Goal: Task Accomplishment & Management: Manage account settings

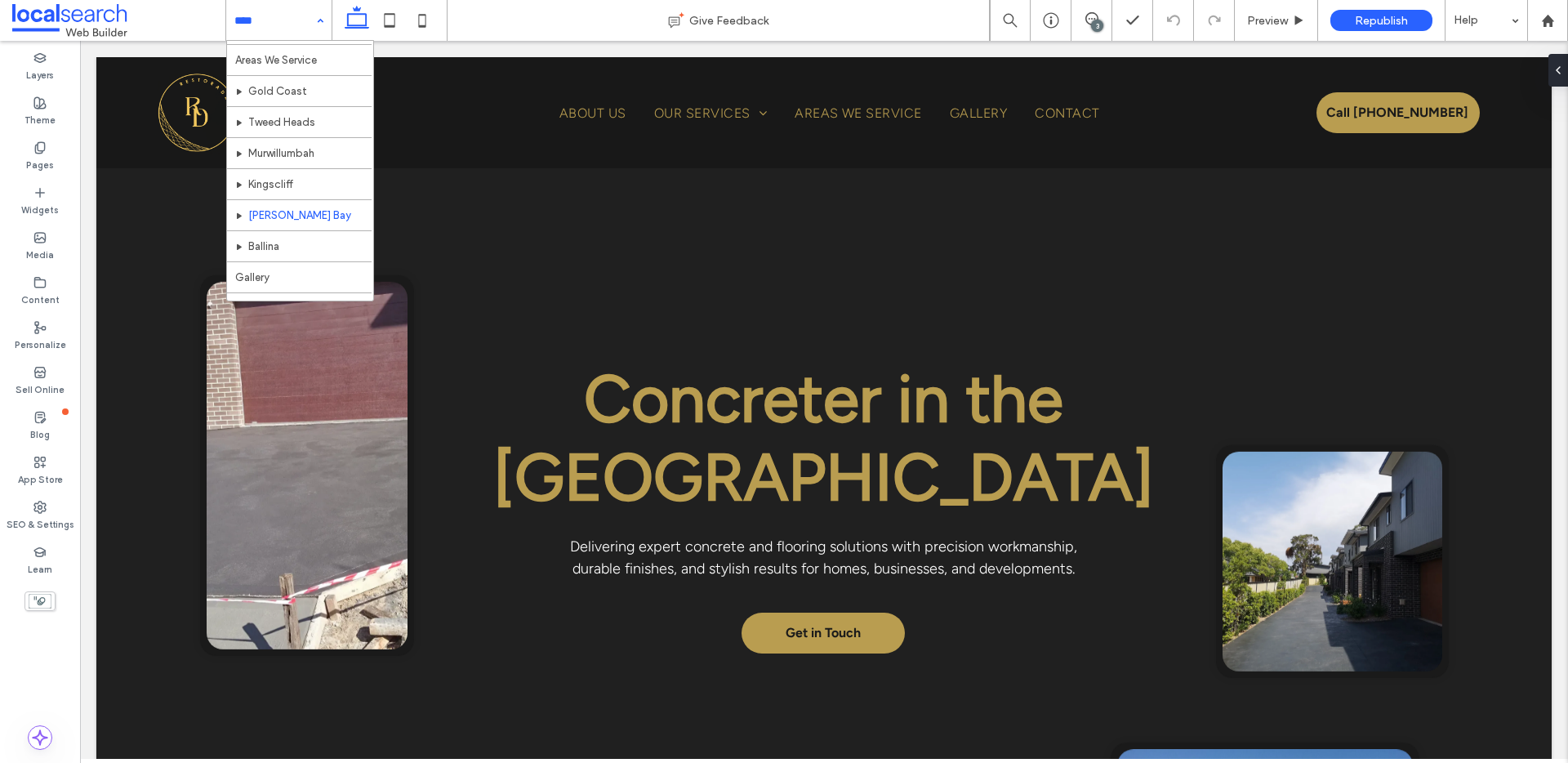
scroll to position [265, 0]
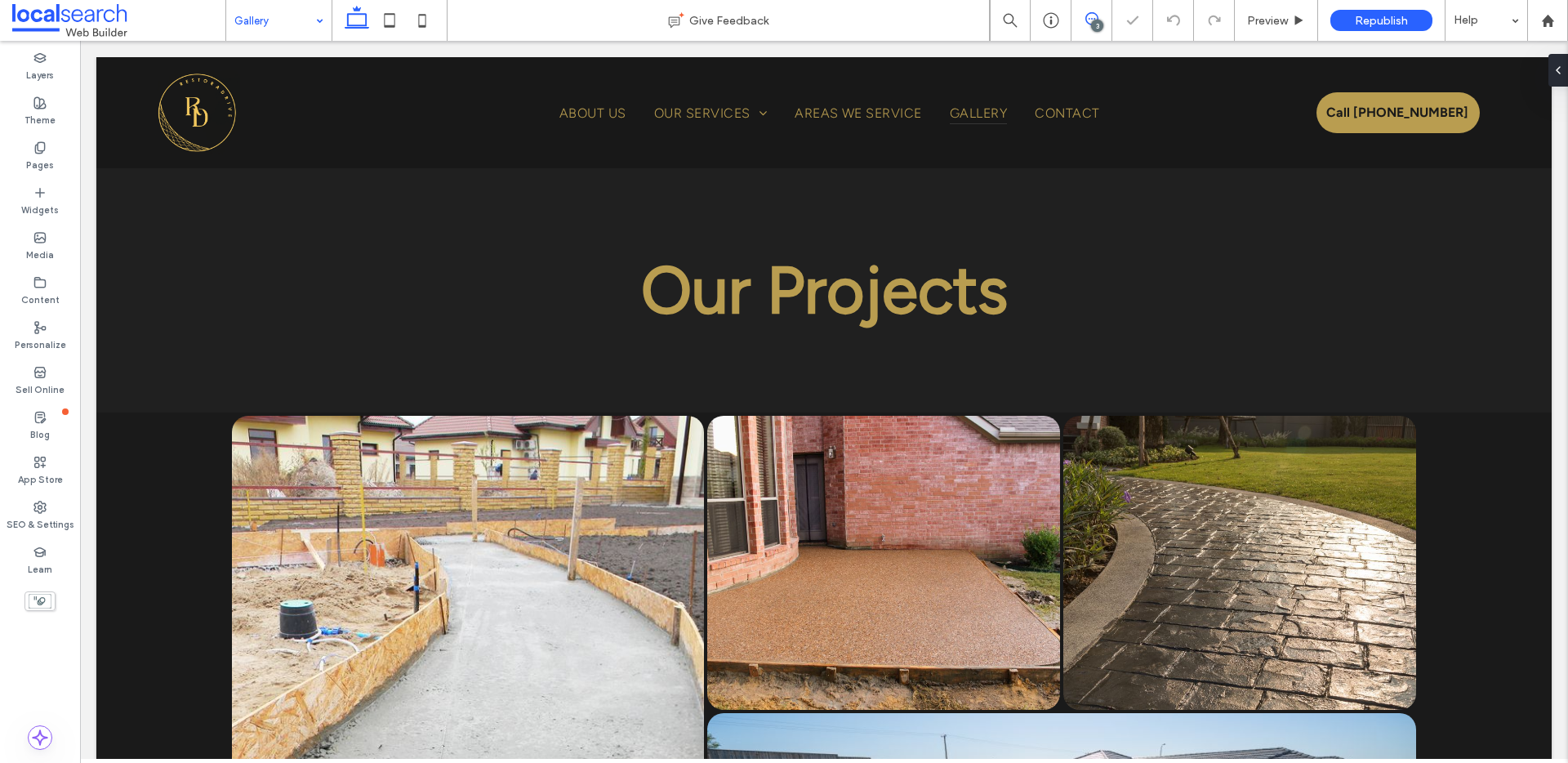
click at [1091, 20] on icon at bounding box center [1092, 19] width 13 height 13
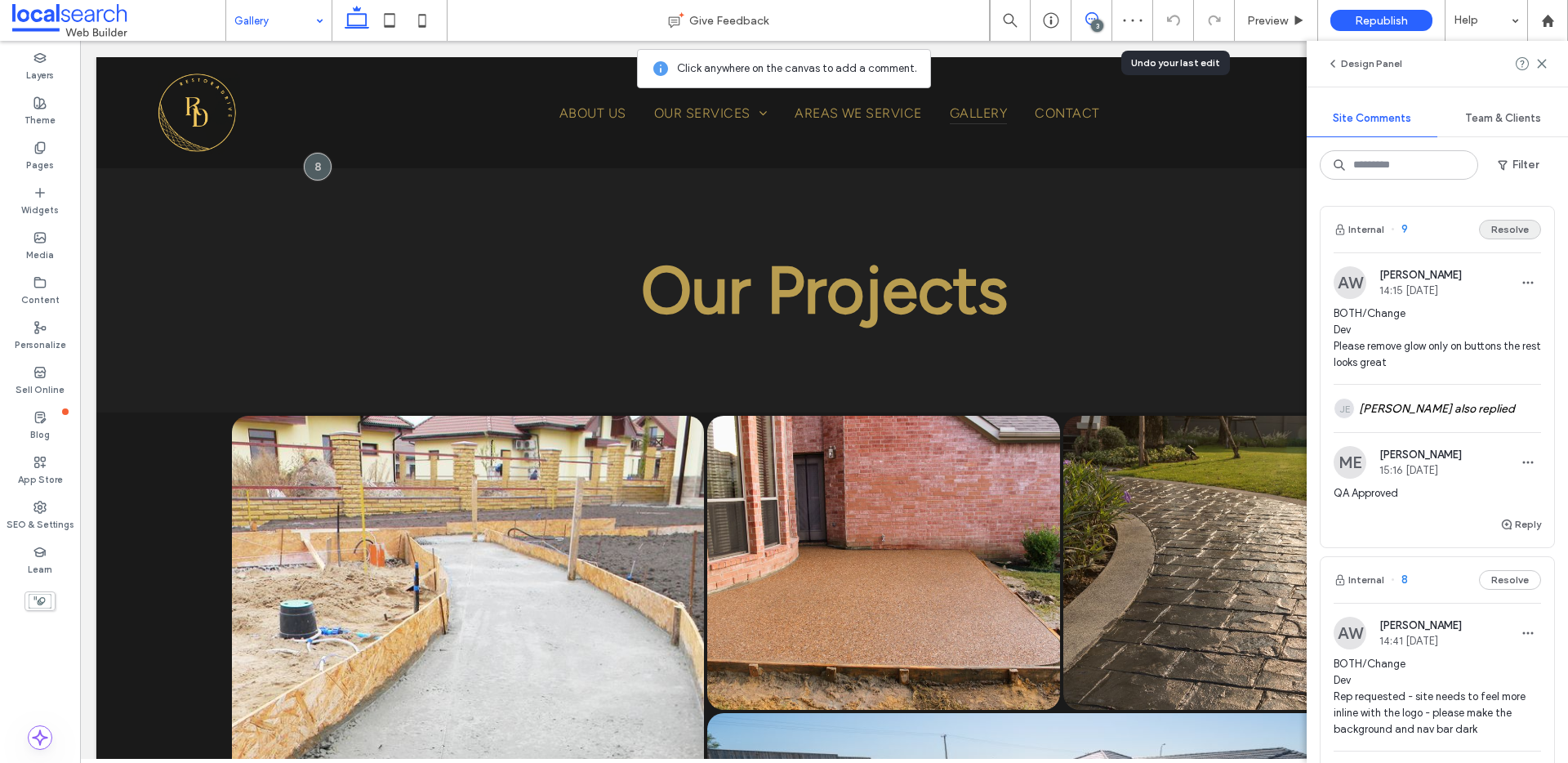
click at [1495, 233] on button "Resolve" at bounding box center [1510, 229] width 62 height 20
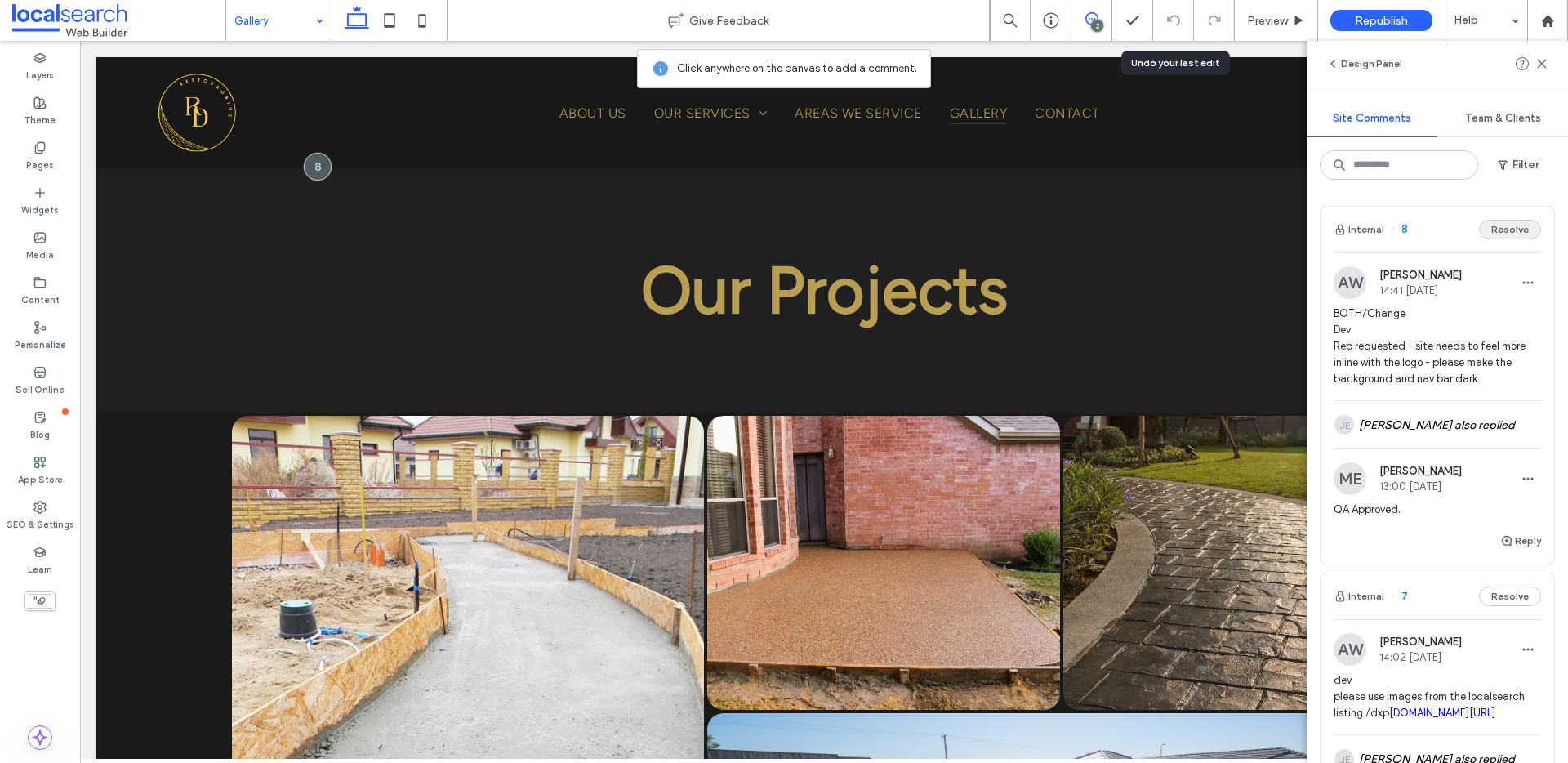
click at [1497, 230] on button "Resolve" at bounding box center [1510, 229] width 62 height 20
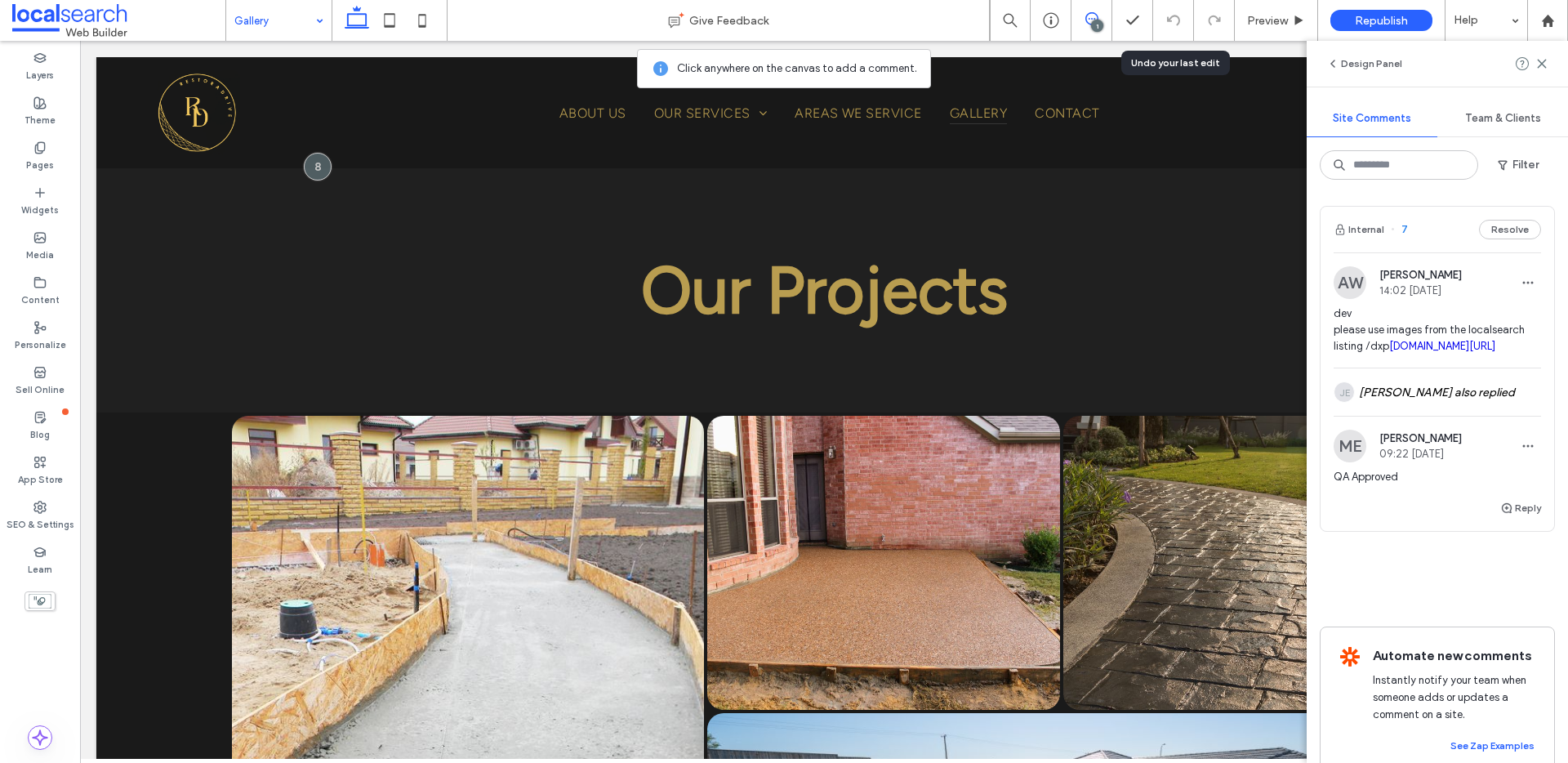
click at [1498, 230] on button "Resolve" at bounding box center [1510, 229] width 62 height 20
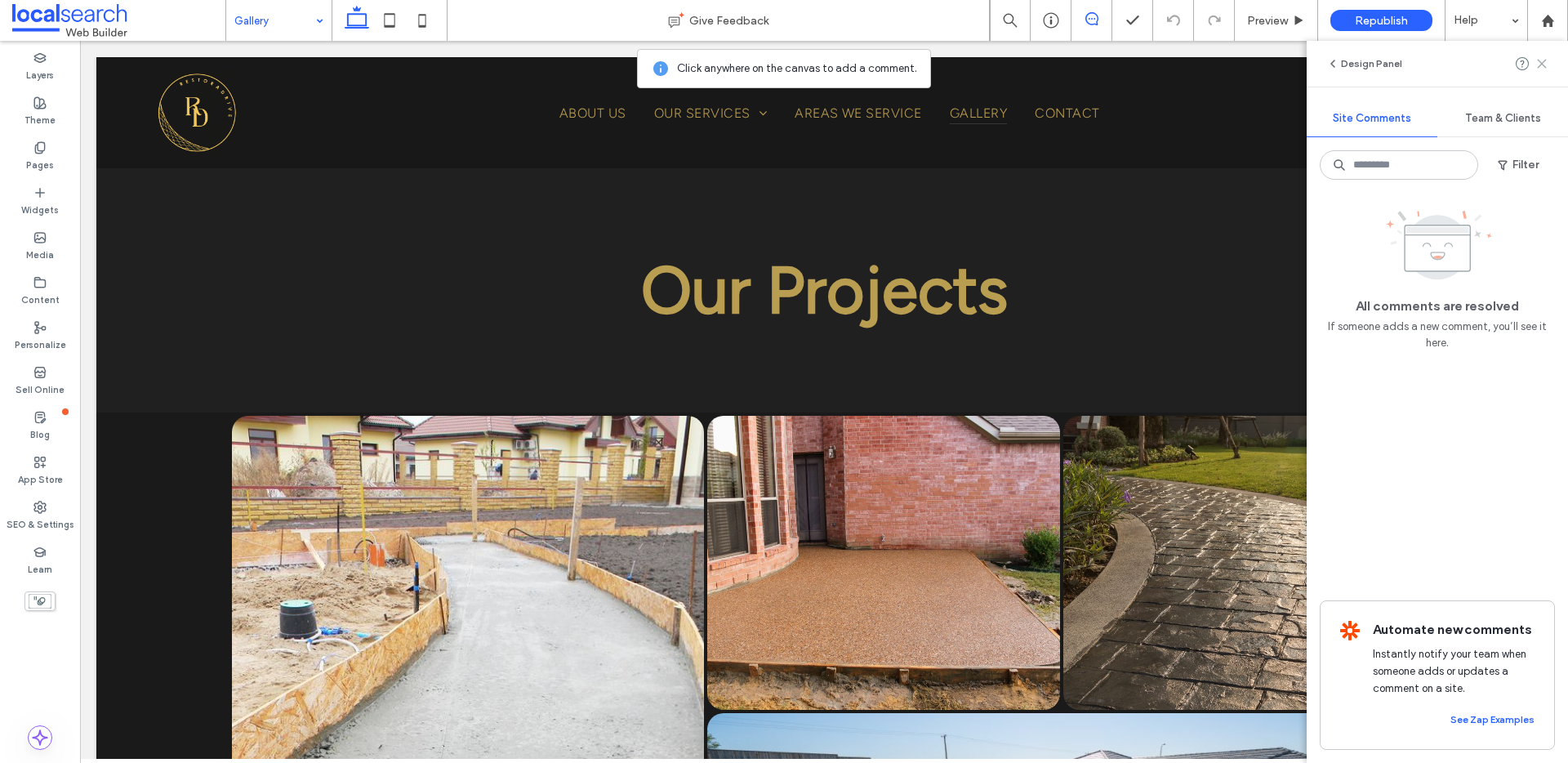
click at [1540, 62] on use at bounding box center [1541, 63] width 8 height 8
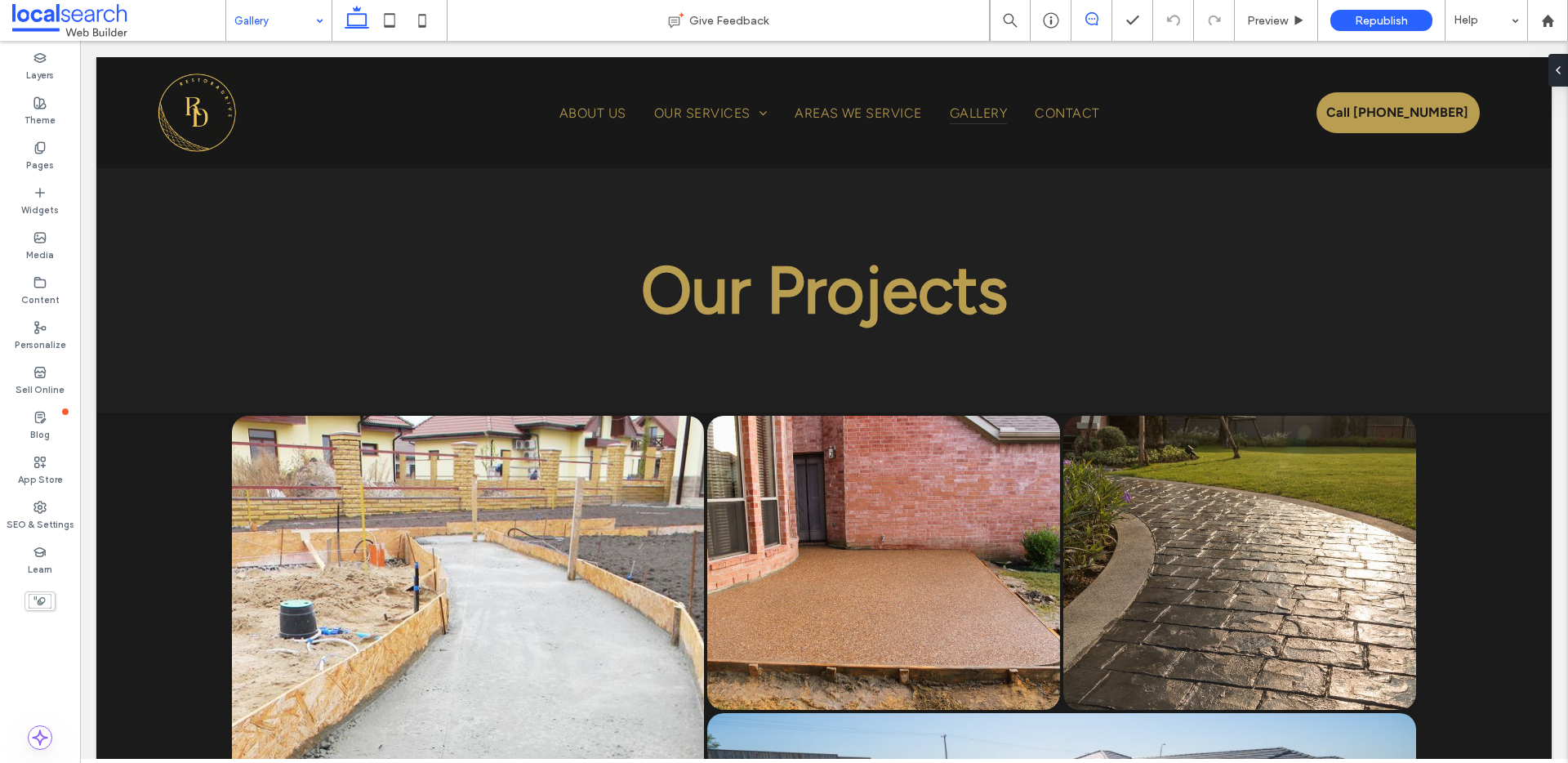
click at [1097, 22] on icon at bounding box center [1092, 19] width 13 height 13
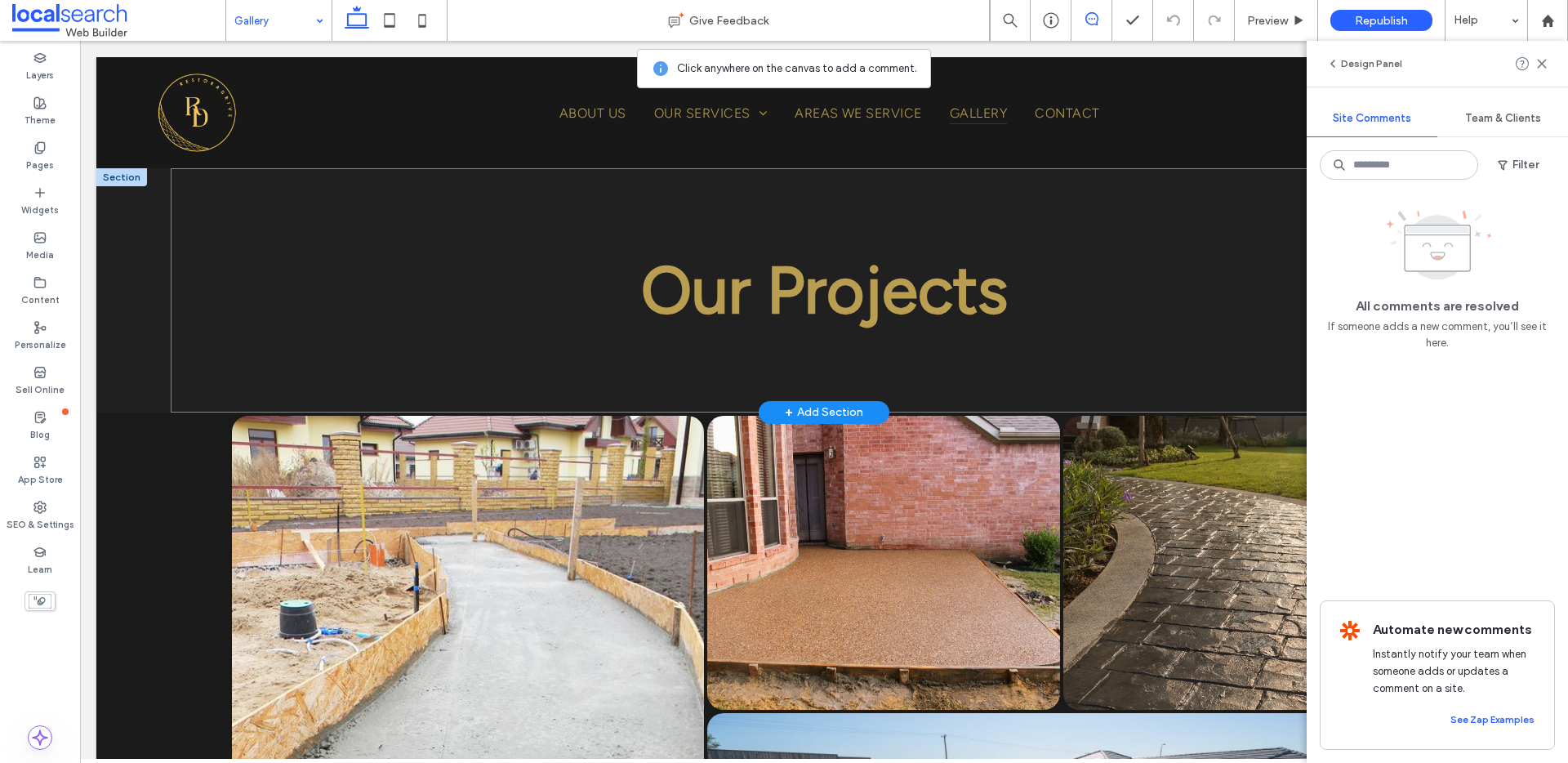
click at [409, 348] on div "Our Projects Button" at bounding box center [824, 290] width 1306 height 244
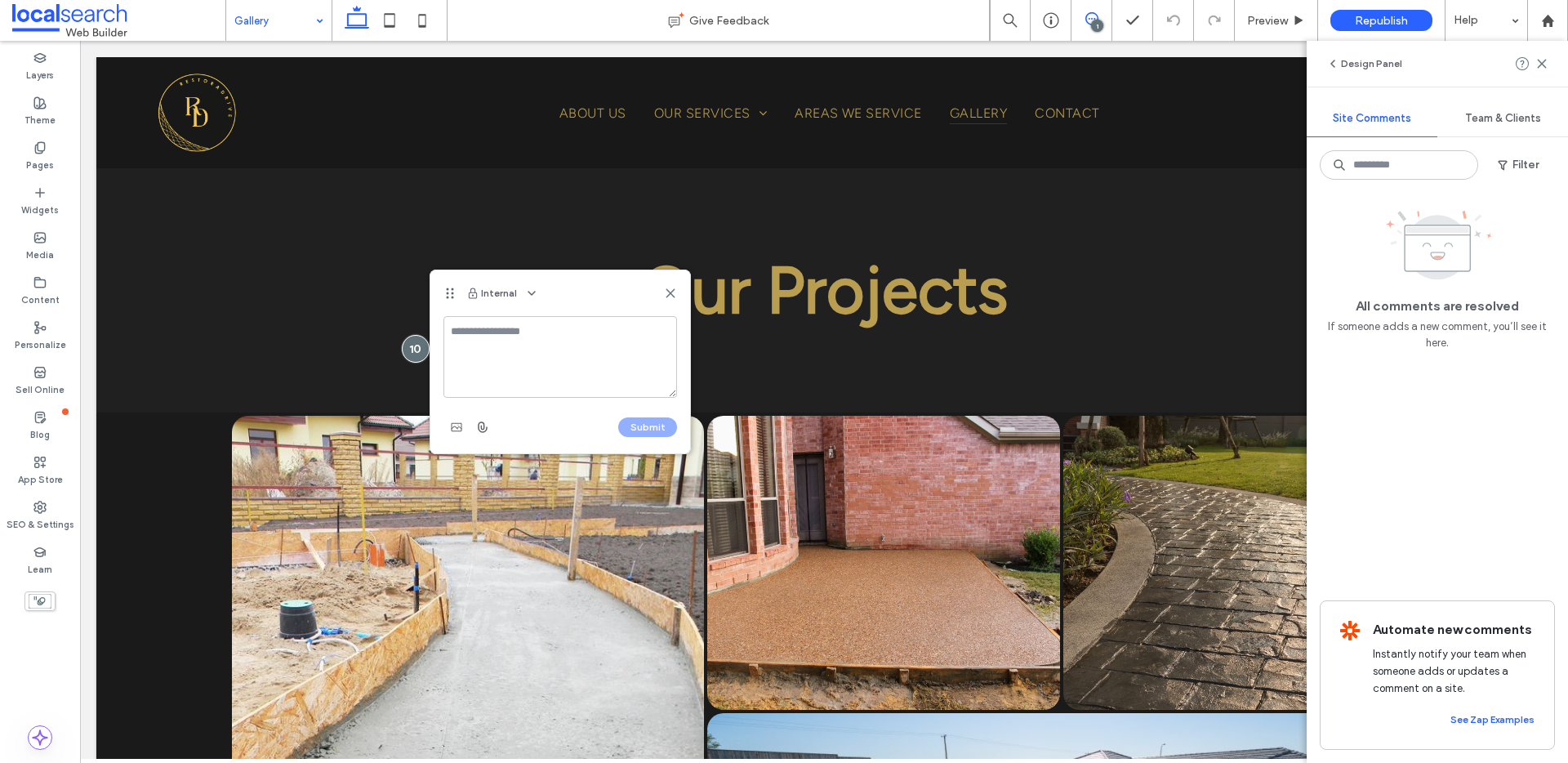
click at [532, 347] on textarea at bounding box center [560, 357] width 234 height 82
click at [530, 342] on textarea at bounding box center [560, 357] width 234 height 82
paste textarea "**********"
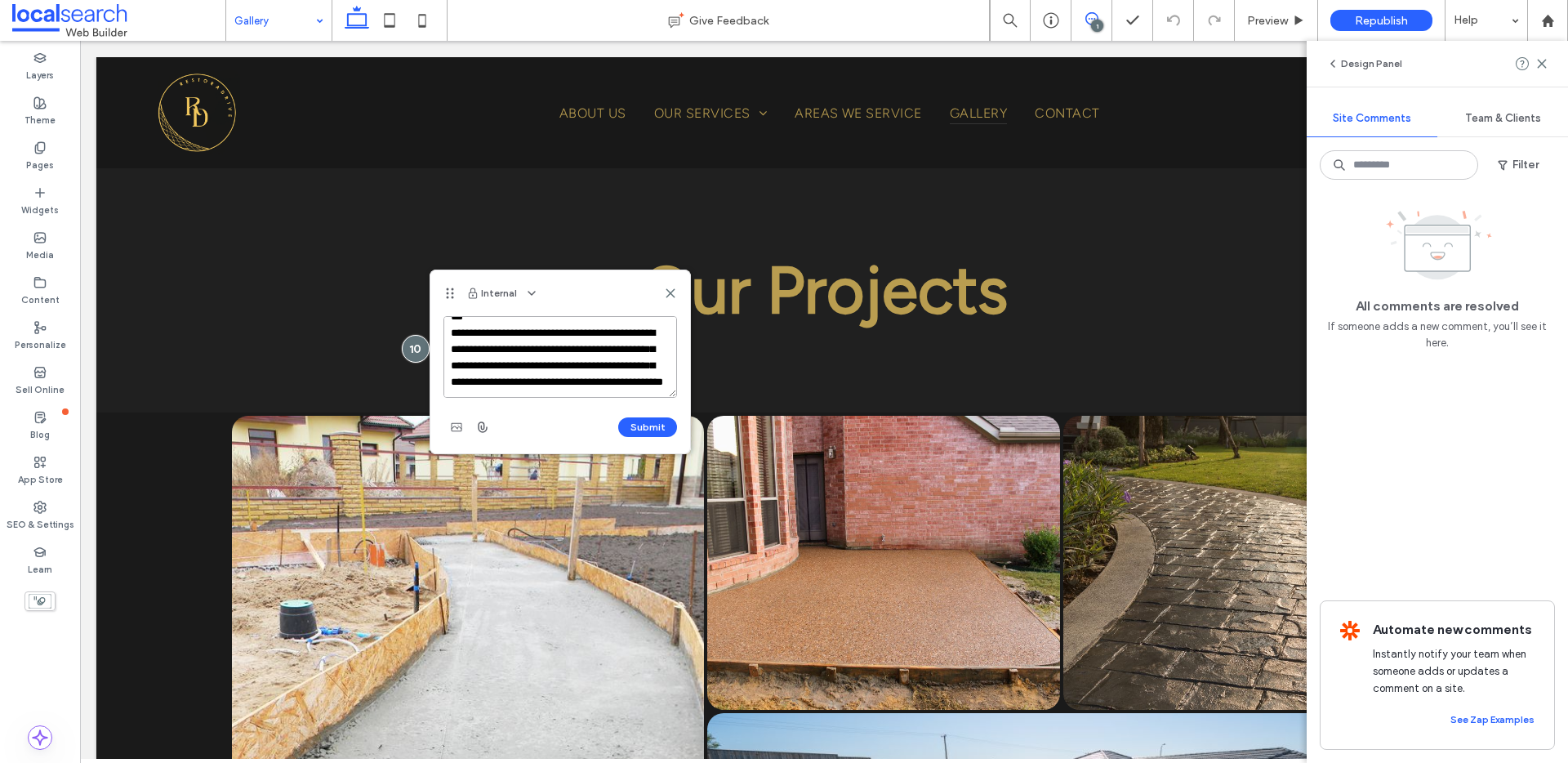
scroll to position [54, 0]
type textarea "**********"
click at [663, 432] on button "Submit" at bounding box center [647, 427] width 59 height 20
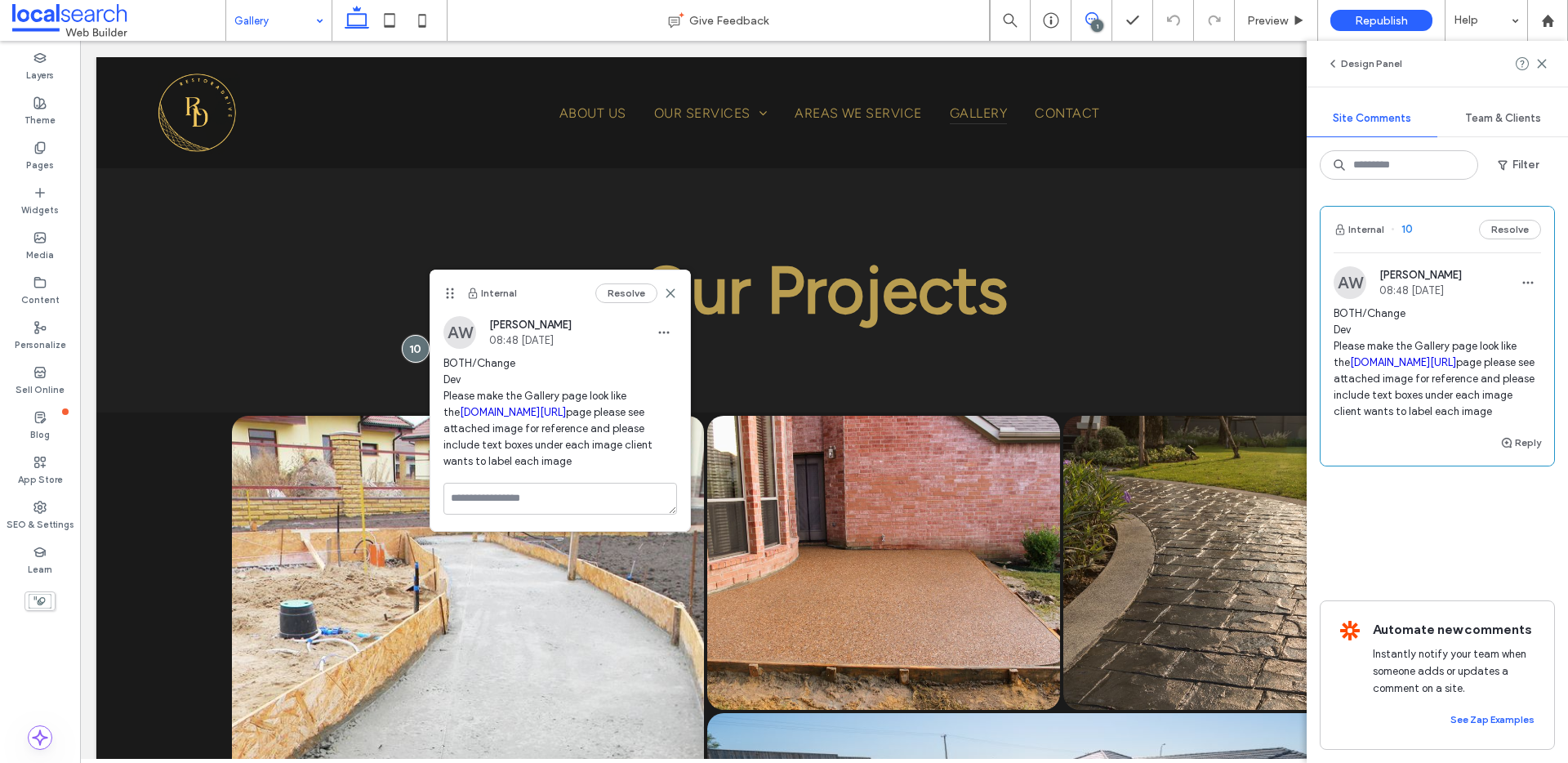
scroll to position [0, 0]
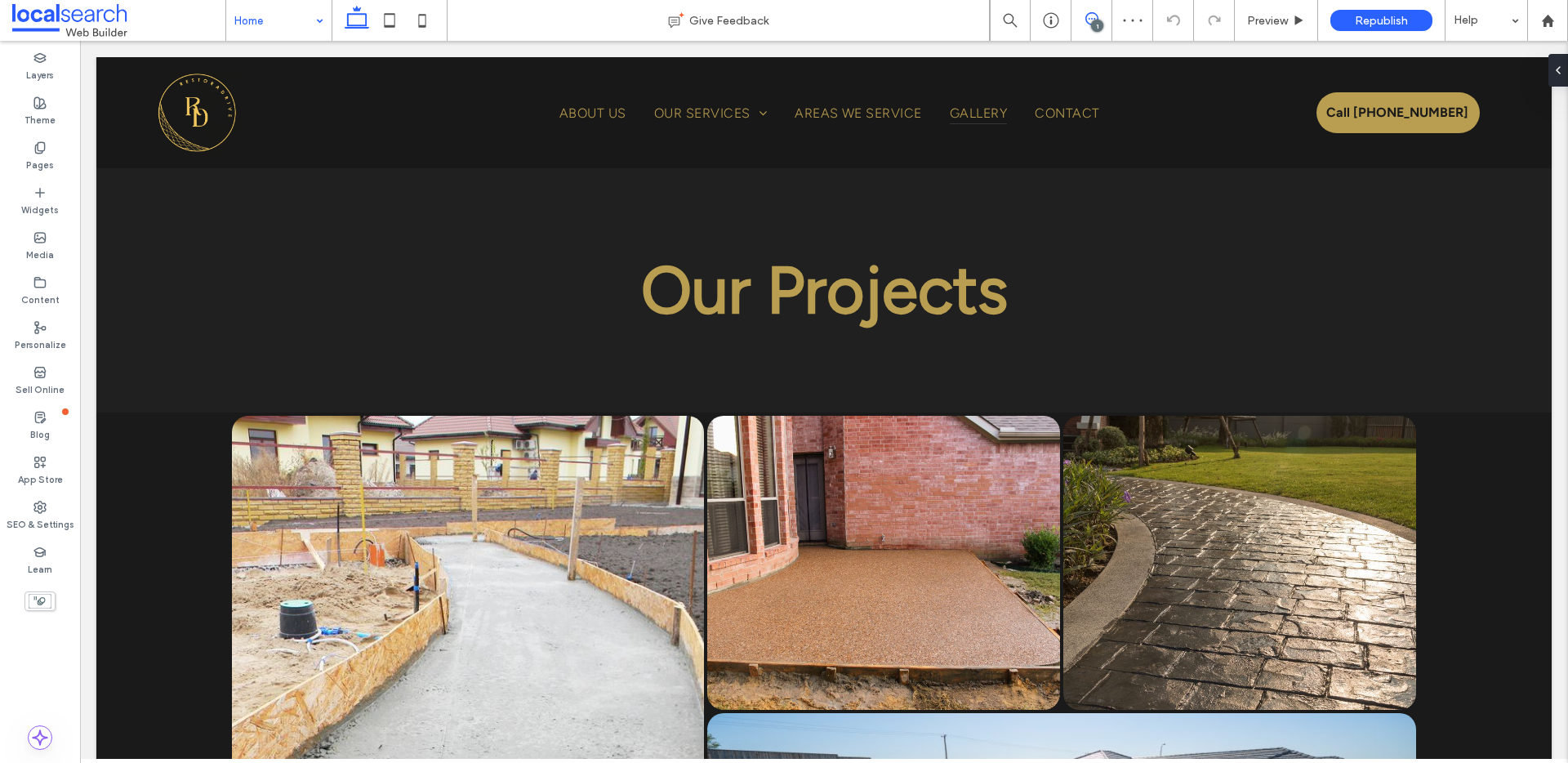
click at [1094, 18] on use at bounding box center [1092, 19] width 13 height 13
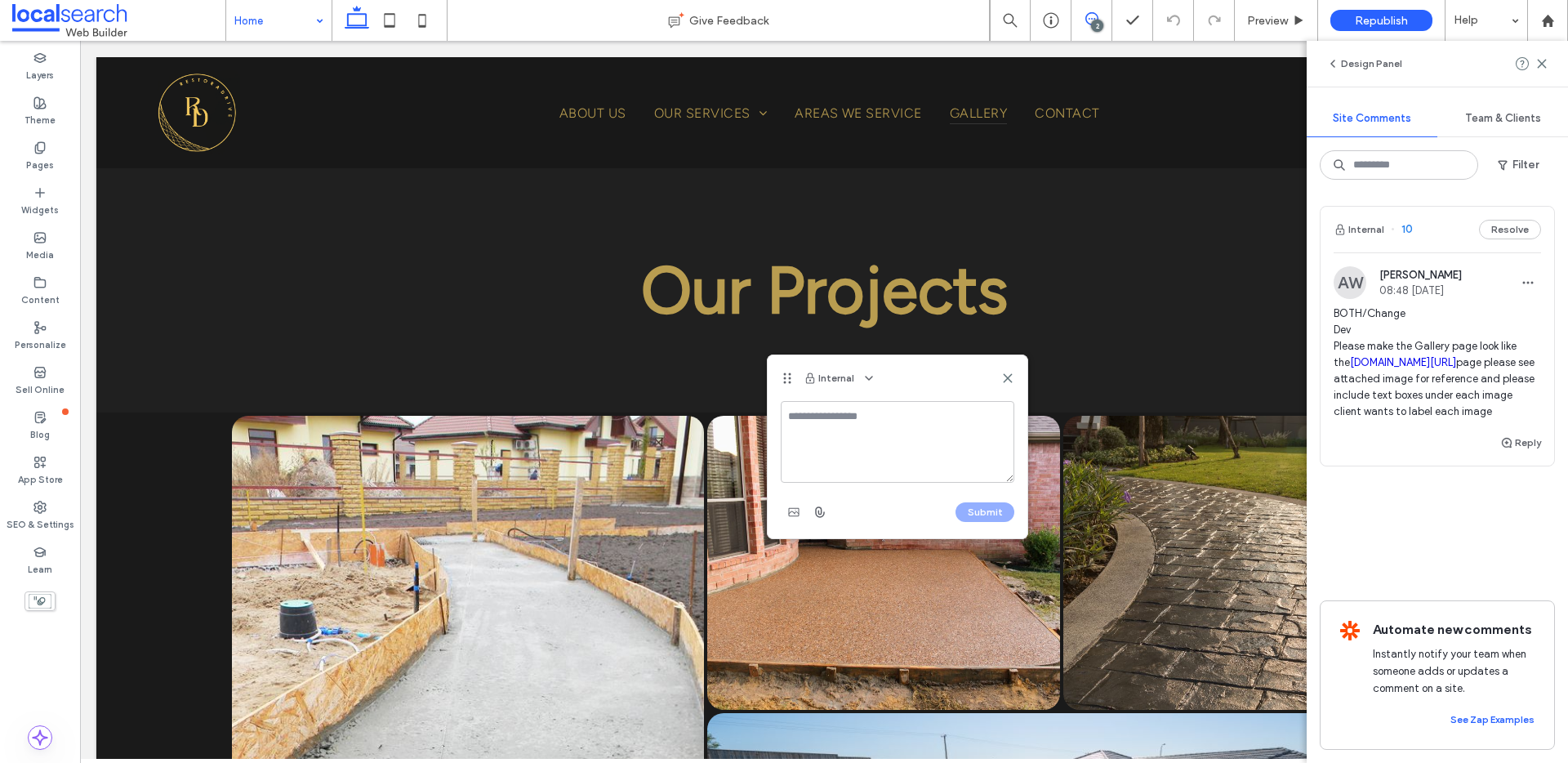
click at [860, 414] on textarea at bounding box center [898, 442] width 234 height 82
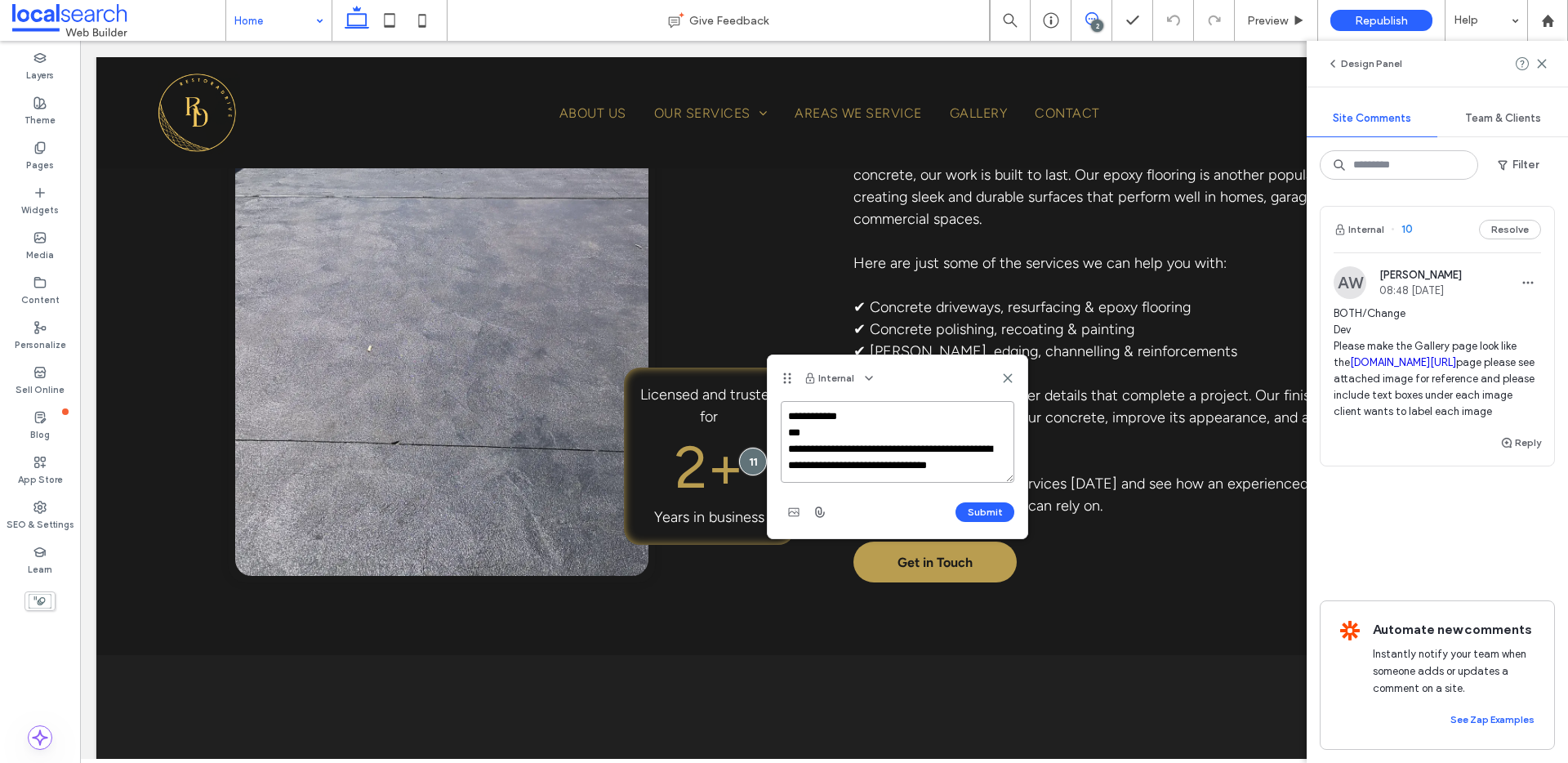
scroll to position [6, 0]
type textarea "**********"
click at [979, 518] on button "Submit" at bounding box center [985, 512] width 59 height 20
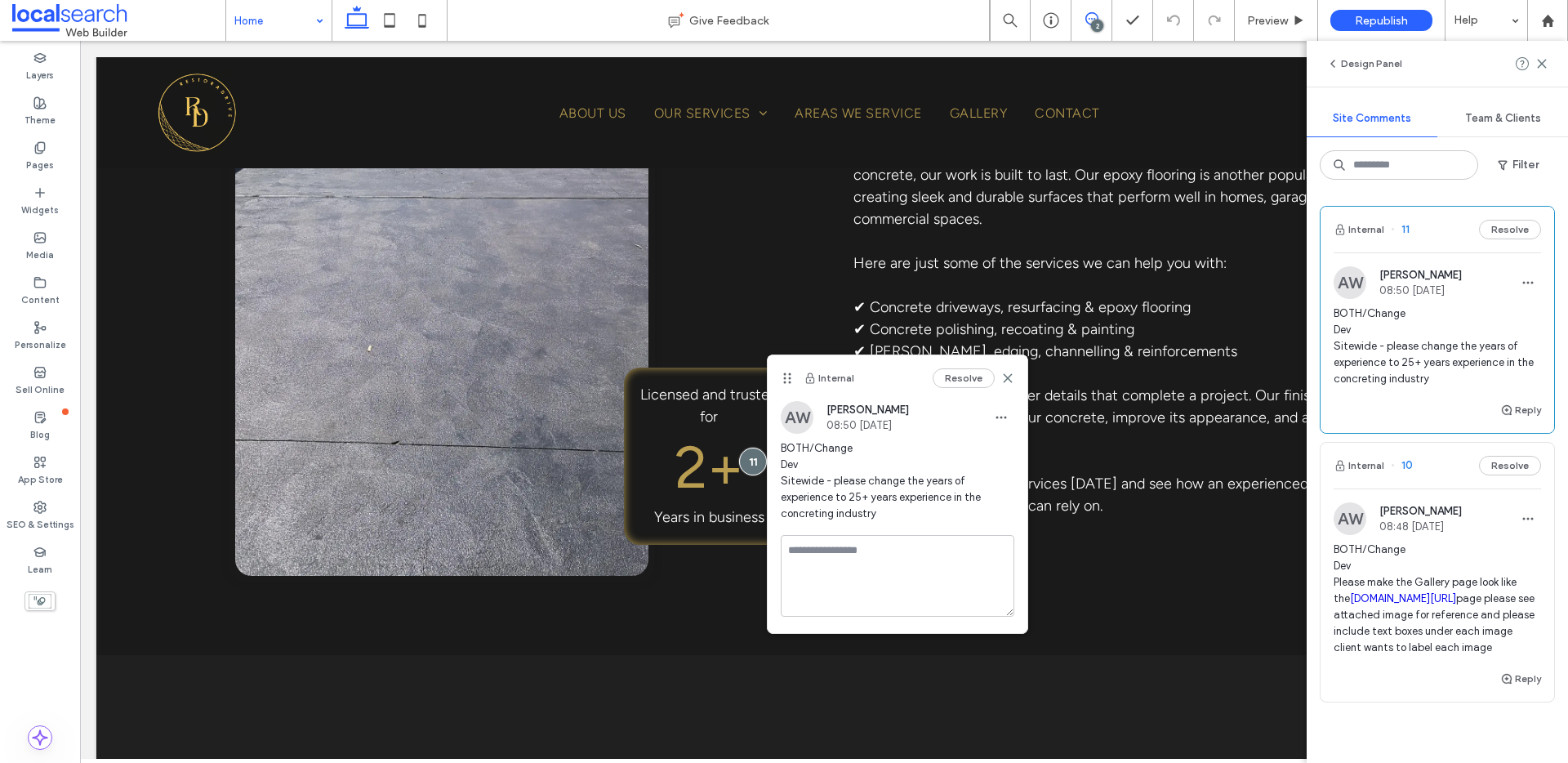
scroll to position [0, 0]
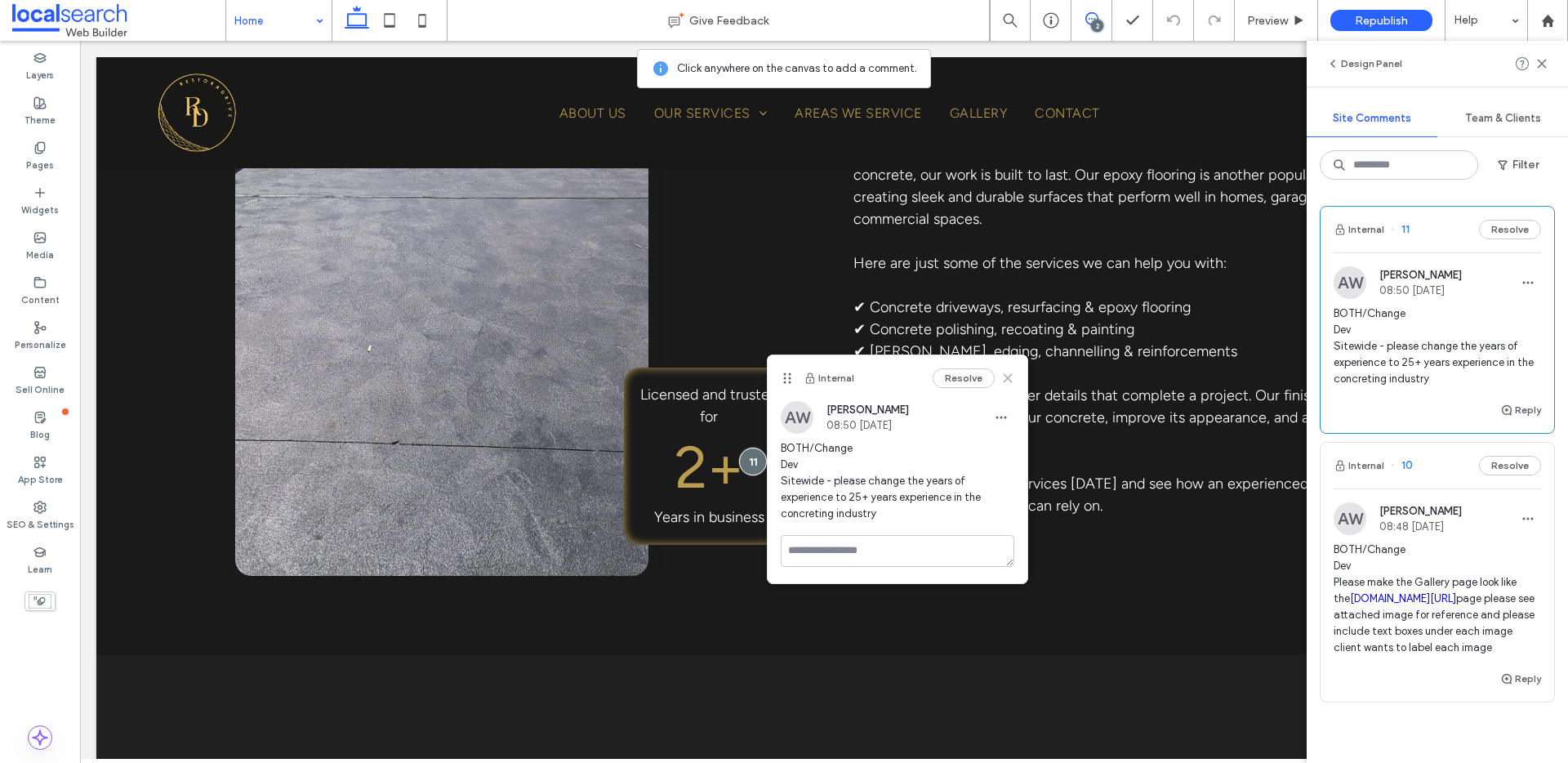
click at [1011, 380] on icon at bounding box center [1007, 378] width 13 height 13
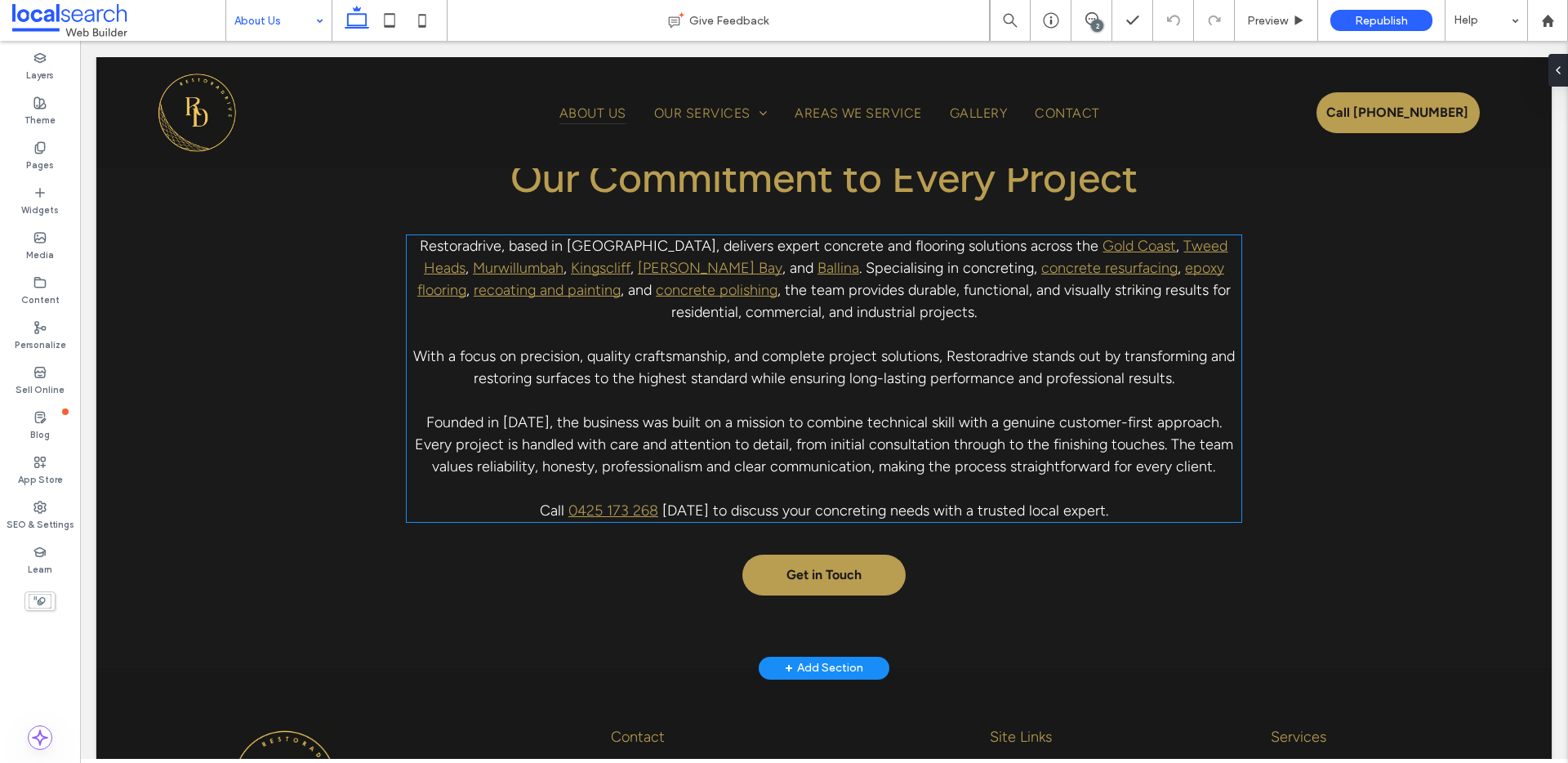
scroll to position [725, 0]
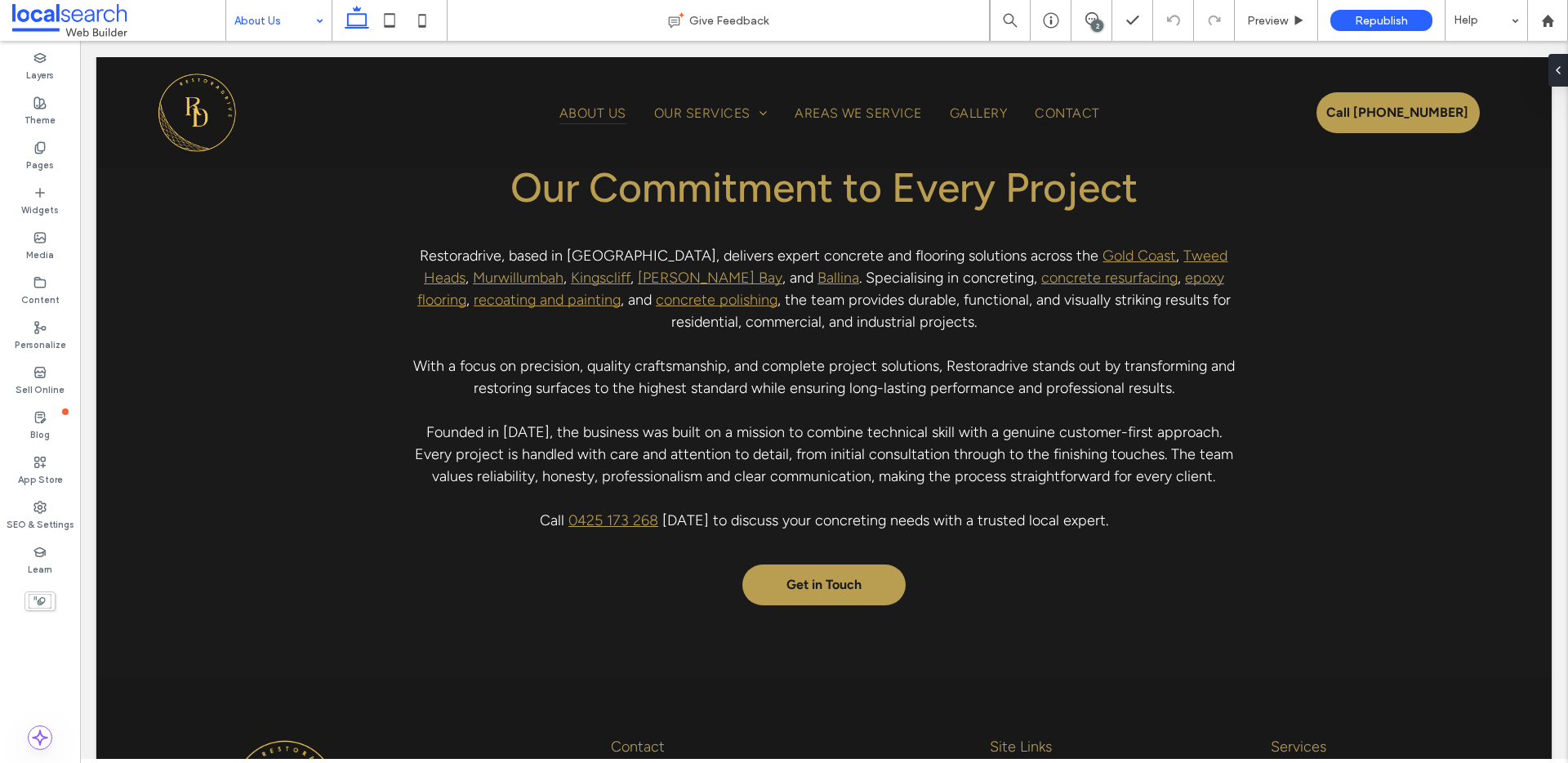
click at [301, 36] on input at bounding box center [274, 20] width 81 height 41
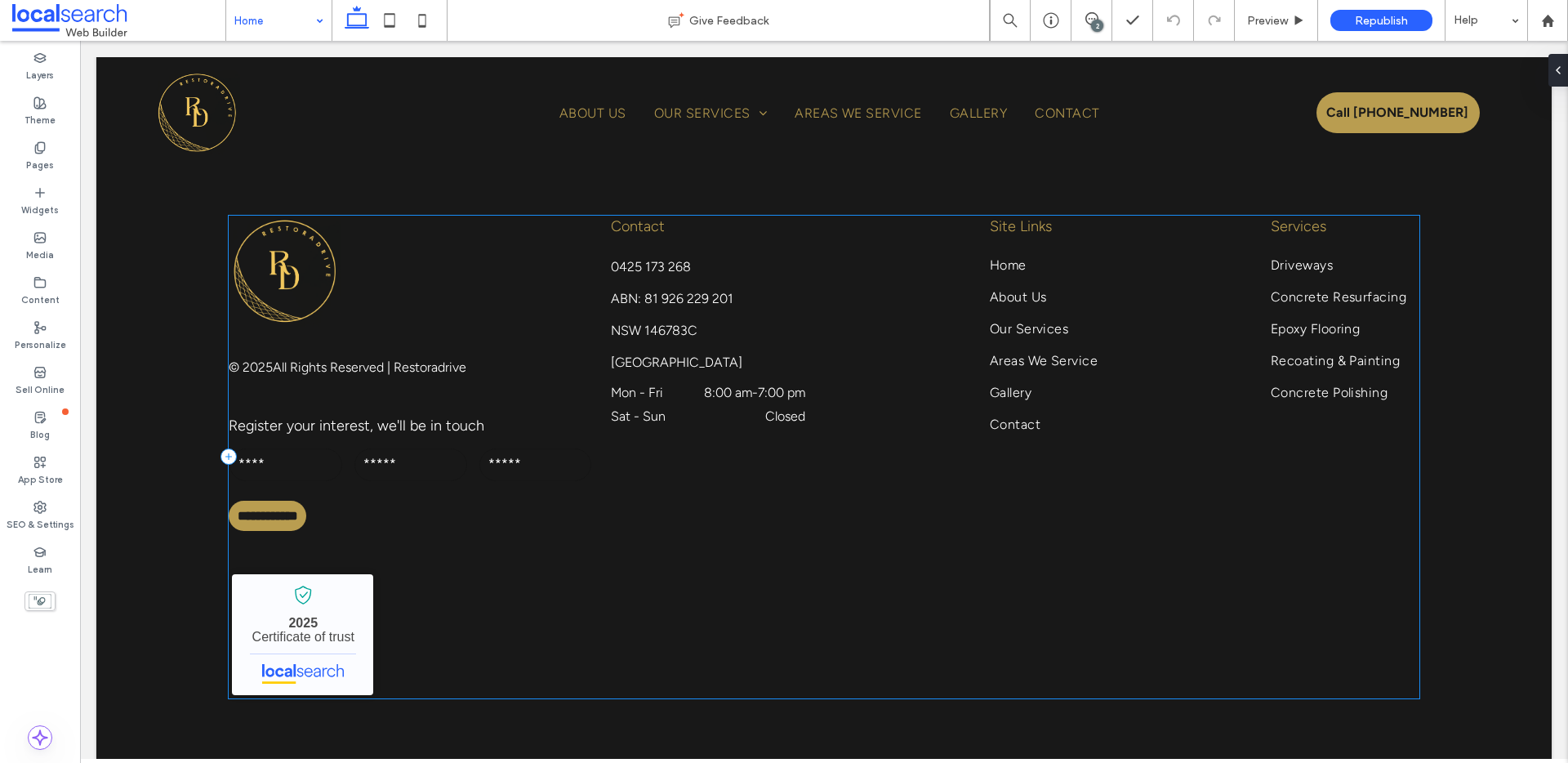
scroll to position [3595, 0]
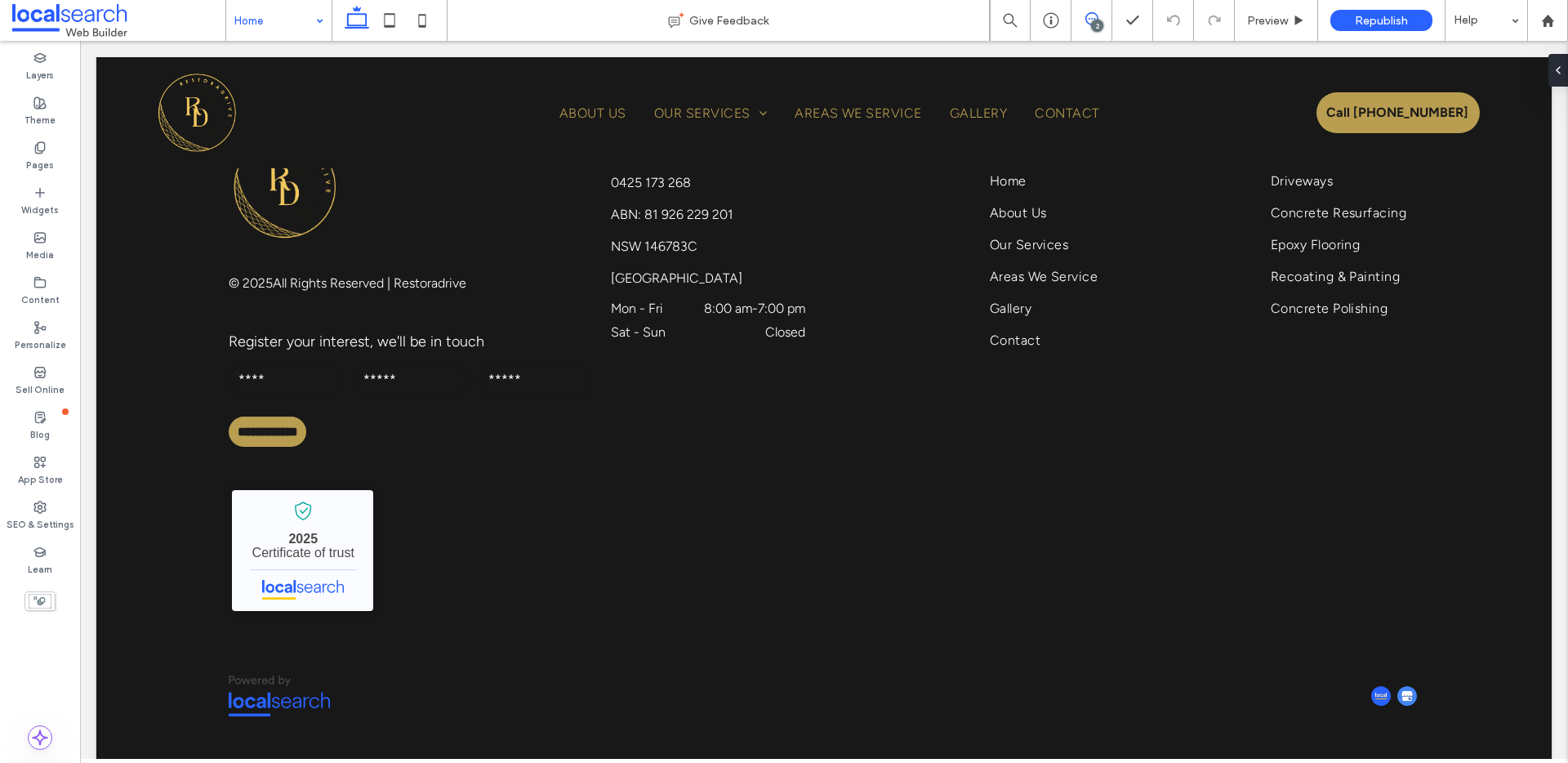
click at [1102, 13] on span at bounding box center [1091, 19] width 40 height 13
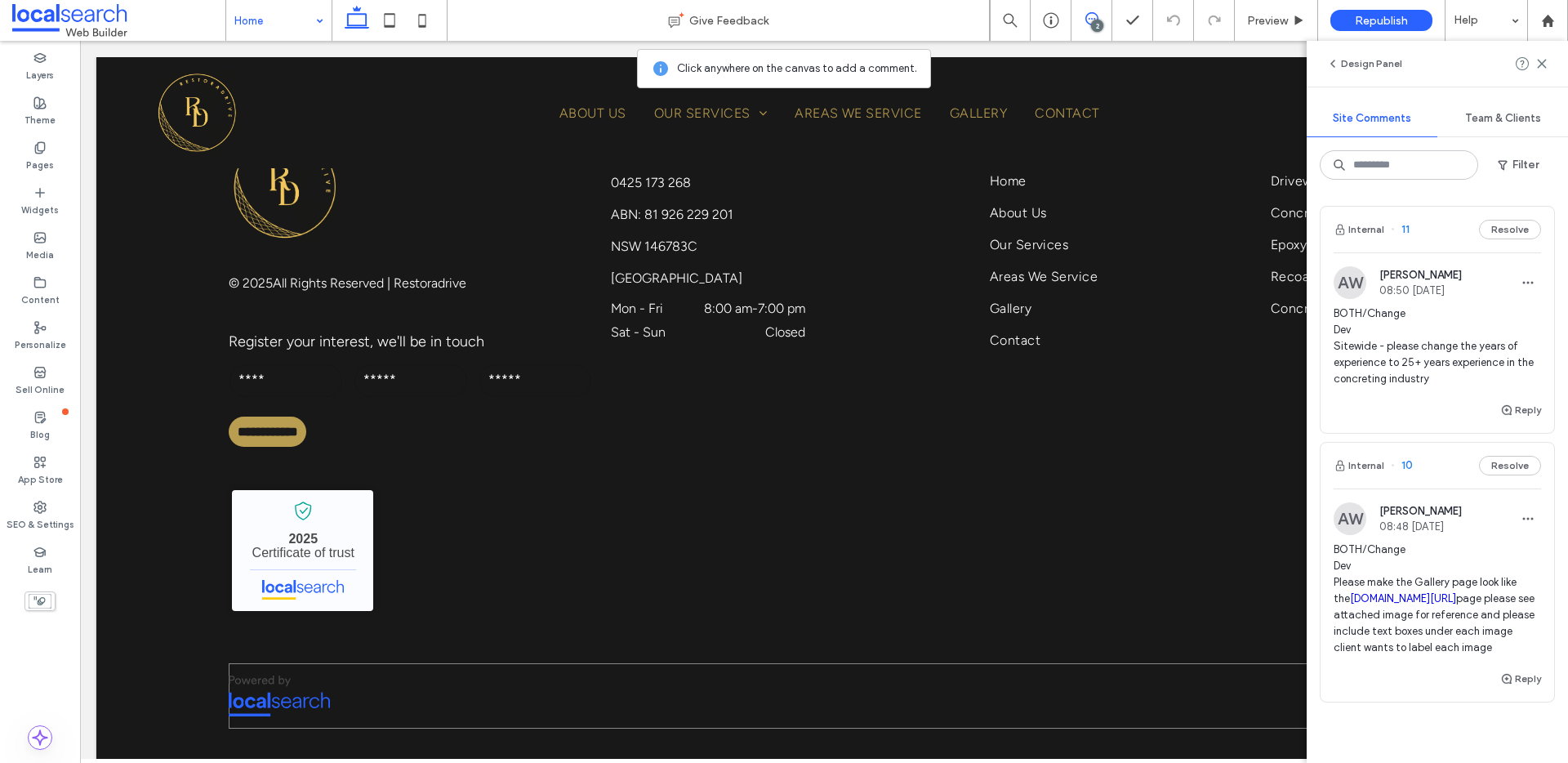
click at [334, 676] on div at bounding box center [823, 695] width 1190 height 65
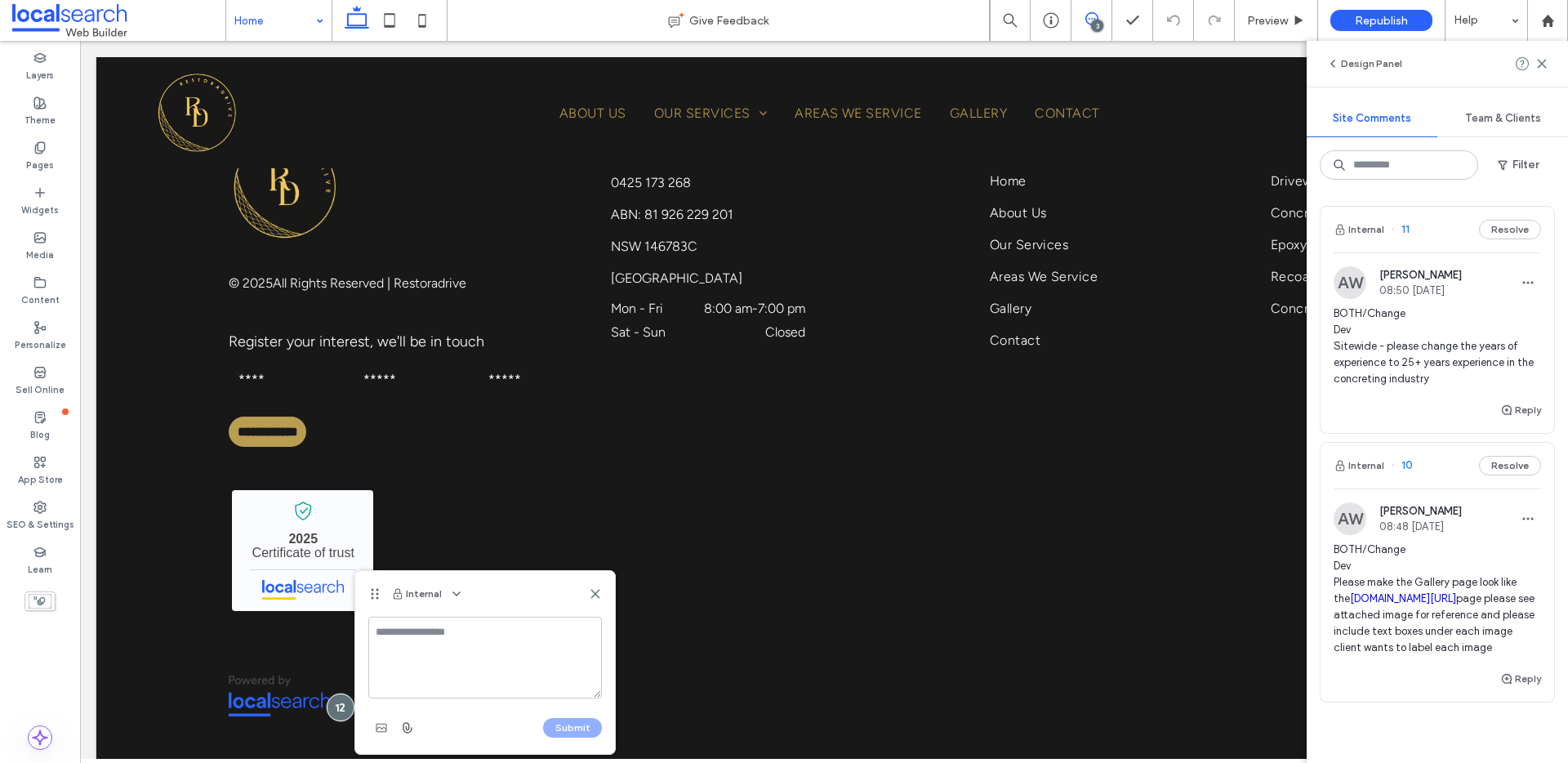
click at [462, 645] on textarea at bounding box center [485, 658] width 234 height 82
type textarea "**********"
click at [575, 729] on button "Submit" at bounding box center [573, 728] width 59 height 20
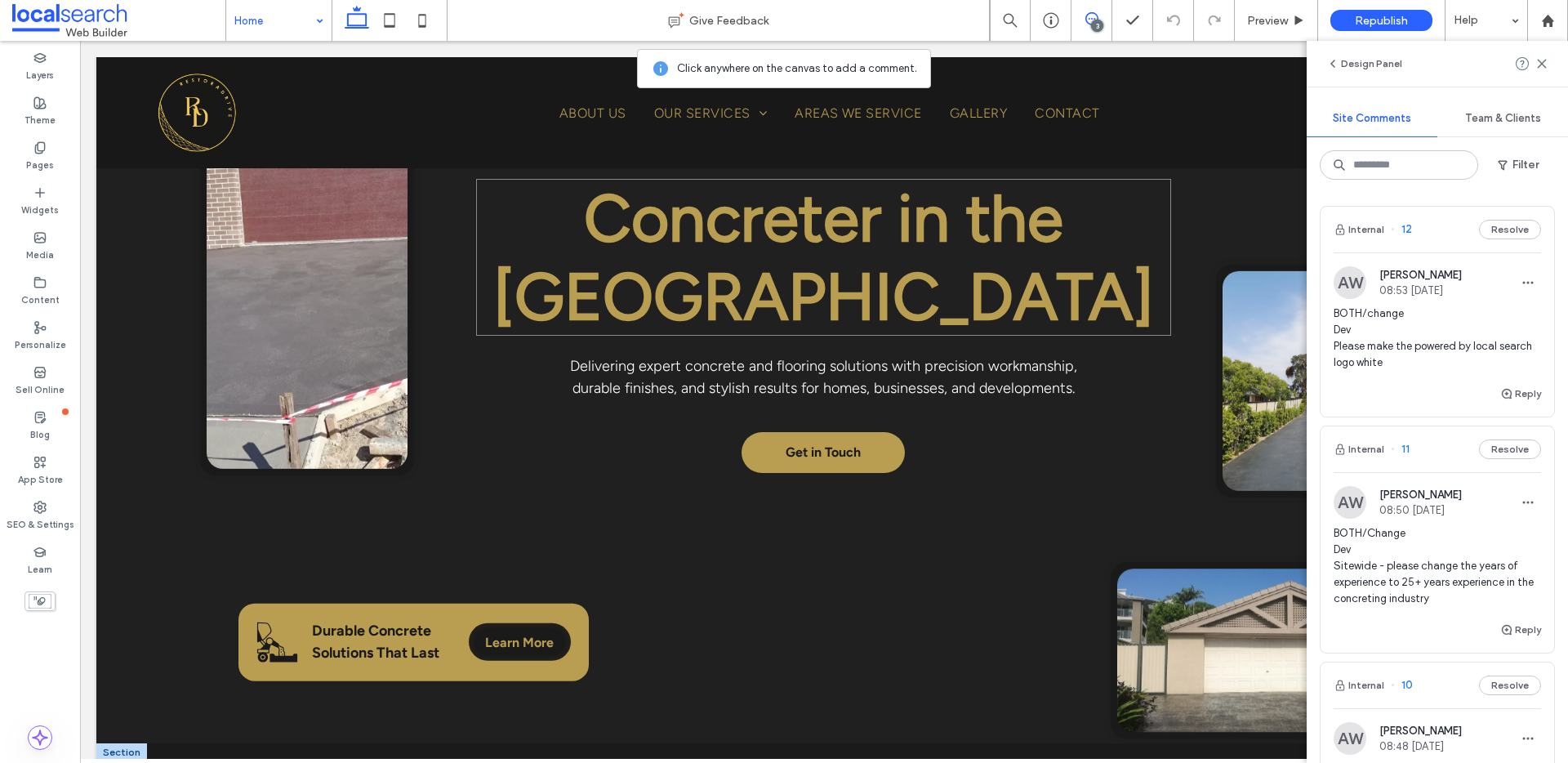
scroll to position [0, 0]
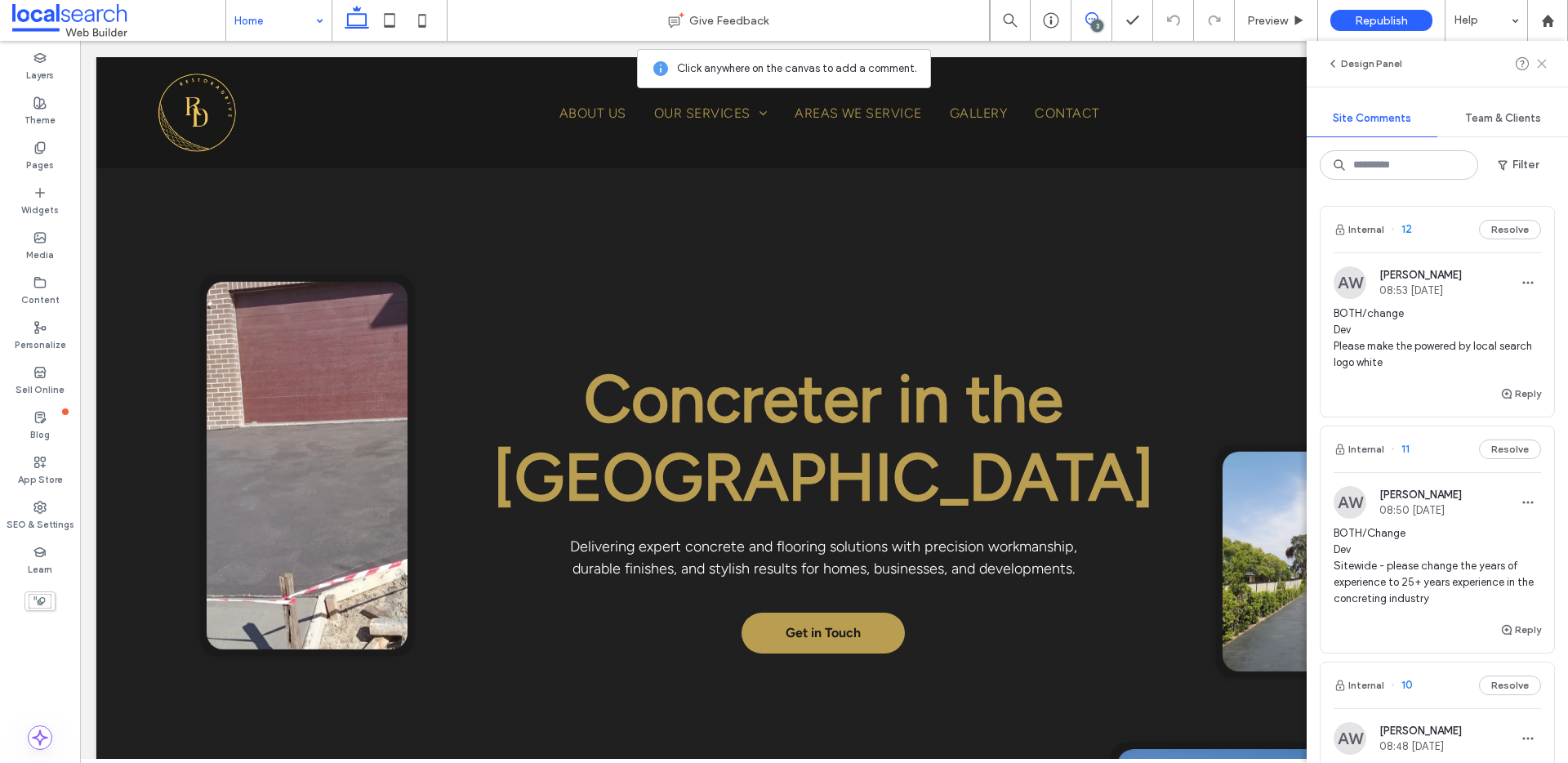
click at [1544, 64] on icon at bounding box center [1542, 64] width 13 height 13
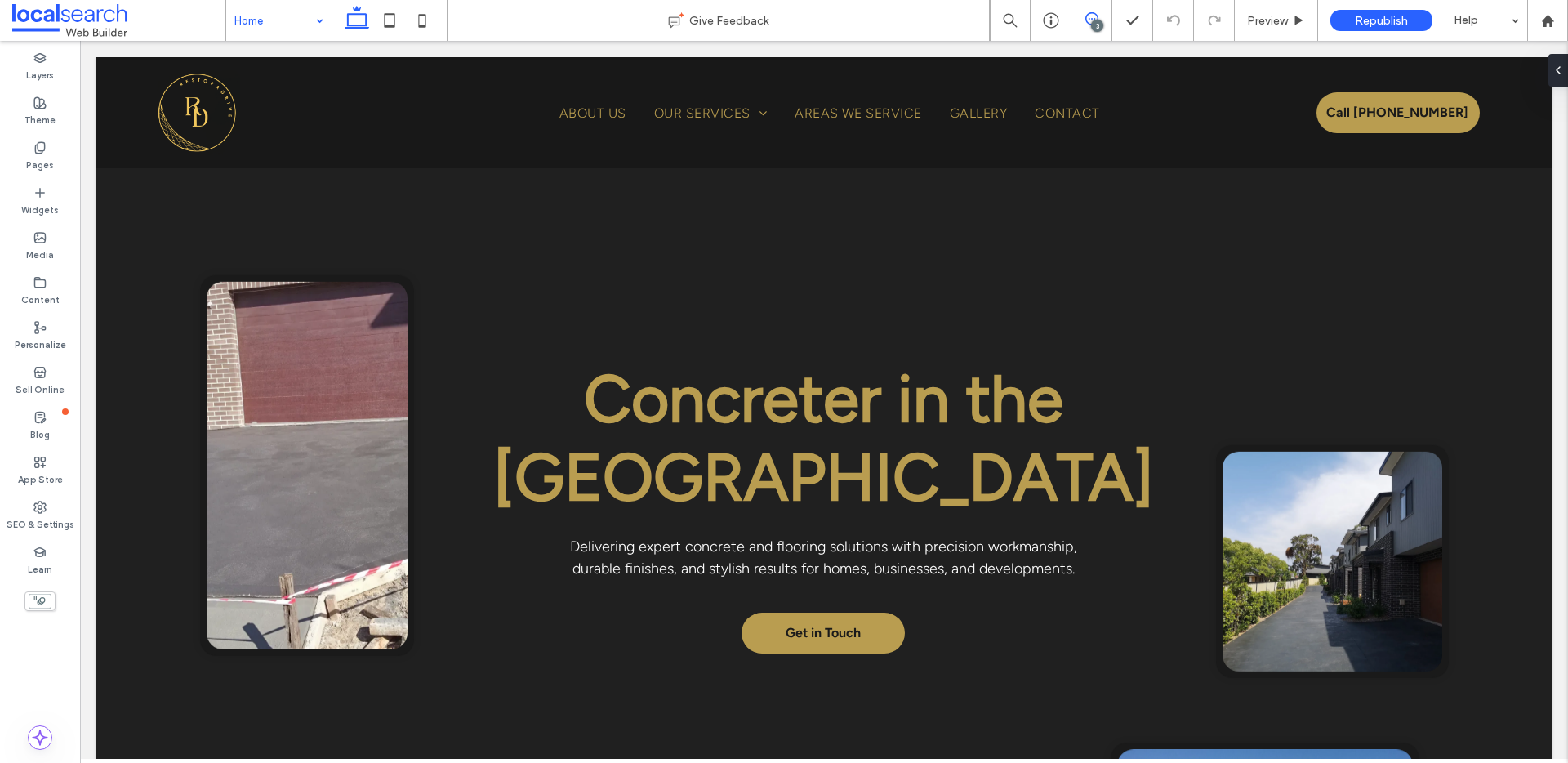
click at [1105, 22] on span at bounding box center [1091, 19] width 40 height 13
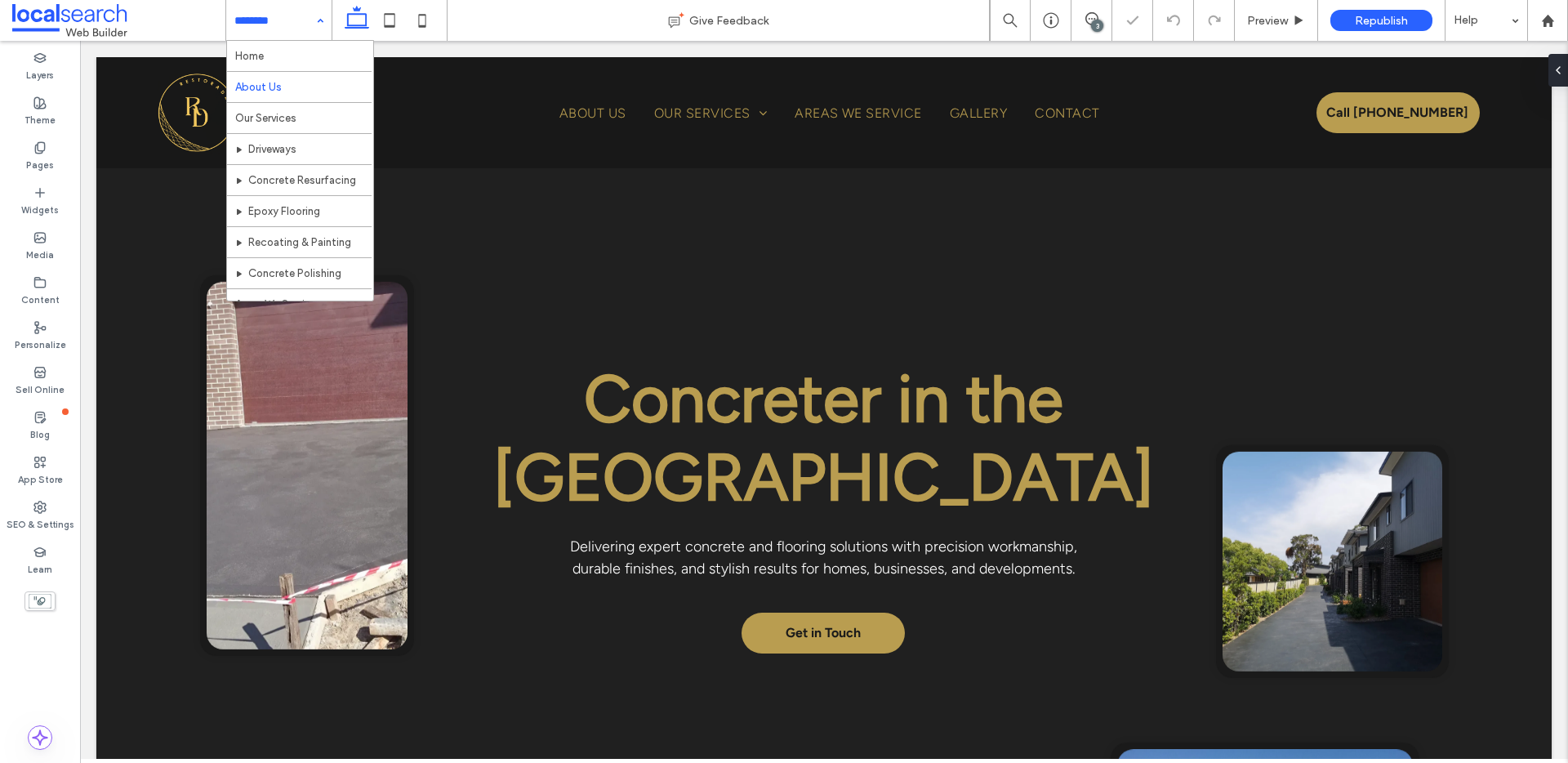
click at [307, 32] on div "Home About Us Our Services Driveways Concrete Resurfacing Epoxy Flooring Recoat…" at bounding box center [279, 20] width 105 height 41
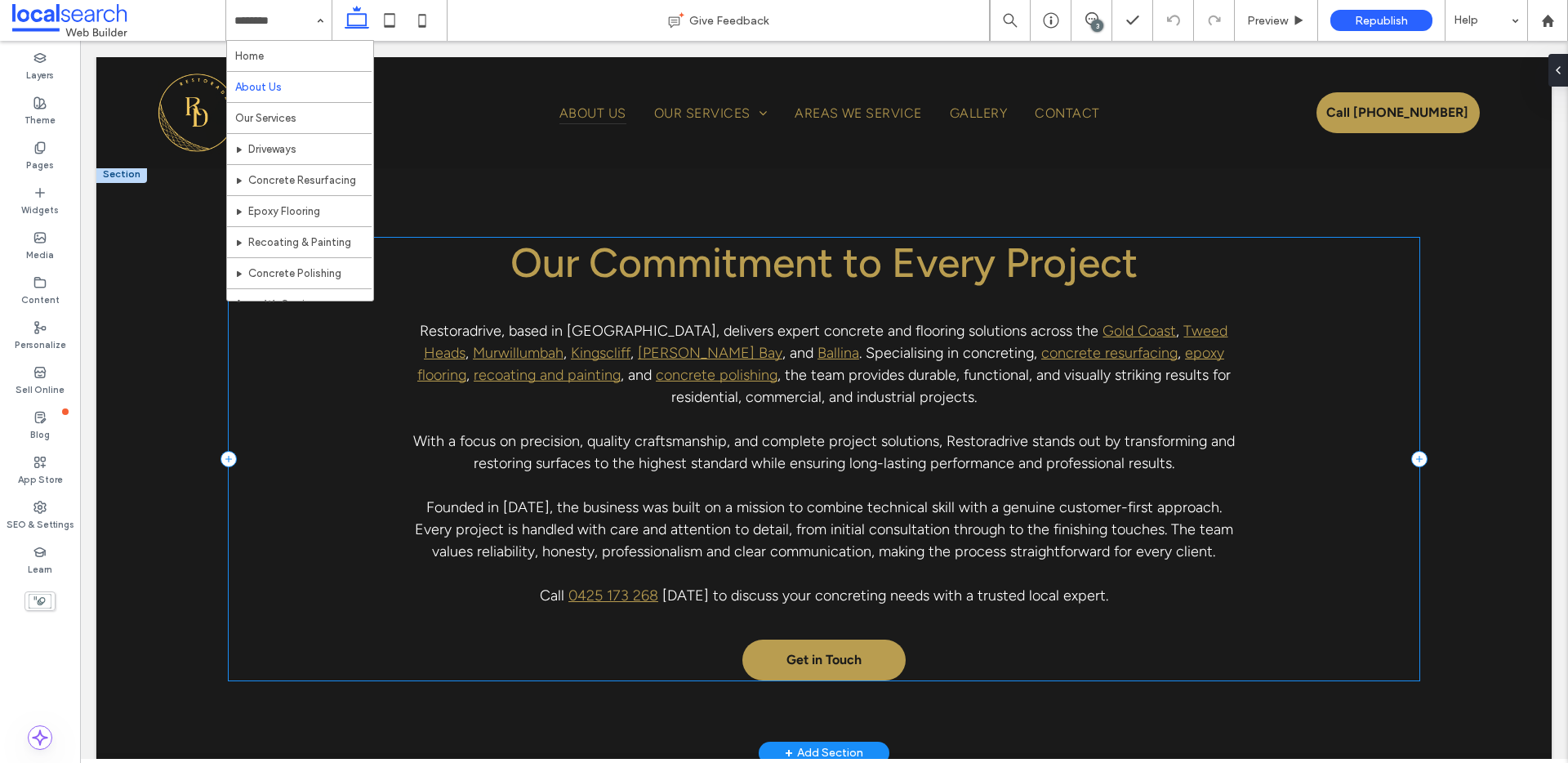
click at [356, 448] on div "Our Commitment to Every Project Restoradrive, based in Banora Point, delivers e…" at bounding box center [823, 459] width 1190 height 443
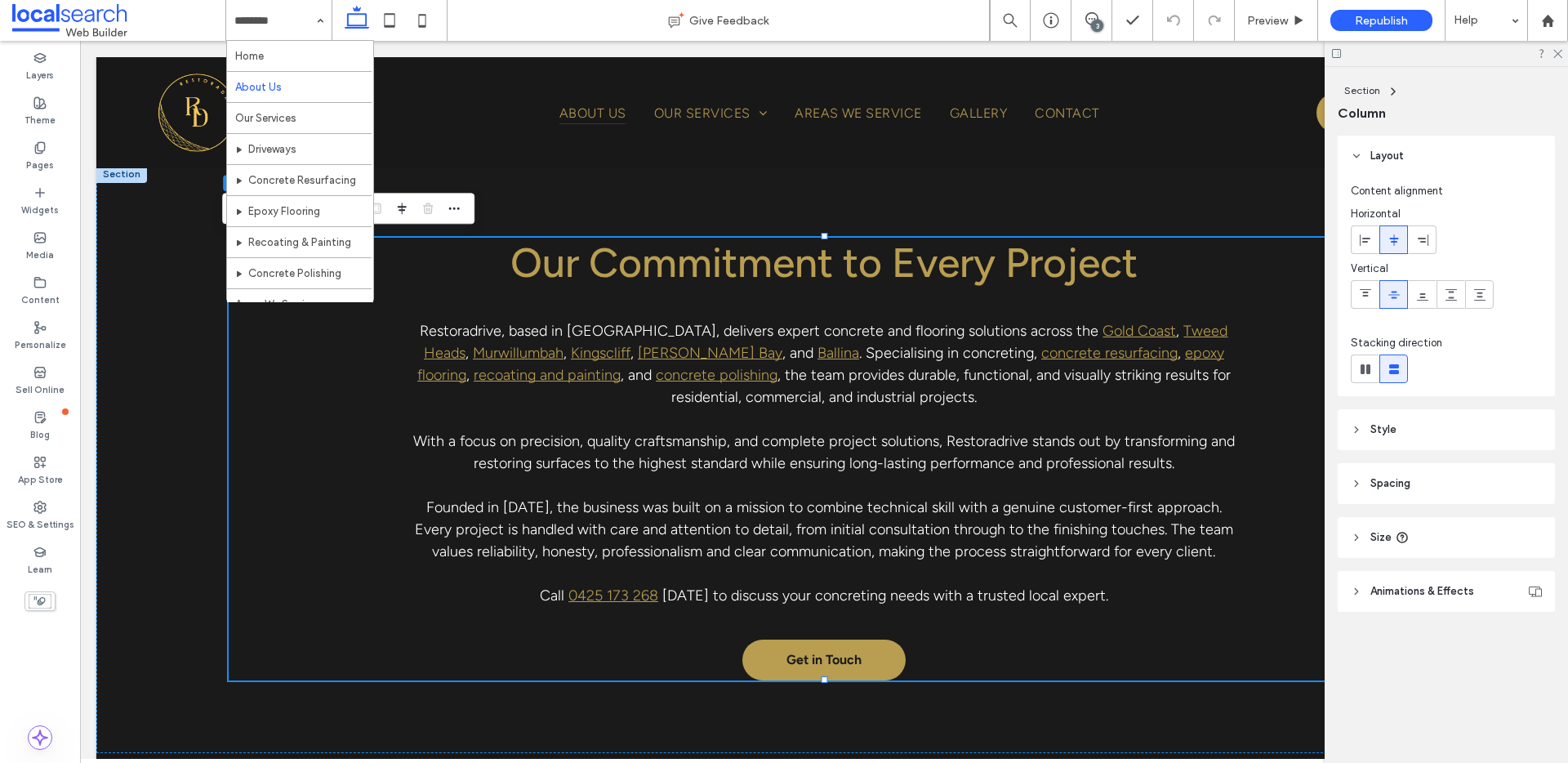
click at [274, 19] on input at bounding box center [274, 20] width 81 height 41
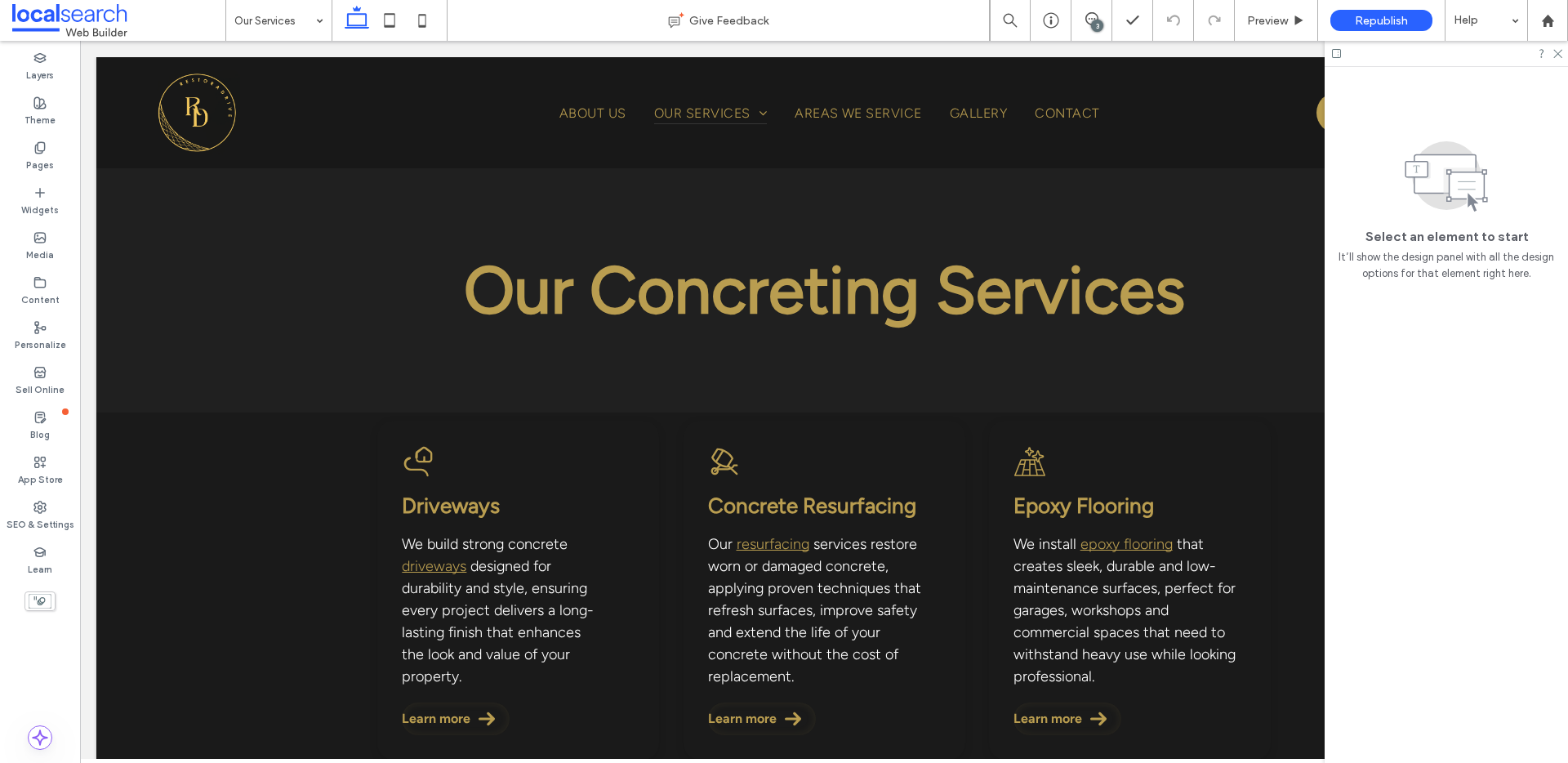
click at [264, 11] on input at bounding box center [274, 20] width 81 height 41
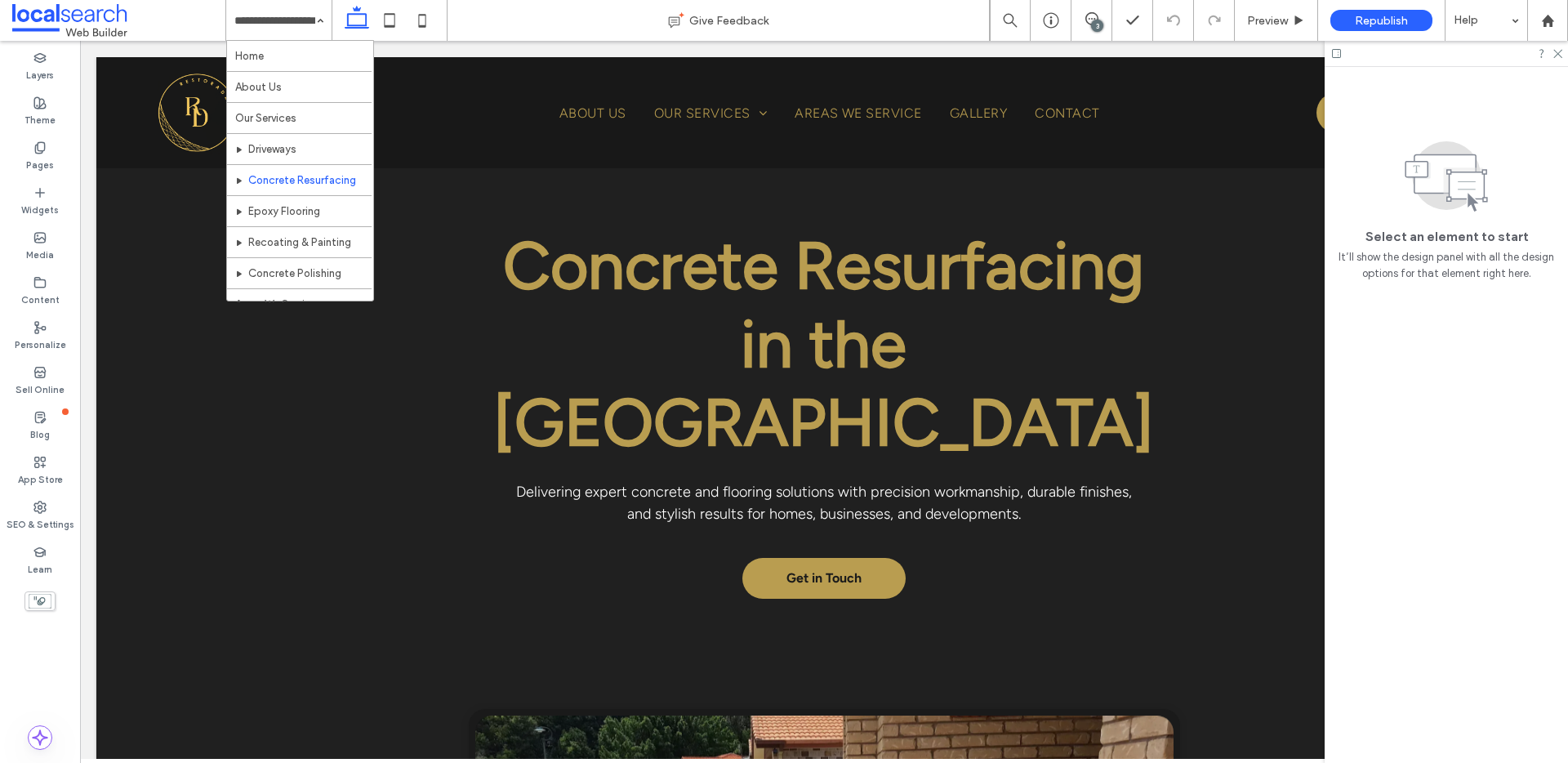
click at [289, 30] on input at bounding box center [274, 20] width 81 height 41
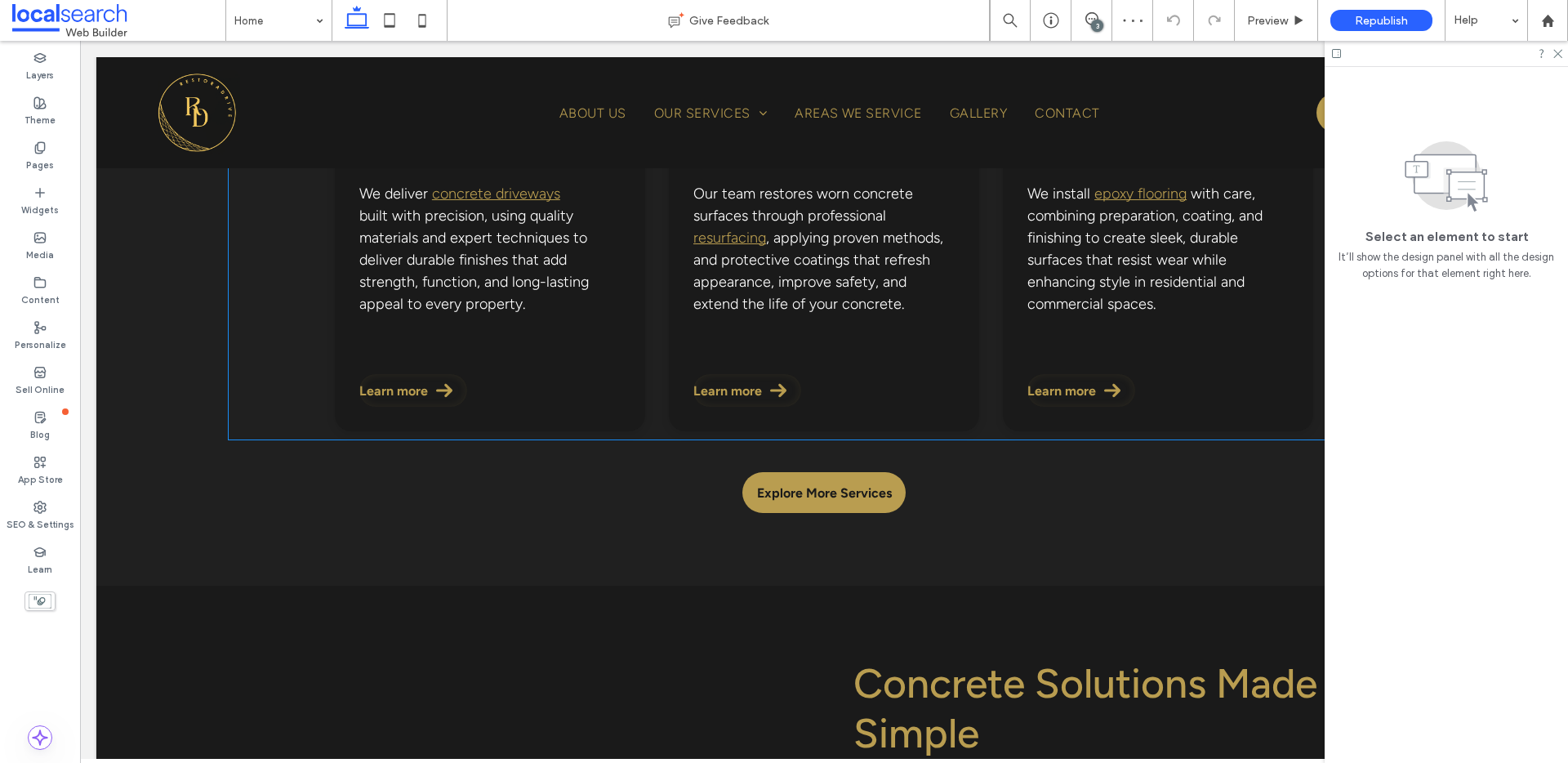
scroll to position [1694, 0]
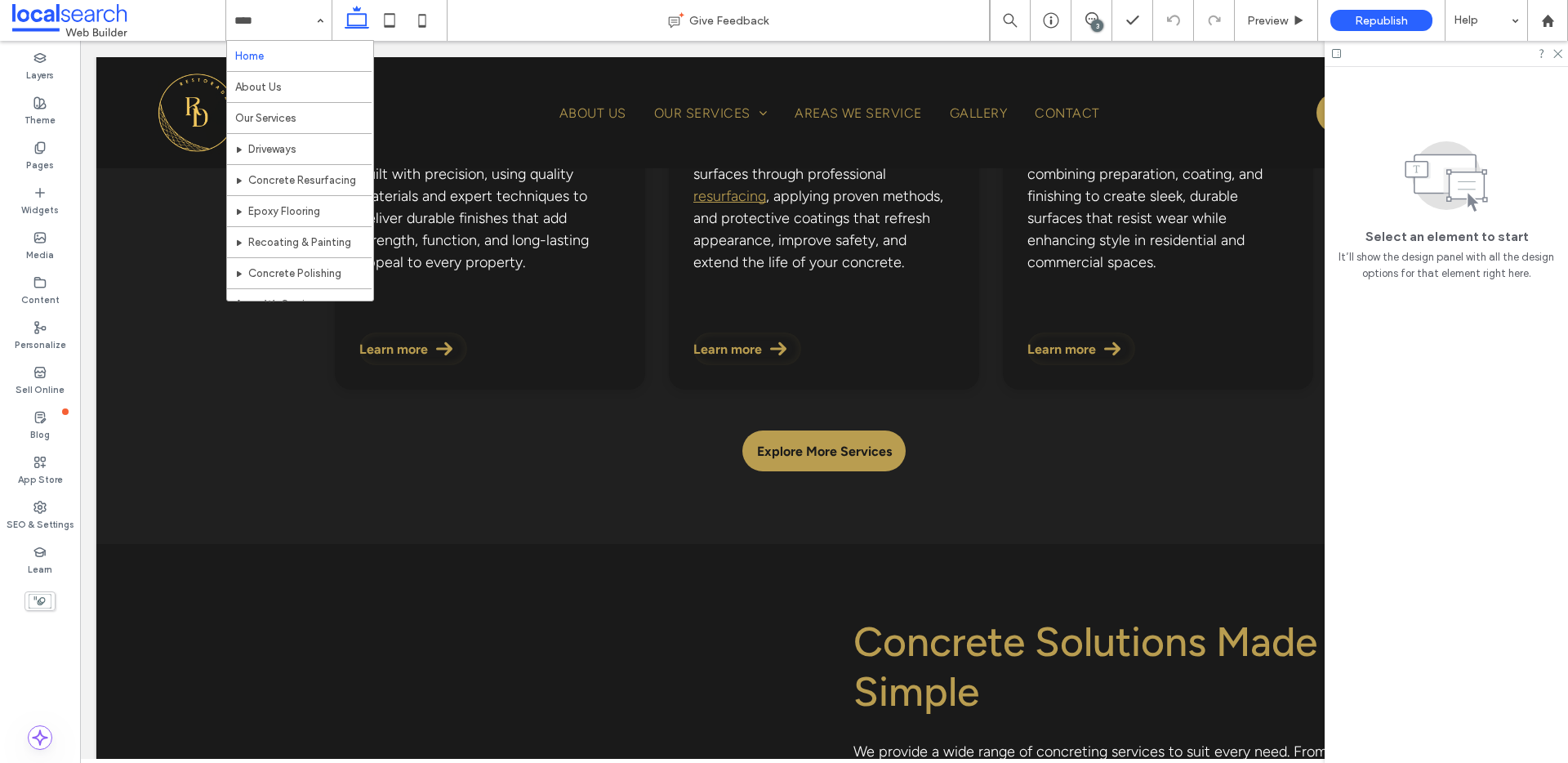
click at [305, 12] on input at bounding box center [274, 20] width 81 height 41
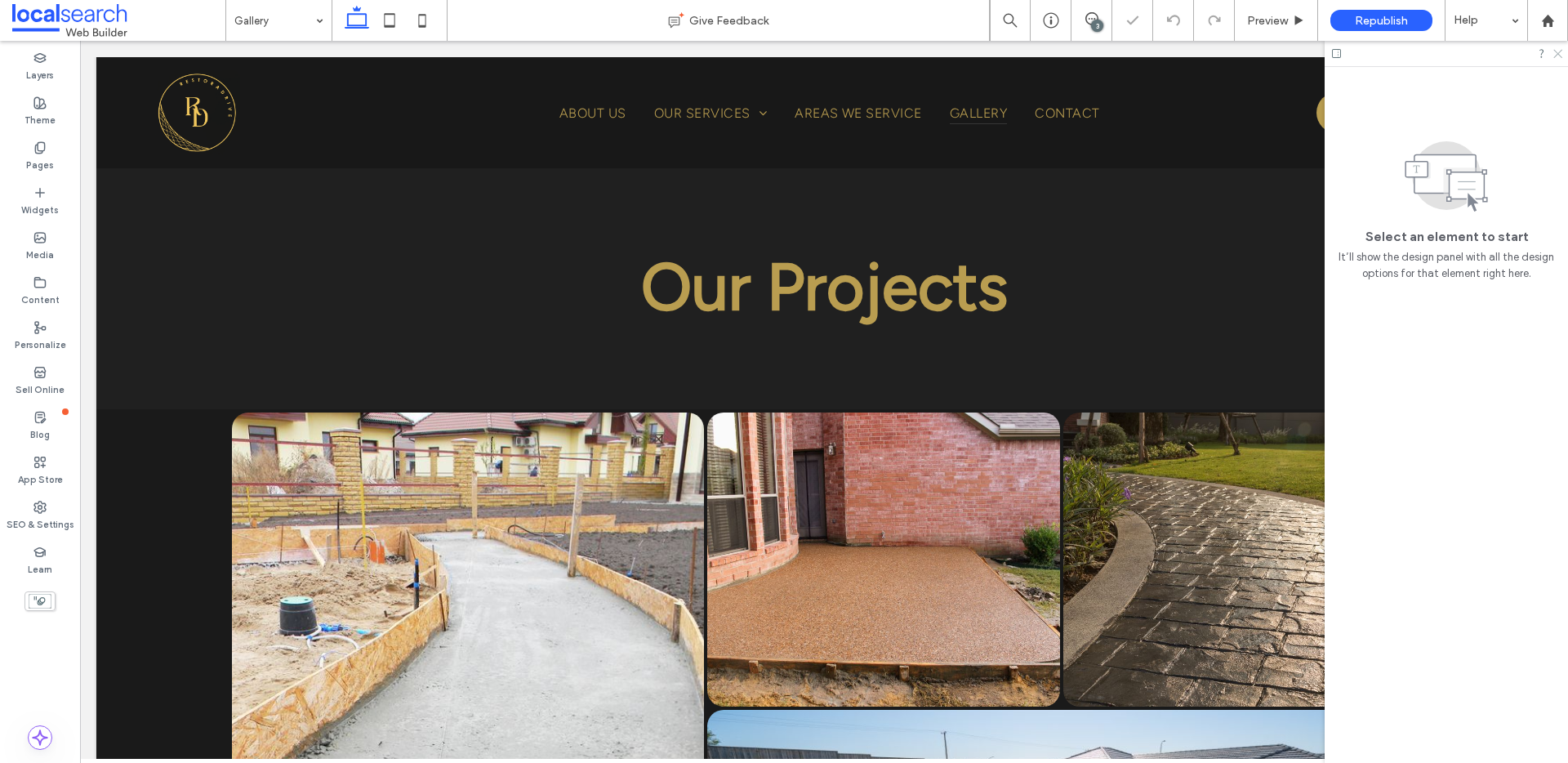
click at [1555, 53] on icon at bounding box center [1557, 53] width 11 height 11
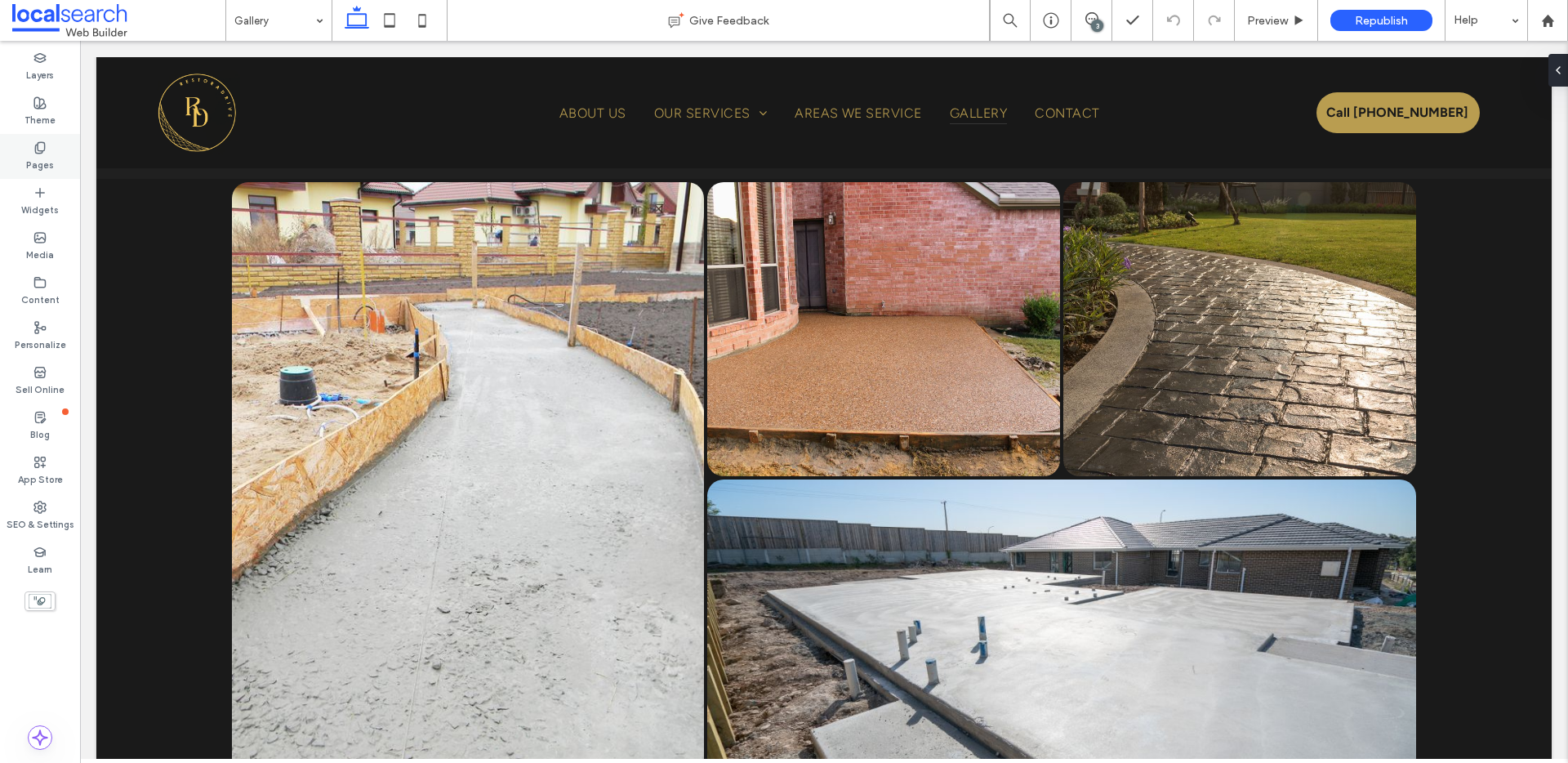
scroll to position [16, 0]
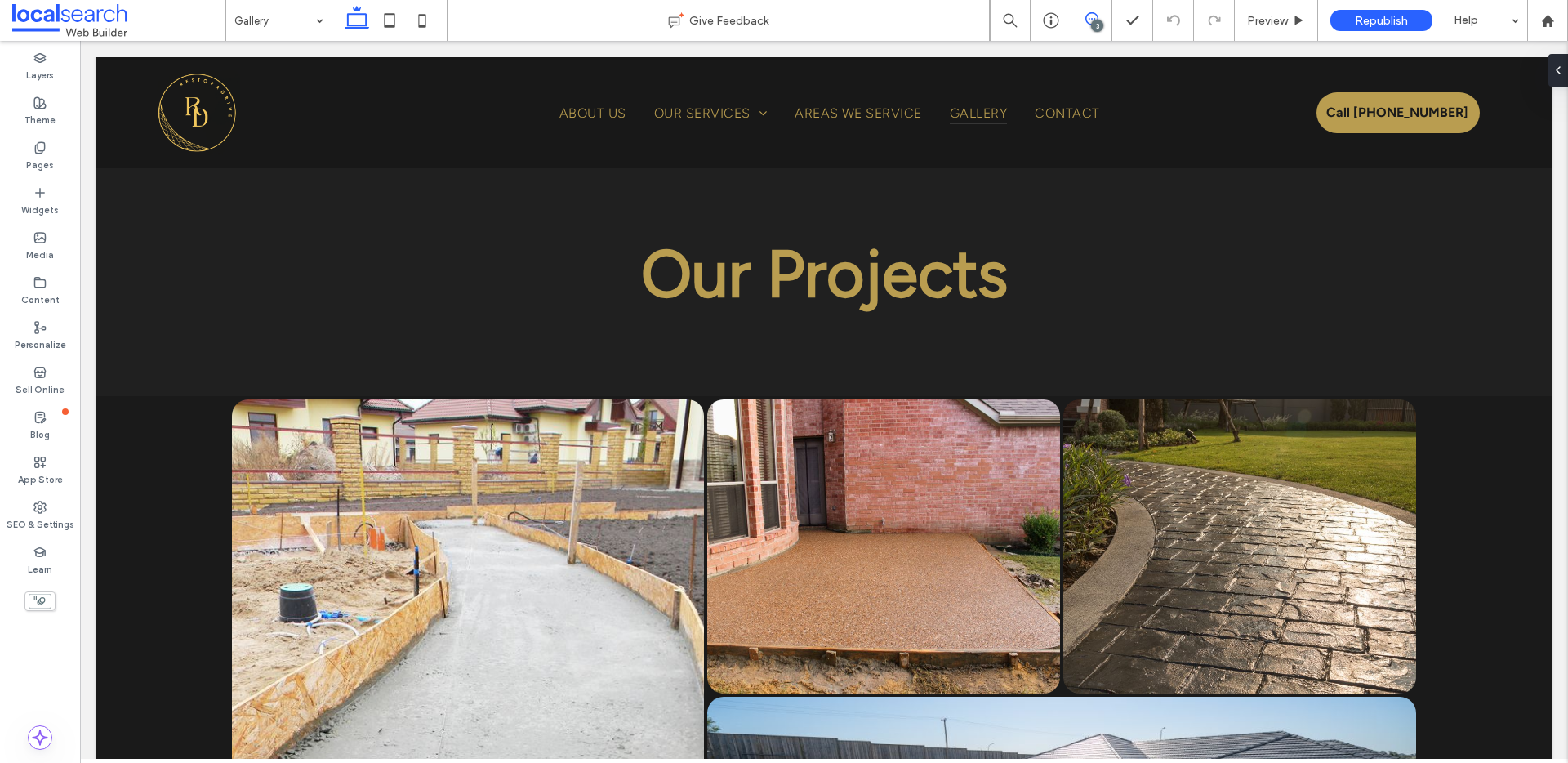
click at [1105, 23] on span at bounding box center [1091, 19] width 40 height 13
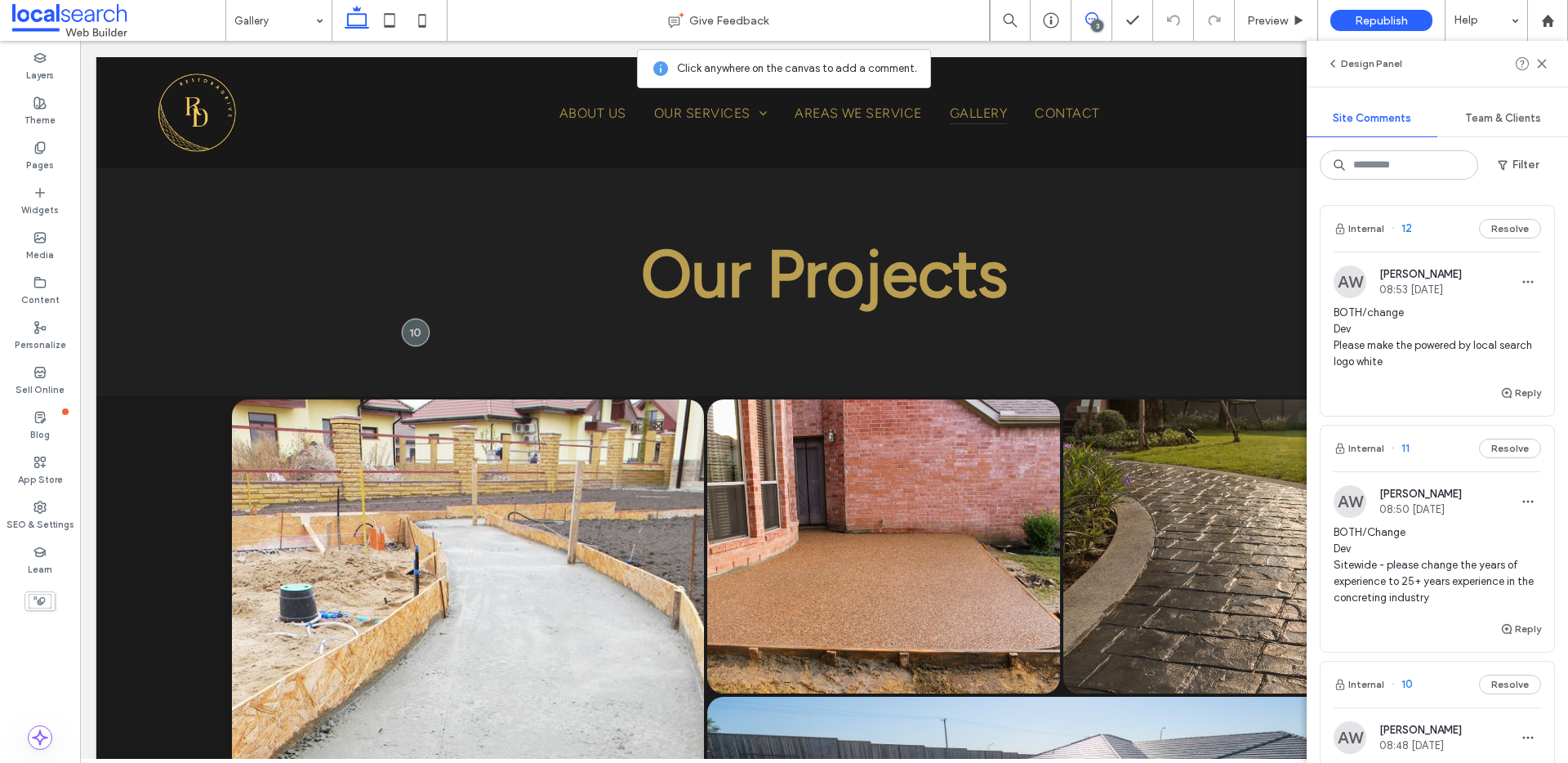
scroll to position [0, 0]
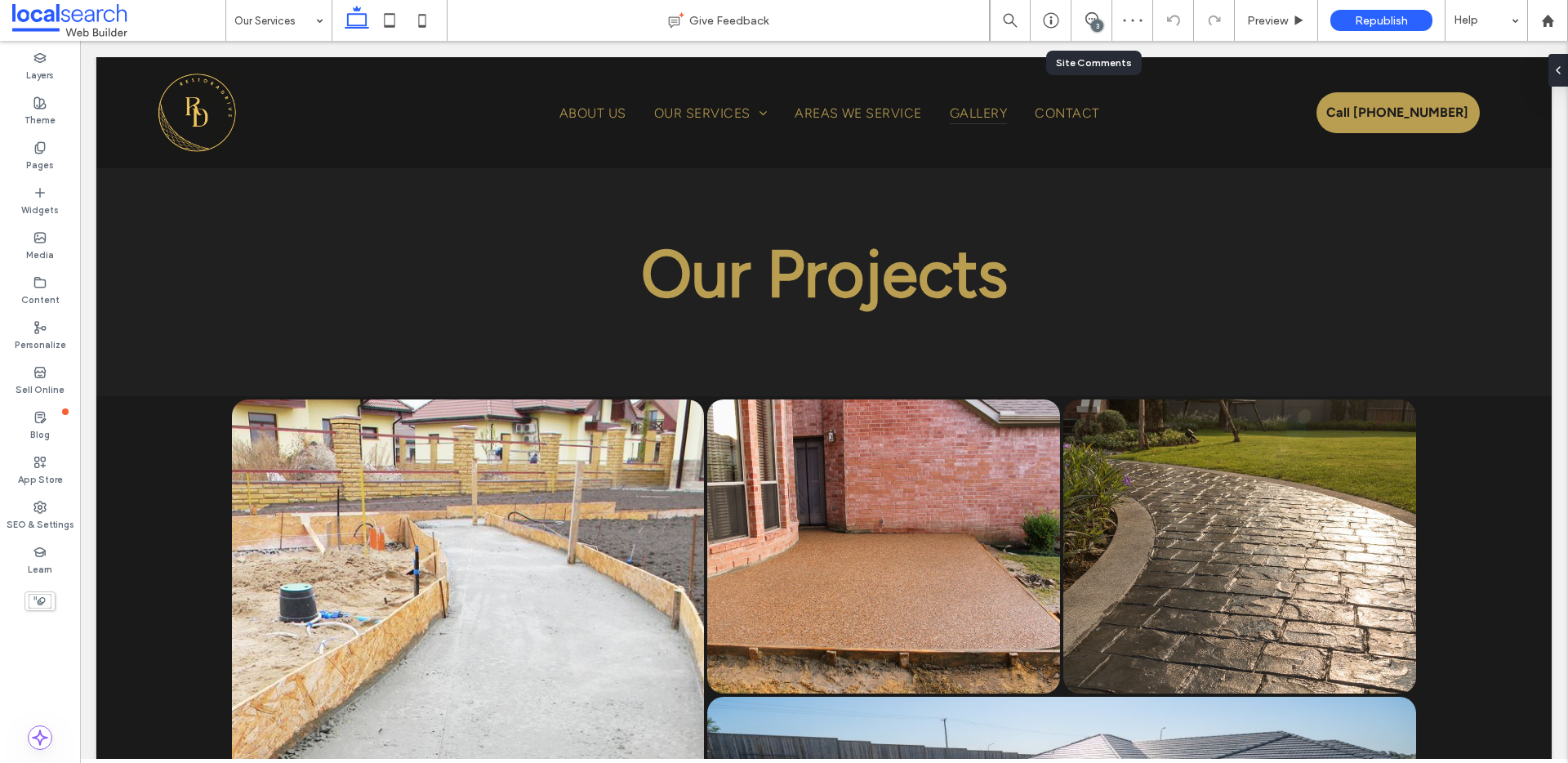
click at [1091, 9] on div "3" at bounding box center [1091, 20] width 41 height 41
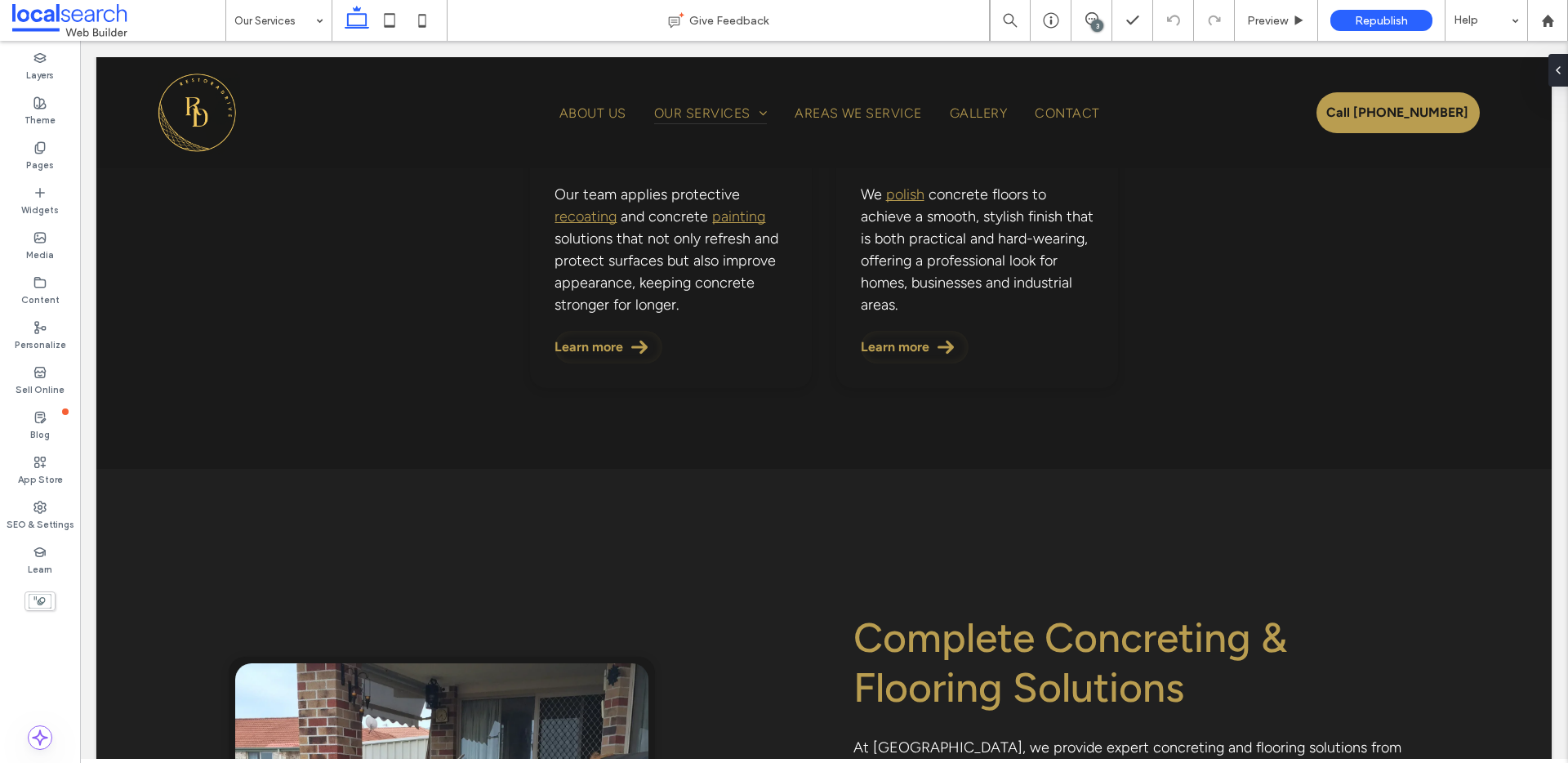
click at [1094, 22] on div "3" at bounding box center [1097, 26] width 12 height 12
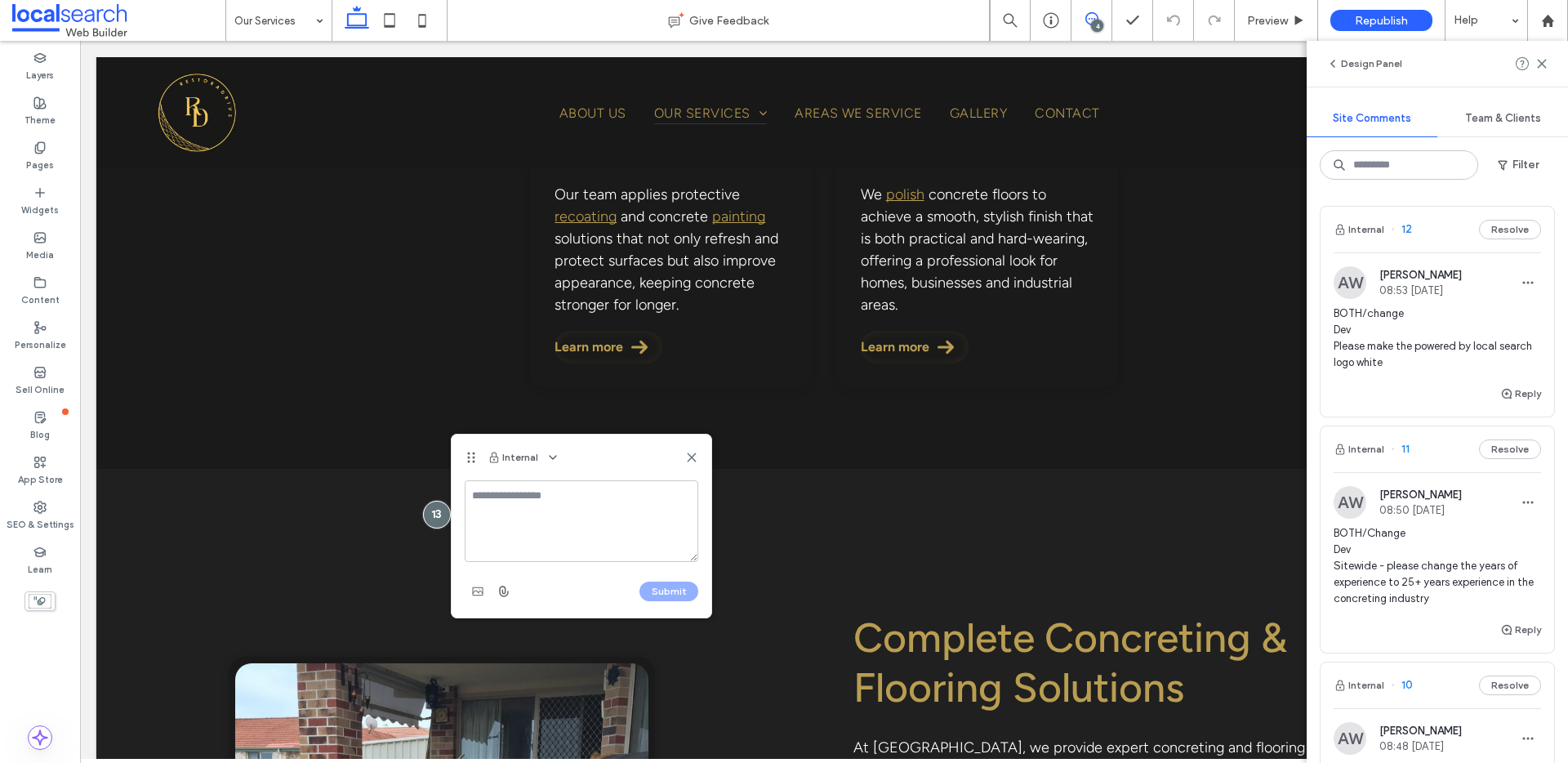
click at [623, 492] on textarea at bounding box center [582, 521] width 234 height 82
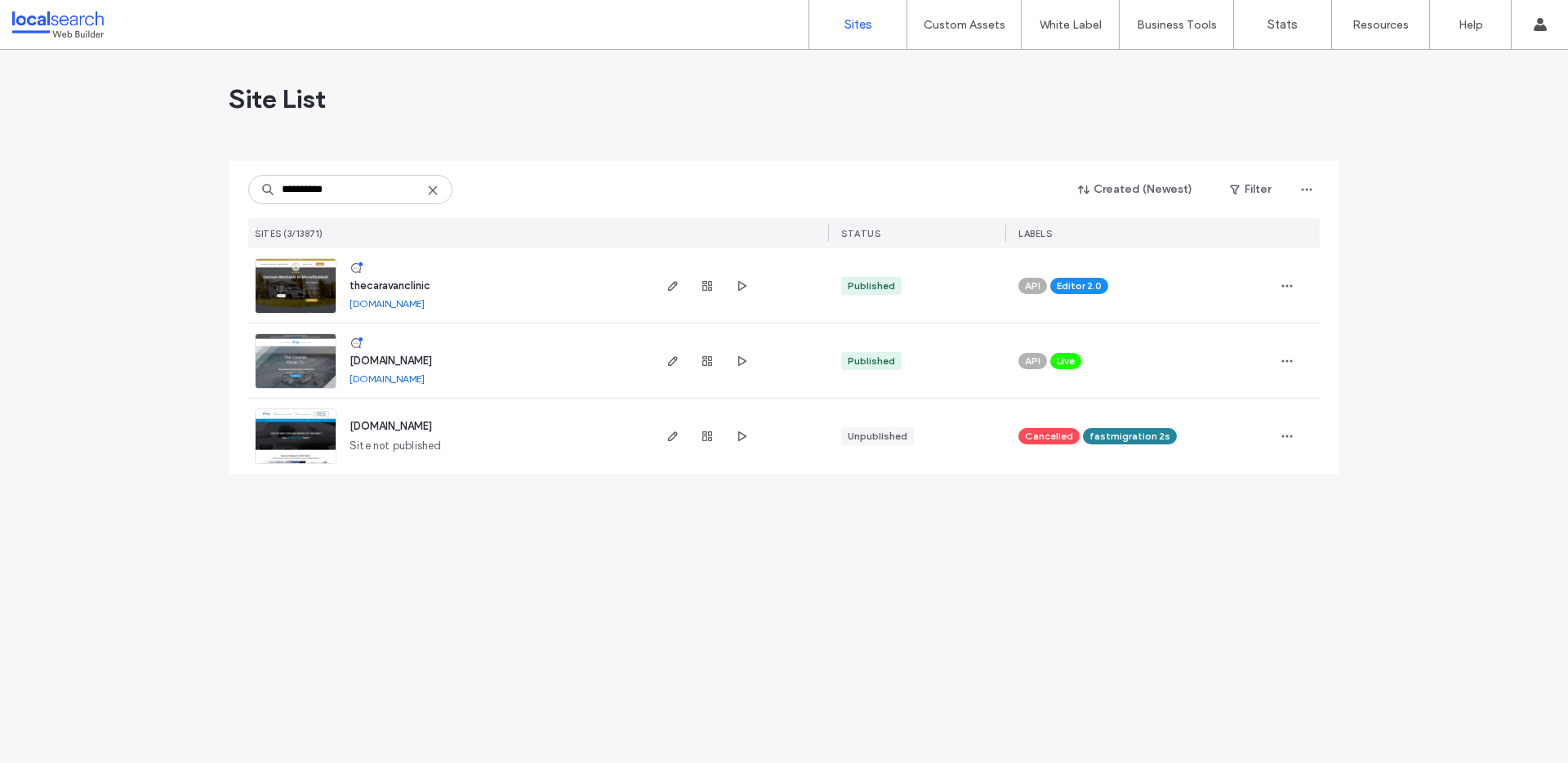
type input "**********"
click at [325, 290] on img at bounding box center [296, 314] width 80 height 111
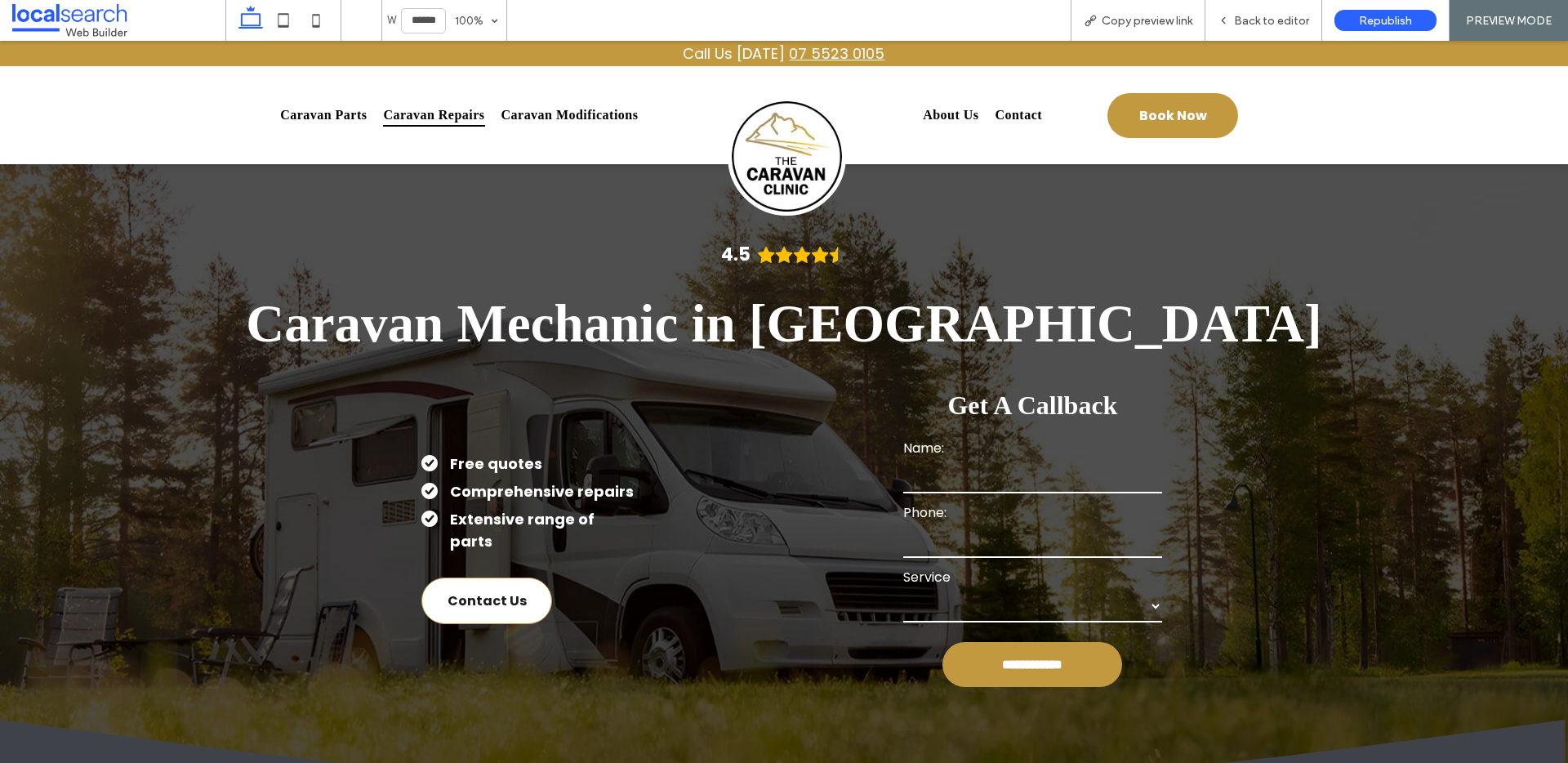
click at [426, 117] on span "Caravan Repairs" at bounding box center [434, 116] width 101 height 23
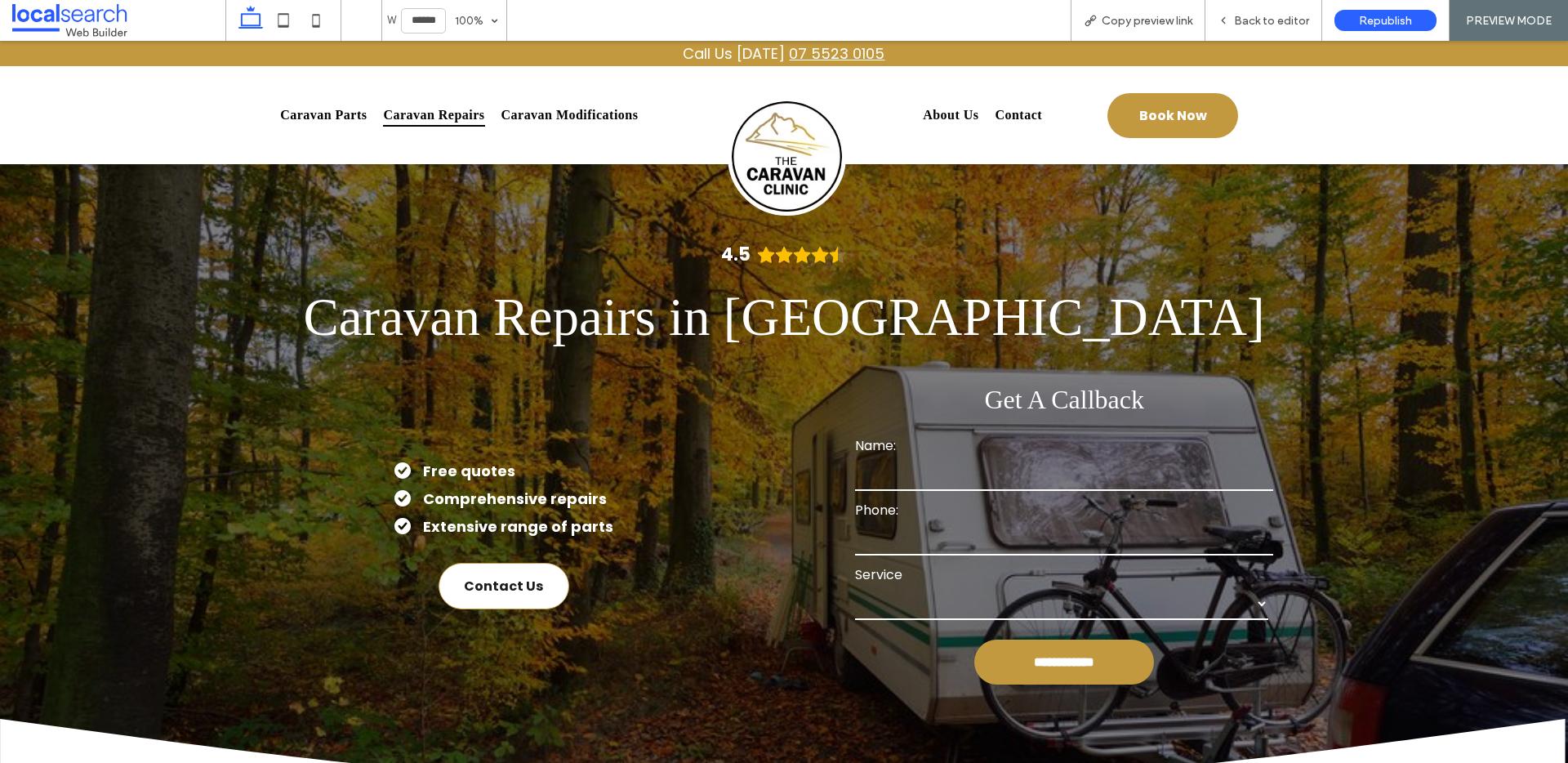
click at [771, 139] on img at bounding box center [787, 157] width 118 height 118
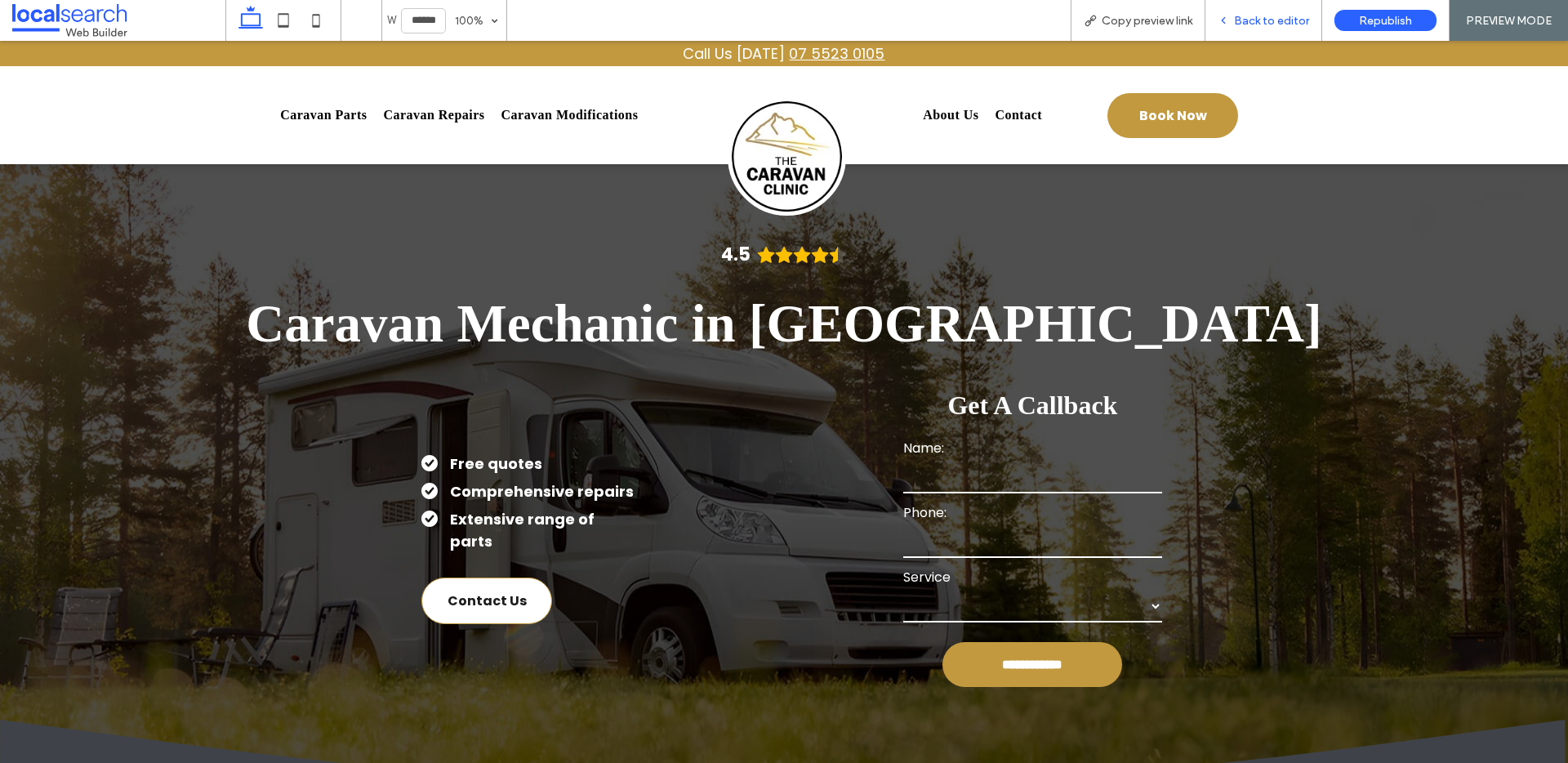
click at [1229, 24] on icon at bounding box center [1223, 20] width 11 height 11
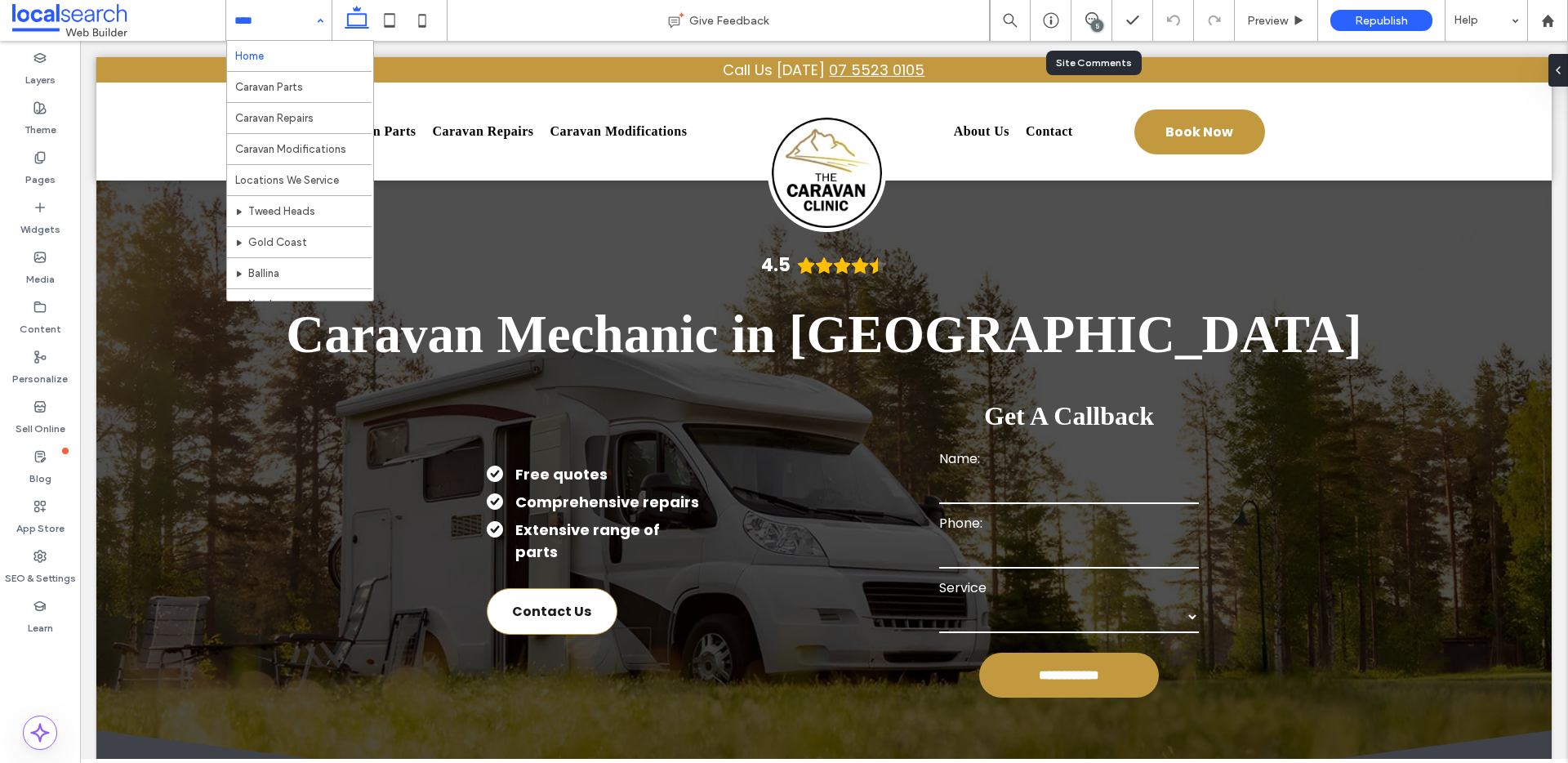
click at [1094, 29] on div "5" at bounding box center [1097, 26] width 12 height 12
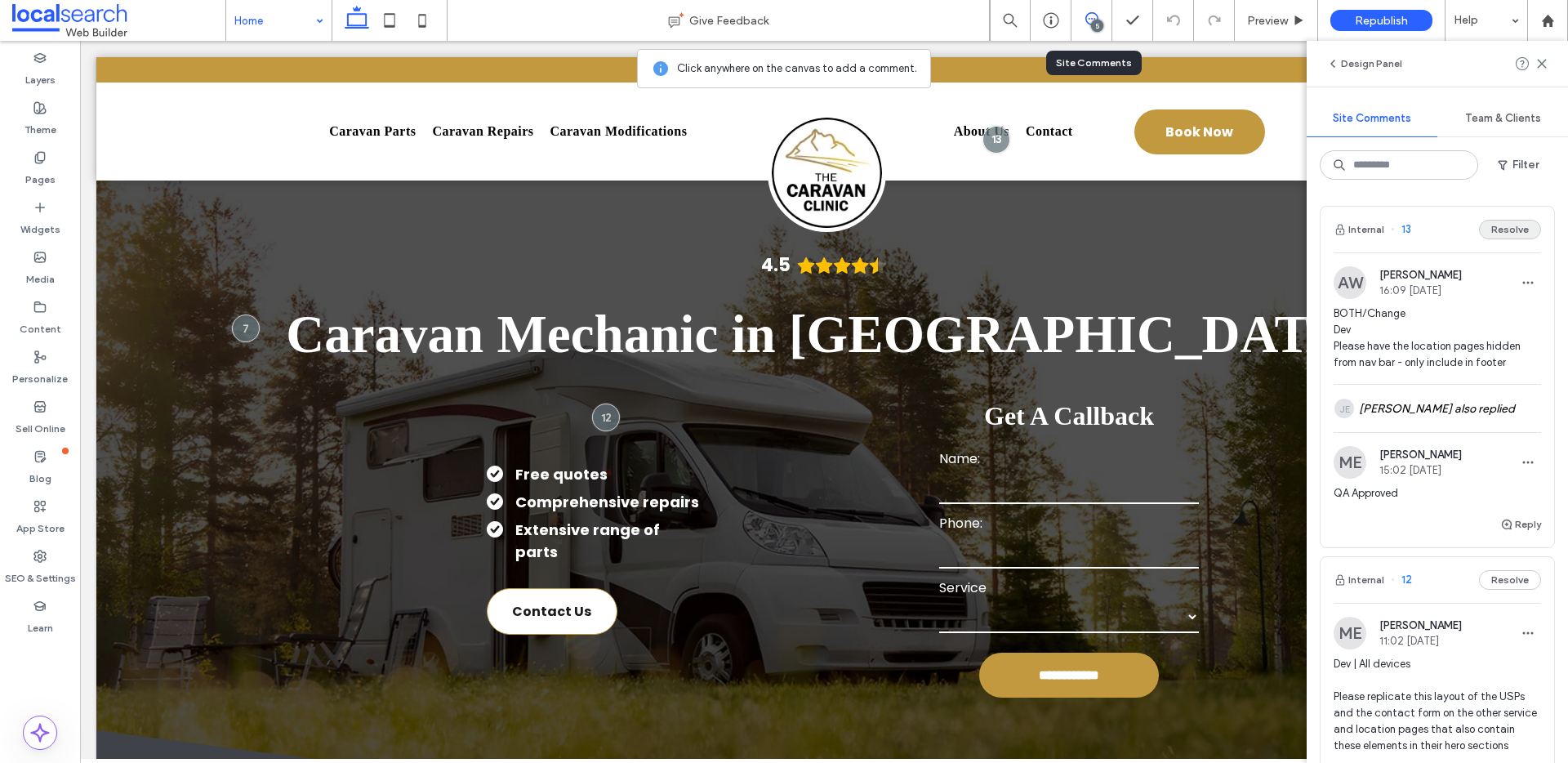
click at [1489, 234] on button "Resolve" at bounding box center [1510, 229] width 62 height 20
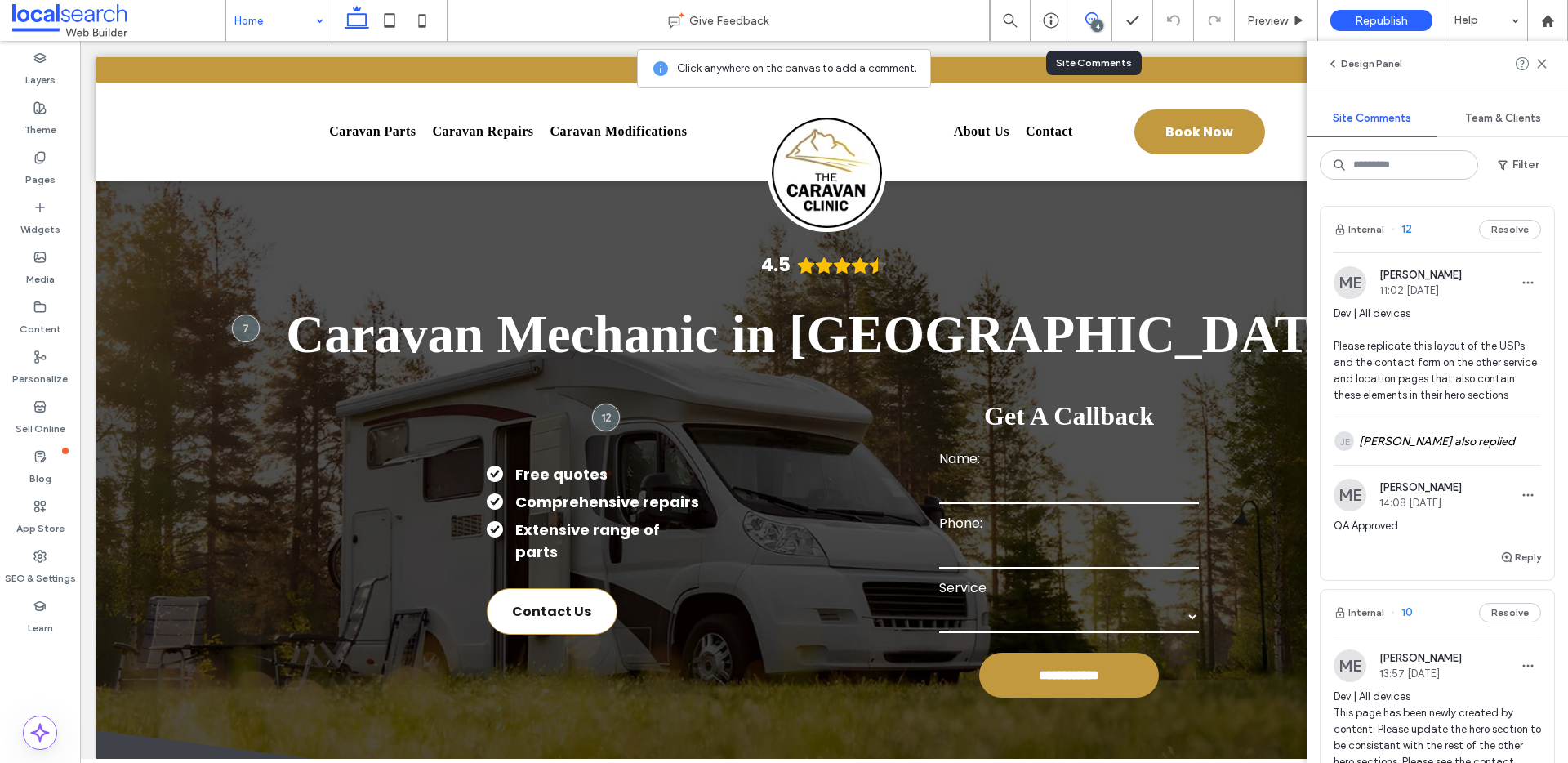
click at [1505, 228] on button "Resolve" at bounding box center [1510, 229] width 62 height 20
click at [1509, 229] on button "Resolve" at bounding box center [1510, 229] width 62 height 20
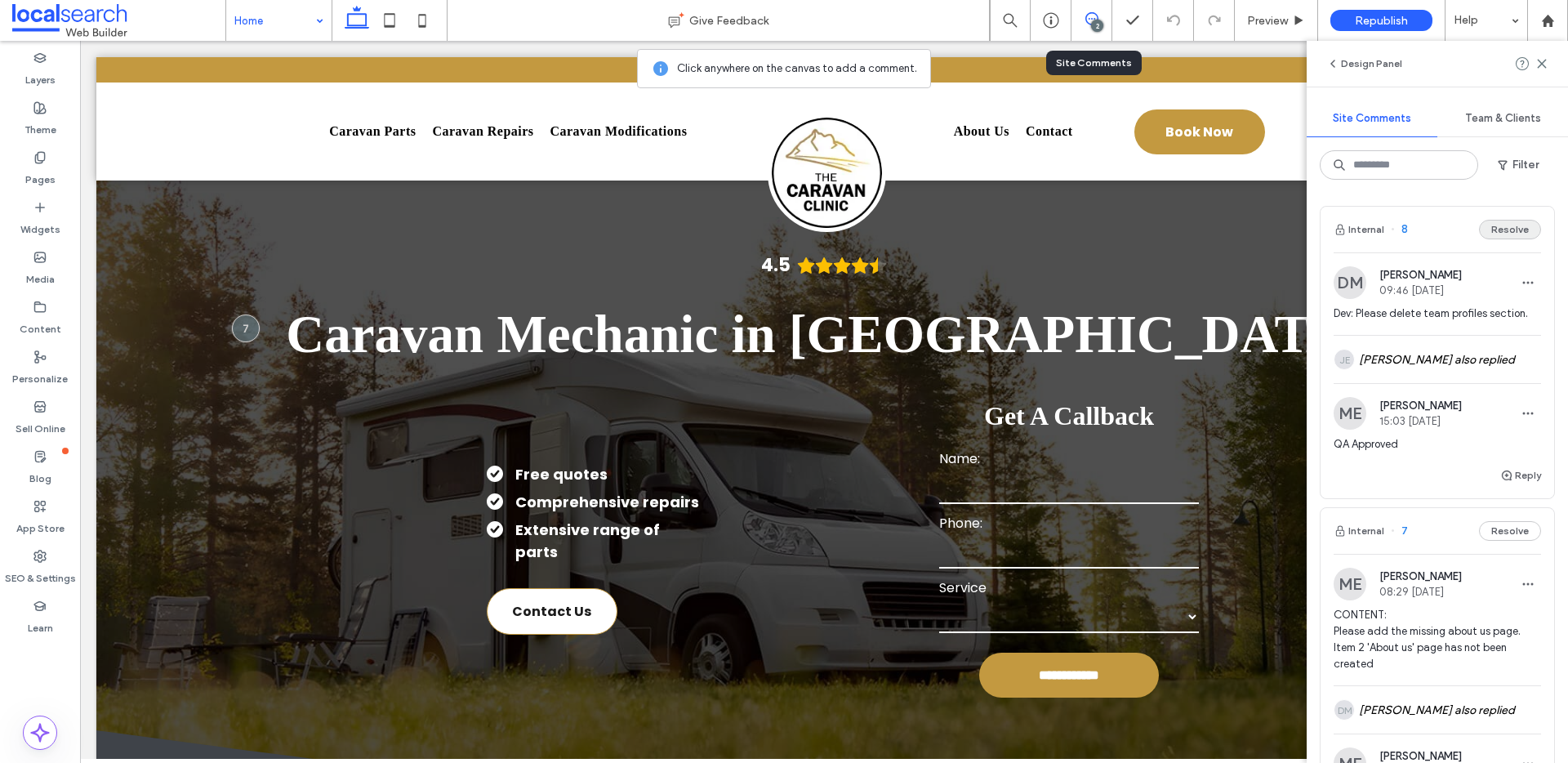
click at [1507, 234] on button "Resolve" at bounding box center [1510, 229] width 62 height 20
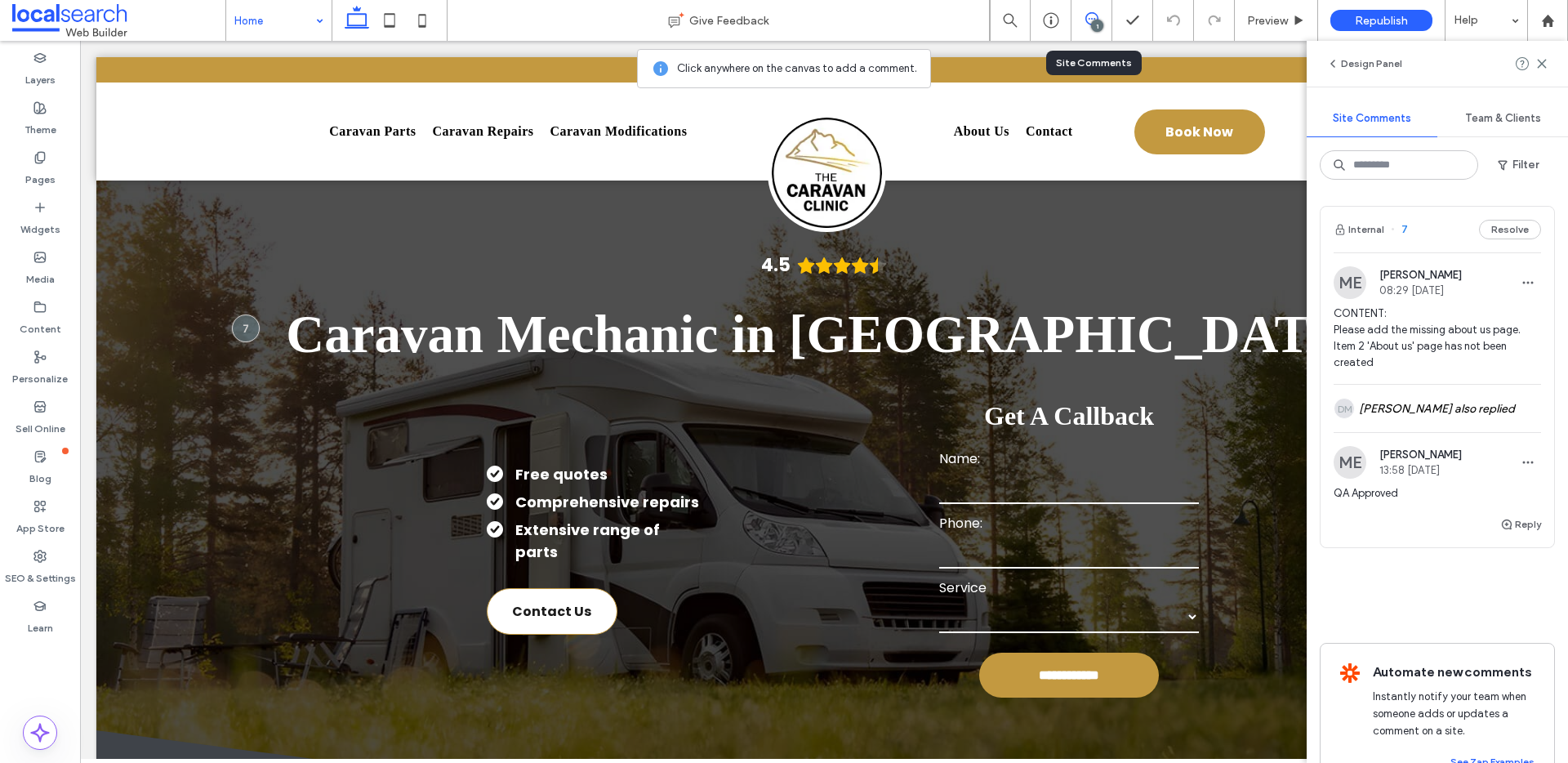
click at [1507, 234] on button "Resolve" at bounding box center [1510, 229] width 62 height 20
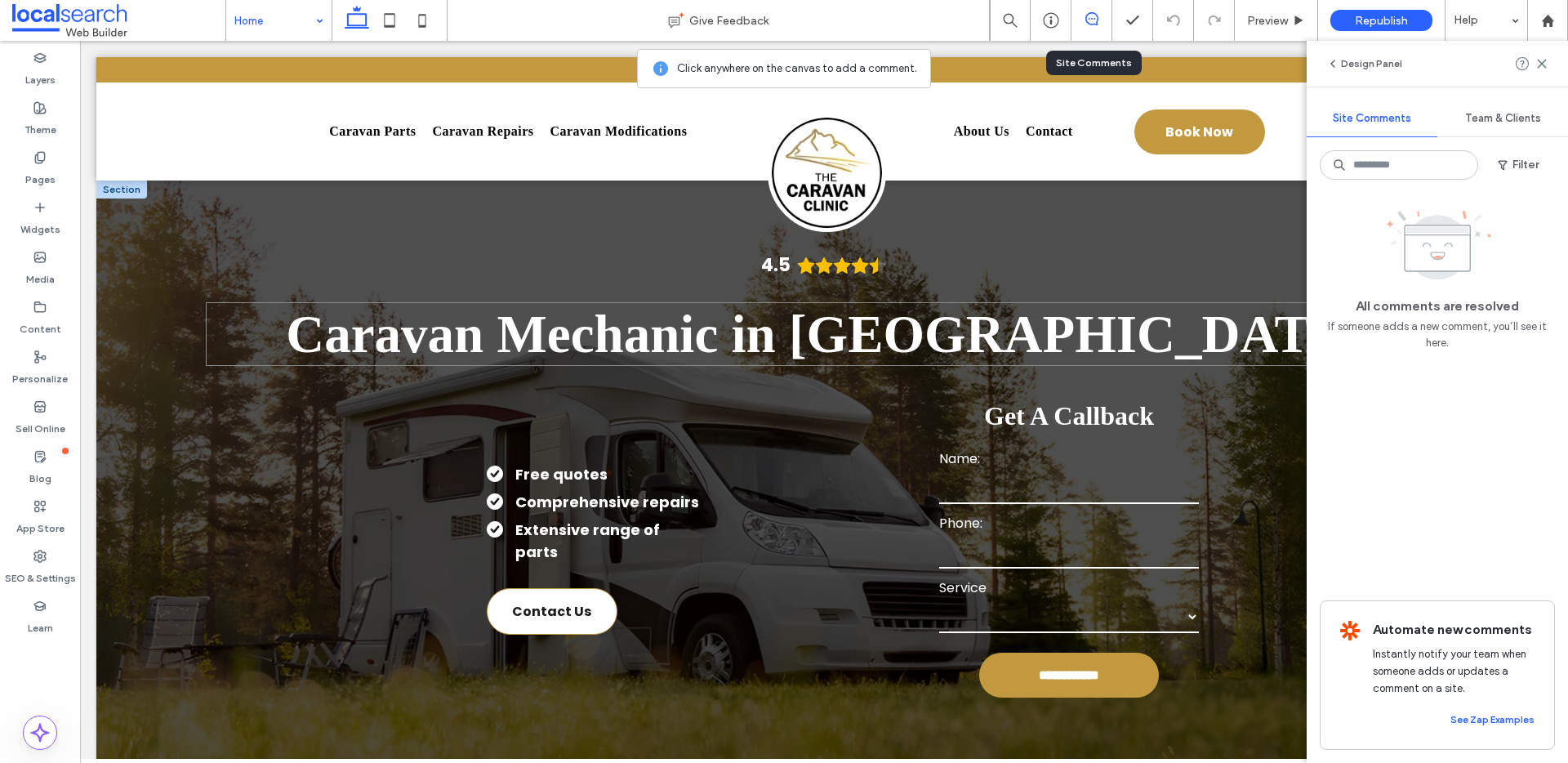
click at [358, 345] on h1 "Caravan Mechanic in Murwillumbah" at bounding box center [825, 333] width 1238 height 64
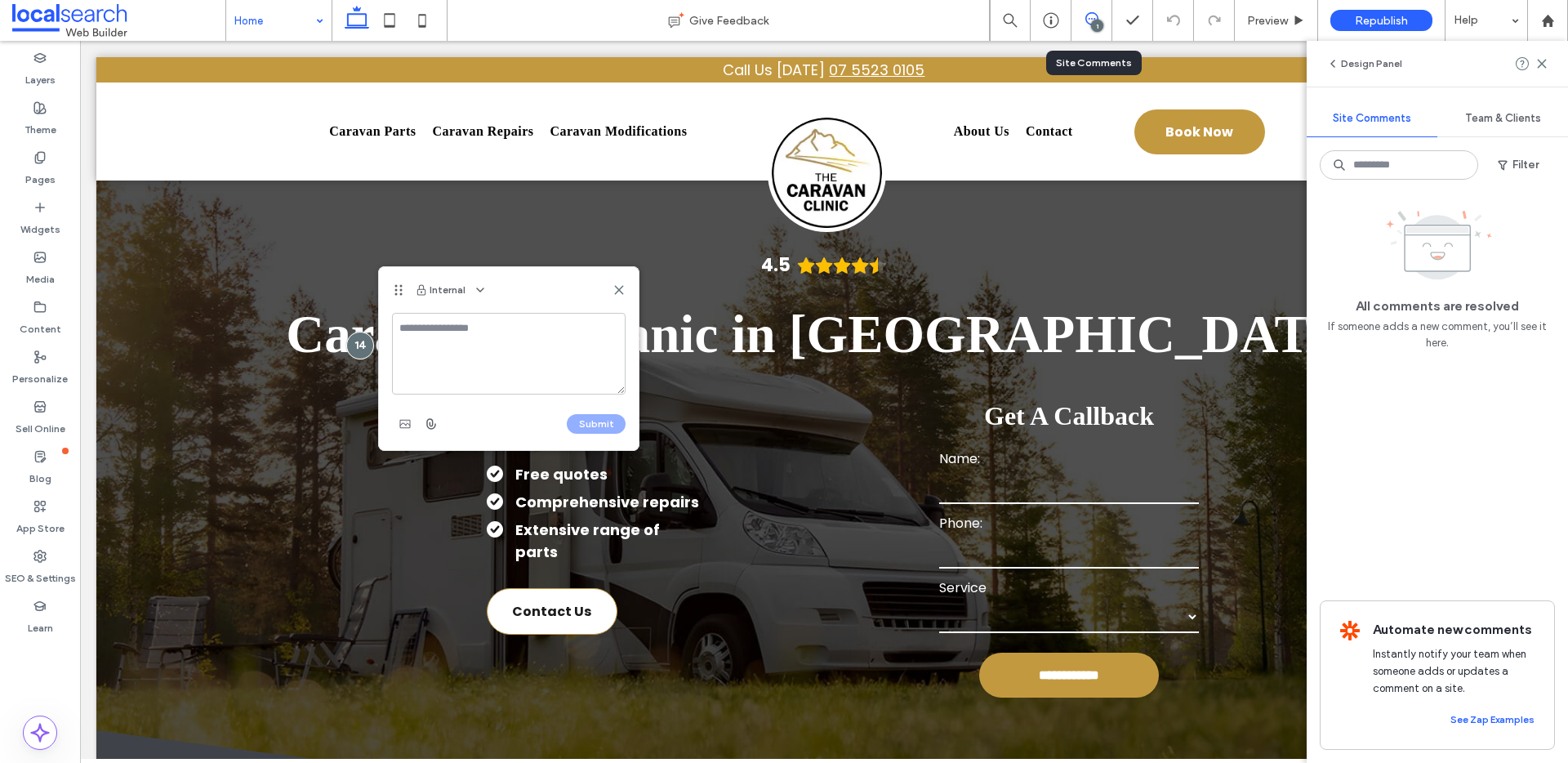
click at [470, 340] on textarea at bounding box center [508, 354] width 234 height 82
type textarea "*"
click at [530, 360] on textarea "**********" at bounding box center [508, 354] width 234 height 82
click at [598, 358] on textarea "**********" at bounding box center [508, 354] width 234 height 82
type textarea "**********"
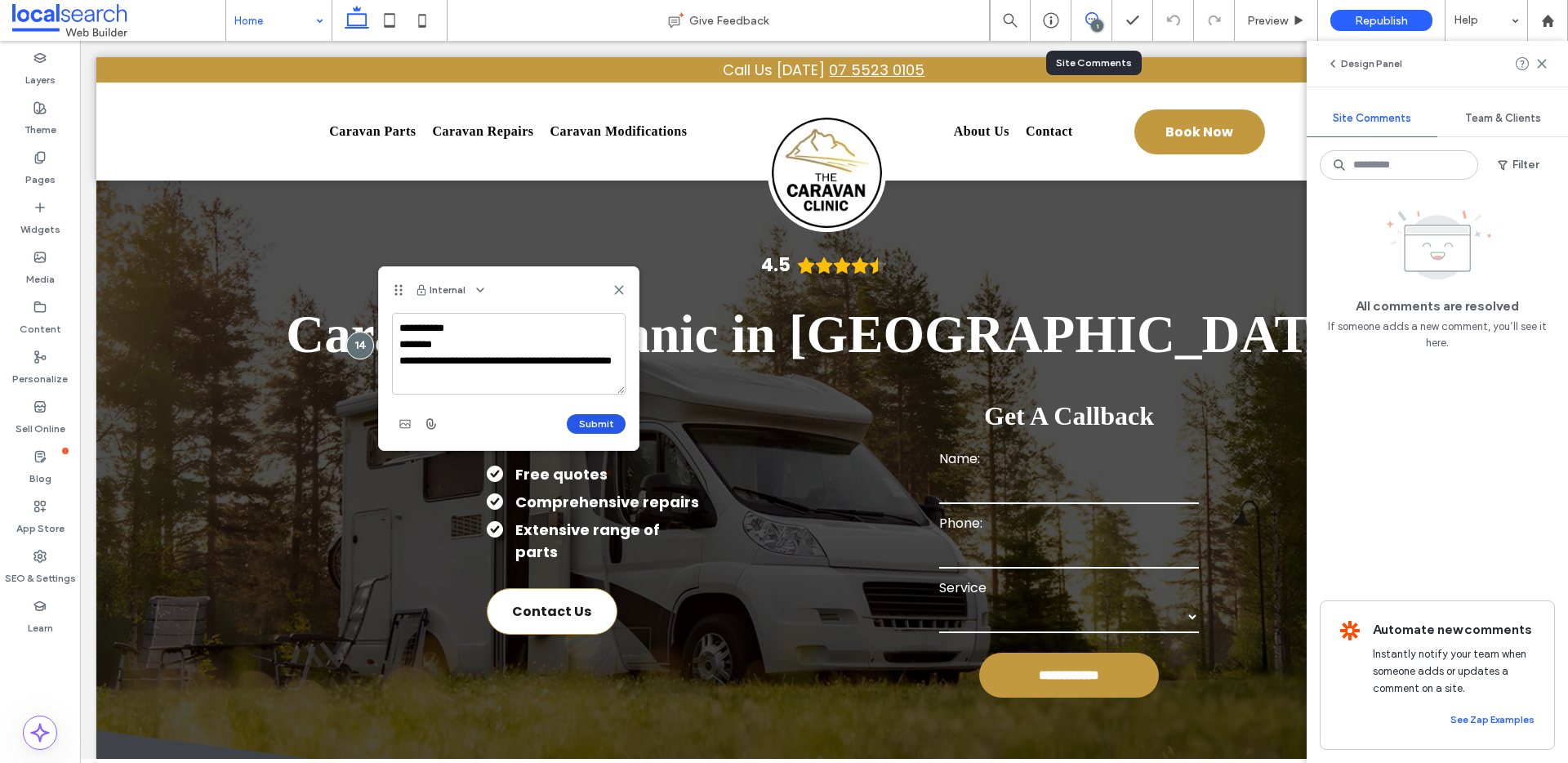
click at [586, 422] on button "Submit" at bounding box center [596, 424] width 59 height 20
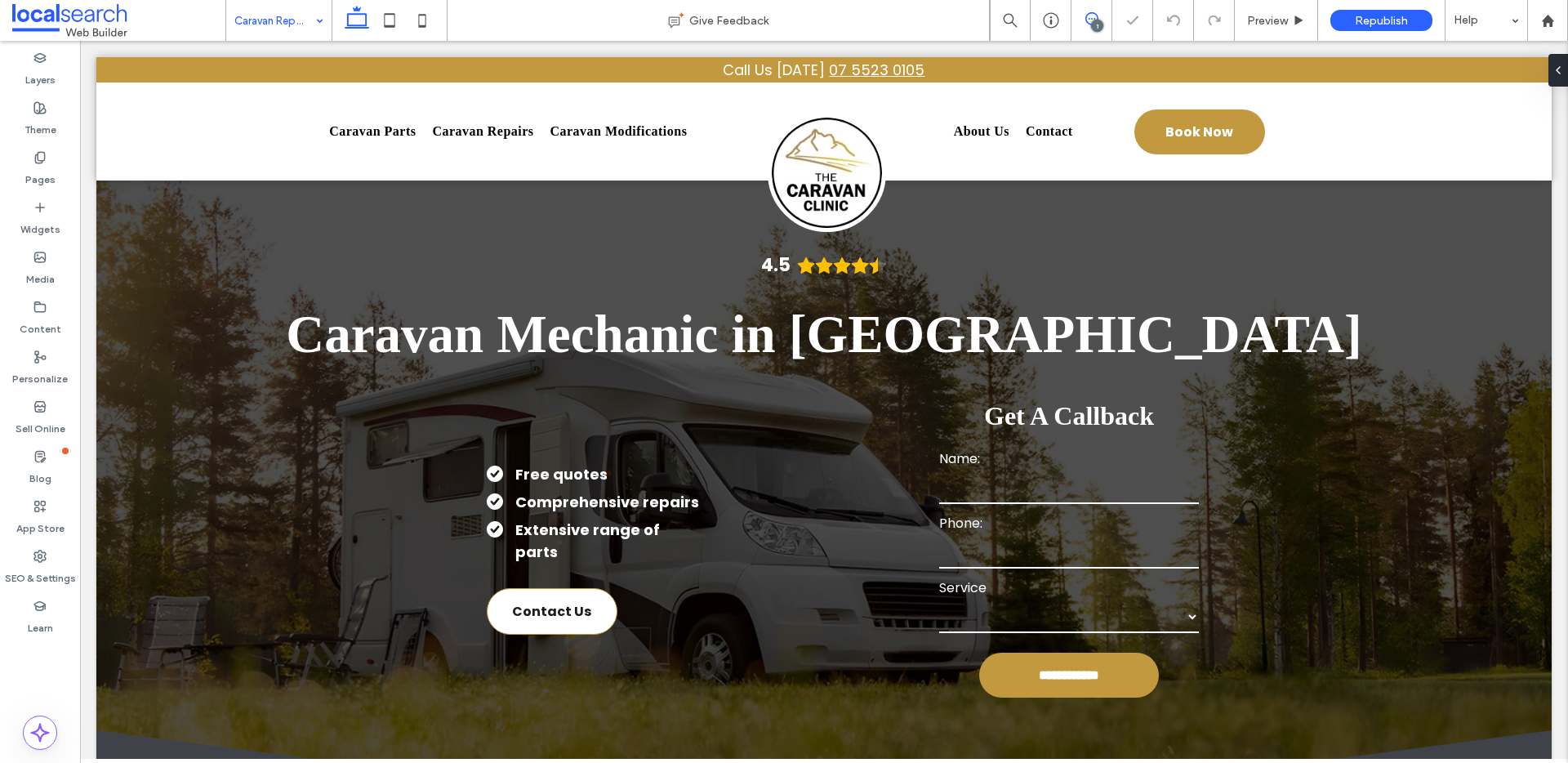
click at [1092, 14] on icon at bounding box center [1092, 19] width 13 height 13
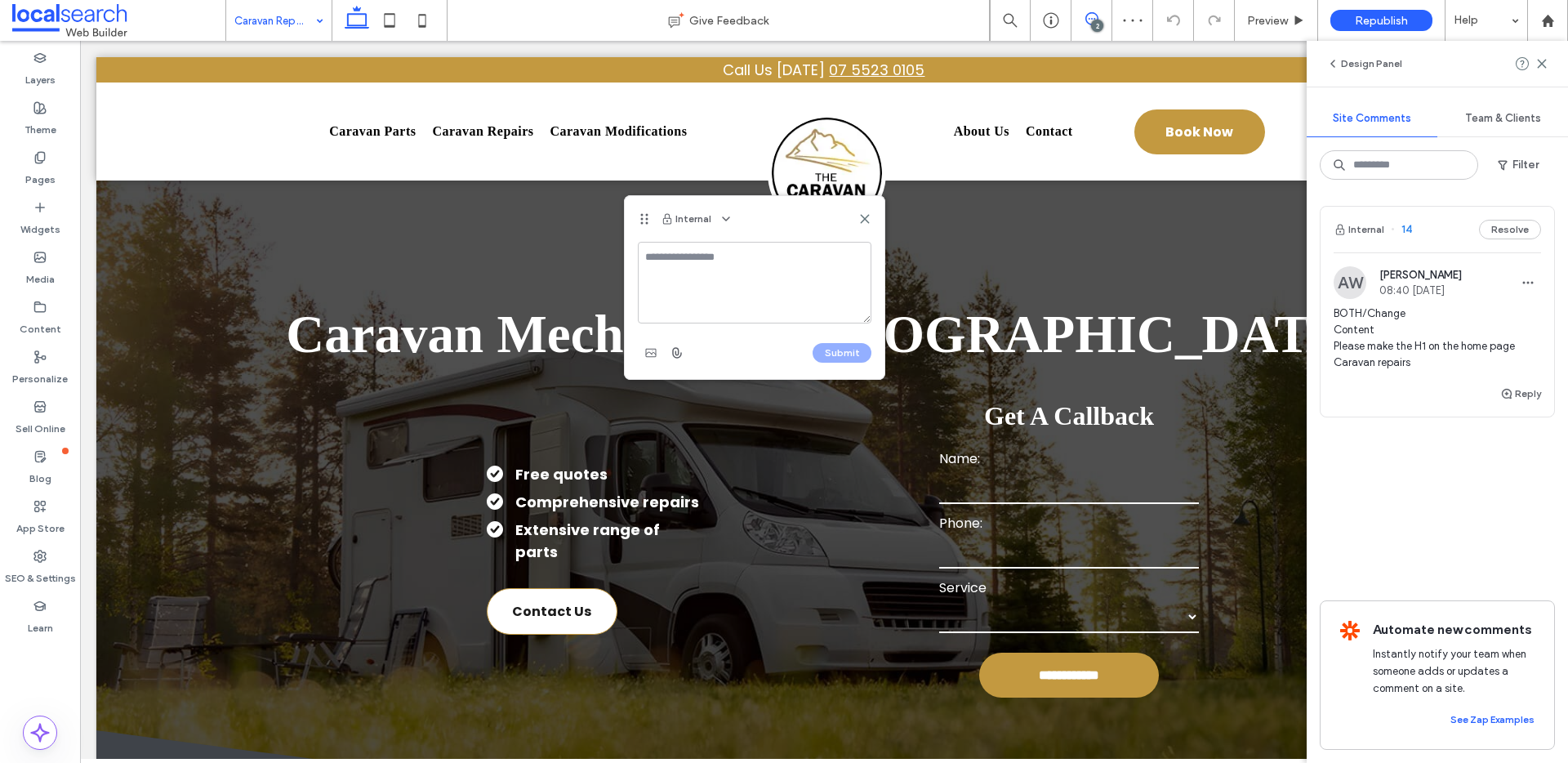
click at [657, 275] on textarea at bounding box center [754, 283] width 234 height 82
click at [658, 273] on textarea at bounding box center [754, 283] width 234 height 82
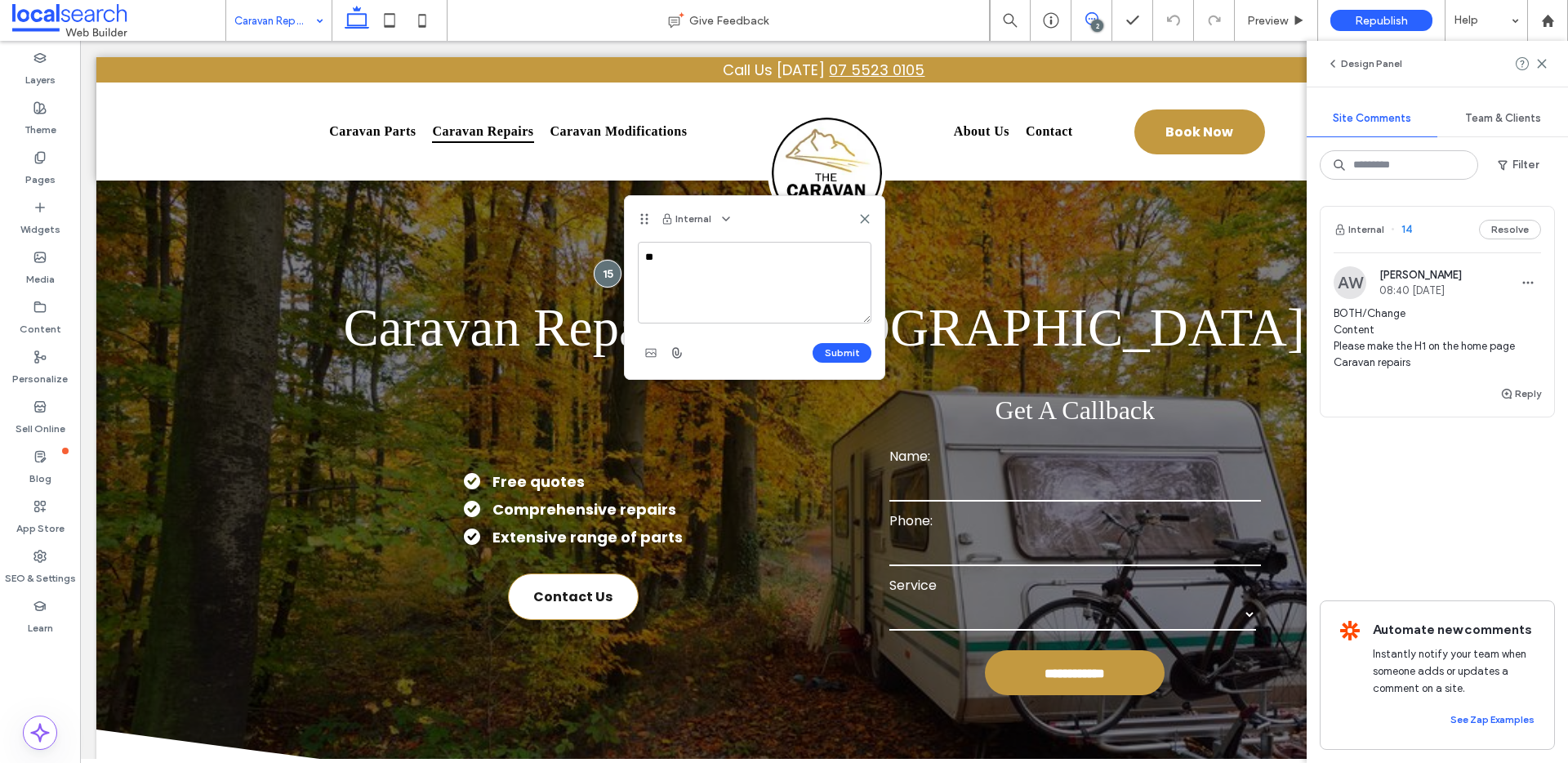
type textarea "*"
click at [687, 309] on textarea "**********" at bounding box center [754, 283] width 234 height 82
click at [781, 307] on textarea "**********" at bounding box center [754, 283] width 234 height 82
type textarea "**********"
click at [846, 355] on button "Submit" at bounding box center [842, 352] width 59 height 20
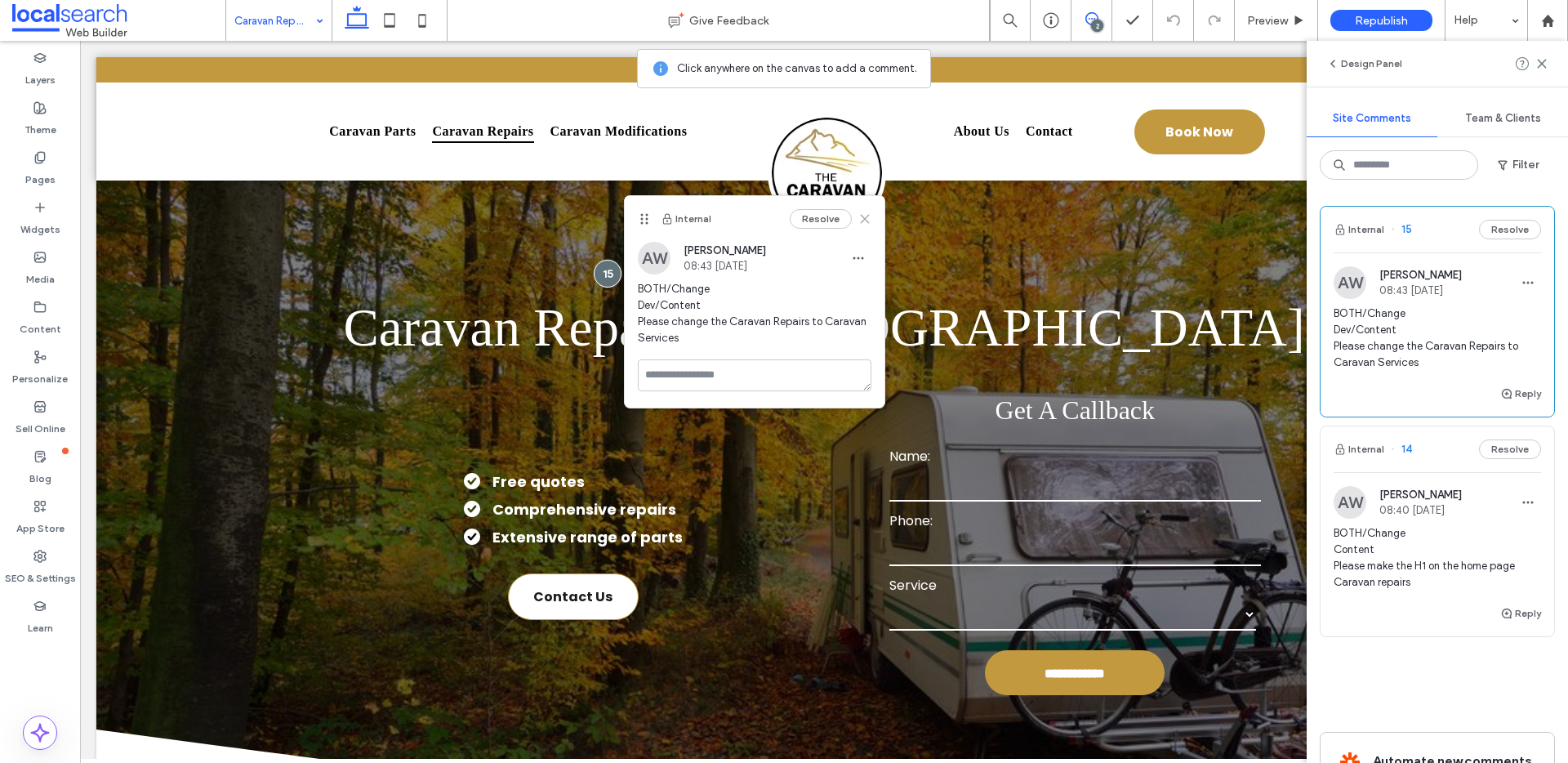
click at [869, 219] on icon at bounding box center [865, 219] width 13 height 13
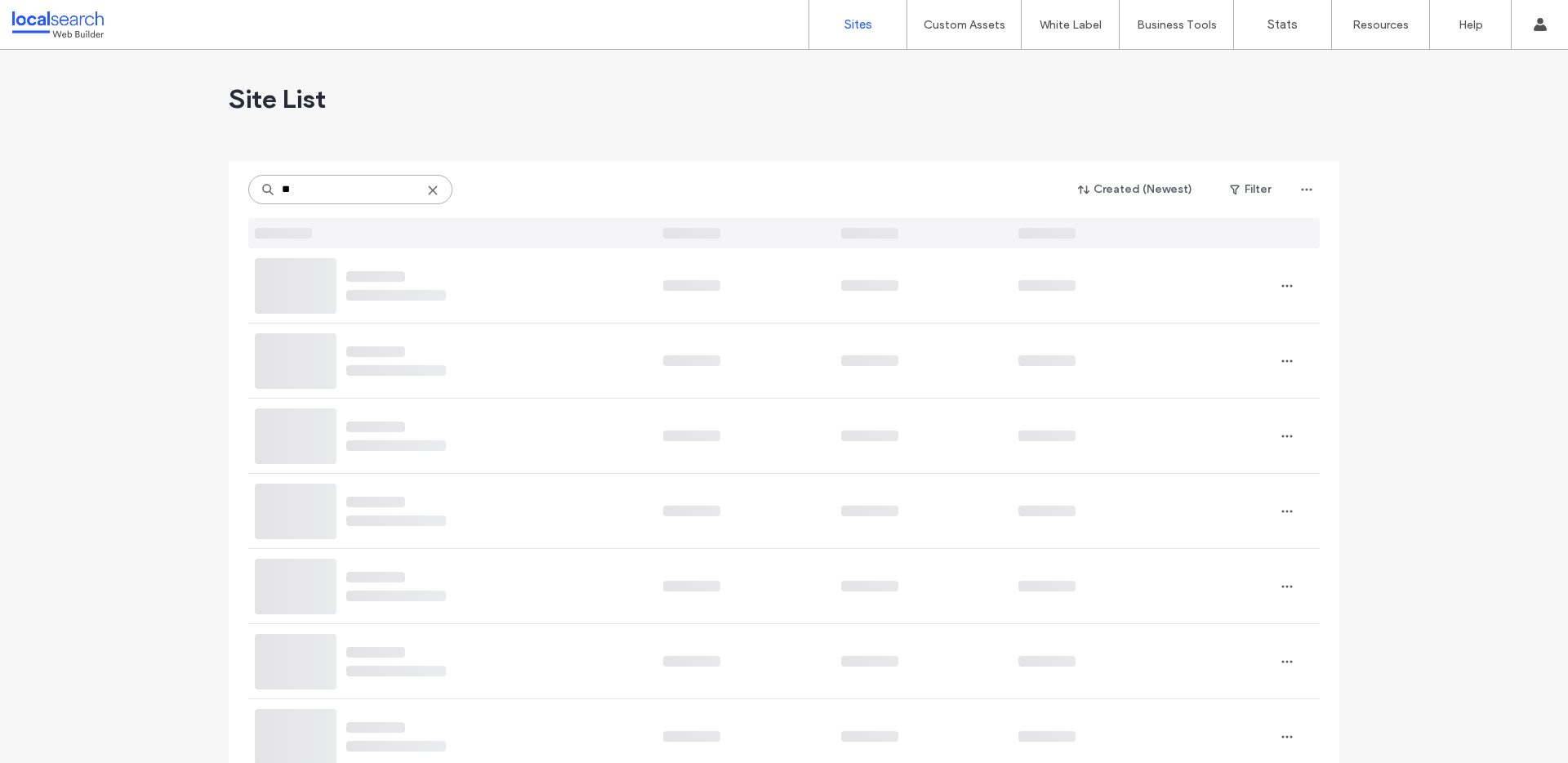
type input "**"
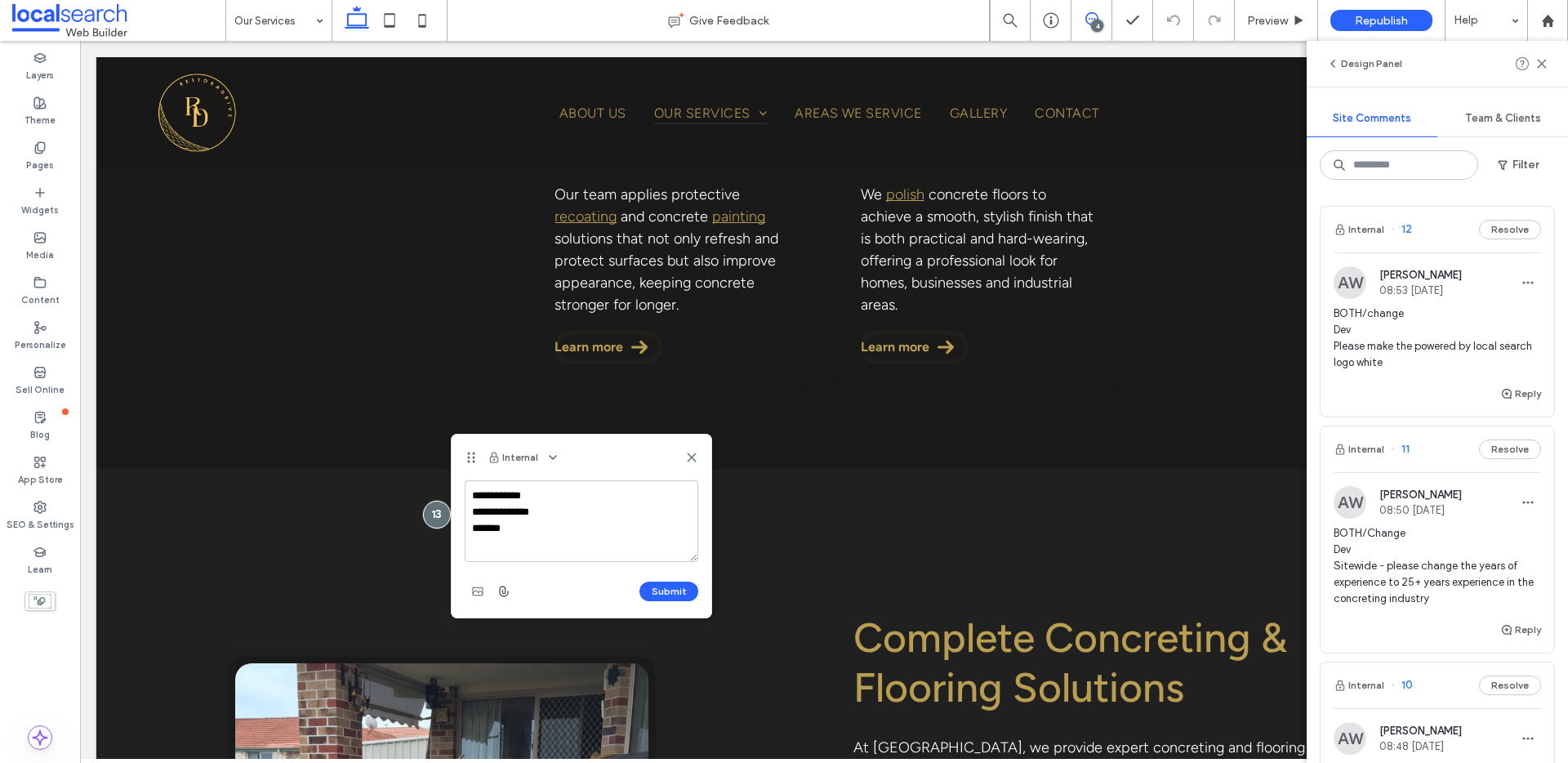
click at [537, 526] on textarea "**********" at bounding box center [582, 521] width 234 height 82
click at [635, 540] on textarea "**********" at bounding box center [582, 521] width 234 height 82
click at [627, 544] on textarea "**********" at bounding box center [582, 521] width 234 height 82
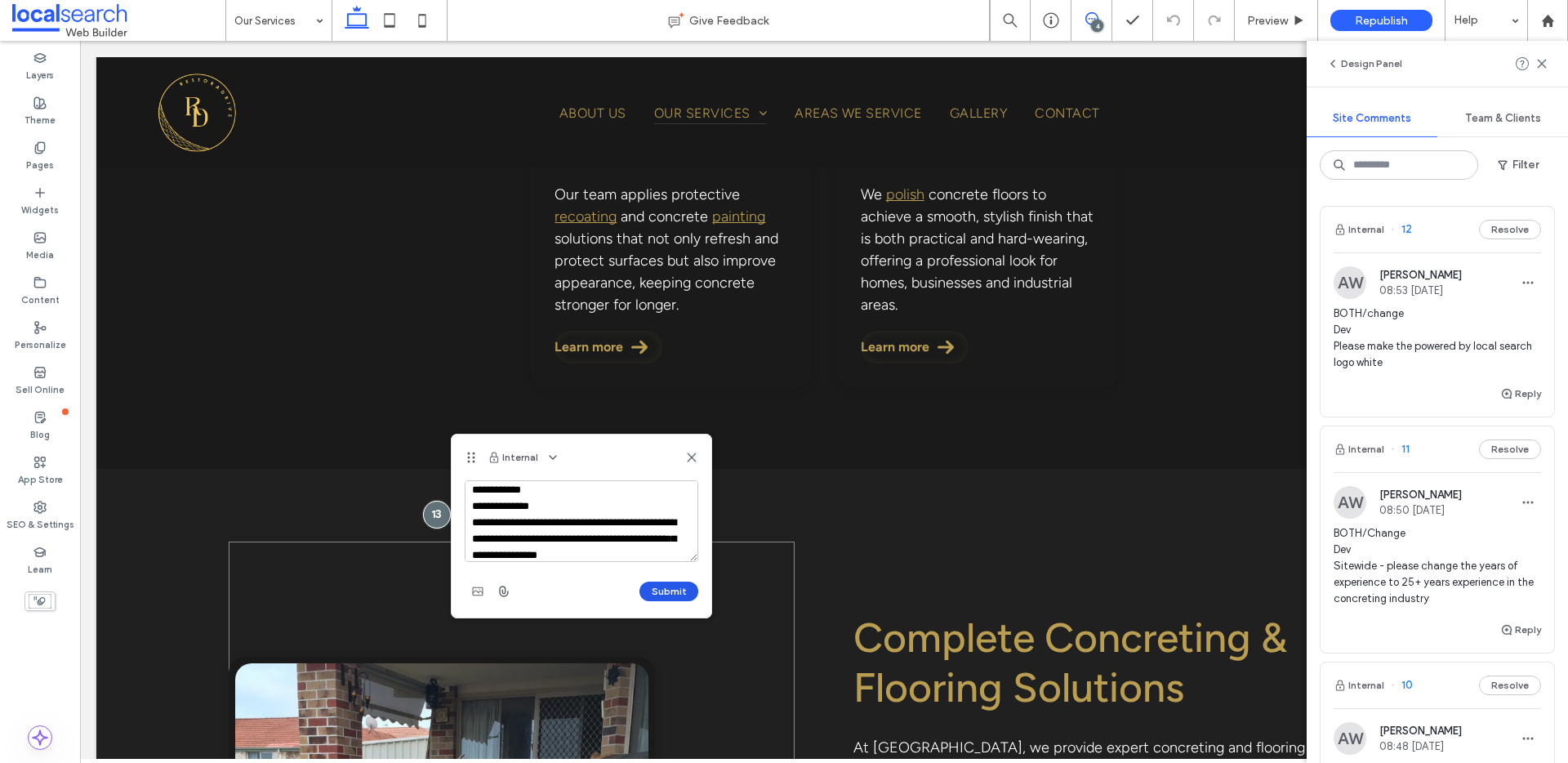
type textarea "**********"
click at [680, 598] on button "Submit" at bounding box center [669, 591] width 59 height 20
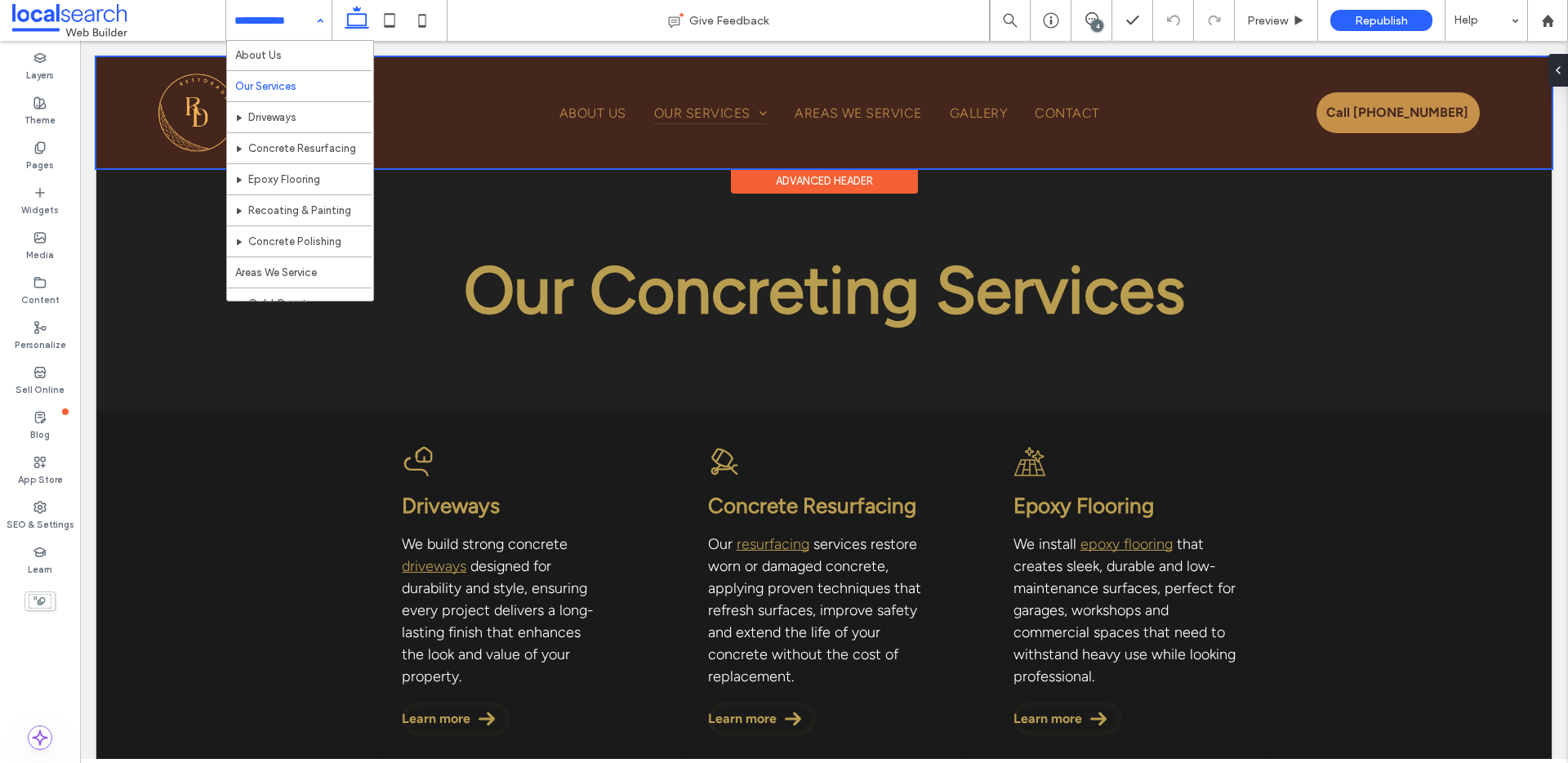
scroll to position [29, 0]
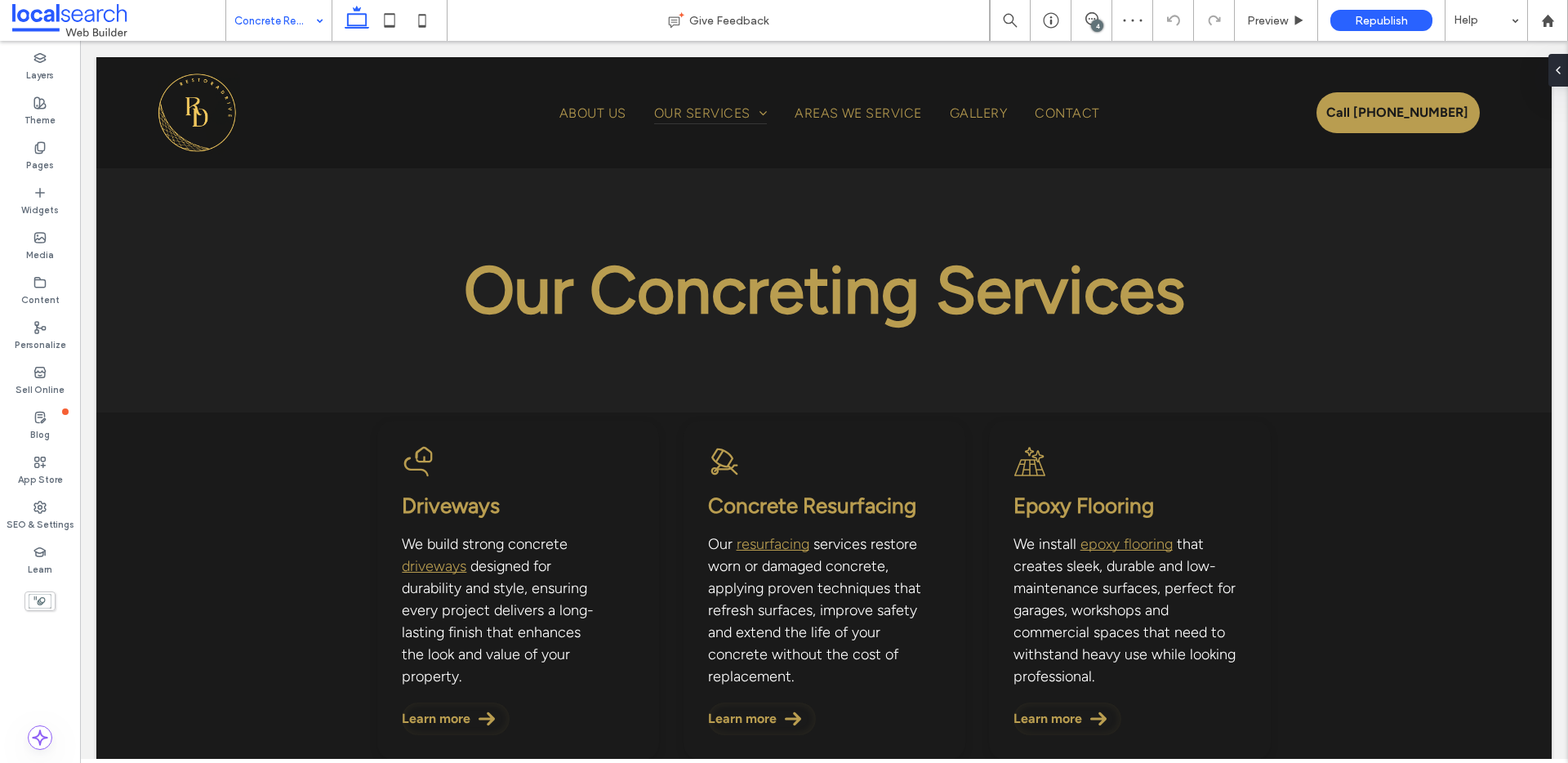
click at [303, 9] on input at bounding box center [274, 20] width 81 height 41
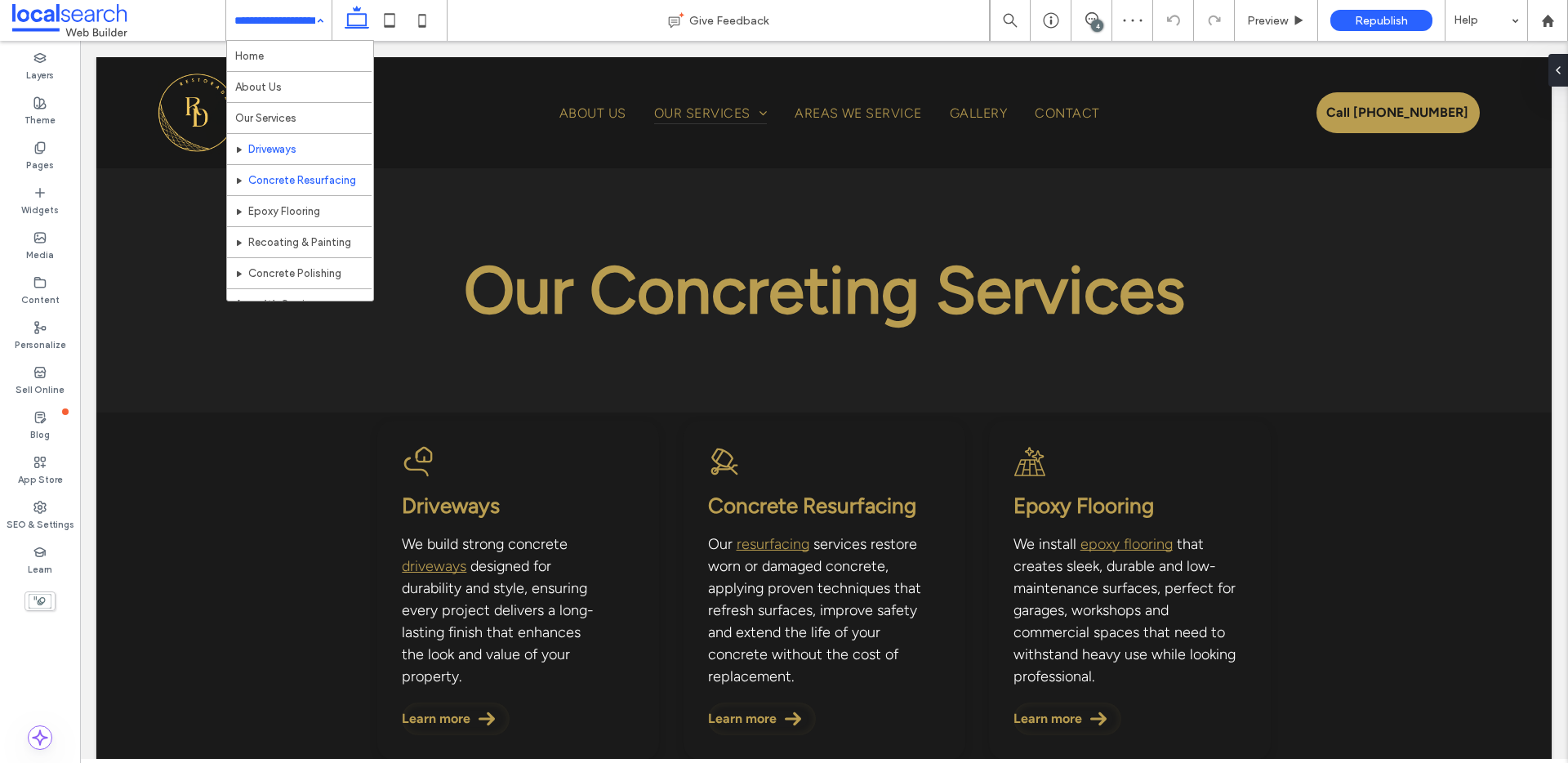
scroll to position [3, 0]
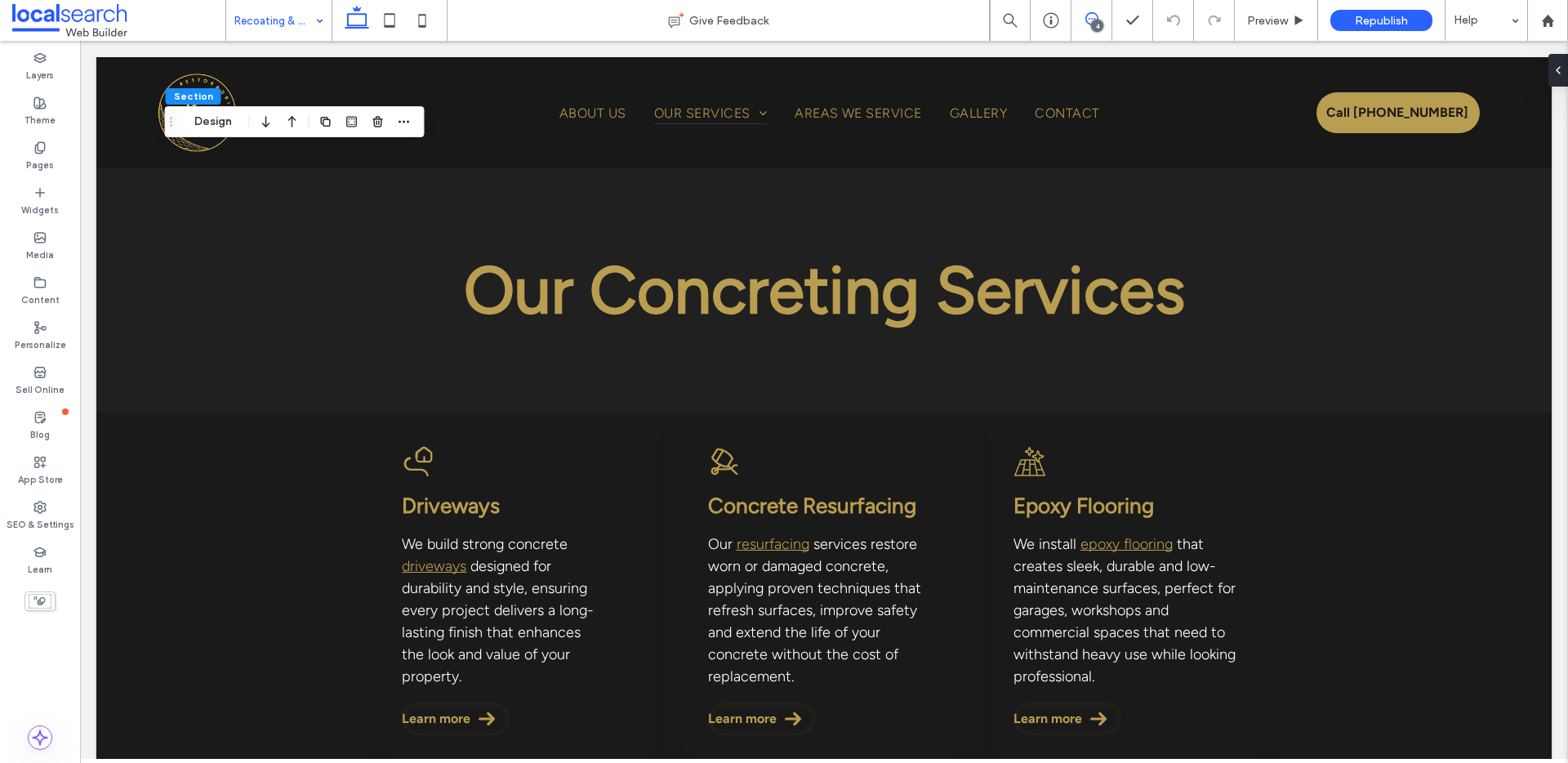
click at [1102, 12] on span at bounding box center [1091, 19] width 40 height 13
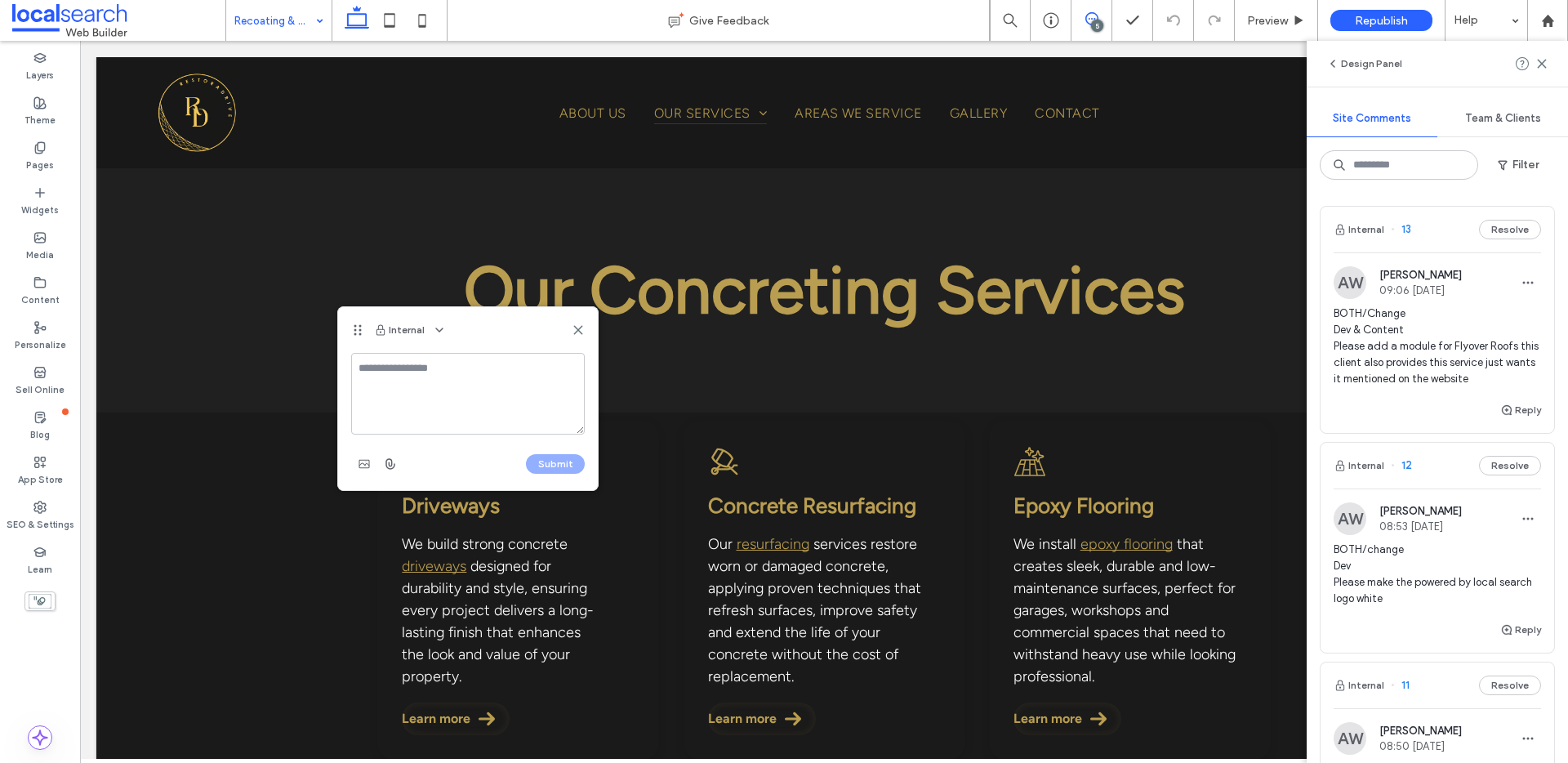
click at [470, 385] on textarea at bounding box center [468, 393] width 234 height 82
click at [506, 397] on textarea "**********" at bounding box center [468, 393] width 234 height 82
paste textarea "**********"
click at [358, 376] on textarea "**********" at bounding box center [468, 393] width 234 height 82
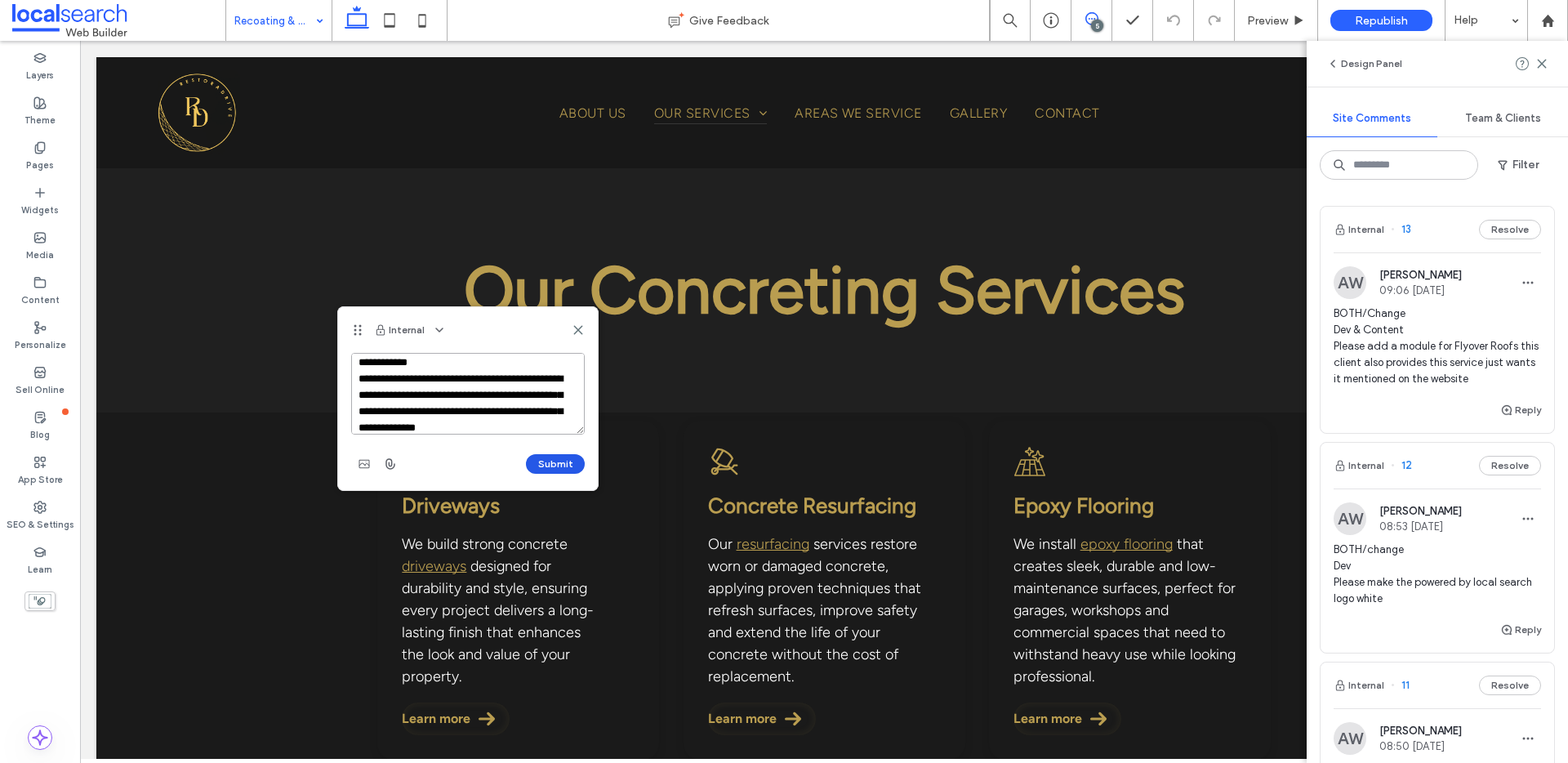
type textarea "**********"
click at [548, 469] on button "Submit" at bounding box center [556, 463] width 59 height 20
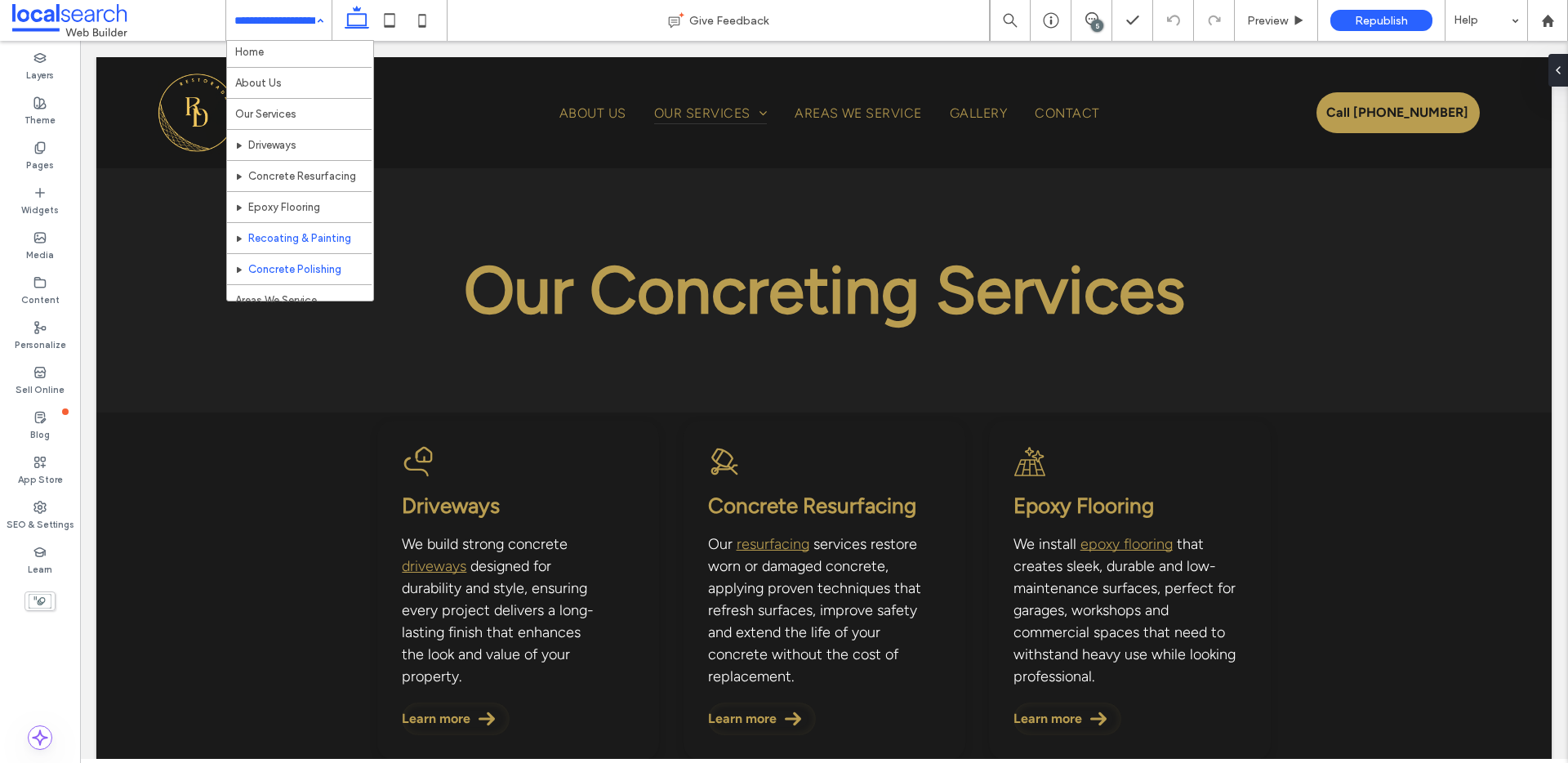
scroll to position [3, 0]
click at [307, 26] on input at bounding box center [274, 20] width 81 height 41
click at [1097, 20] on div "5" at bounding box center [1097, 26] width 12 height 12
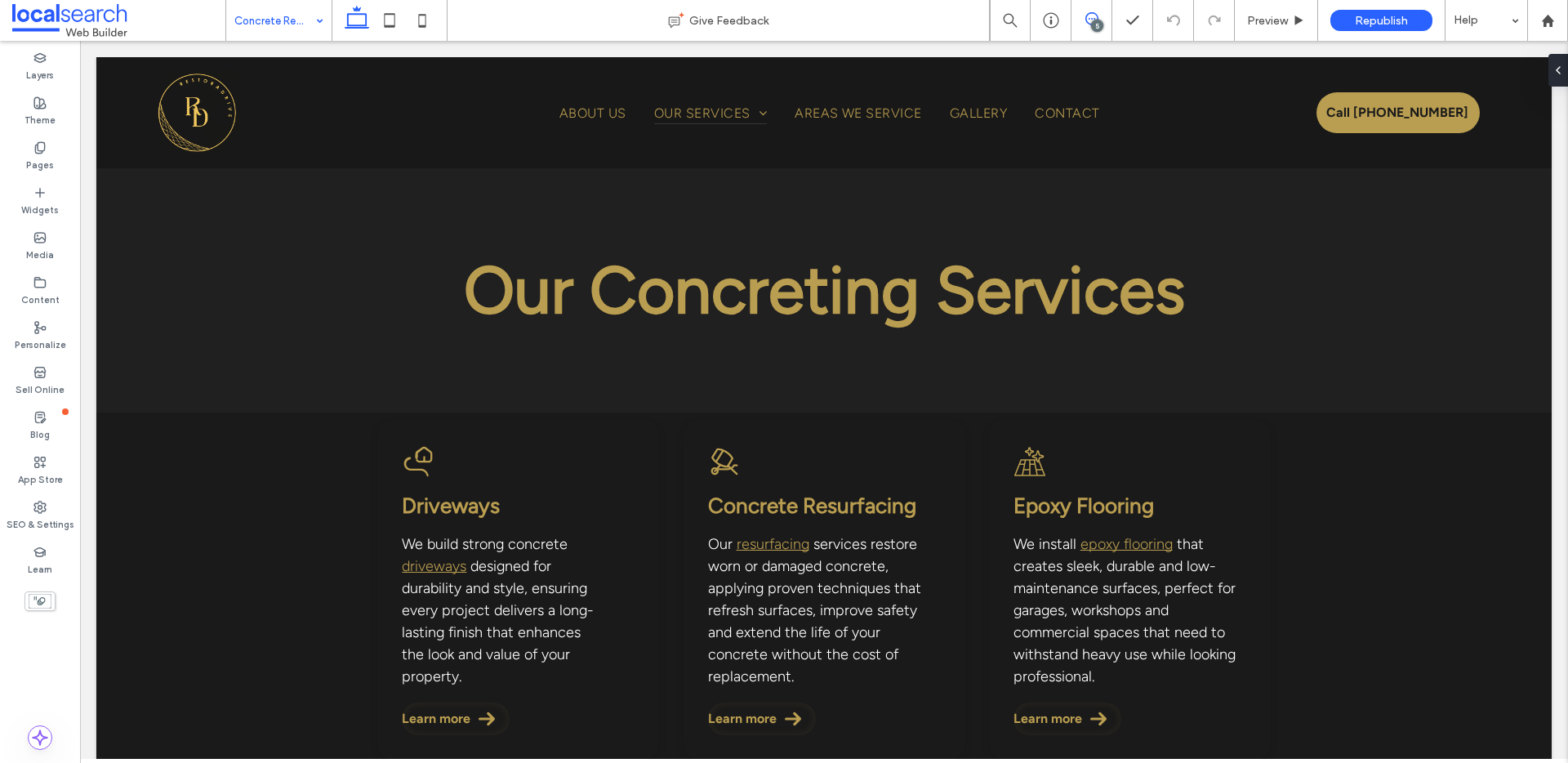
click at [1099, 19] on span at bounding box center [1091, 19] width 40 height 13
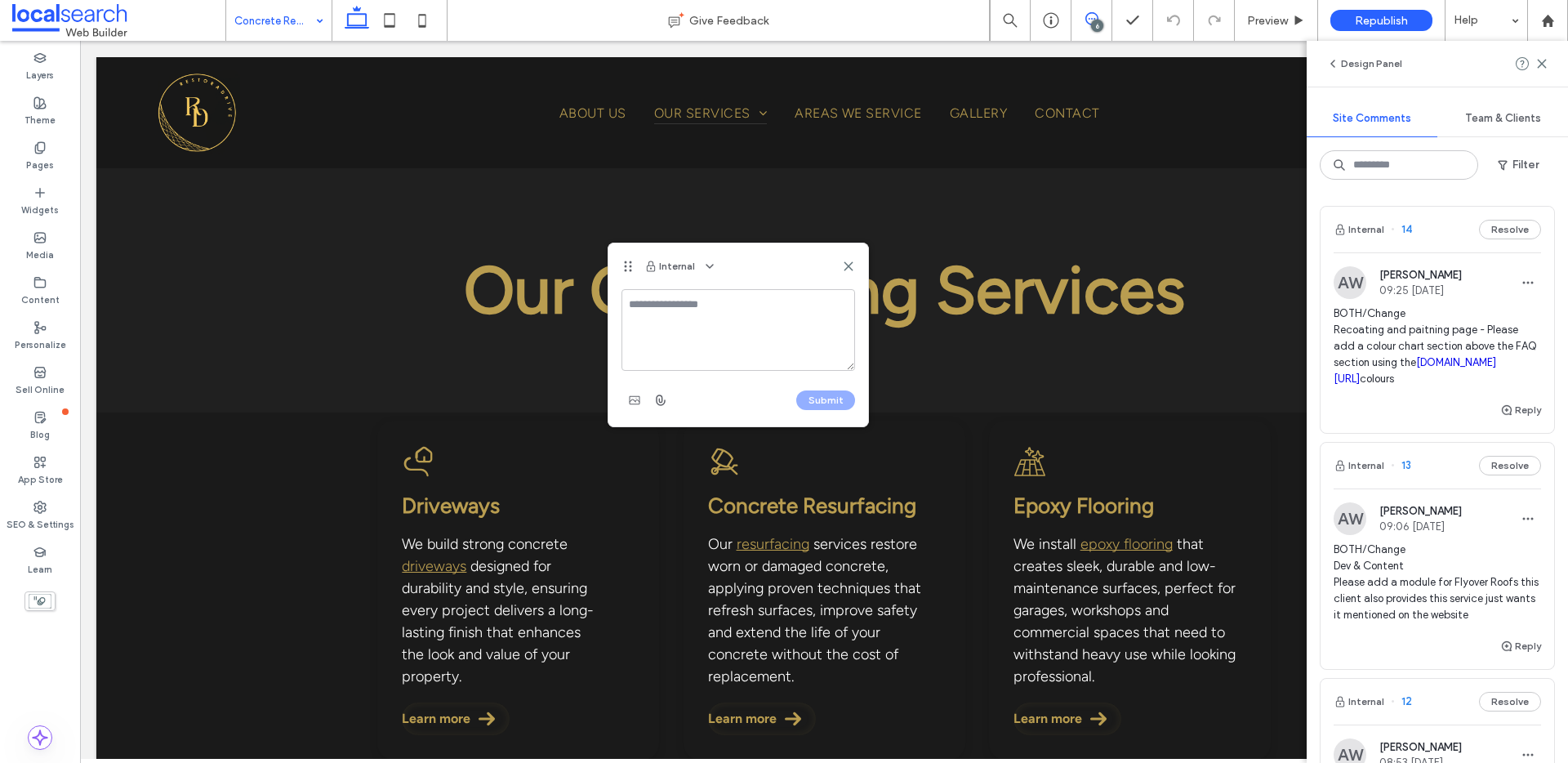
click at [704, 309] on textarea at bounding box center [738, 330] width 234 height 82
click at [668, 350] on textarea "**********" at bounding box center [738, 330] width 234 height 82
click at [669, 350] on textarea "**********" at bounding box center [738, 330] width 234 height 82
click at [754, 365] on textarea "**********" at bounding box center [738, 330] width 234 height 82
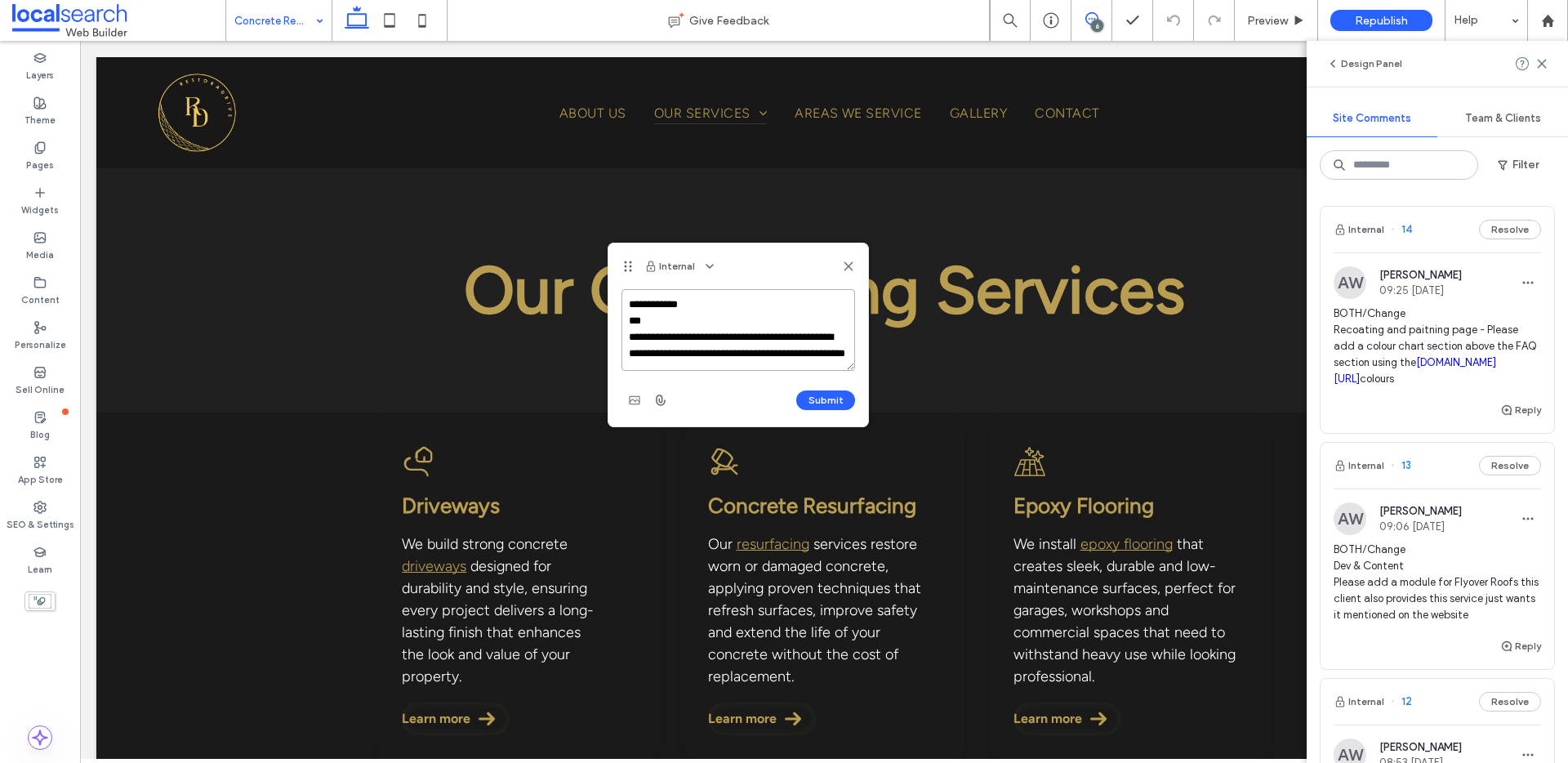
paste textarea "**********"
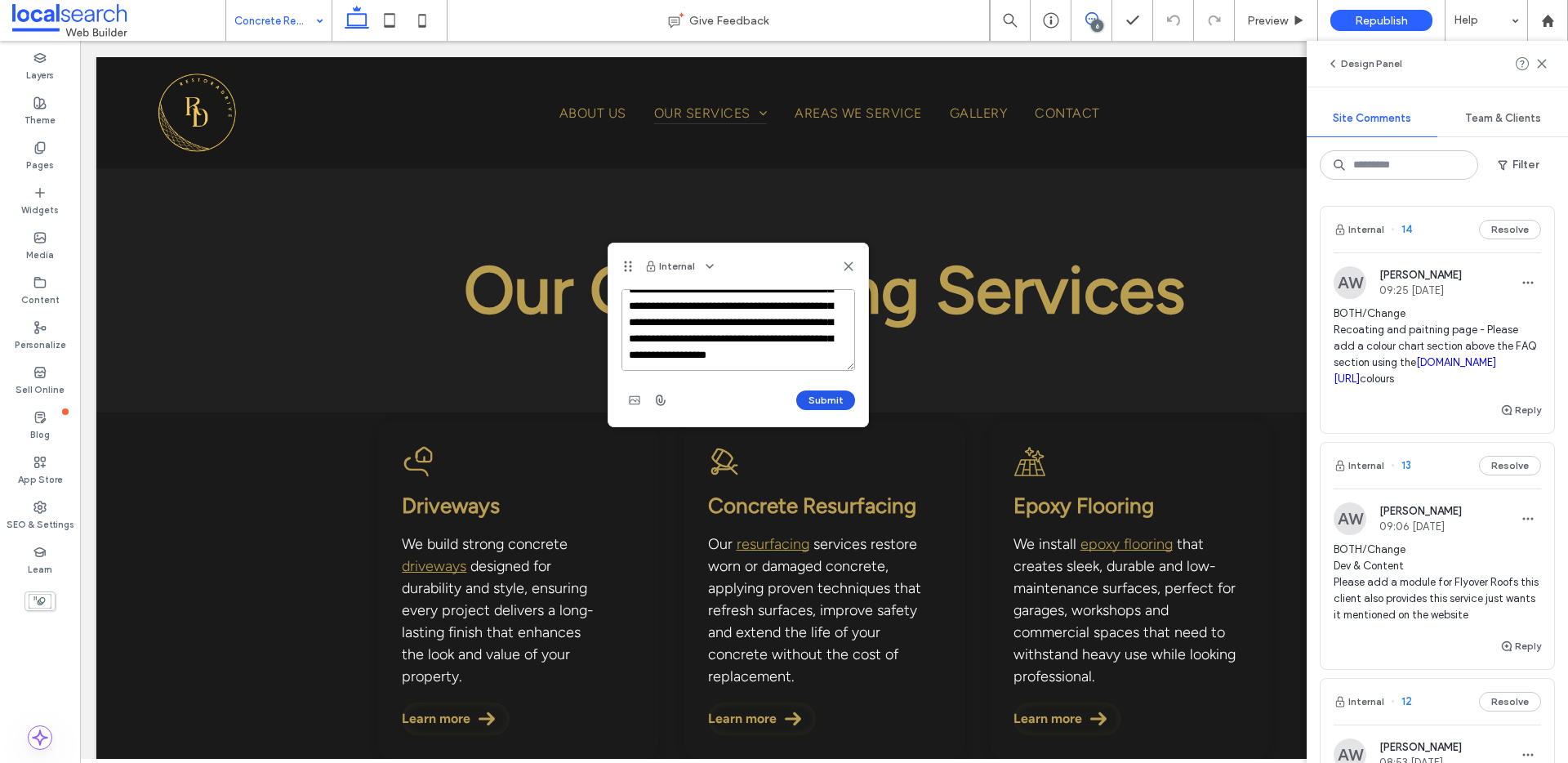
type textarea "**********"
click at [842, 397] on button "Submit" at bounding box center [826, 400] width 59 height 20
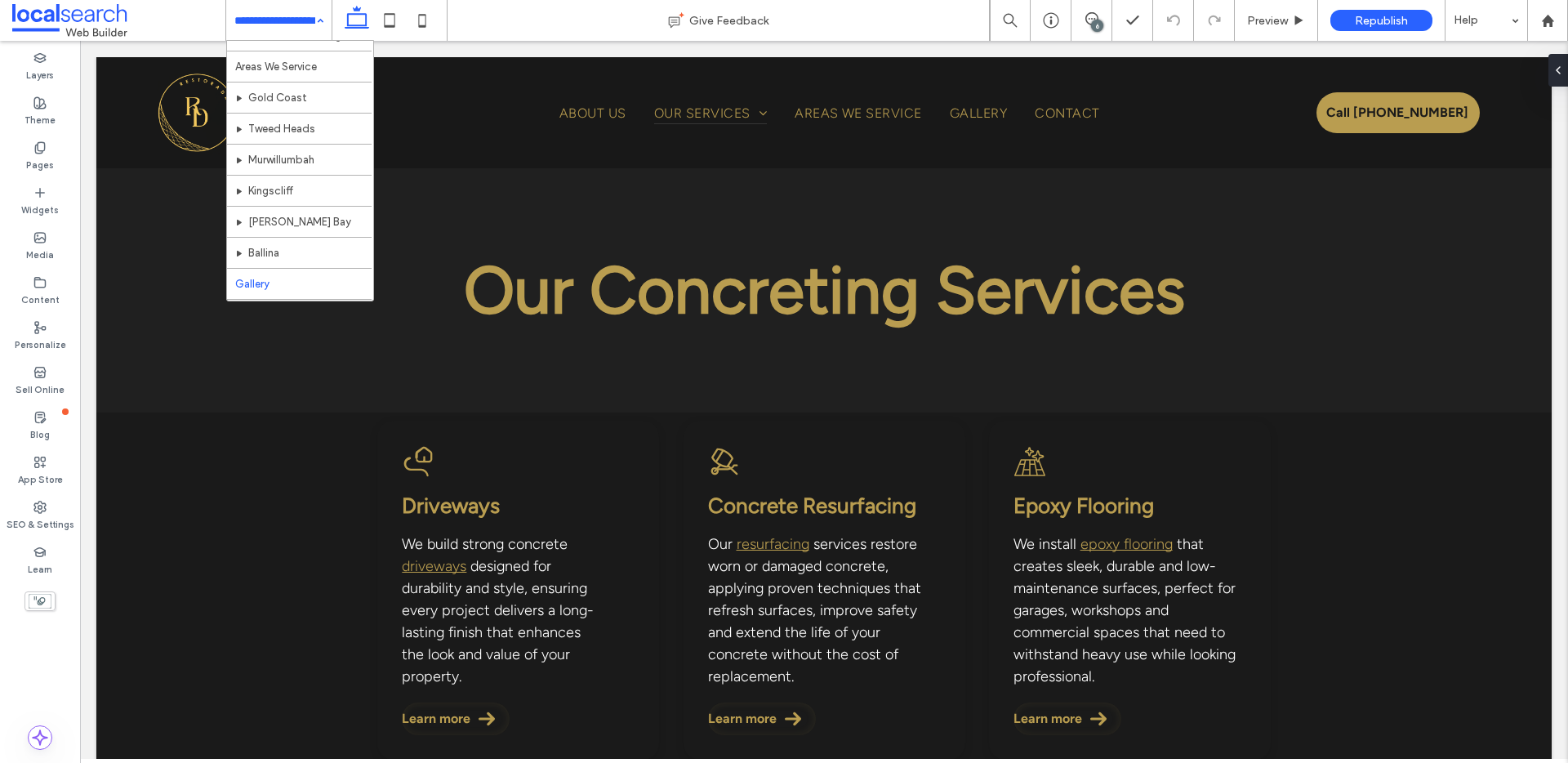
scroll to position [223, 0]
click at [272, 29] on input at bounding box center [274, 20] width 81 height 41
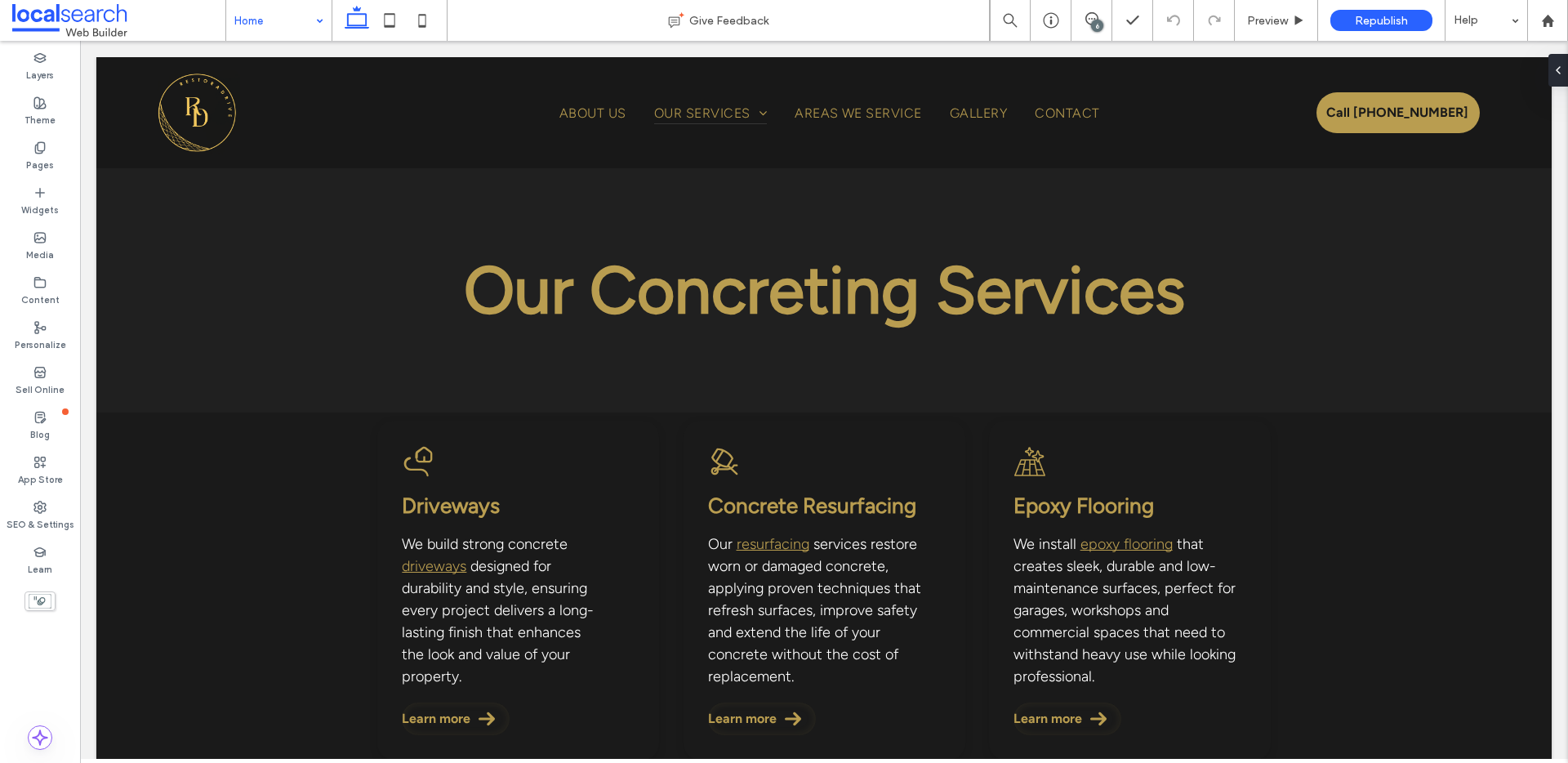
click at [242, 11] on input at bounding box center [274, 20] width 81 height 41
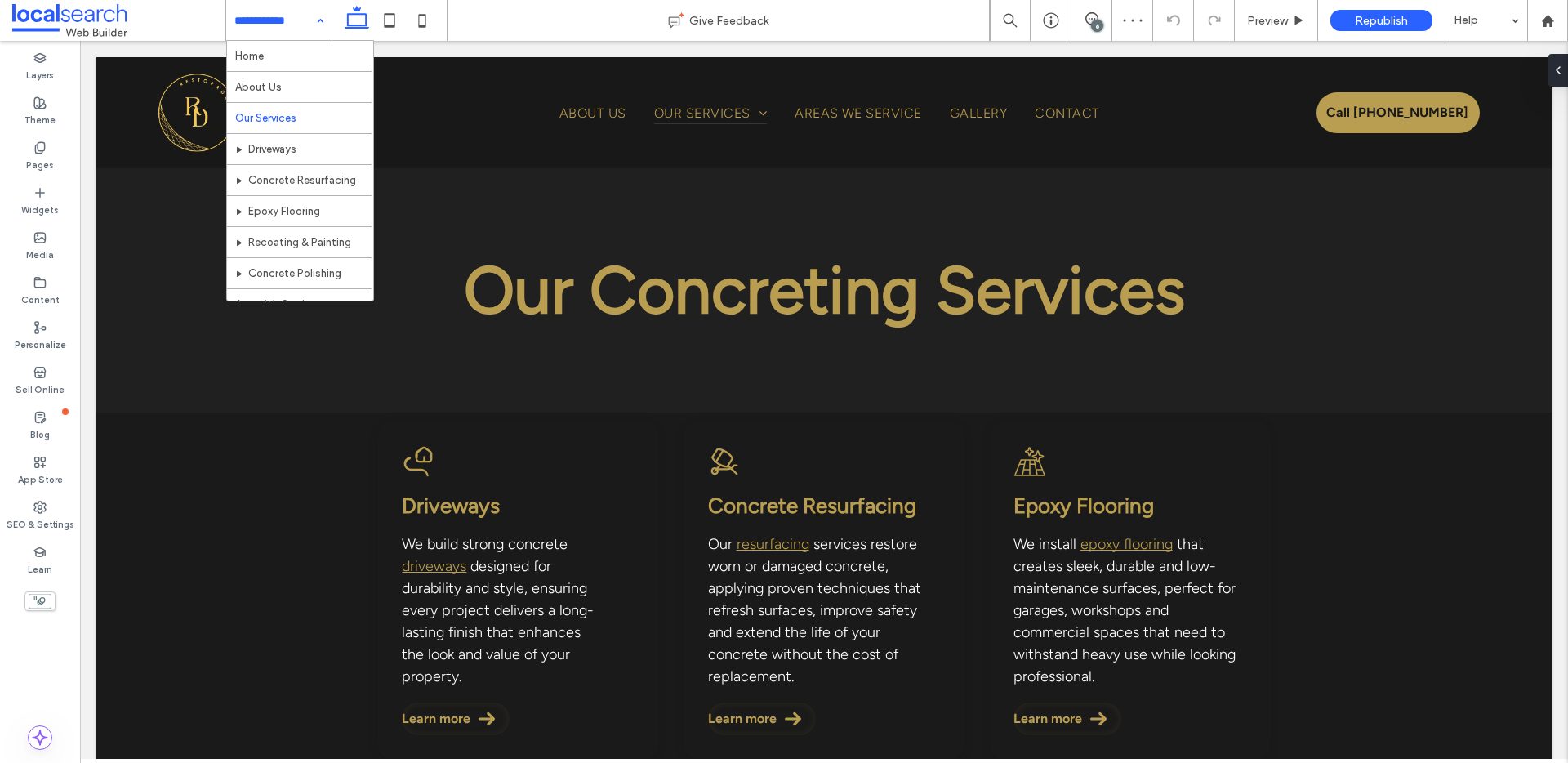
click at [267, 26] on input at bounding box center [274, 20] width 81 height 41
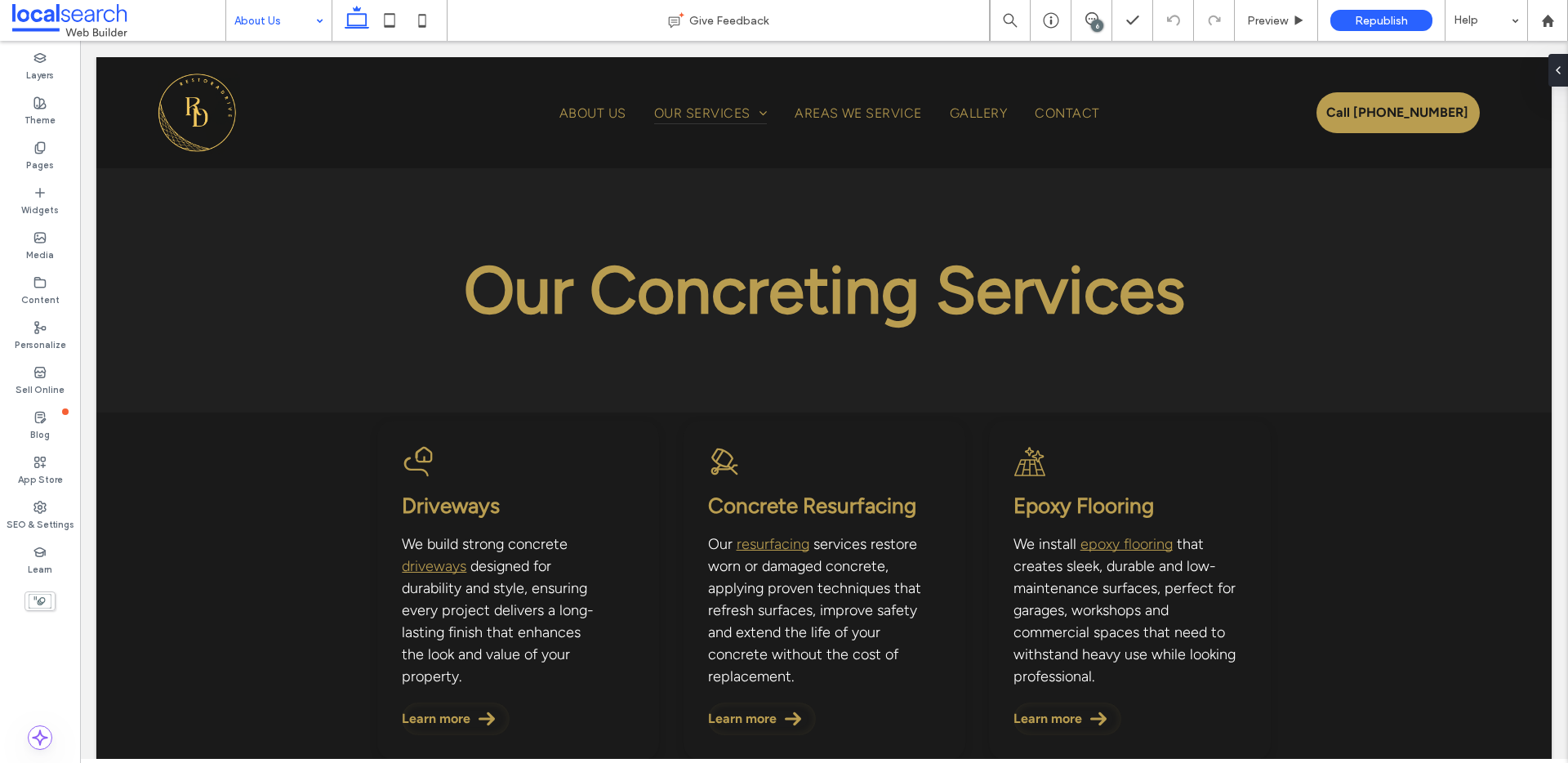
click at [282, 27] on input at bounding box center [274, 20] width 81 height 41
click at [316, 19] on div "Our Services" at bounding box center [279, 20] width 105 height 41
click at [293, 16] on input at bounding box center [274, 20] width 81 height 41
click at [307, 26] on div "Concrete Resurfacing" at bounding box center [279, 20] width 105 height 41
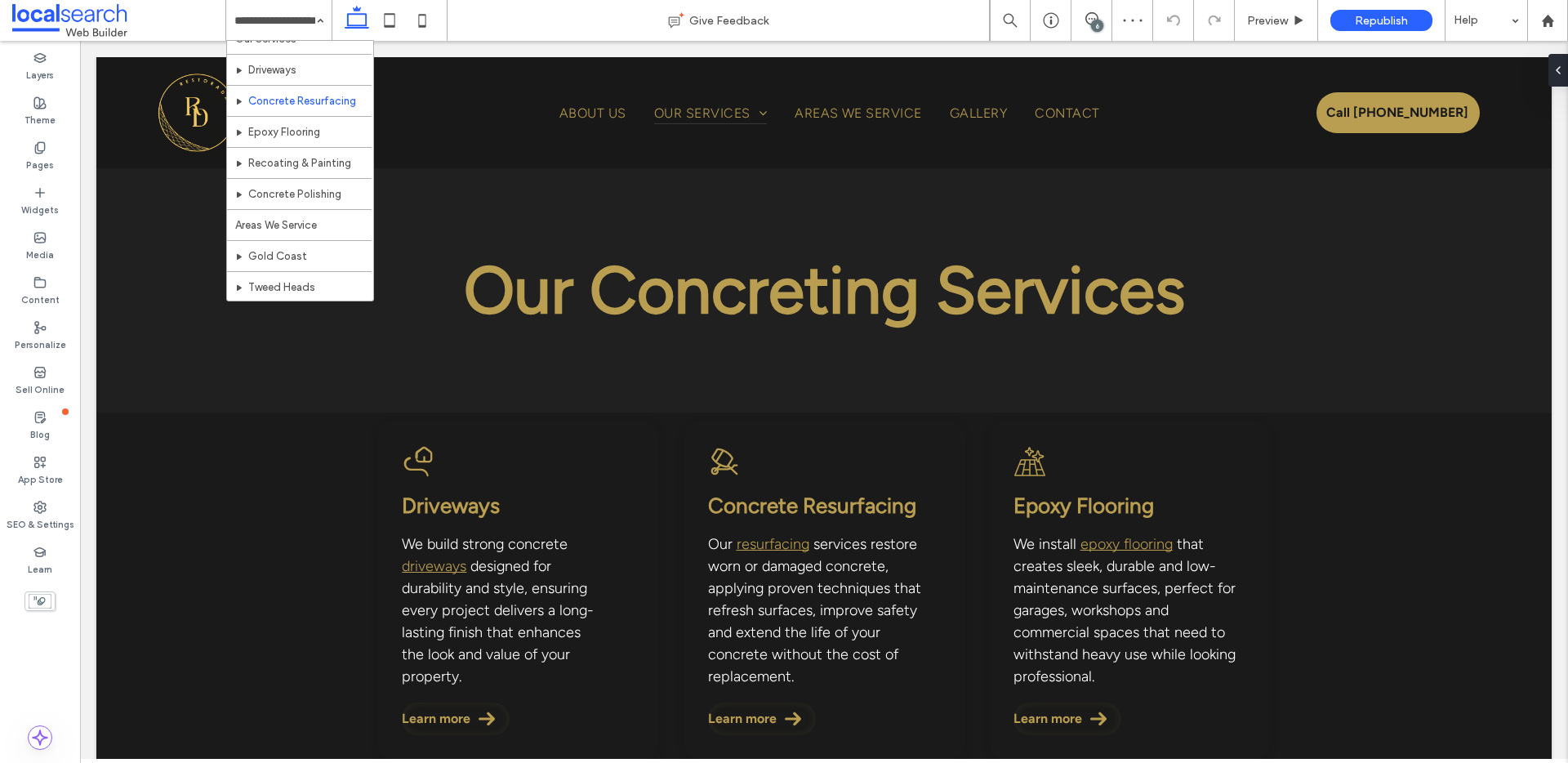
scroll to position [265, 0]
click at [251, 15] on input at bounding box center [274, 20] width 81 height 41
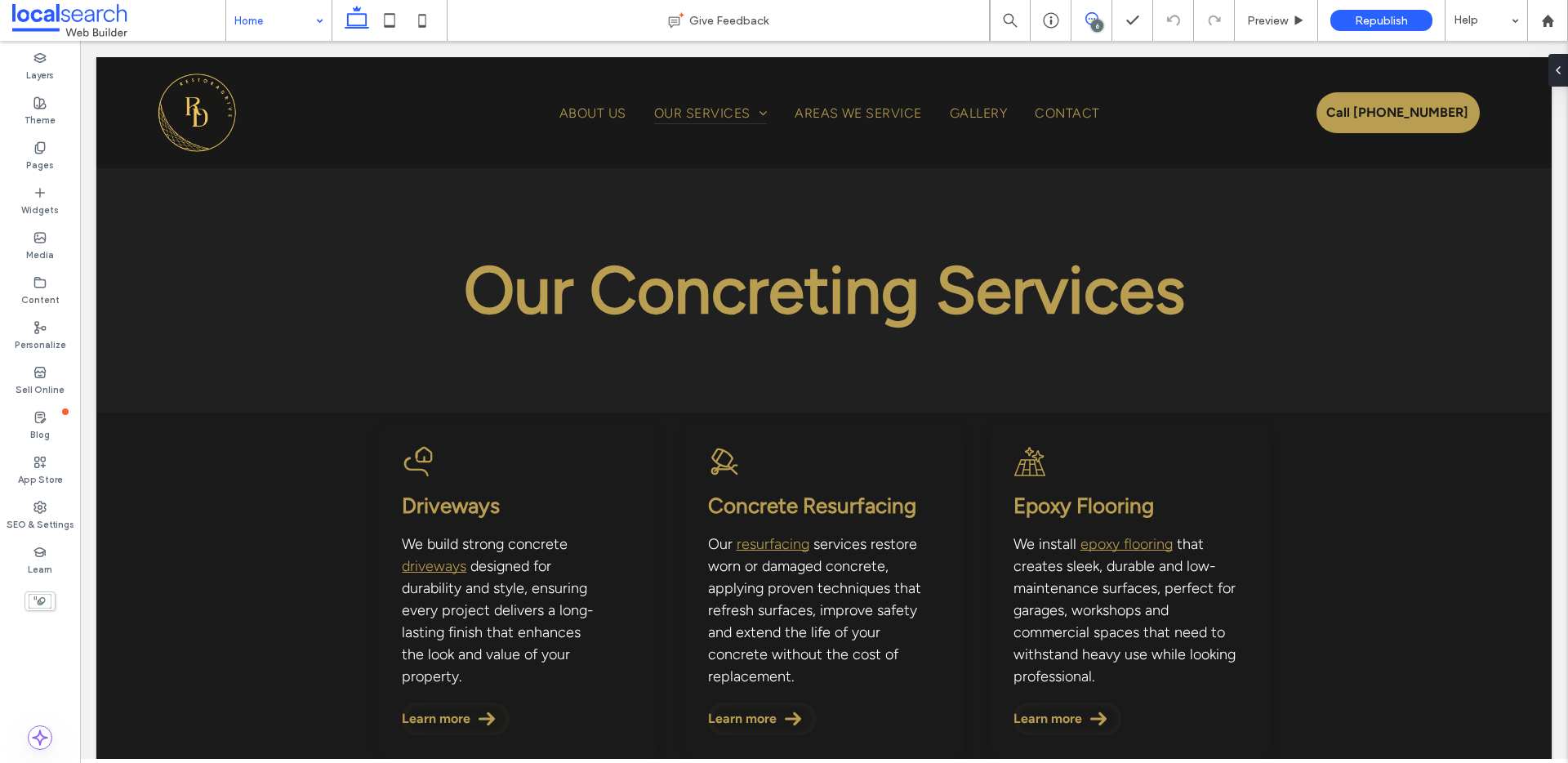
click at [1083, 19] on span at bounding box center [1091, 19] width 40 height 13
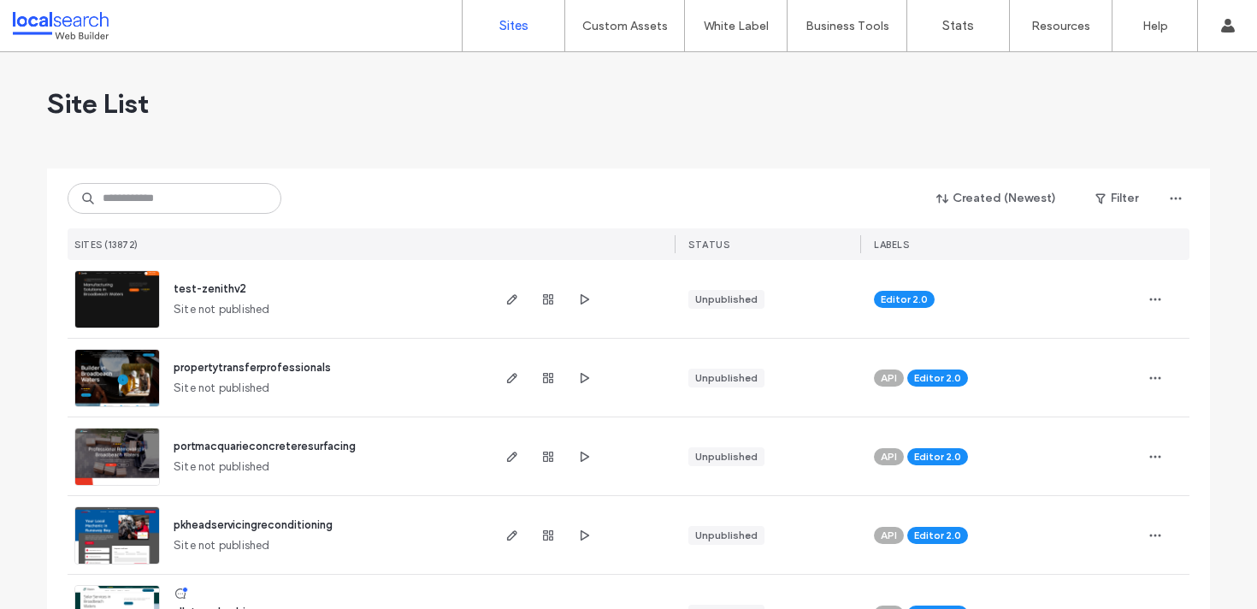
click at [198, 202] on input at bounding box center [175, 198] width 214 height 31
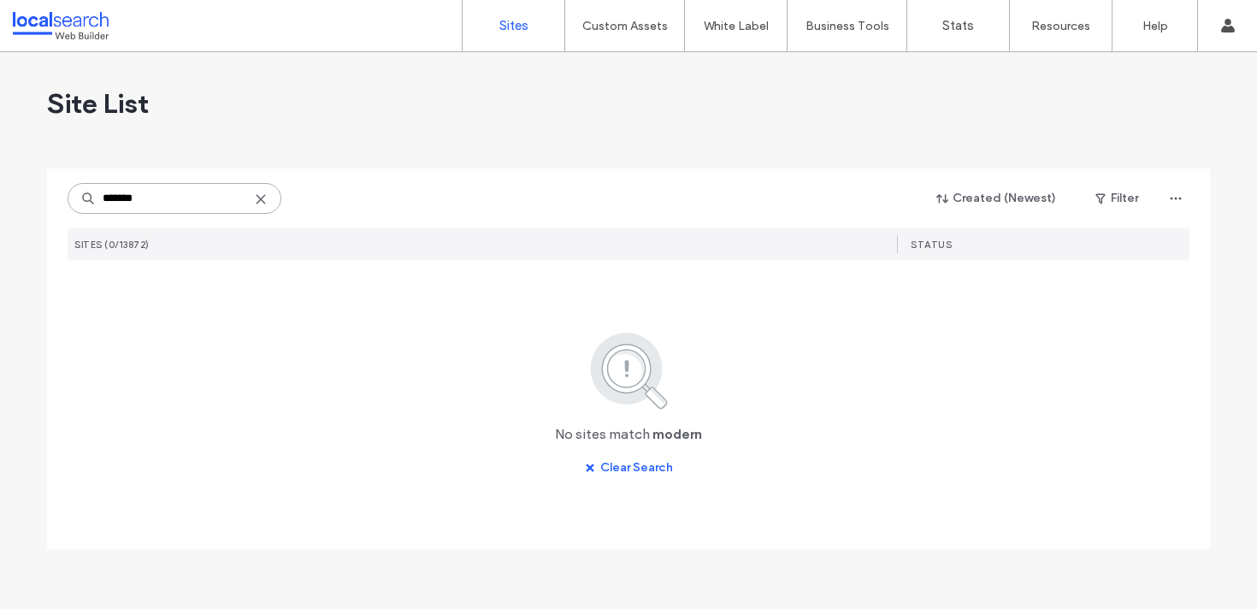
click at [188, 201] on input "******" at bounding box center [175, 198] width 214 height 31
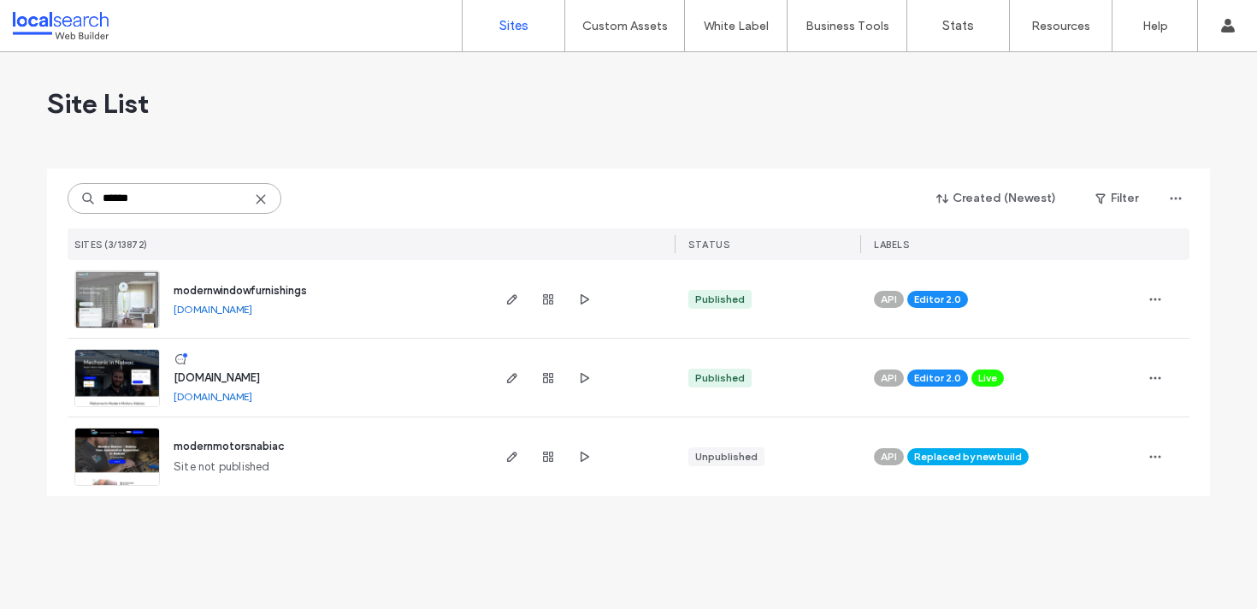
type input "******"
click at [118, 310] on img at bounding box center [117, 329] width 84 height 116
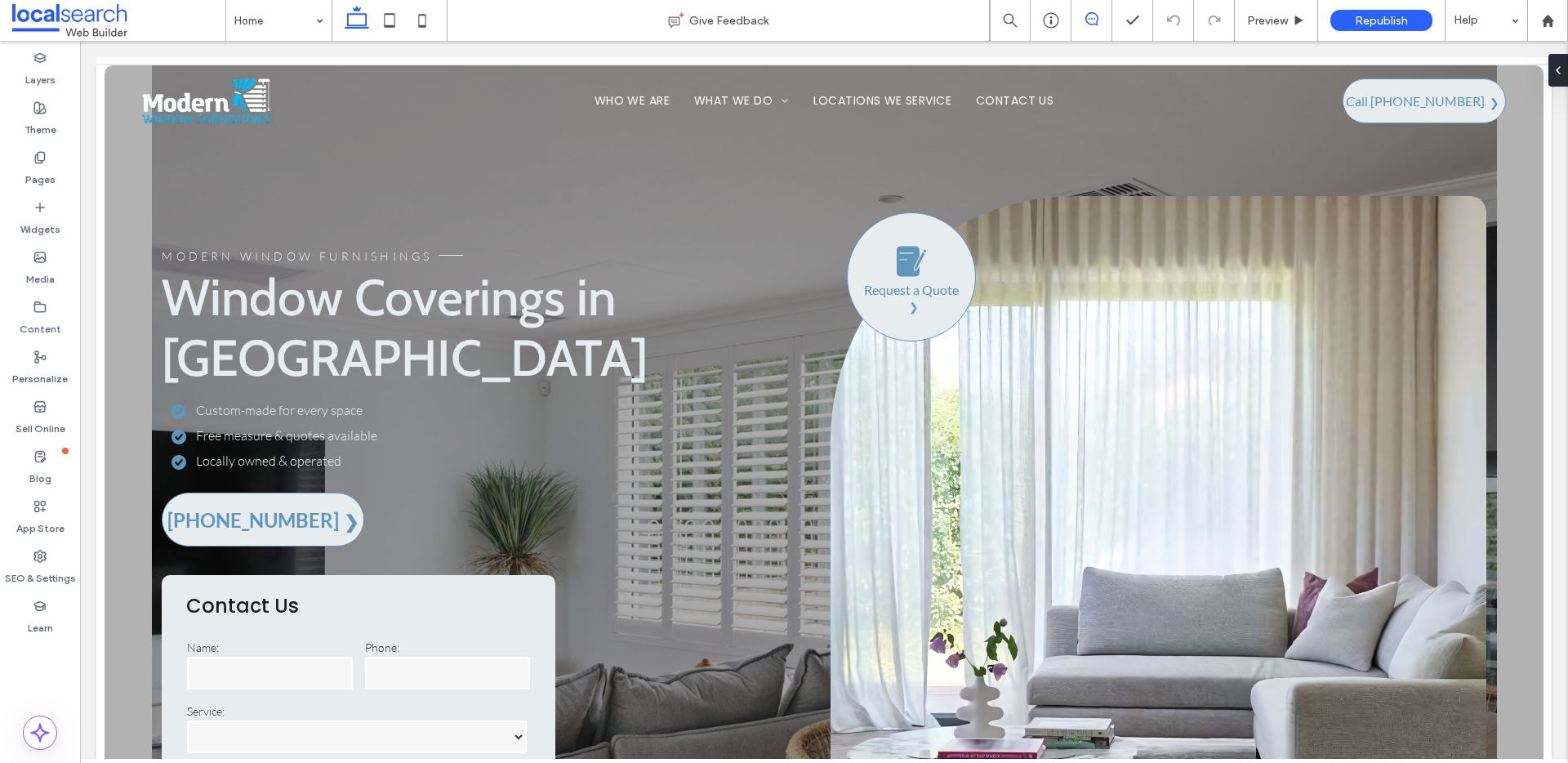
click at [1094, 23] on icon at bounding box center [1092, 19] width 13 height 13
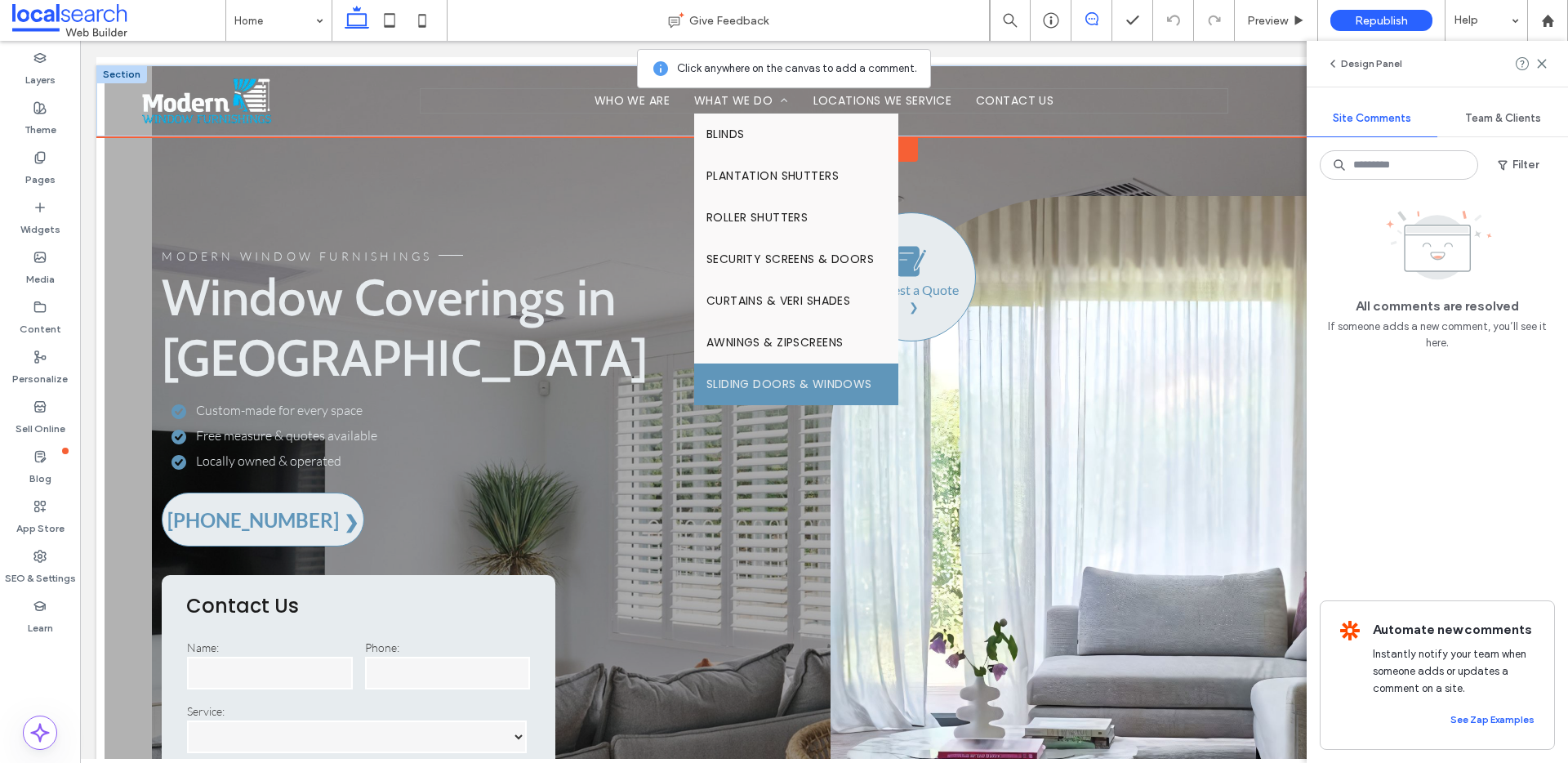
click at [793, 400] on link "Sliding Doors & Windows" at bounding box center [796, 385] width 204 height 42
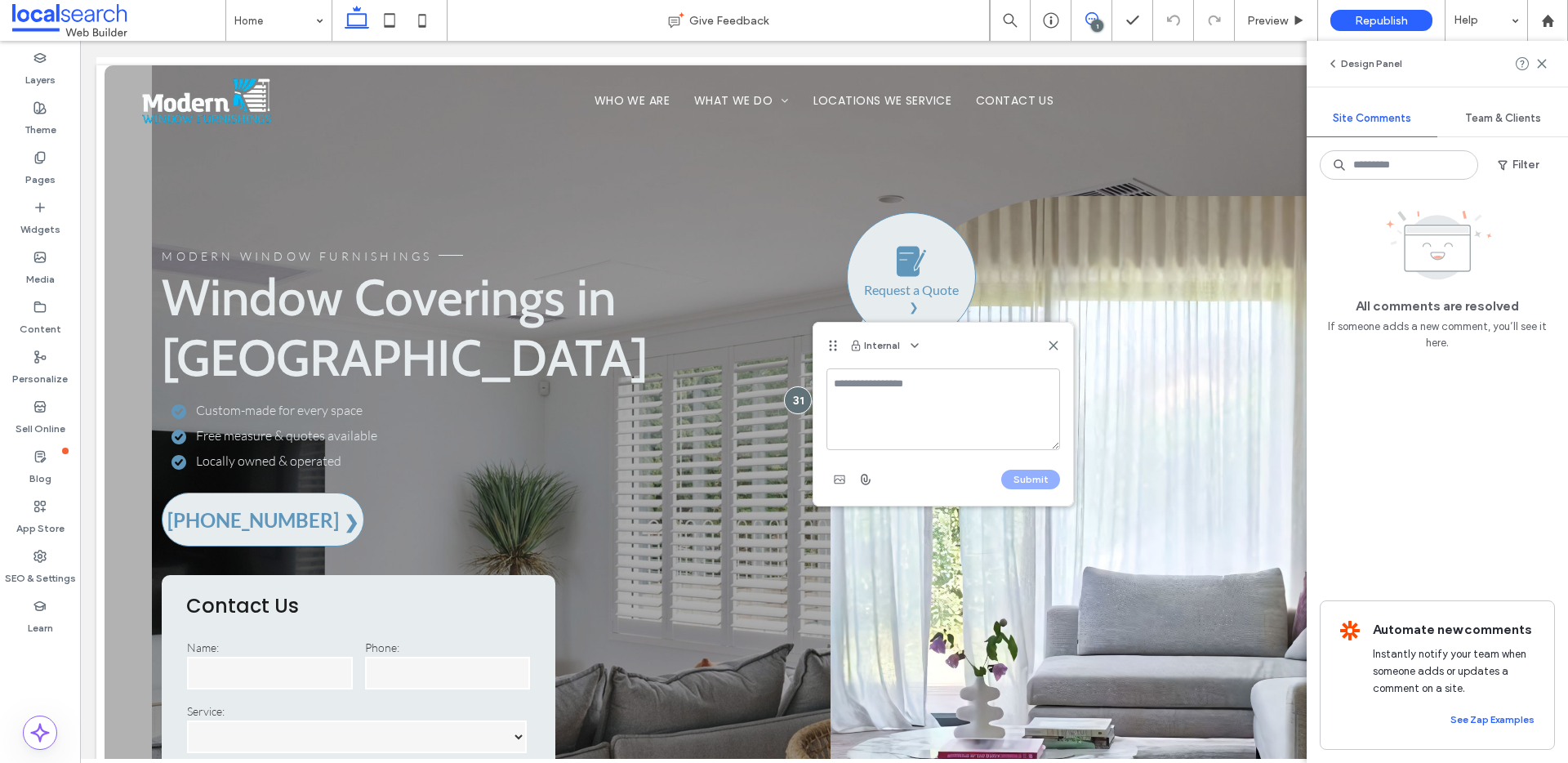
click at [901, 398] on textarea at bounding box center [943, 410] width 234 height 82
paste textarea "**********"
click at [840, 411] on textarea "**********" at bounding box center [943, 410] width 234 height 82
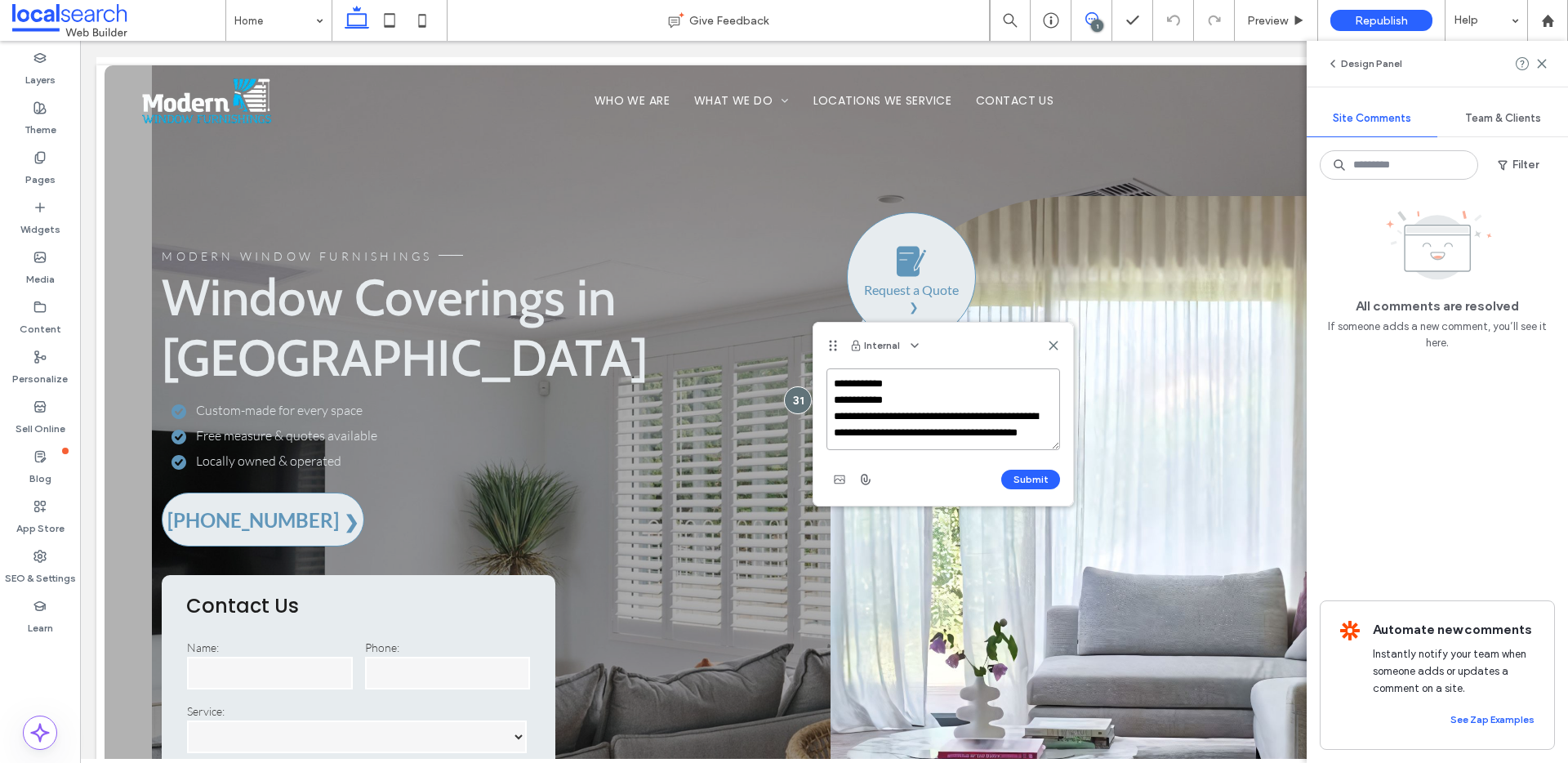
click at [964, 438] on textarea "**********" at bounding box center [943, 410] width 234 height 82
type textarea "**********"
click at [1025, 484] on button "Submit" at bounding box center [1030, 479] width 59 height 20
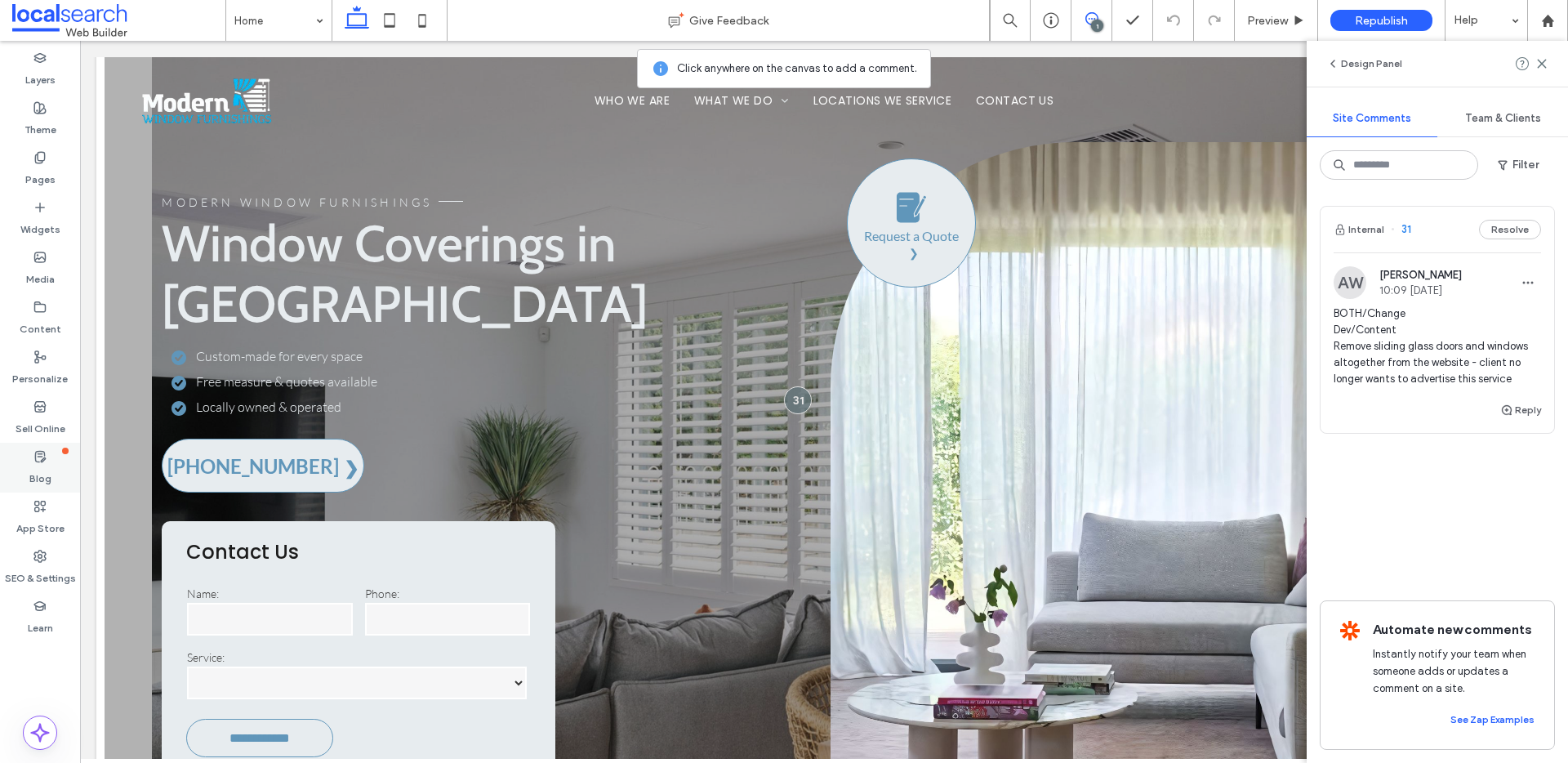
scroll to position [0, 0]
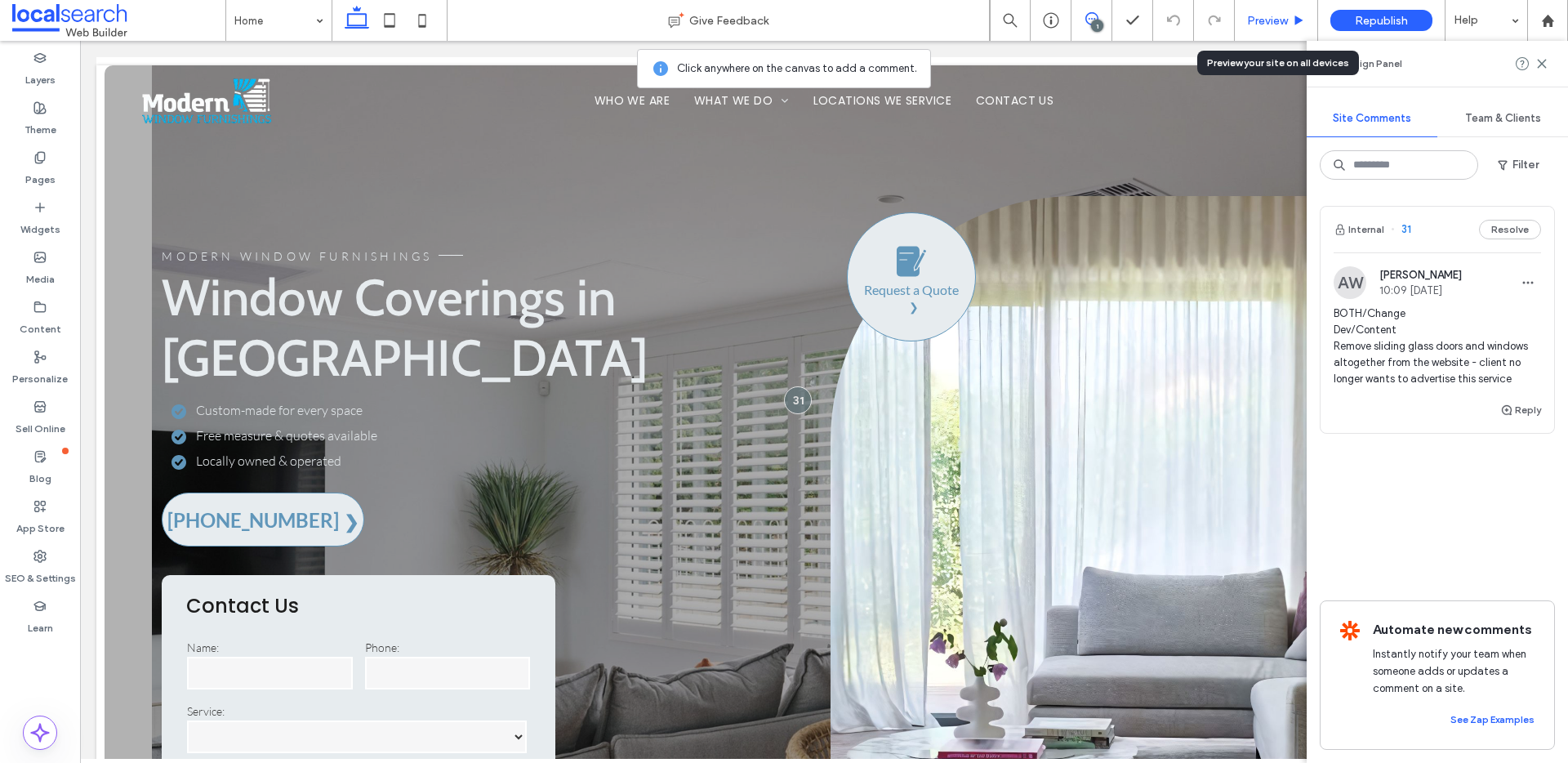
click at [1278, 25] on span "Preview" at bounding box center [1267, 21] width 41 height 14
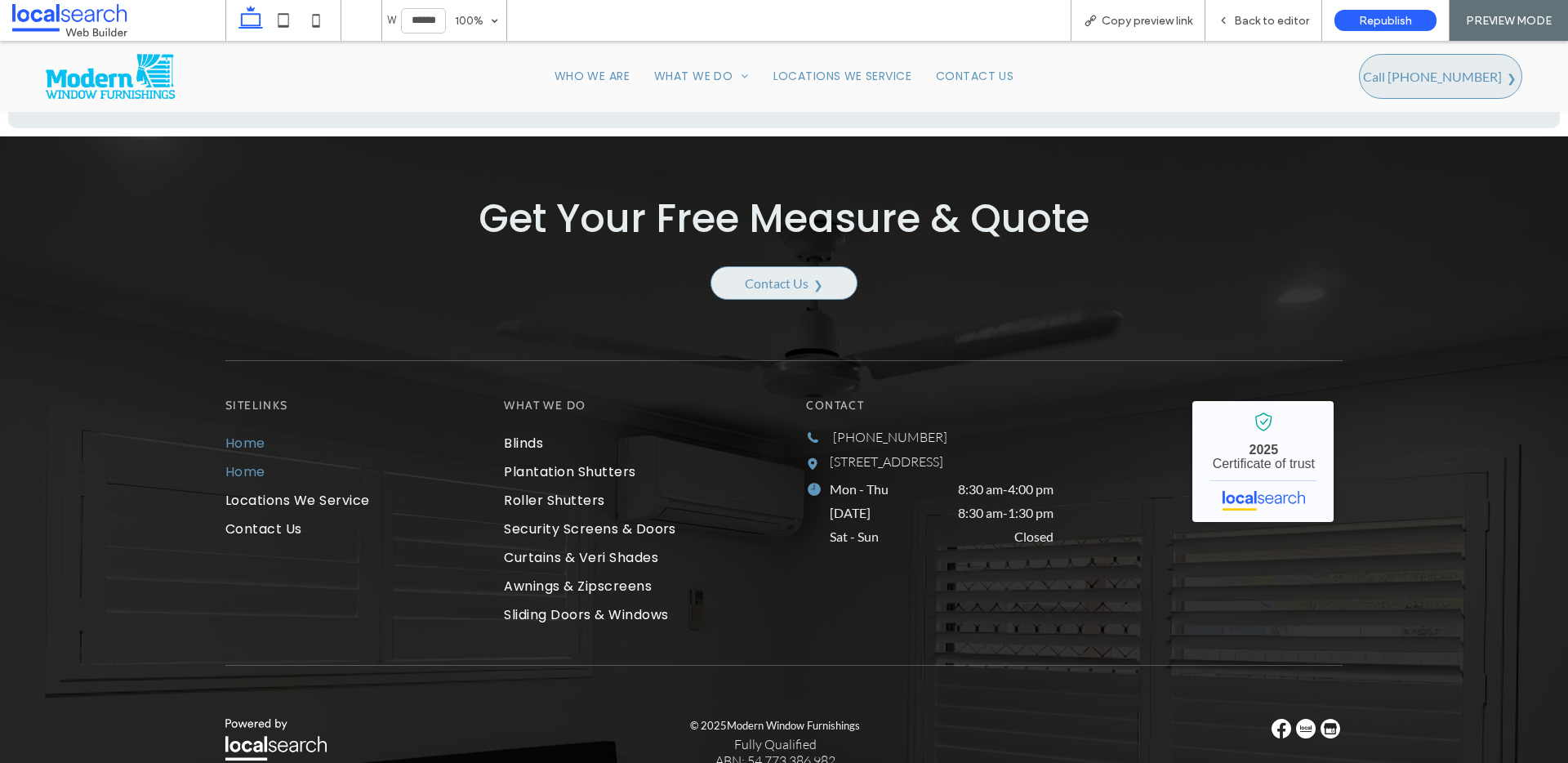
scroll to position [7210, 0]
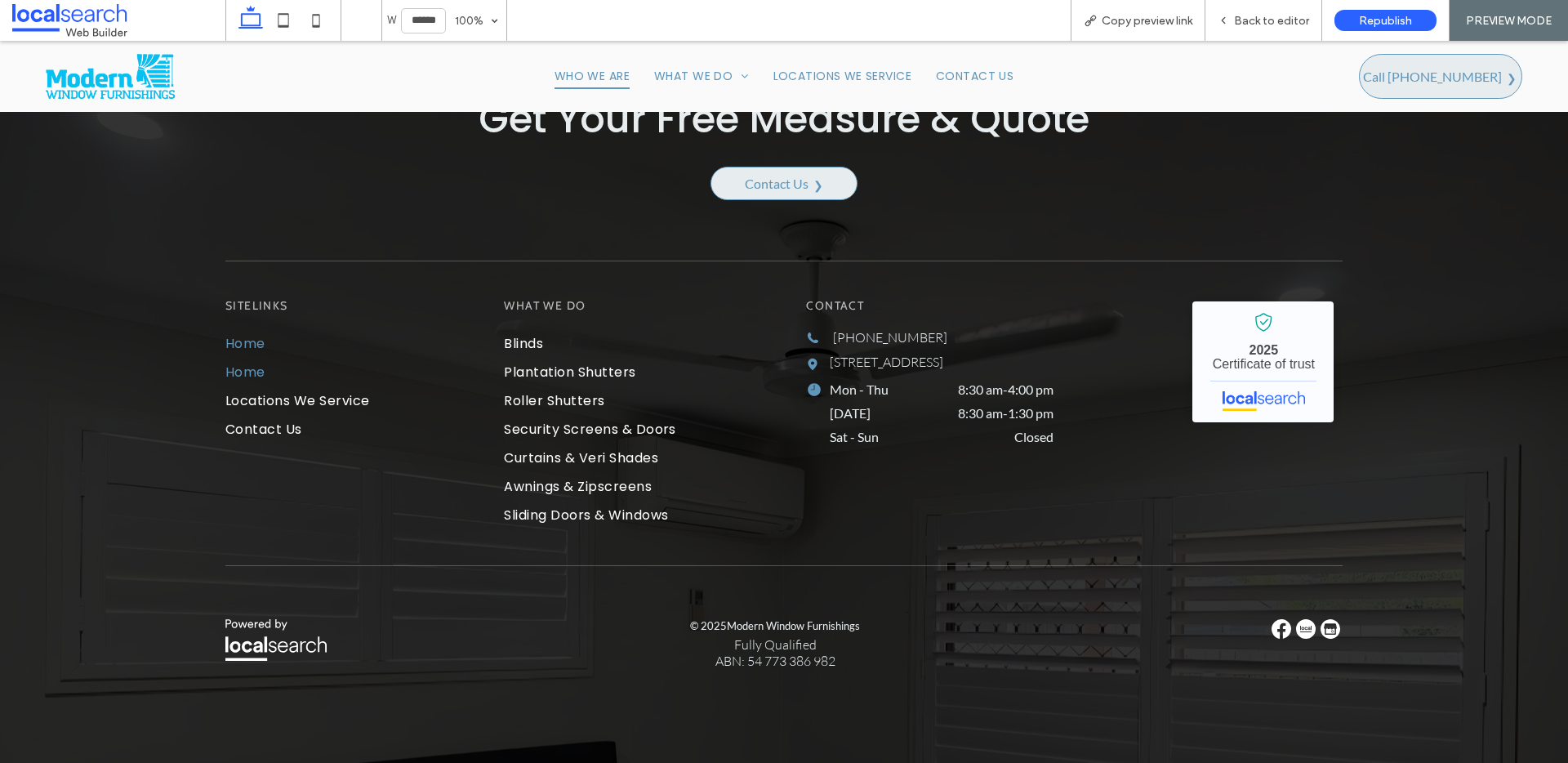
click at [612, 71] on span "Who We Are" at bounding box center [592, 76] width 75 height 26
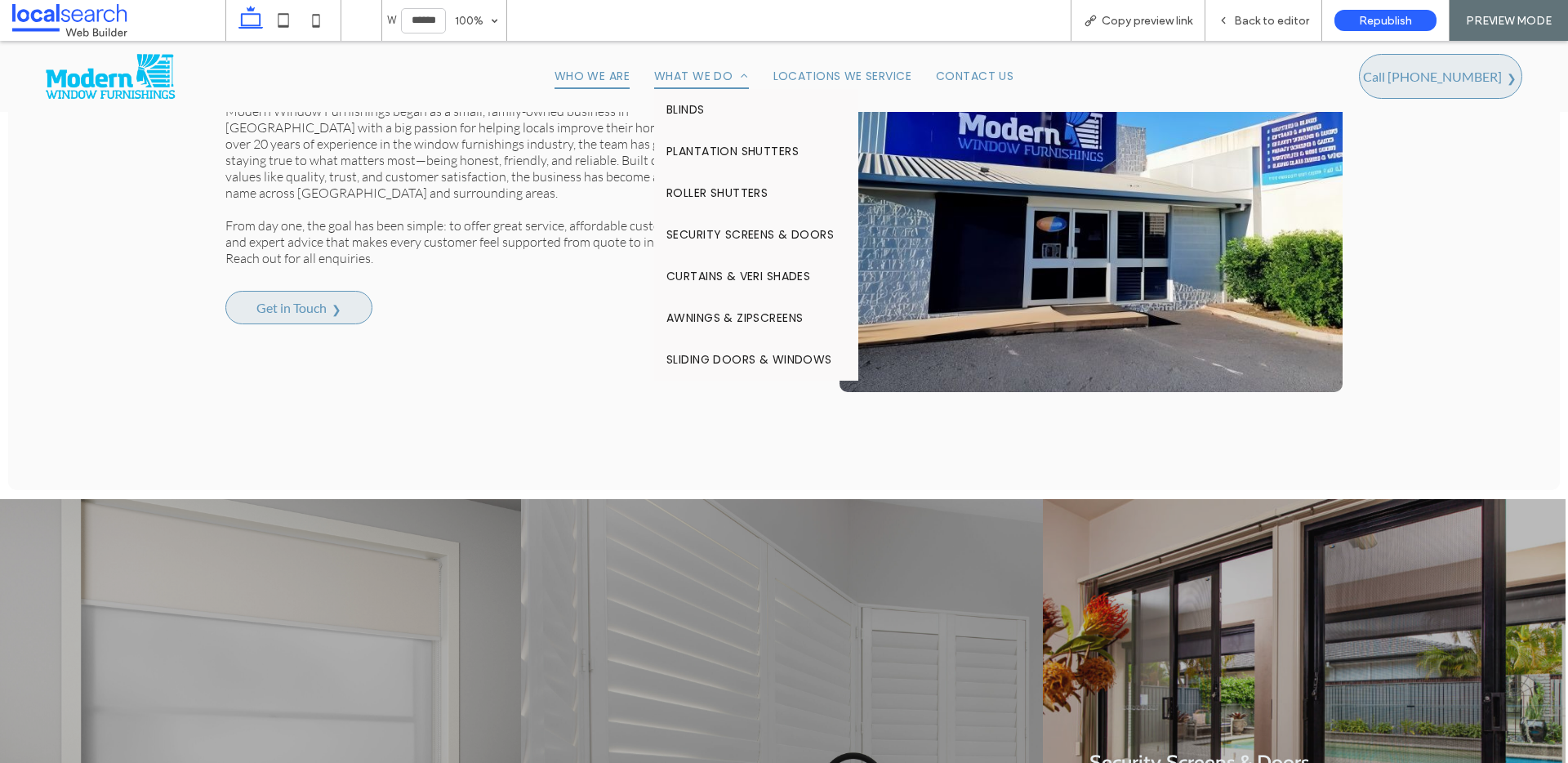
scroll to position [3447, 0]
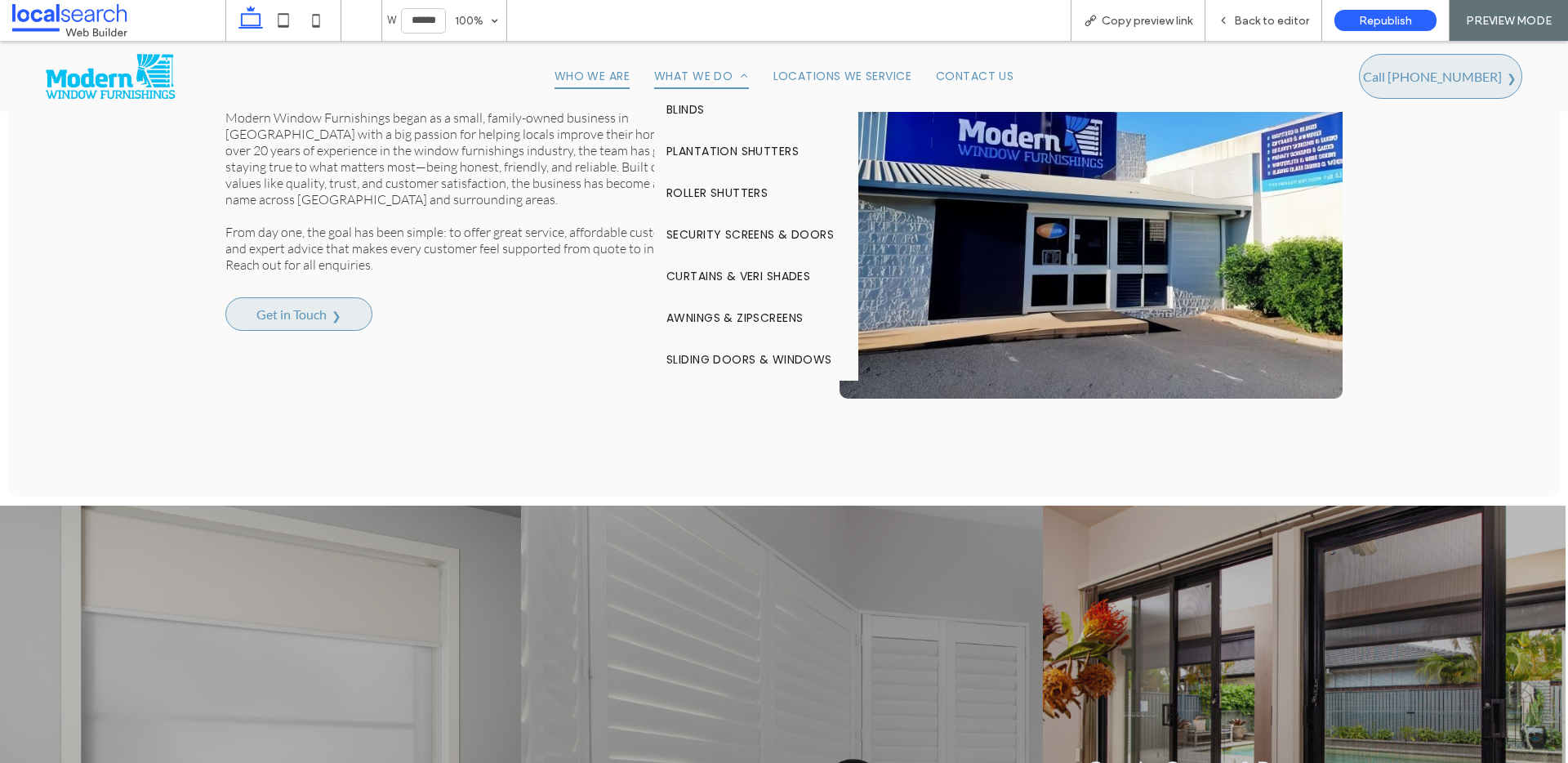
click at [686, 73] on span "What We Do" at bounding box center [701, 76] width 95 height 26
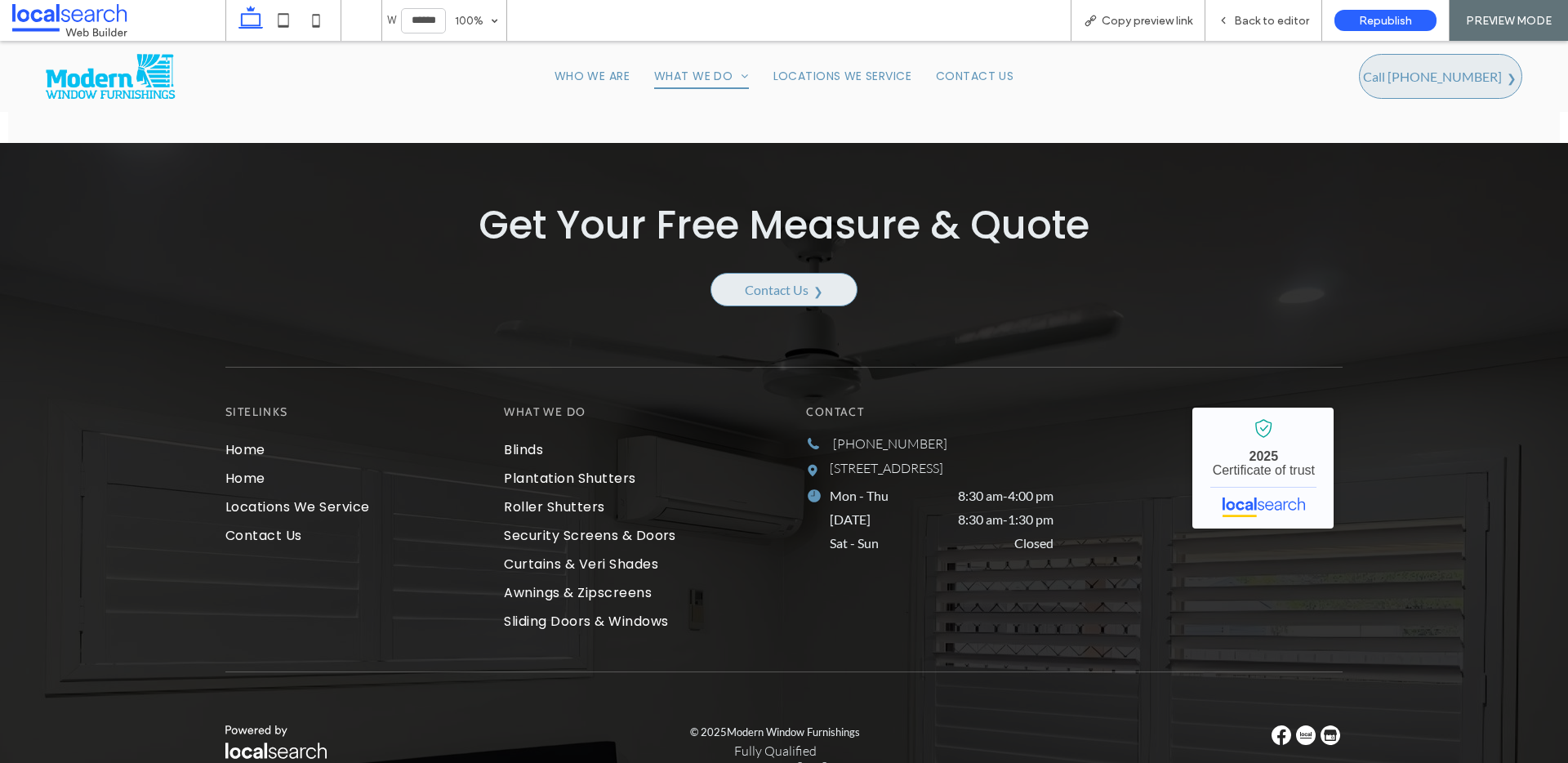
scroll to position [2484, 0]
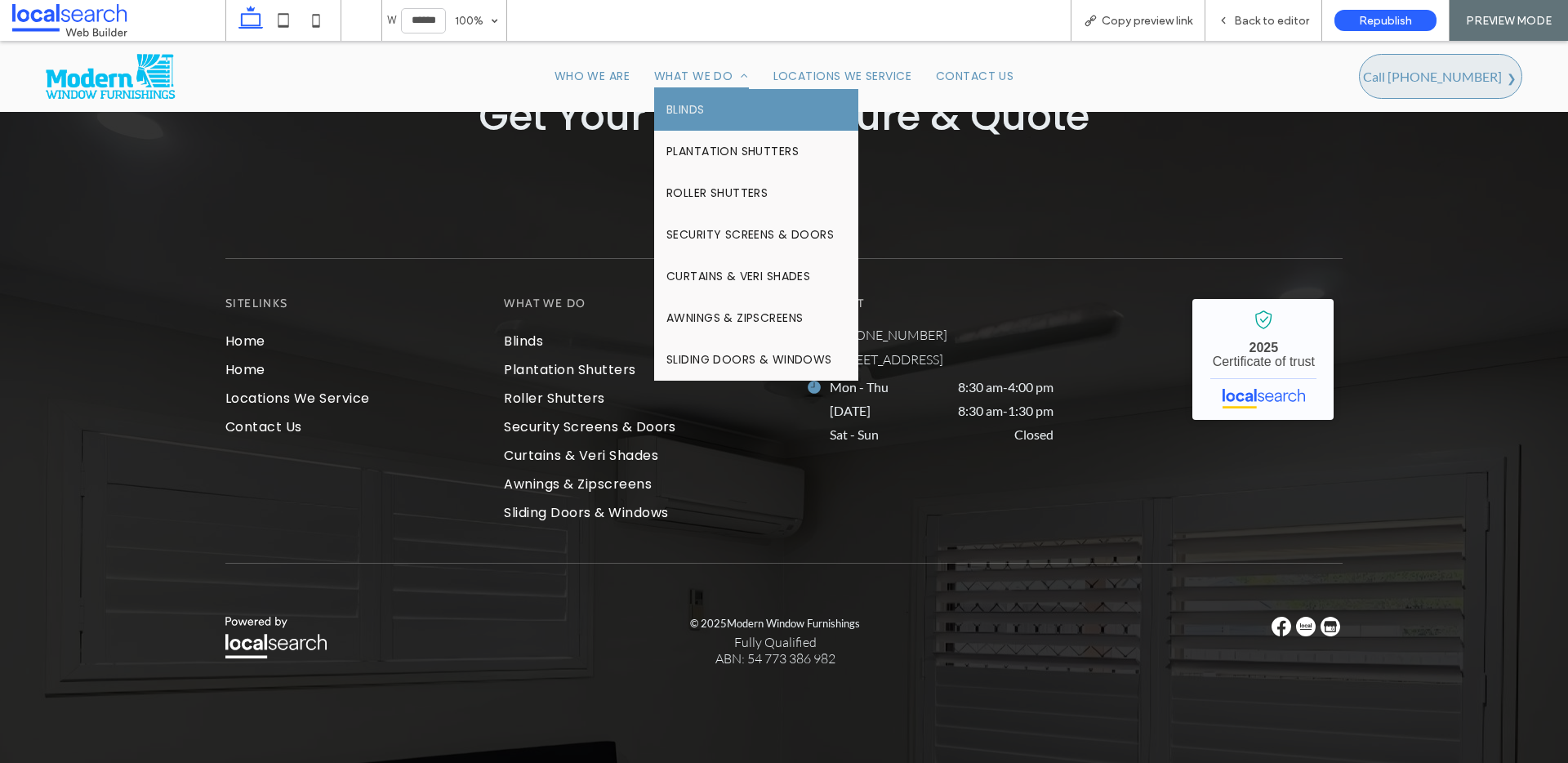
click at [711, 121] on link "Blinds" at bounding box center [756, 110] width 204 height 42
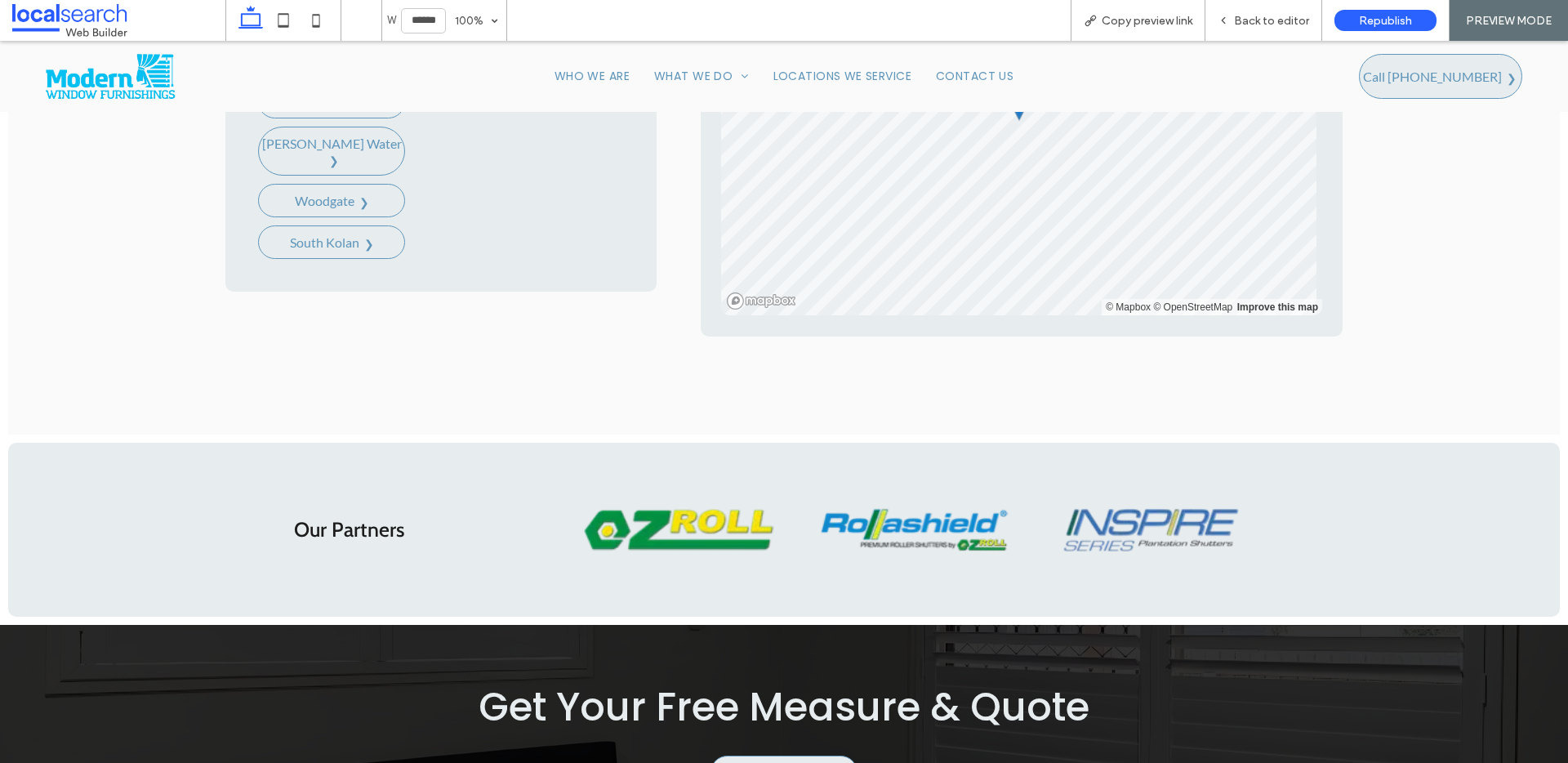
scroll to position [3435, 0]
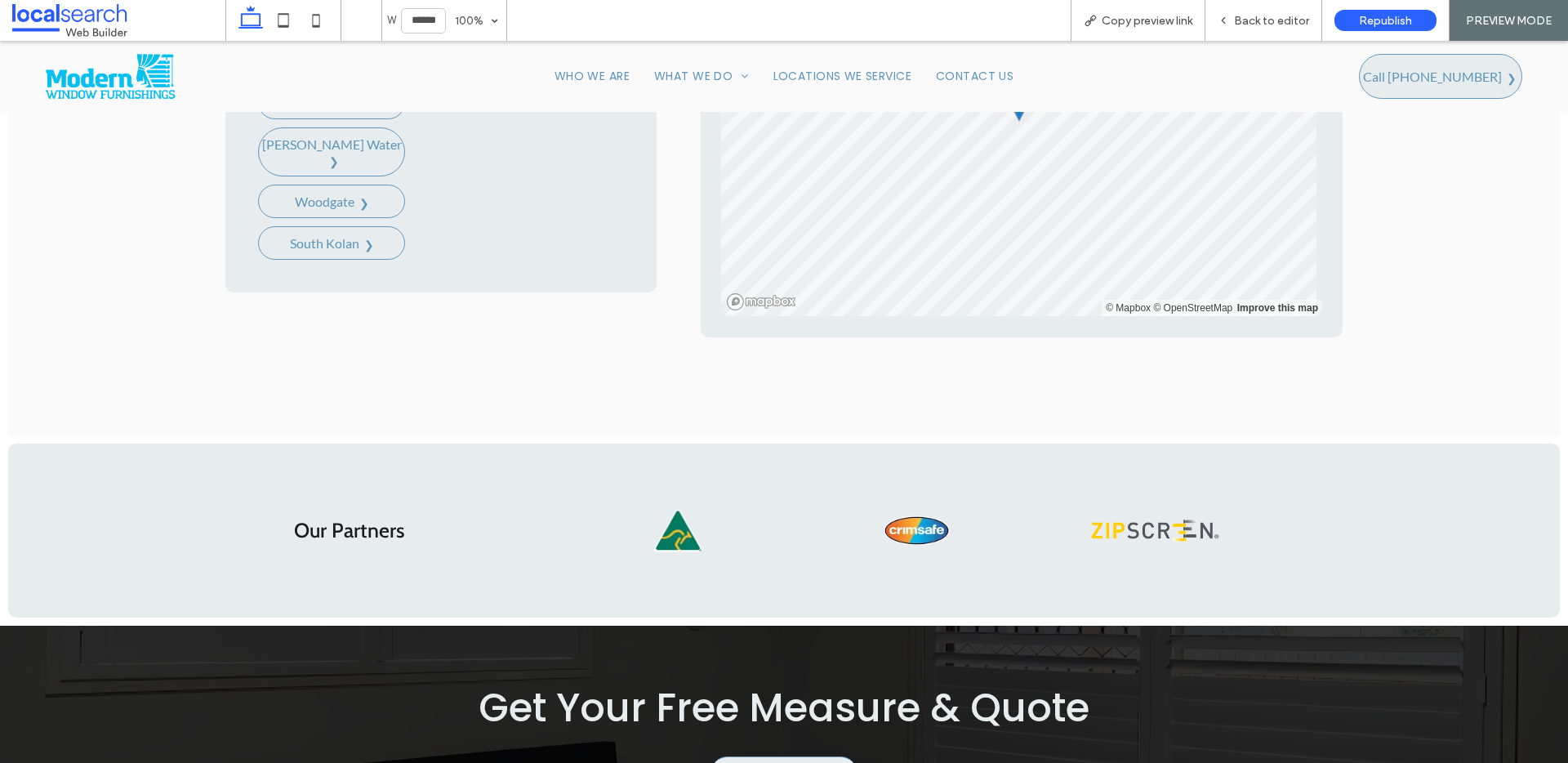
click at [1180, 525] on img at bounding box center [1155, 530] width 139 height 43
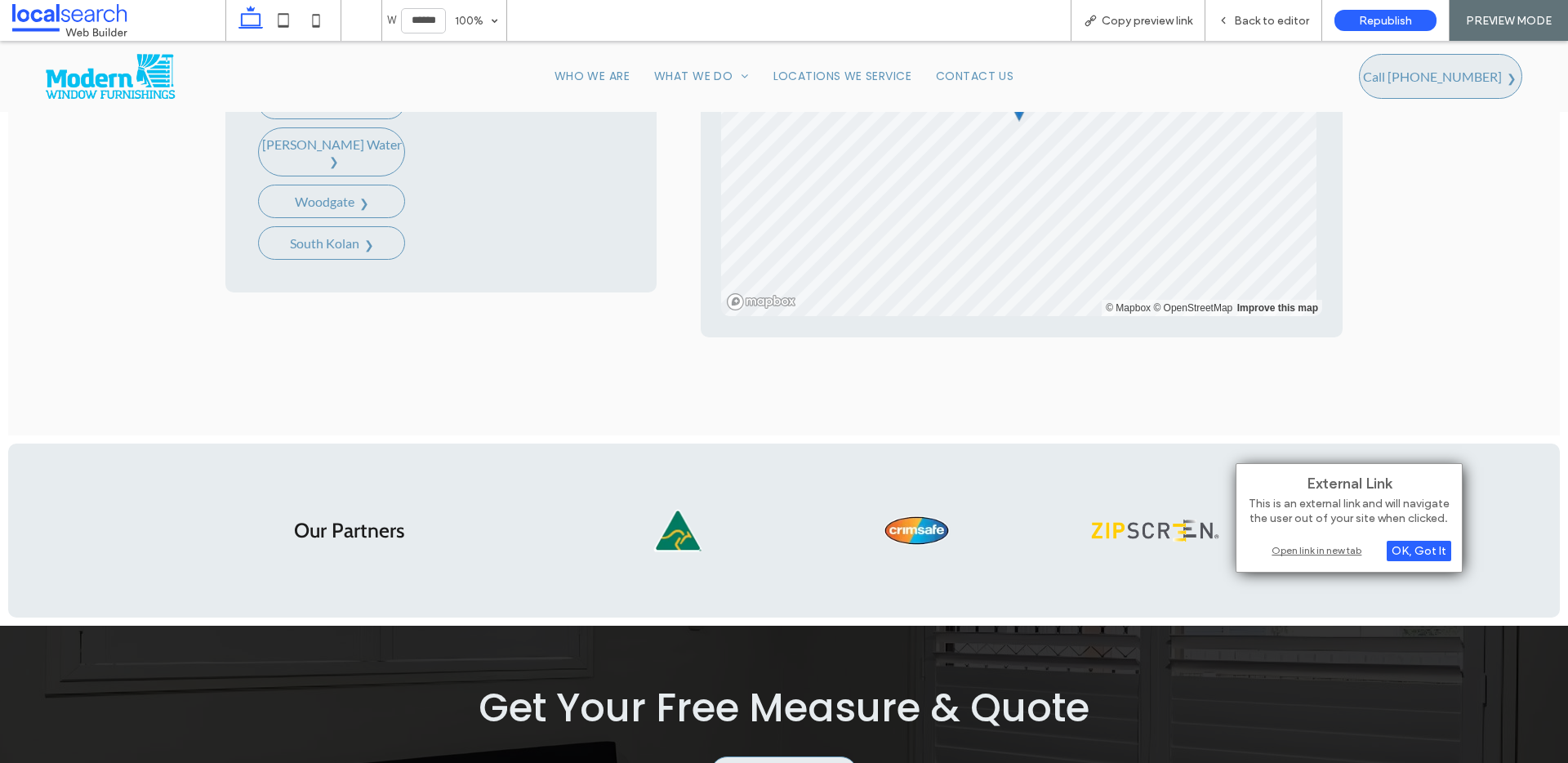
click at [1352, 551] on div "Open link in new tab" at bounding box center [1349, 550] width 204 height 17
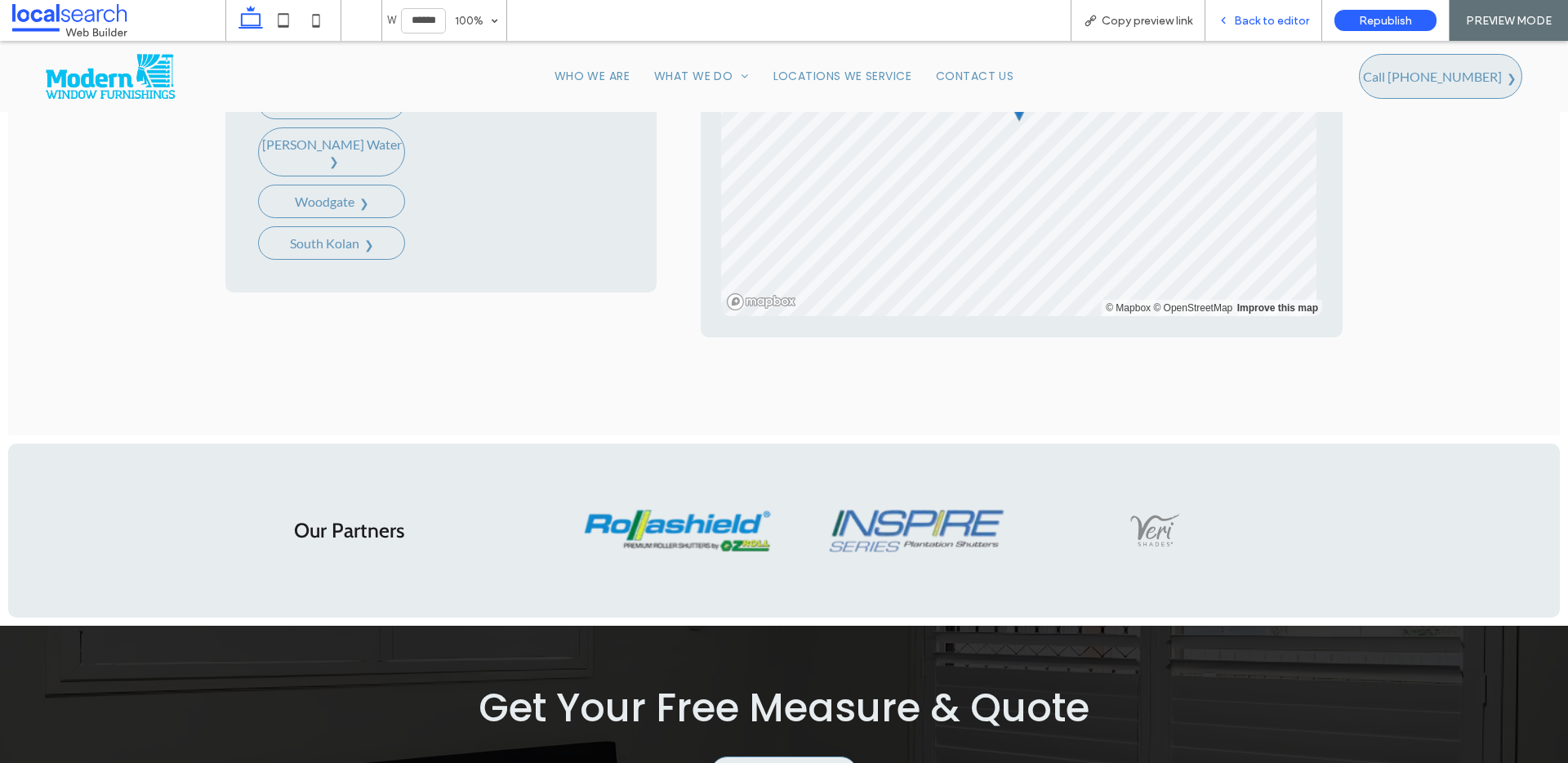
click at [1249, 20] on span "Back to editor" at bounding box center [1271, 21] width 75 height 14
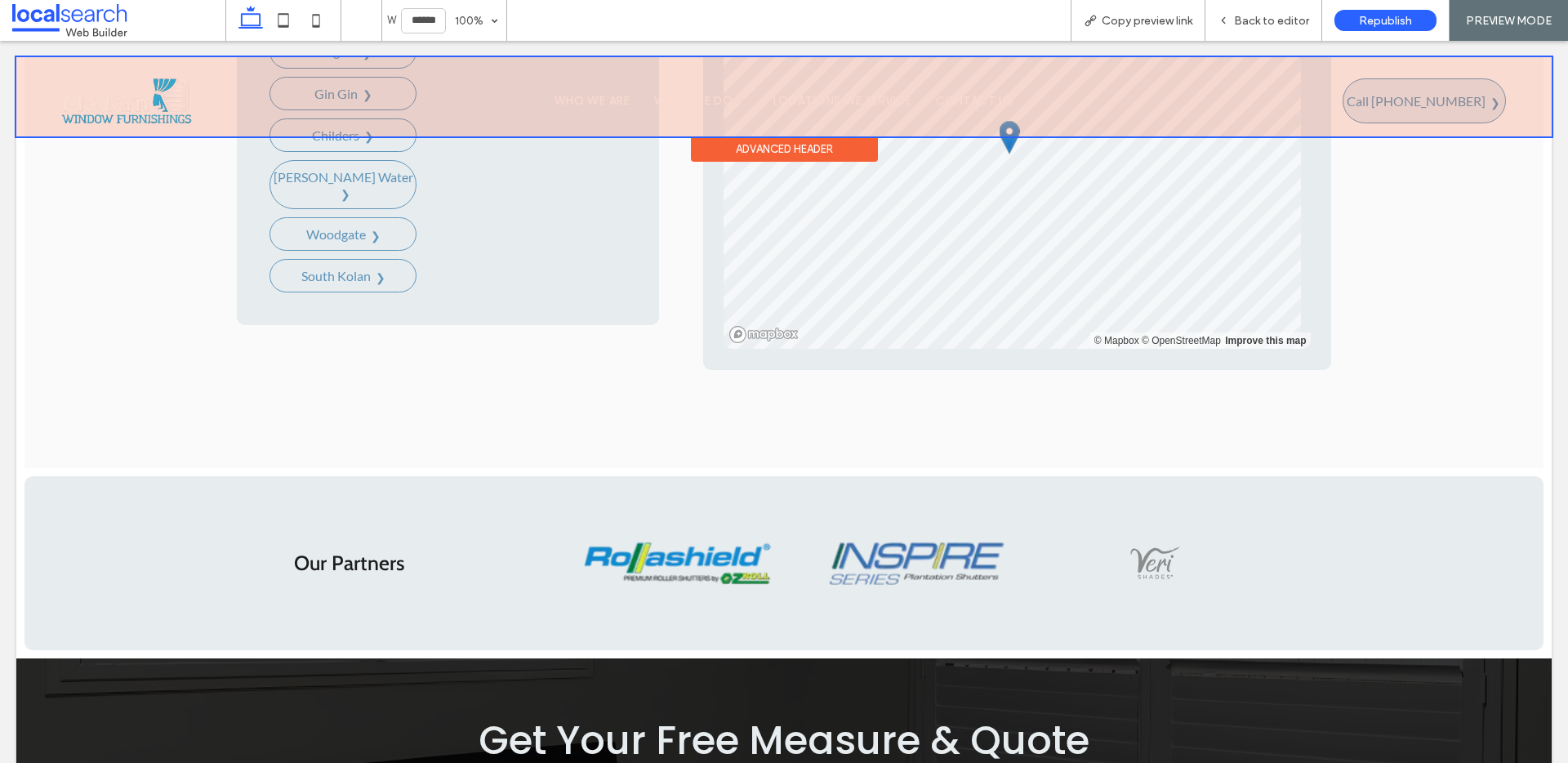
scroll to position [3465, 0]
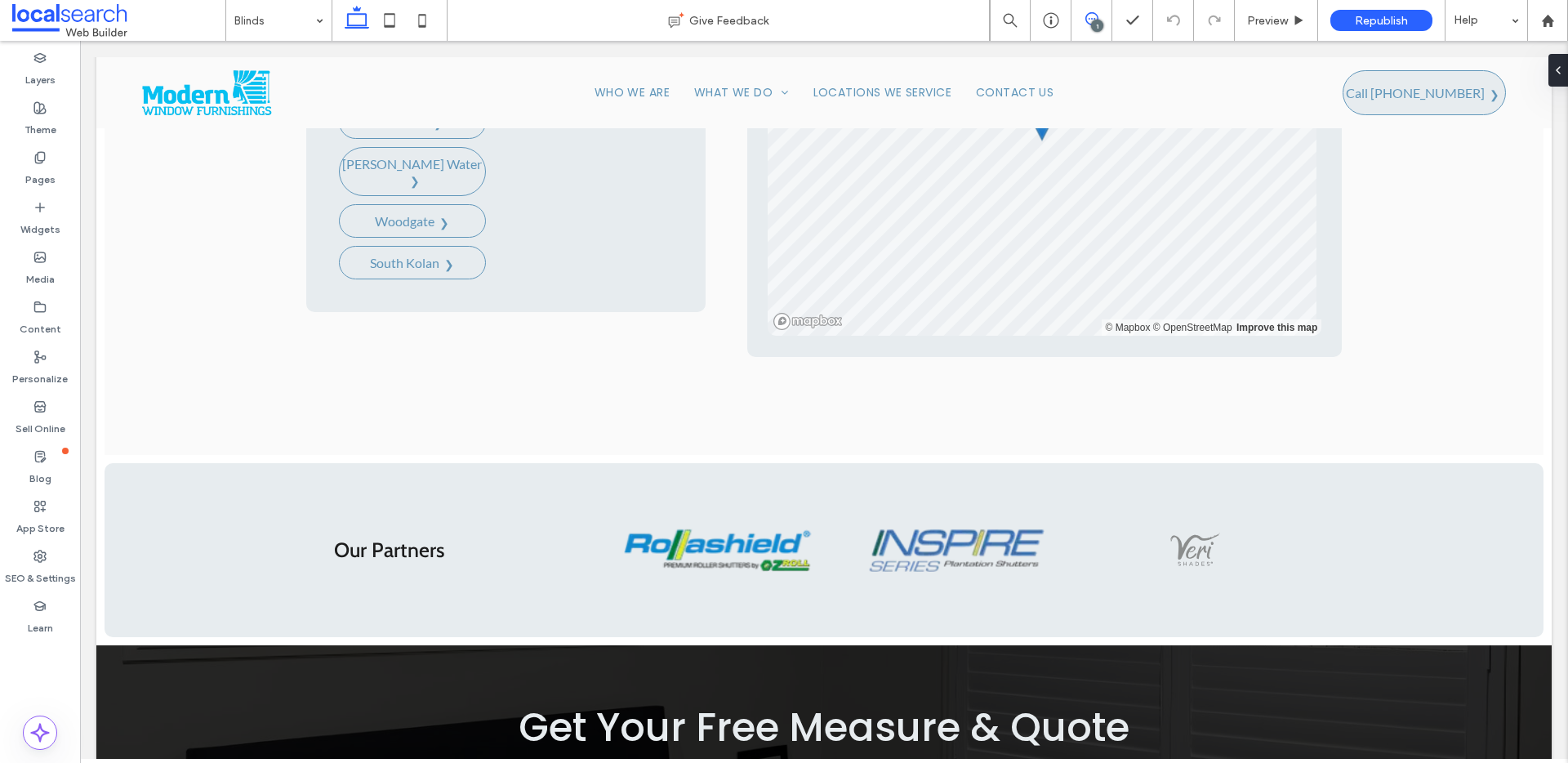
click at [1099, 18] on span at bounding box center [1091, 19] width 40 height 13
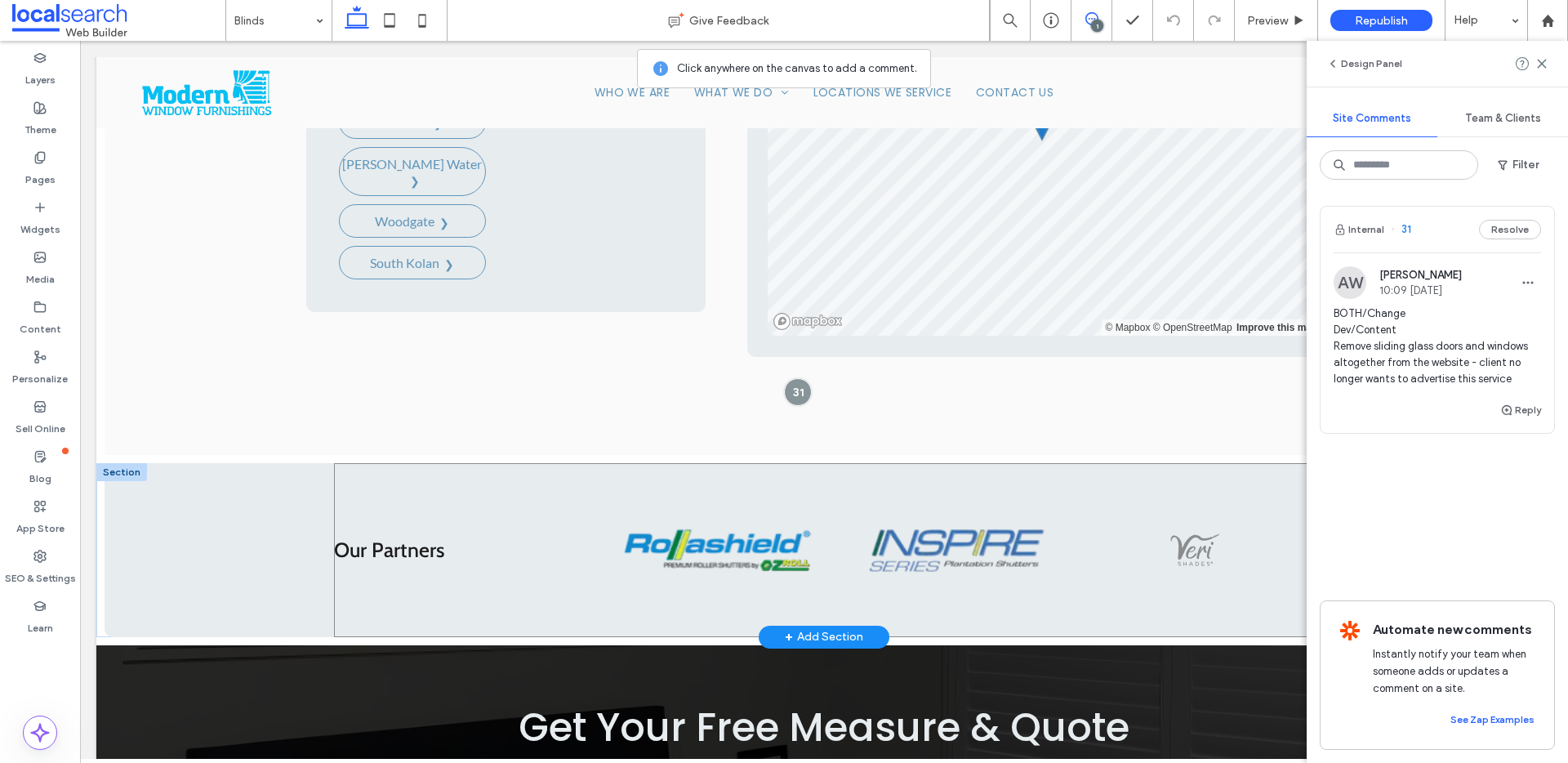
click at [945, 566] on div "Our Partners" at bounding box center [824, 550] width 980 height 174
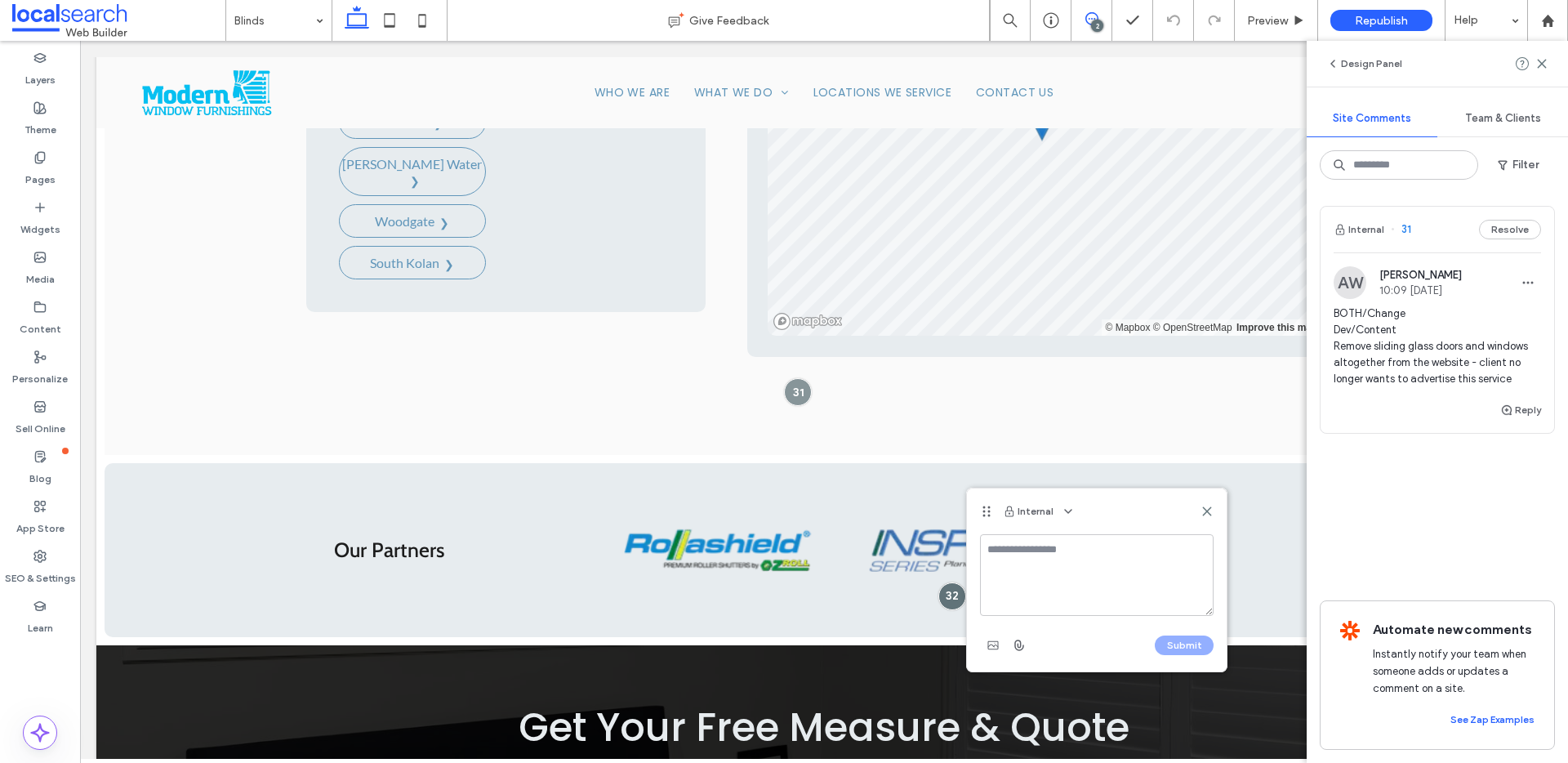
click at [1024, 554] on textarea at bounding box center [1096, 575] width 234 height 82
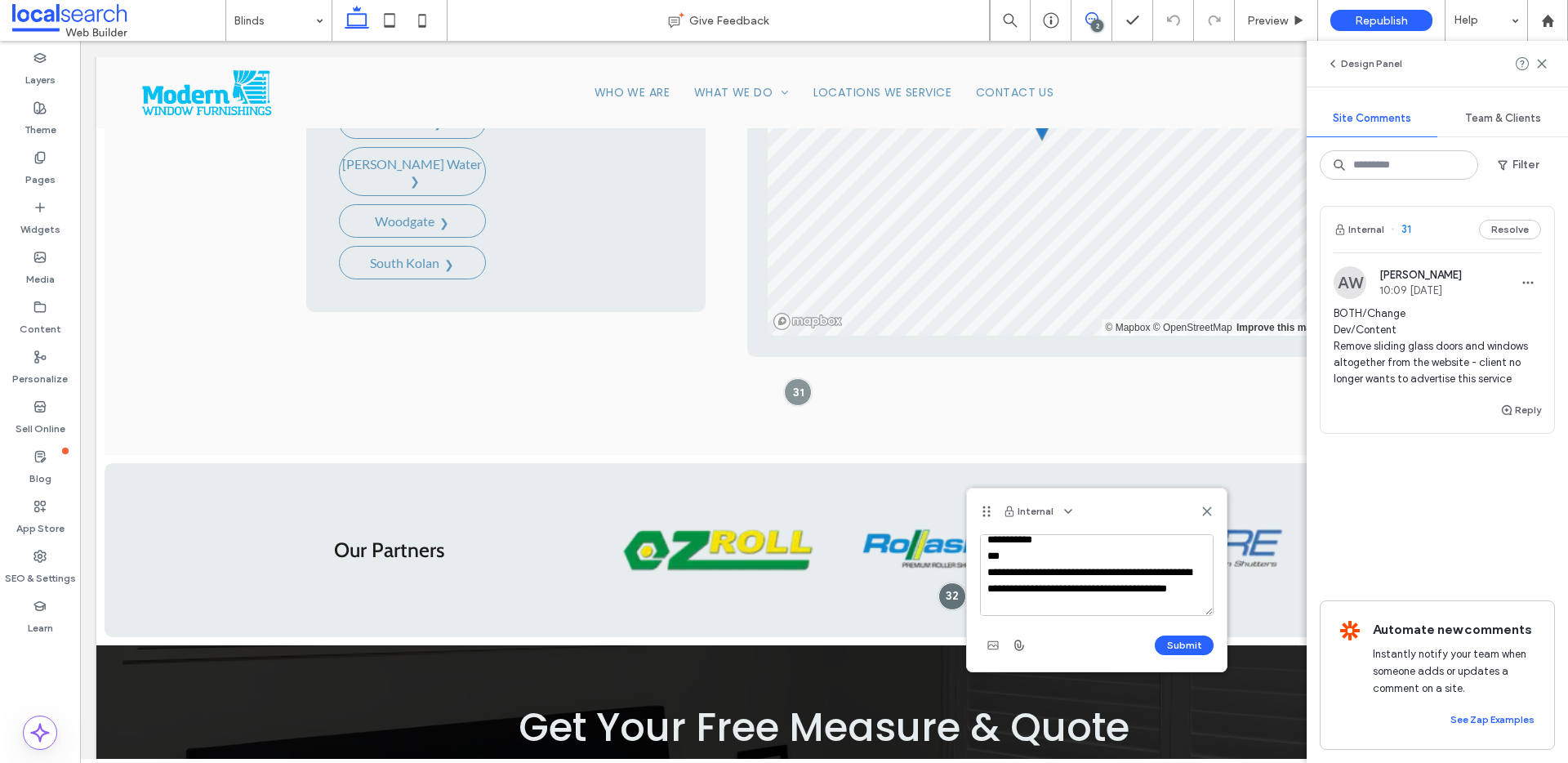
scroll to position [7, 0]
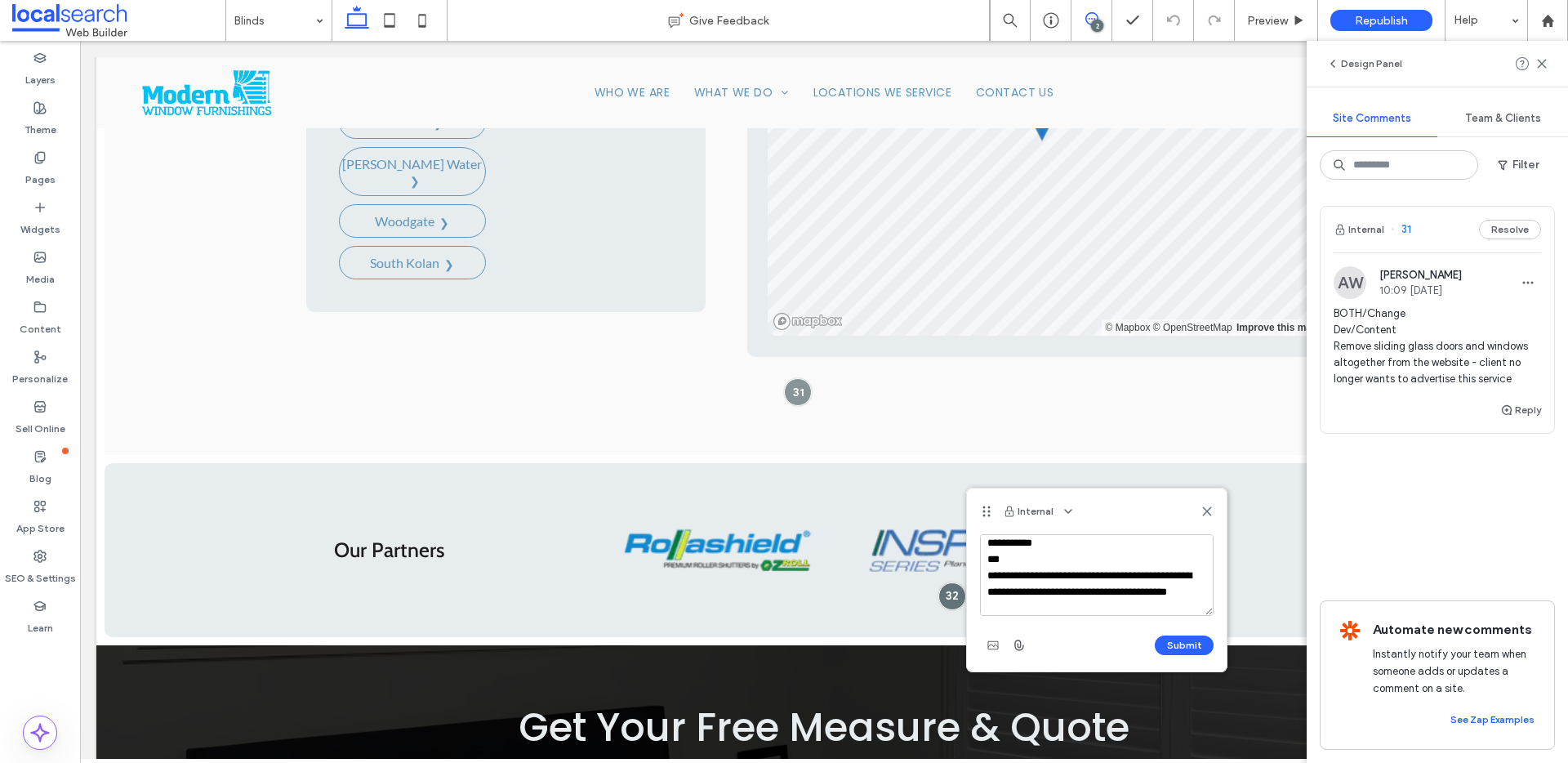
click at [992, 574] on textarea "**********" at bounding box center [1096, 575] width 234 height 82
type textarea "**********"
click at [1187, 649] on button "Submit" at bounding box center [1184, 645] width 59 height 20
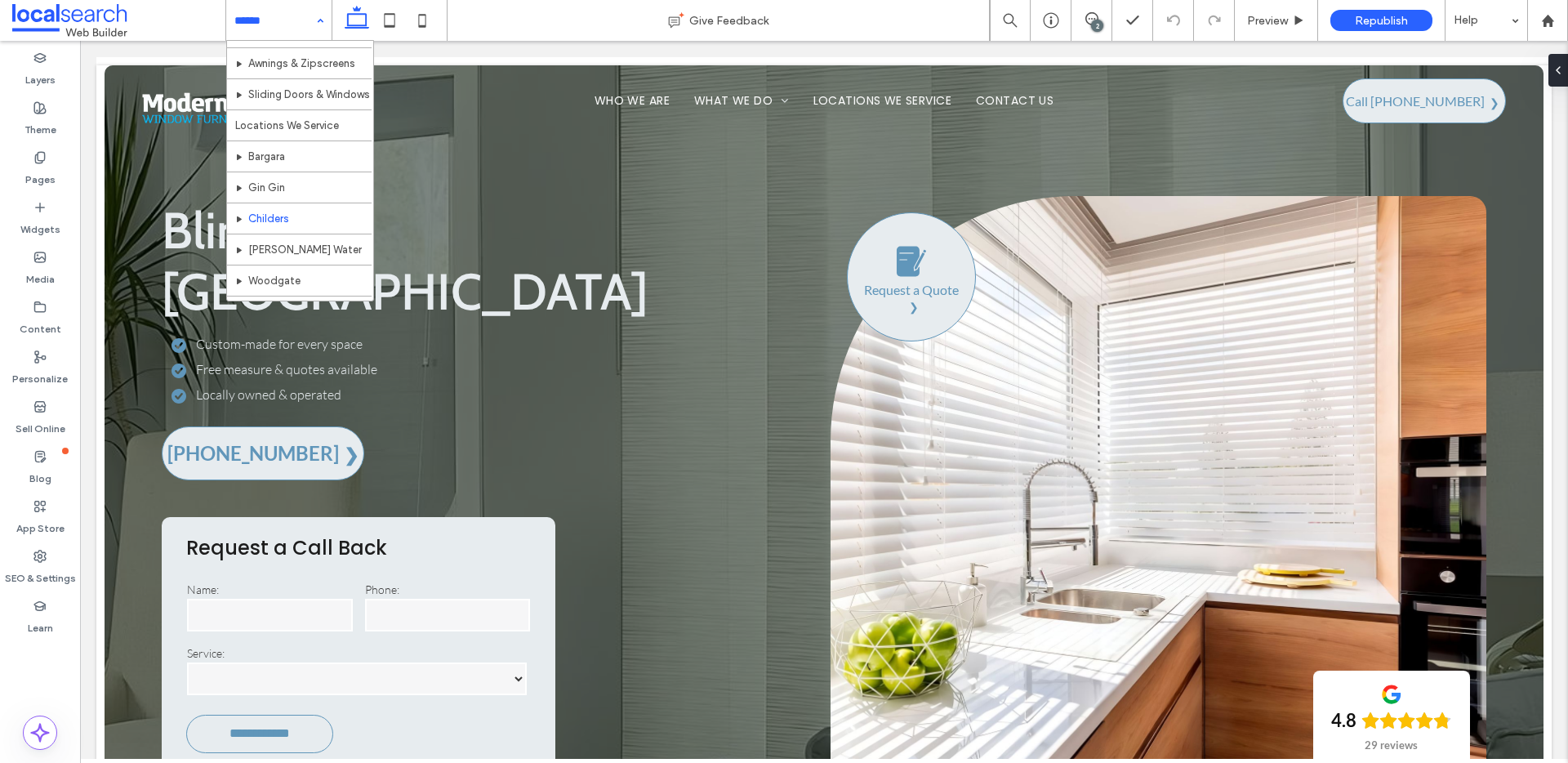
scroll to position [214, 0]
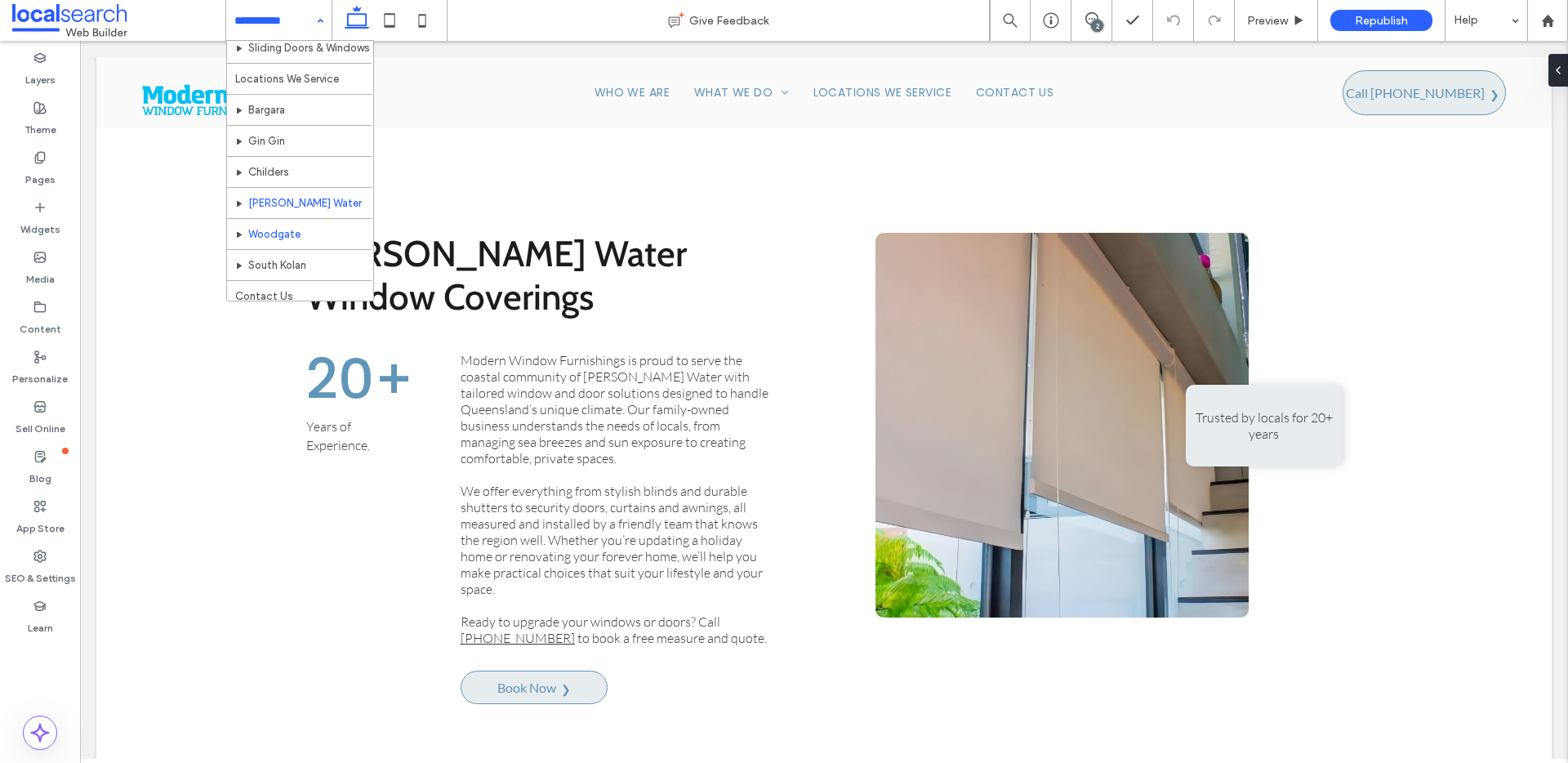
scroll to position [266, 0]
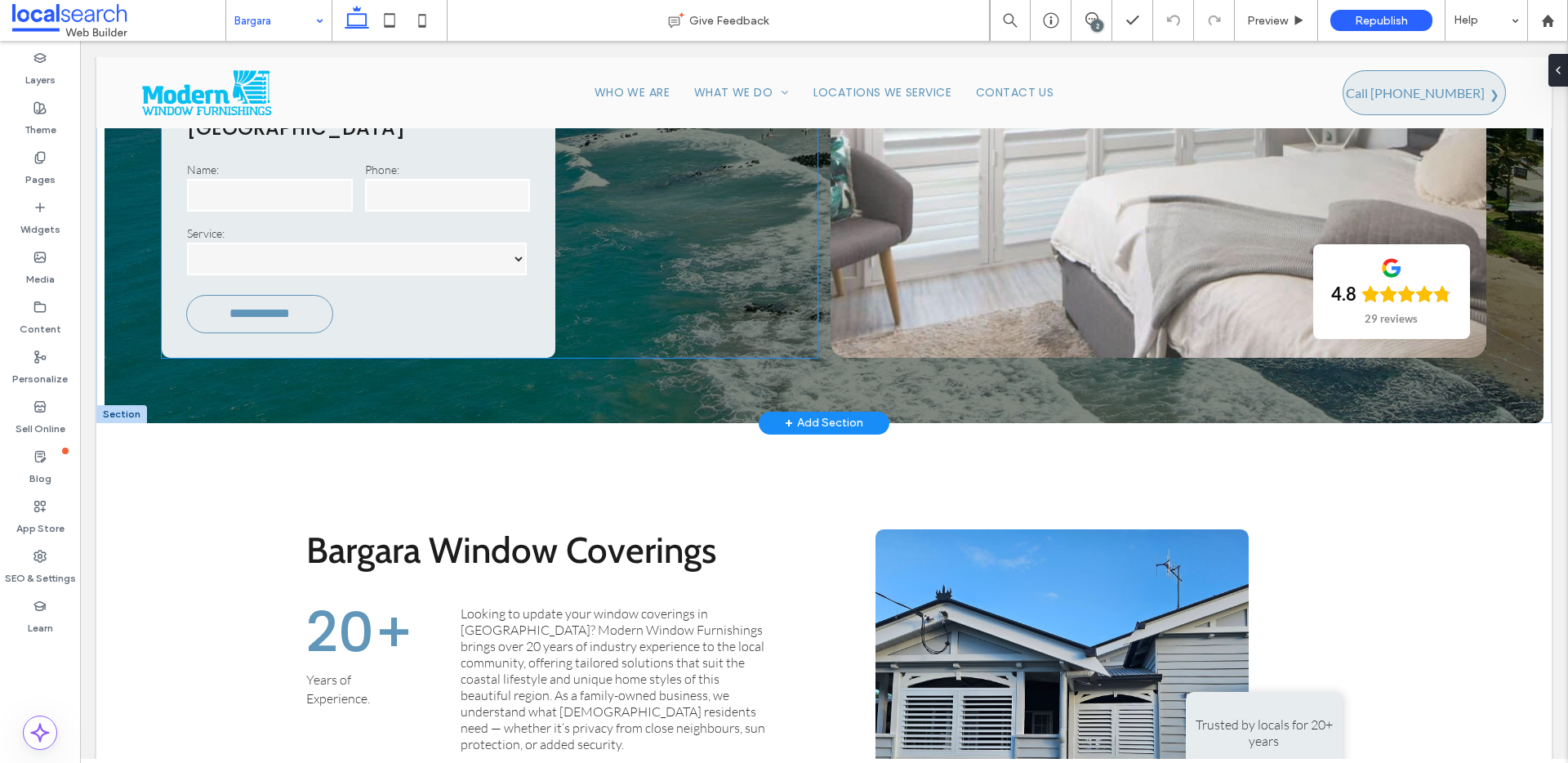
scroll to position [807, 0]
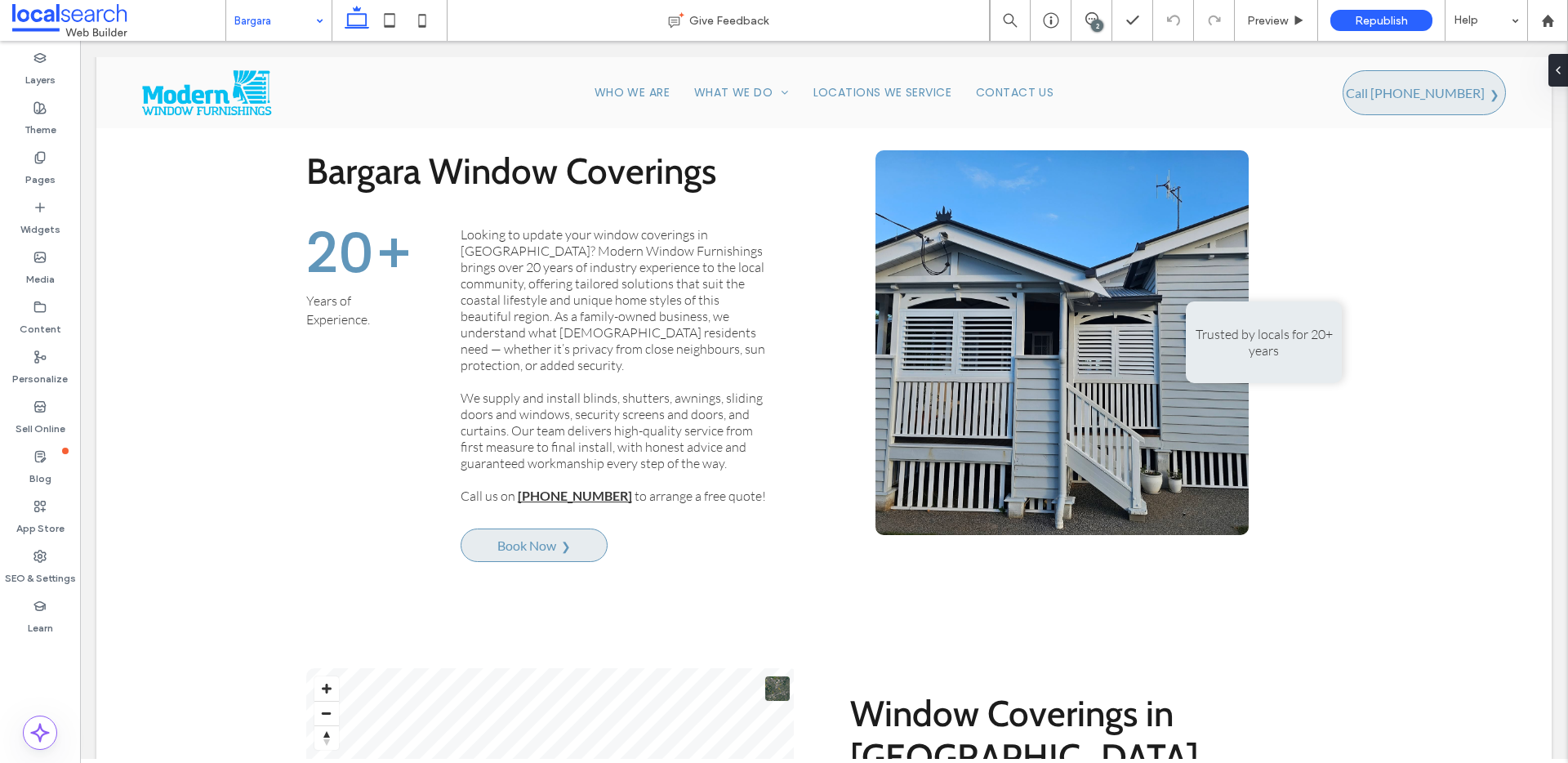
click at [295, 11] on input at bounding box center [274, 20] width 81 height 41
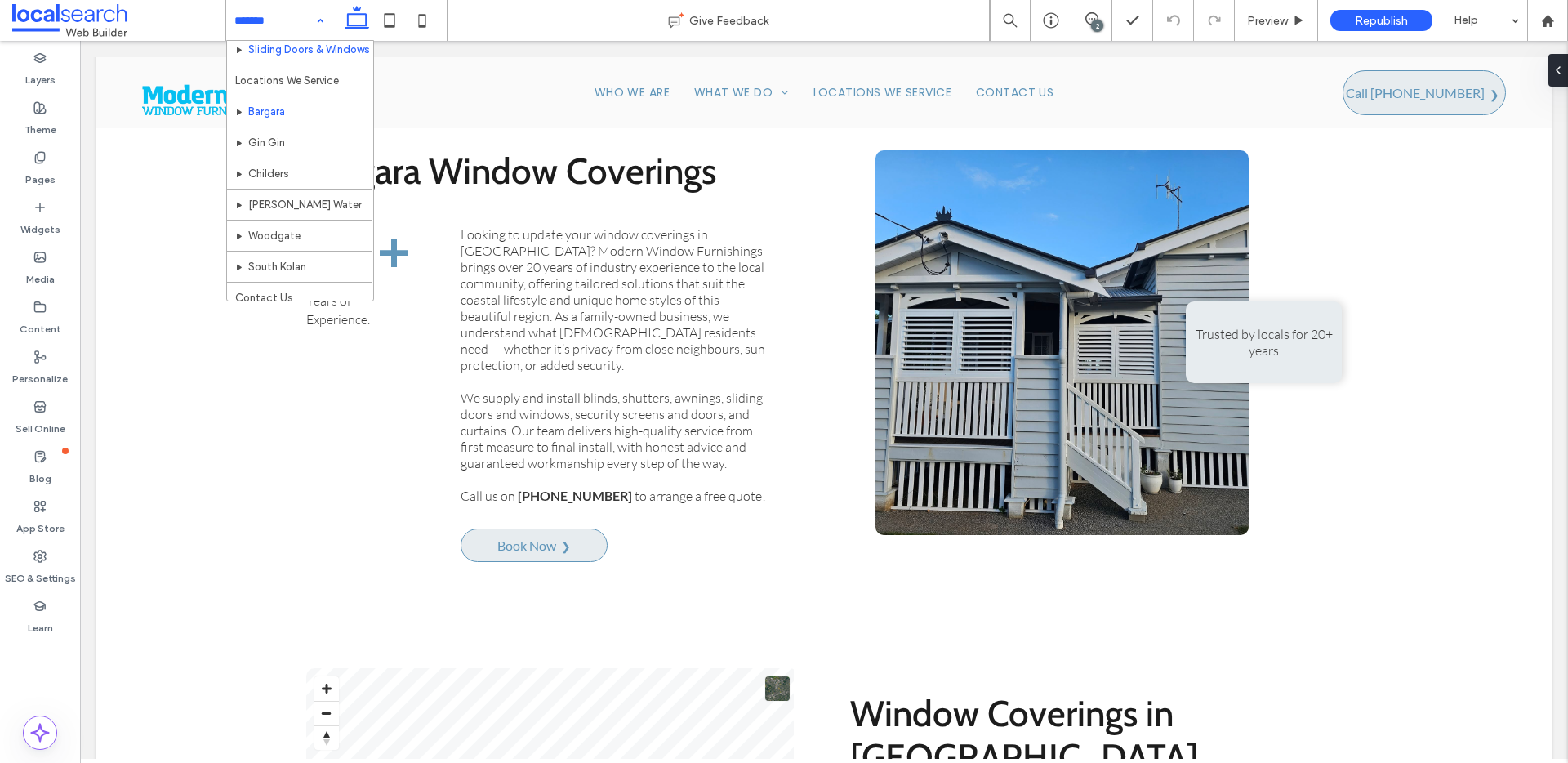
scroll to position [266, 0]
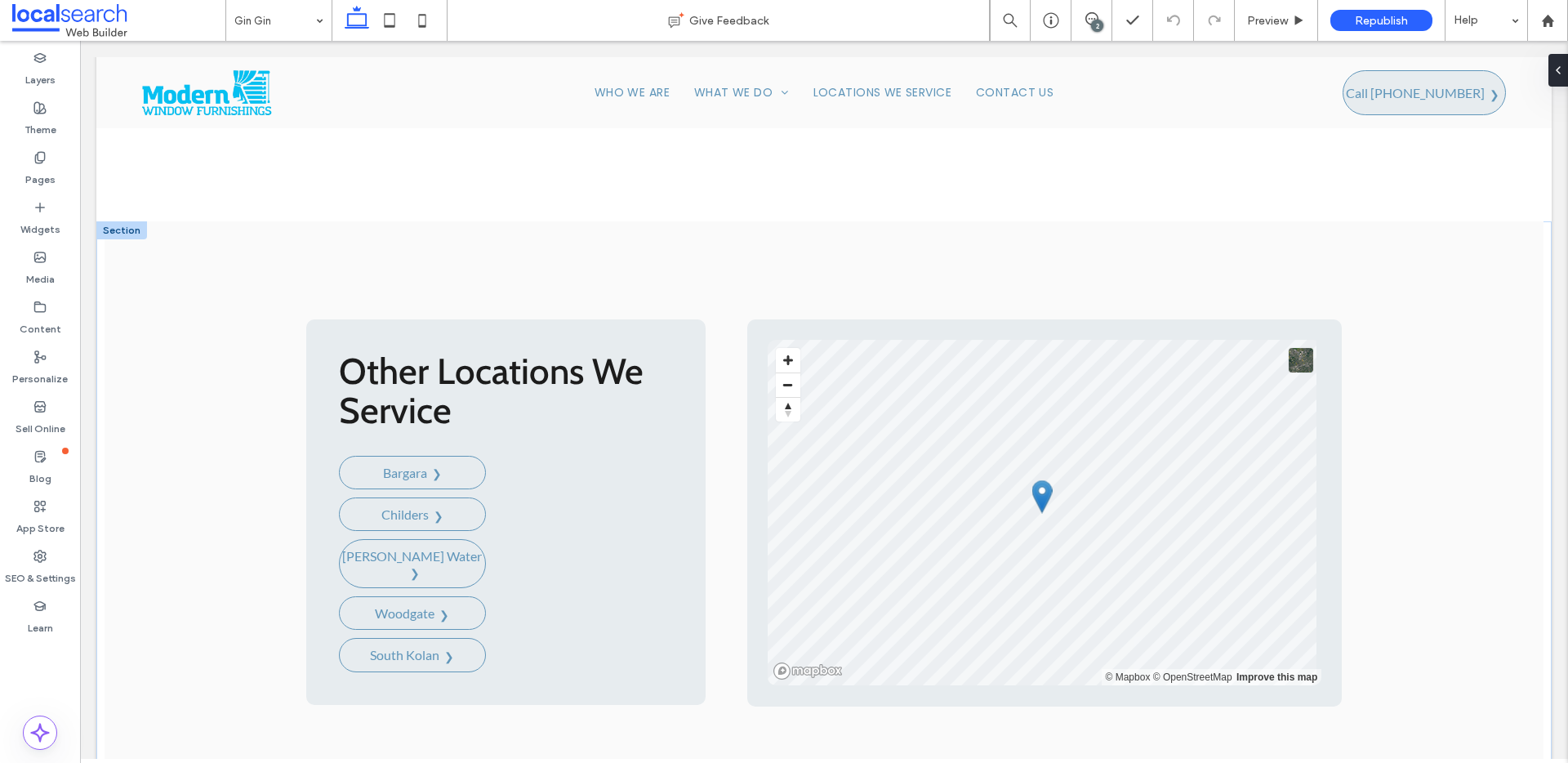
scroll to position [4661, 0]
click at [290, 9] on input at bounding box center [274, 20] width 81 height 41
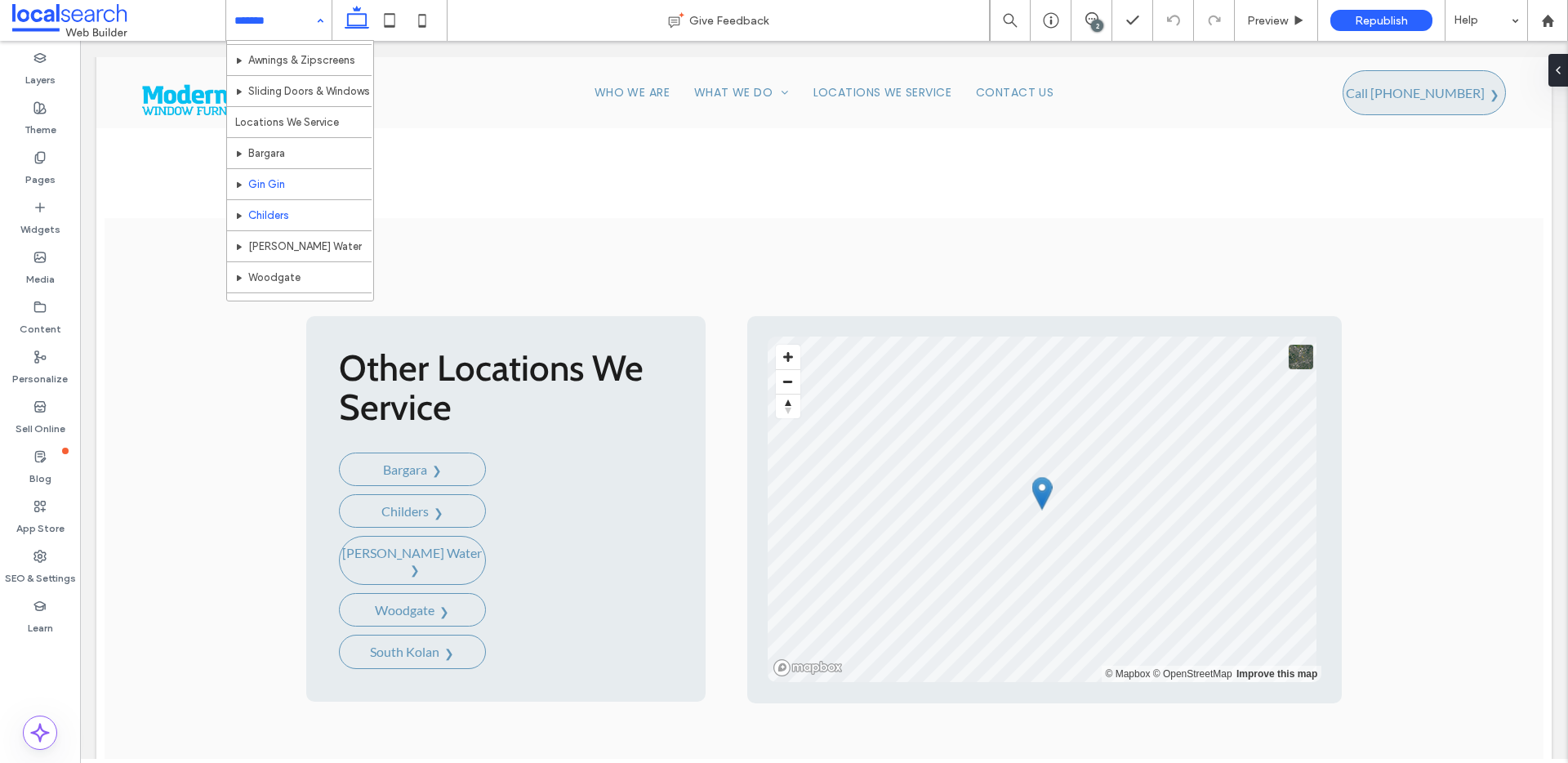
scroll to position [217, 0]
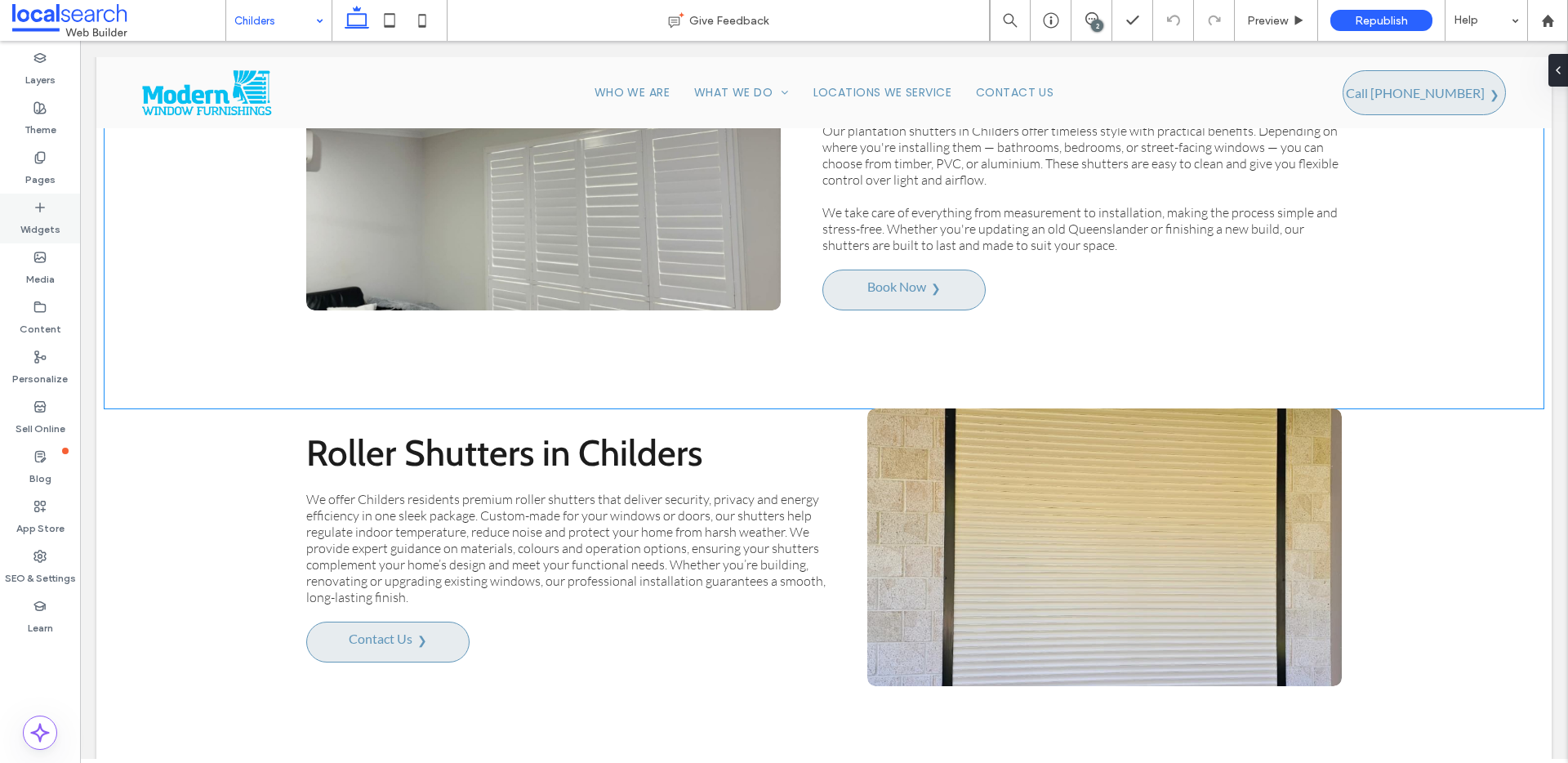
scroll to position [2926, 0]
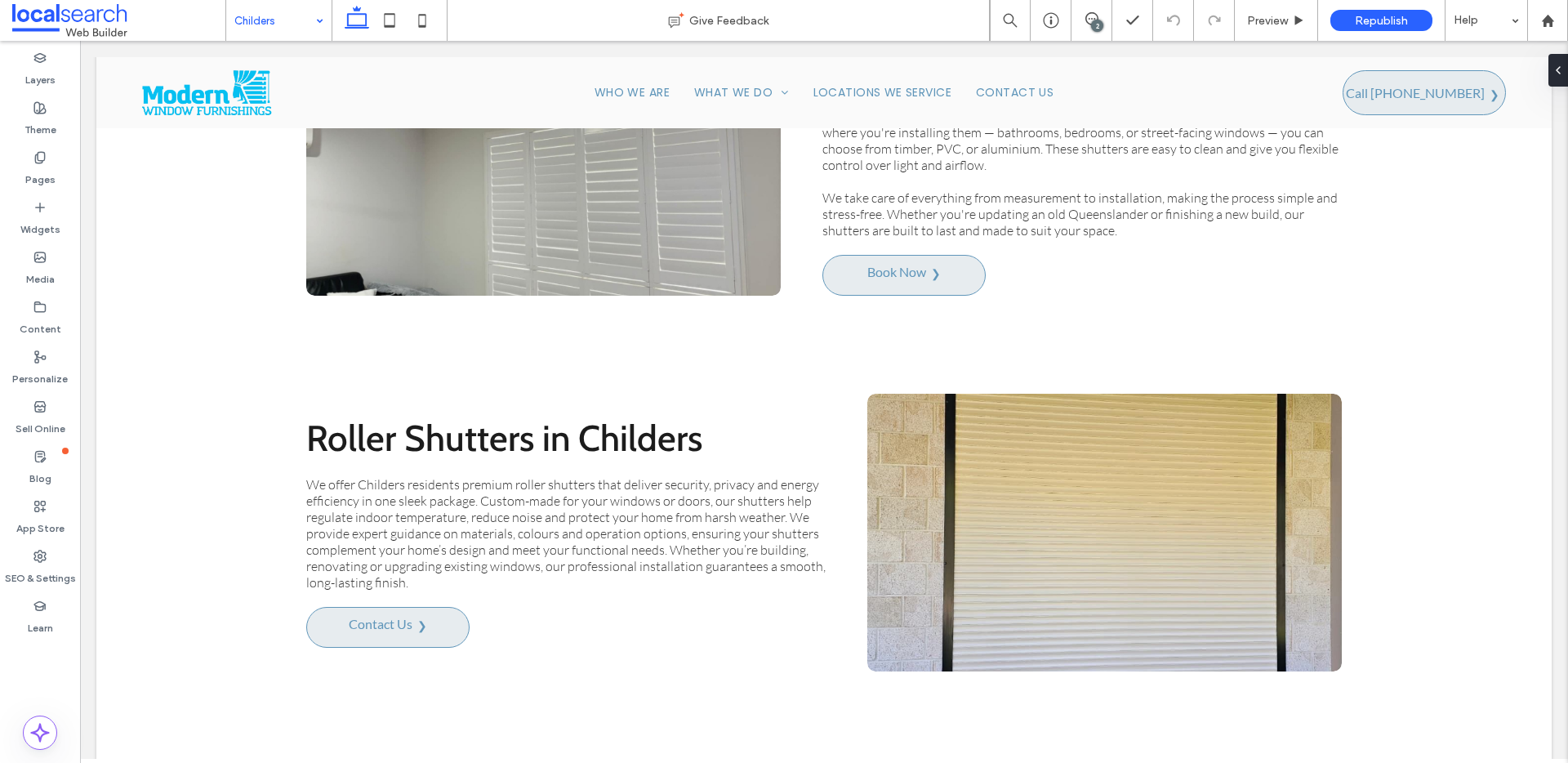
click at [264, 26] on input at bounding box center [274, 20] width 81 height 41
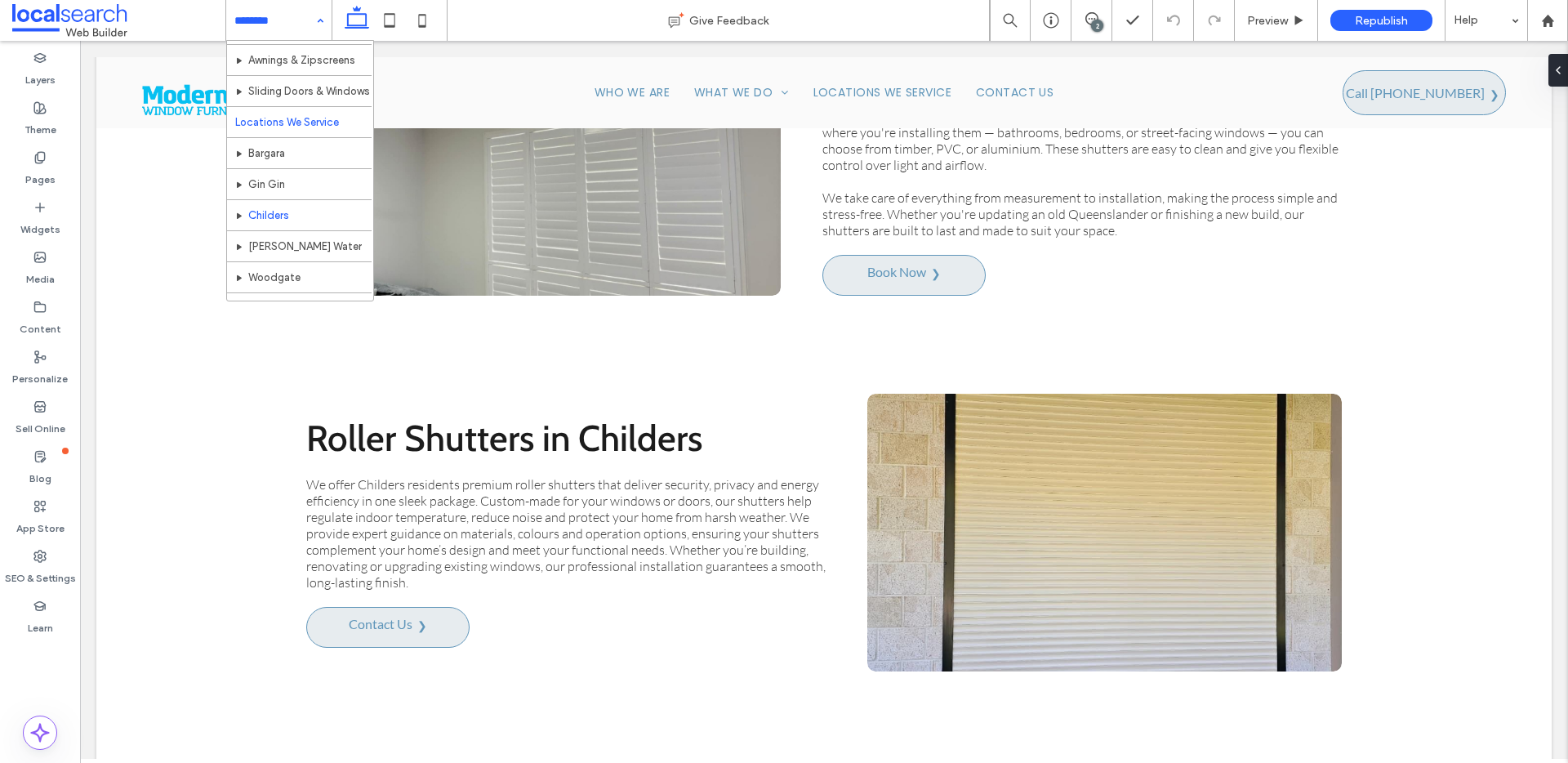
scroll to position [252, 0]
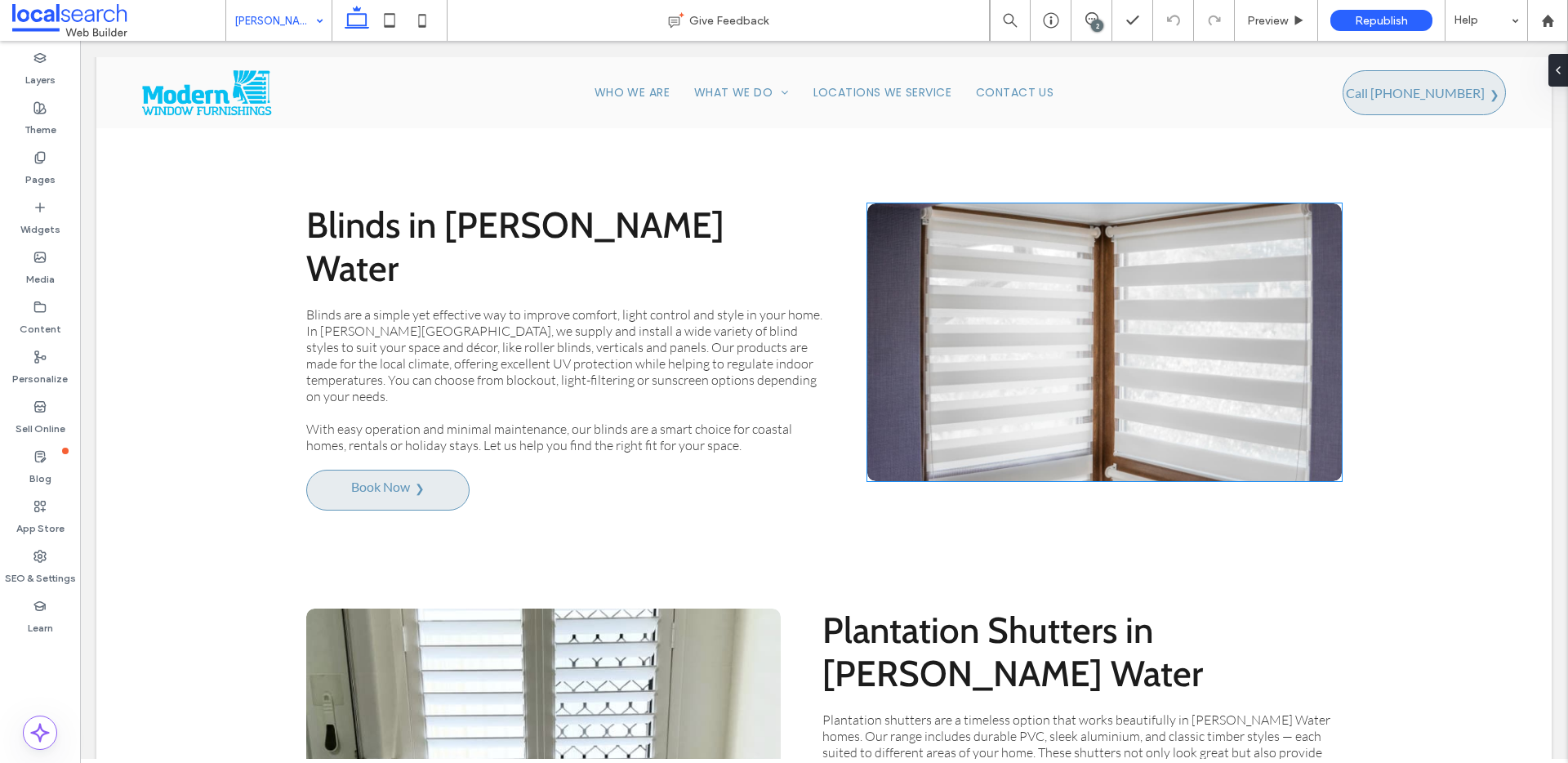
scroll to position [2506, 0]
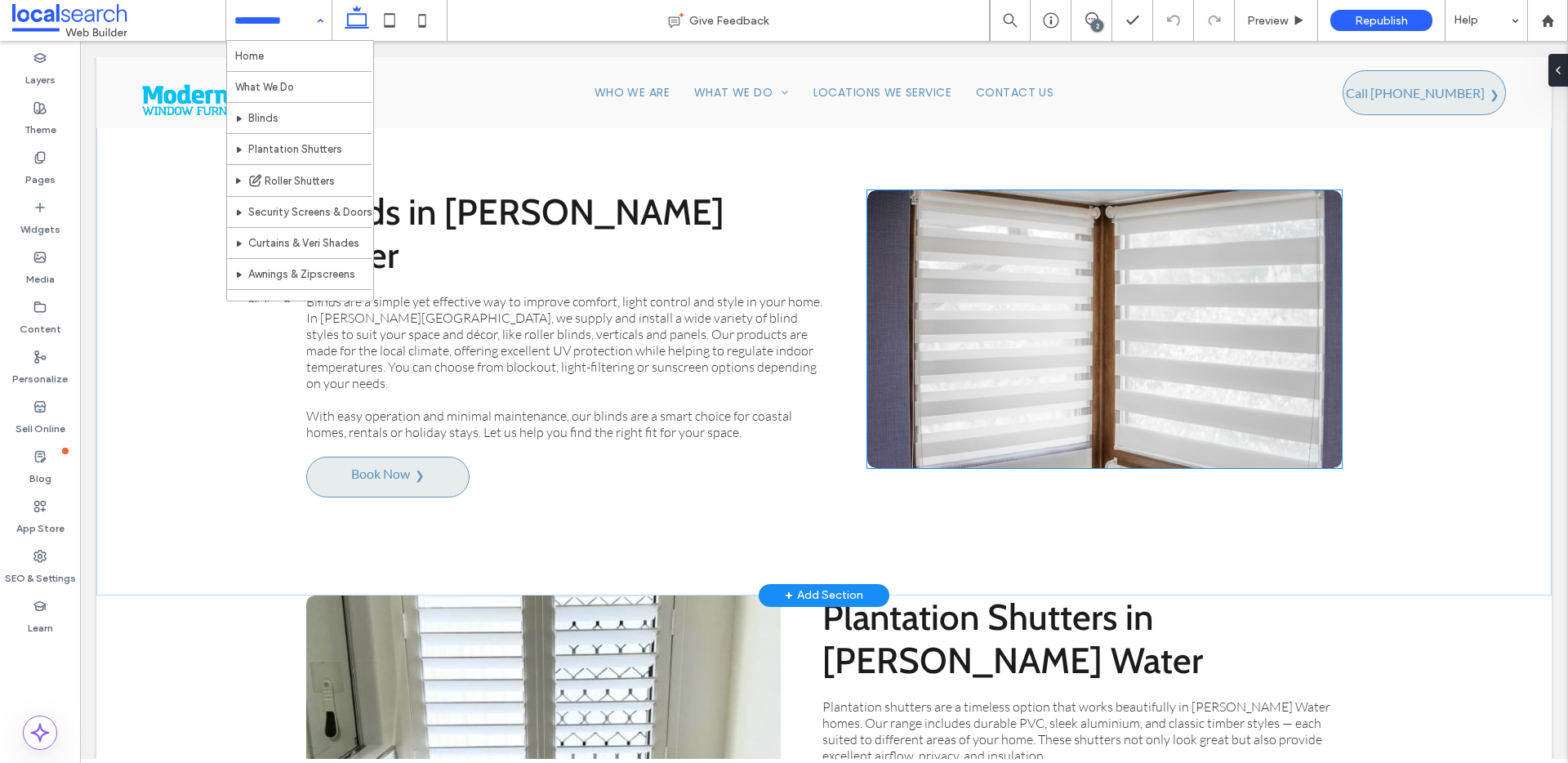
click at [1100, 309] on link at bounding box center [1104, 329] width 503 height 294
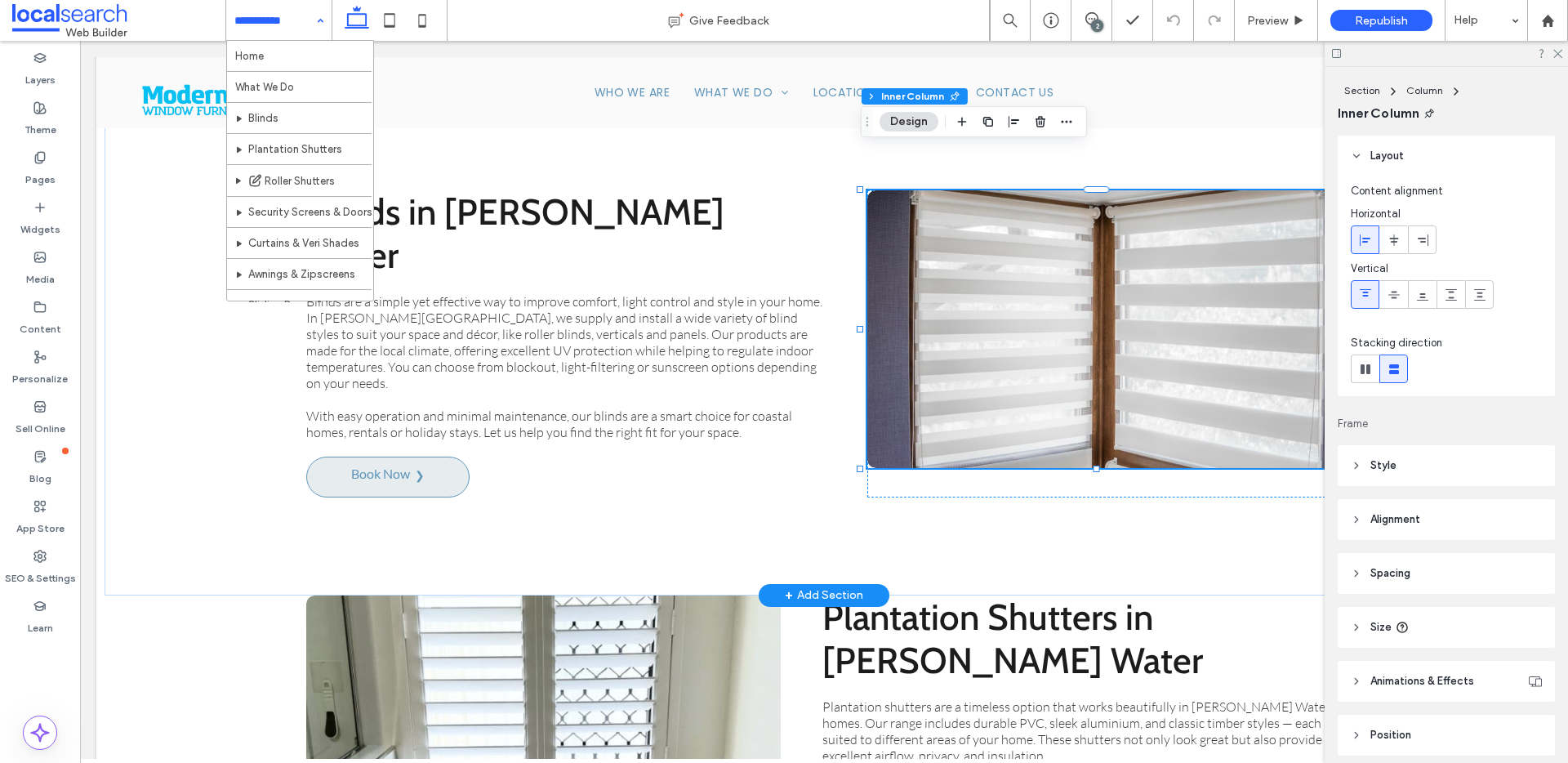
click at [1101, 290] on link at bounding box center [1104, 329] width 503 height 294
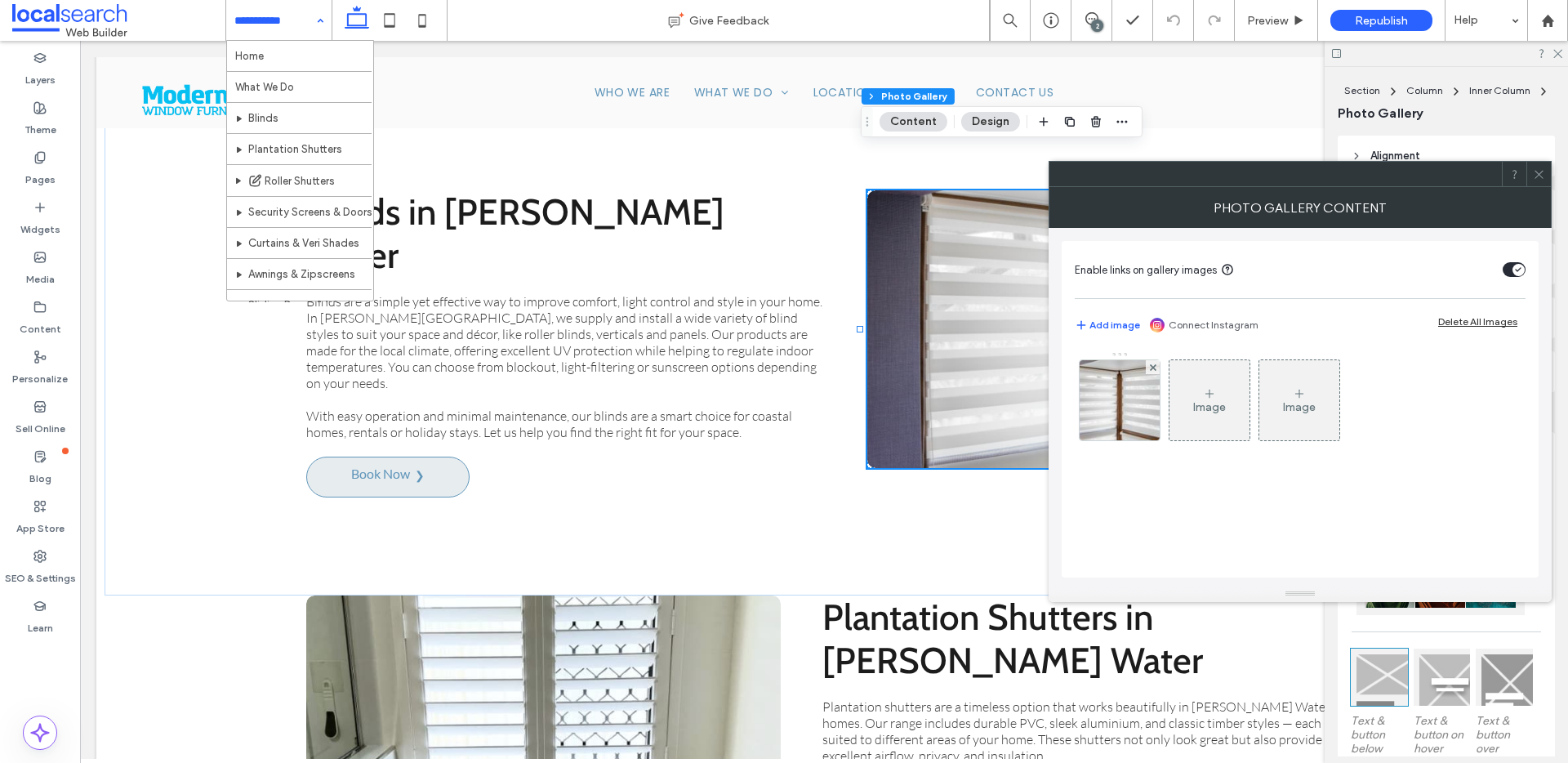
click at [1107, 409] on img at bounding box center [1120, 400] width 120 height 80
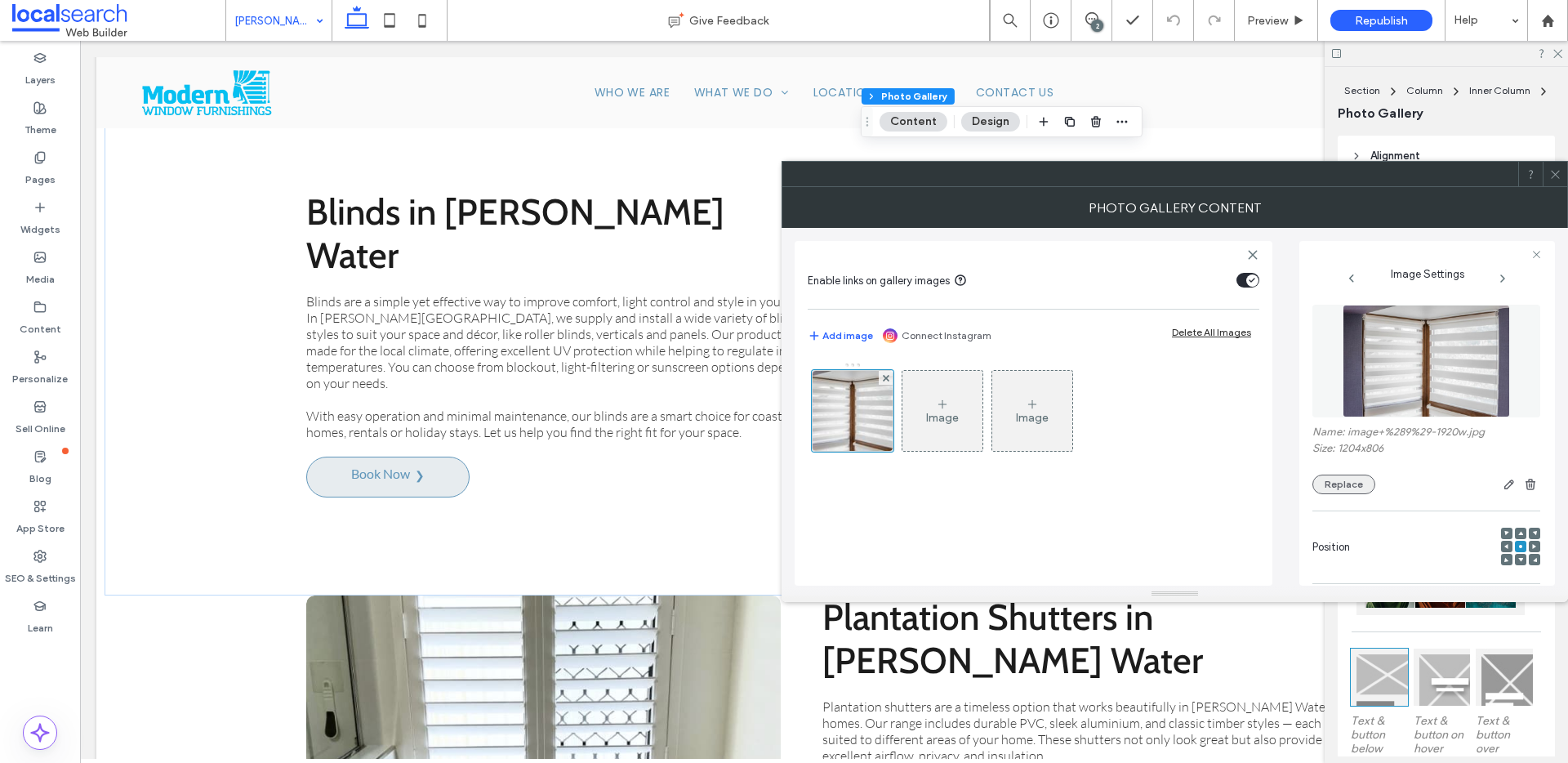
click at [1362, 487] on button "Replace" at bounding box center [1344, 484] width 63 height 20
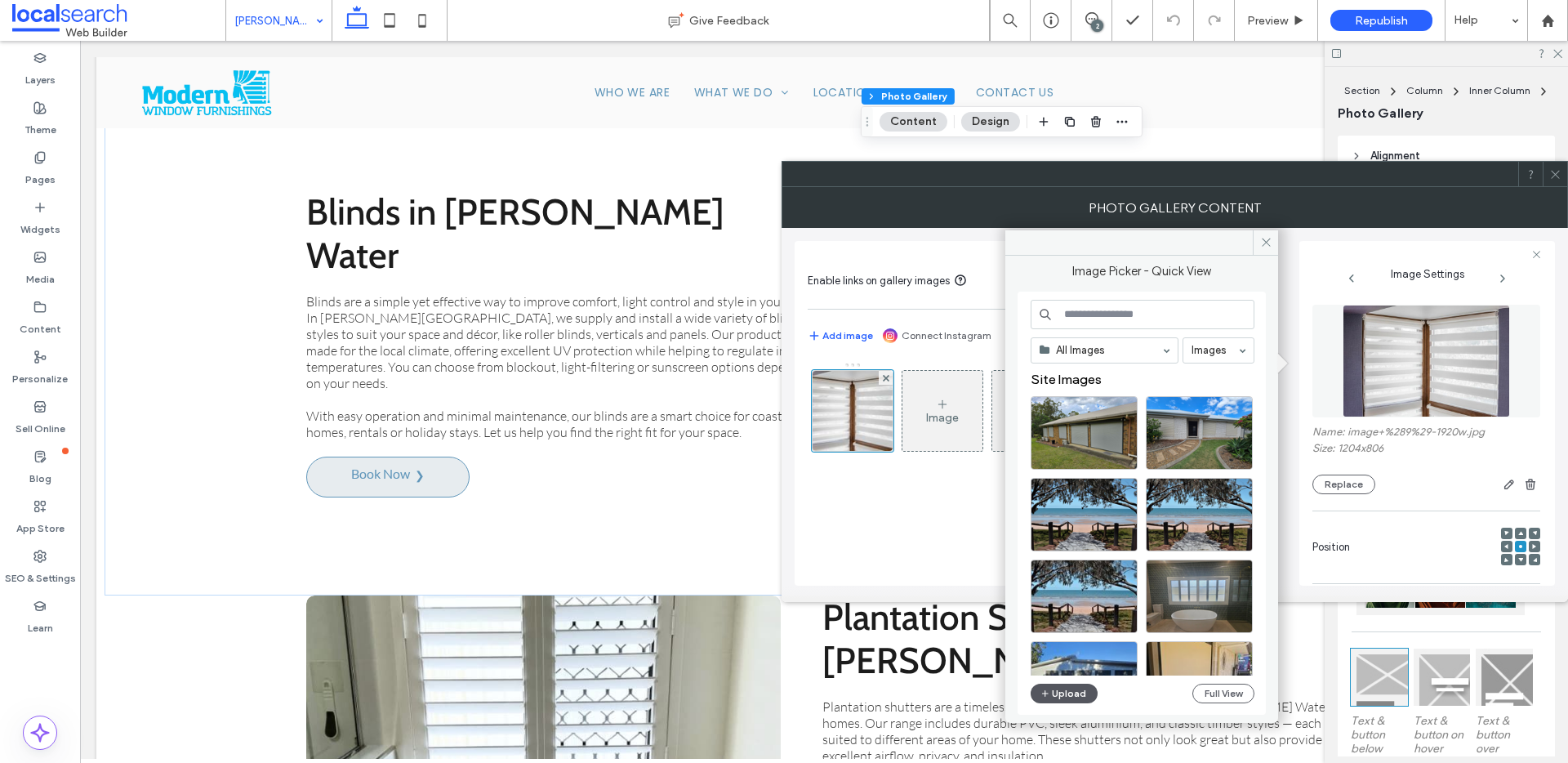
click at [1088, 694] on button "Upload" at bounding box center [1064, 693] width 67 height 20
click at [1068, 698] on button "Upload" at bounding box center [1064, 693] width 67 height 20
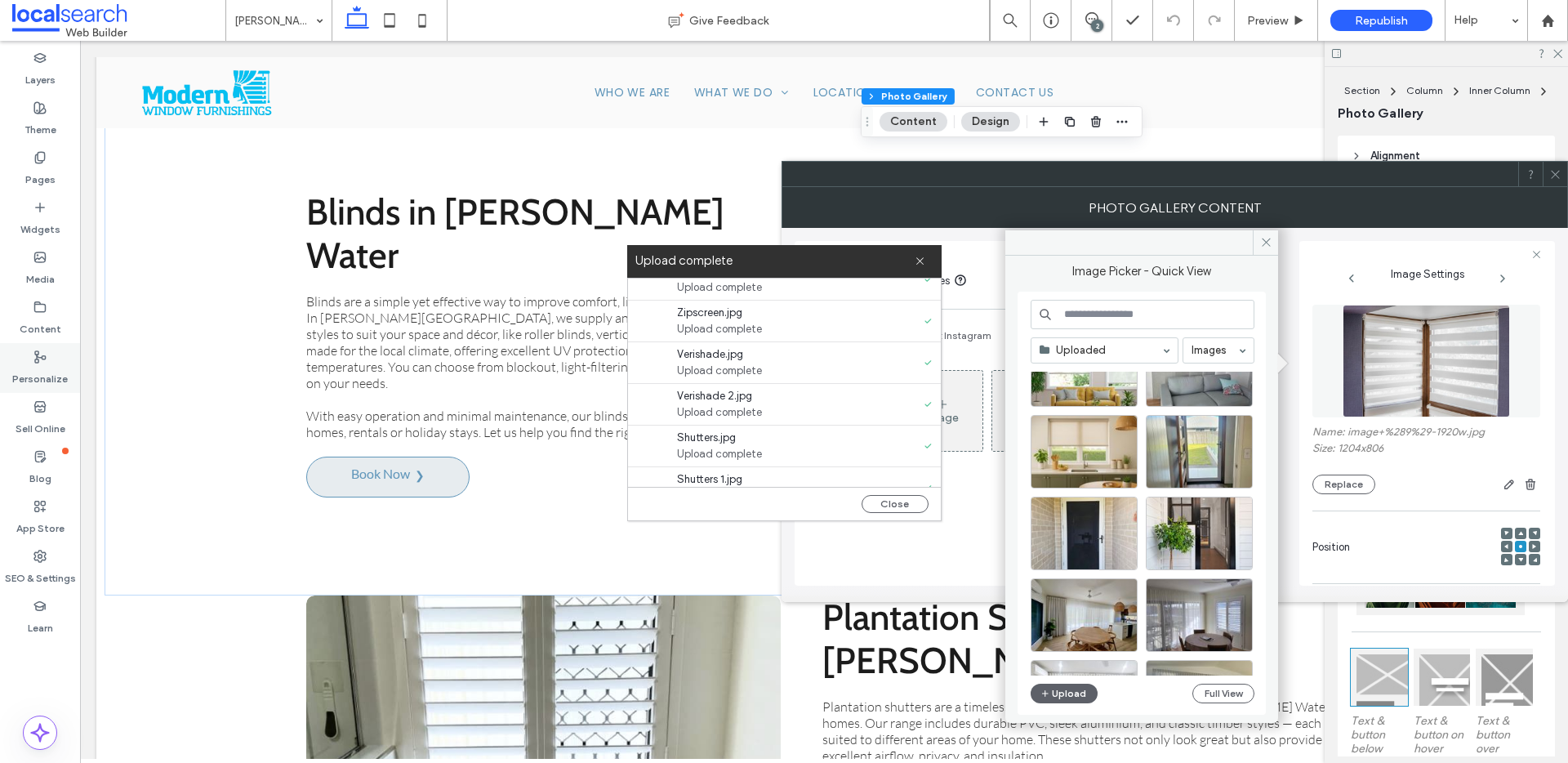
scroll to position [74, 0]
click at [1225, 695] on button "Full View" at bounding box center [1223, 693] width 62 height 20
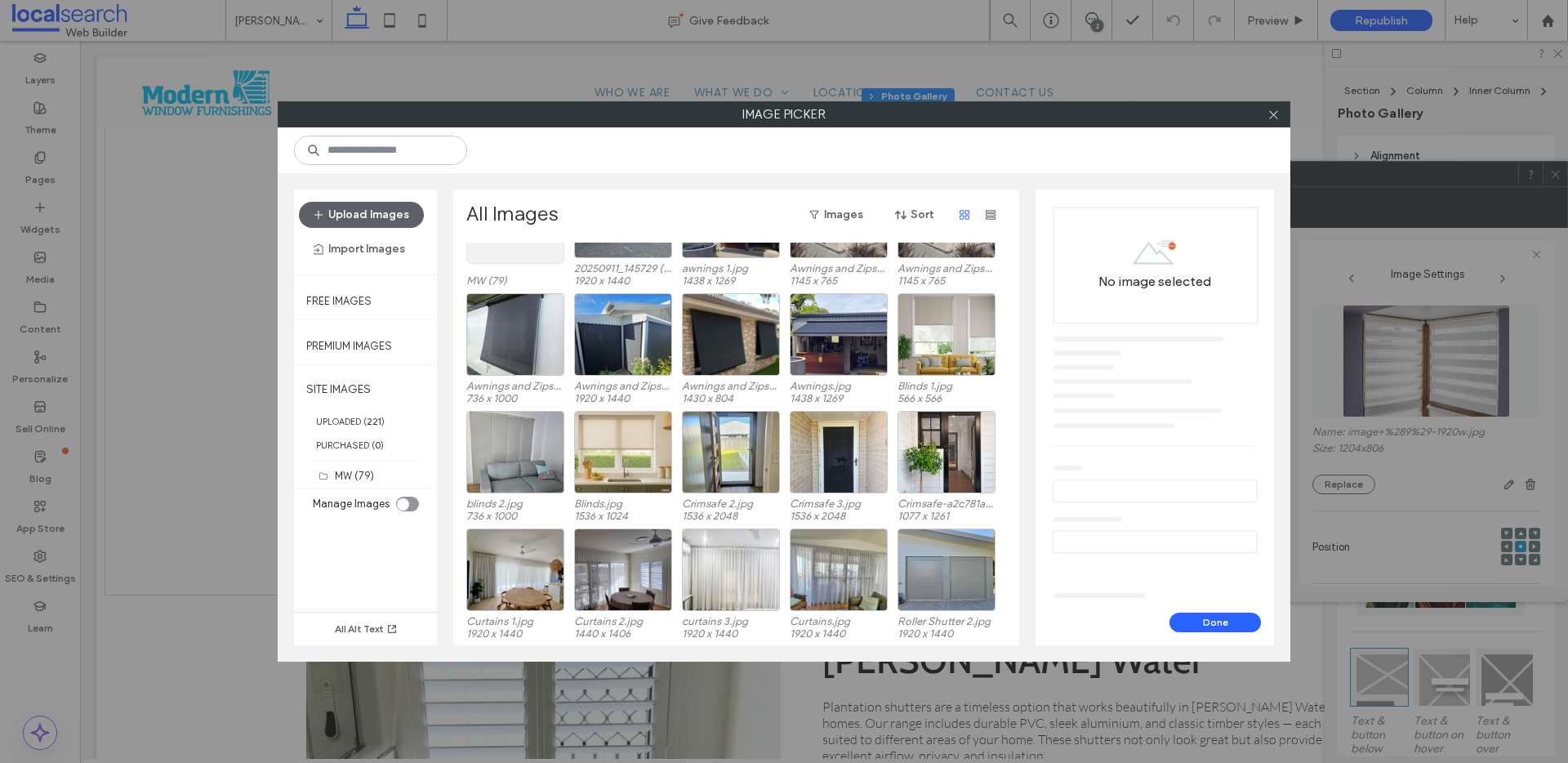
scroll to position [100, 0]
click at [639, 448] on div "Select" at bounding box center [623, 451] width 98 height 82
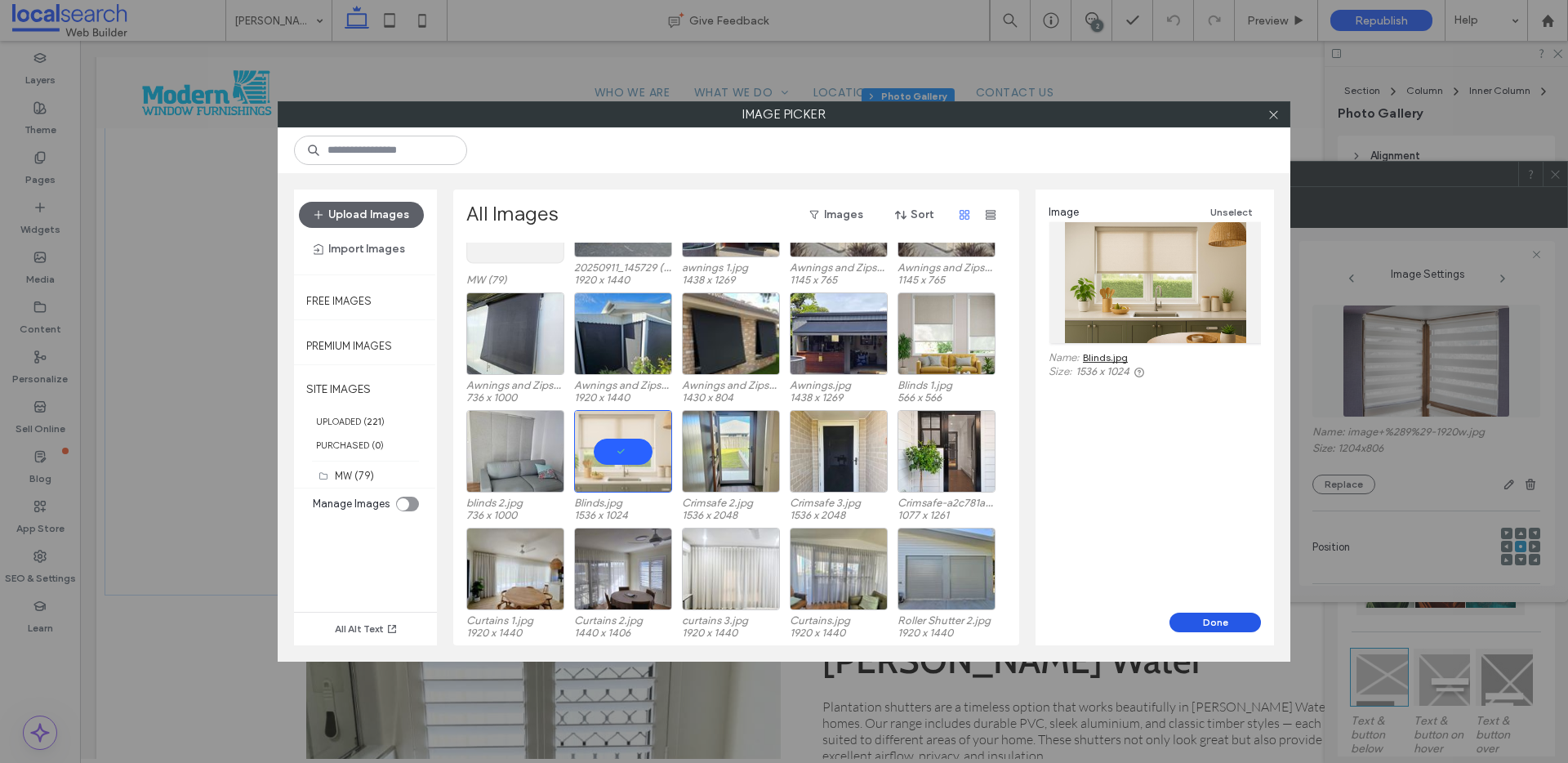
click at [1217, 624] on button "Done" at bounding box center [1216, 622] width 92 height 20
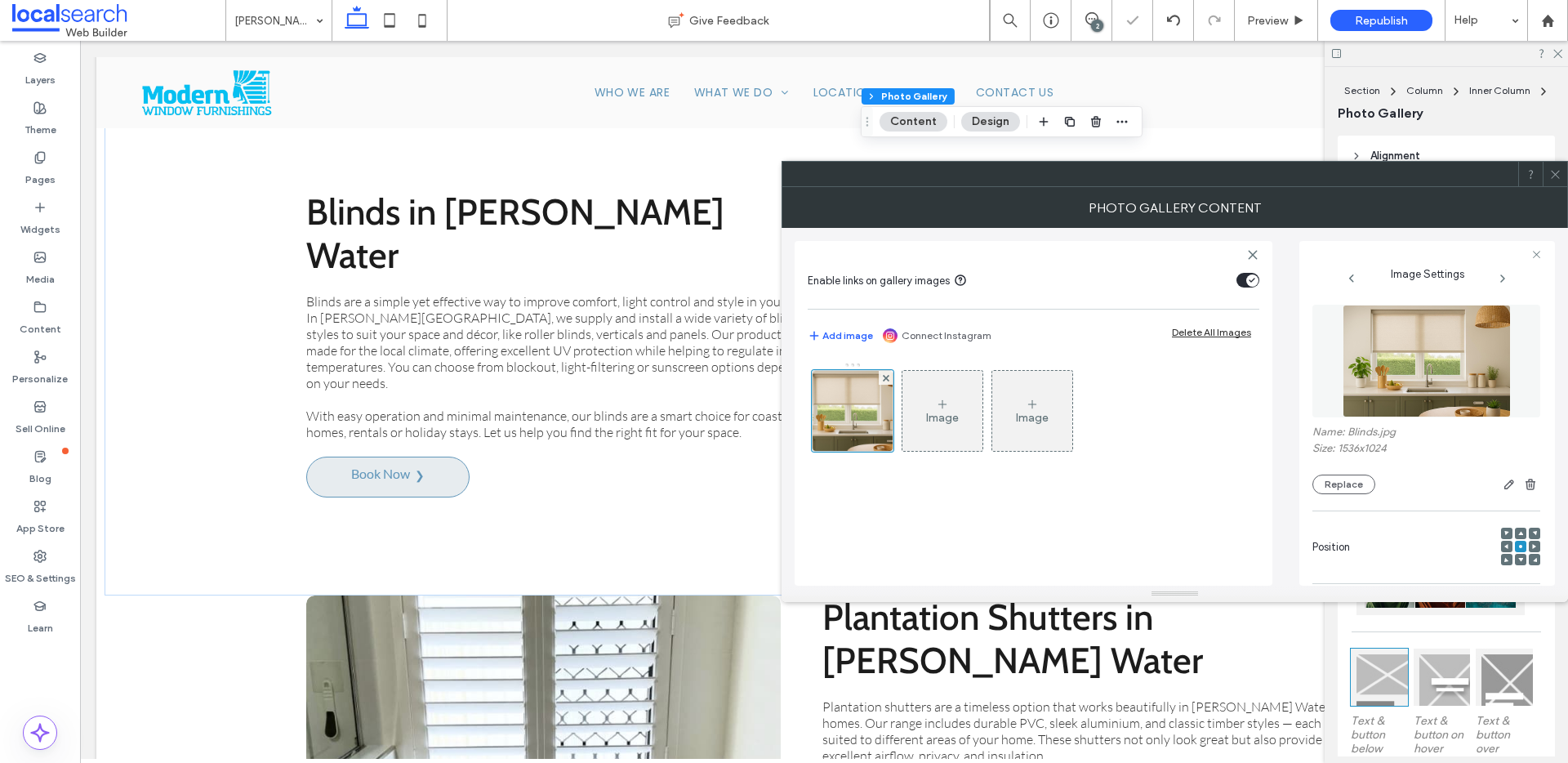
click at [1554, 171] on icon at bounding box center [1555, 174] width 12 height 12
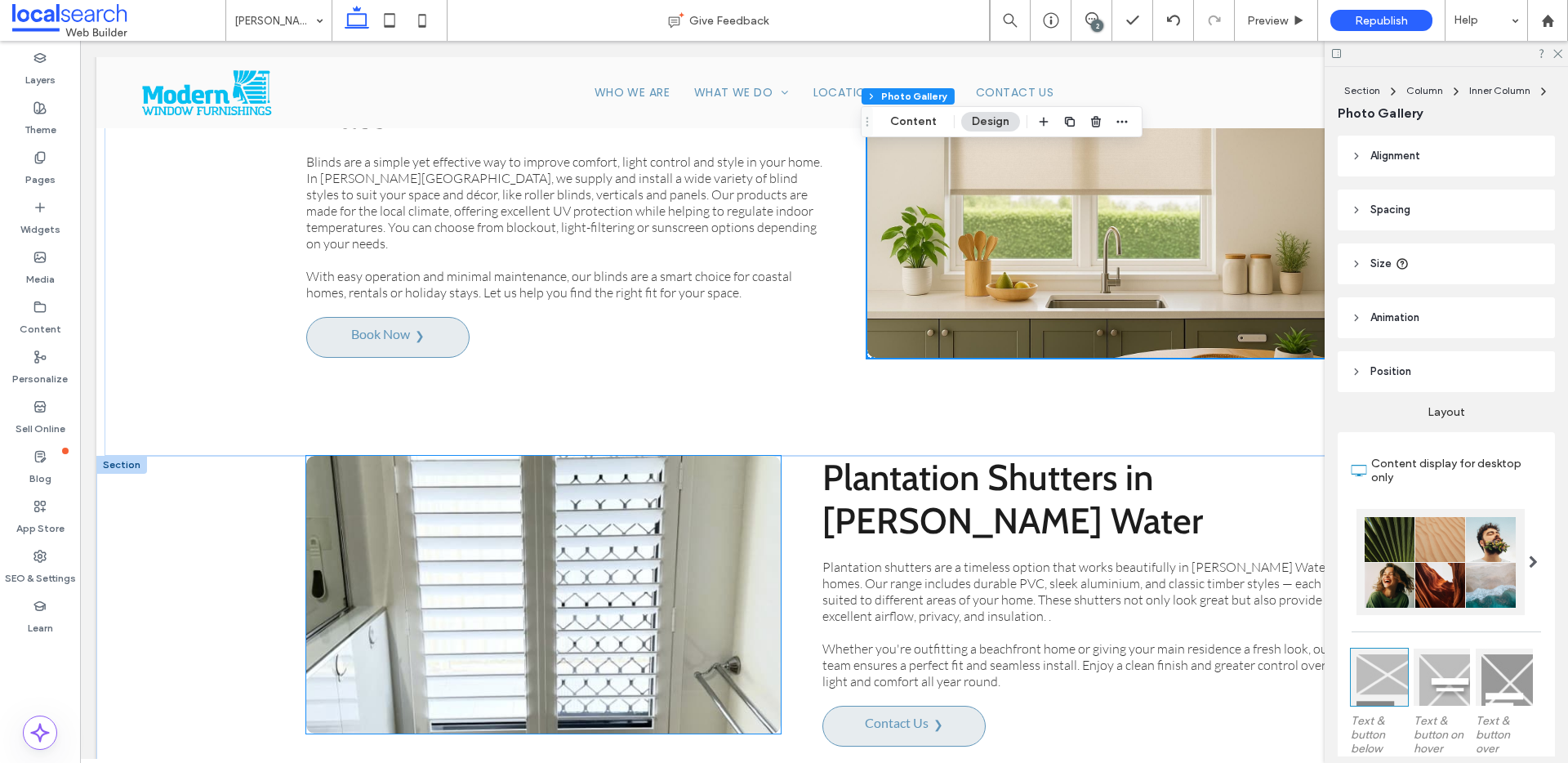
scroll to position [2651, 0]
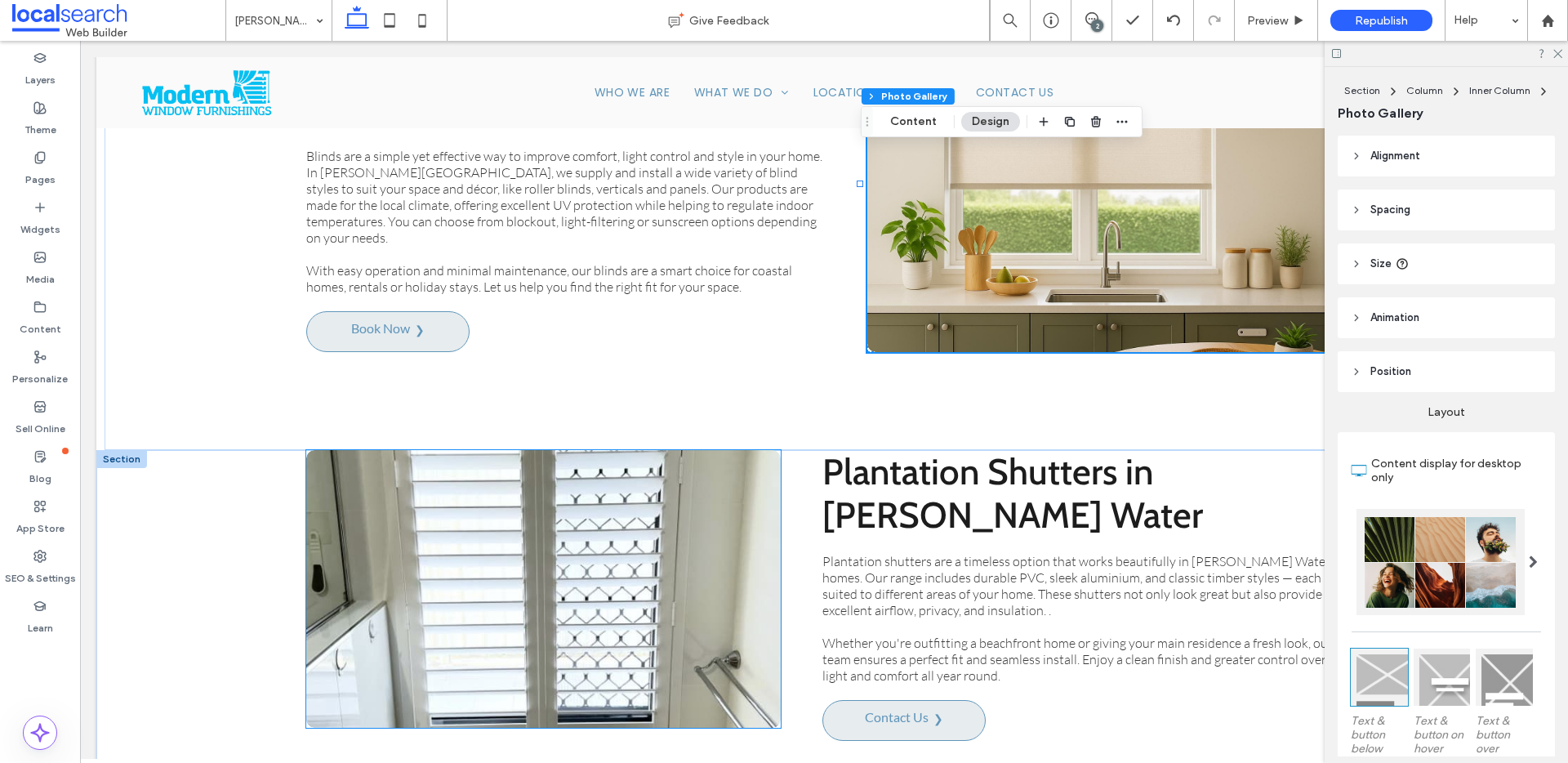
click at [593, 517] on link at bounding box center [542, 589] width 503 height 294
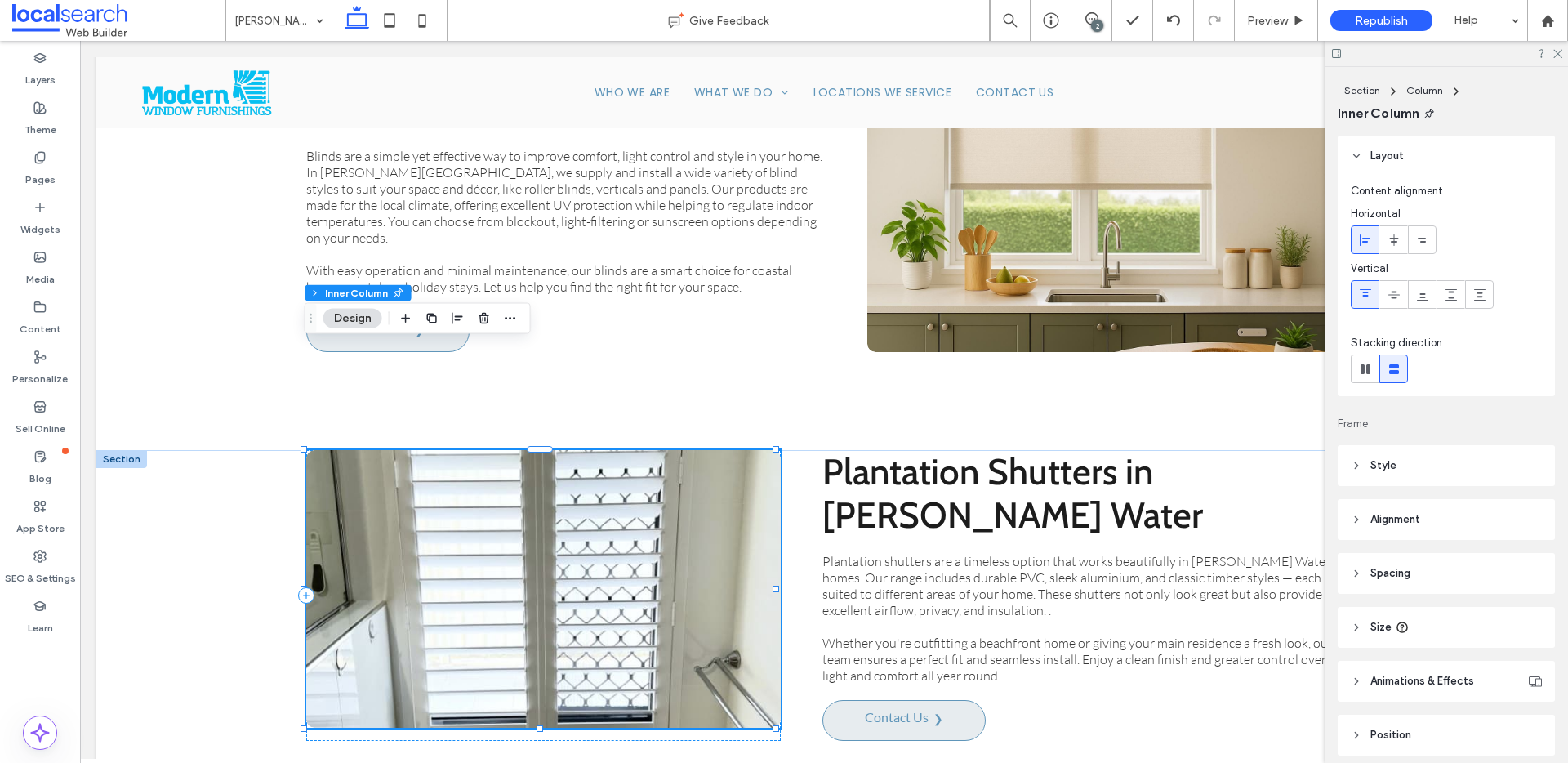
click at [659, 504] on link at bounding box center [542, 589] width 503 height 294
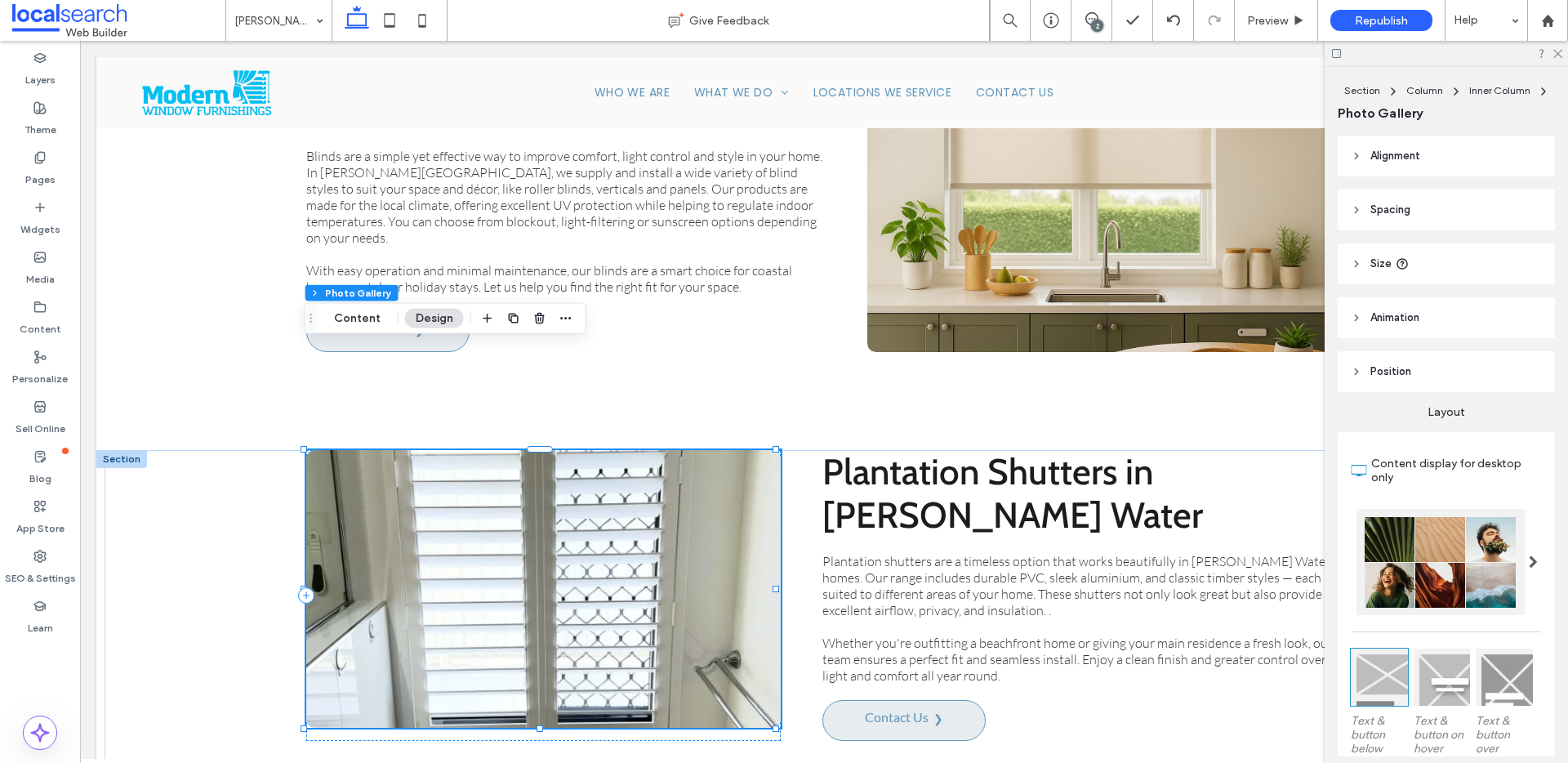
click at [659, 504] on link at bounding box center [542, 589] width 503 height 294
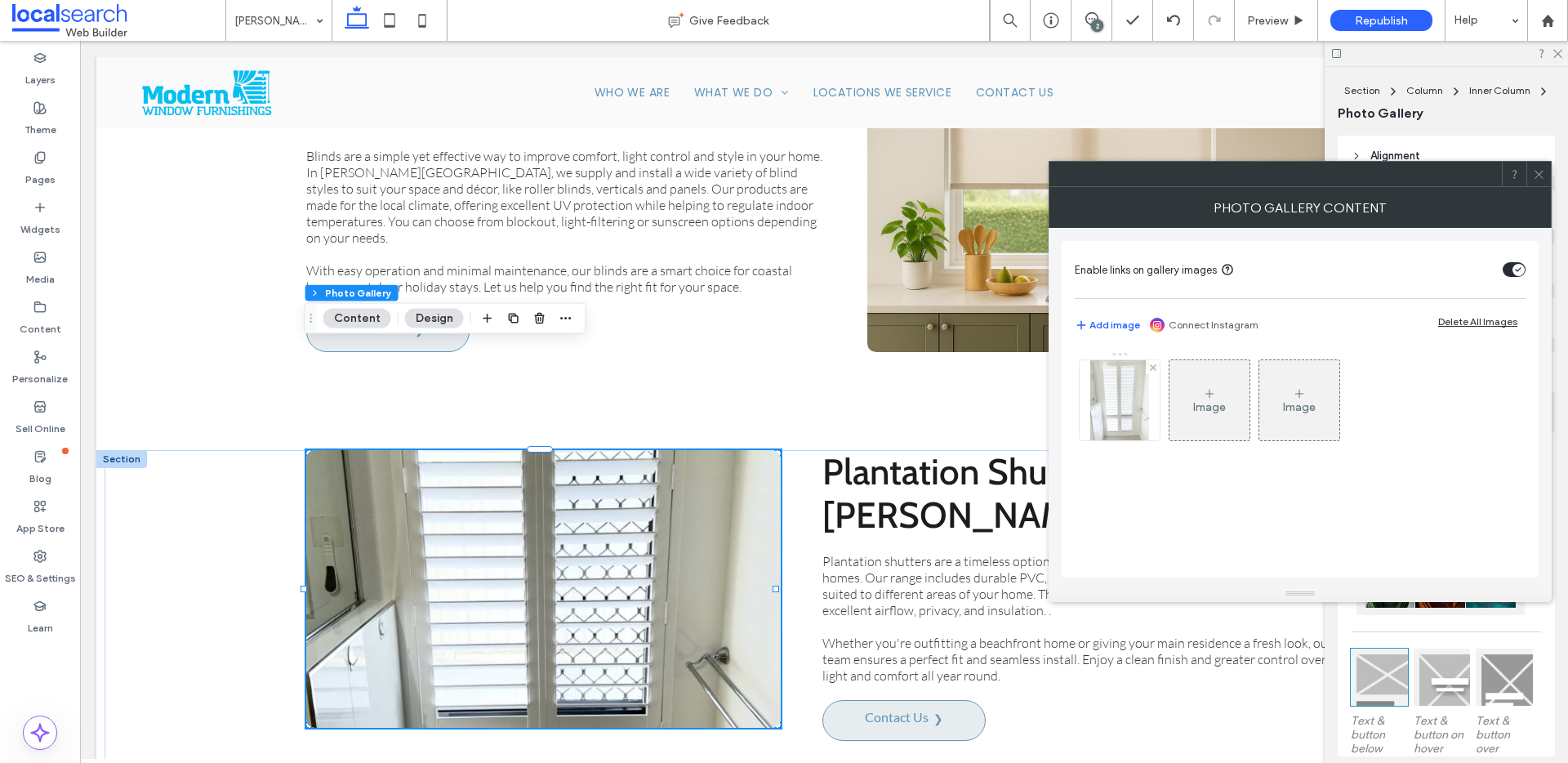
click at [1134, 425] on img at bounding box center [1120, 400] width 59 height 80
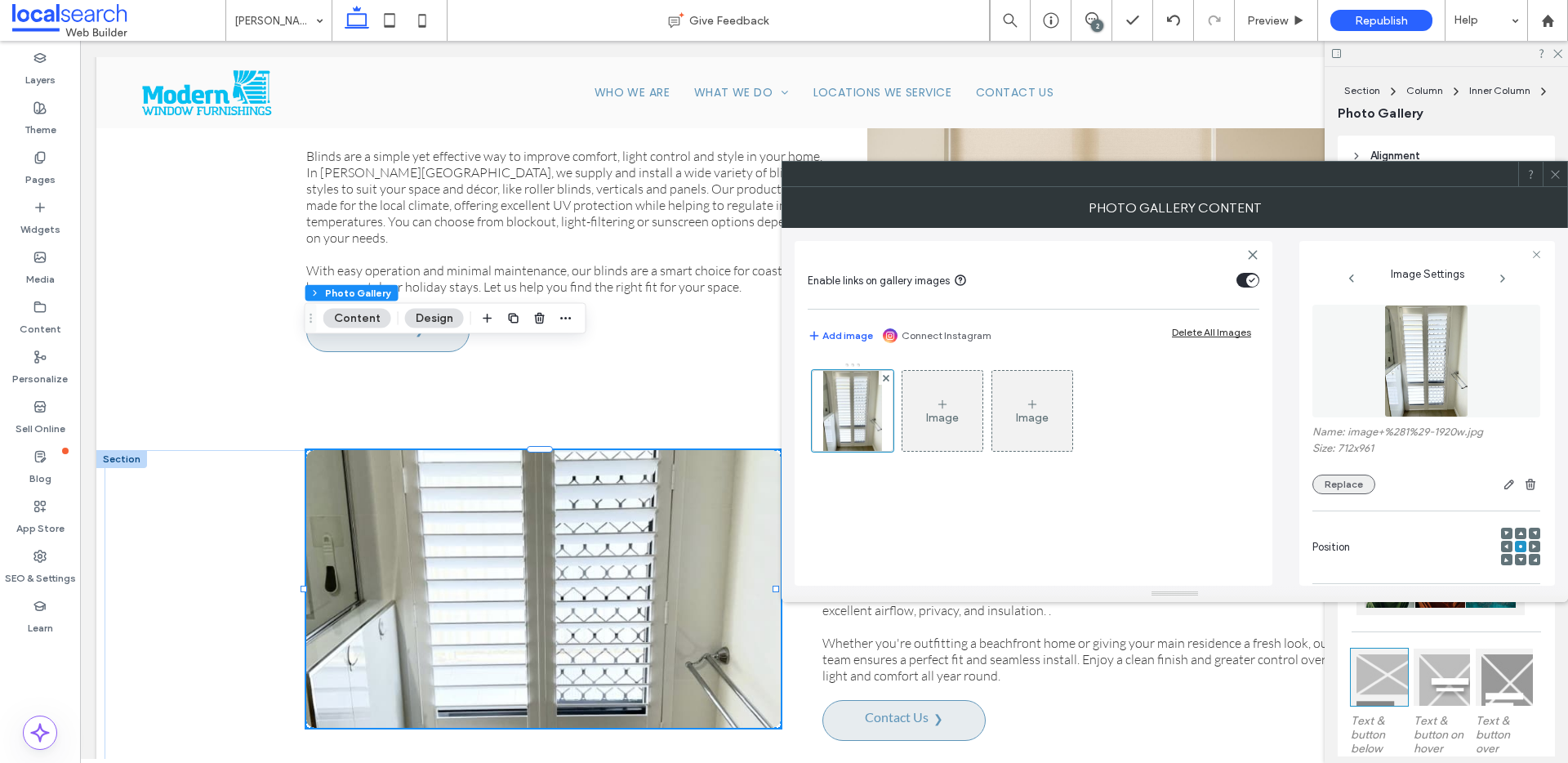
click at [1340, 489] on button "Replace" at bounding box center [1344, 484] width 63 height 20
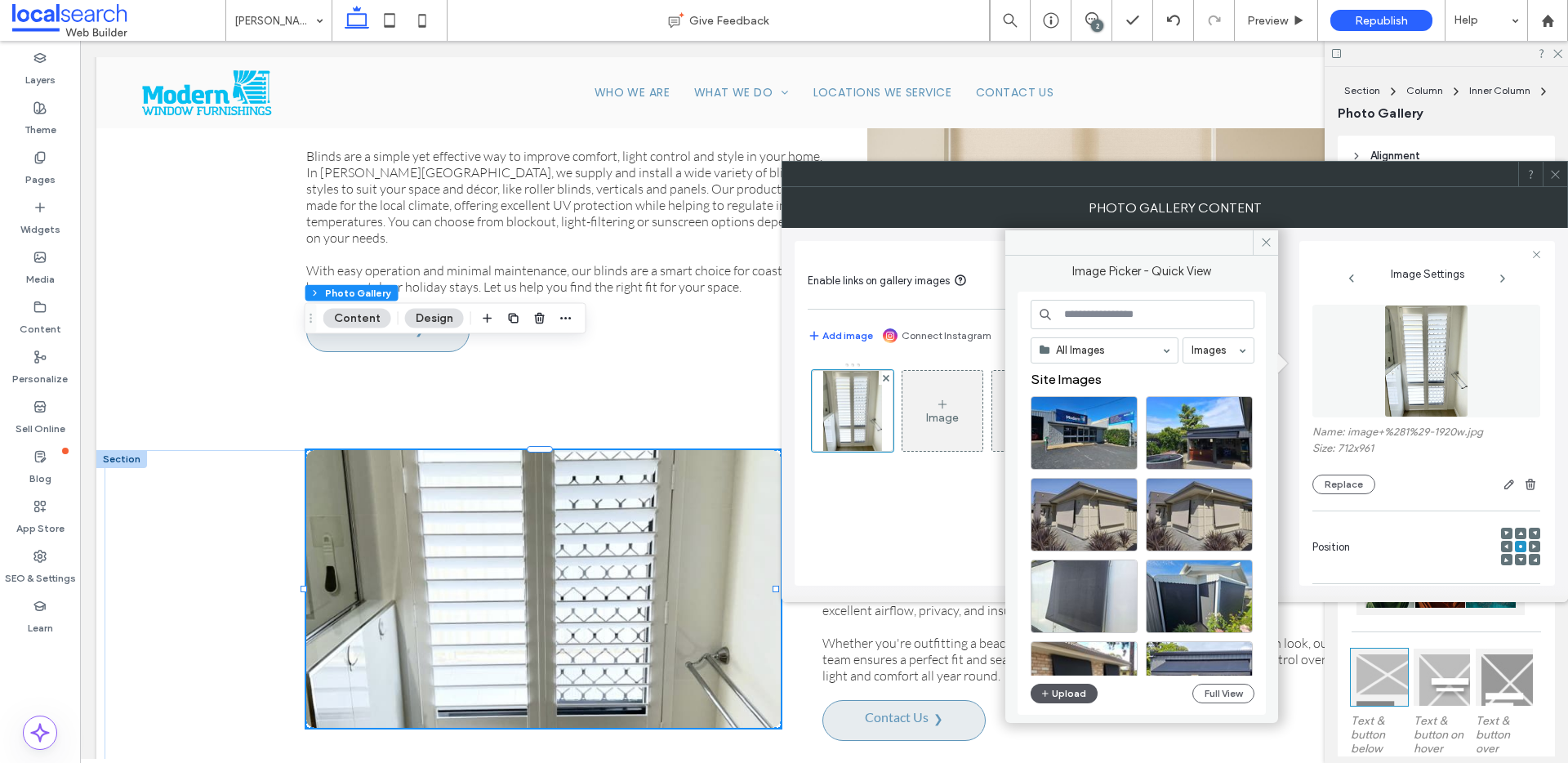
click at [1081, 696] on button "Upload" at bounding box center [1064, 693] width 67 height 20
click at [1204, 696] on button "Full View" at bounding box center [1223, 693] width 62 height 20
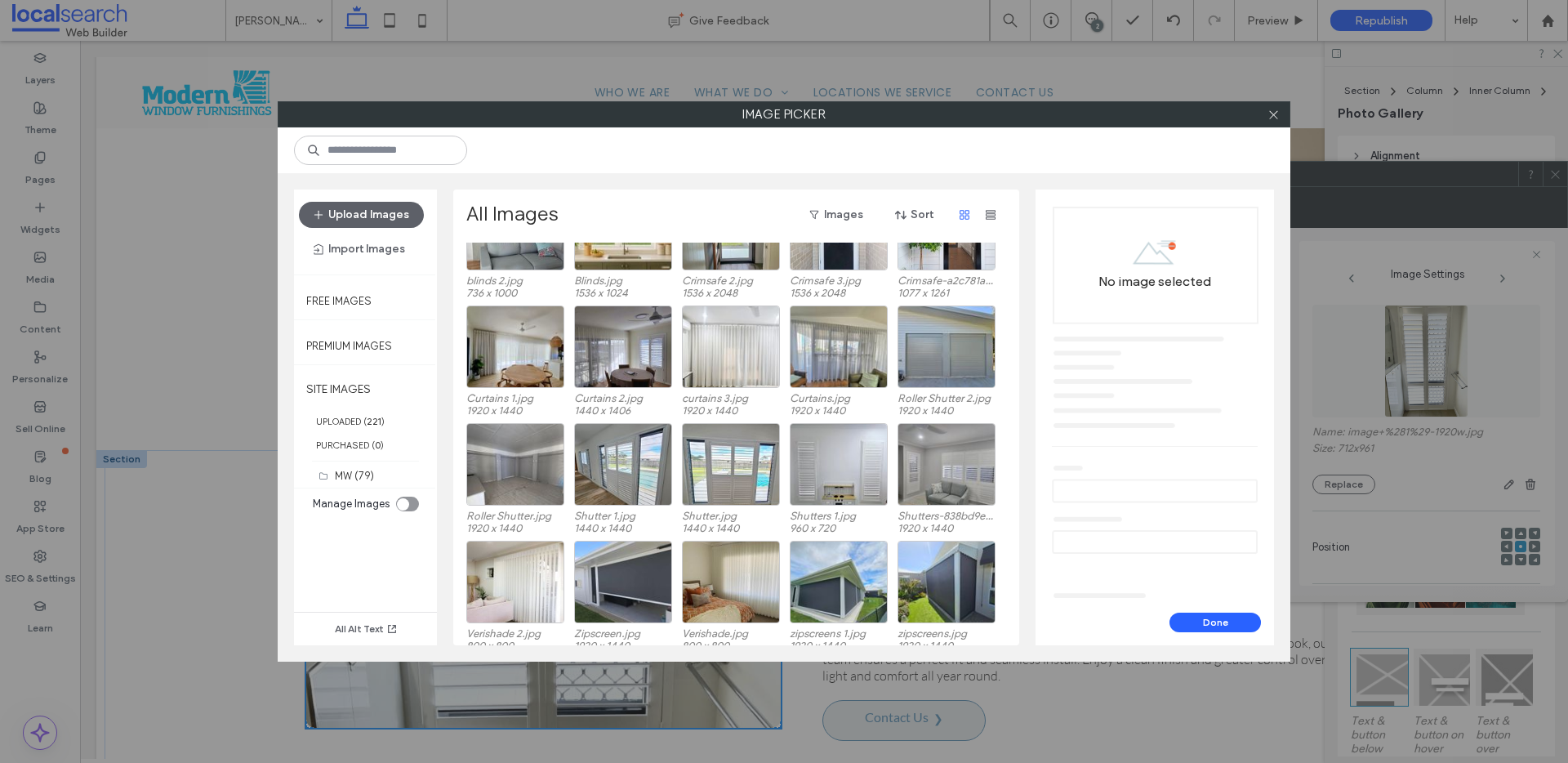
scroll to position [325, 0]
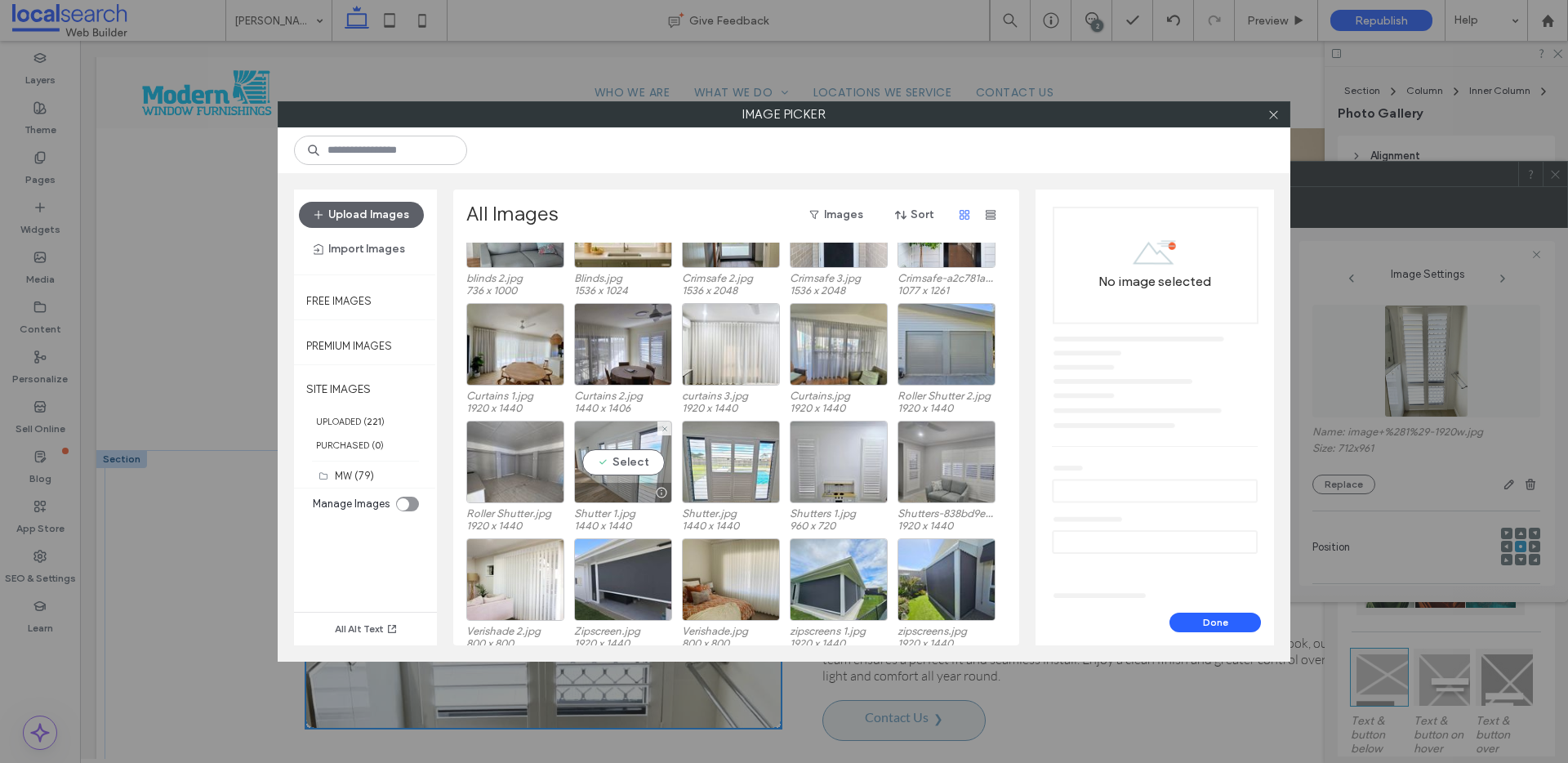
click at [637, 460] on div "Select" at bounding box center [623, 461] width 98 height 82
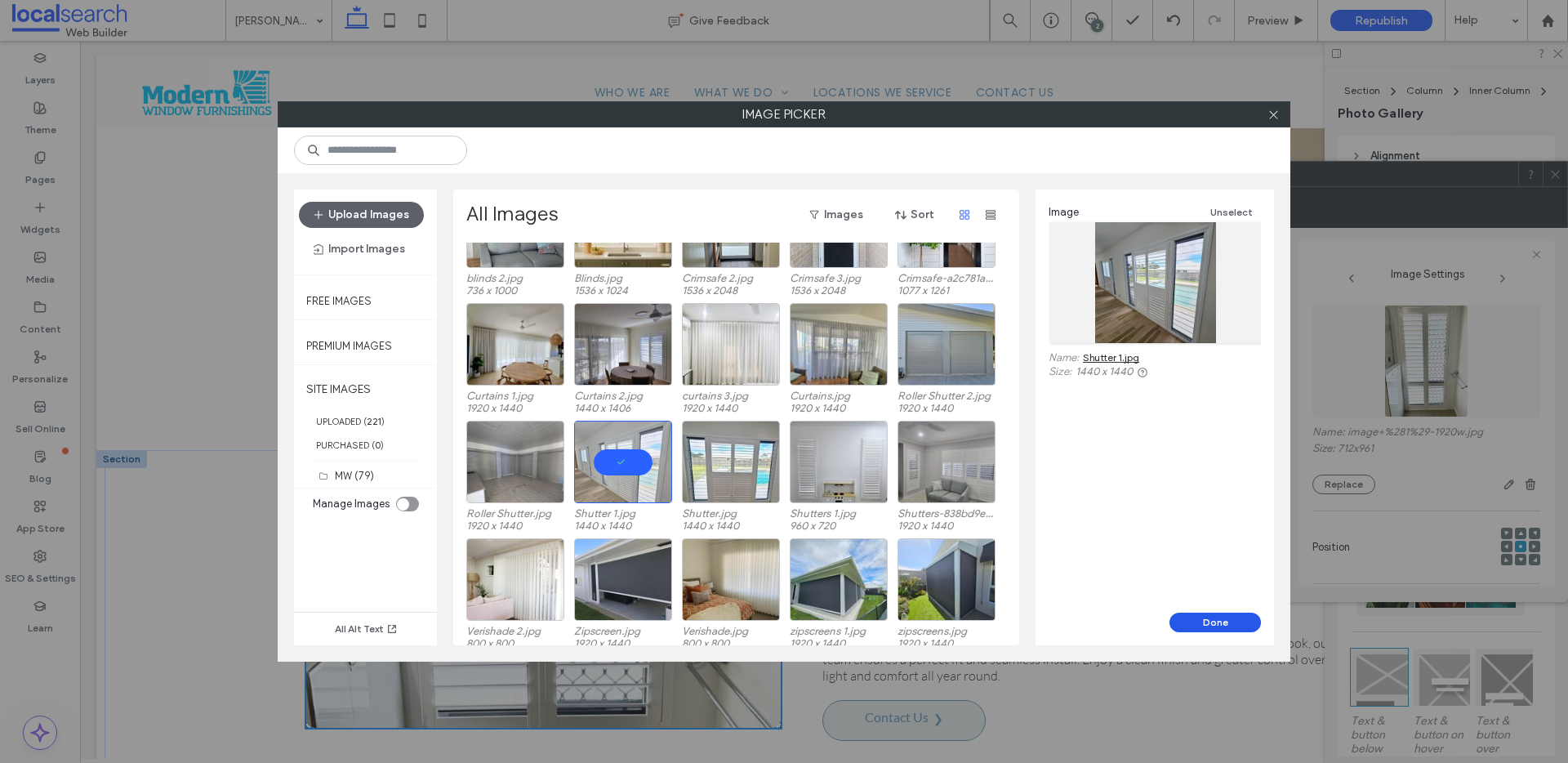
click at [1213, 624] on button "Done" at bounding box center [1216, 622] width 92 height 20
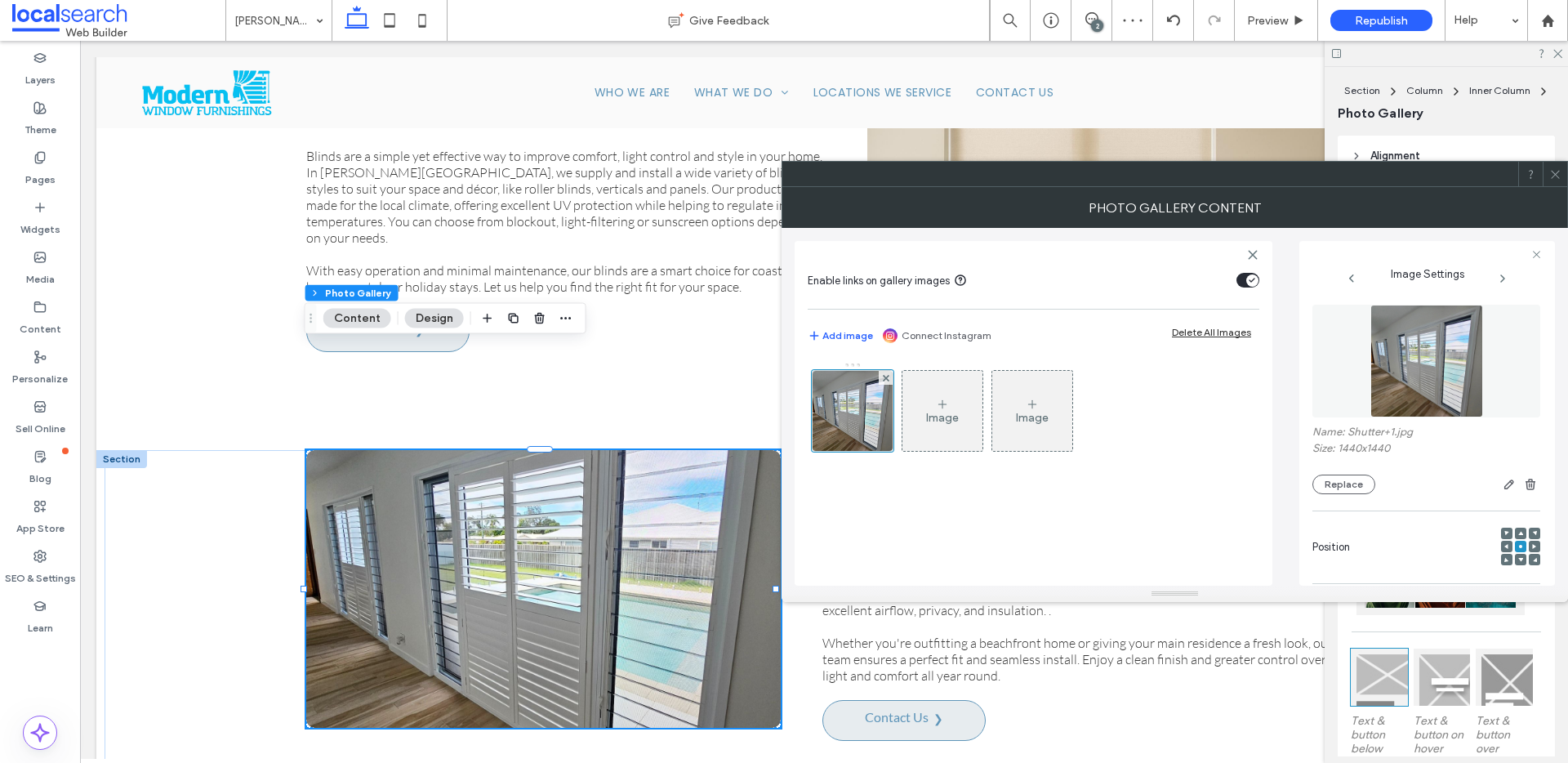
click at [1557, 183] on span at bounding box center [1555, 174] width 12 height 25
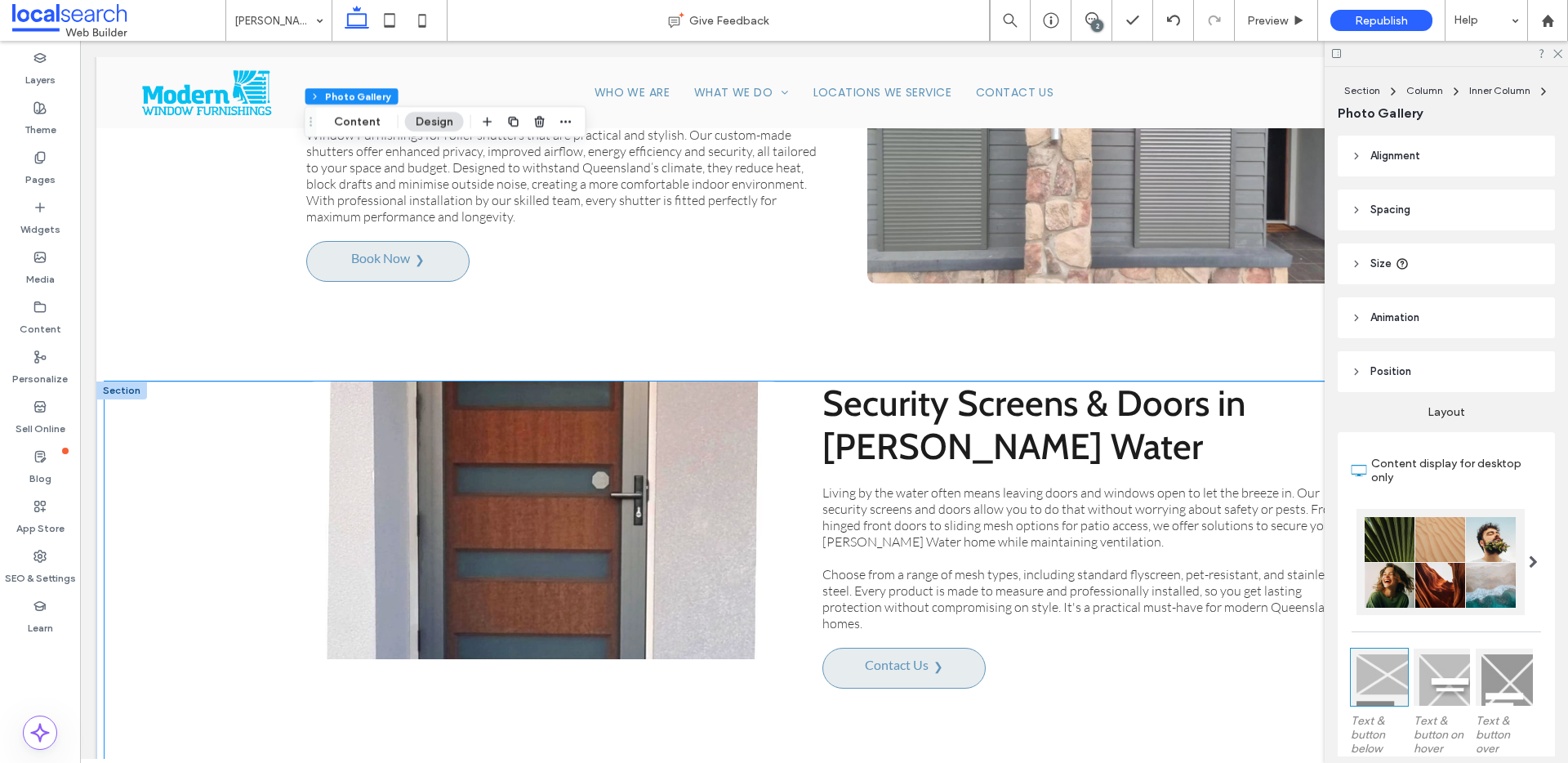
scroll to position [3636, 0]
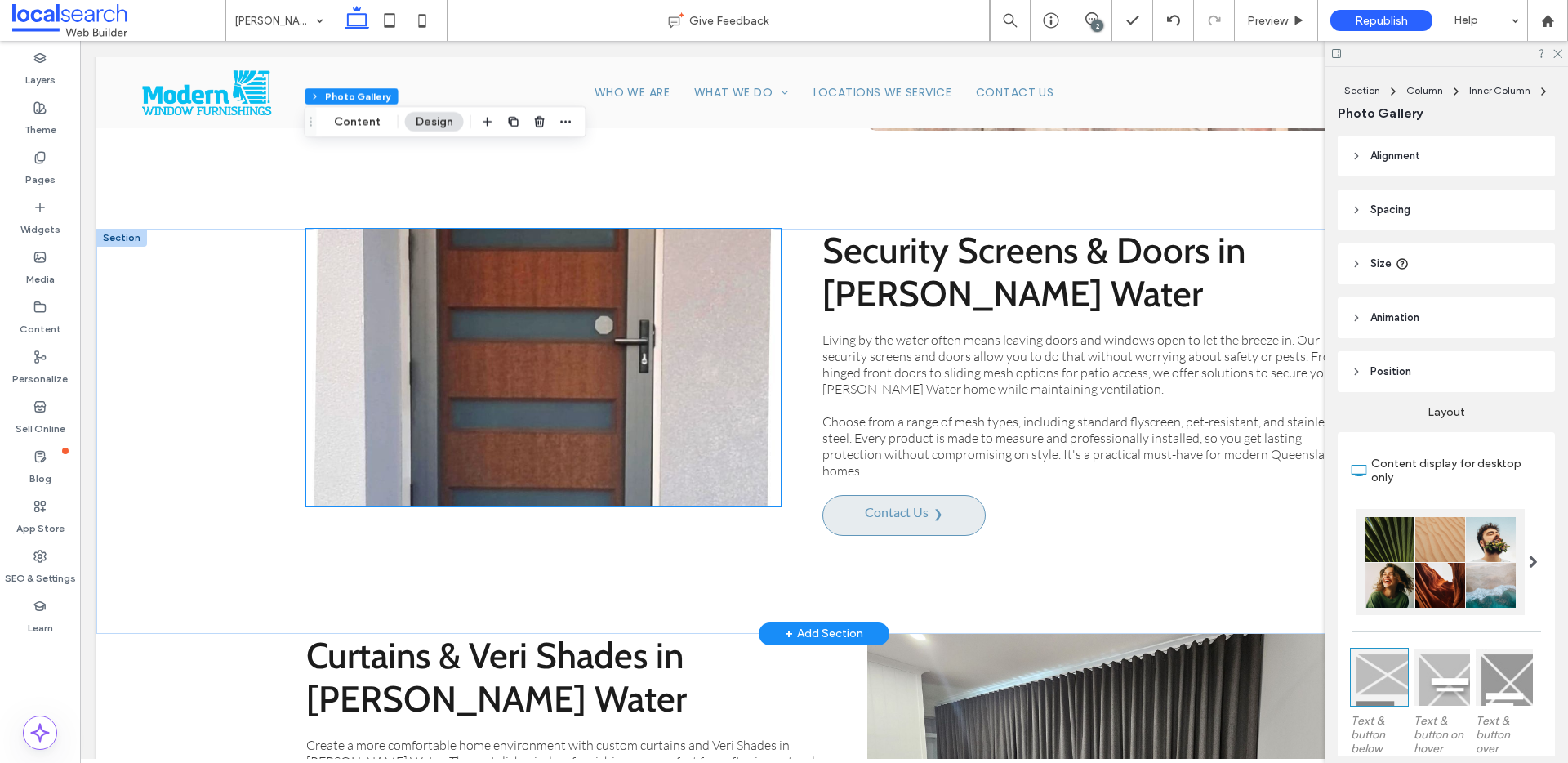
click at [531, 338] on link at bounding box center [542, 368] width 503 height 294
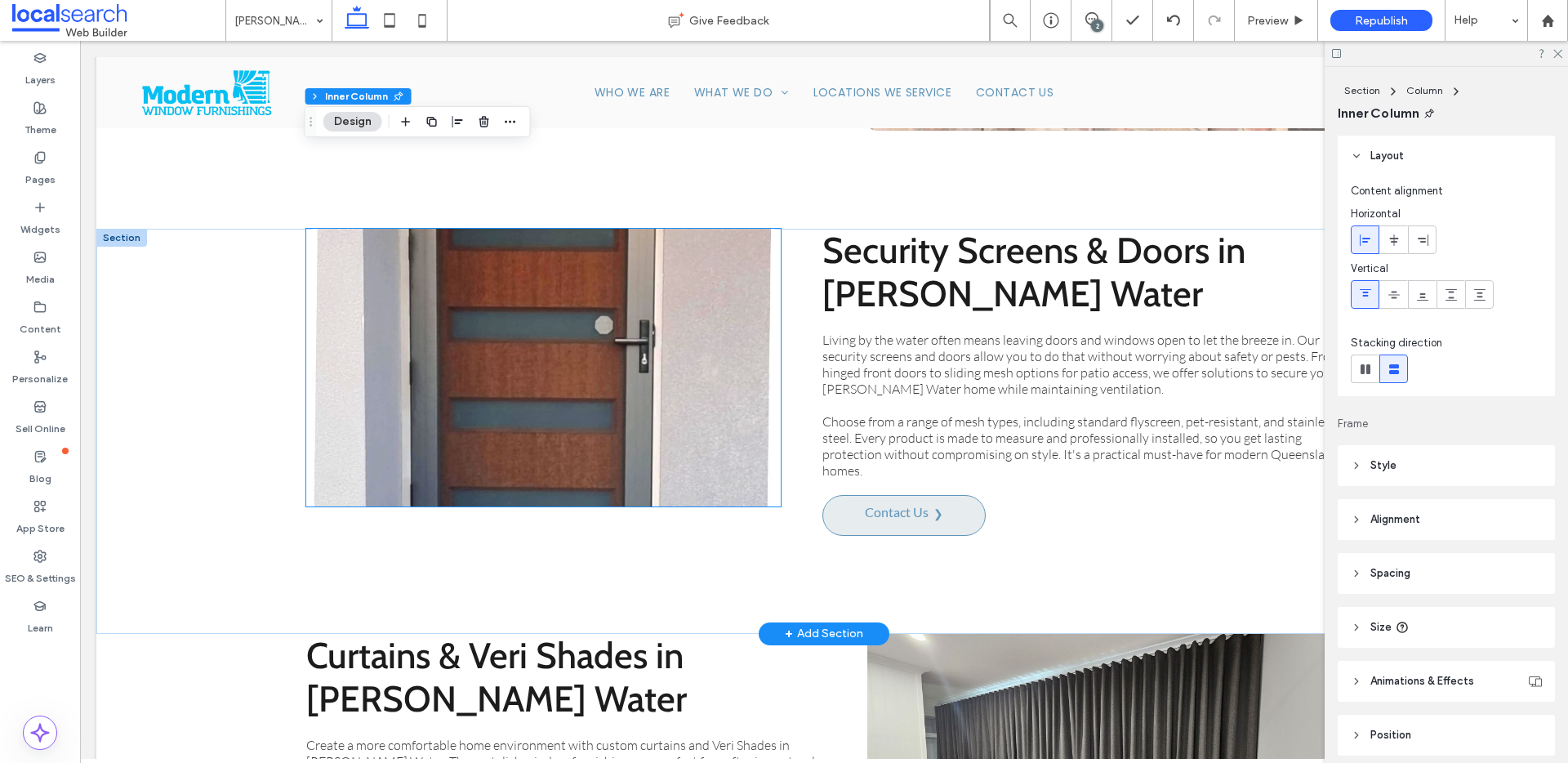
click at [531, 338] on link at bounding box center [542, 368] width 503 height 294
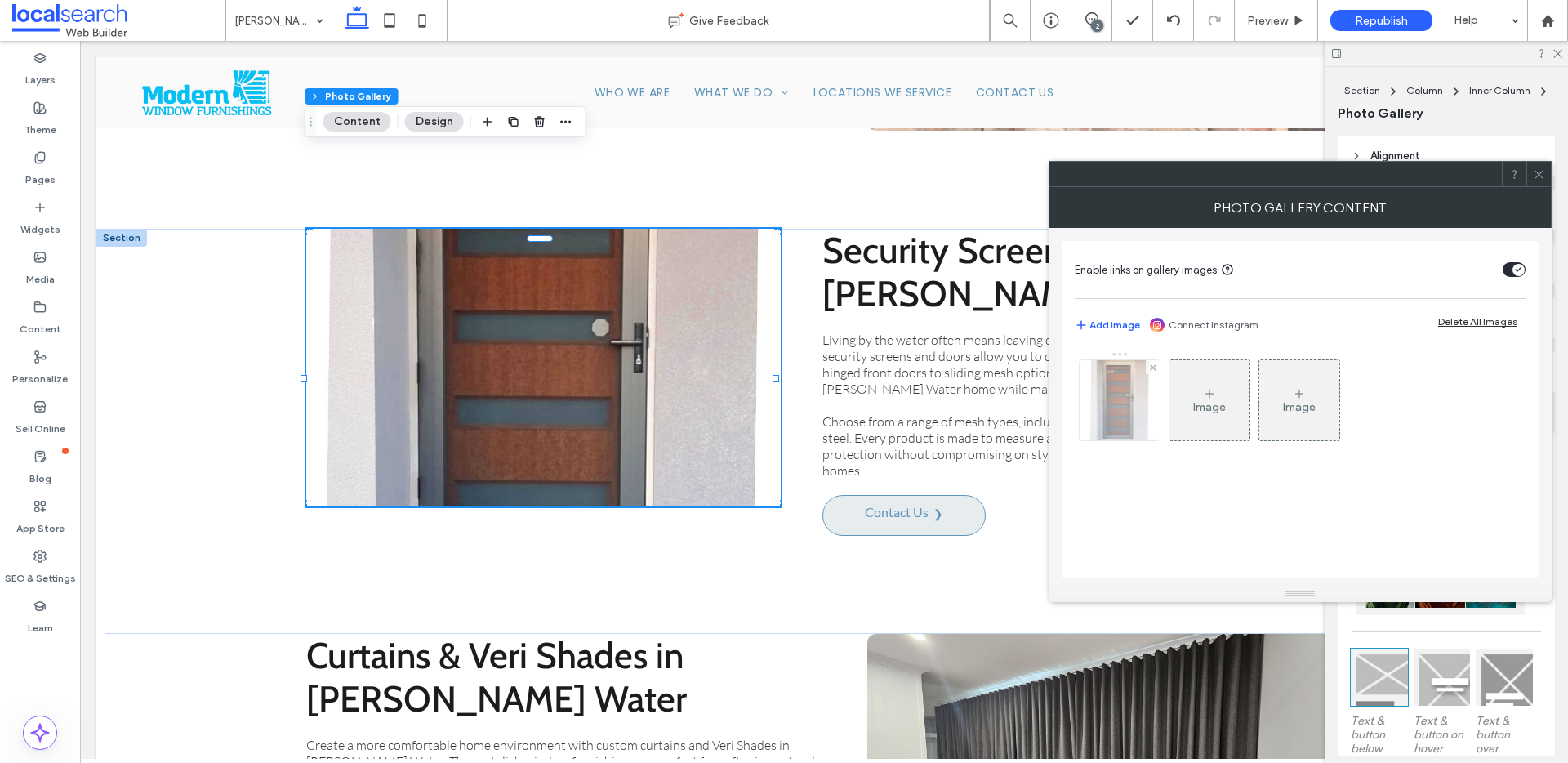
click at [1147, 427] on img at bounding box center [1119, 400] width 64 height 80
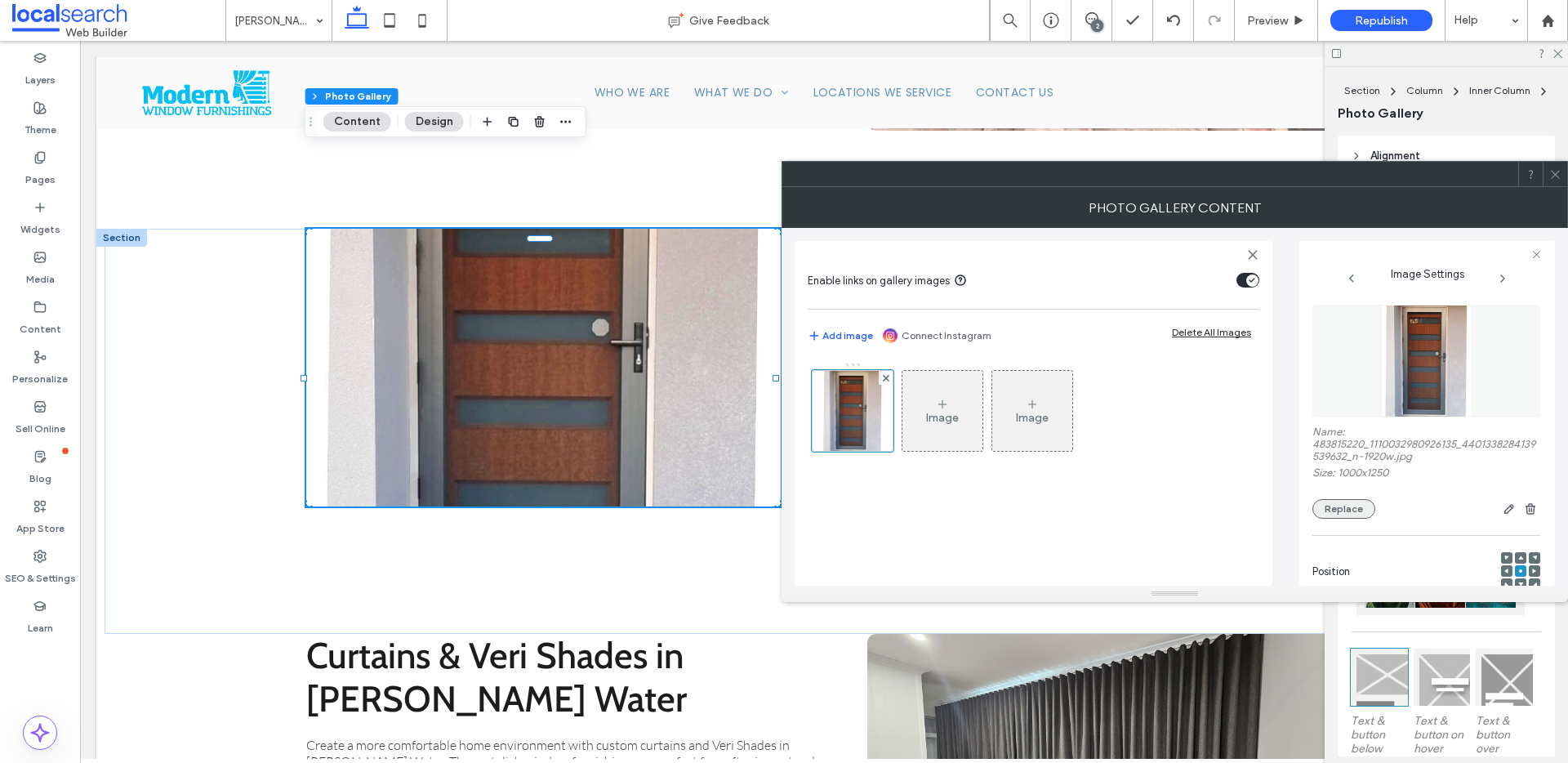
click at [1351, 514] on button "Replace" at bounding box center [1344, 509] width 63 height 20
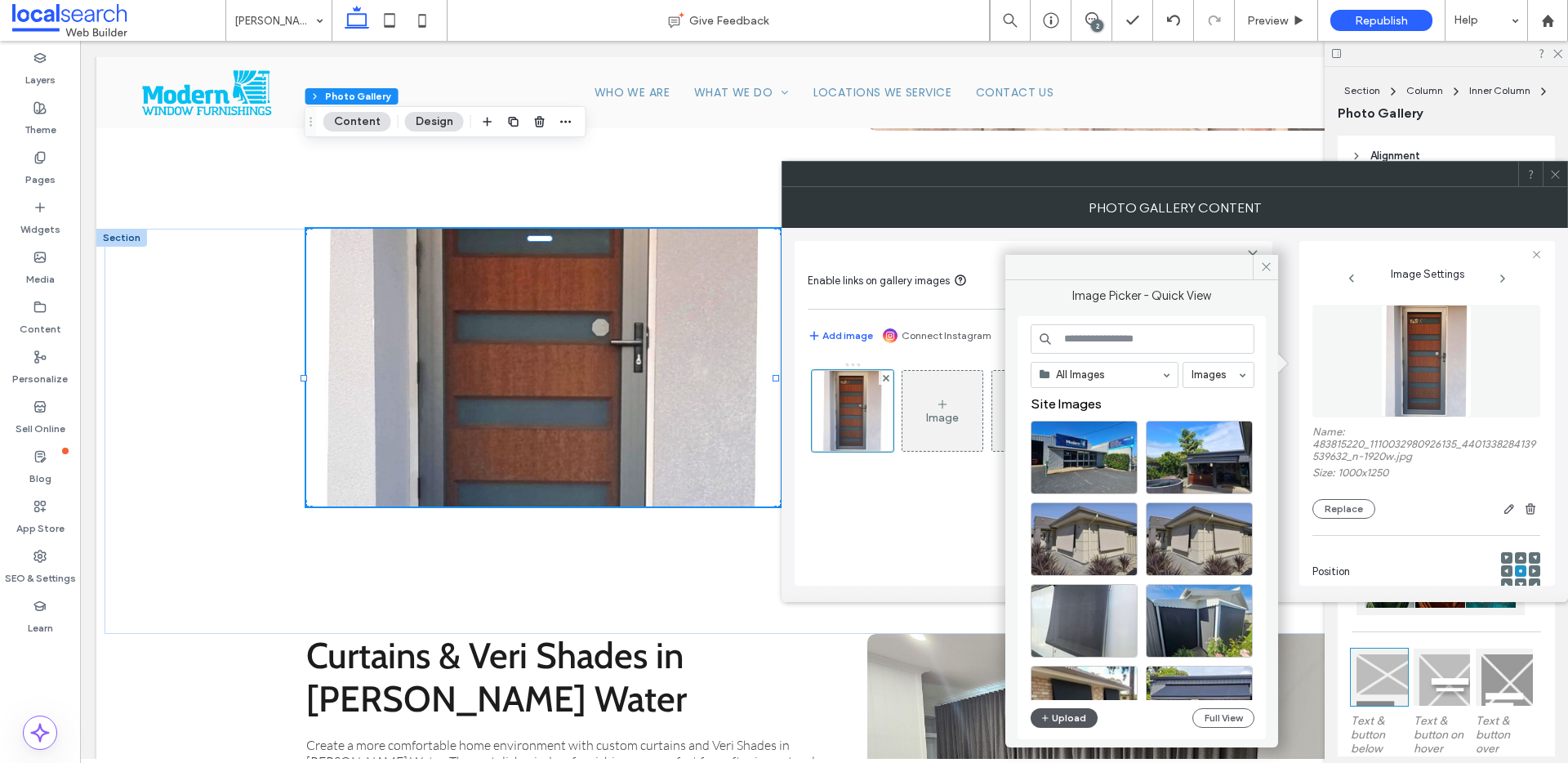
click at [1074, 721] on button "Upload" at bounding box center [1064, 717] width 67 height 20
click at [1235, 725] on button "Full View" at bounding box center [1223, 717] width 62 height 20
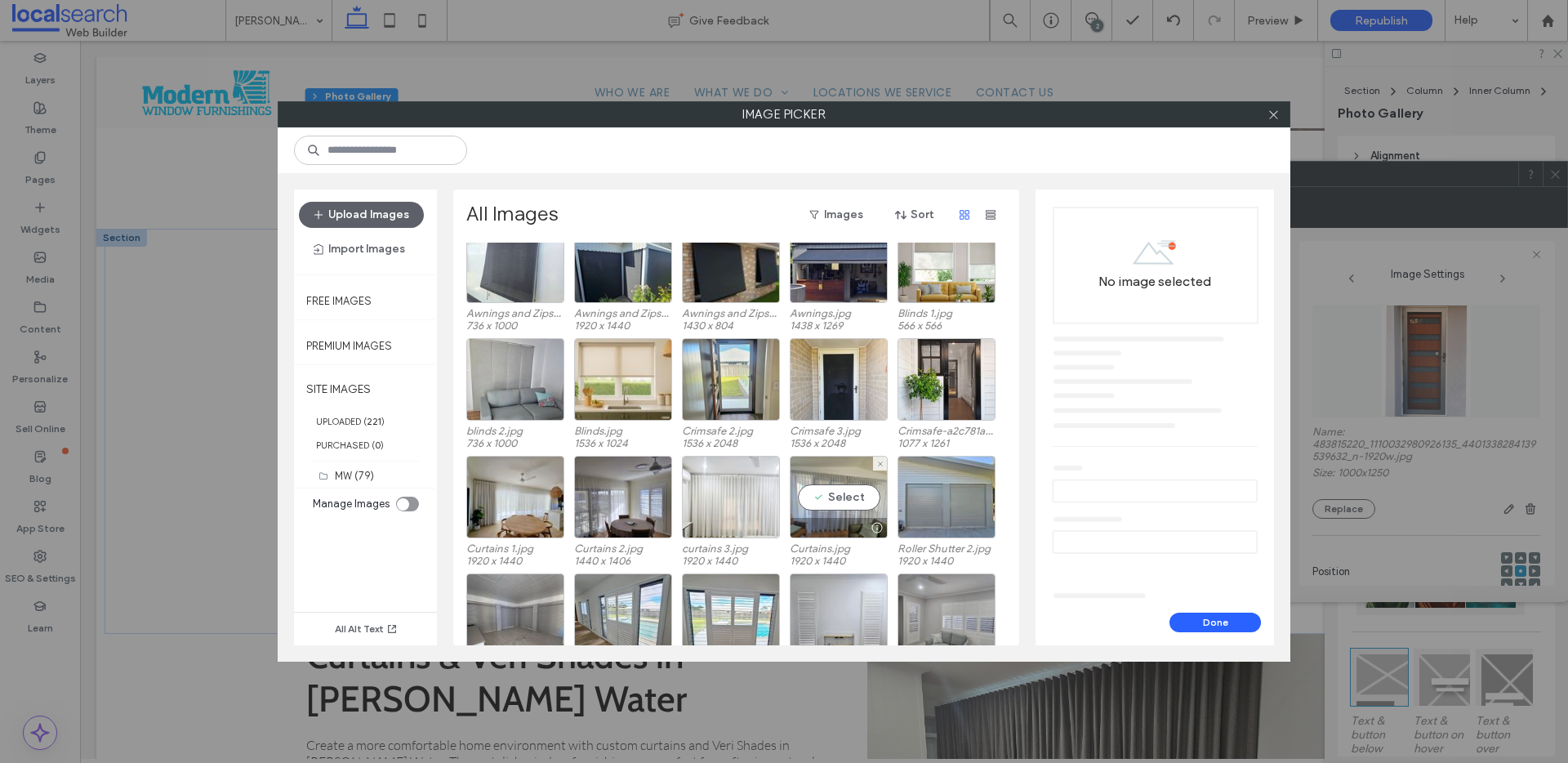
scroll to position [160, 0]
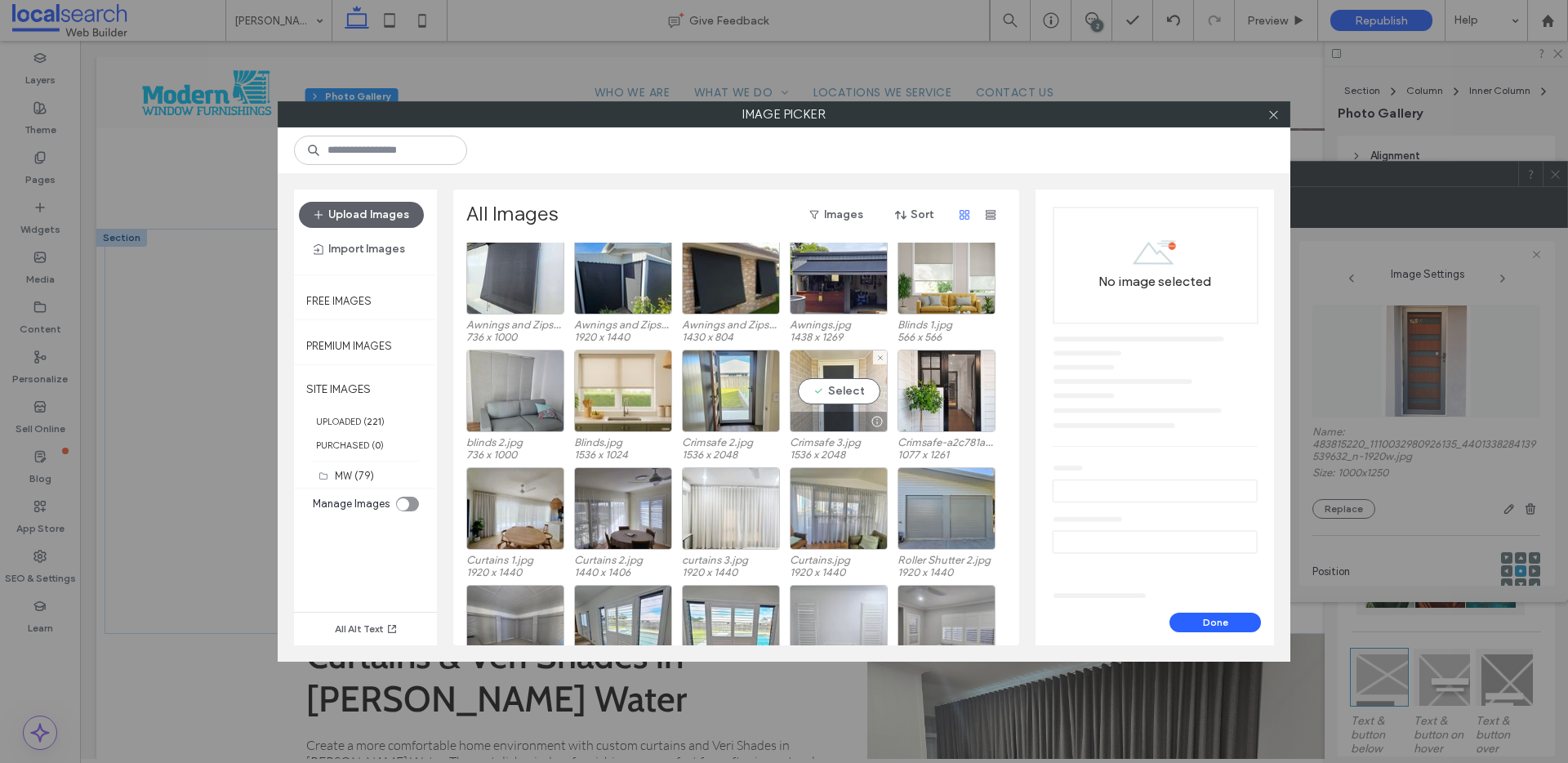
click at [861, 389] on div "Select" at bounding box center [838, 391] width 98 height 82
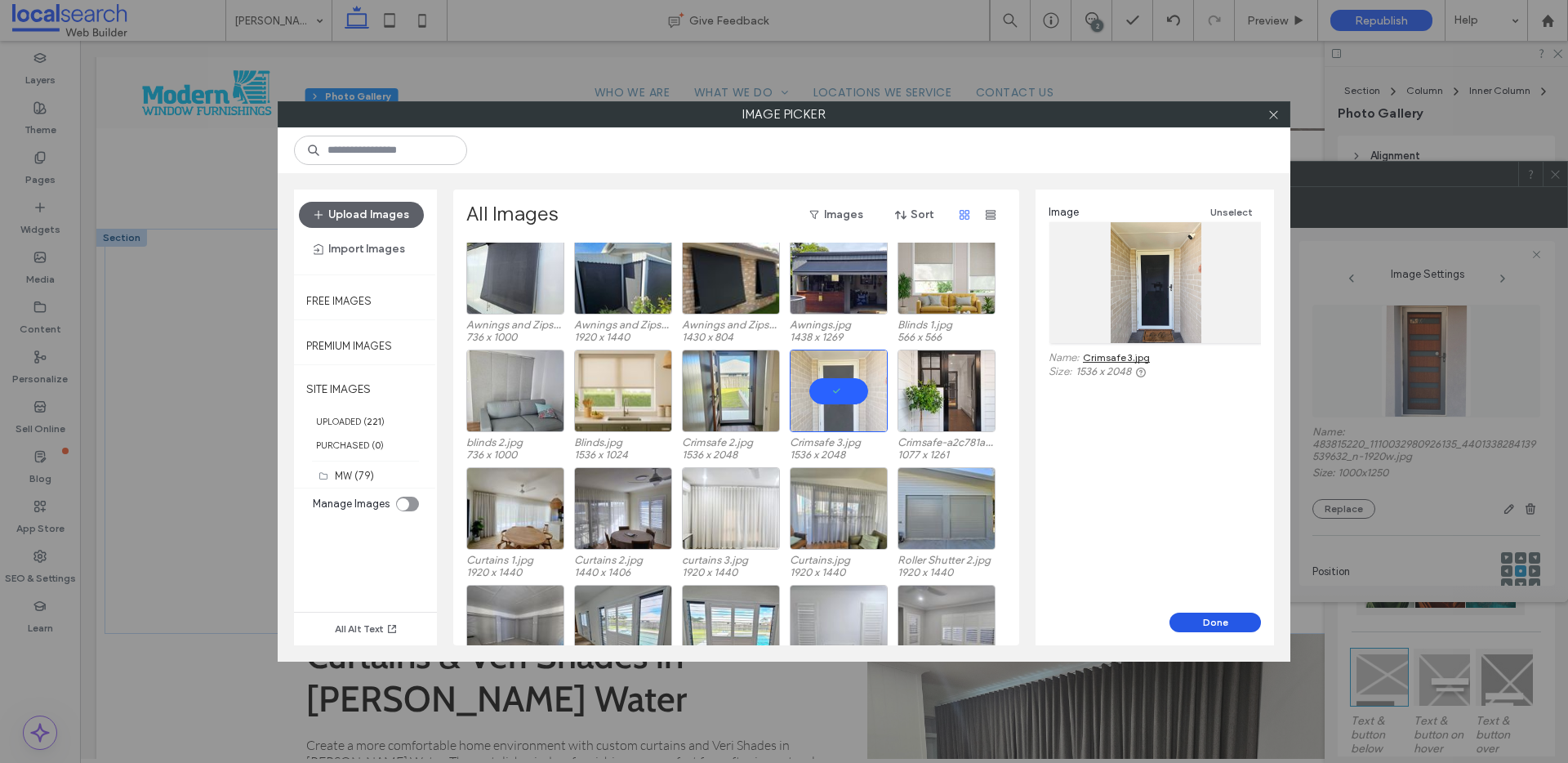
click at [1208, 628] on button "Done" at bounding box center [1216, 622] width 92 height 20
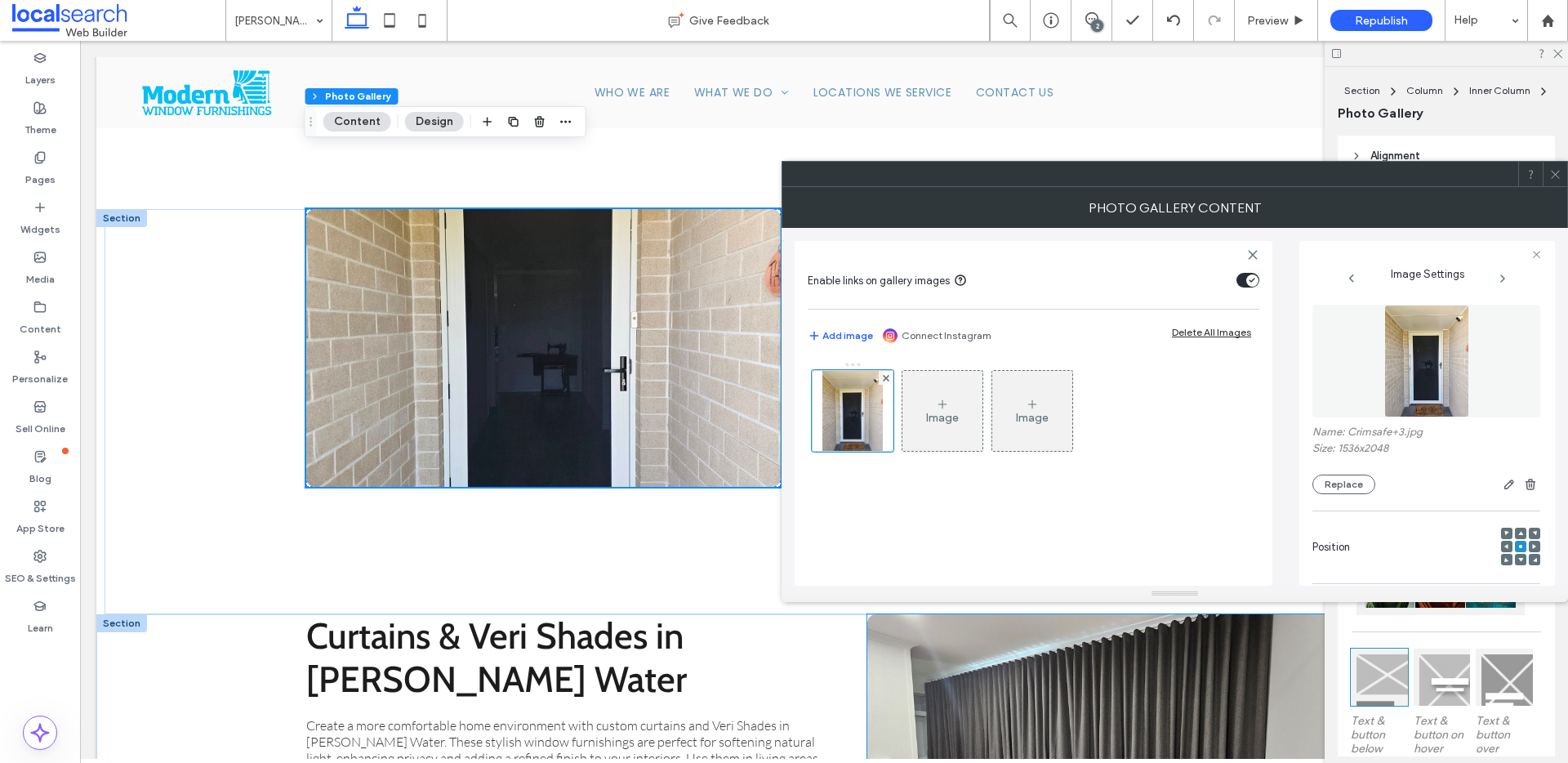
scroll to position [3671, 0]
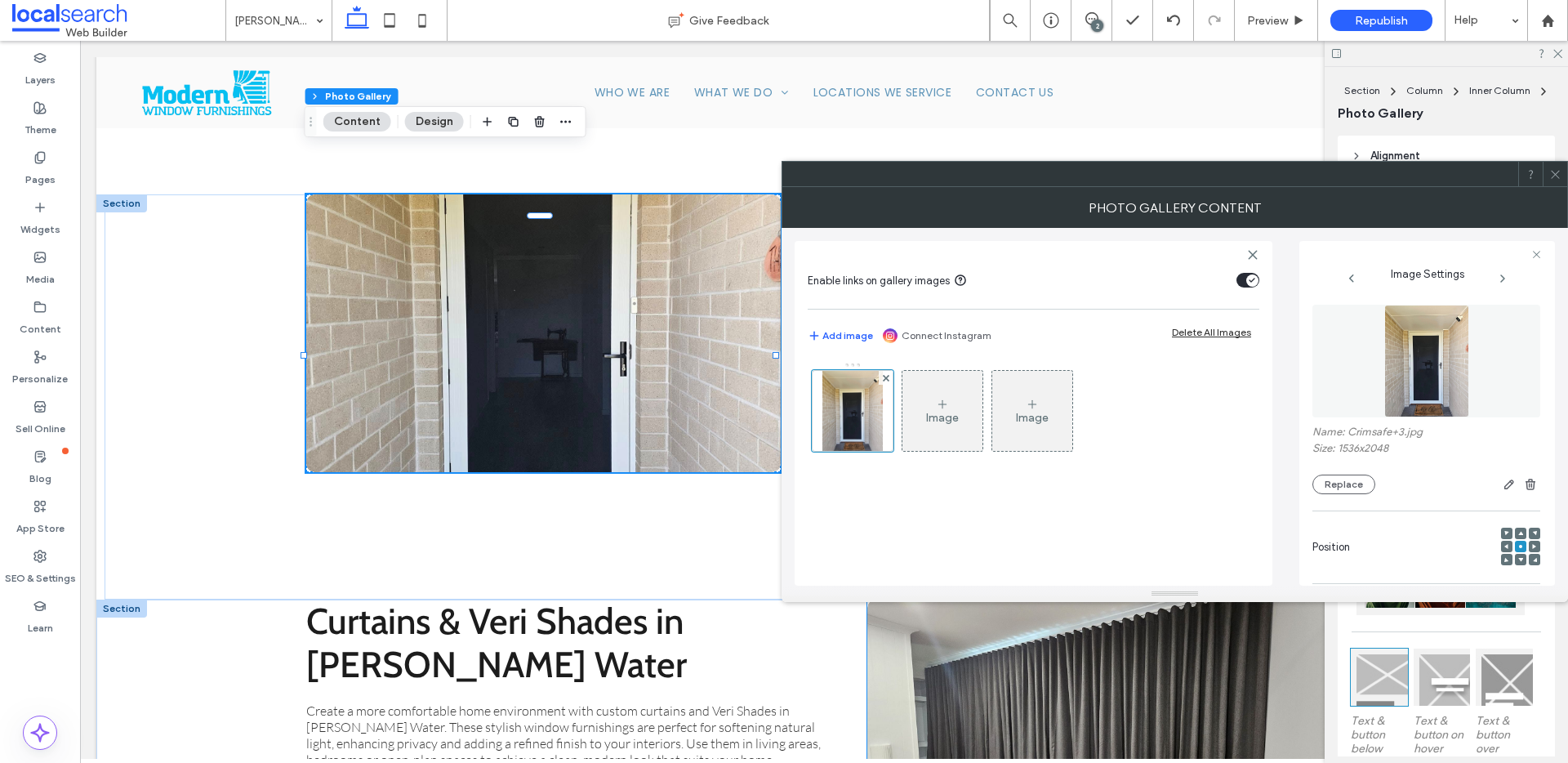
click at [1134, 683] on link at bounding box center [1104, 738] width 503 height 294
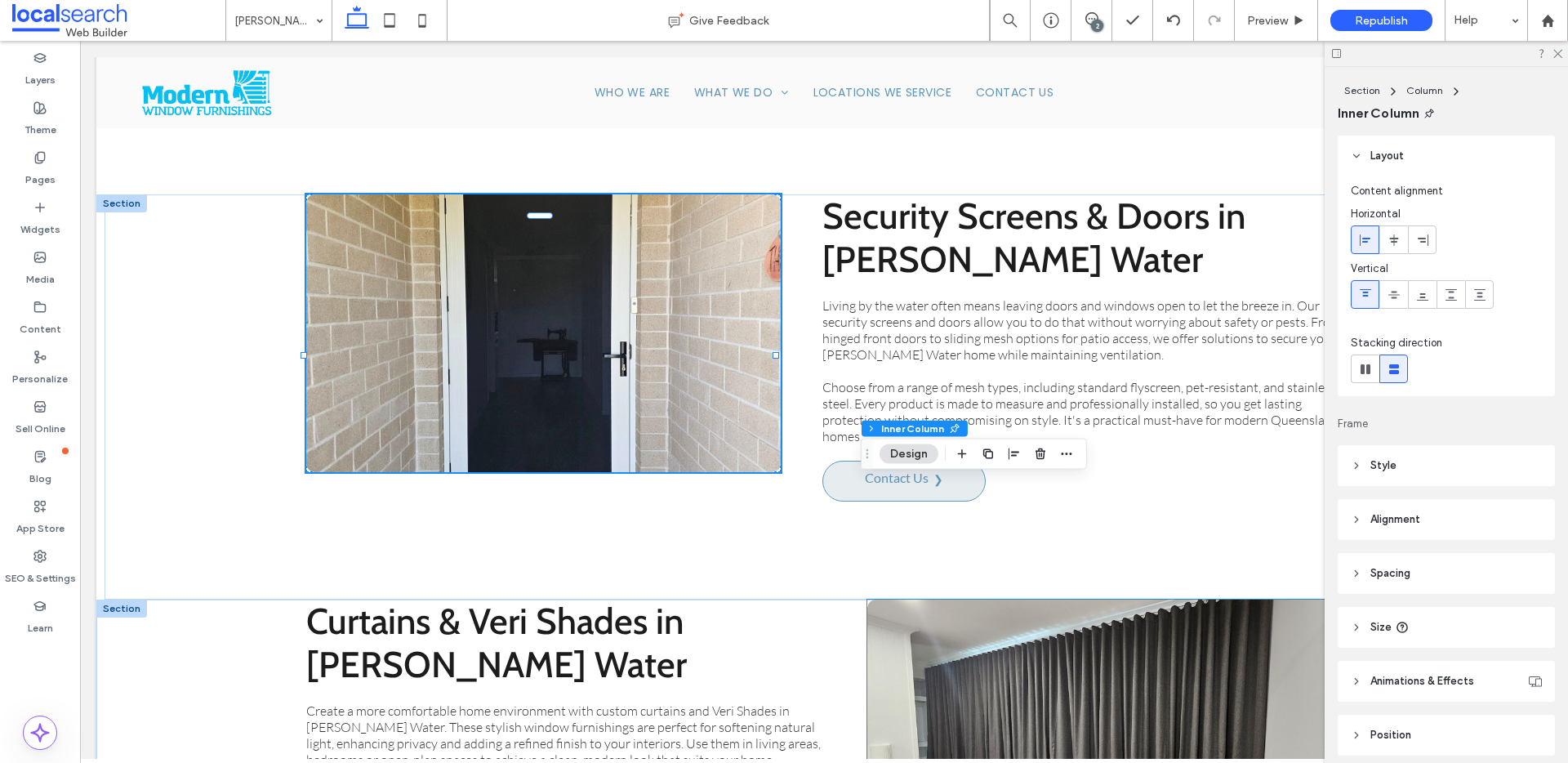
type input "**"
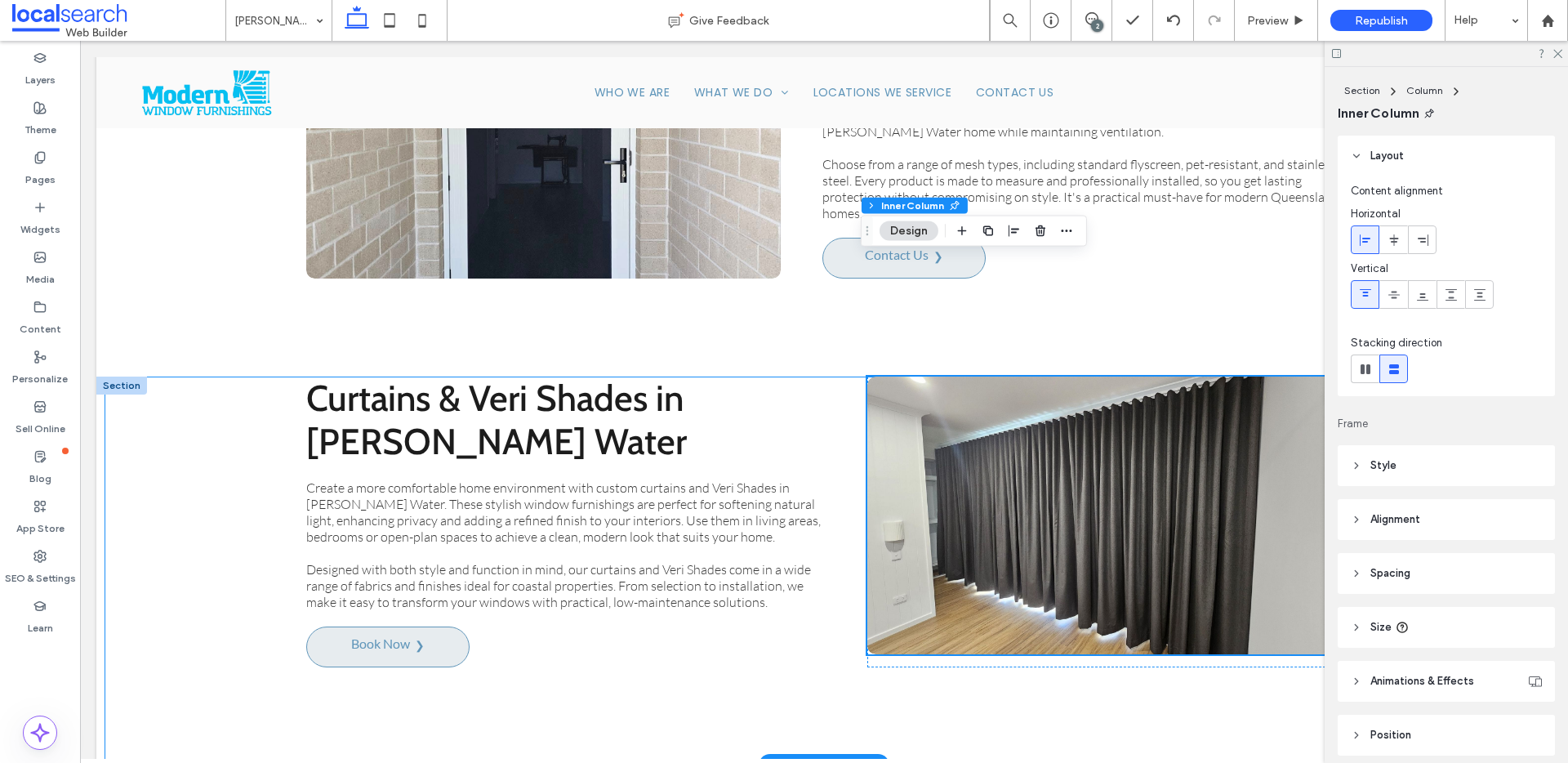
scroll to position [3908, 0]
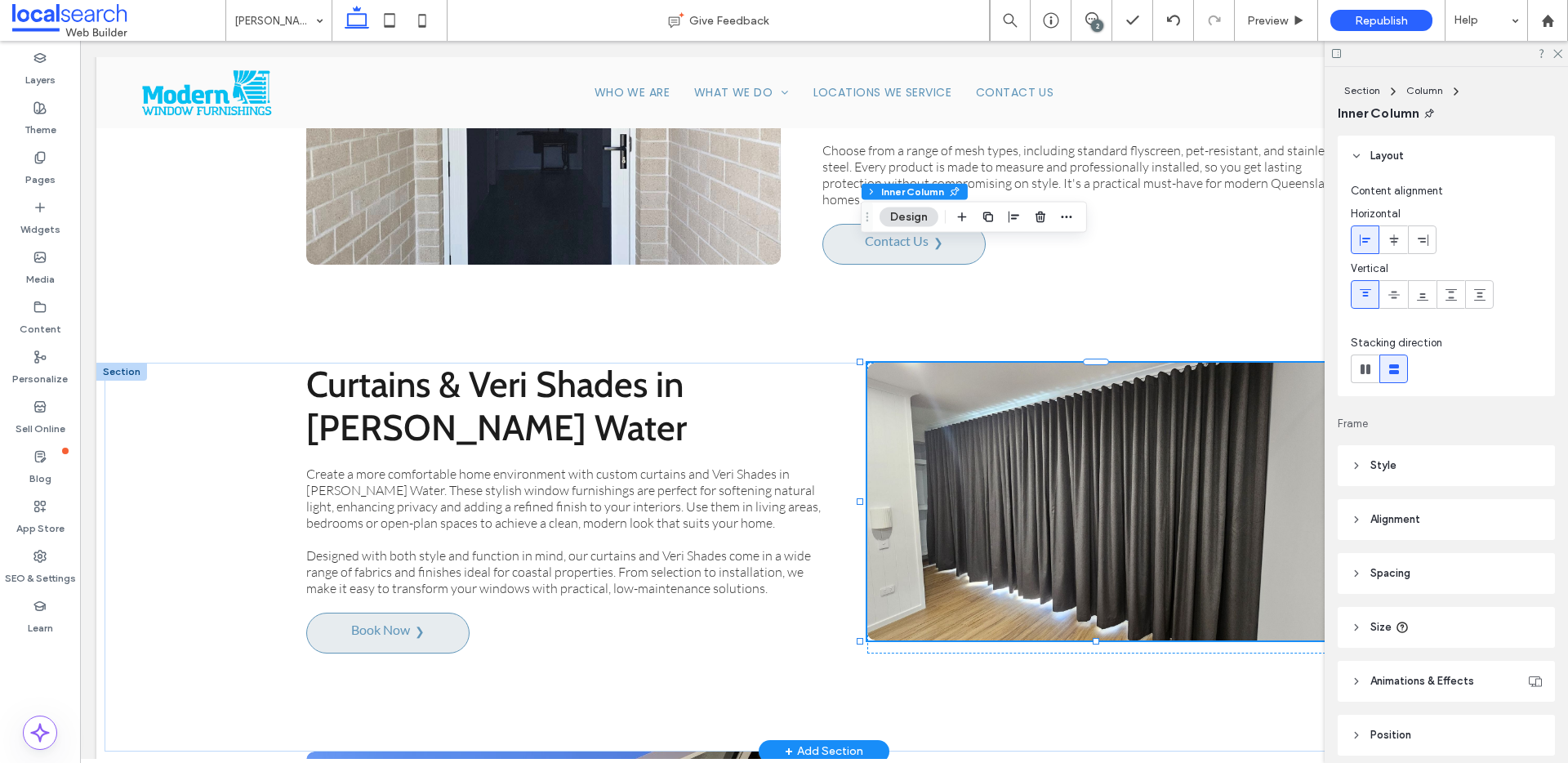
click at [1189, 443] on link at bounding box center [1104, 501] width 503 height 294
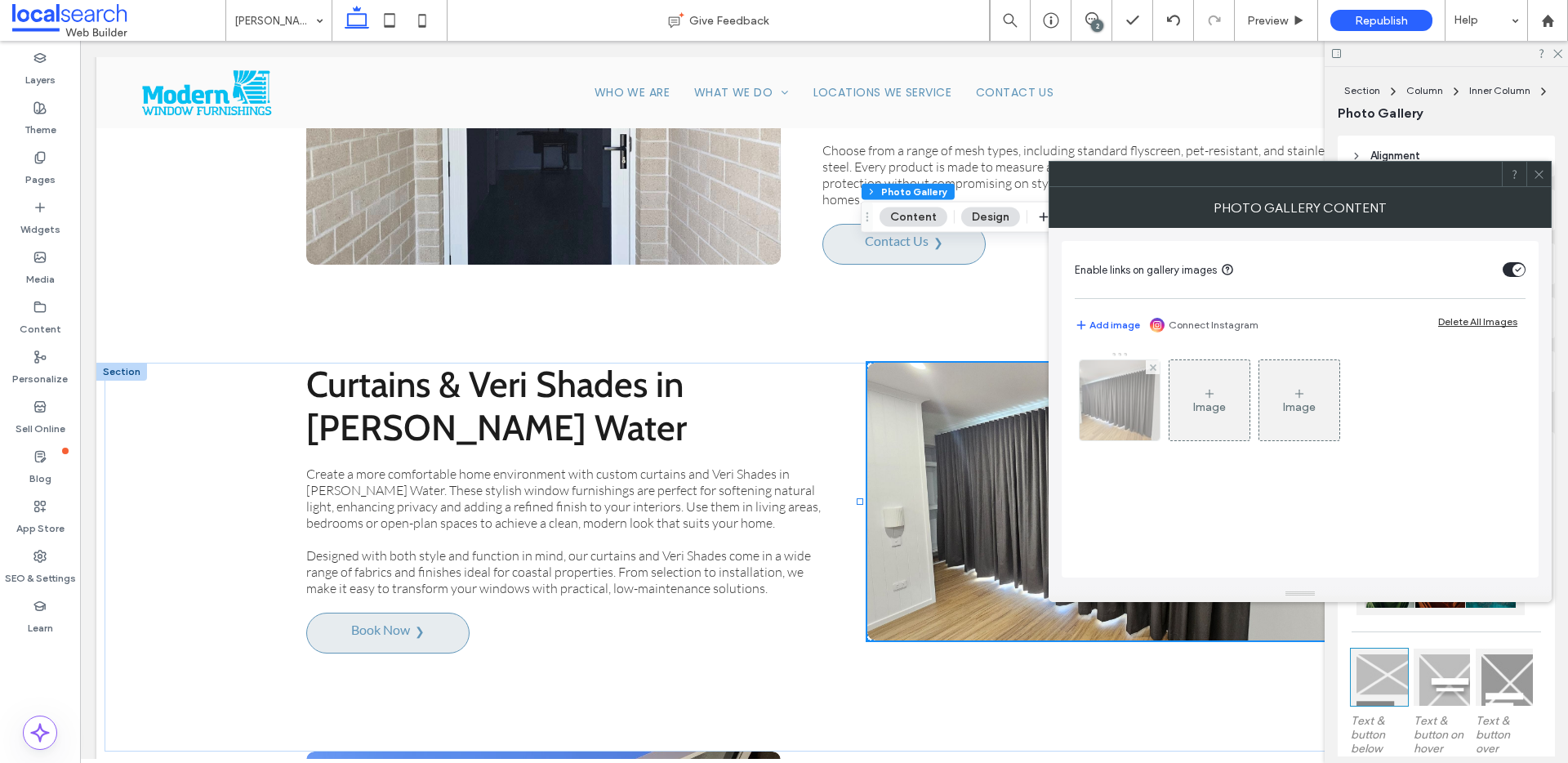
click at [1116, 394] on img at bounding box center [1120, 400] width 107 height 80
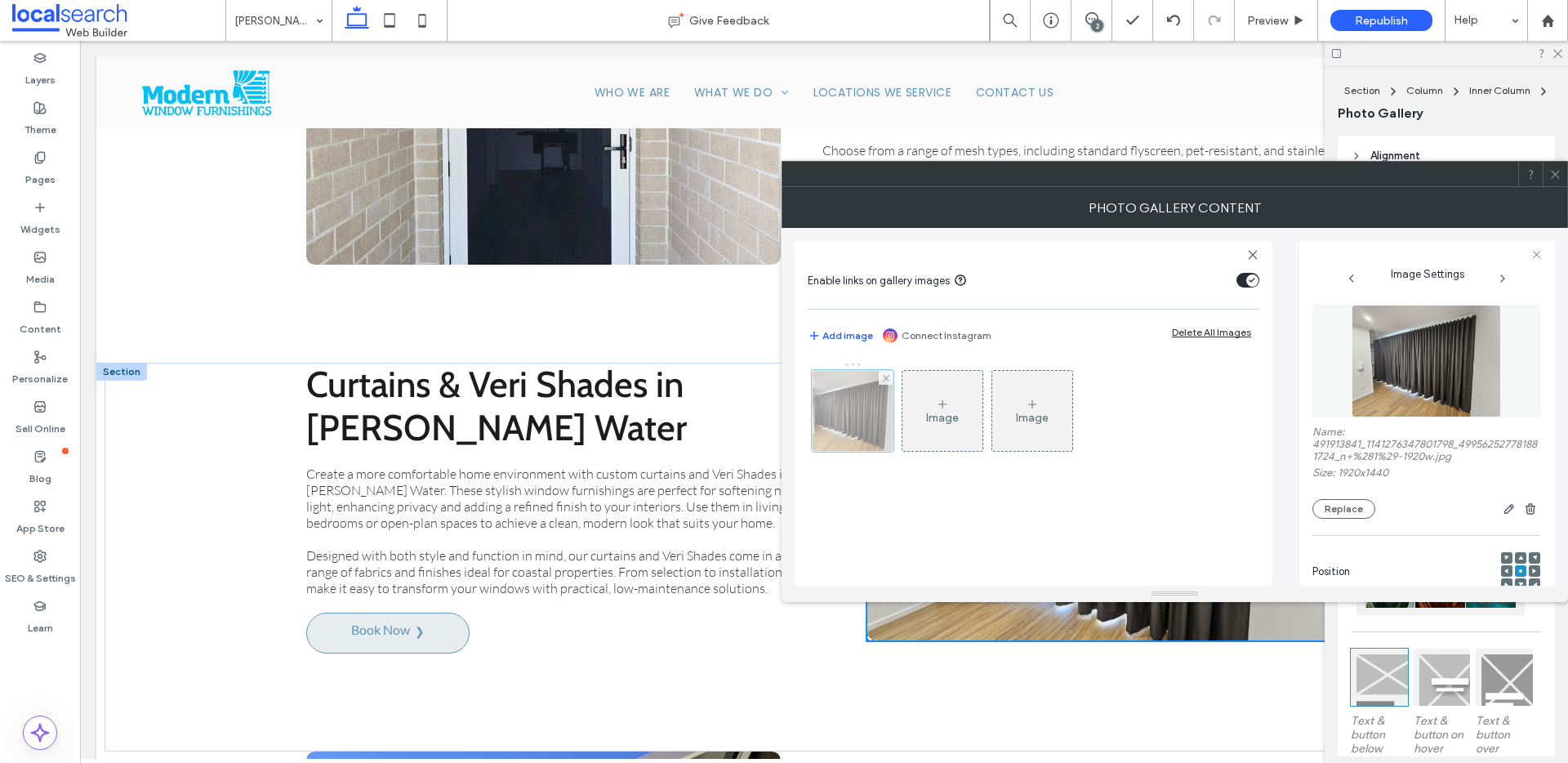
click at [849, 409] on div at bounding box center [853, 411] width 82 height 82
click at [875, 425] on div at bounding box center [853, 411] width 82 height 82
click at [1357, 512] on button "Replace" at bounding box center [1344, 509] width 63 height 20
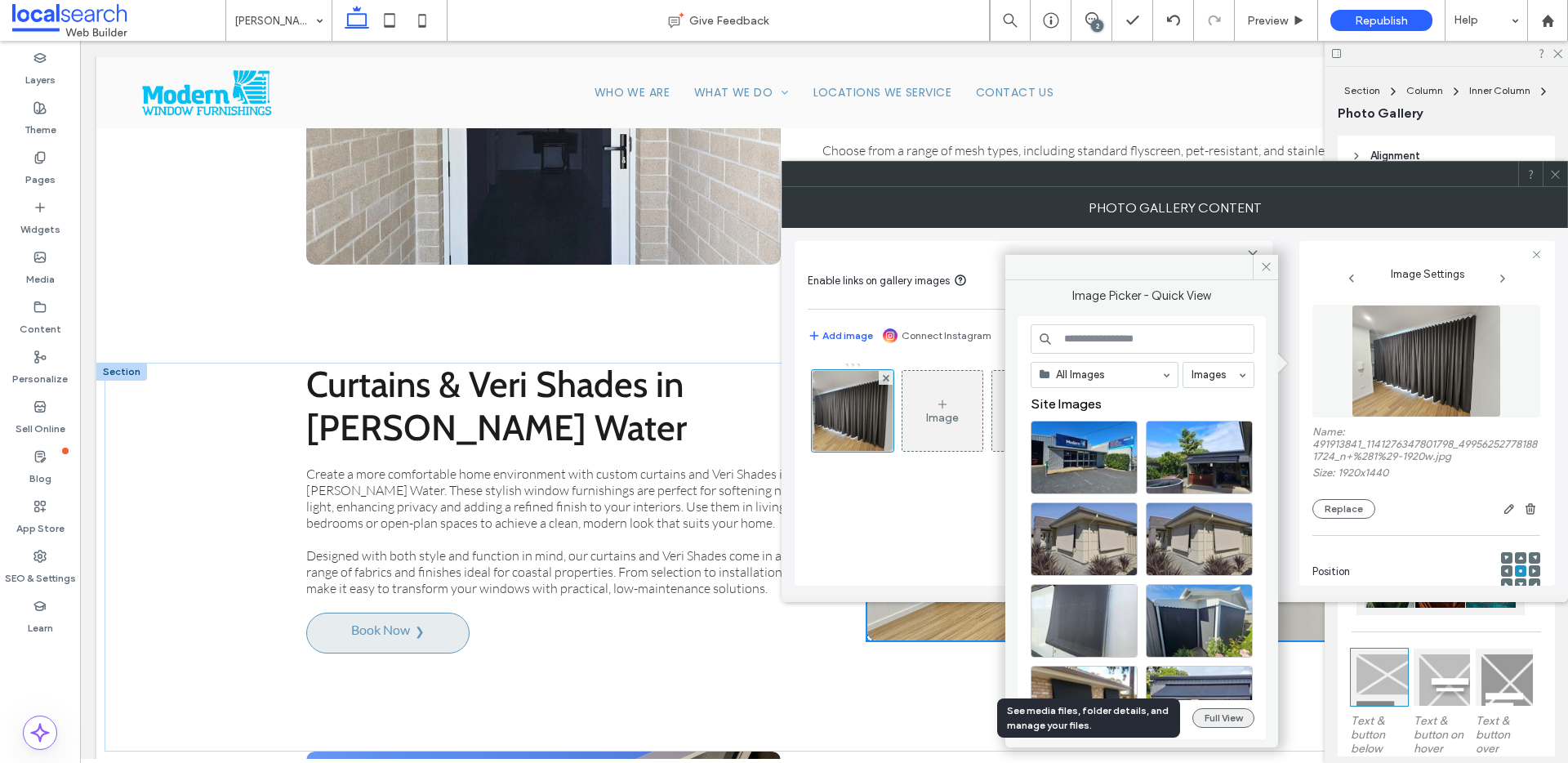
click at [1234, 720] on button "Full View" at bounding box center [1223, 717] width 62 height 20
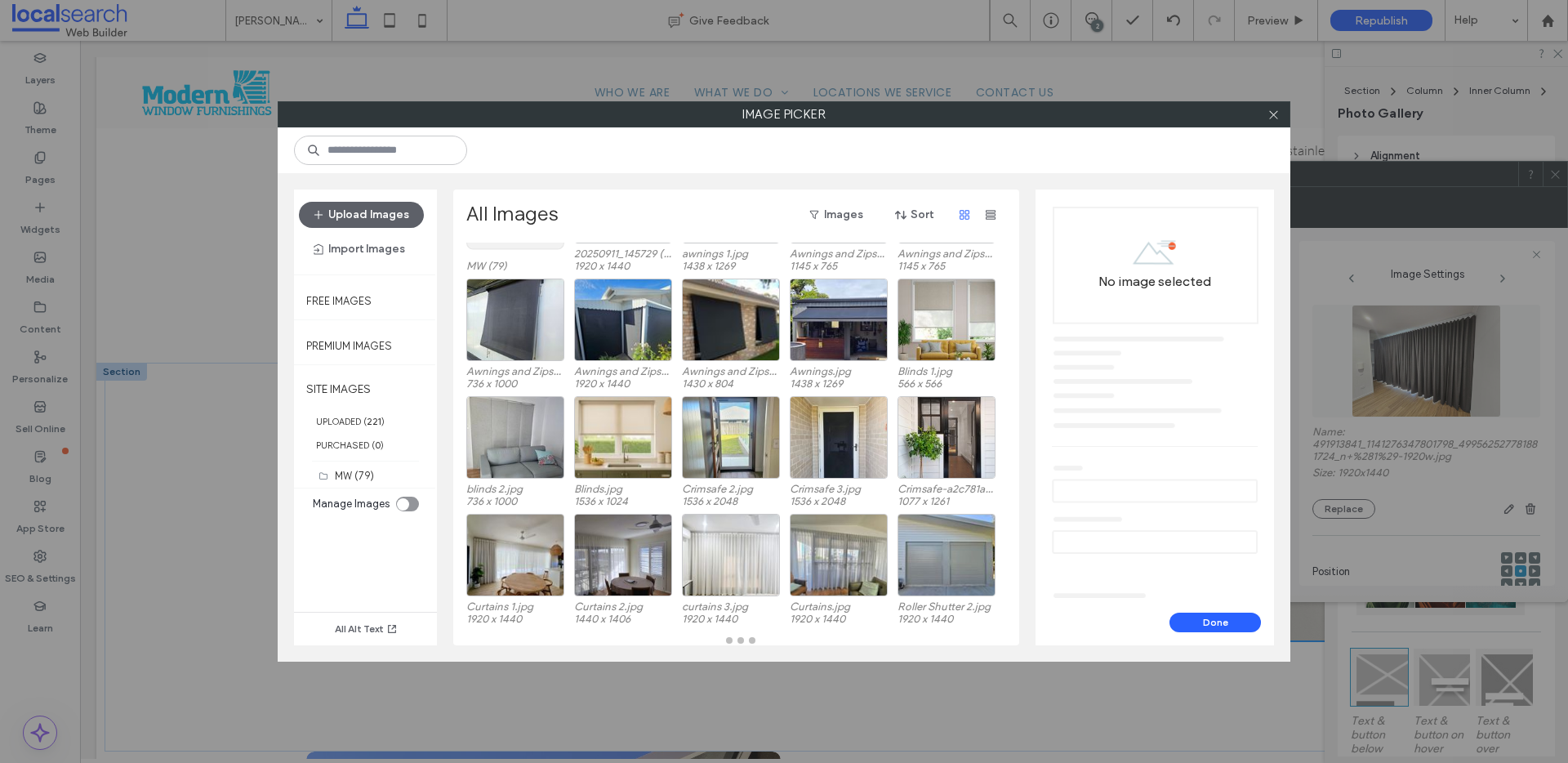
scroll to position [116, 0]
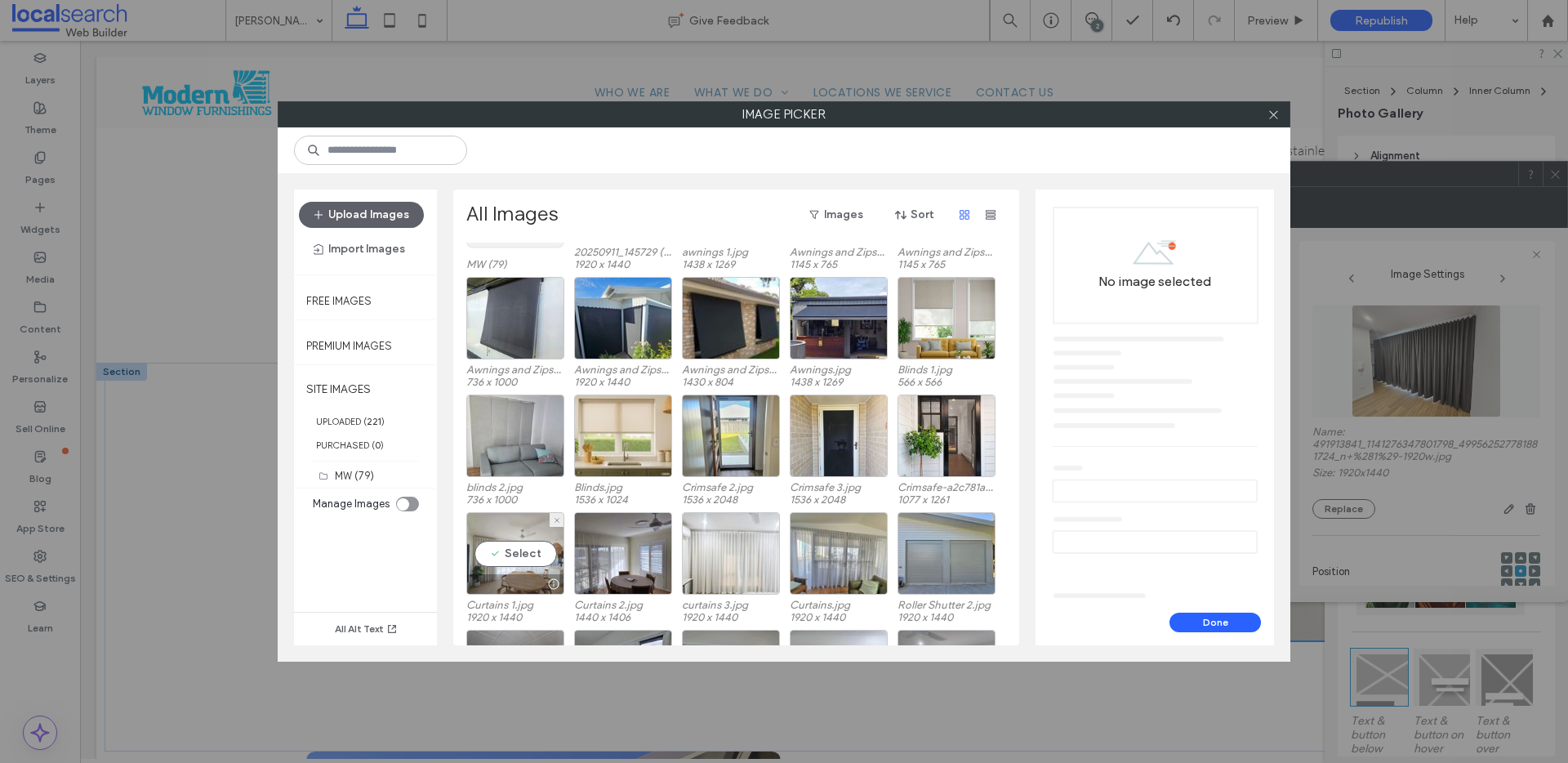
click at [539, 543] on div "Select" at bounding box center [515, 553] width 98 height 82
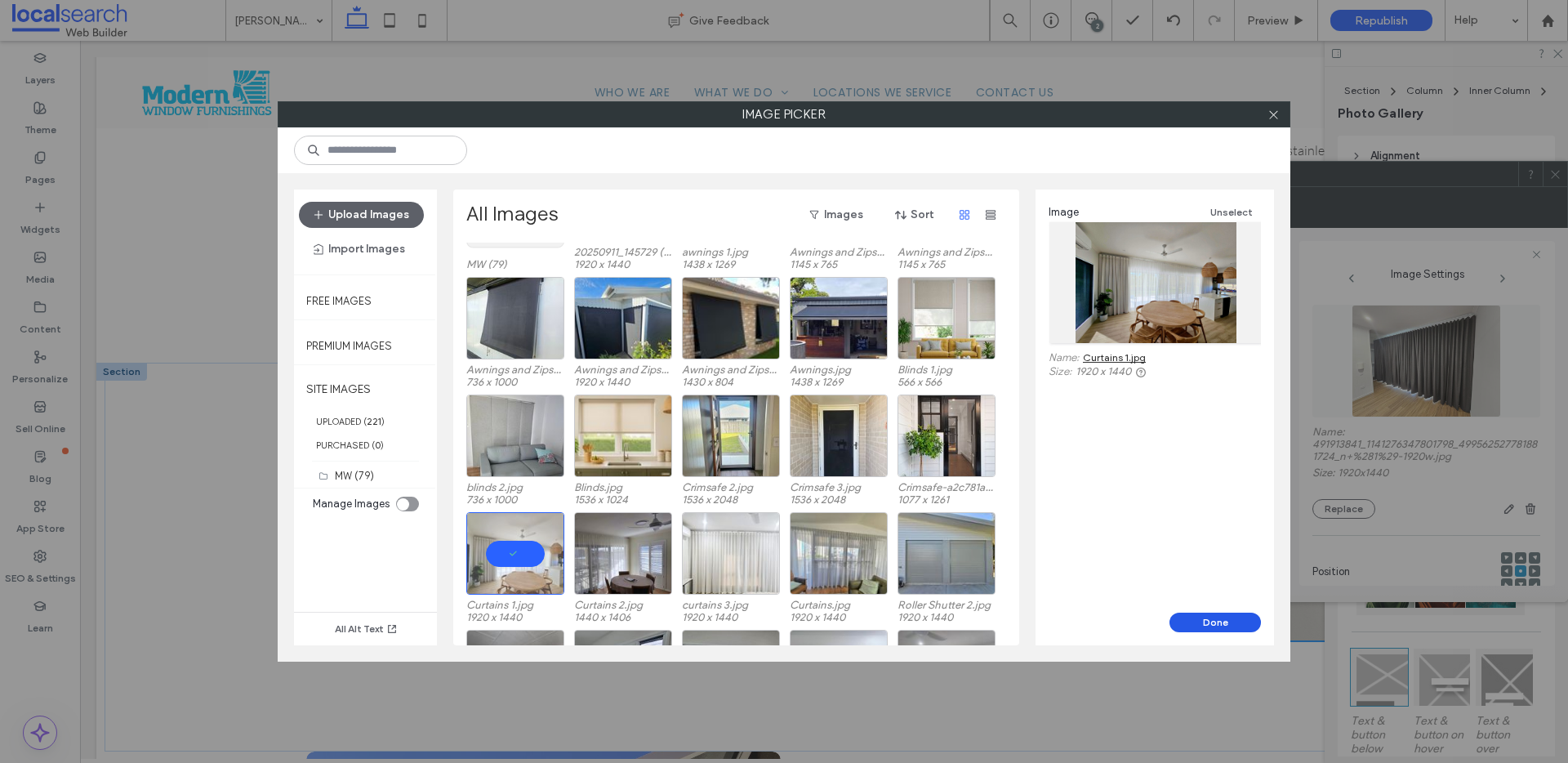
click at [1241, 627] on button "Done" at bounding box center [1216, 622] width 92 height 20
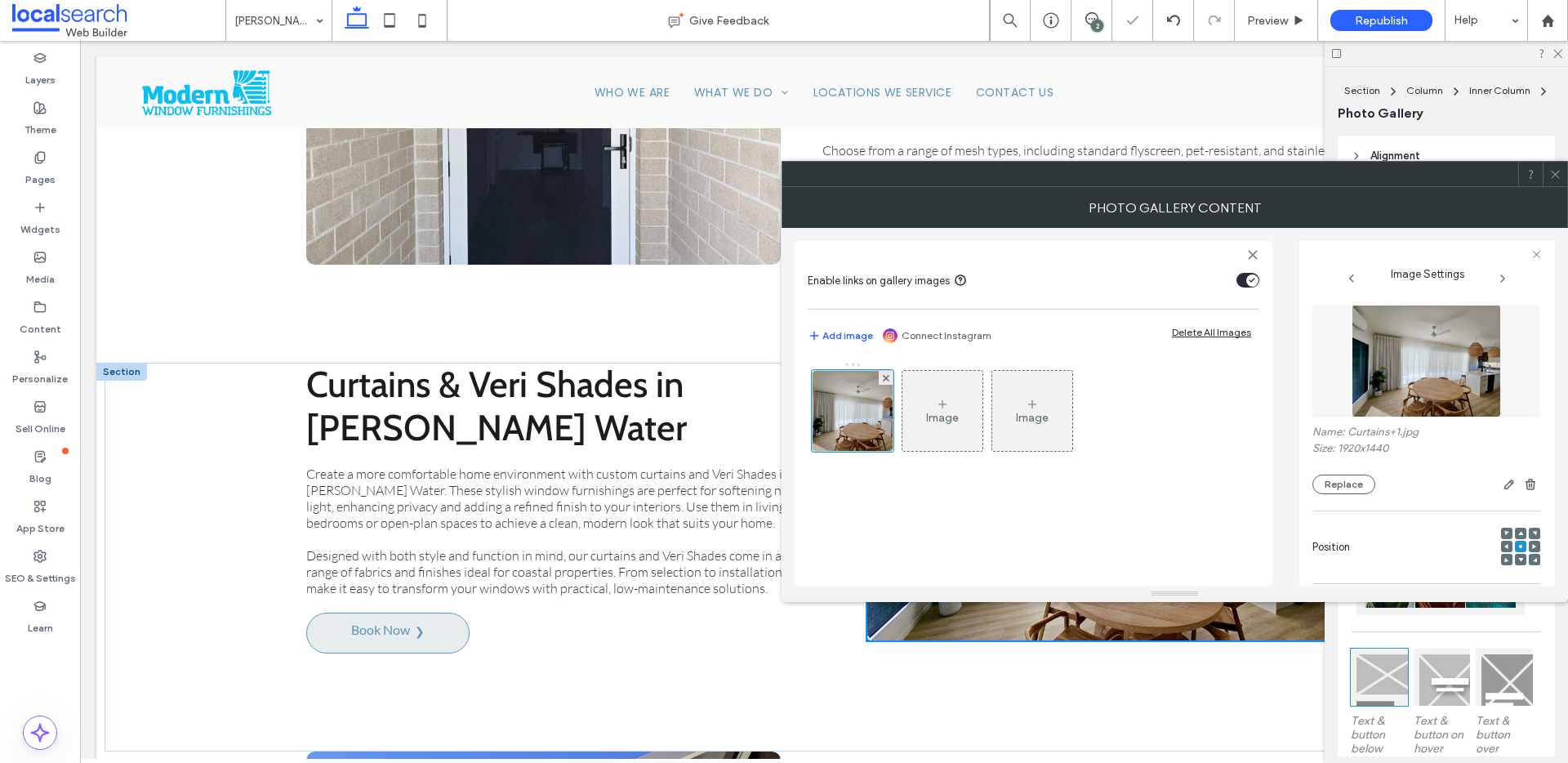
click at [1565, 173] on div at bounding box center [1555, 174] width 25 height 25
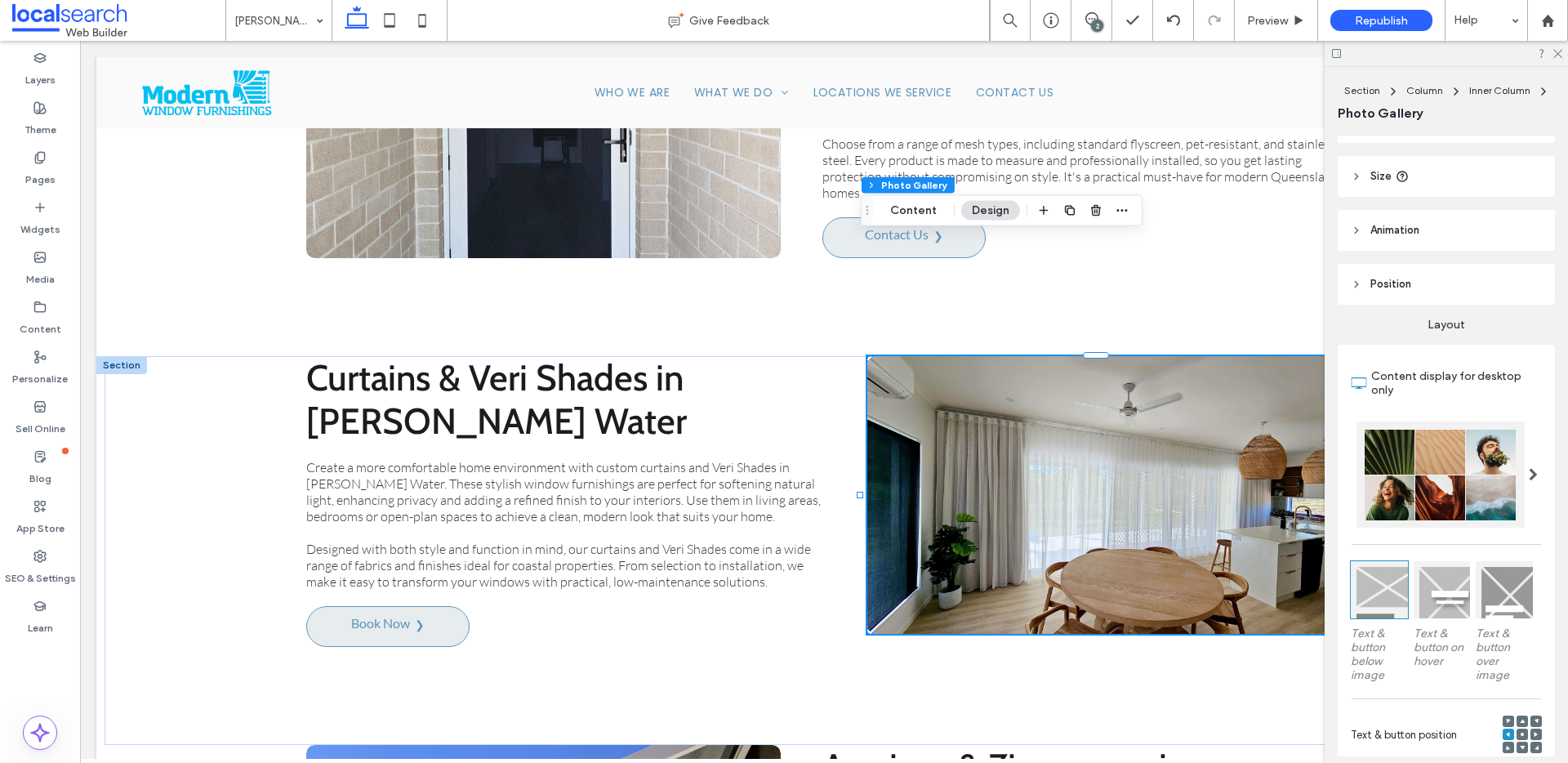
scroll to position [104, 0]
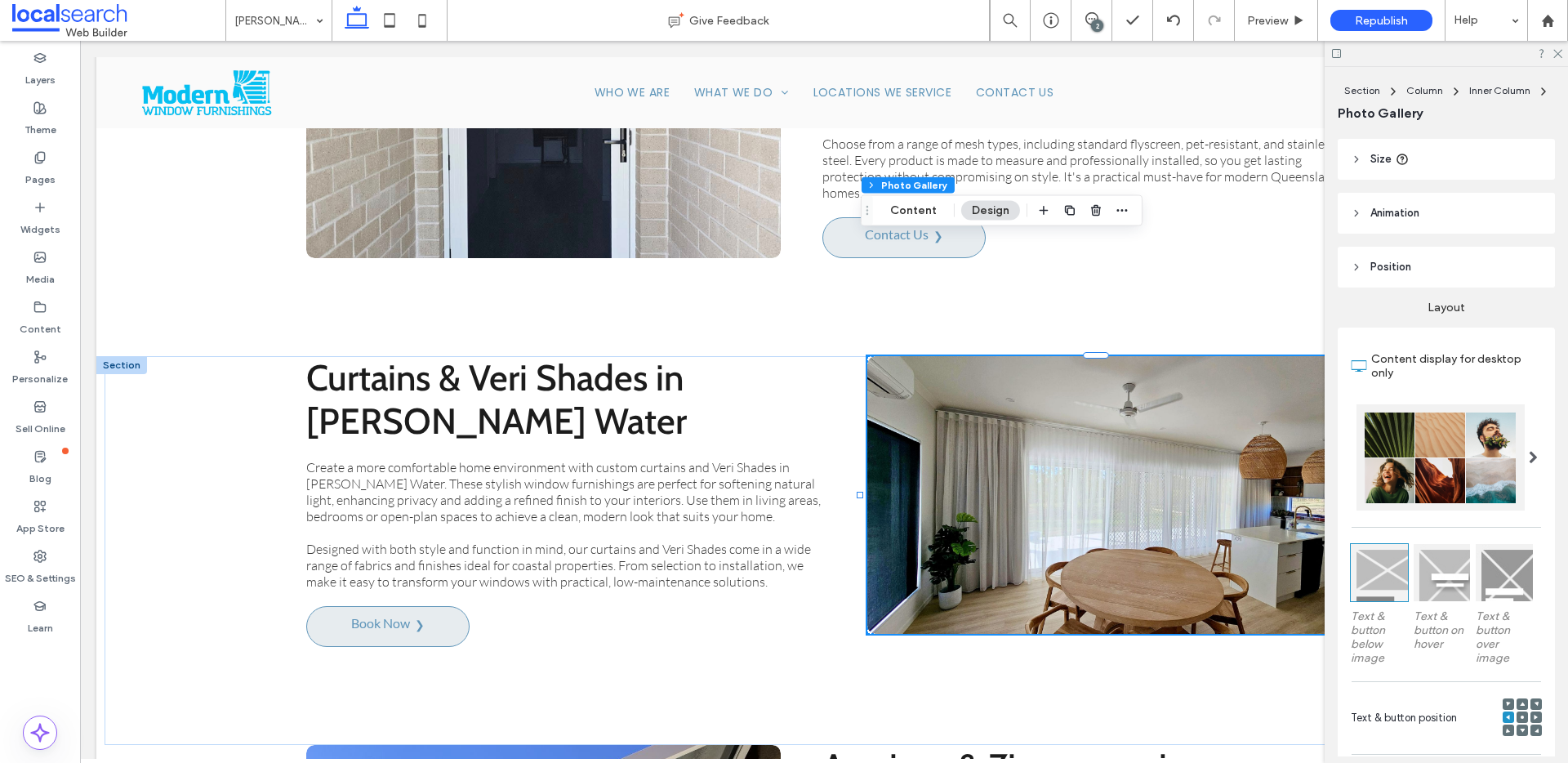
click at [1517, 715] on div at bounding box center [1522, 717] width 11 height 11
click at [1519, 714] on icon at bounding box center [1521, 716] width 5 height 5
click at [1519, 731] on span at bounding box center [1521, 731] width 5 height 11
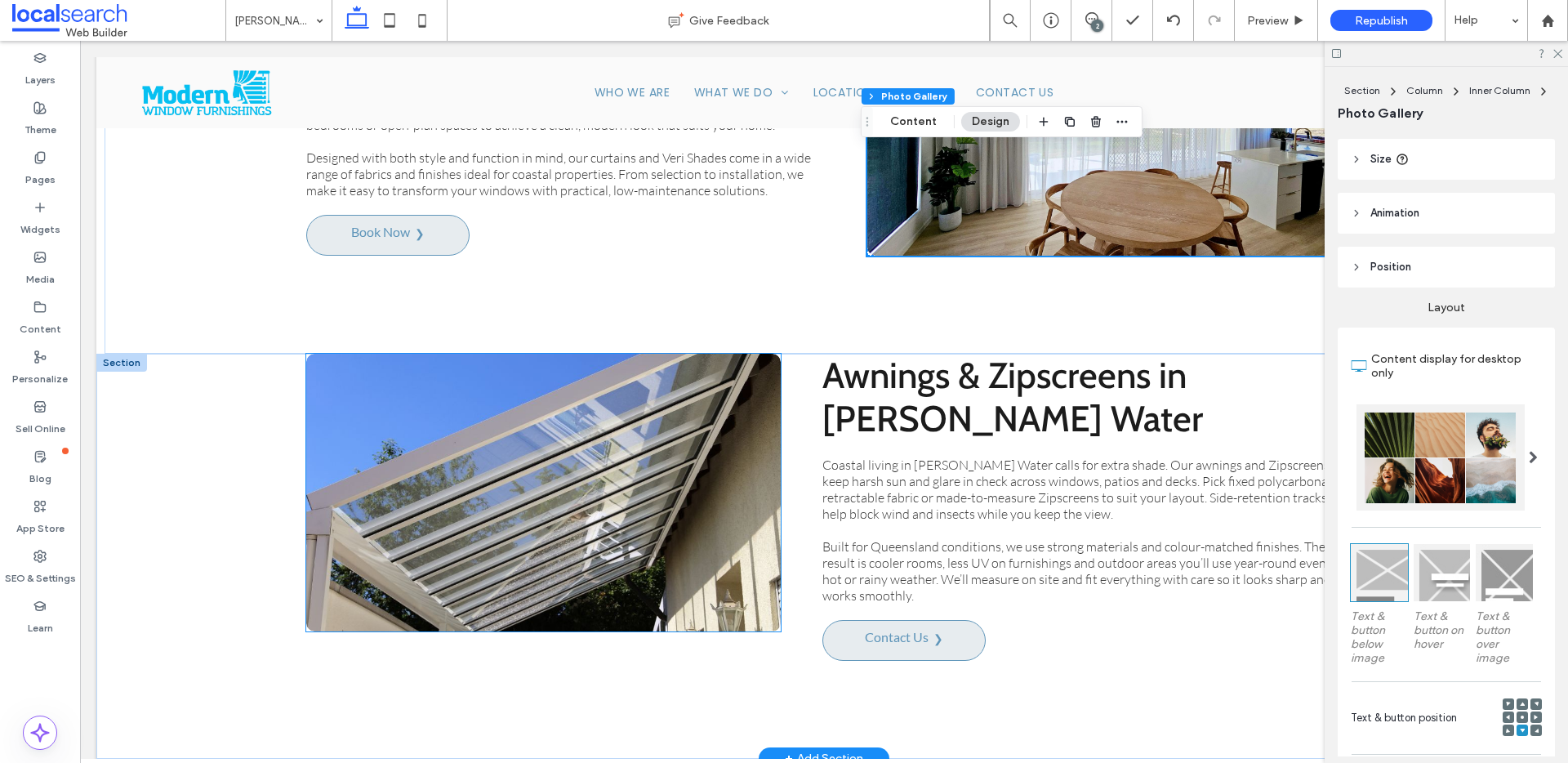
scroll to position [4292, 0]
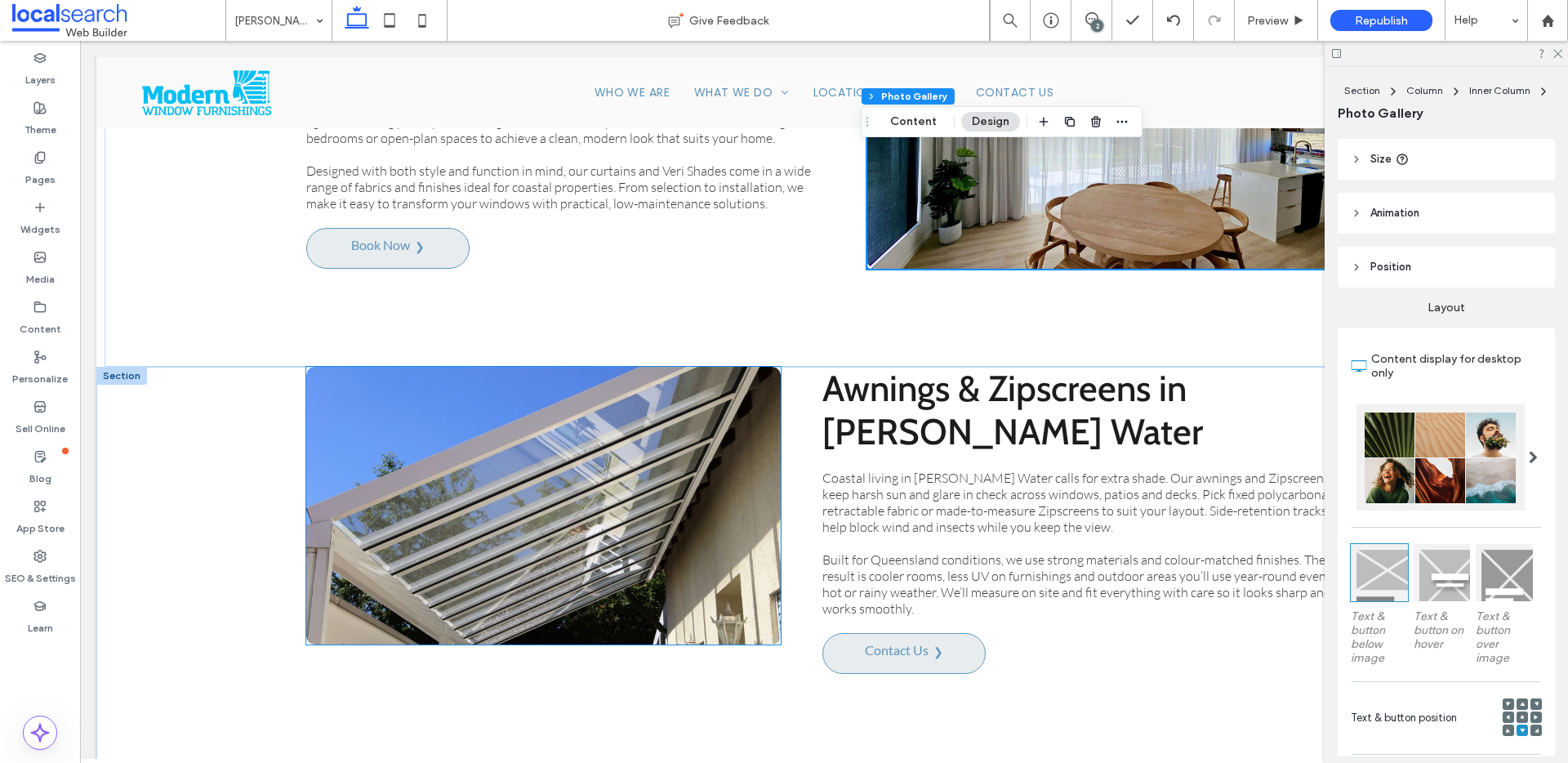
click at [625, 435] on link at bounding box center [542, 505] width 503 height 294
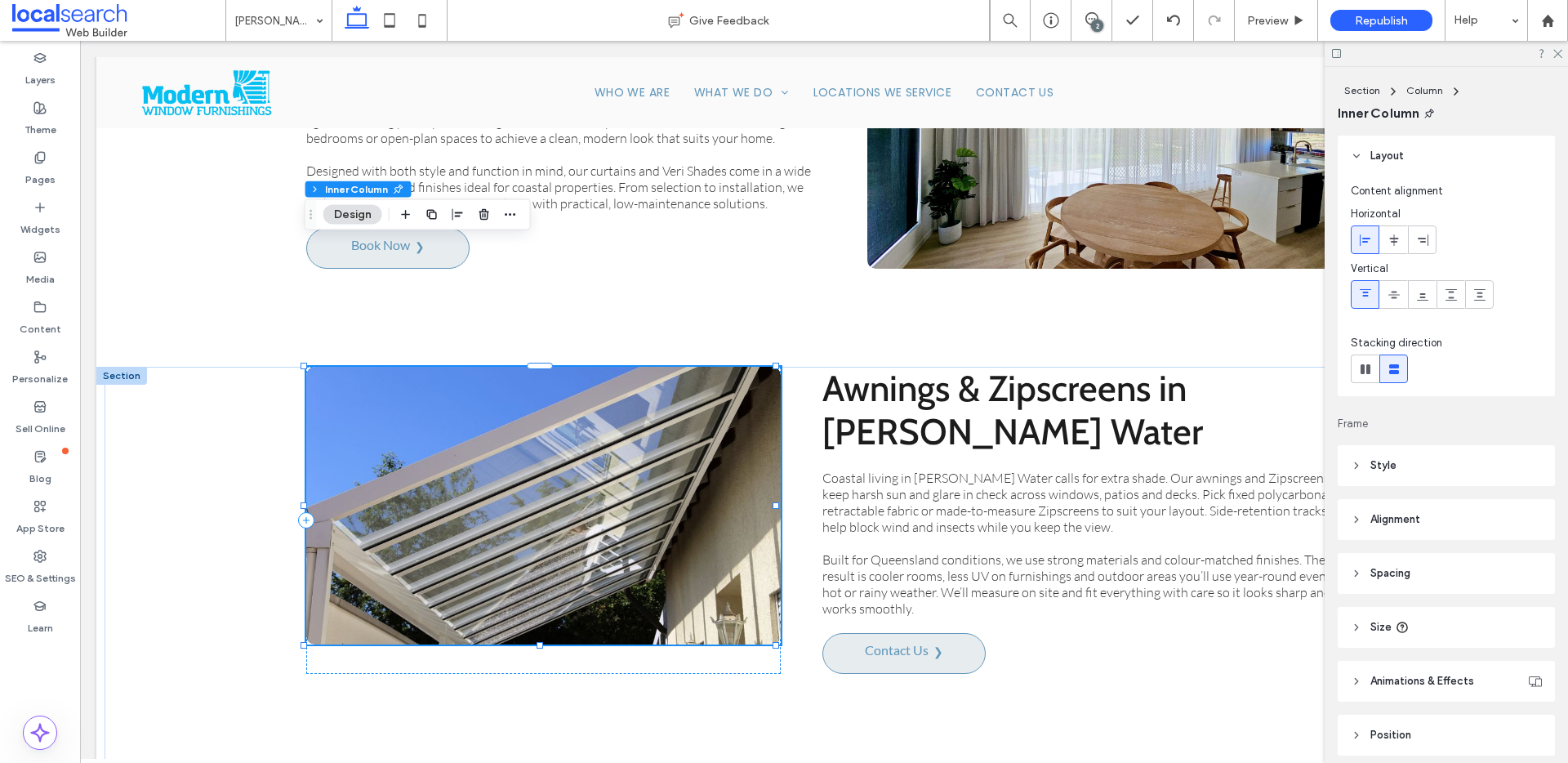
click at [625, 435] on link at bounding box center [542, 505] width 503 height 294
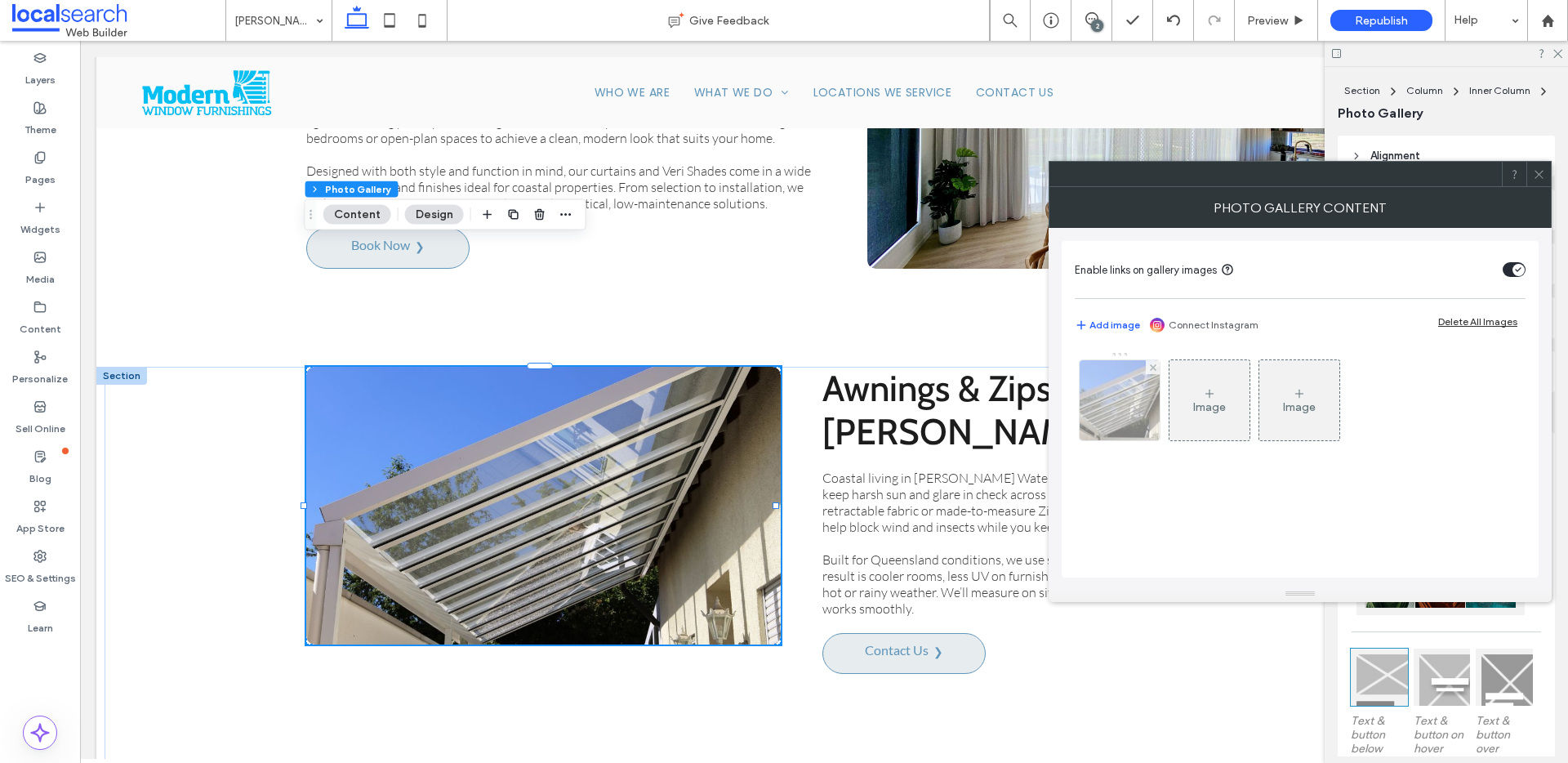
click at [1132, 420] on div at bounding box center [1120, 400] width 80 height 80
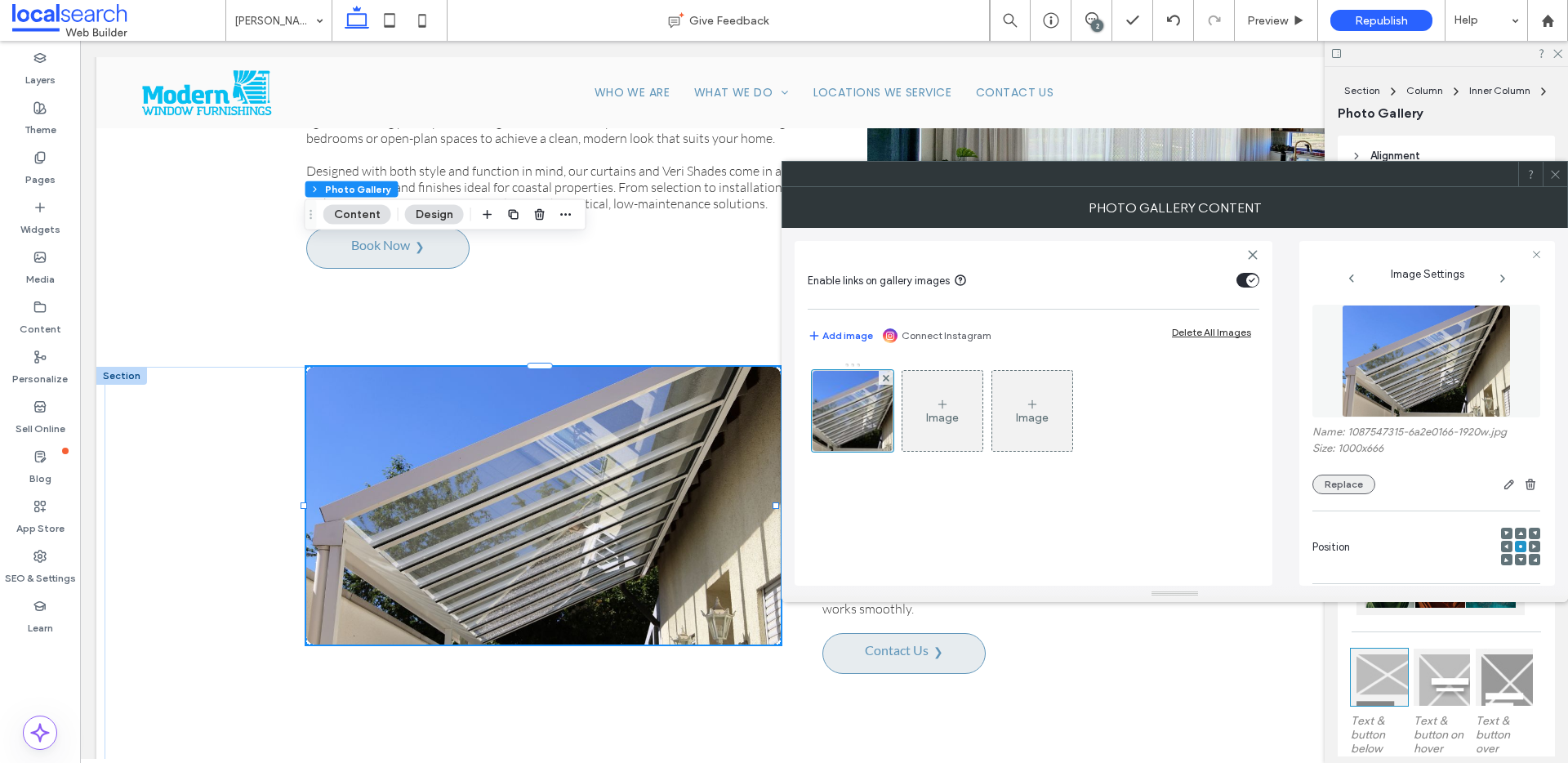
click at [1350, 491] on button "Replace" at bounding box center [1344, 484] width 63 height 20
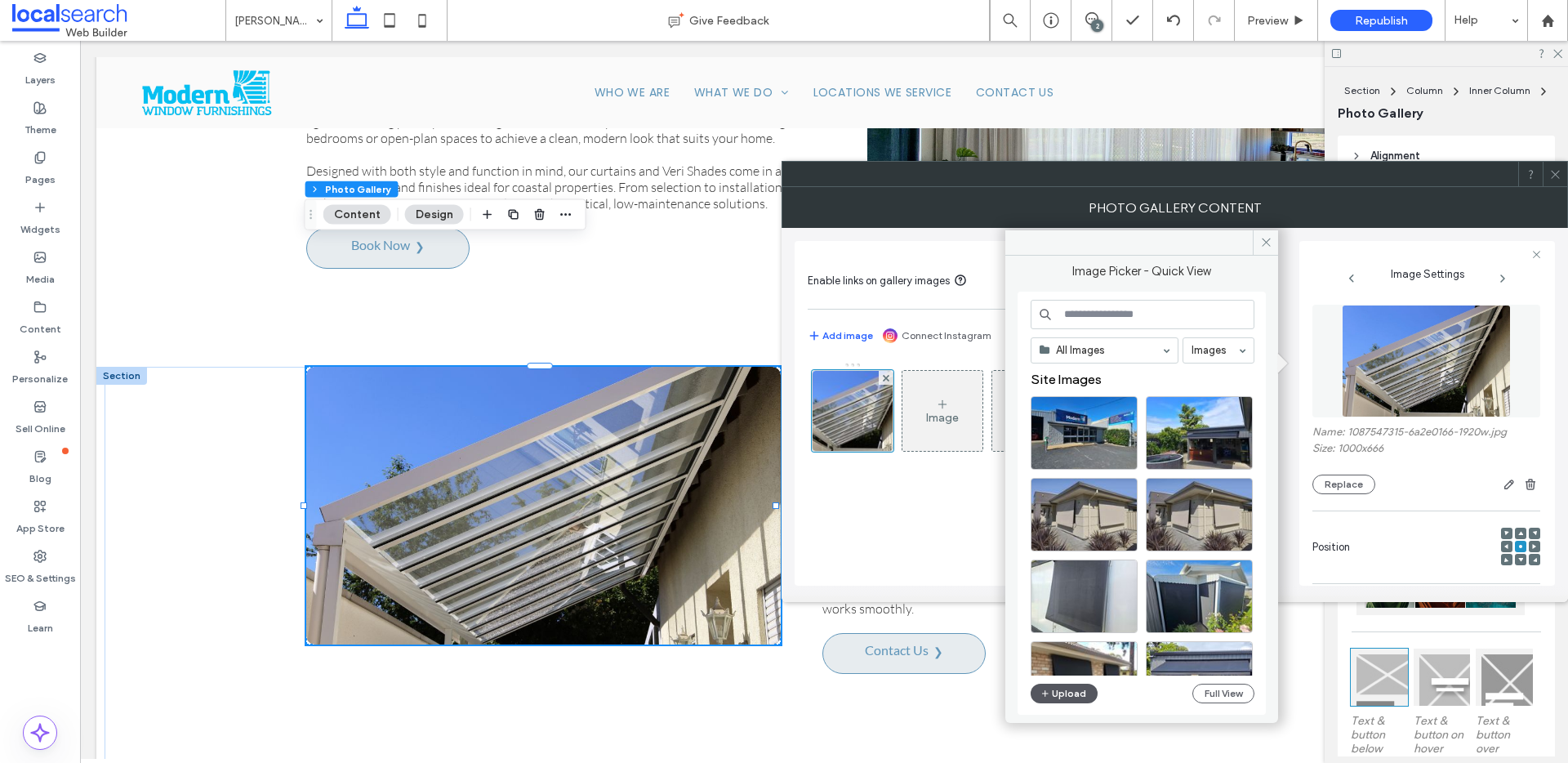
click at [1081, 691] on button "Upload" at bounding box center [1064, 693] width 67 height 20
click at [1233, 687] on button "Full View" at bounding box center [1223, 693] width 62 height 20
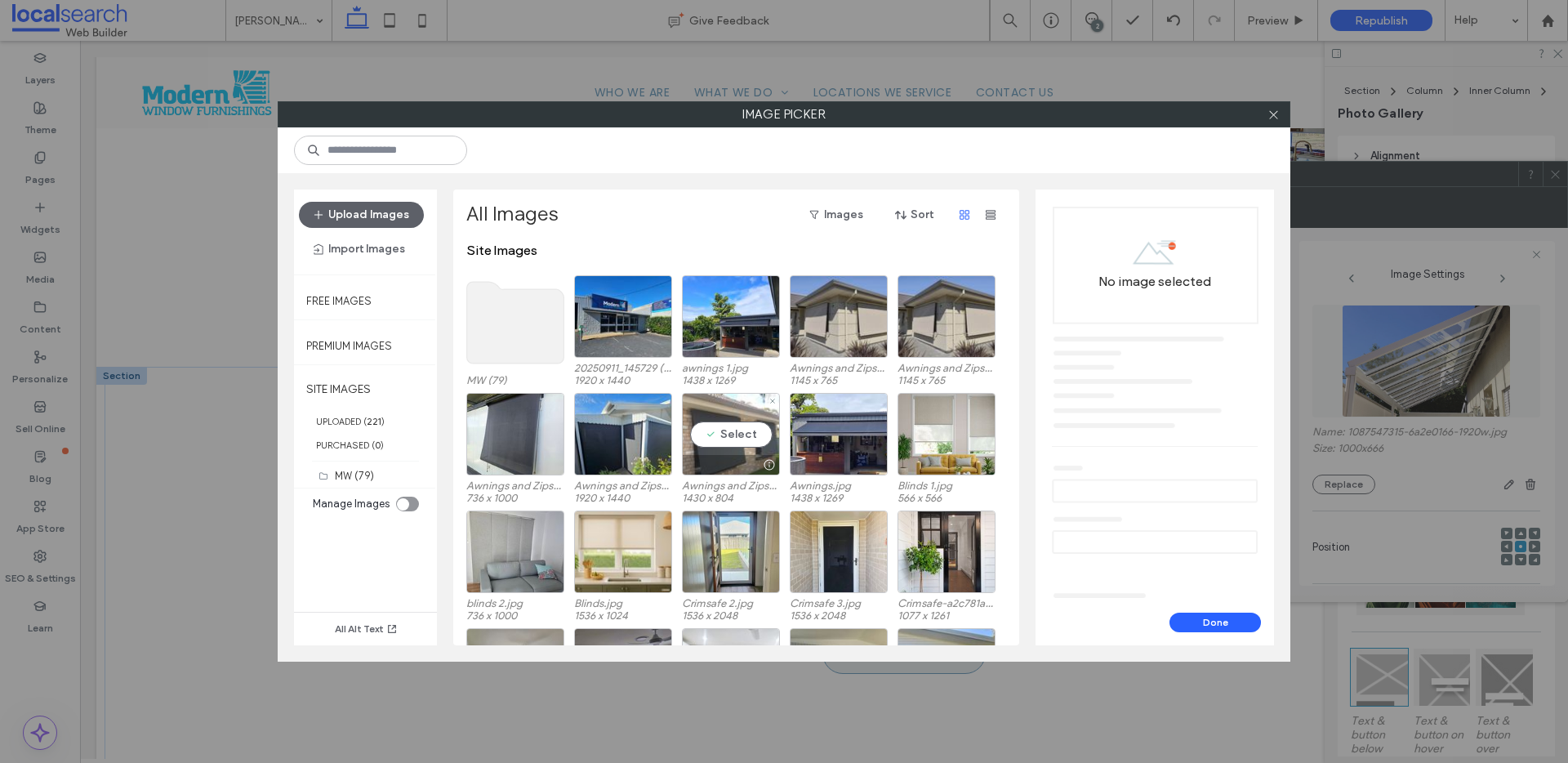
click at [743, 434] on div "Select" at bounding box center [731, 434] width 98 height 82
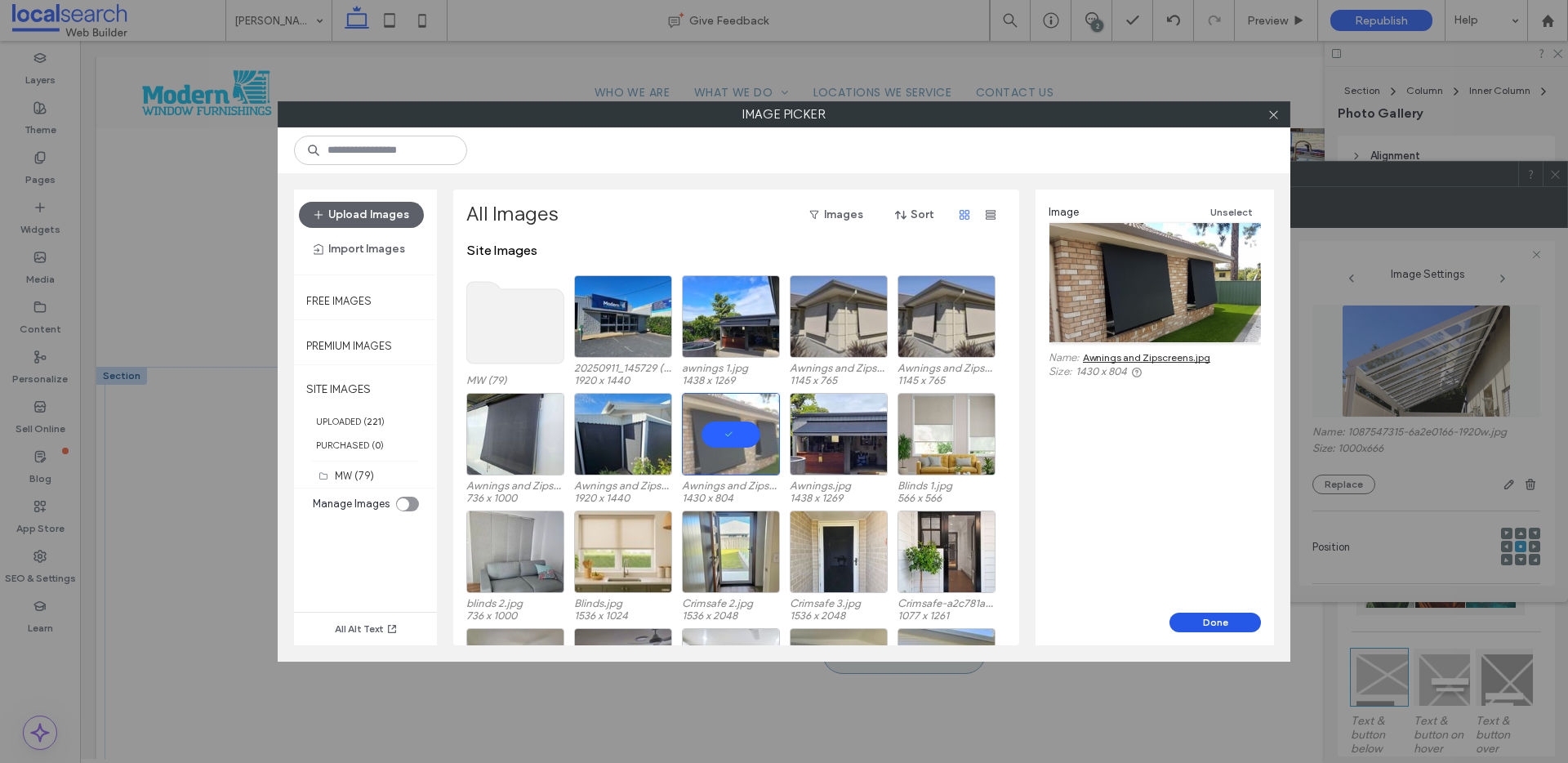
click at [1211, 624] on button "Done" at bounding box center [1216, 622] width 92 height 20
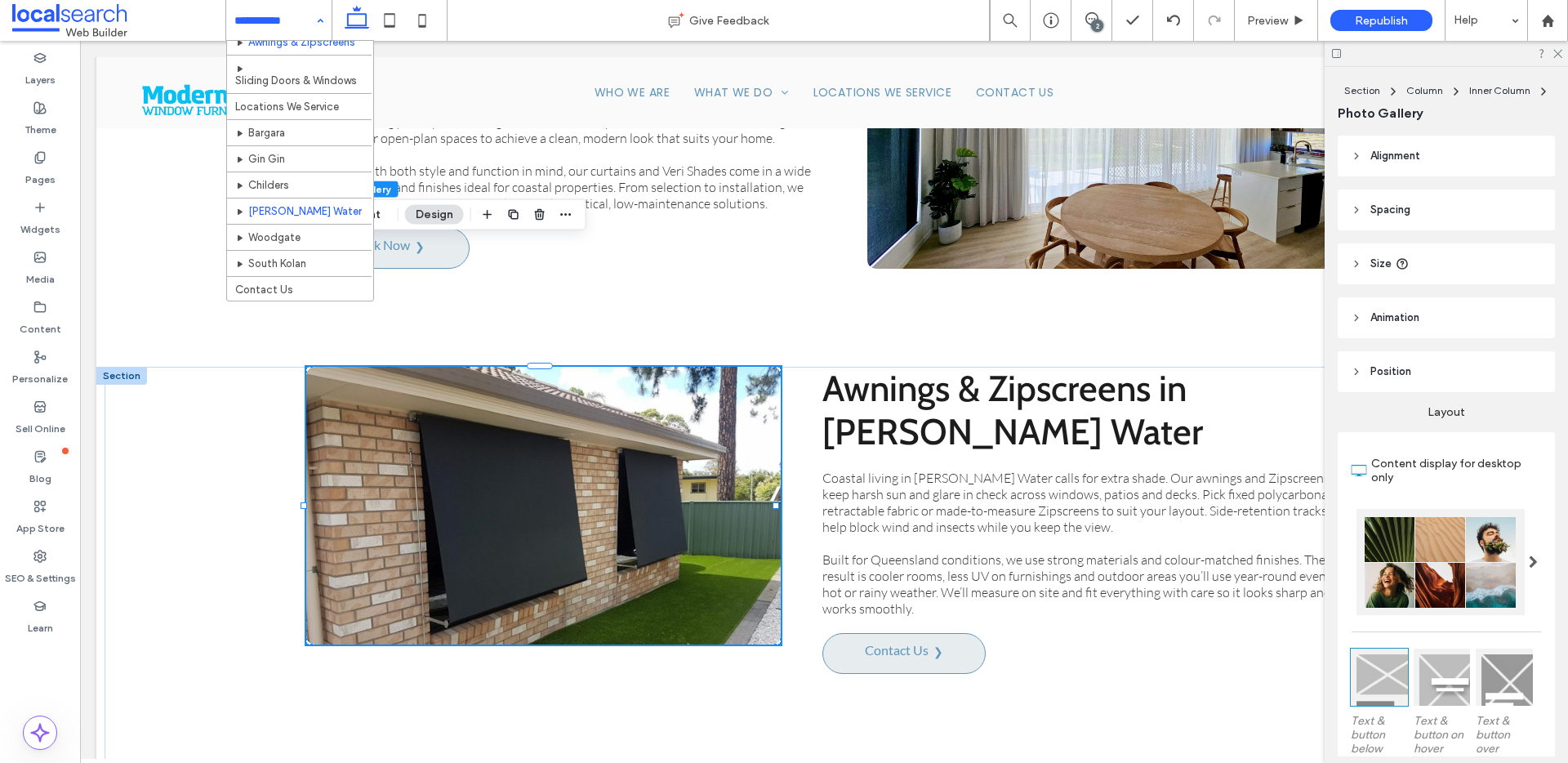
scroll to position [234, 0]
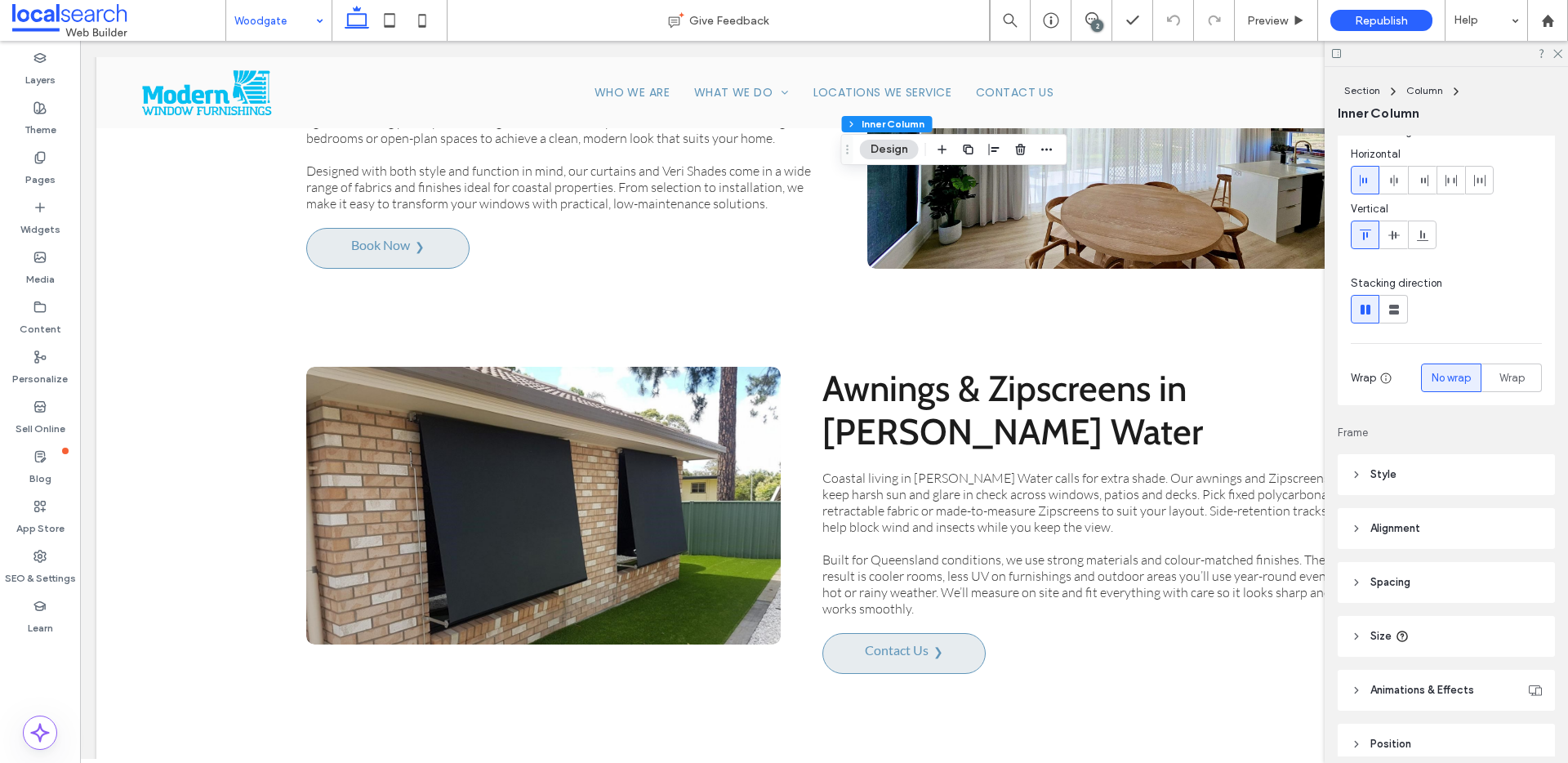
scroll to position [133, 0]
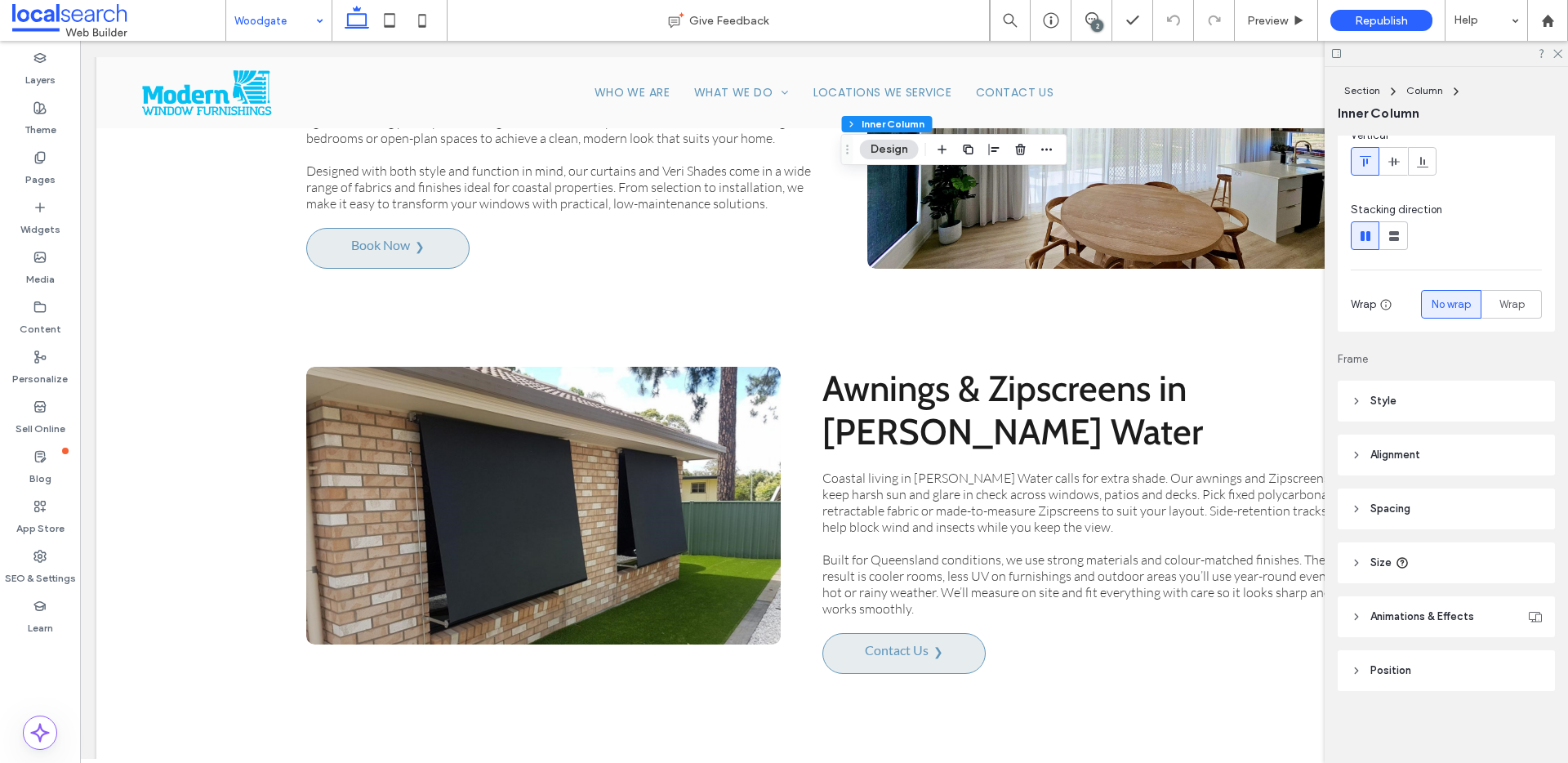
click at [1376, 395] on span "Style" at bounding box center [1383, 400] width 26 height 16
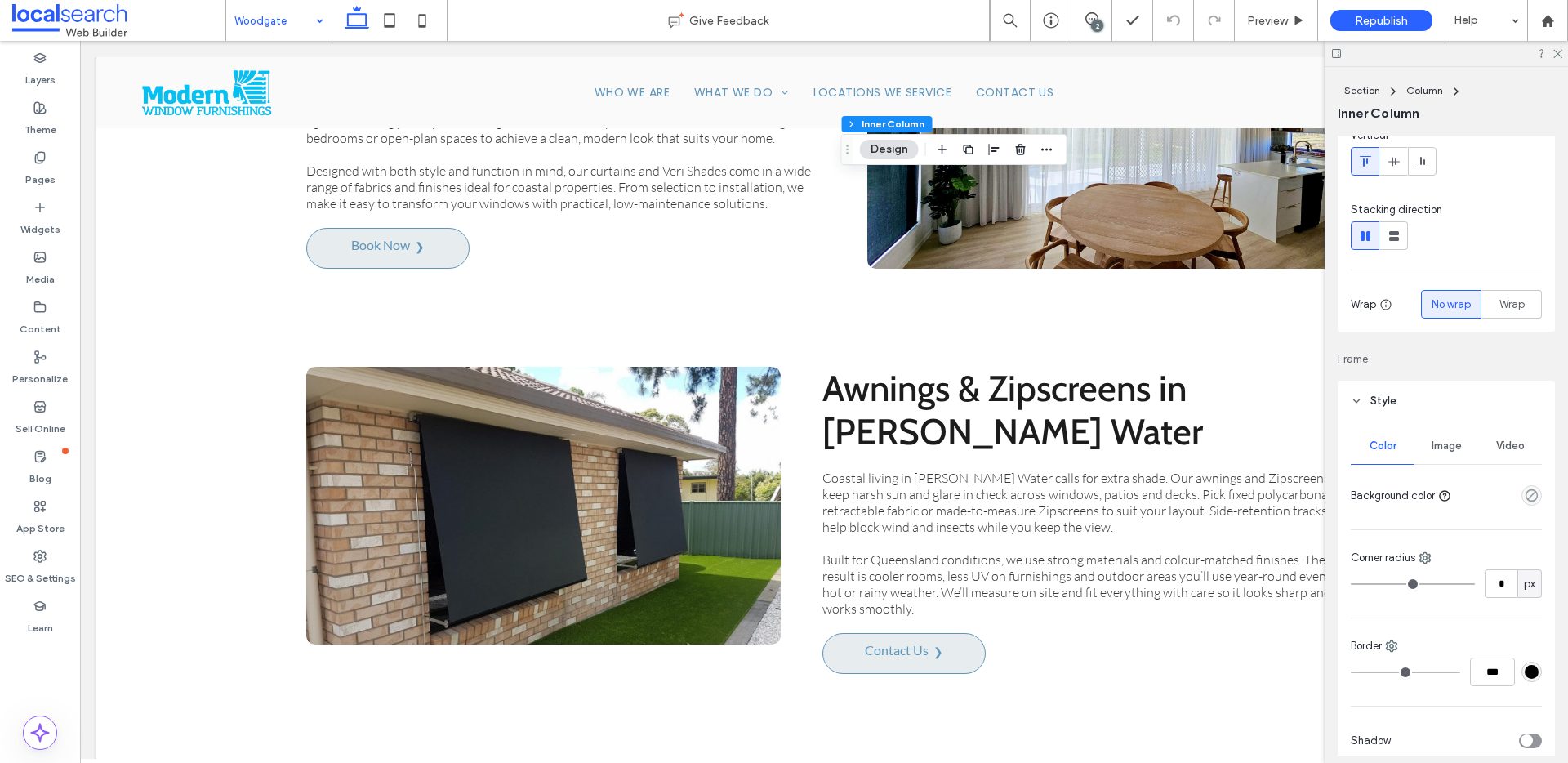
click at [1451, 441] on span "Image" at bounding box center [1447, 446] width 31 height 13
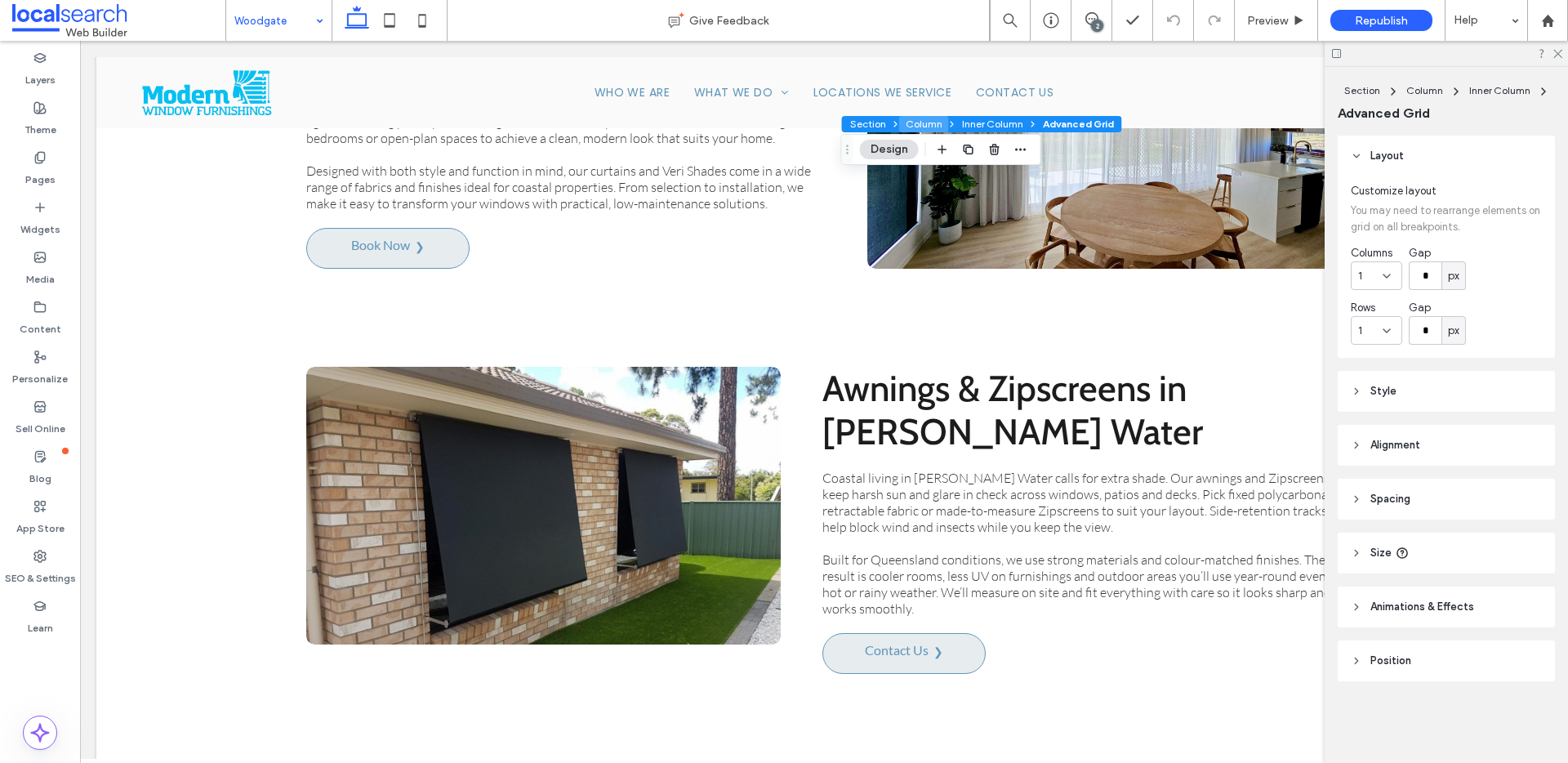
click at [925, 124] on button "Column" at bounding box center [924, 123] width 50 height 16
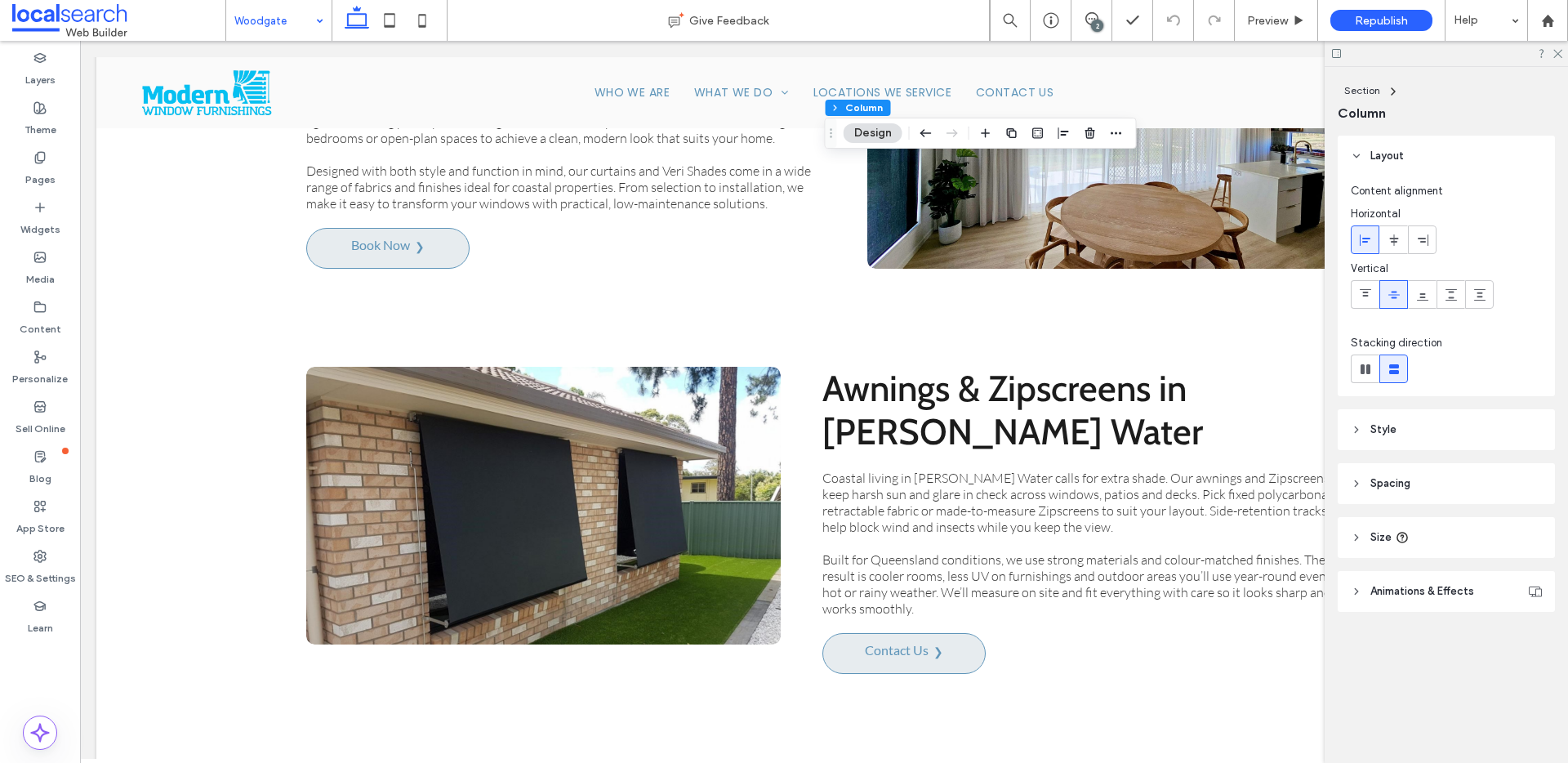
click at [1453, 450] on div "Layout Content alignment Horizontal Vertical Stacking direction Style Color Ima…" at bounding box center [1451, 406] width 228 height 541
click at [1450, 442] on header "Style" at bounding box center [1446, 429] width 217 height 41
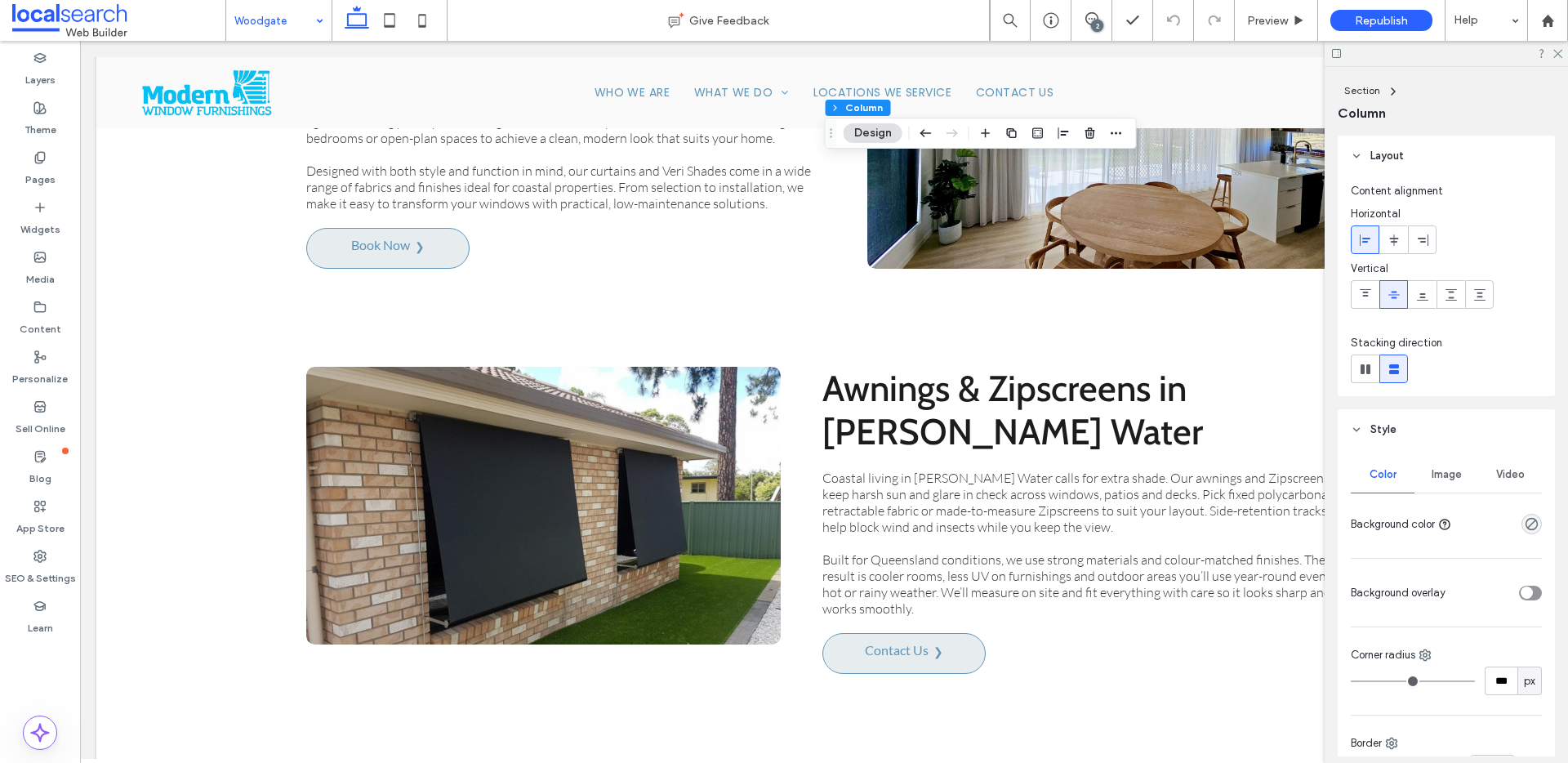
click at [1435, 479] on span "Image" at bounding box center [1447, 475] width 31 height 13
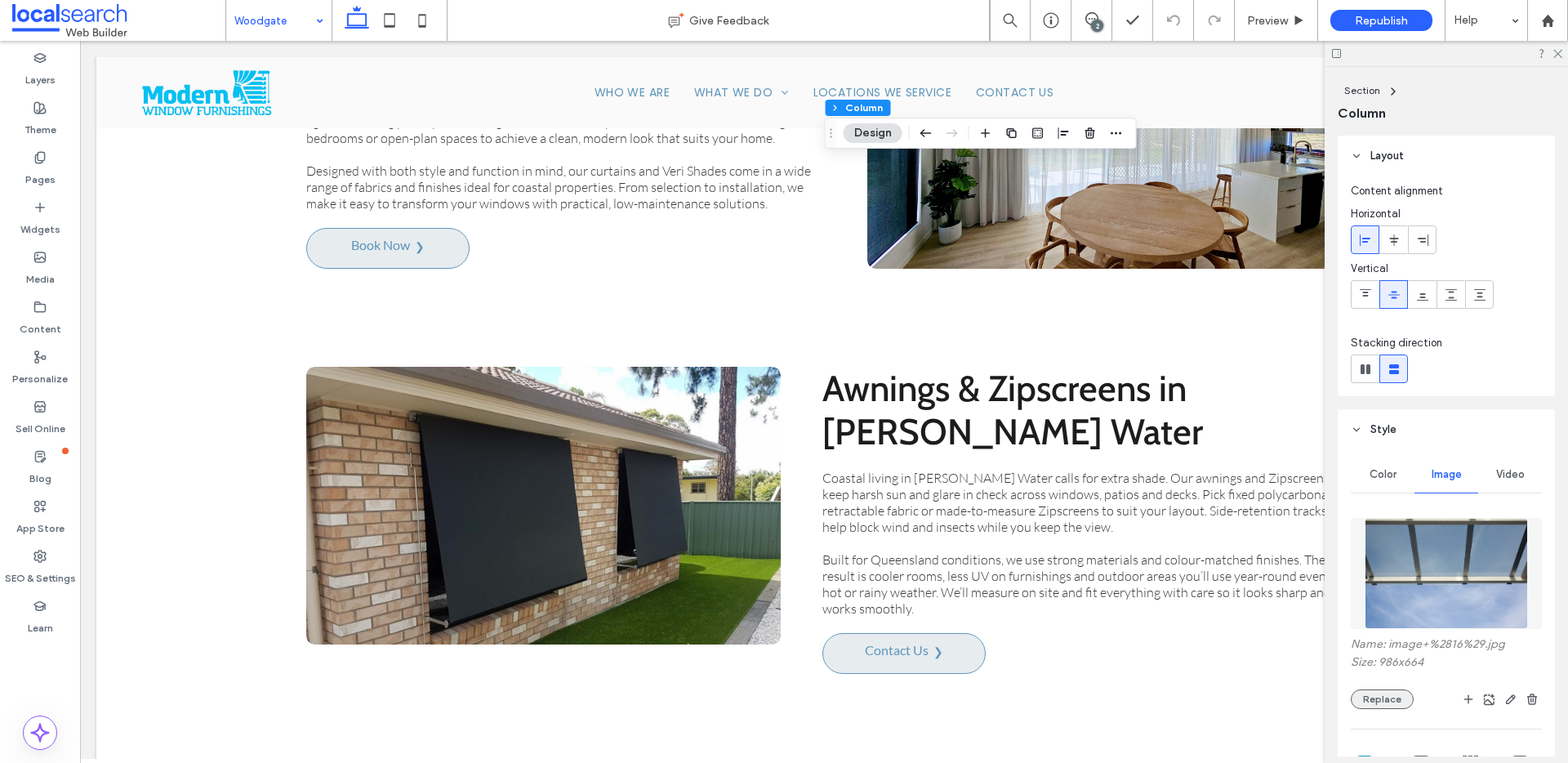
click at [1396, 708] on button "Replace" at bounding box center [1382, 699] width 63 height 20
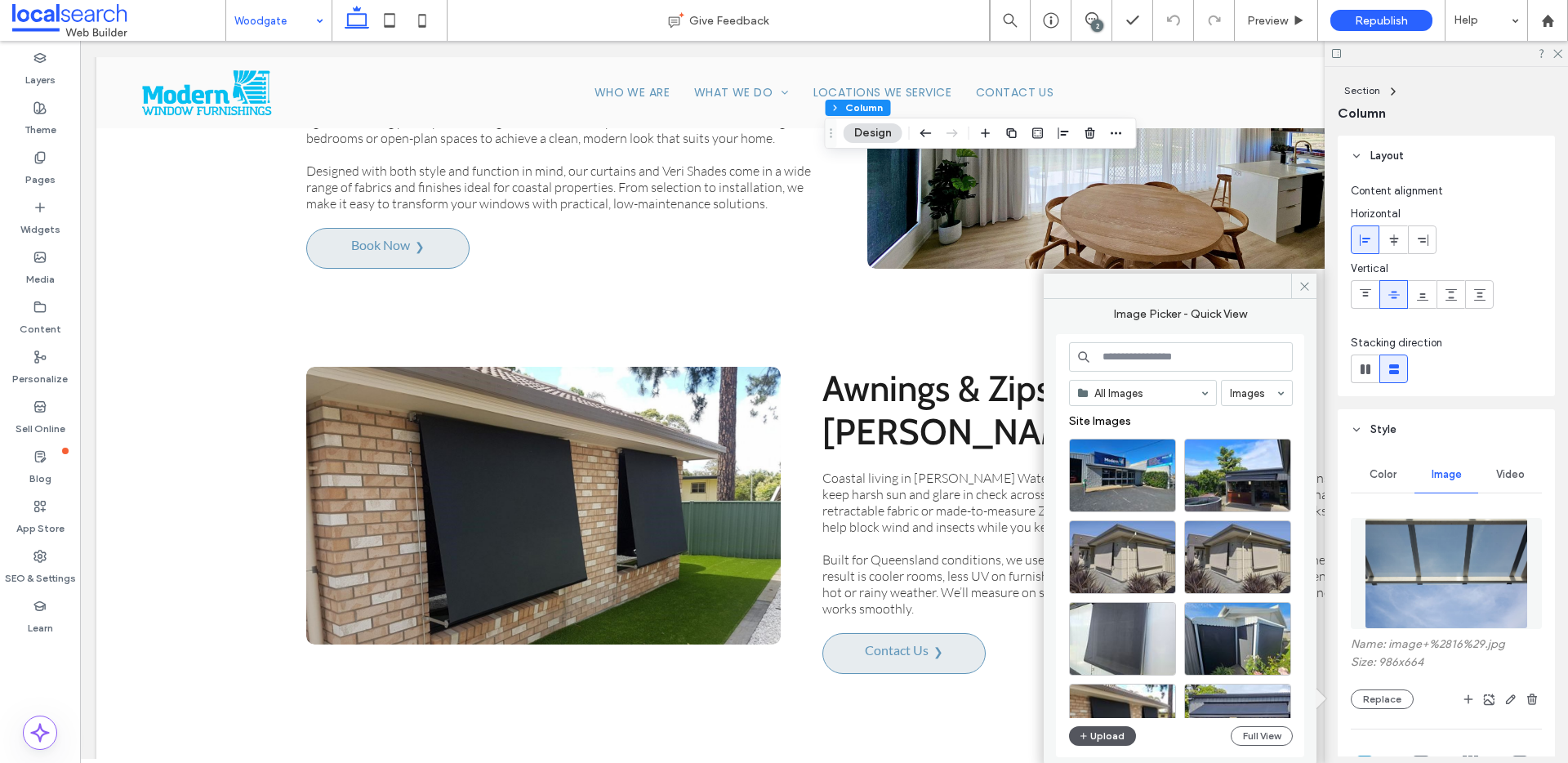
click at [1102, 729] on button "Upload" at bounding box center [1102, 735] width 67 height 20
click at [1249, 741] on button "Full View" at bounding box center [1261, 735] width 62 height 20
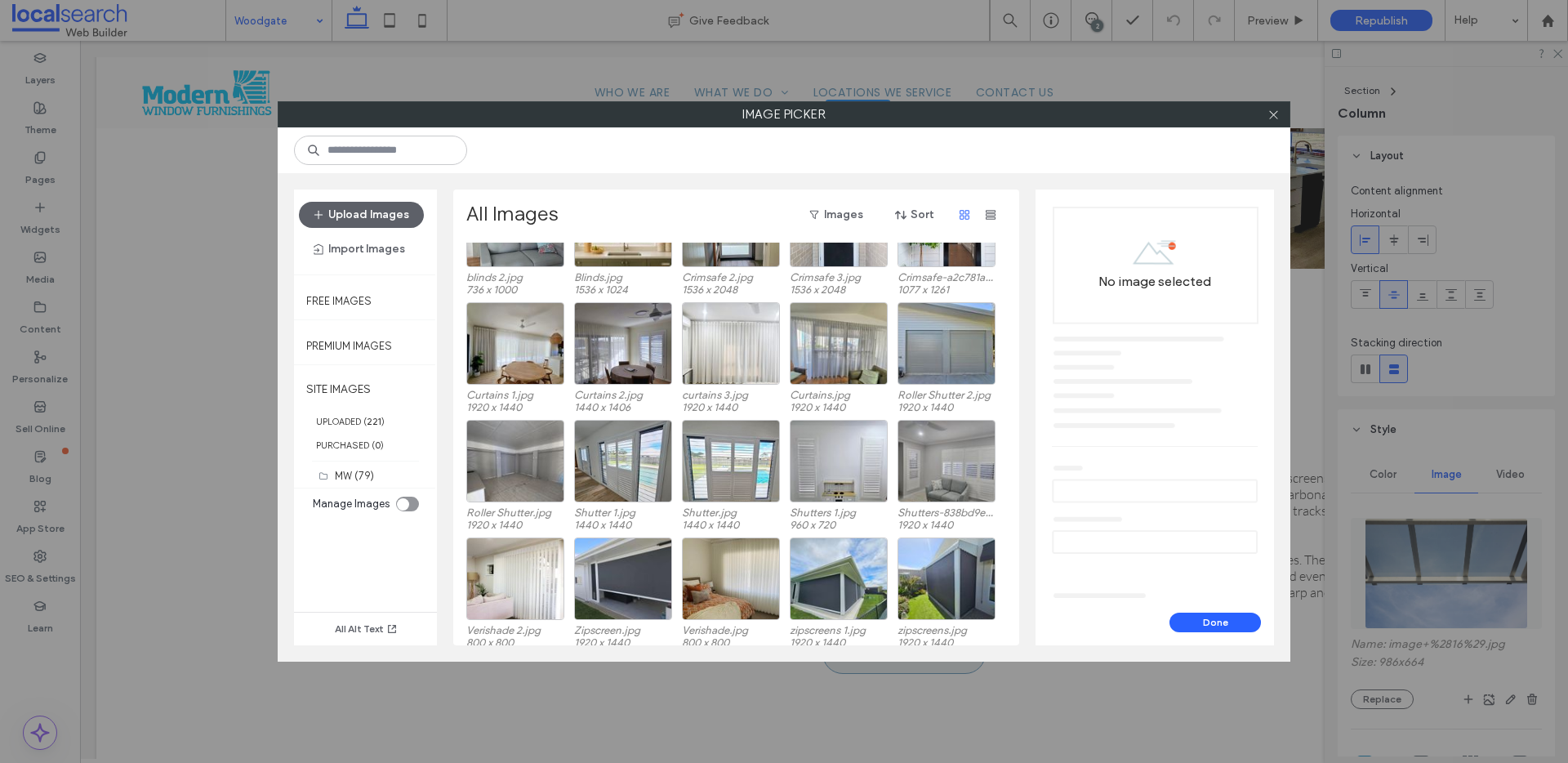
scroll to position [272, 0]
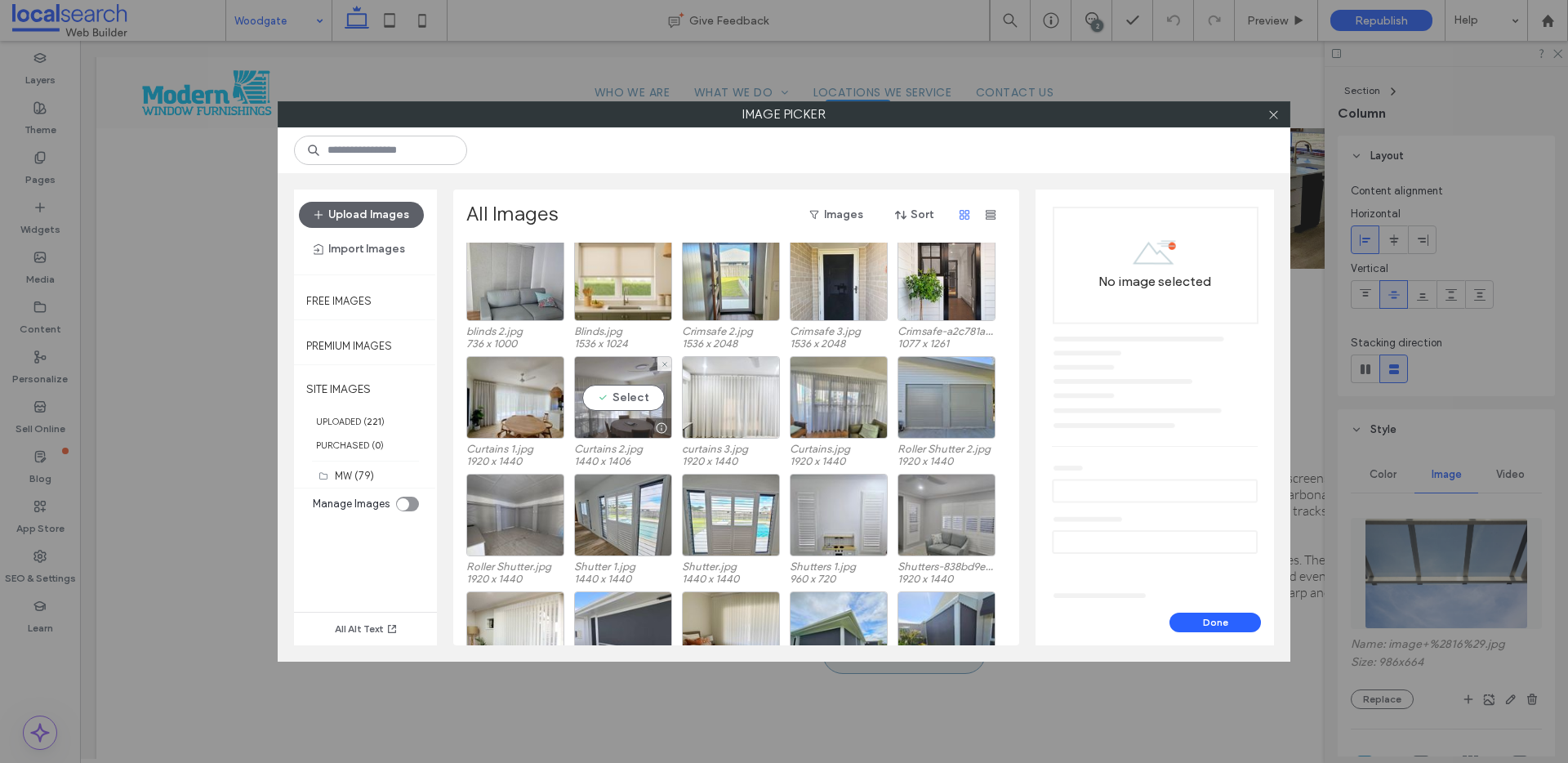
click at [632, 401] on div "Select" at bounding box center [623, 397] width 98 height 82
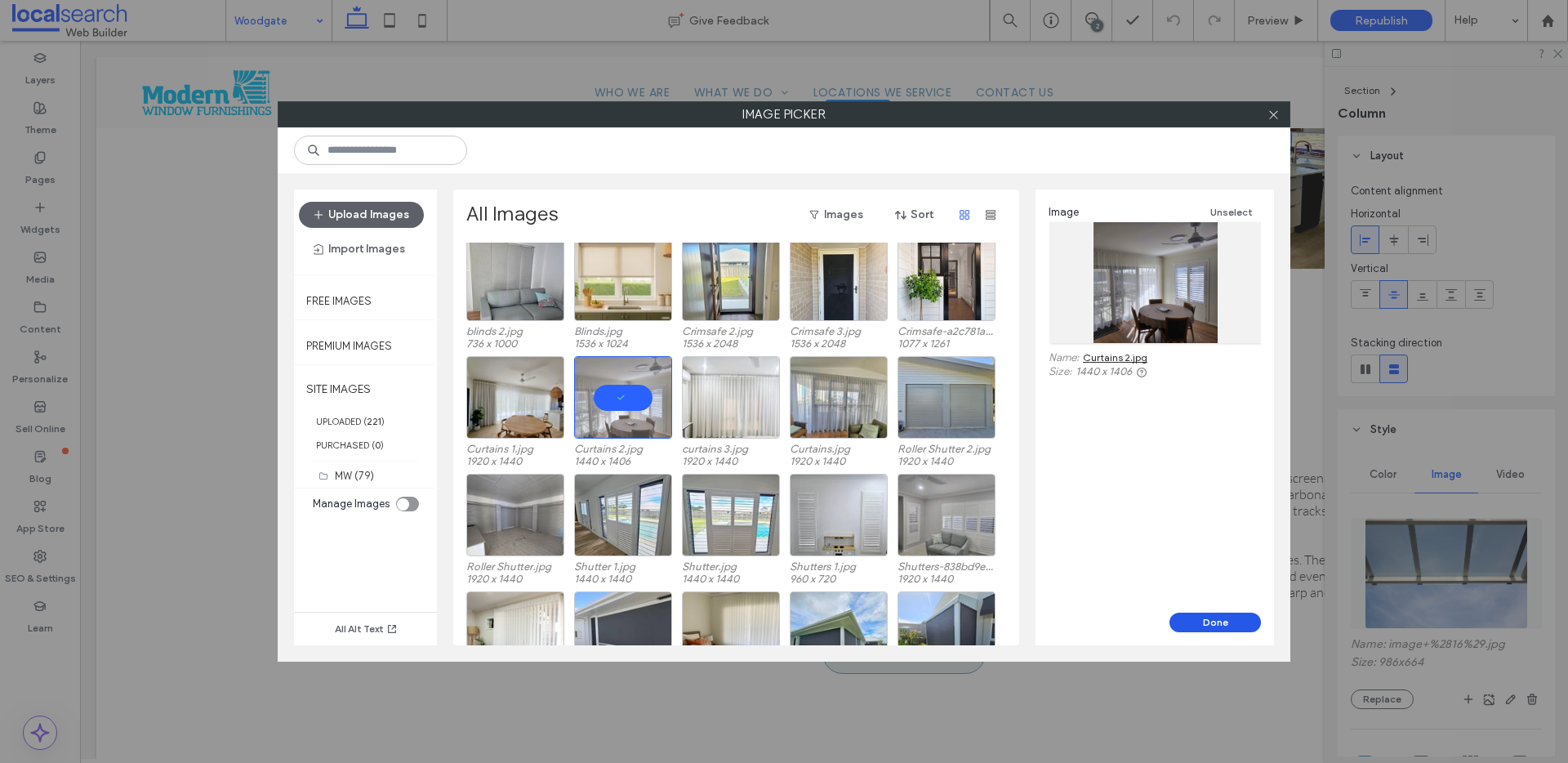
click at [1227, 622] on button "Done" at bounding box center [1216, 622] width 92 height 20
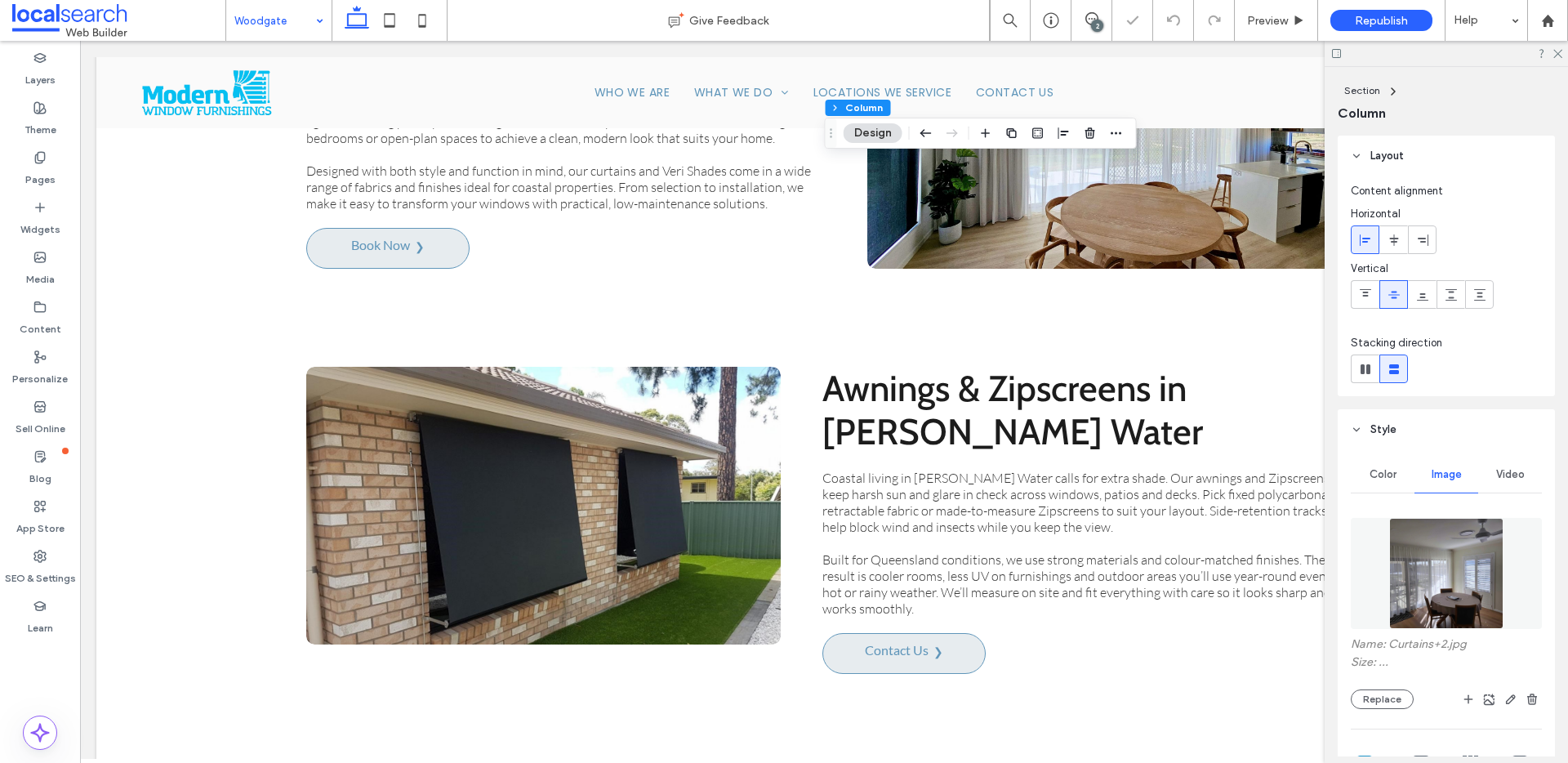
type input "***"
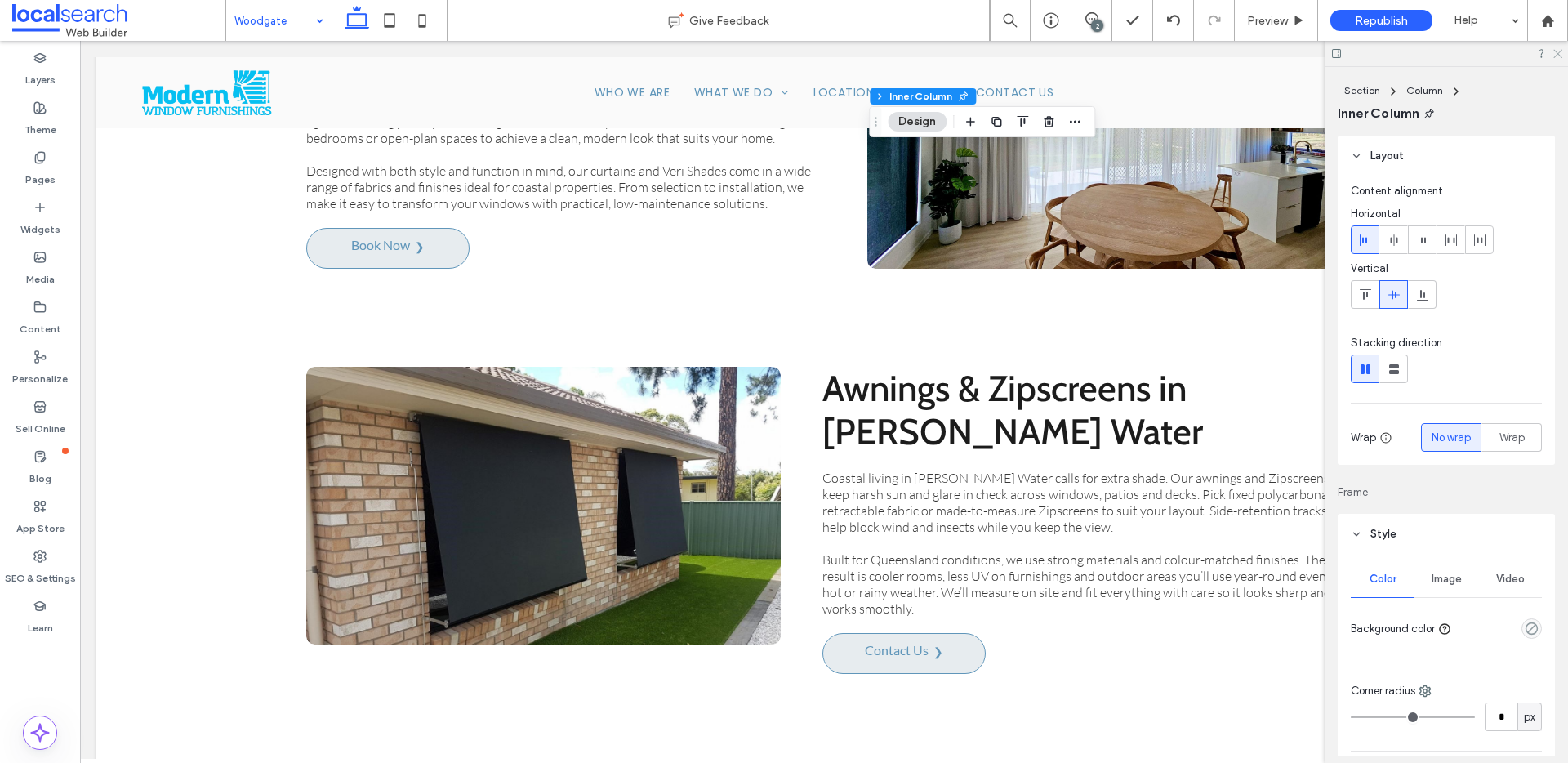
click at [1555, 49] on icon at bounding box center [1557, 53] width 11 height 11
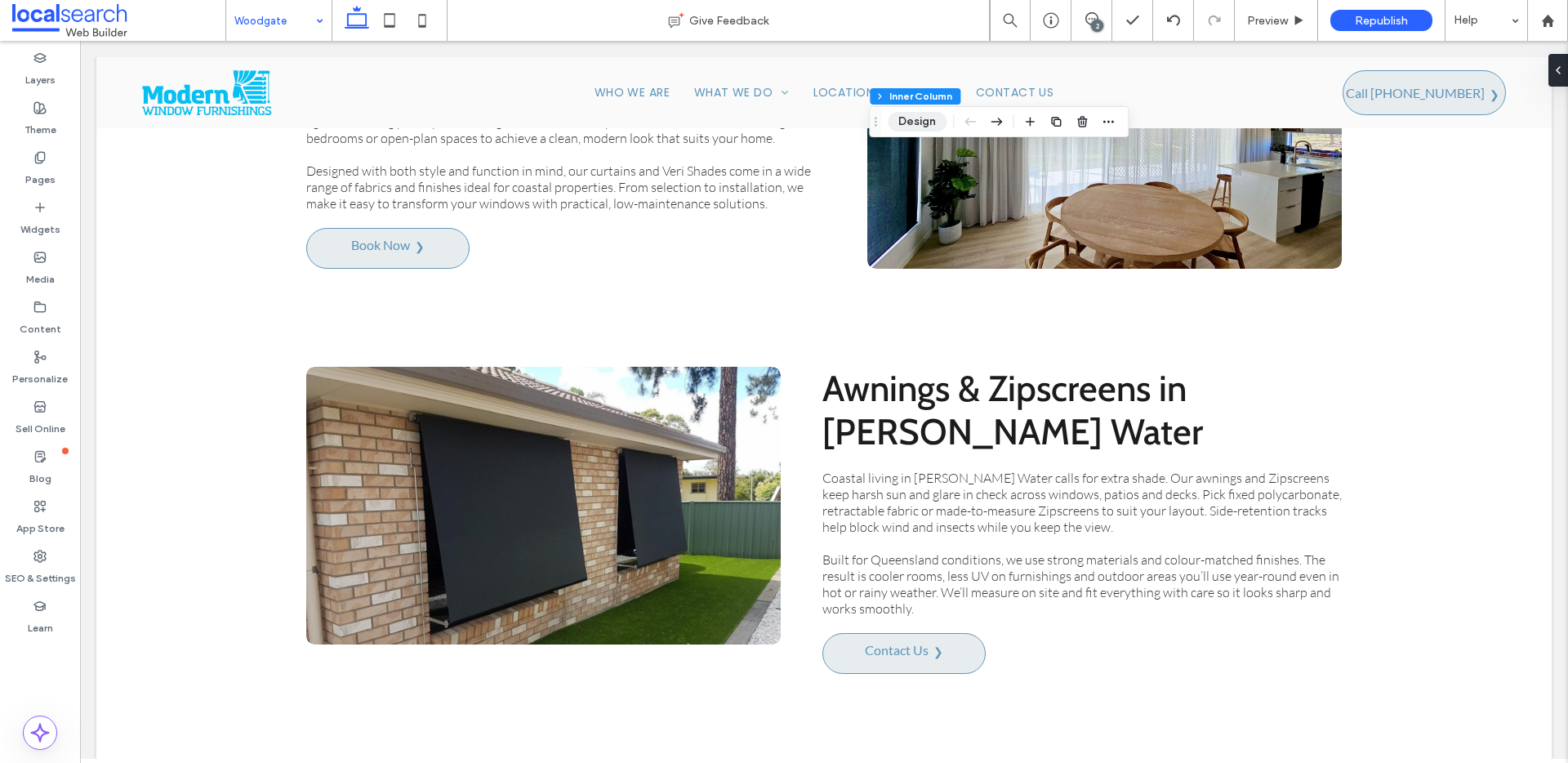
click at [910, 119] on button "Design" at bounding box center [918, 121] width 59 height 20
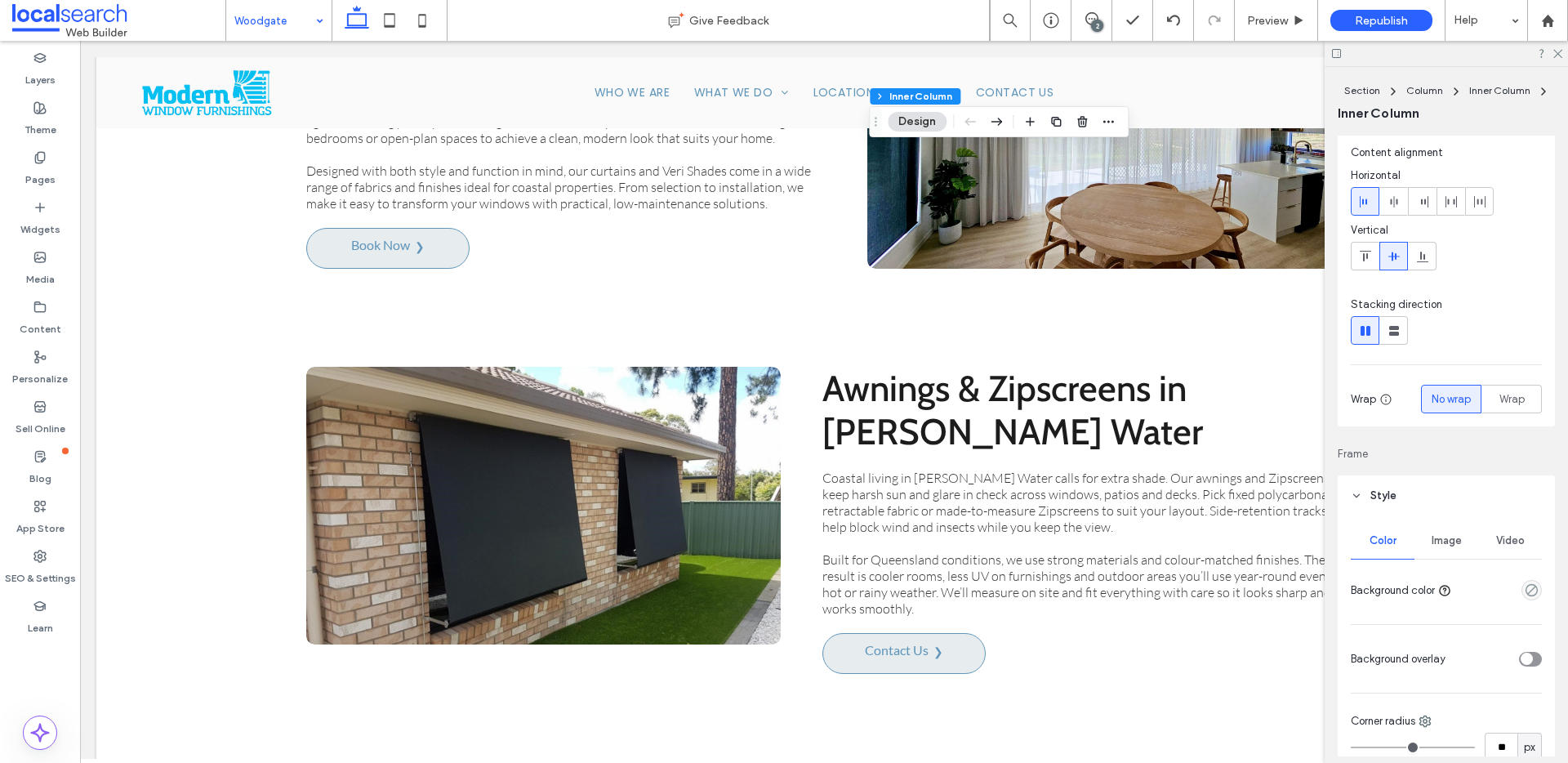
click at [1433, 535] on span "Image" at bounding box center [1447, 540] width 31 height 13
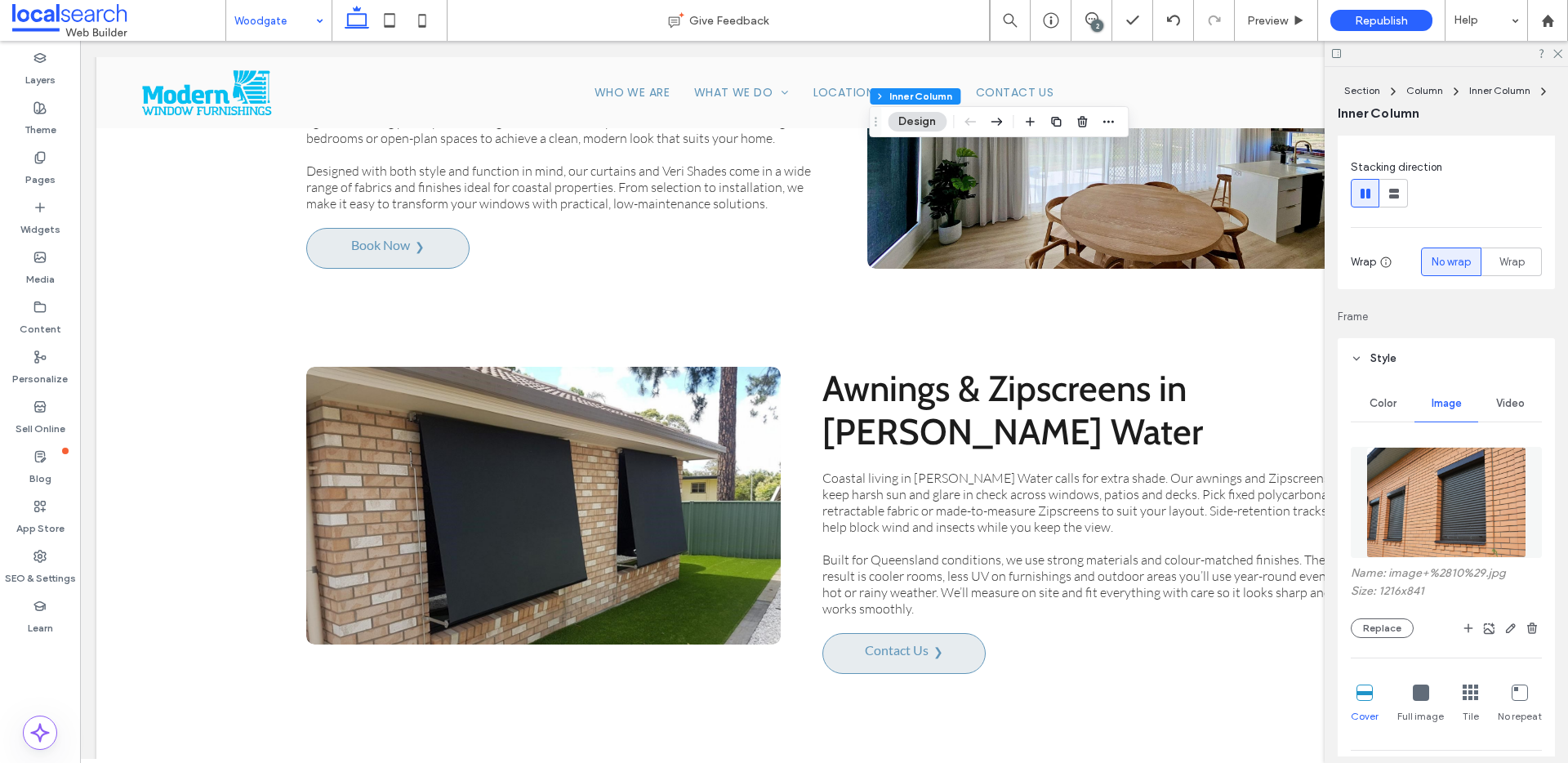
scroll to position [252, 0]
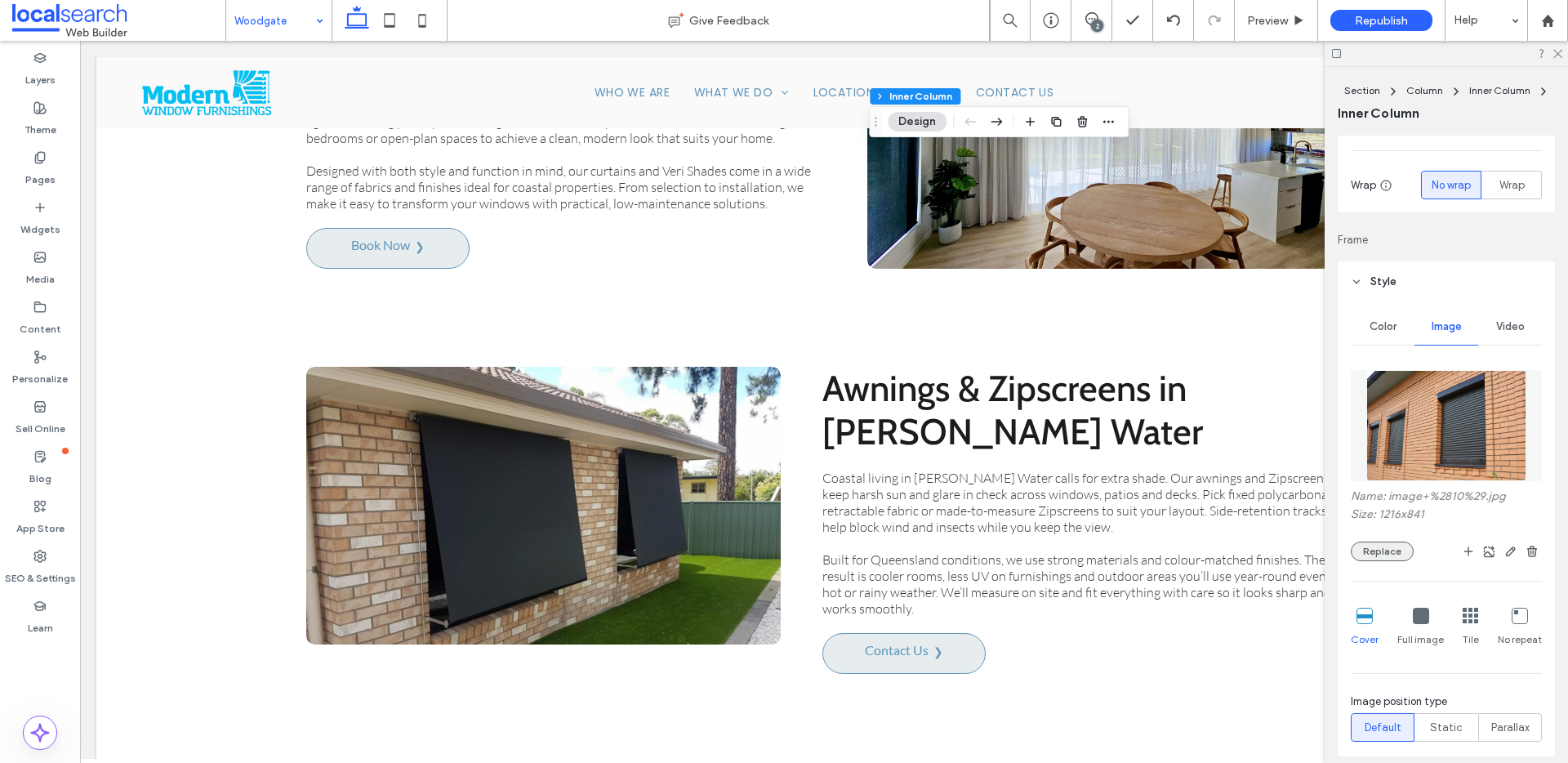
click at [1385, 542] on button "Replace" at bounding box center [1382, 551] width 63 height 20
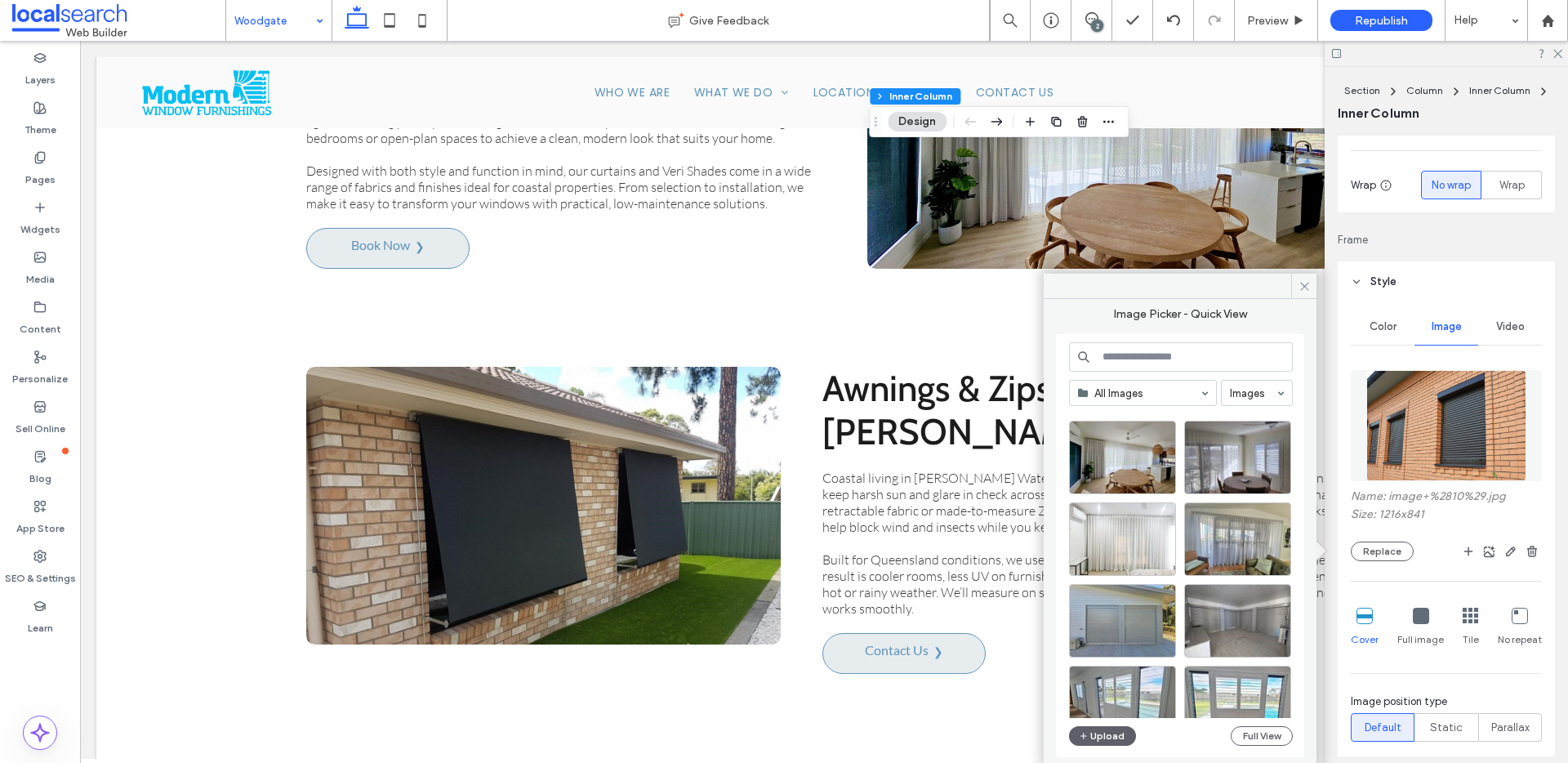
scroll to position [701, 0]
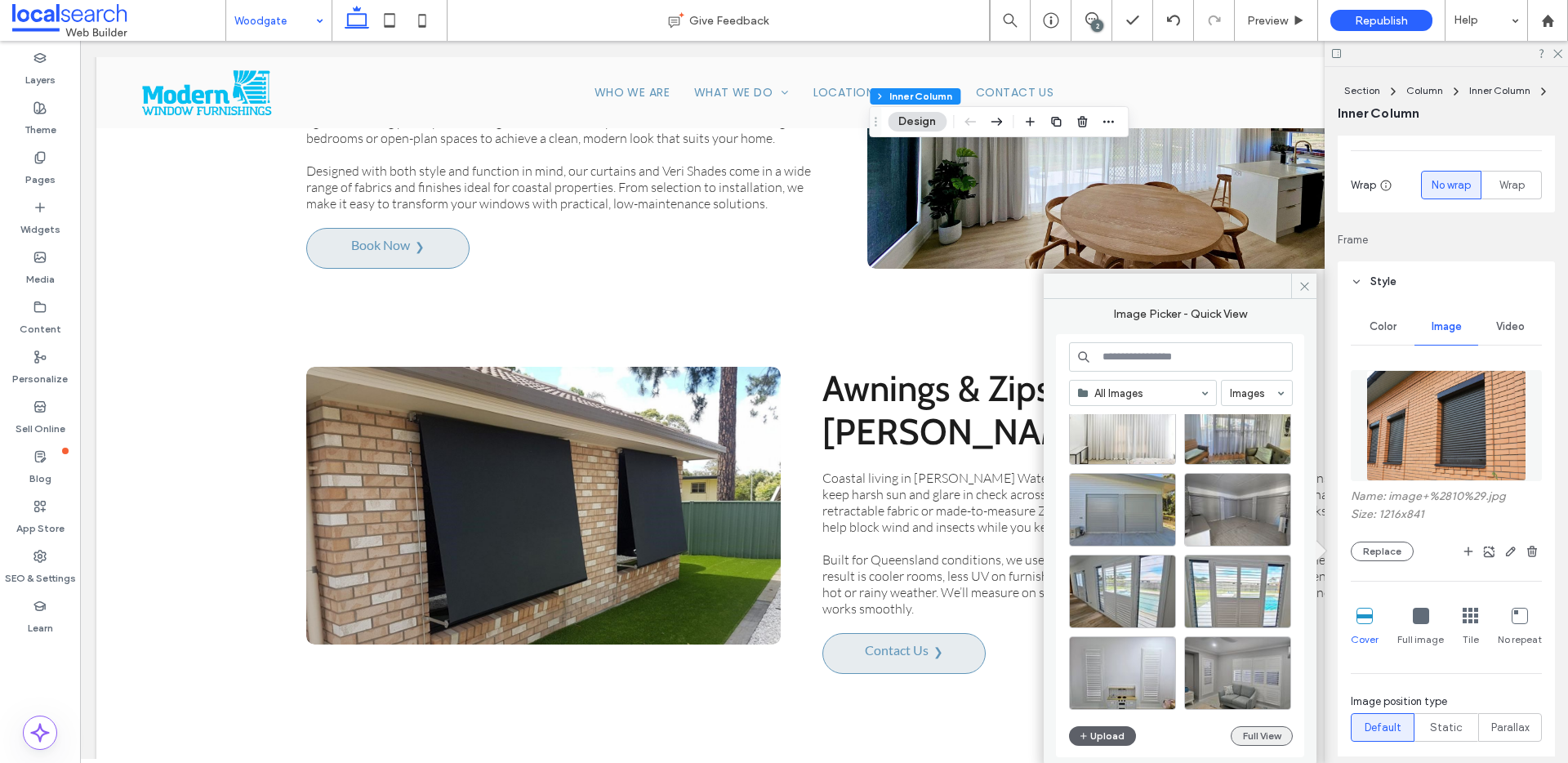
click at [1286, 737] on button "Full View" at bounding box center [1261, 735] width 62 height 20
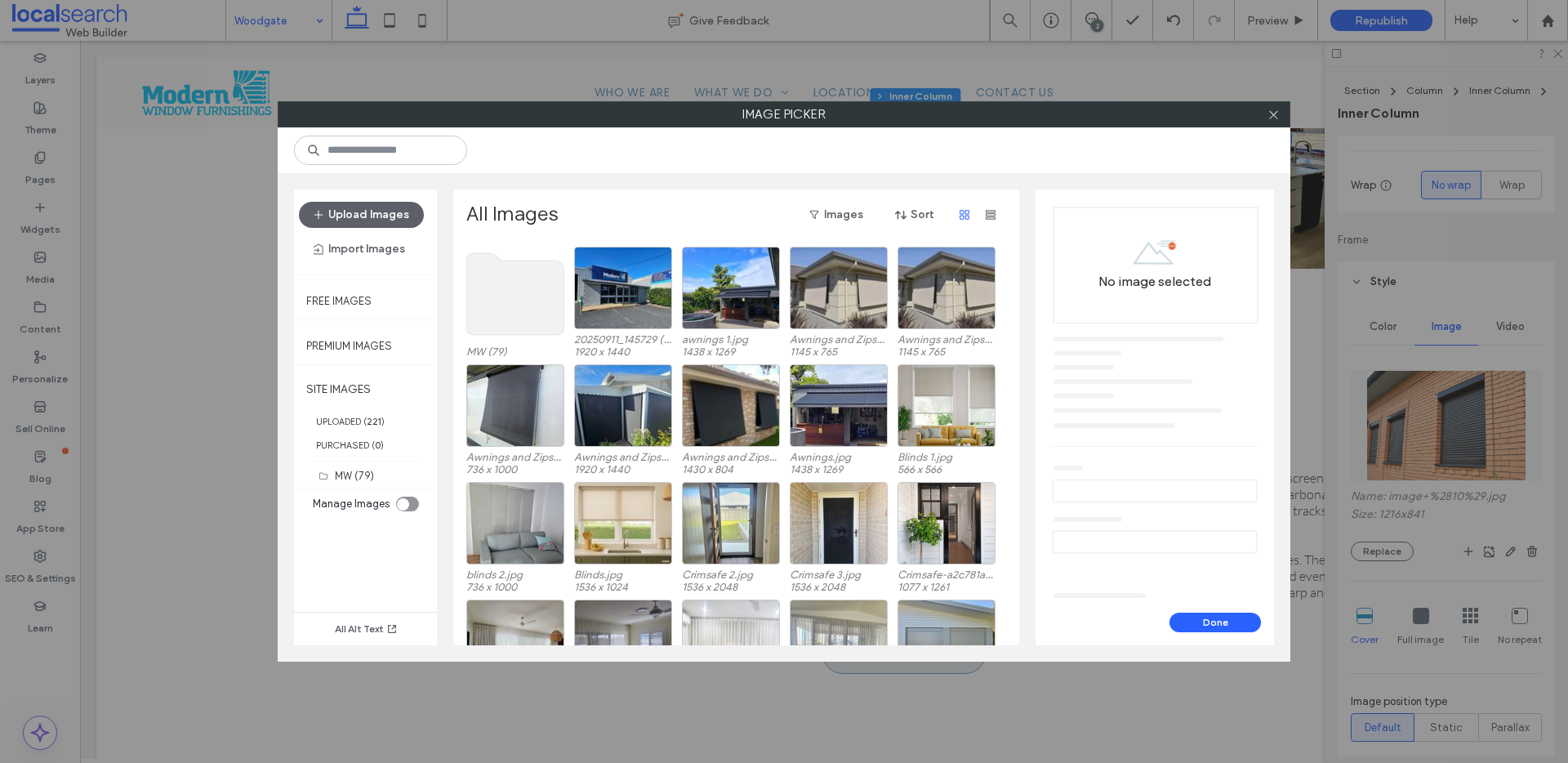
scroll to position [0, 0]
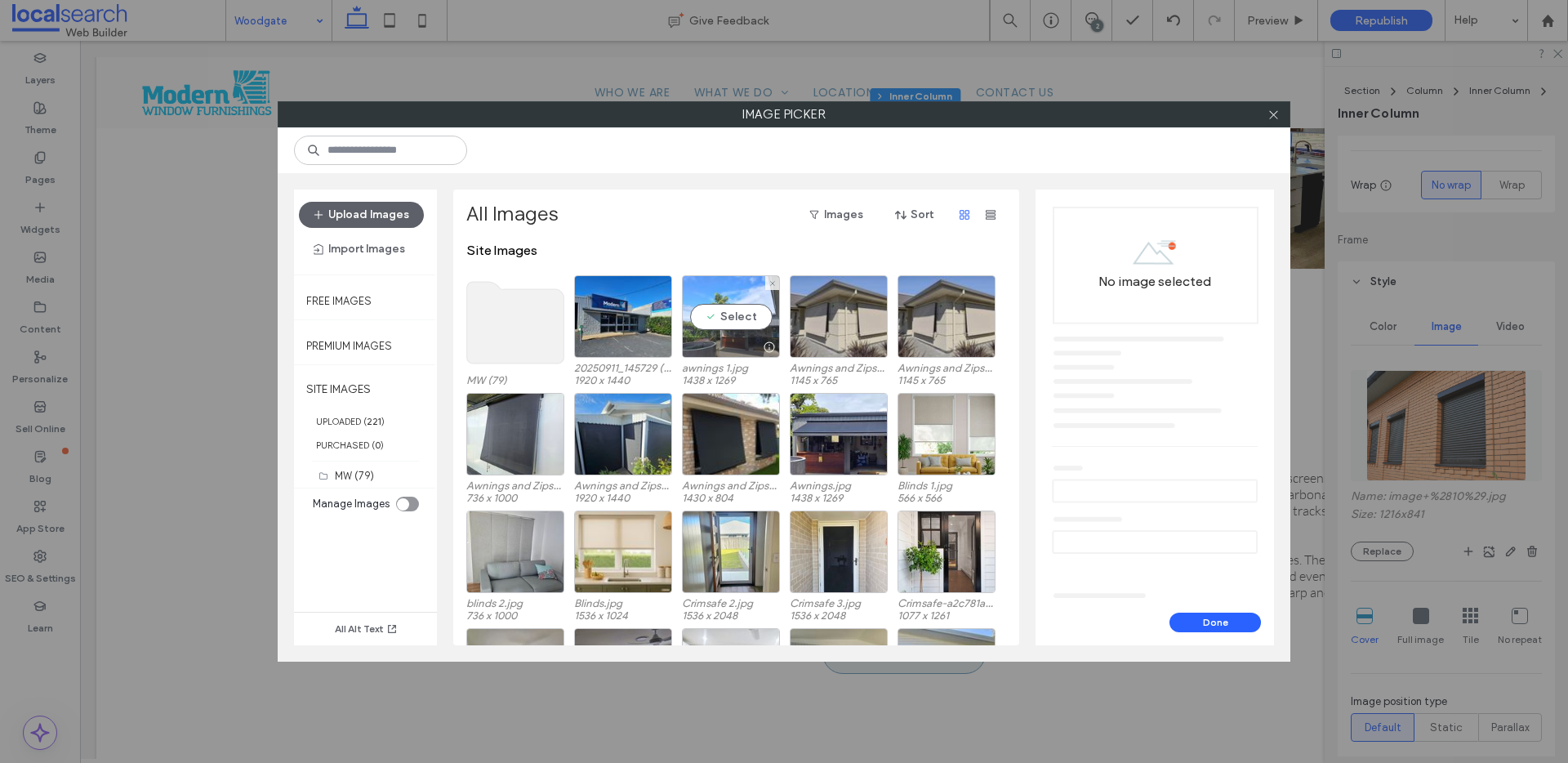
click at [747, 320] on div "Select" at bounding box center [731, 316] width 98 height 82
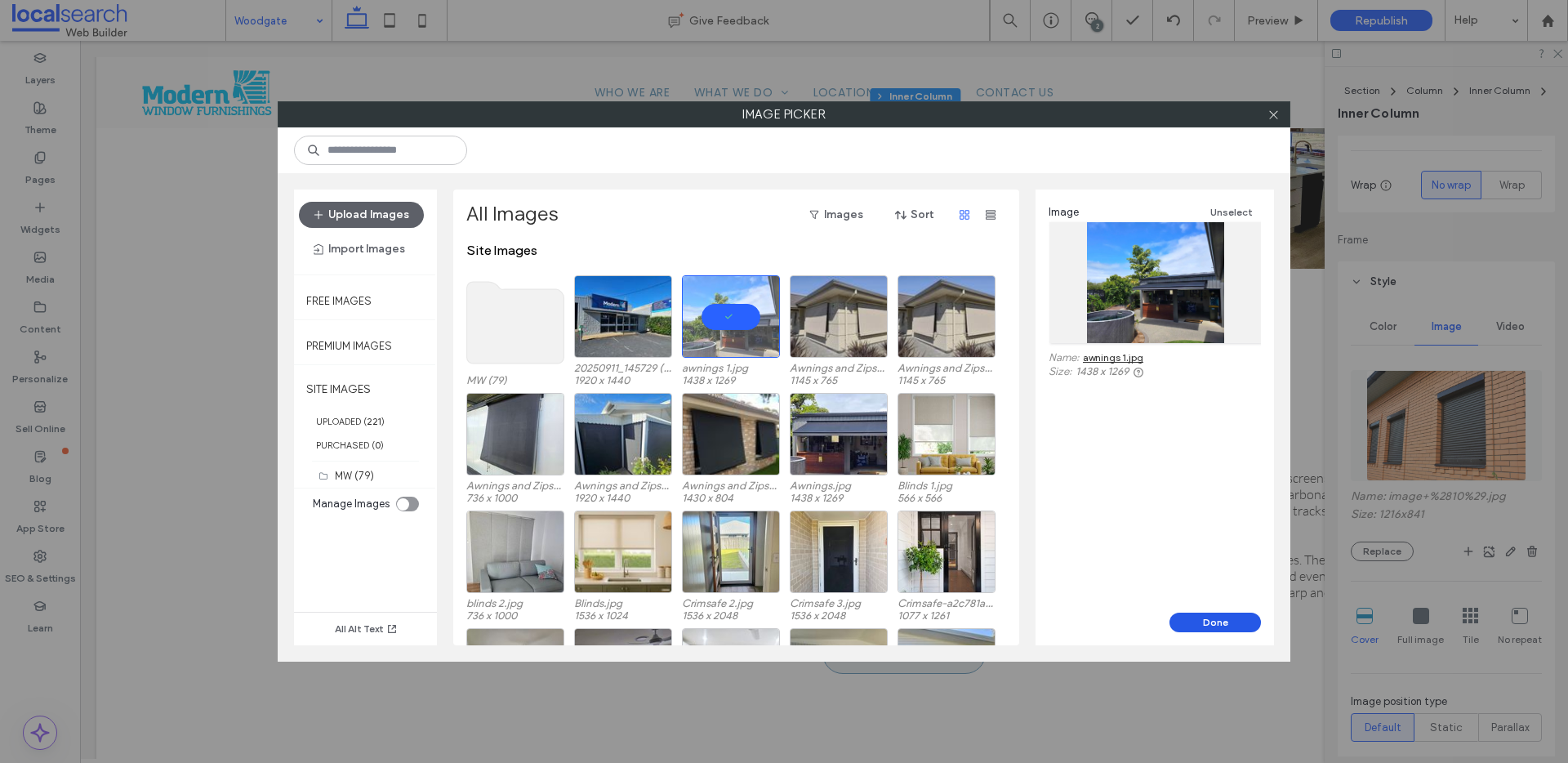
click at [1235, 623] on button "Done" at bounding box center [1216, 622] width 92 height 20
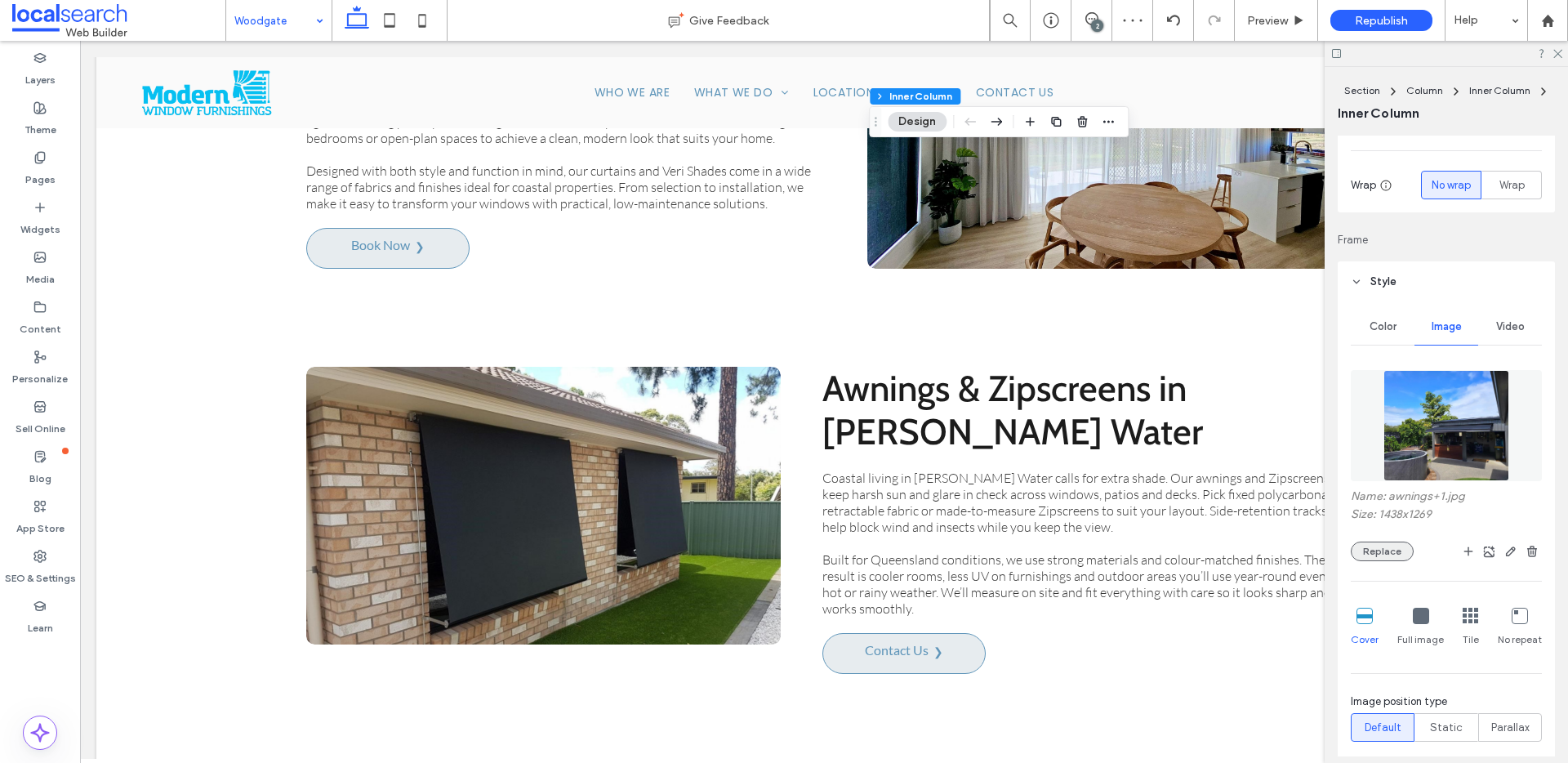
click at [1392, 556] on button "Replace" at bounding box center [1382, 551] width 63 height 20
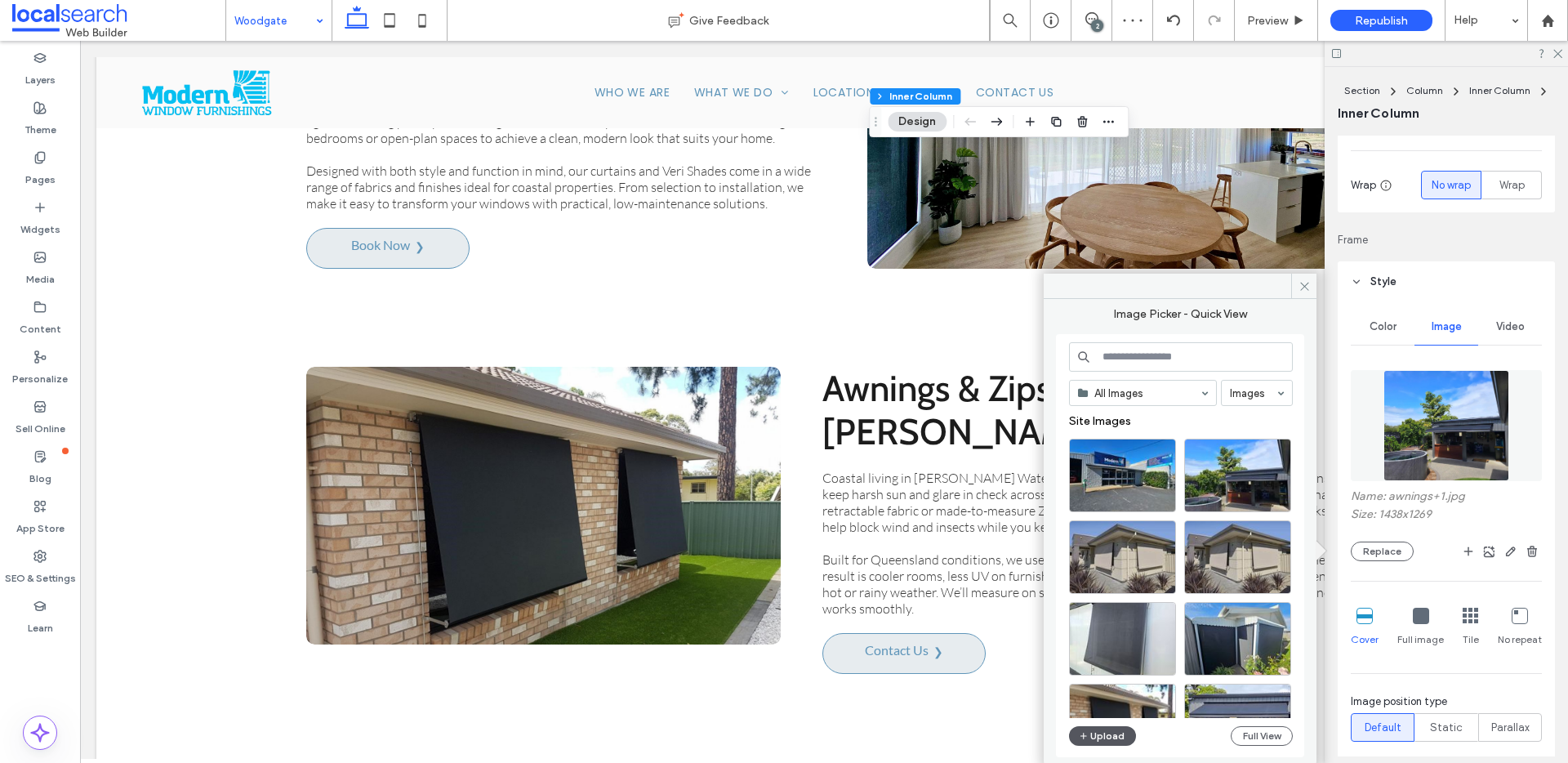
click at [1113, 731] on button "Upload" at bounding box center [1102, 735] width 67 height 20
click at [1267, 738] on button "Full View" at bounding box center [1261, 735] width 62 height 20
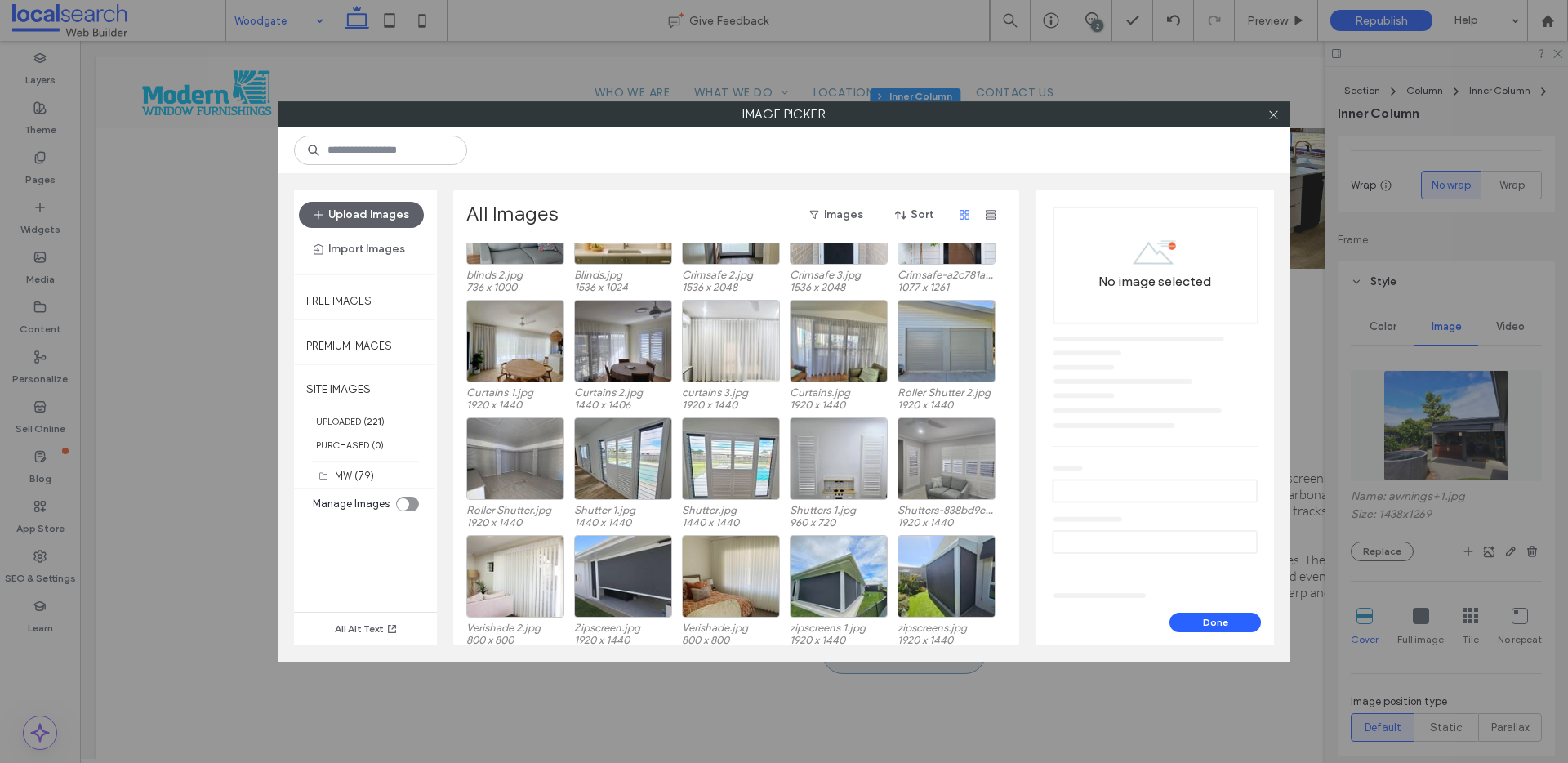
scroll to position [331, 0]
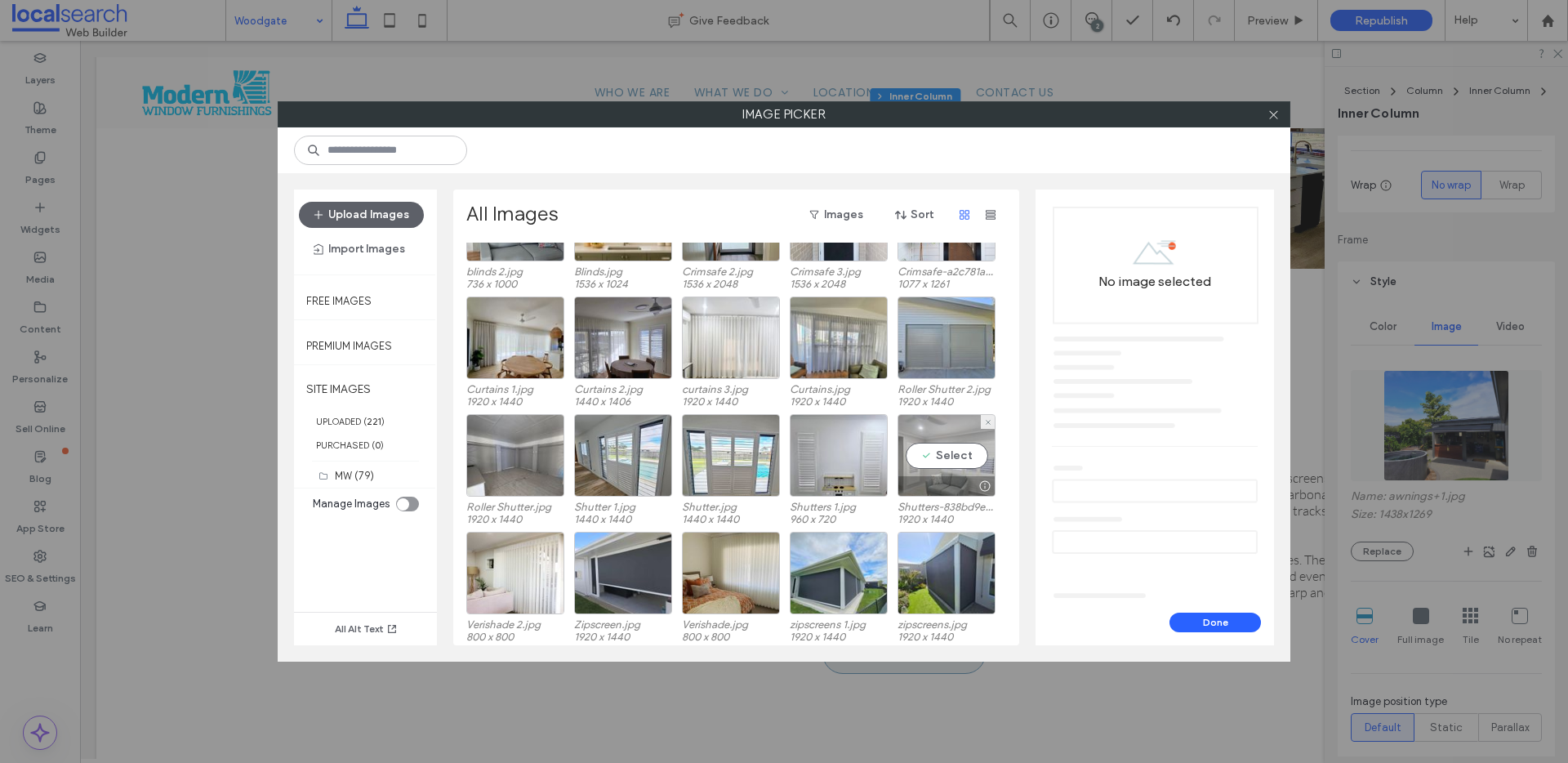
click at [950, 459] on div "Select" at bounding box center [946, 456] width 98 height 82
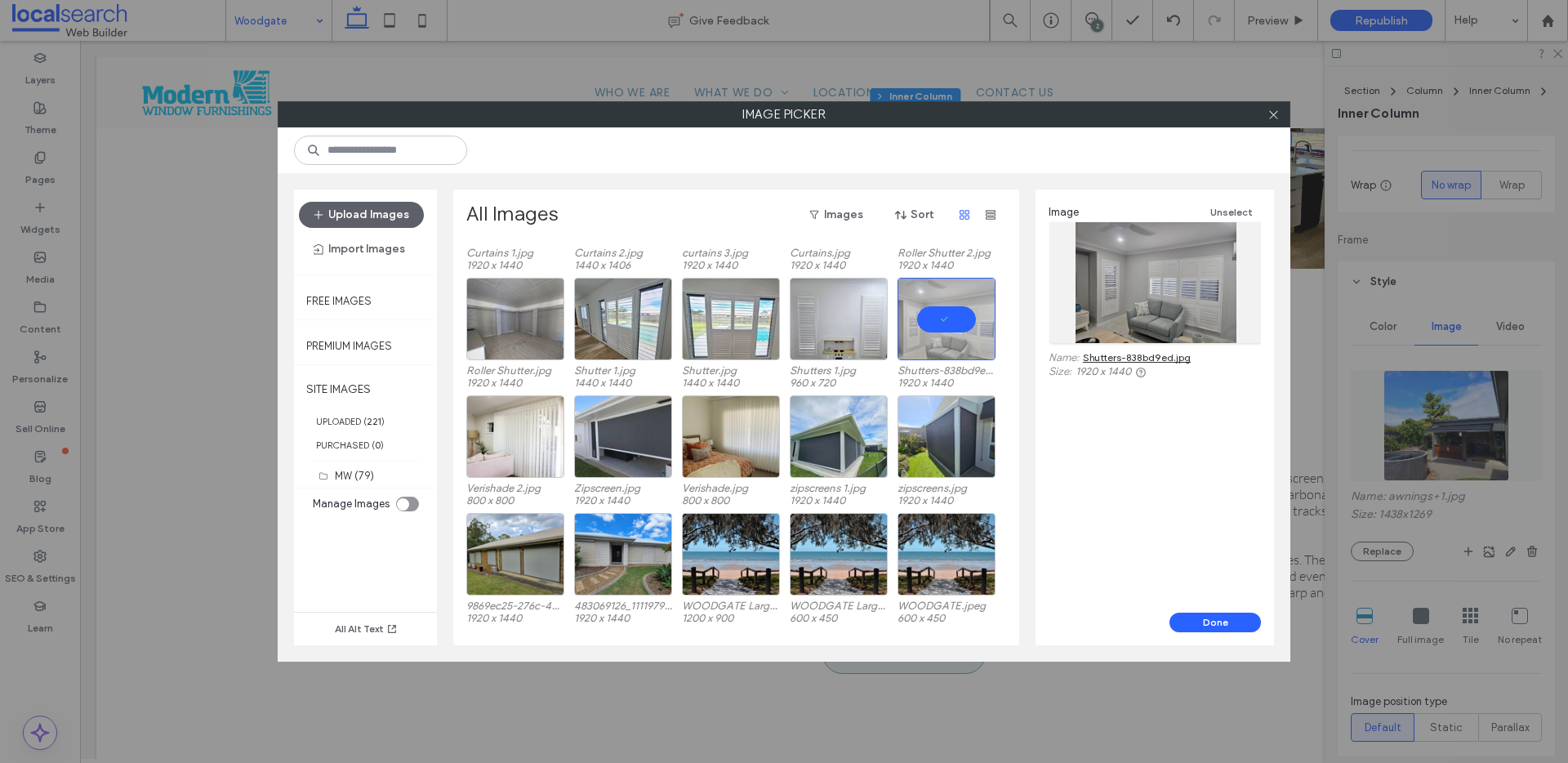
scroll to position [470, 0]
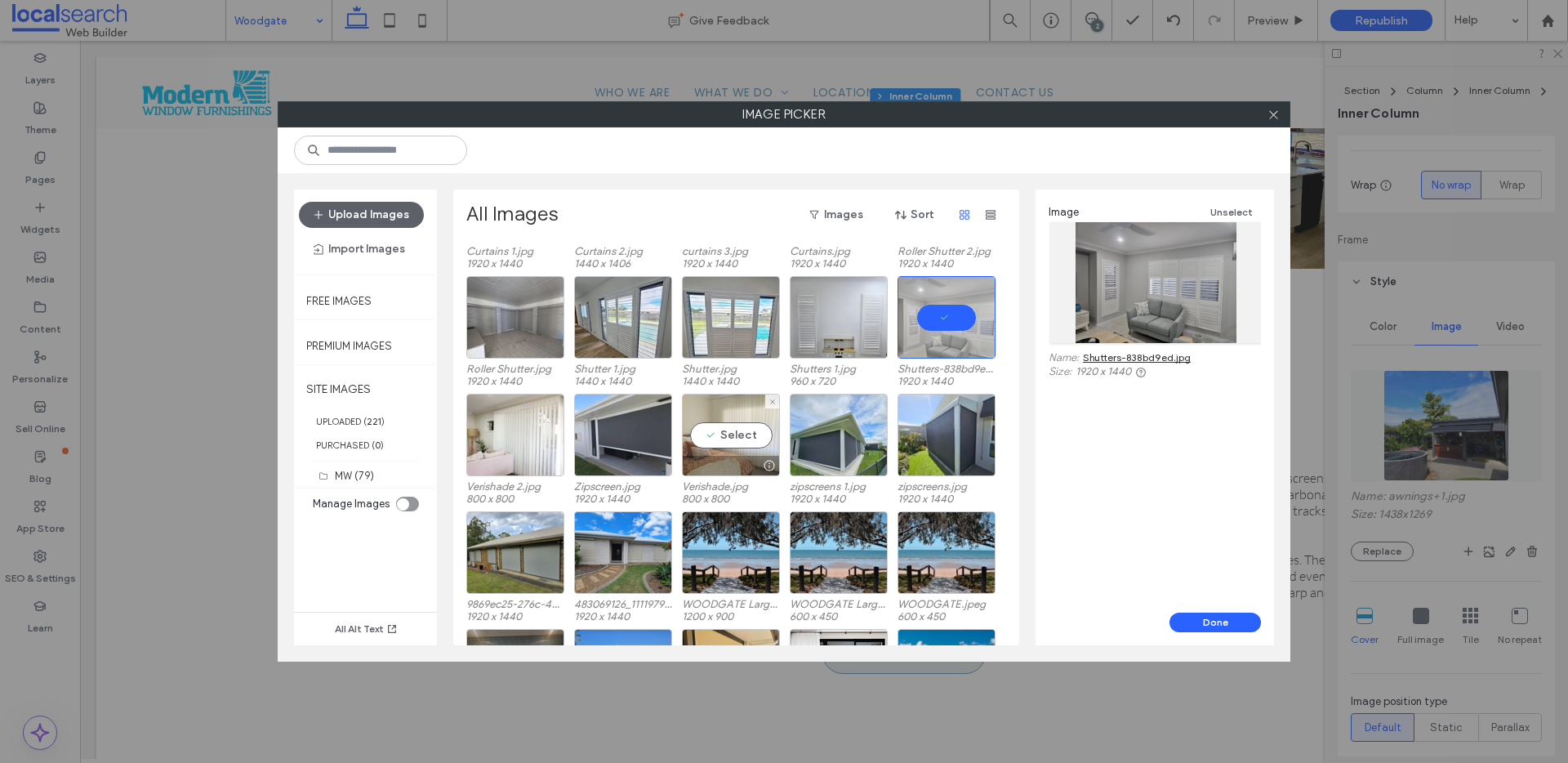
click at [734, 428] on div "Select" at bounding box center [731, 434] width 98 height 82
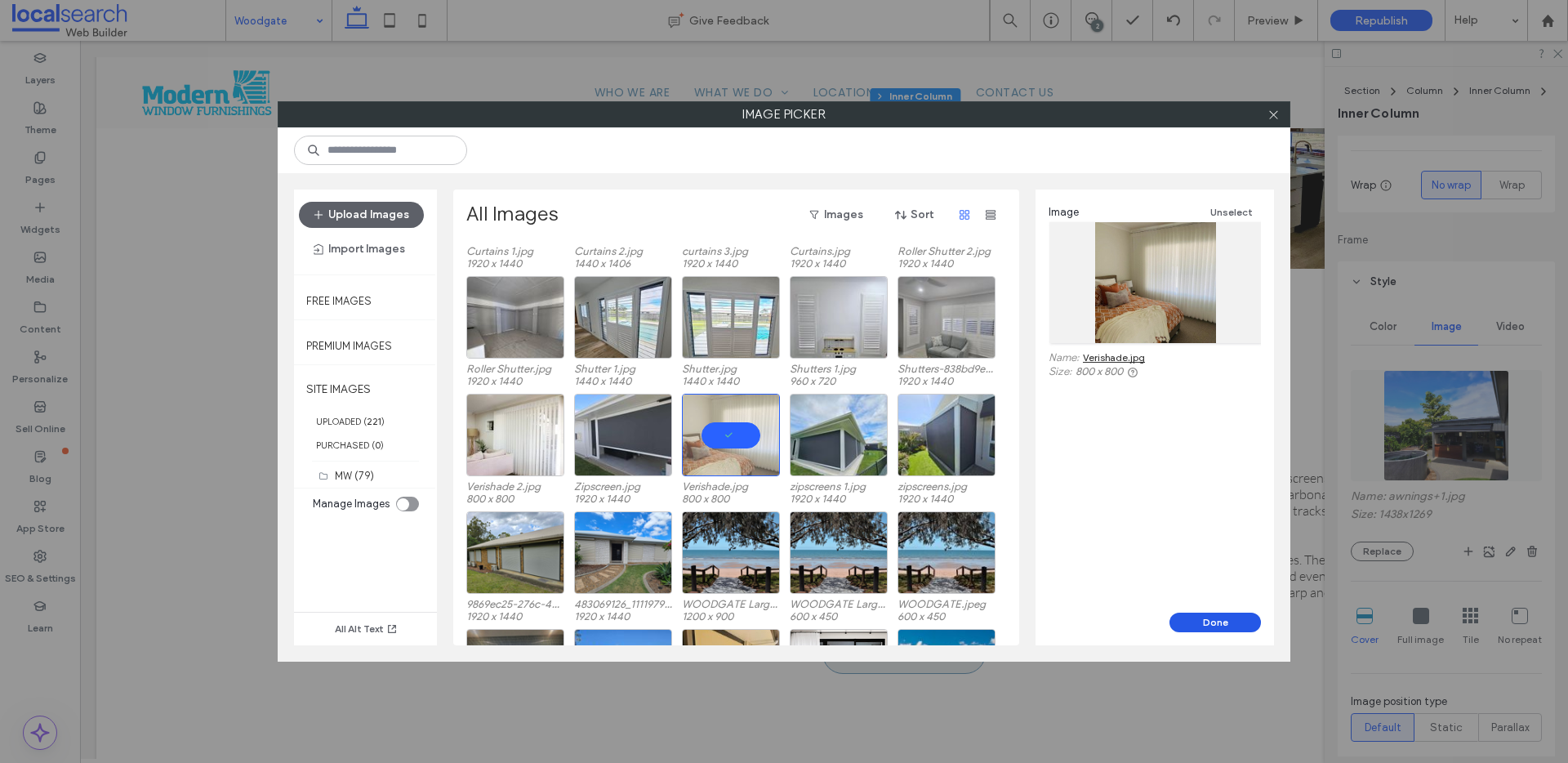
click at [1205, 619] on button "Done" at bounding box center [1216, 622] width 92 height 20
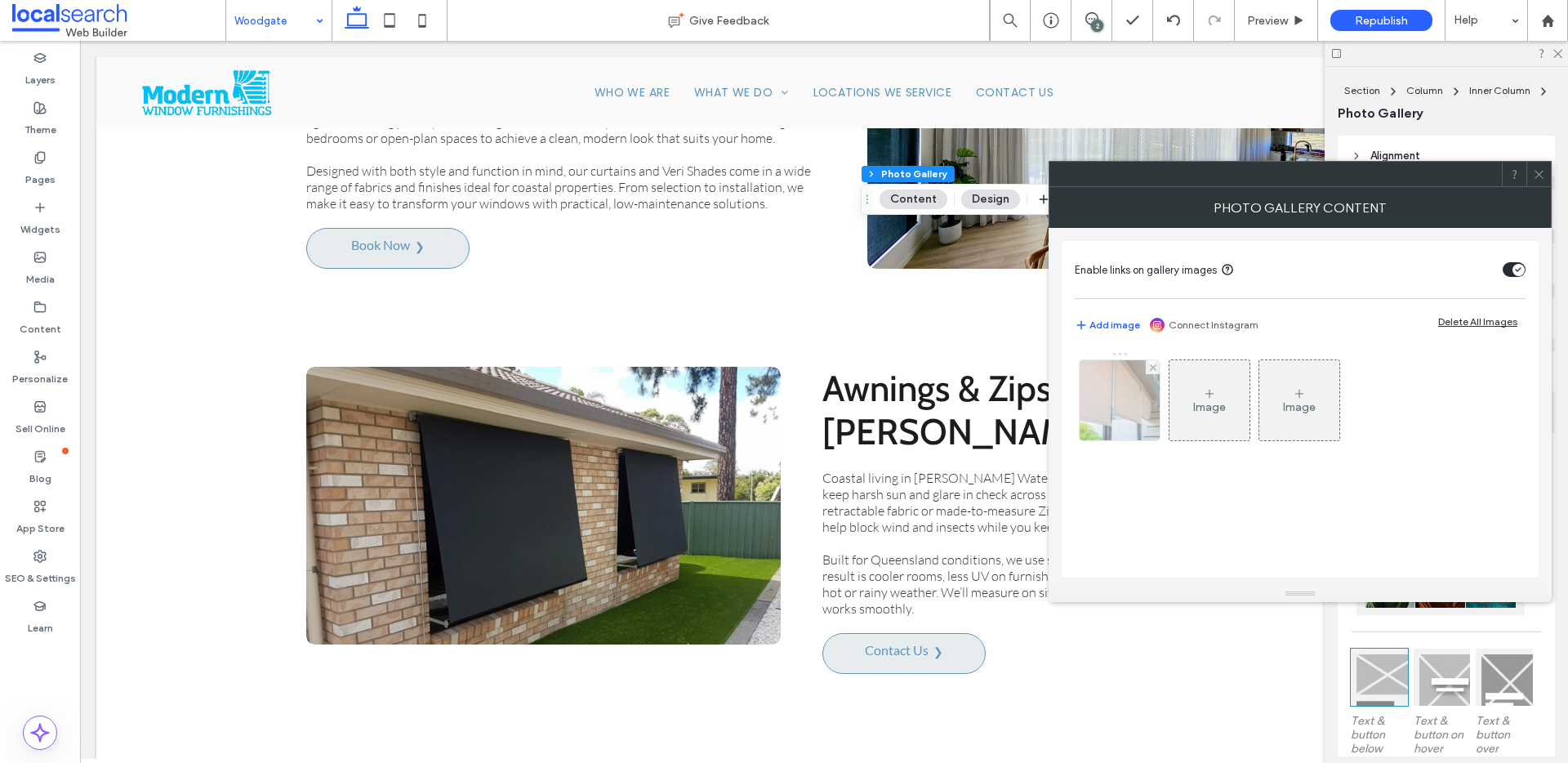
click at [1131, 401] on div at bounding box center [1120, 400] width 80 height 80
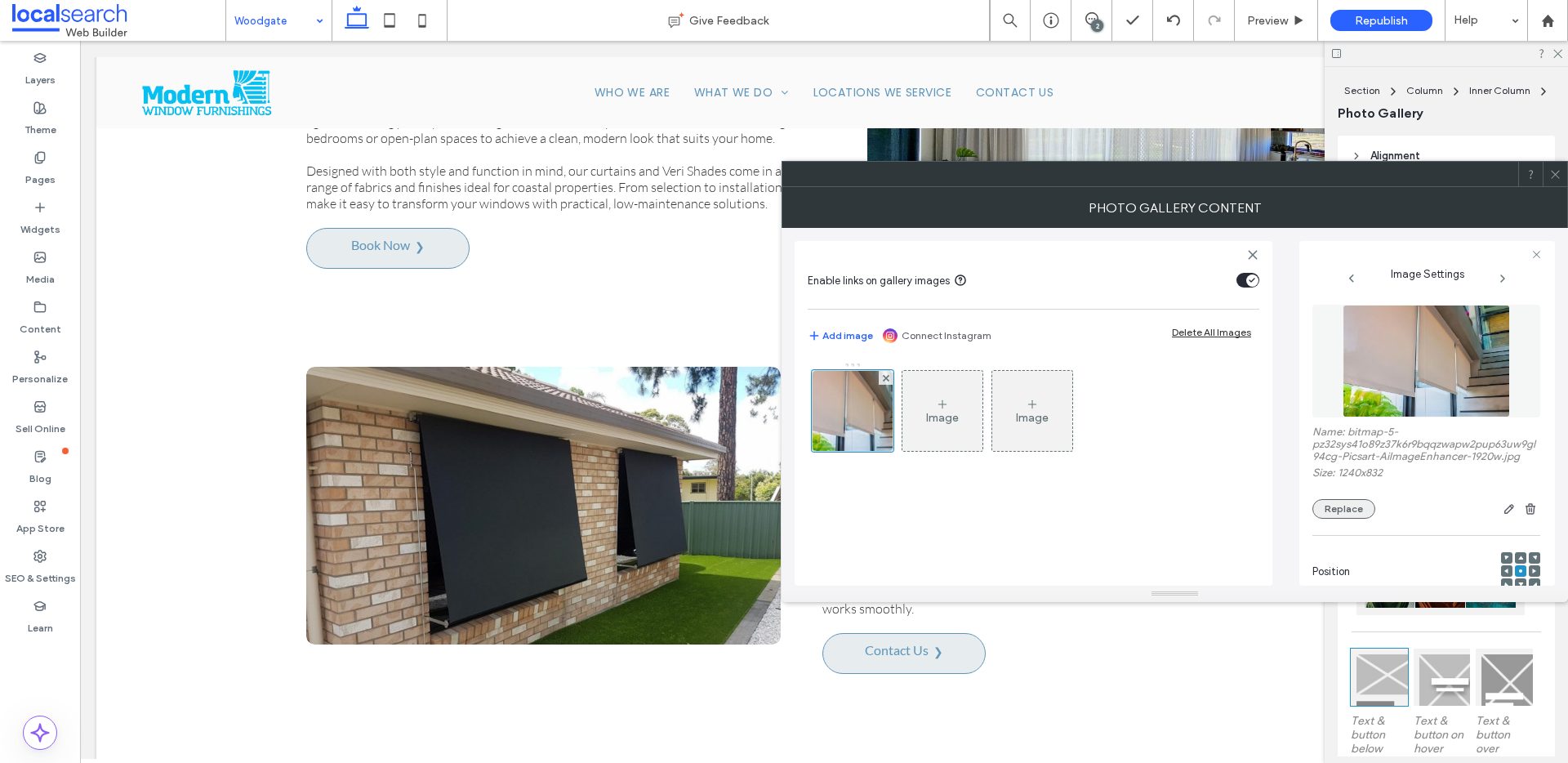
click at [1370, 511] on button "Replace" at bounding box center [1344, 509] width 63 height 20
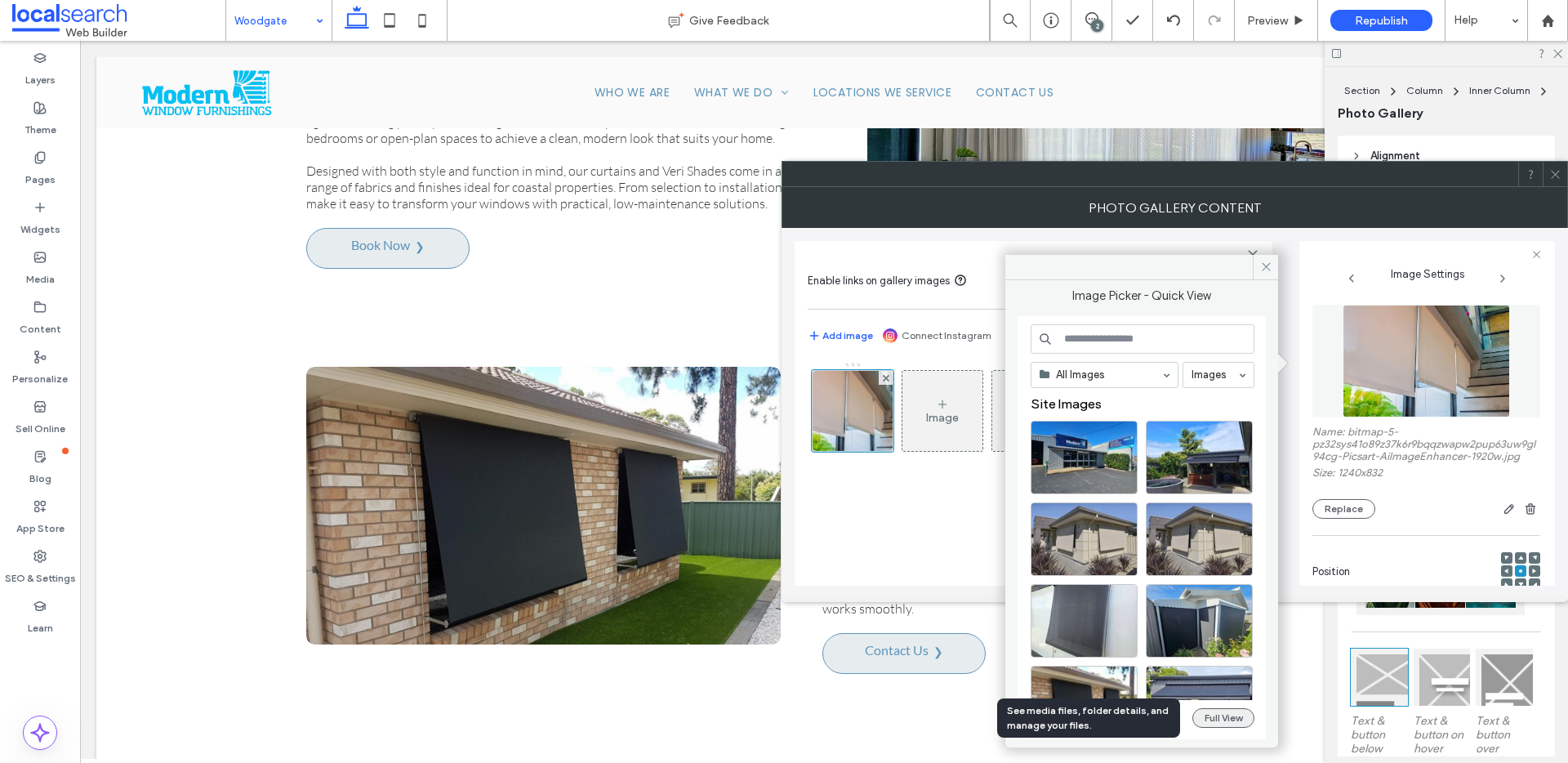
click at [1218, 721] on button "Full View" at bounding box center [1223, 717] width 62 height 20
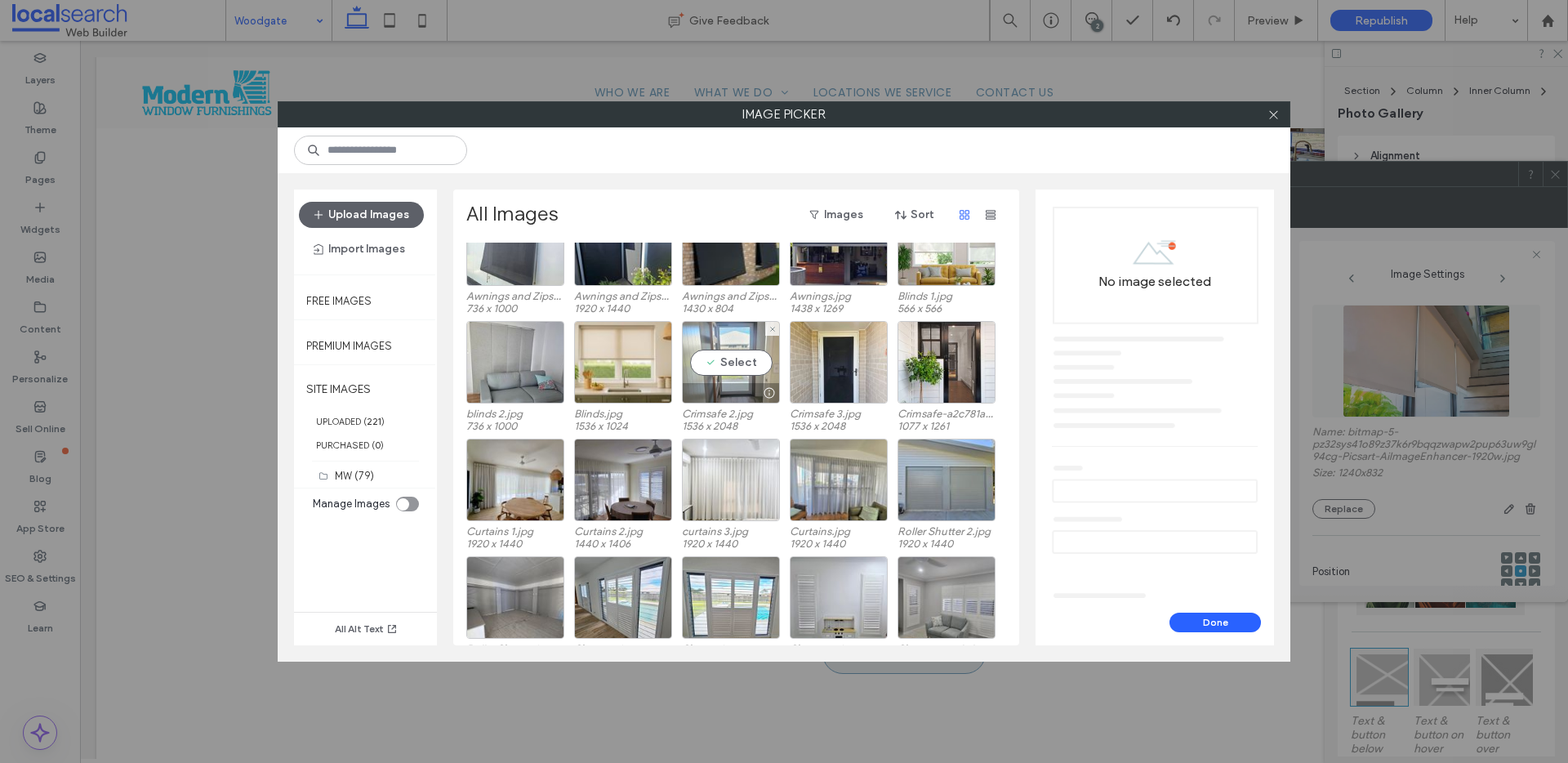
scroll to position [151, 0]
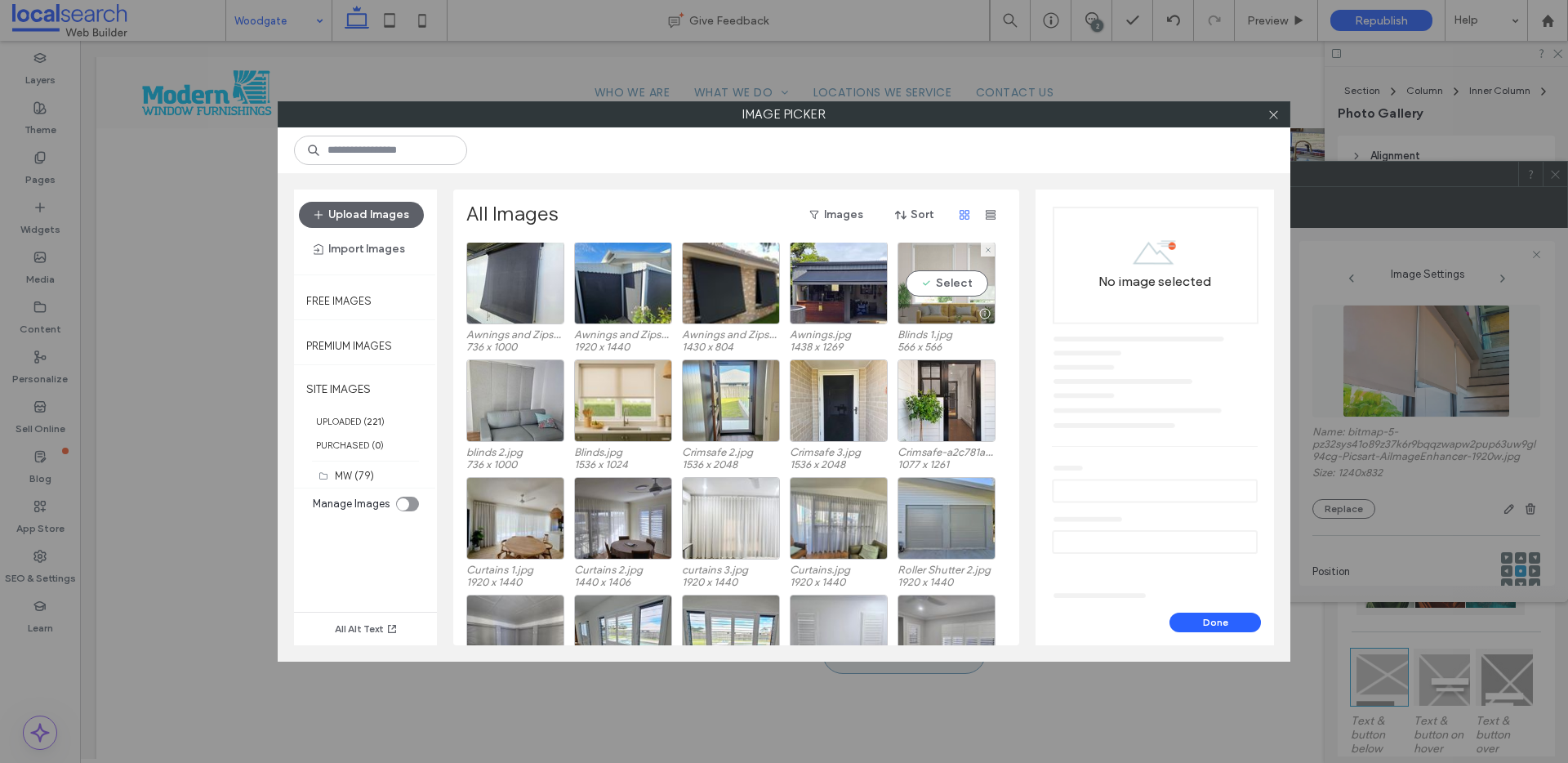
click at [954, 285] on div "Select" at bounding box center [946, 283] width 98 height 82
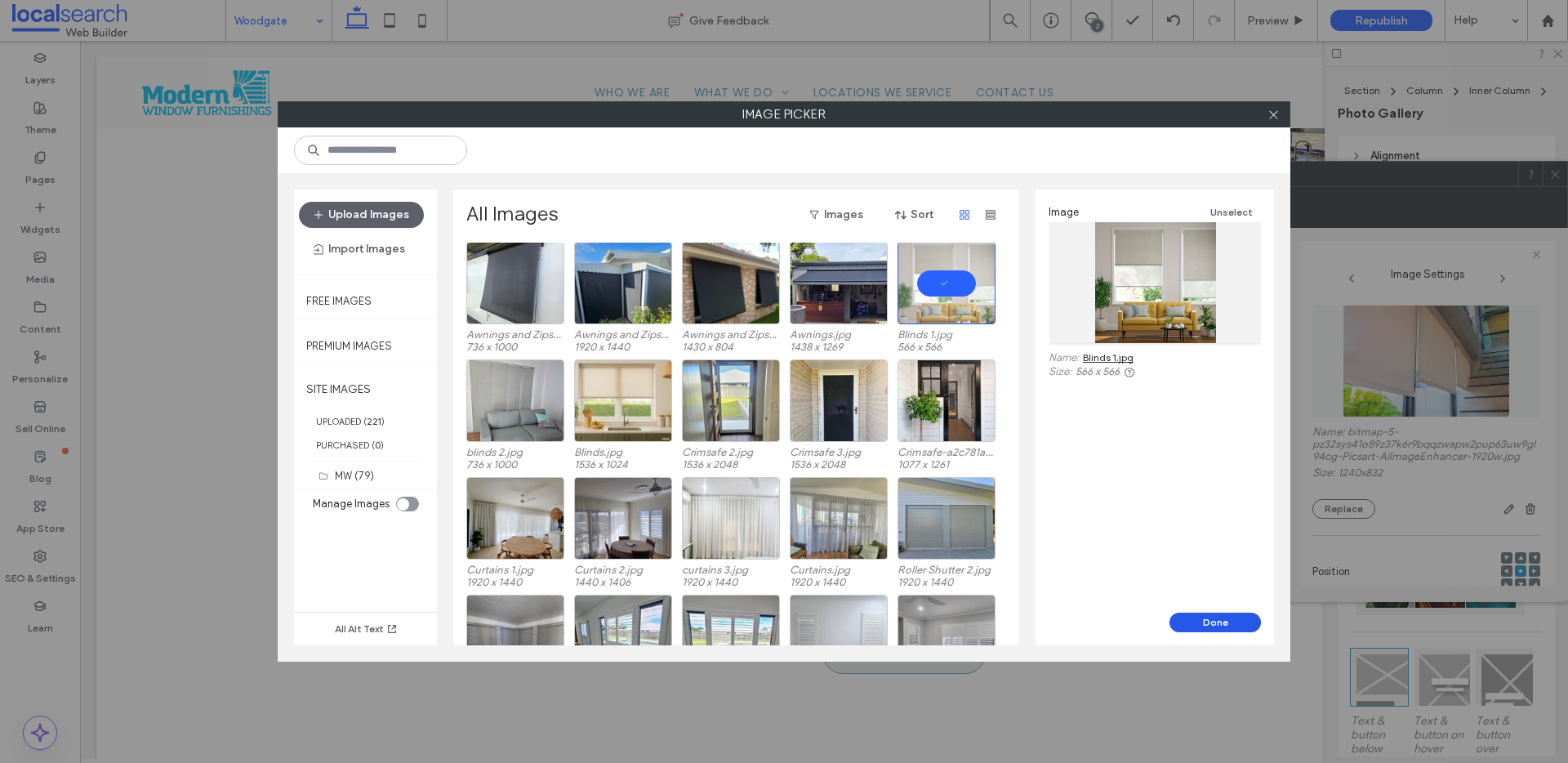
click at [1224, 626] on button "Done" at bounding box center [1216, 622] width 92 height 20
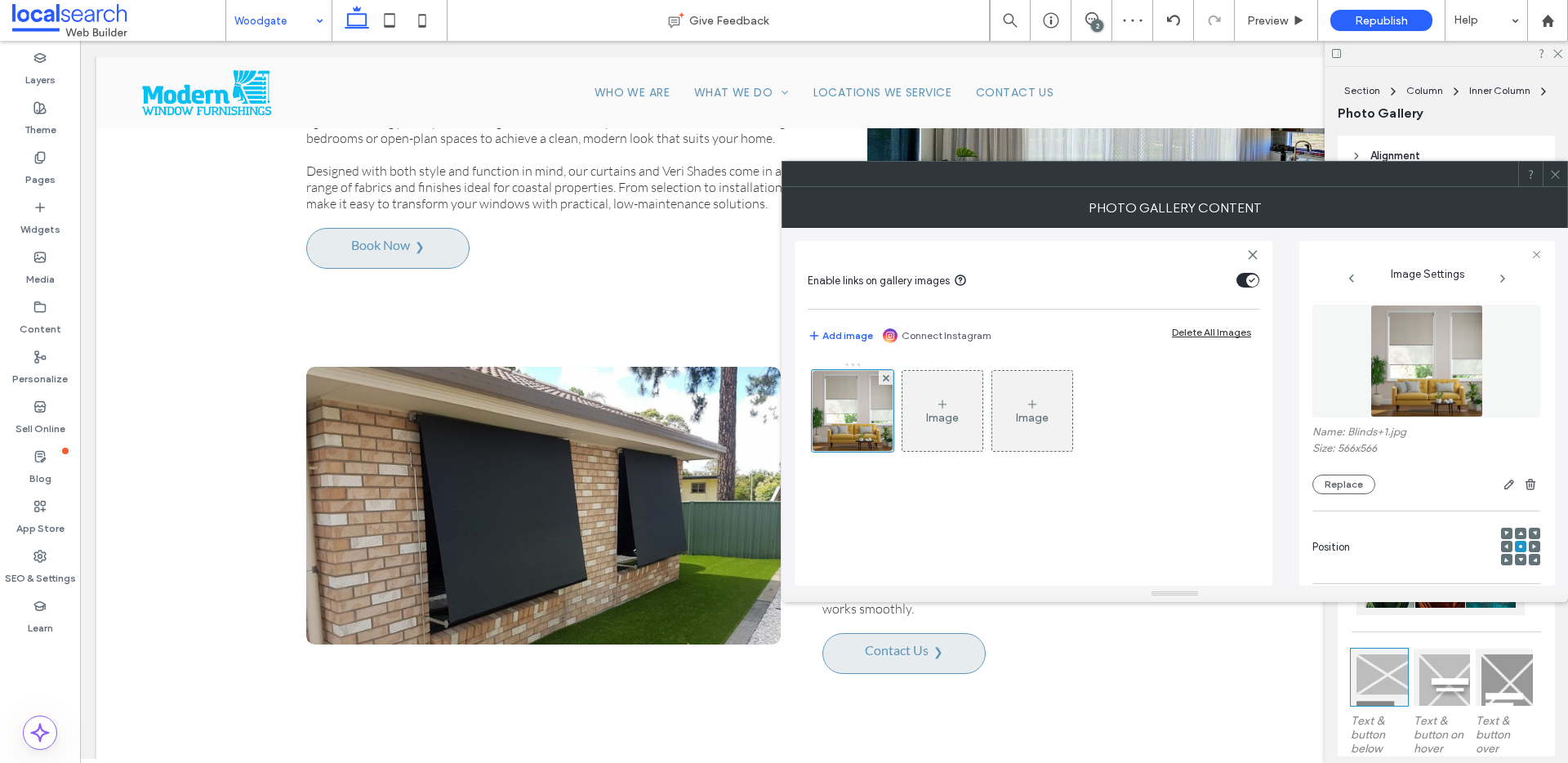
click at [1554, 176] on icon at bounding box center [1555, 174] width 12 height 12
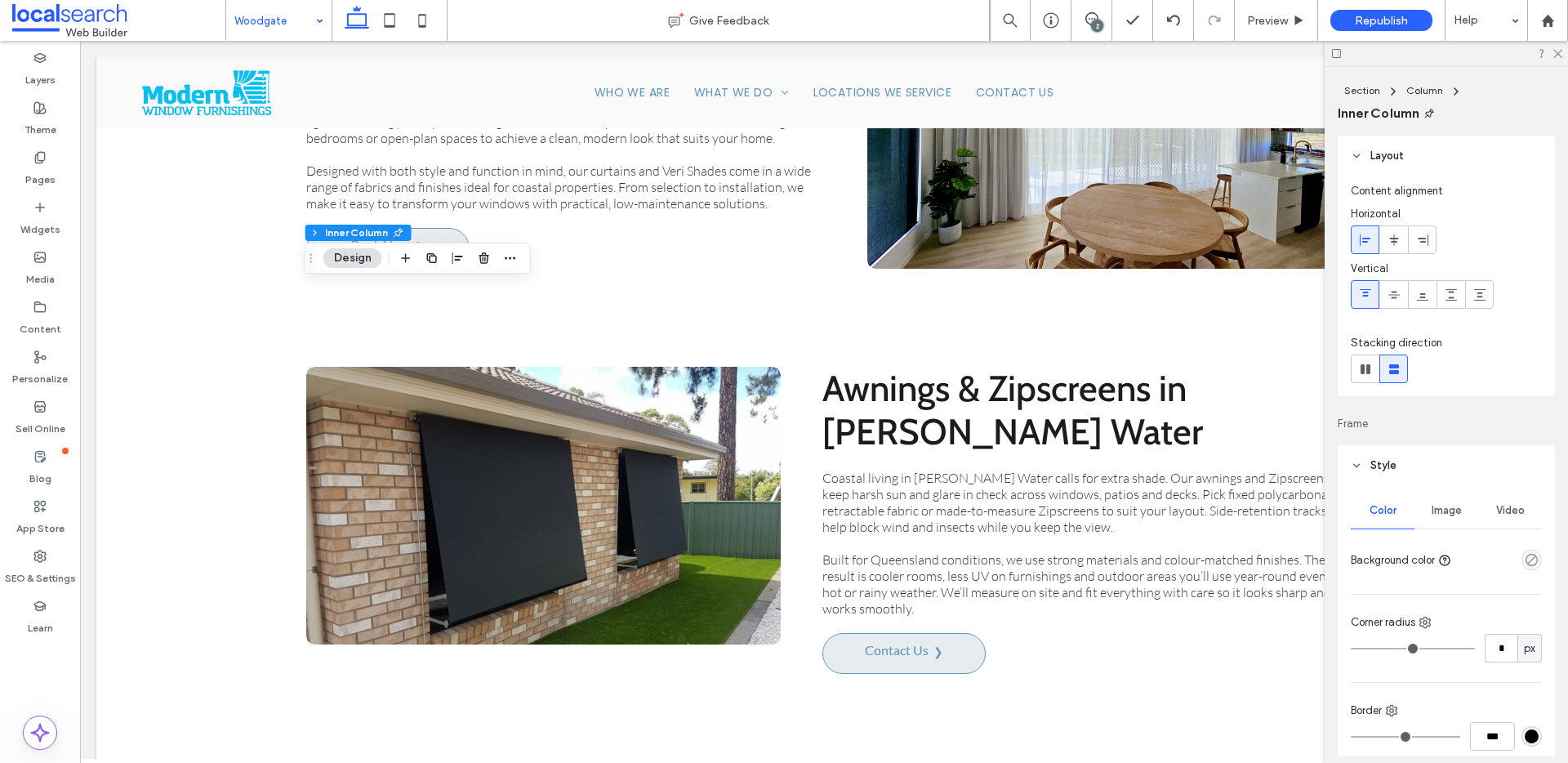
type input "**"
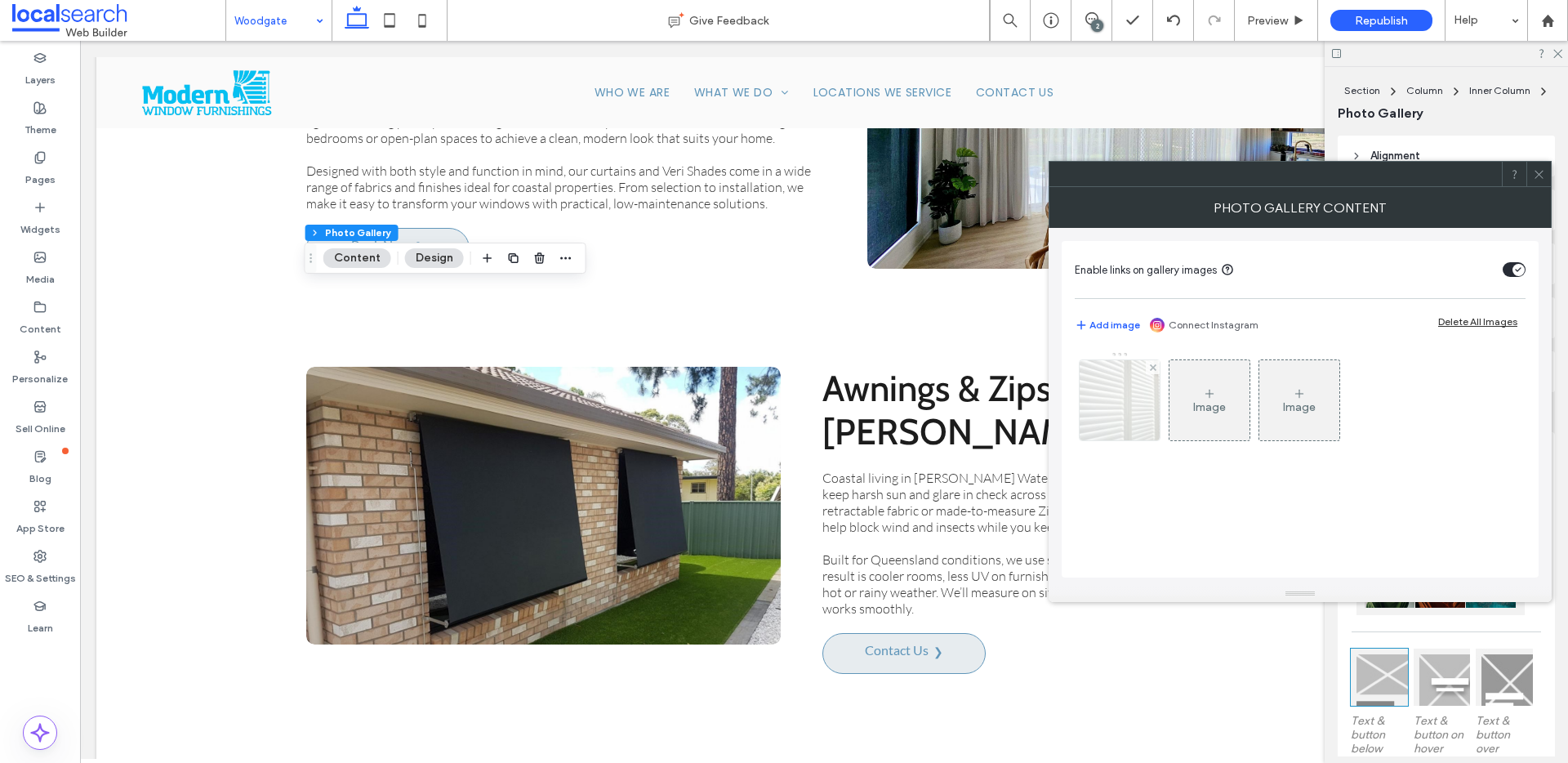
click at [1123, 430] on img at bounding box center [1119, 400] width 121 height 80
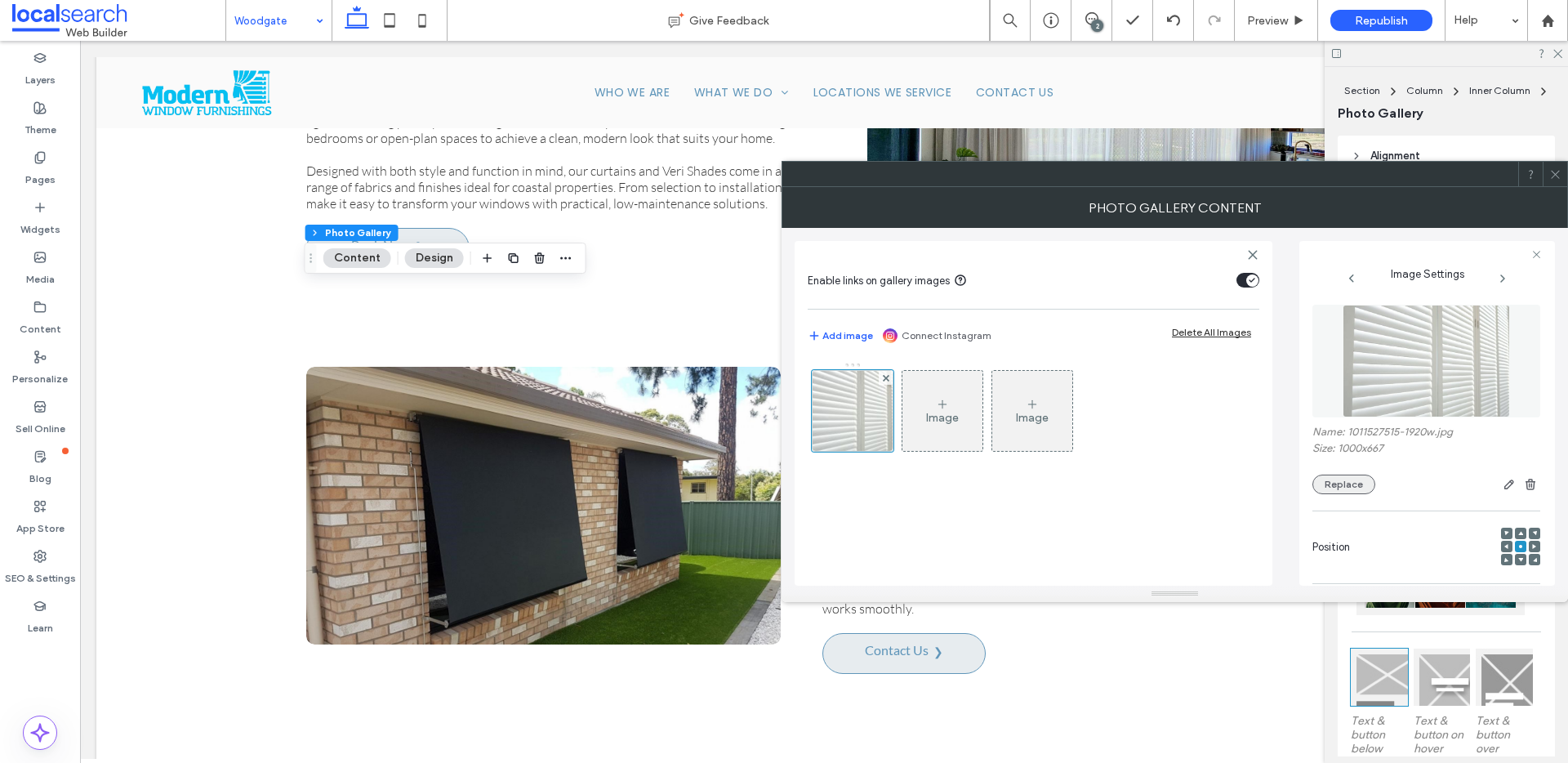
click at [1351, 492] on button "Replace" at bounding box center [1344, 484] width 63 height 20
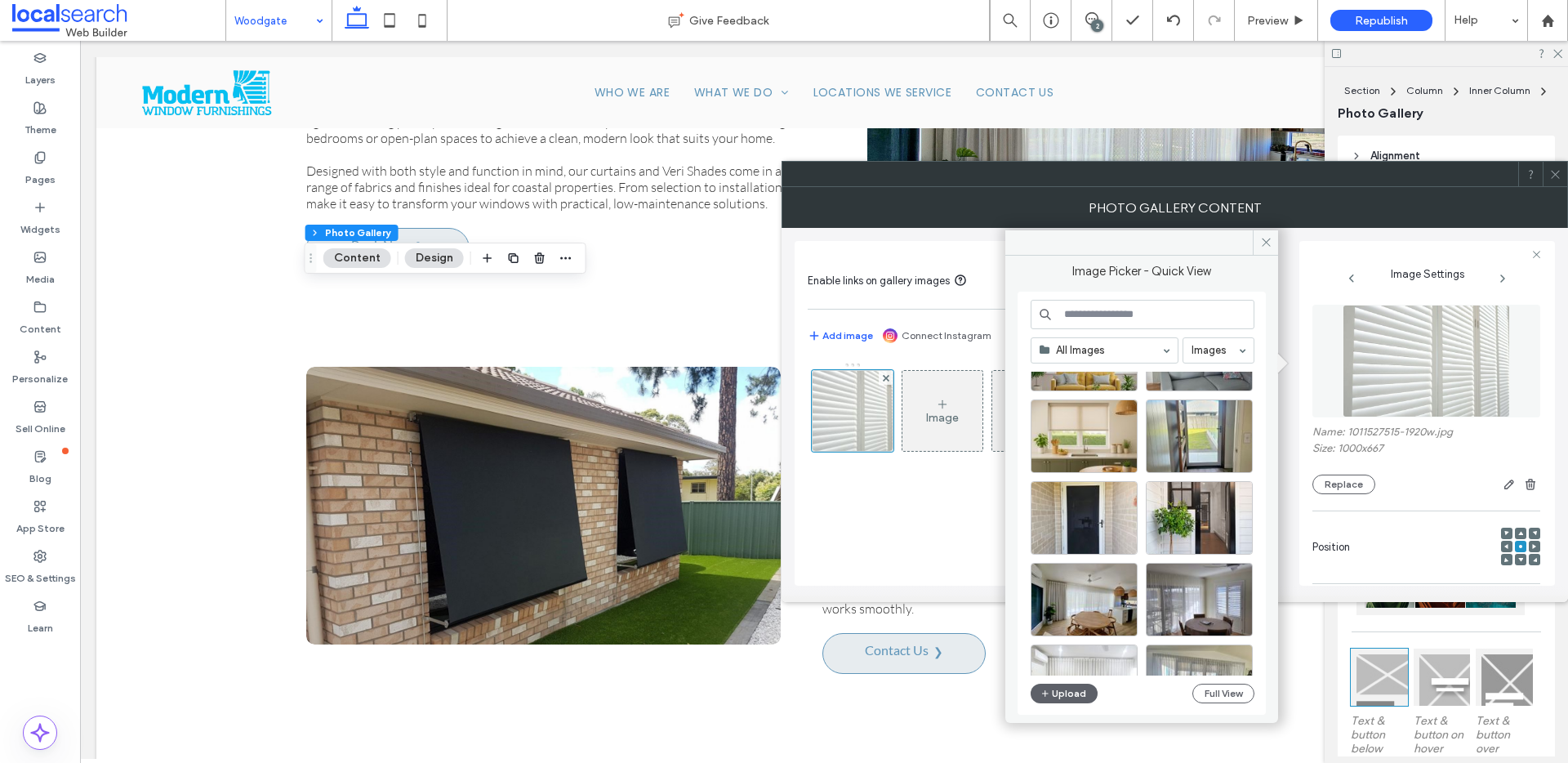
scroll to position [416, 0]
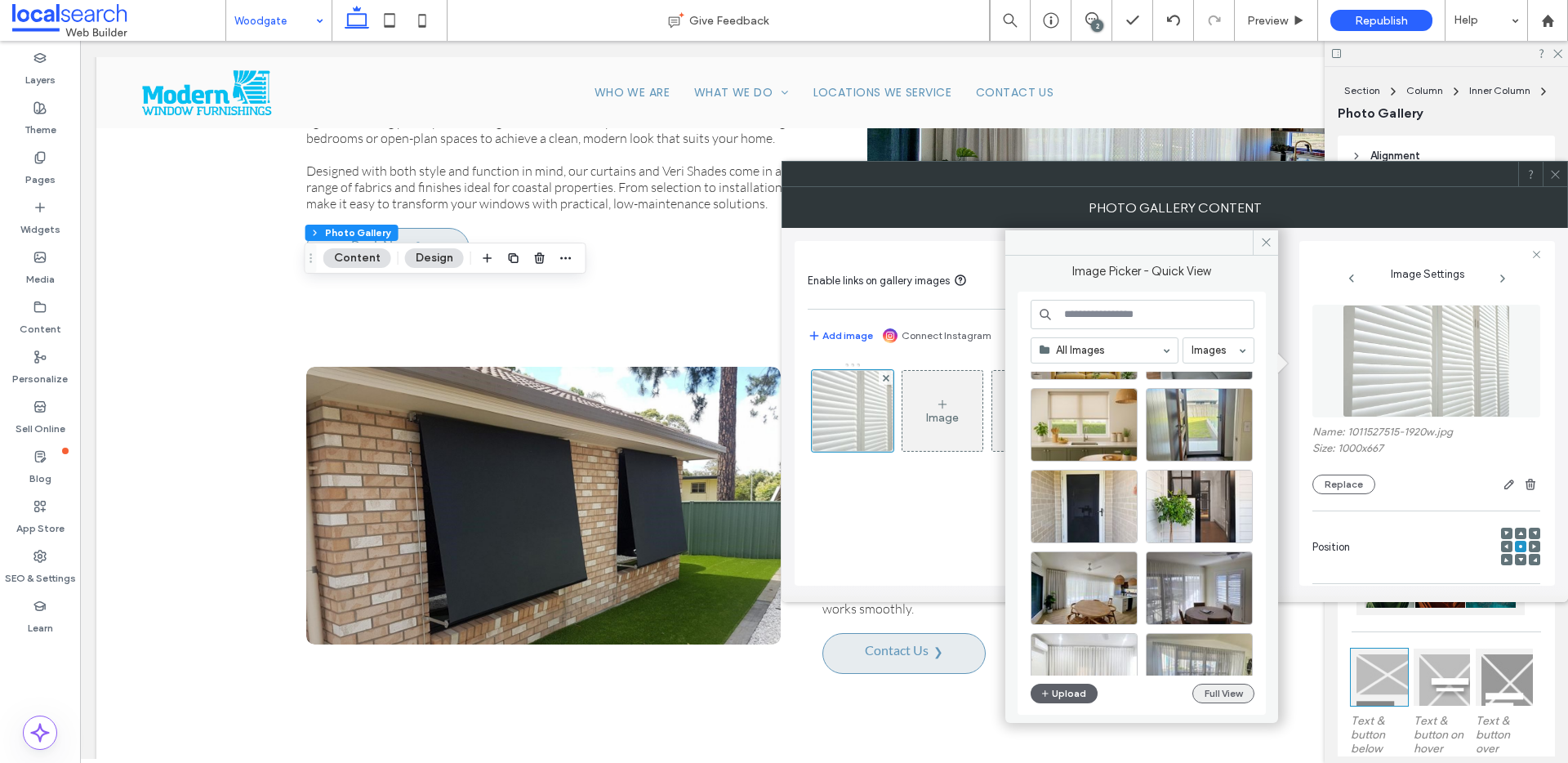
click at [1221, 698] on button "Full View" at bounding box center [1223, 693] width 62 height 20
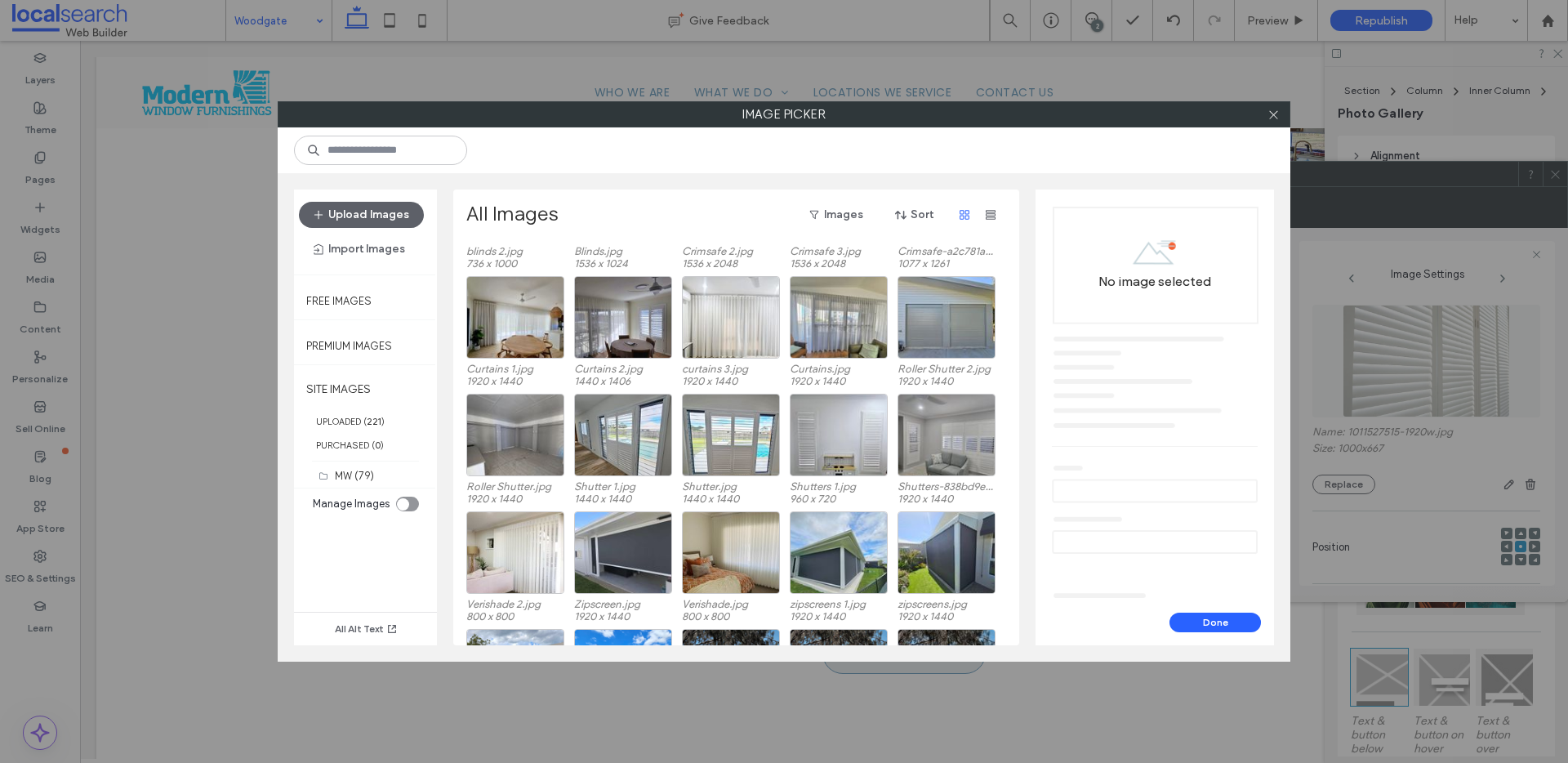
scroll to position [371, 0]
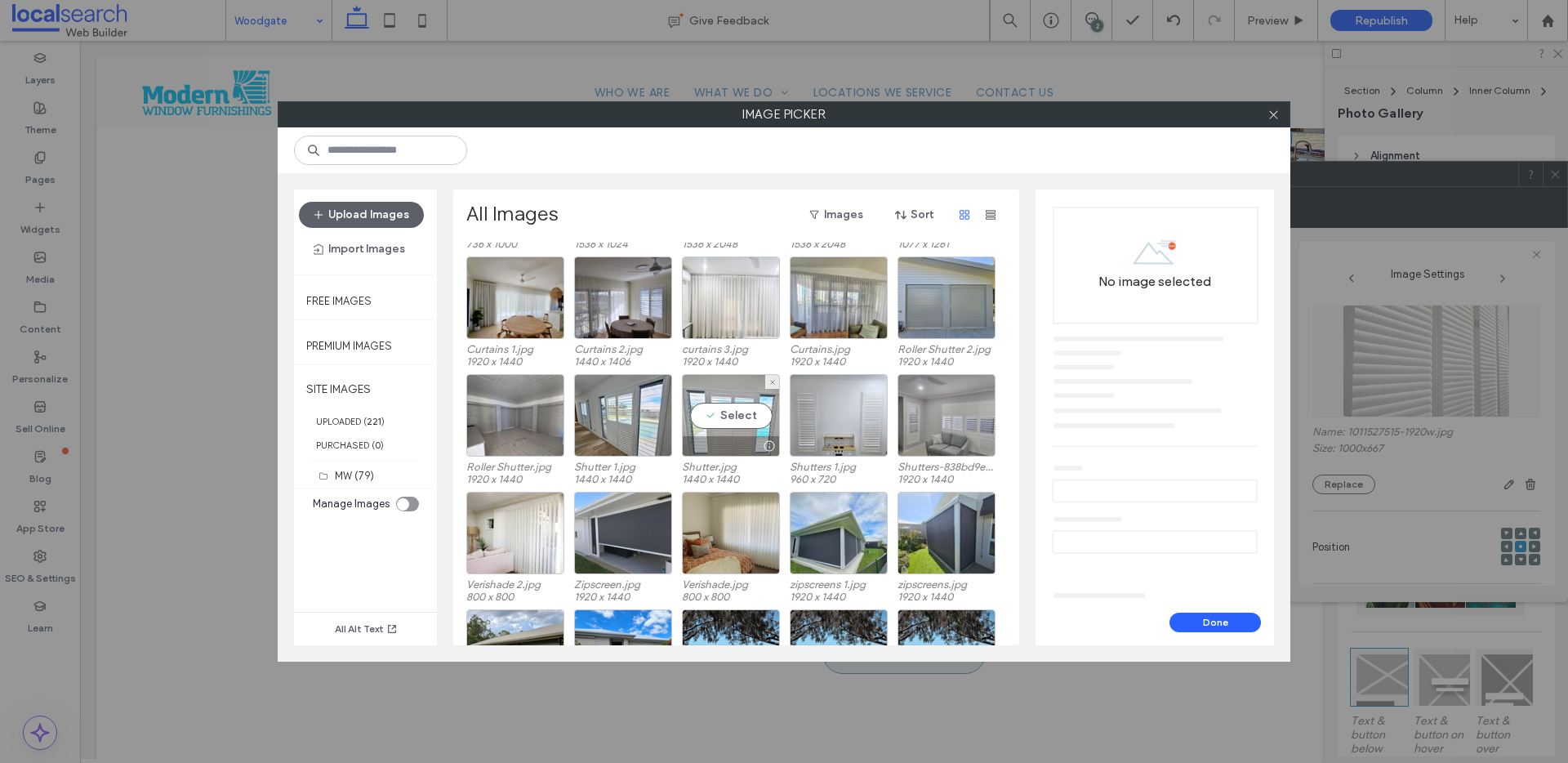
click at [727, 412] on div "Select" at bounding box center [731, 415] width 98 height 82
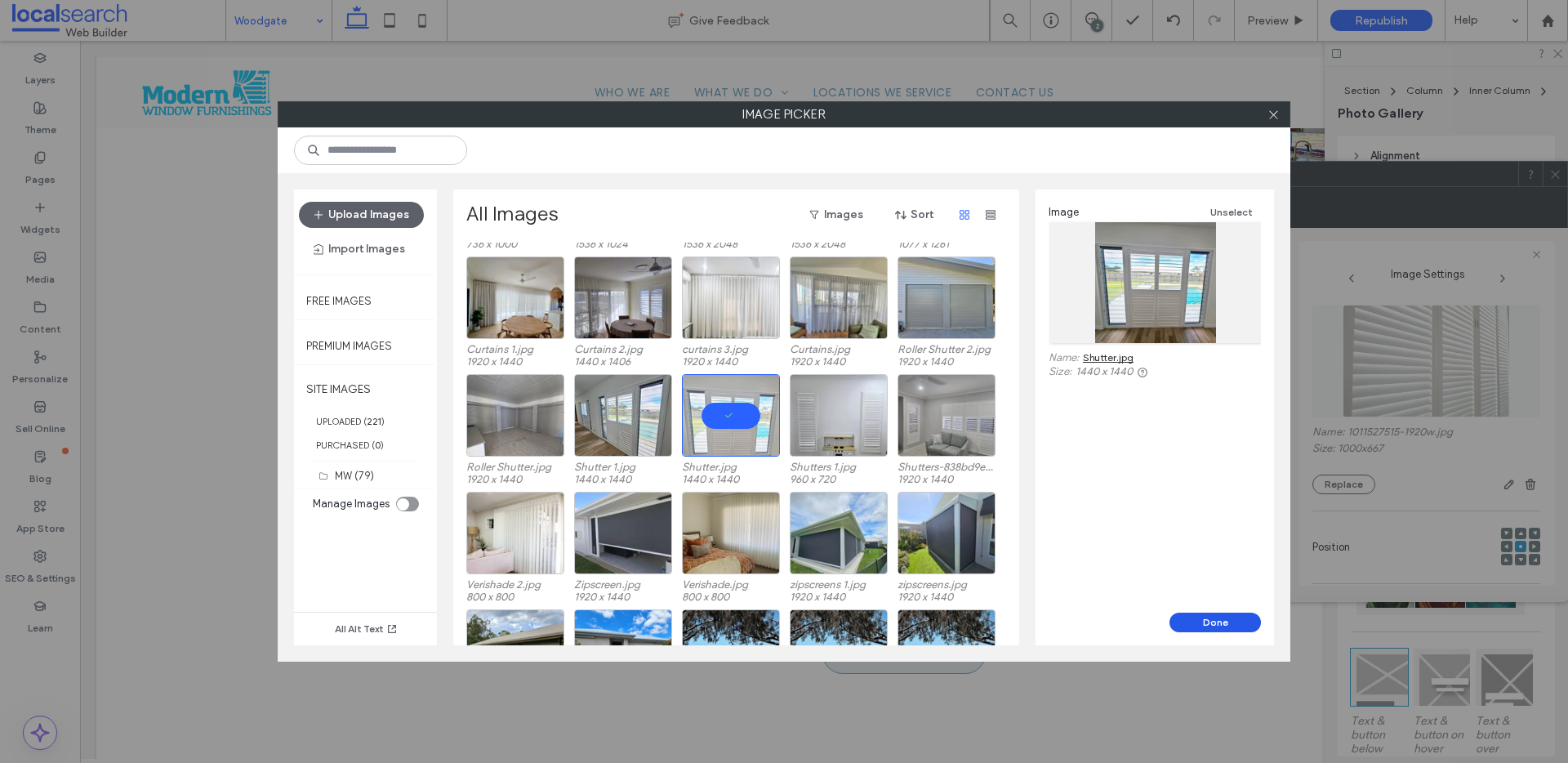
click at [1208, 625] on button "Done" at bounding box center [1216, 622] width 92 height 20
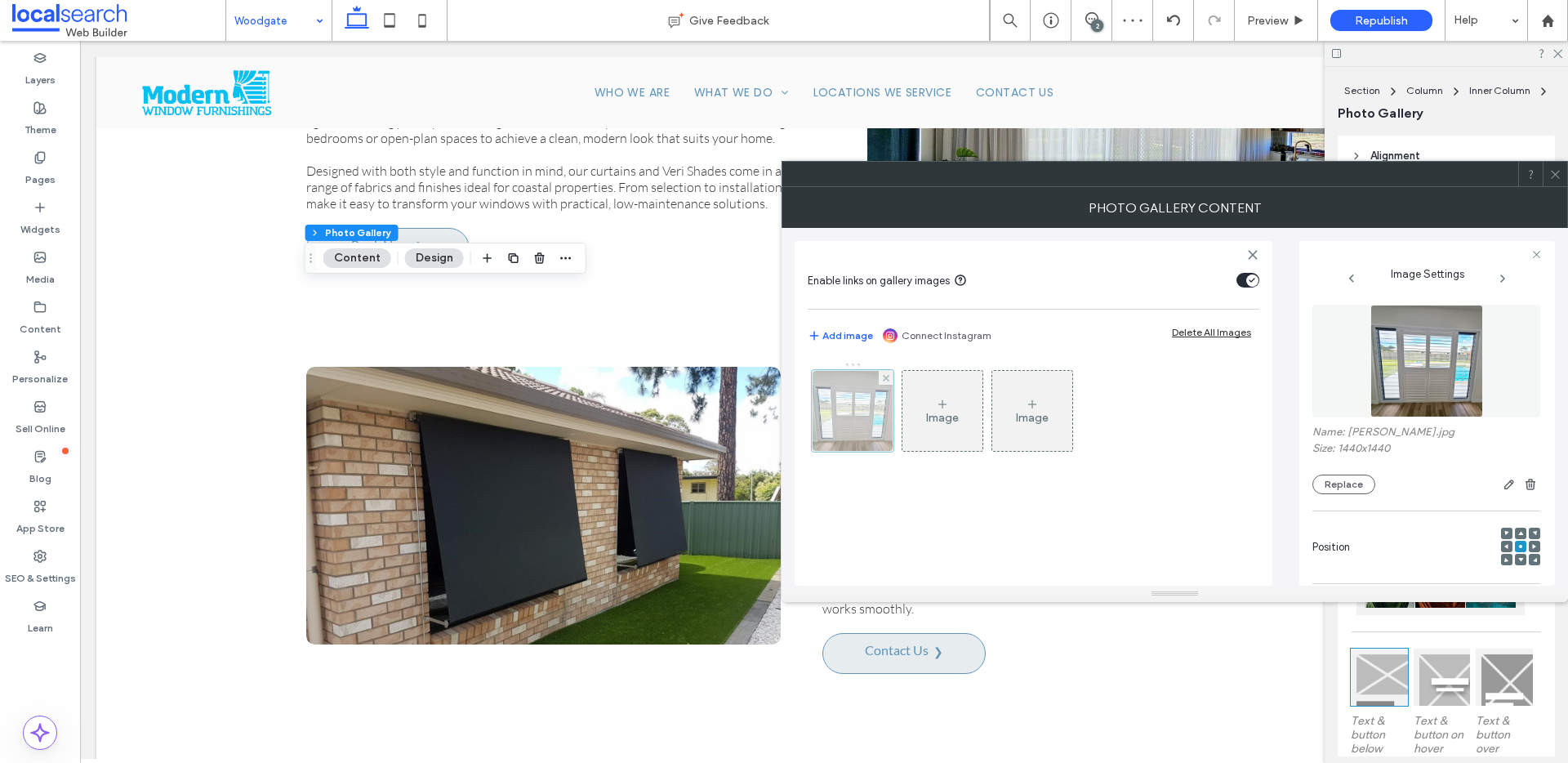
click at [865, 436] on div at bounding box center [853, 411] width 82 height 82
click at [1348, 490] on button "Replace" at bounding box center [1344, 484] width 63 height 20
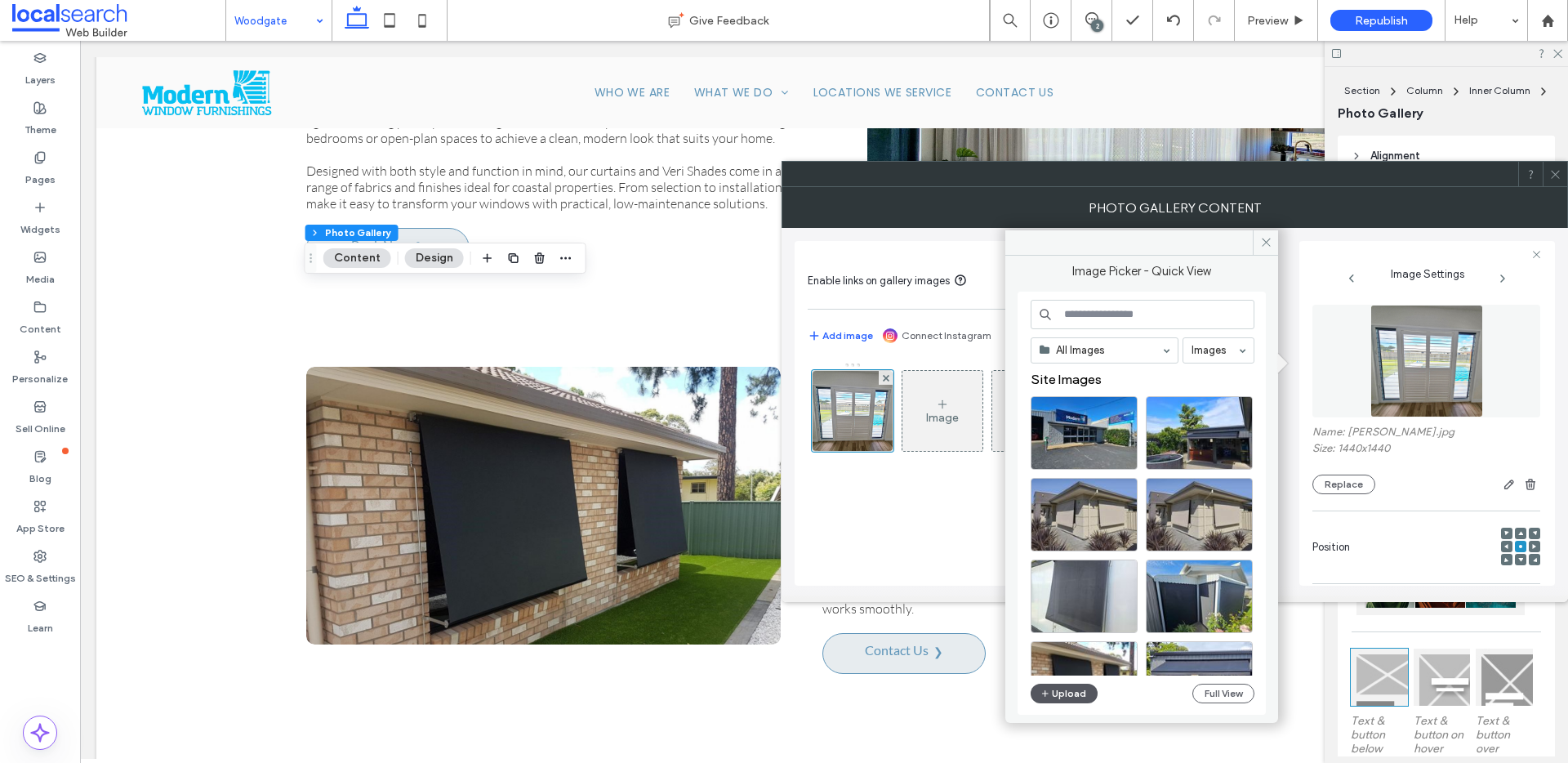
click at [1070, 700] on button "Upload" at bounding box center [1064, 693] width 67 height 20
click at [1232, 707] on div "All Images Images Site Images Upload Full View" at bounding box center [1142, 503] width 223 height 408
click at [1229, 700] on button "Full View" at bounding box center [1223, 693] width 62 height 20
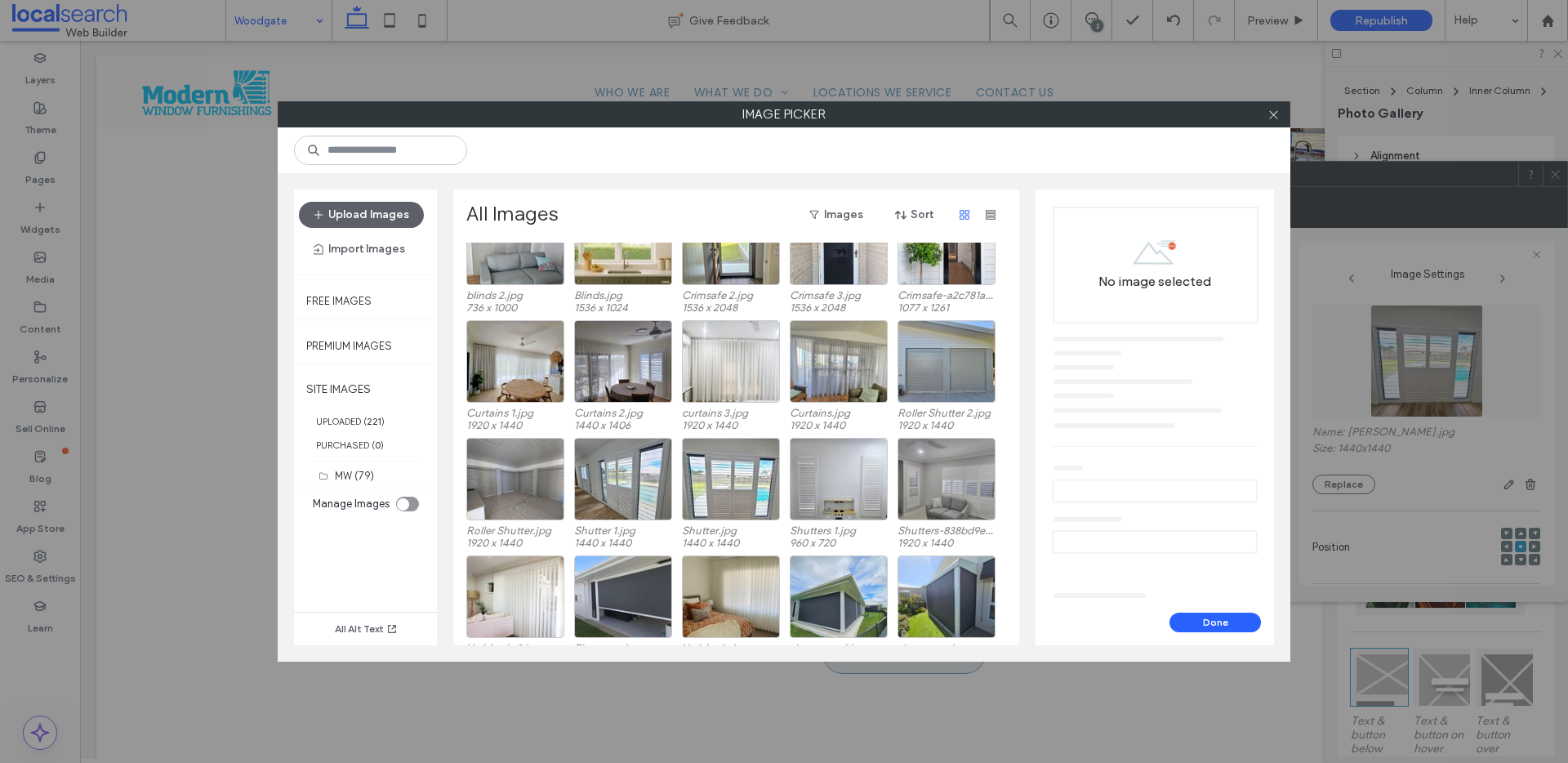
scroll to position [311, 0]
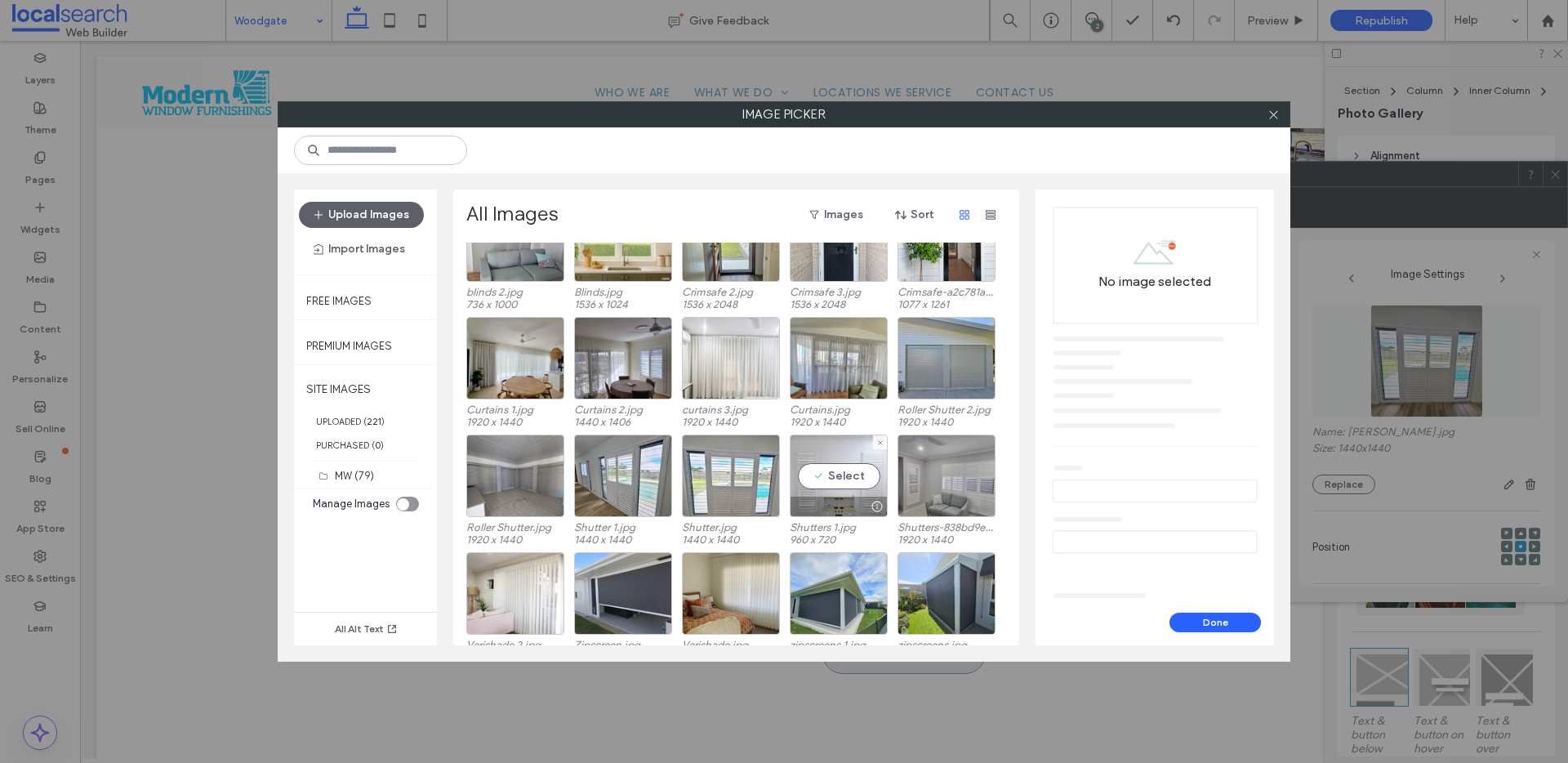
click at [840, 476] on div "Select" at bounding box center [838, 476] width 98 height 82
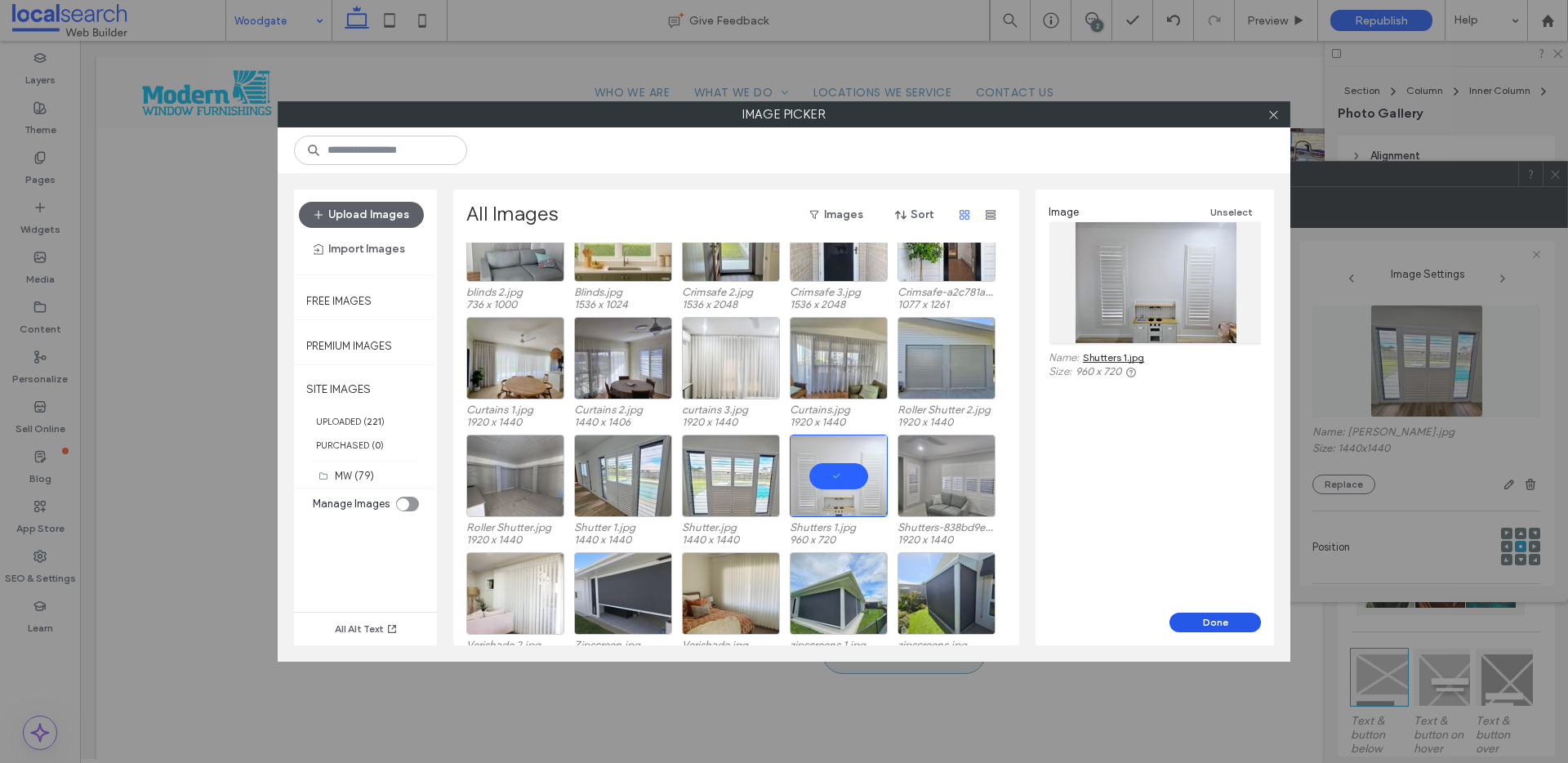
click at [1218, 626] on button "Done" at bounding box center [1216, 622] width 92 height 20
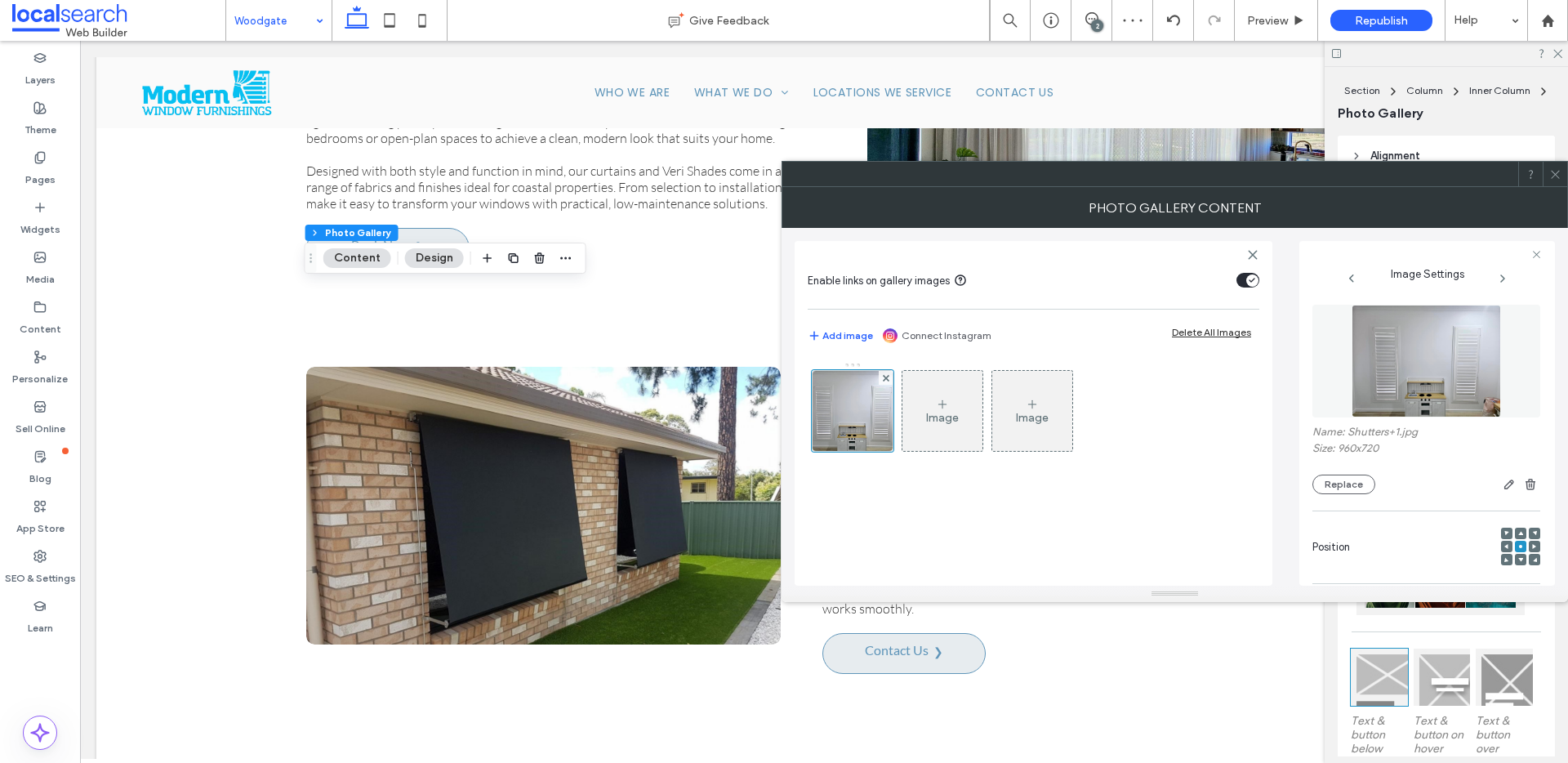
click at [1518, 559] on icon at bounding box center [1520, 559] width 5 height 5
click at [1559, 178] on icon at bounding box center [1555, 174] width 12 height 12
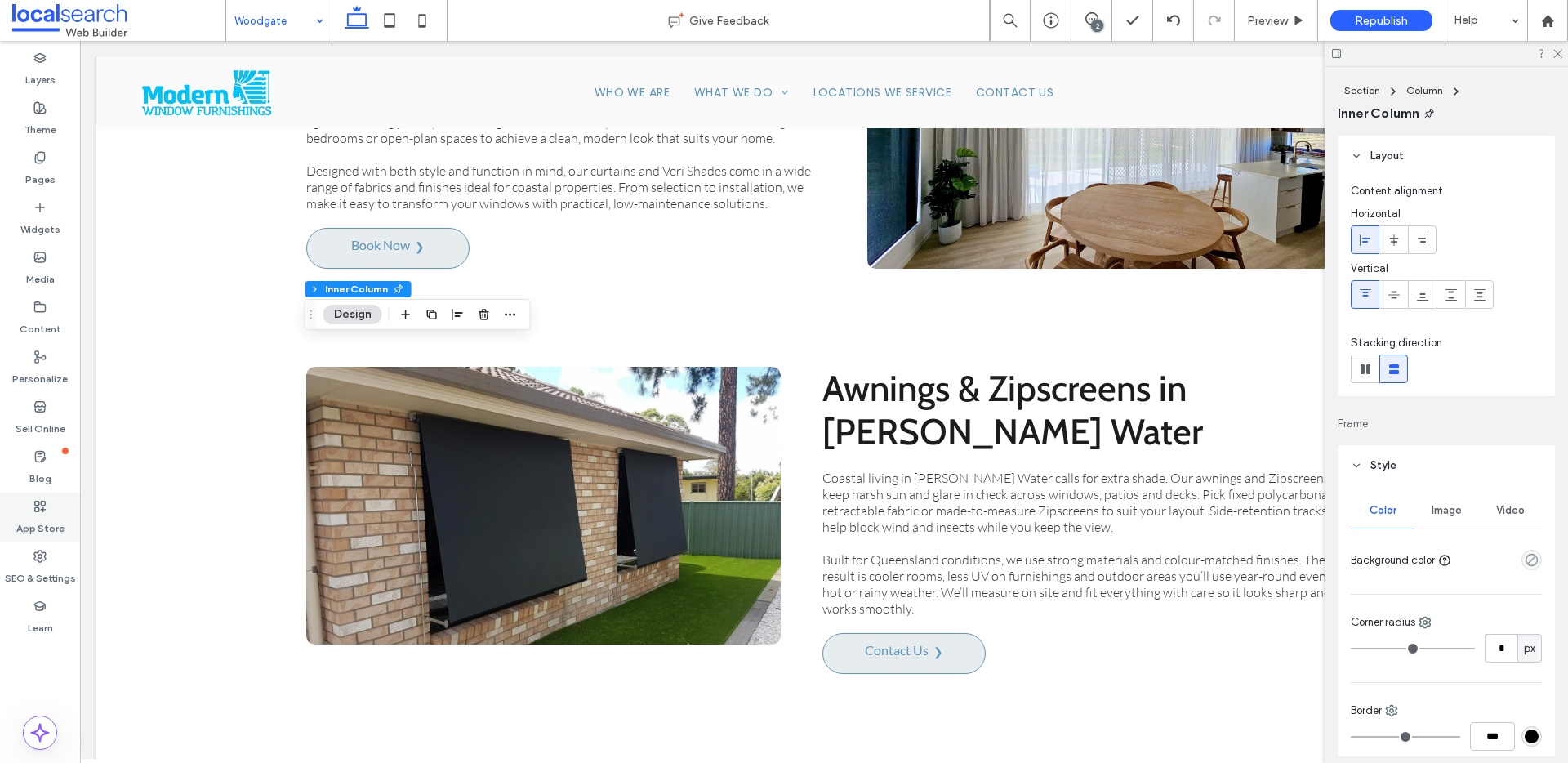
type input "**"
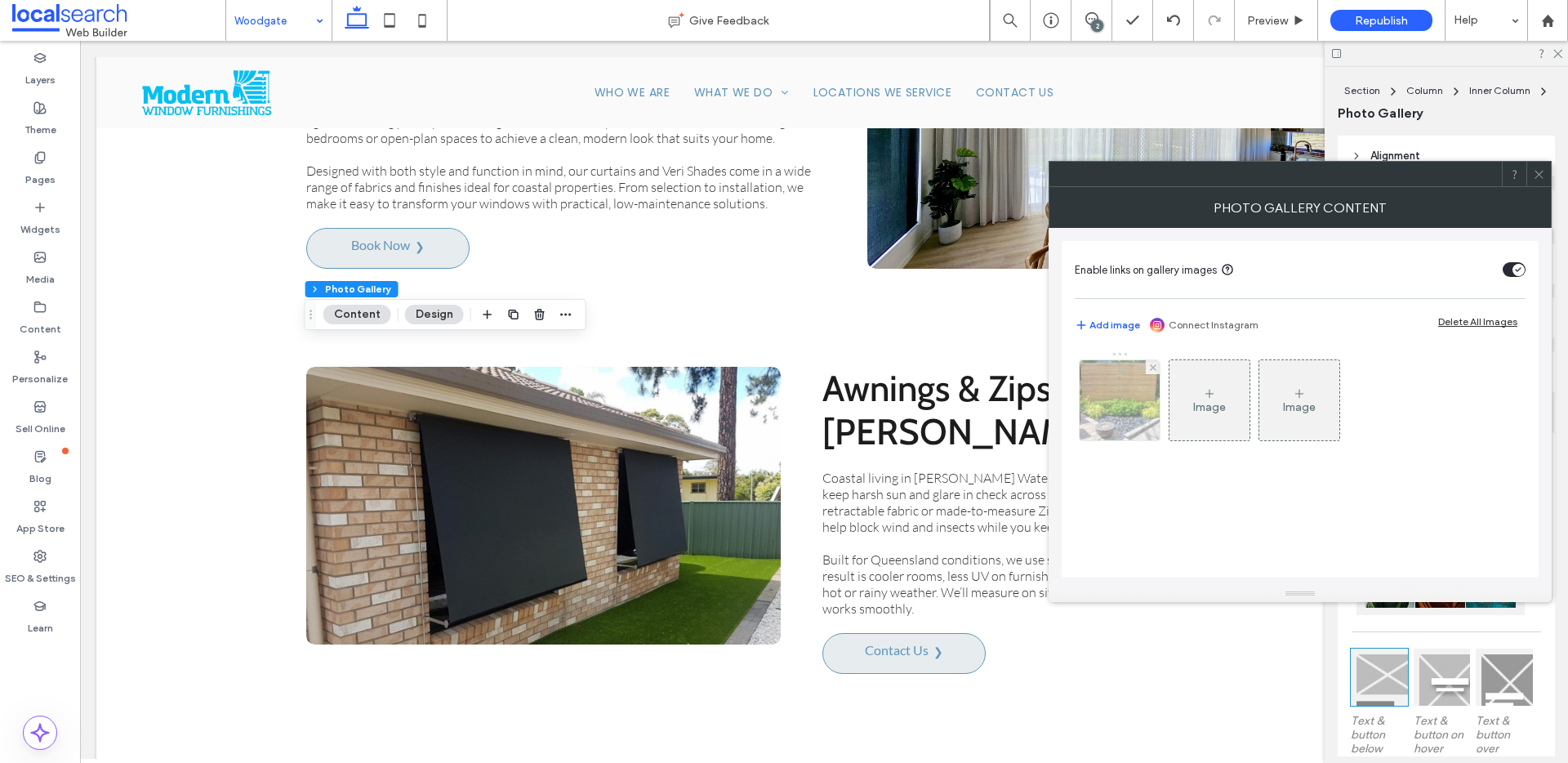
click at [1144, 429] on img at bounding box center [1119, 400] width 121 height 80
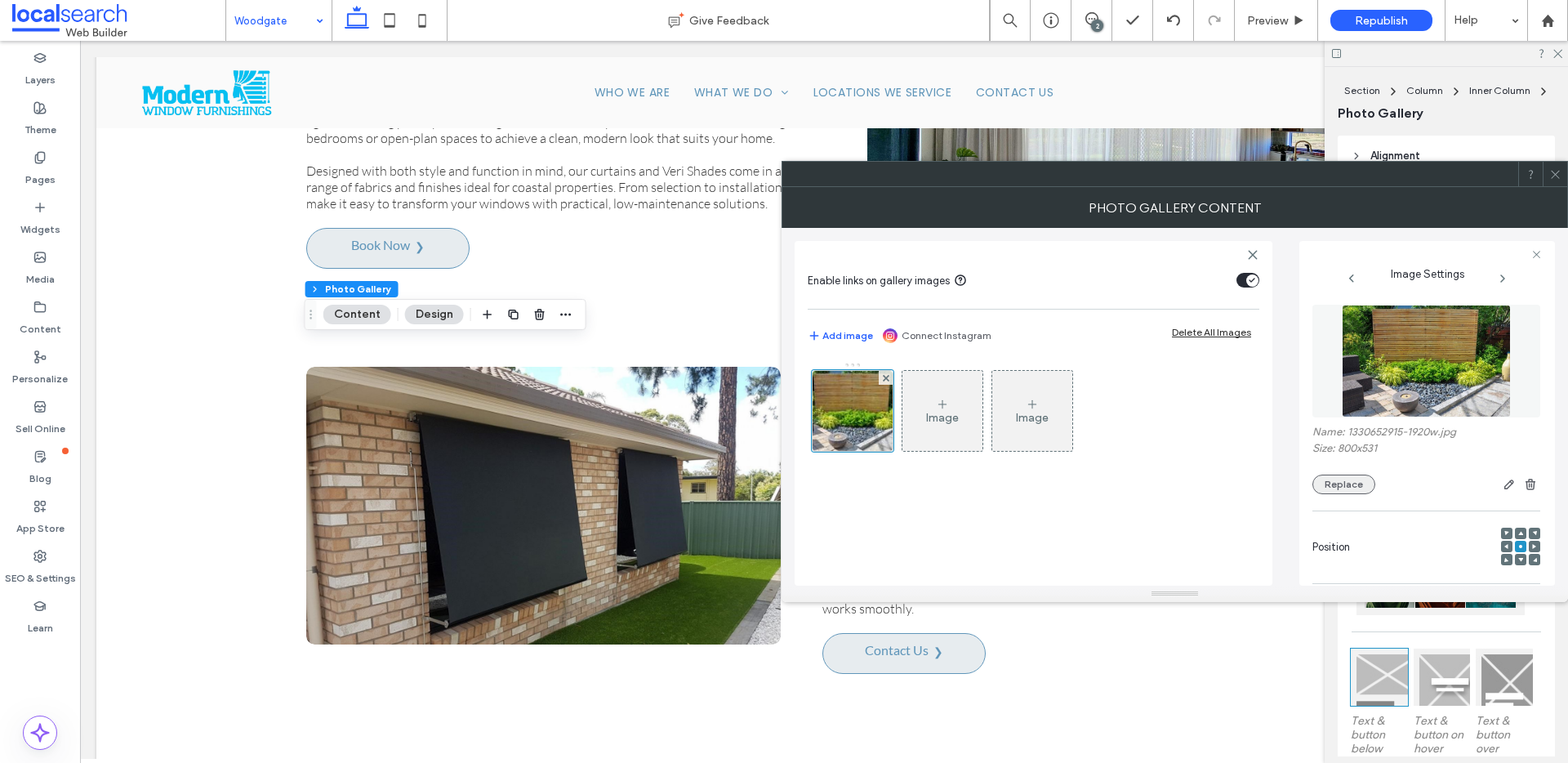
click at [1367, 486] on button "Replace" at bounding box center [1344, 484] width 63 height 20
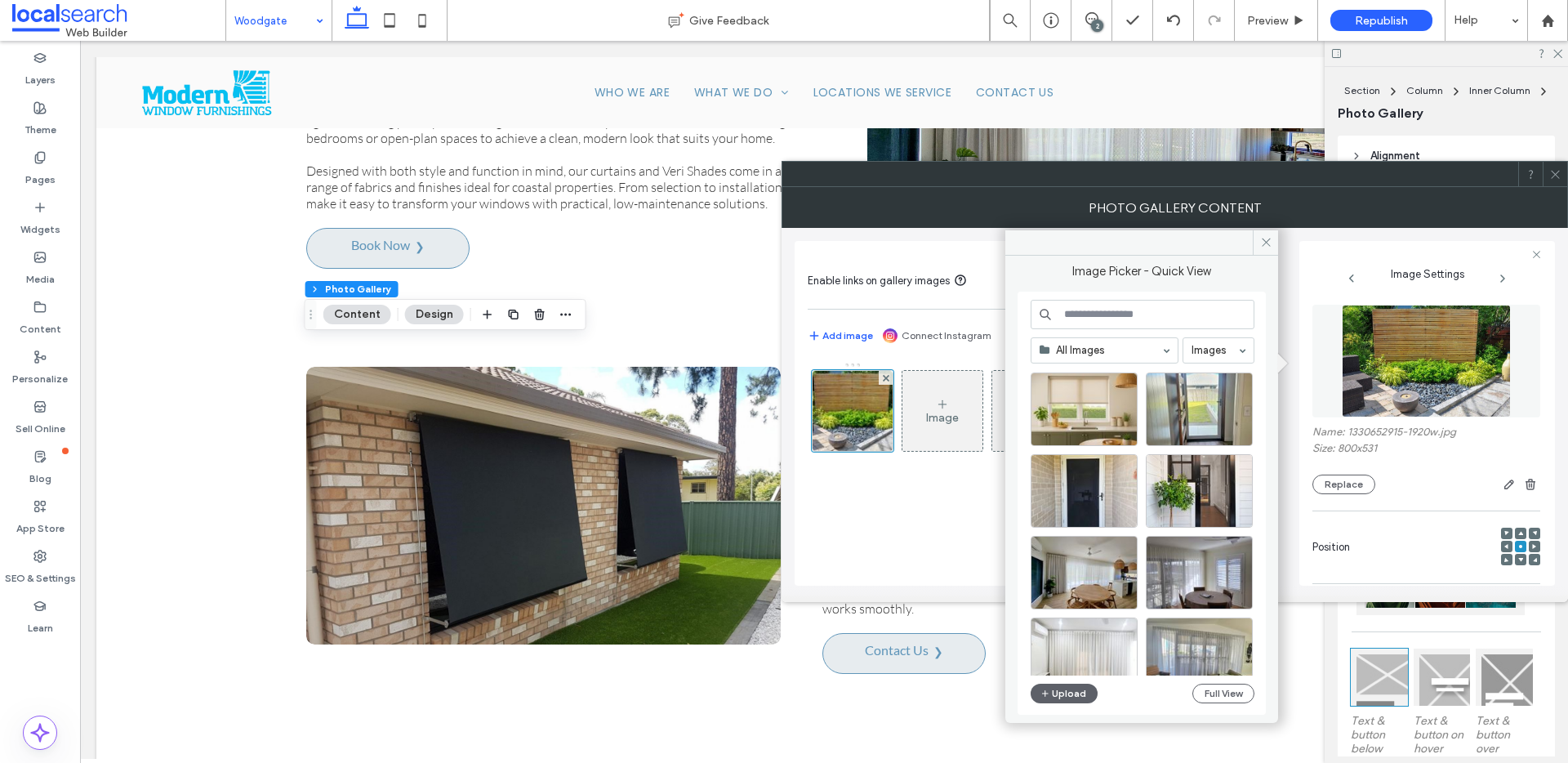
scroll to position [435, 0]
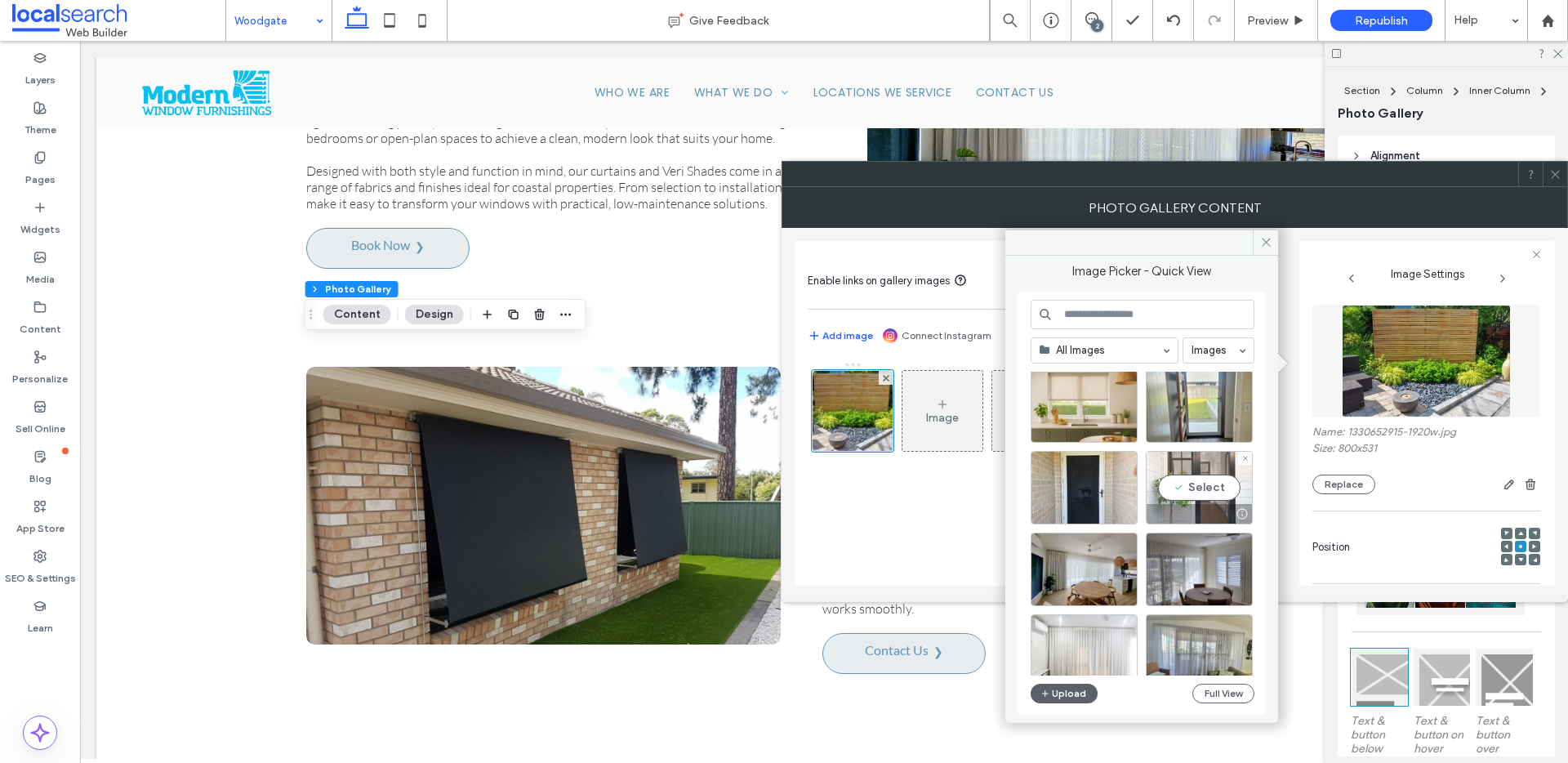
click at [1195, 487] on div "Select" at bounding box center [1199, 487] width 107 height 74
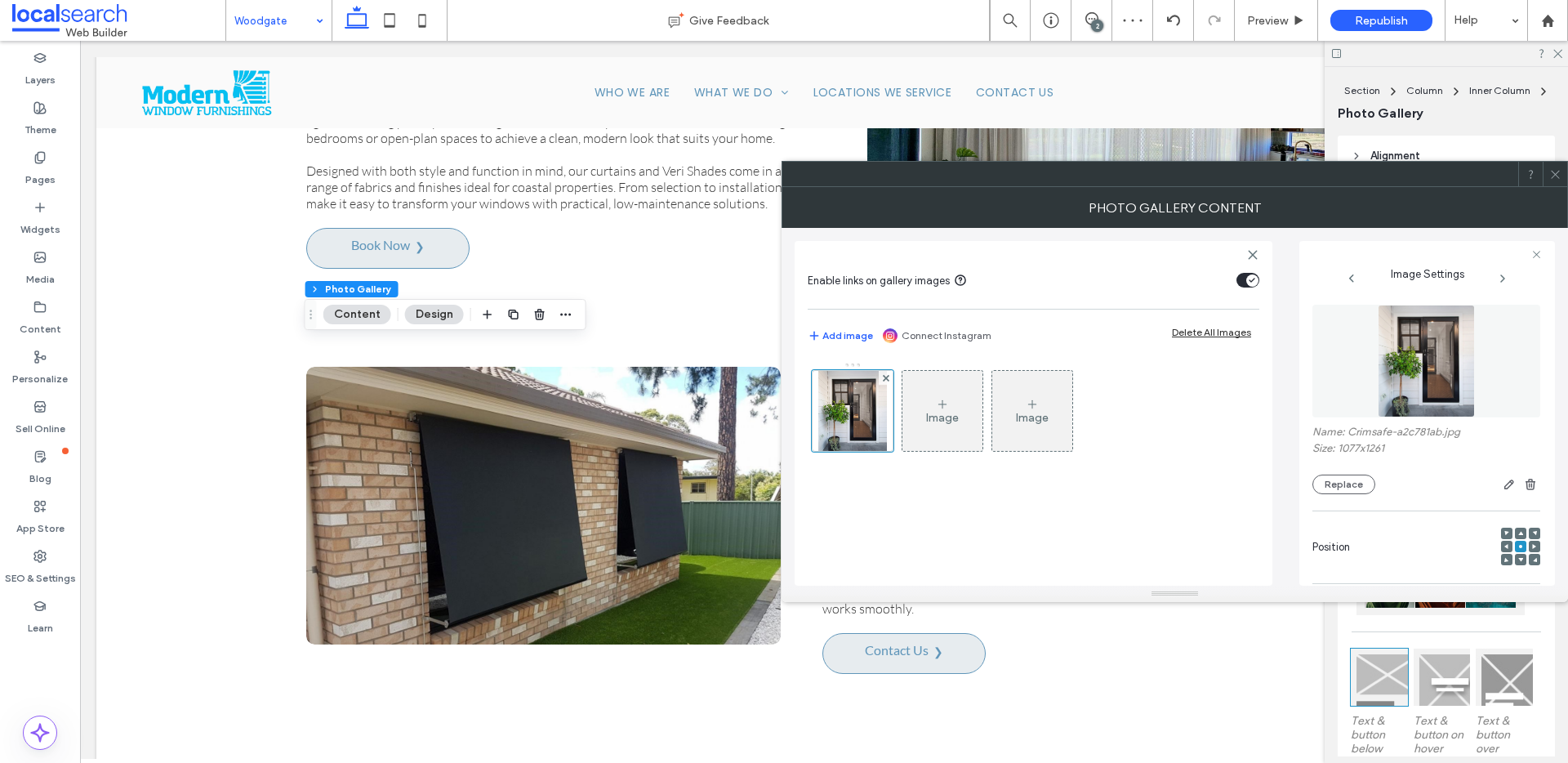
click at [1559, 169] on icon at bounding box center [1555, 174] width 12 height 12
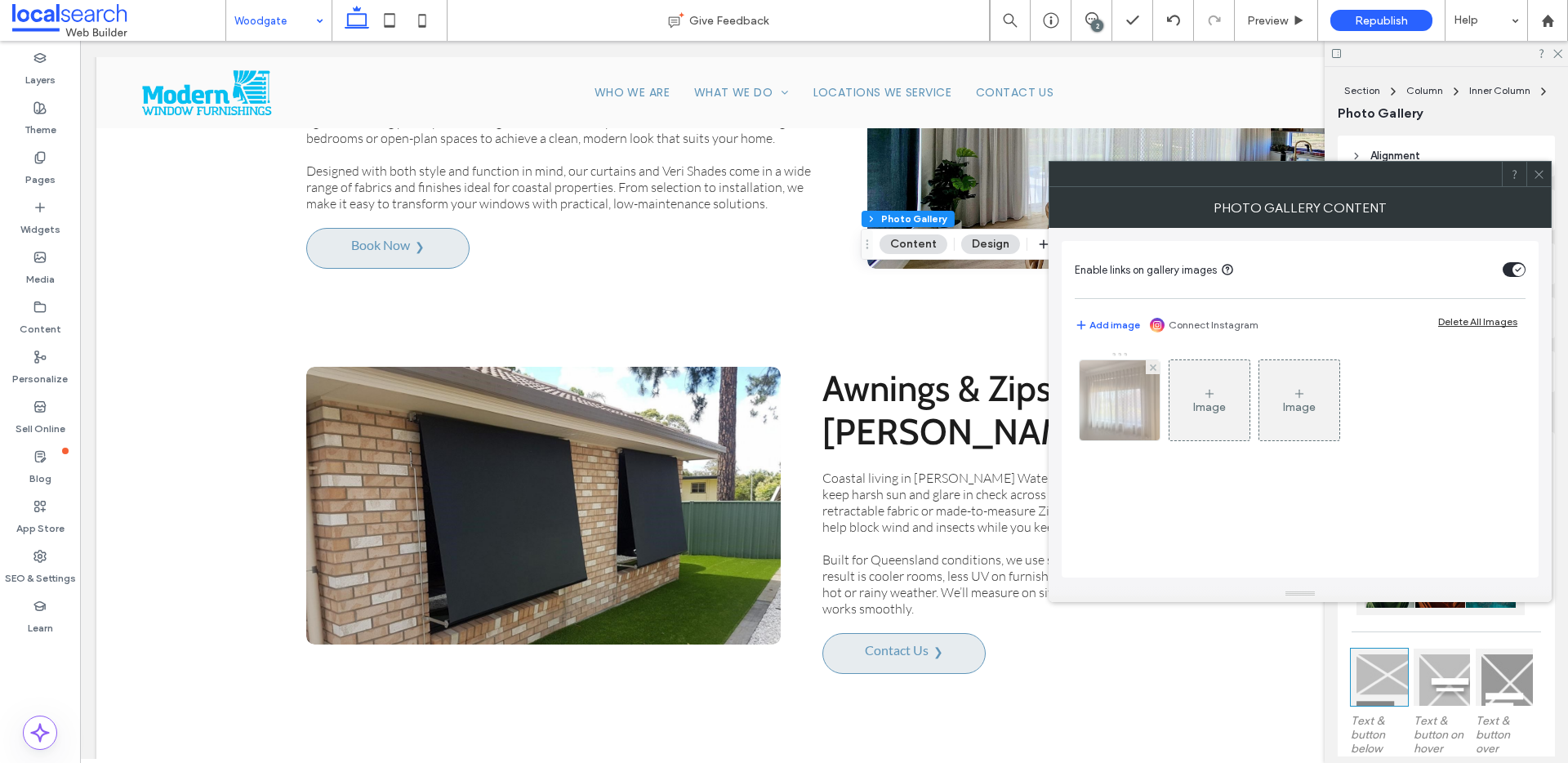
click at [1140, 409] on img at bounding box center [1120, 400] width 107 height 80
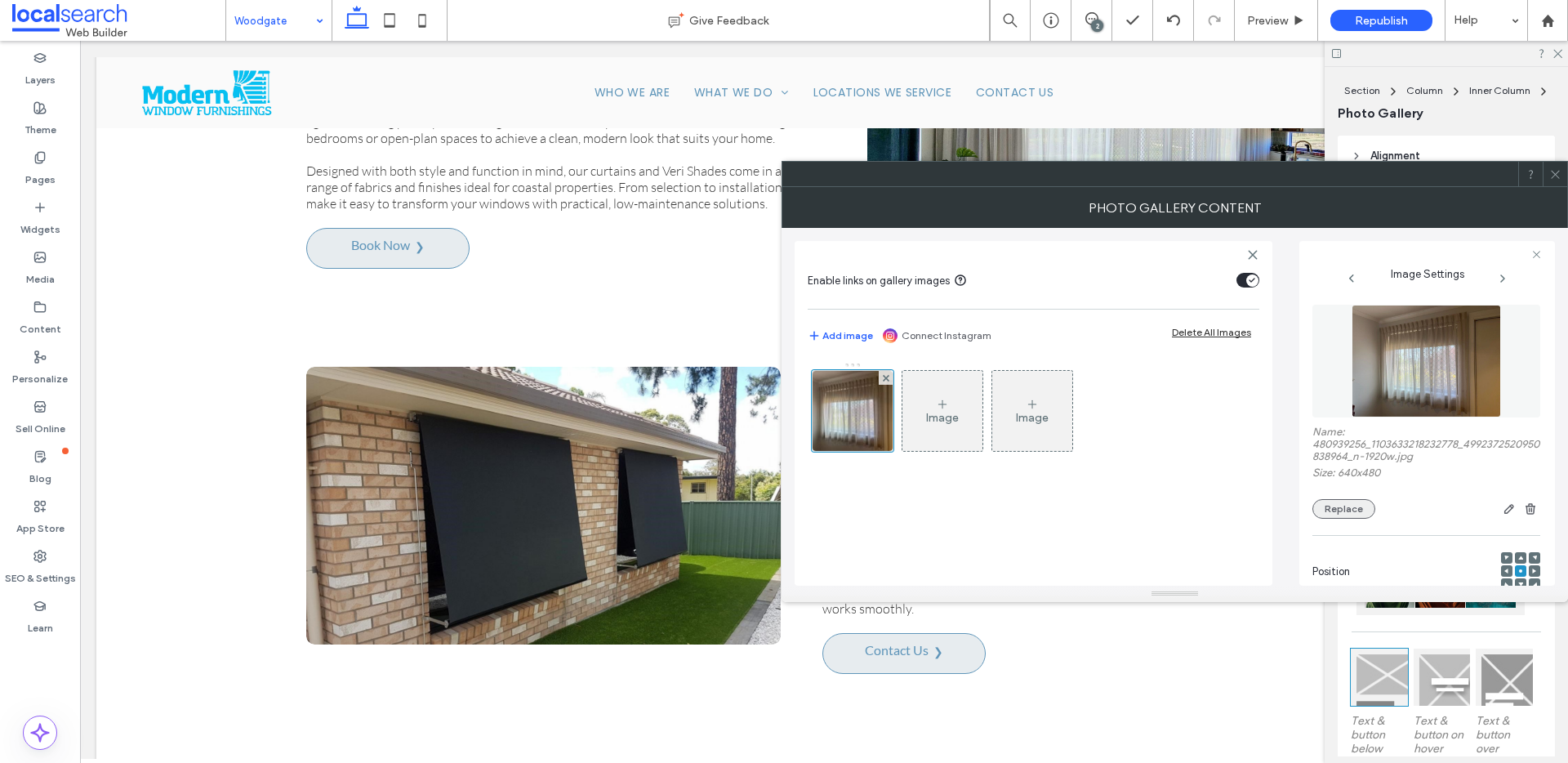
click at [1339, 504] on button "Replace" at bounding box center [1344, 509] width 63 height 20
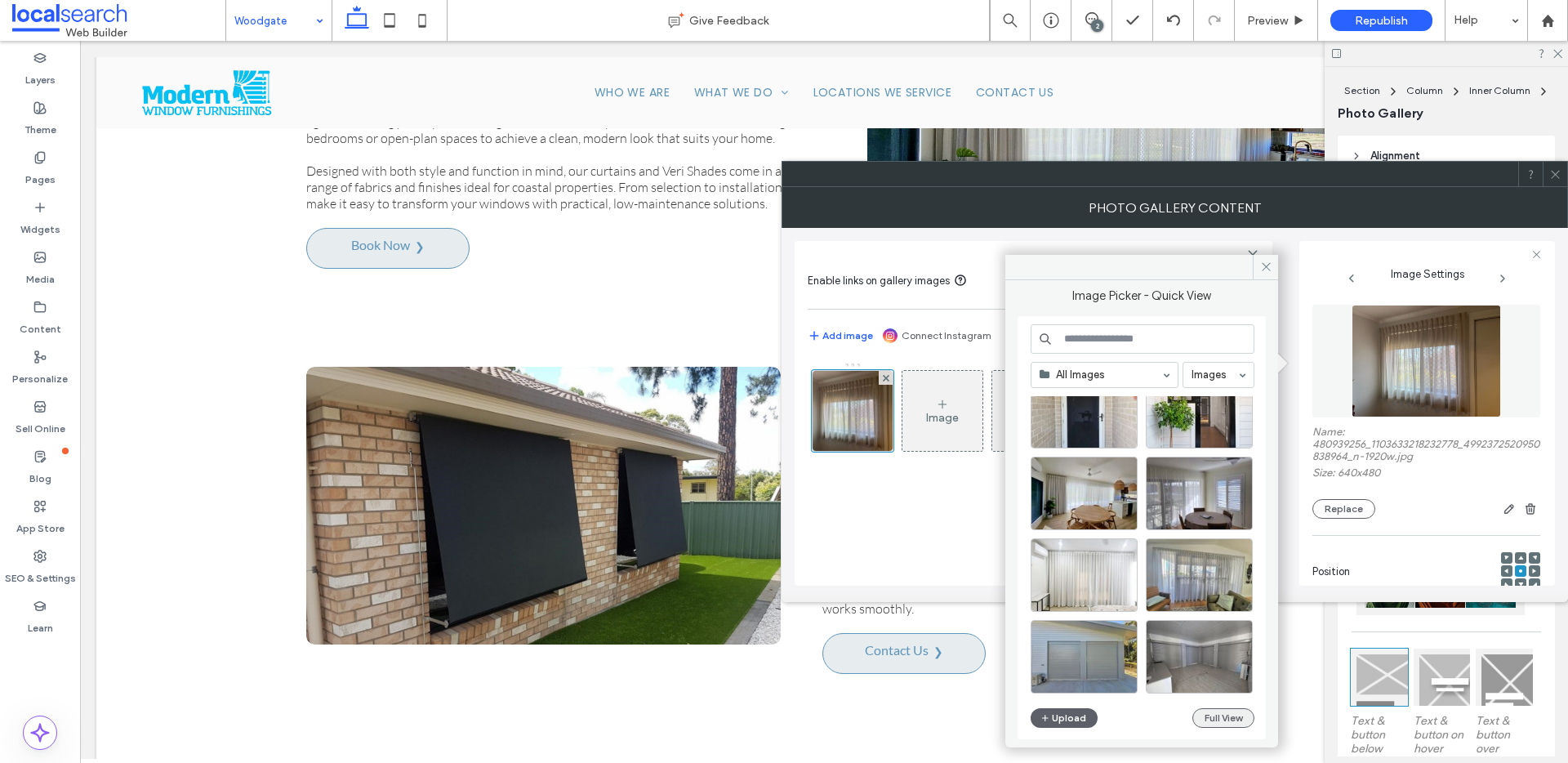
scroll to position [537, 0]
click at [1219, 714] on button "Full View" at bounding box center [1223, 717] width 62 height 20
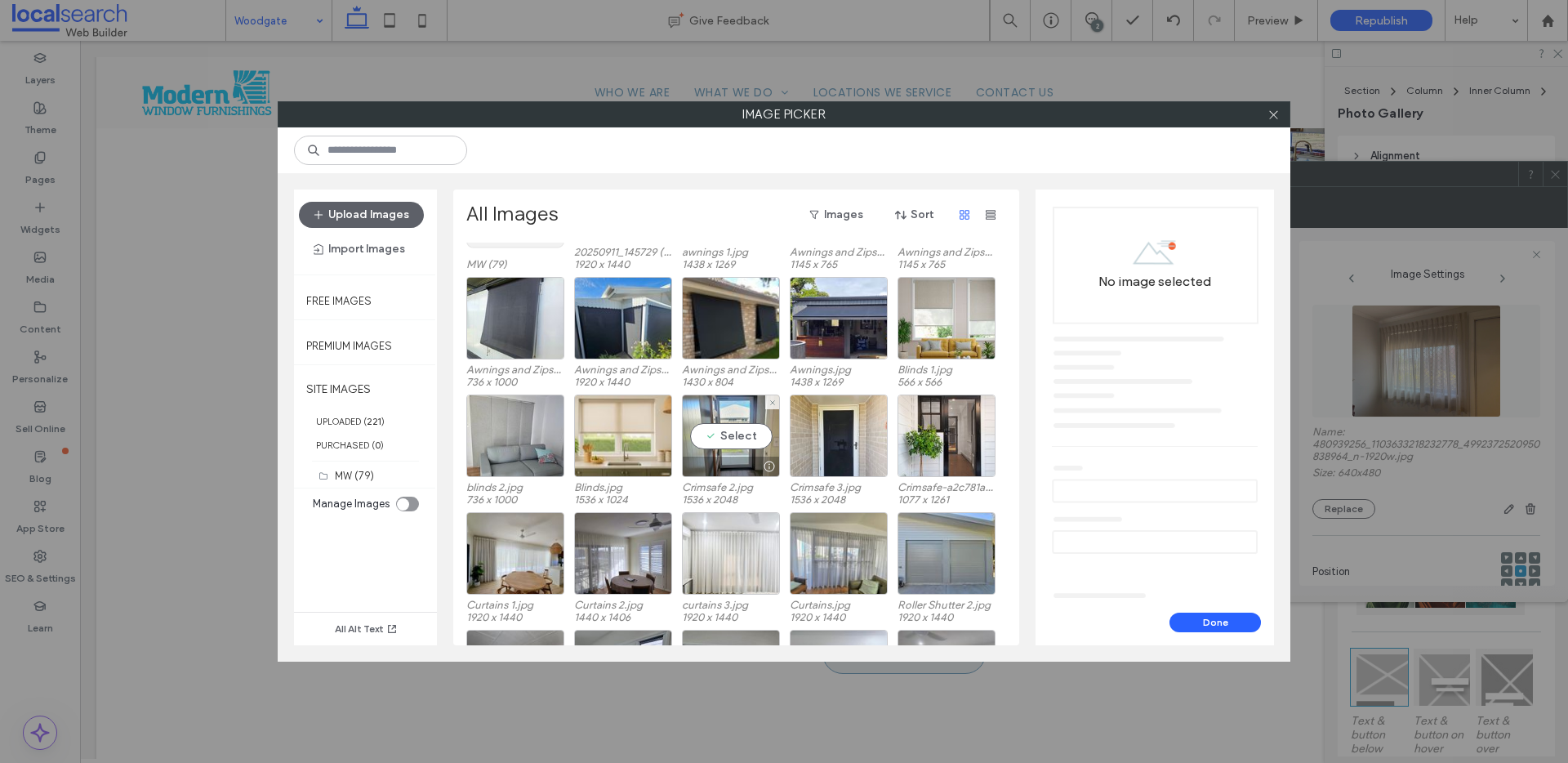
scroll to position [119, 0]
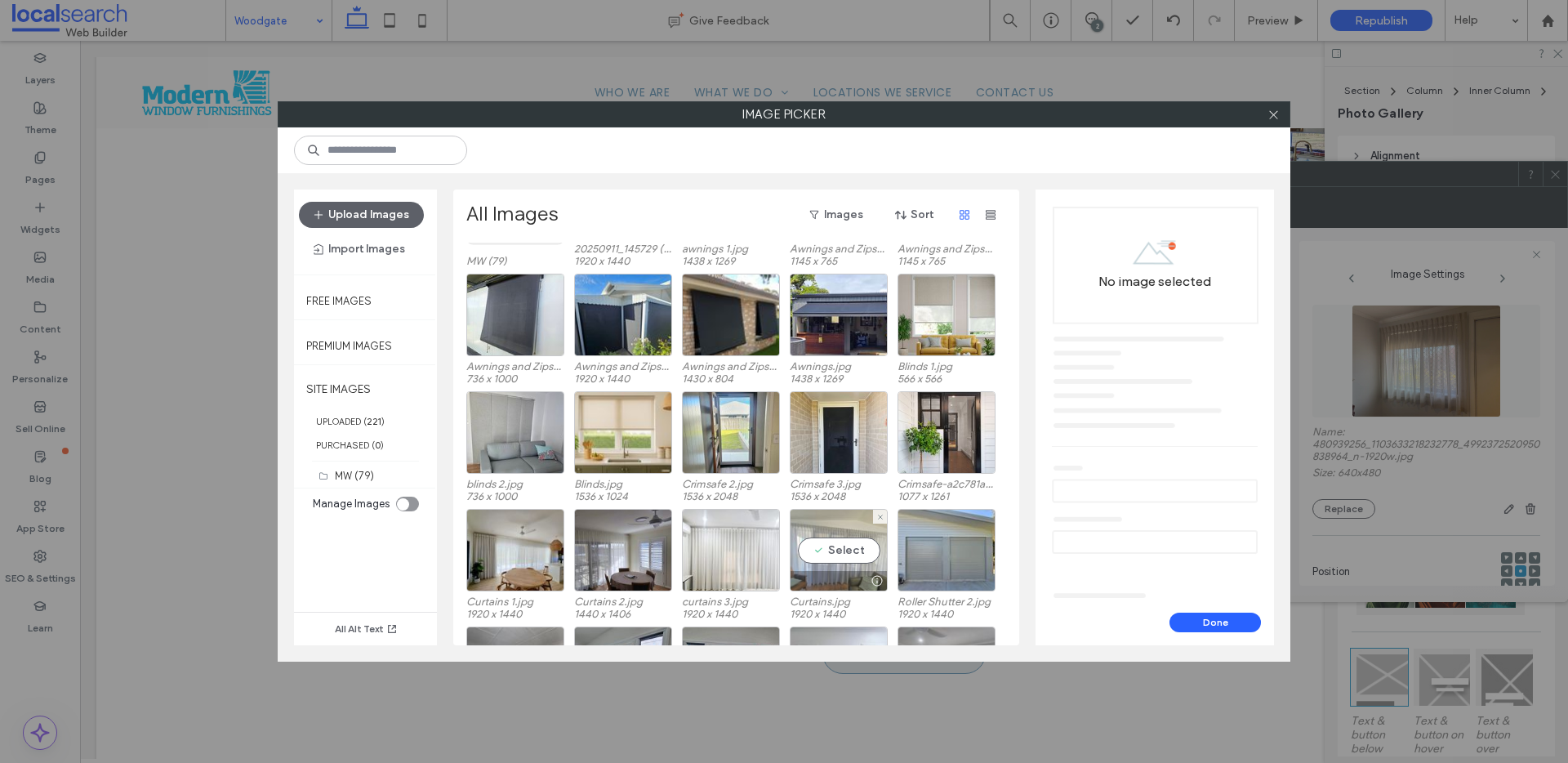
click at [846, 550] on div "Select" at bounding box center [838, 550] width 98 height 82
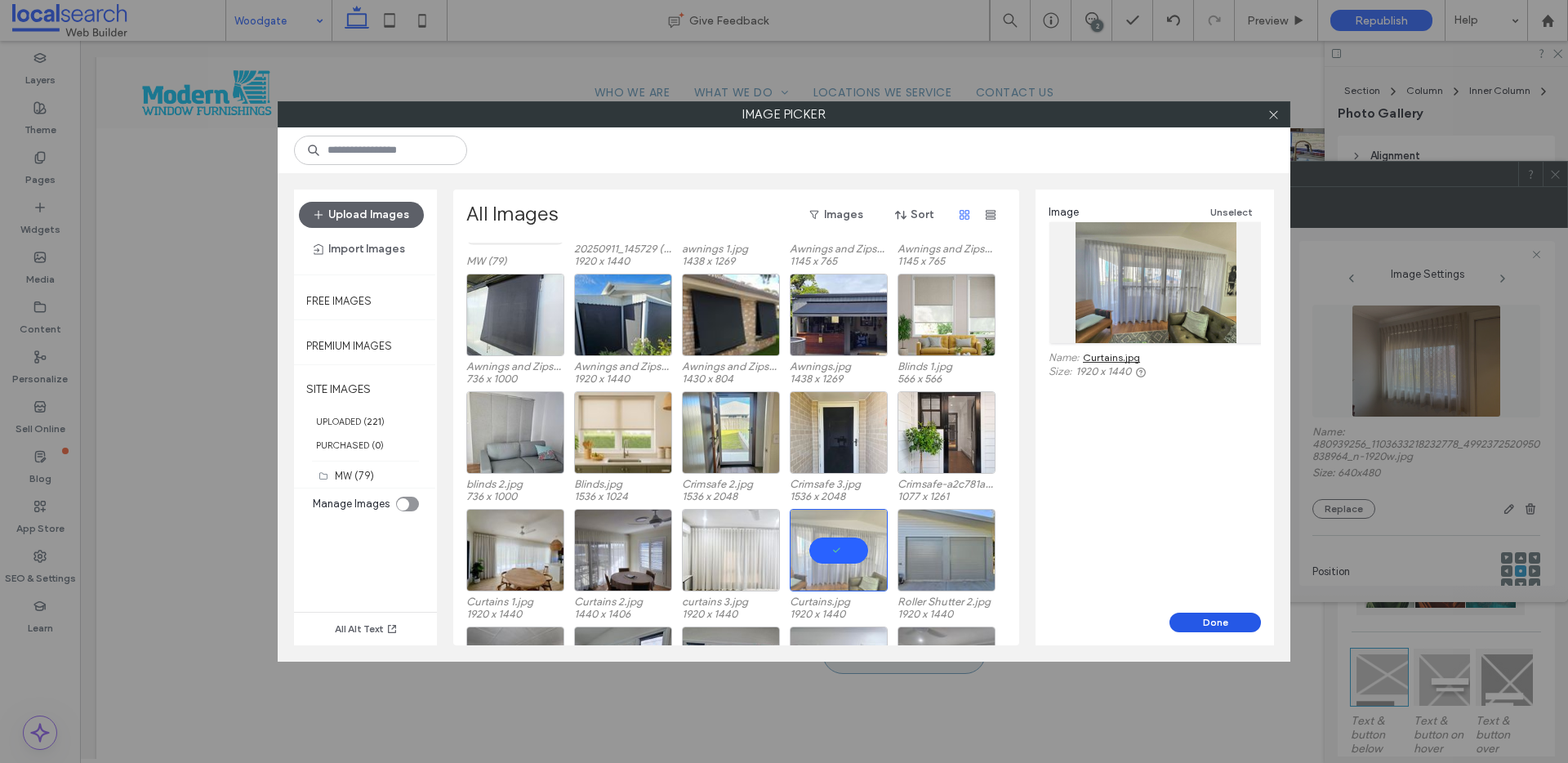
click at [1202, 616] on button "Done" at bounding box center [1216, 622] width 92 height 20
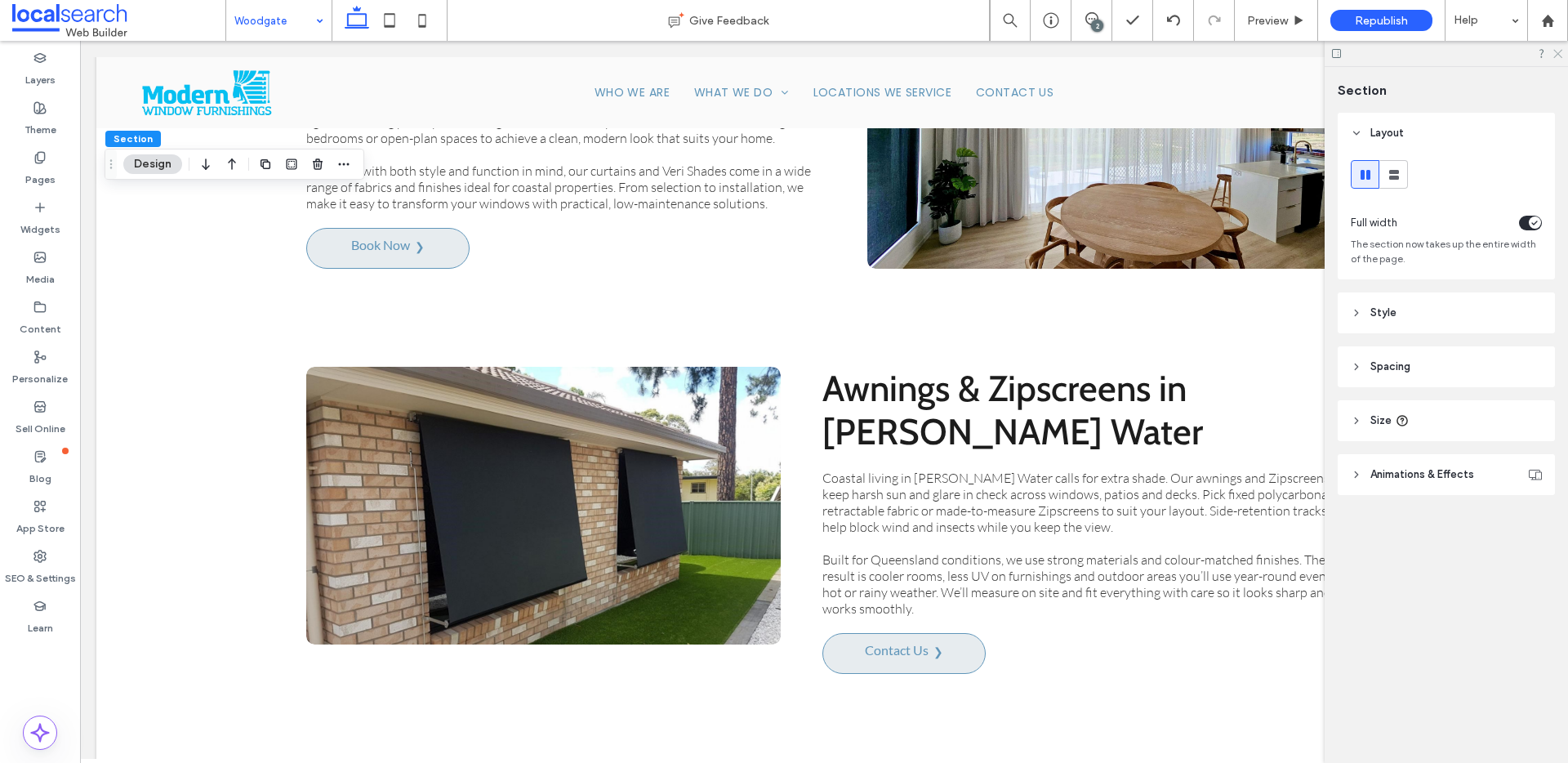
click at [1559, 55] on use at bounding box center [1557, 53] width 9 height 9
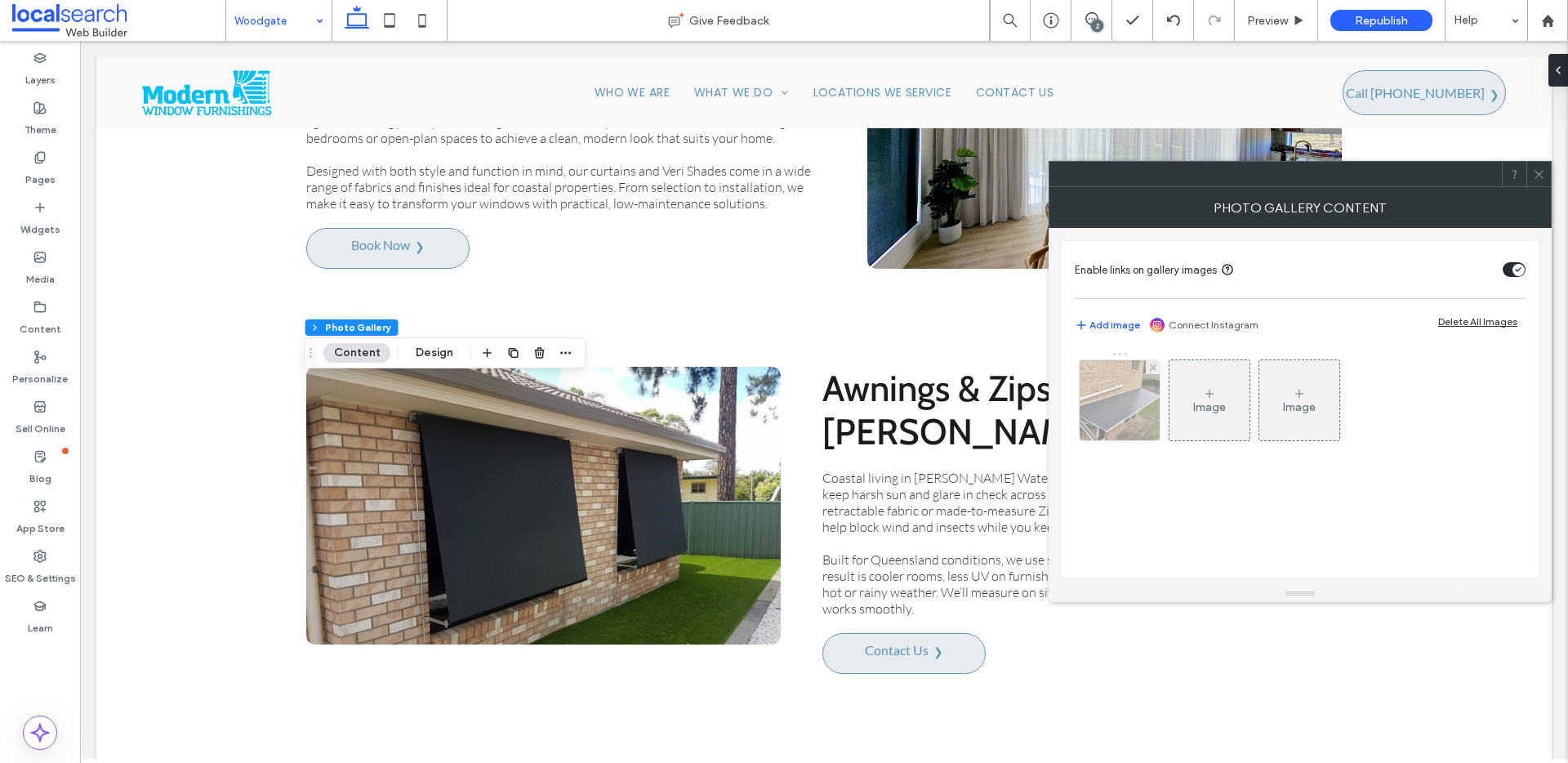
click at [1148, 409] on div at bounding box center [1120, 400] width 80 height 80
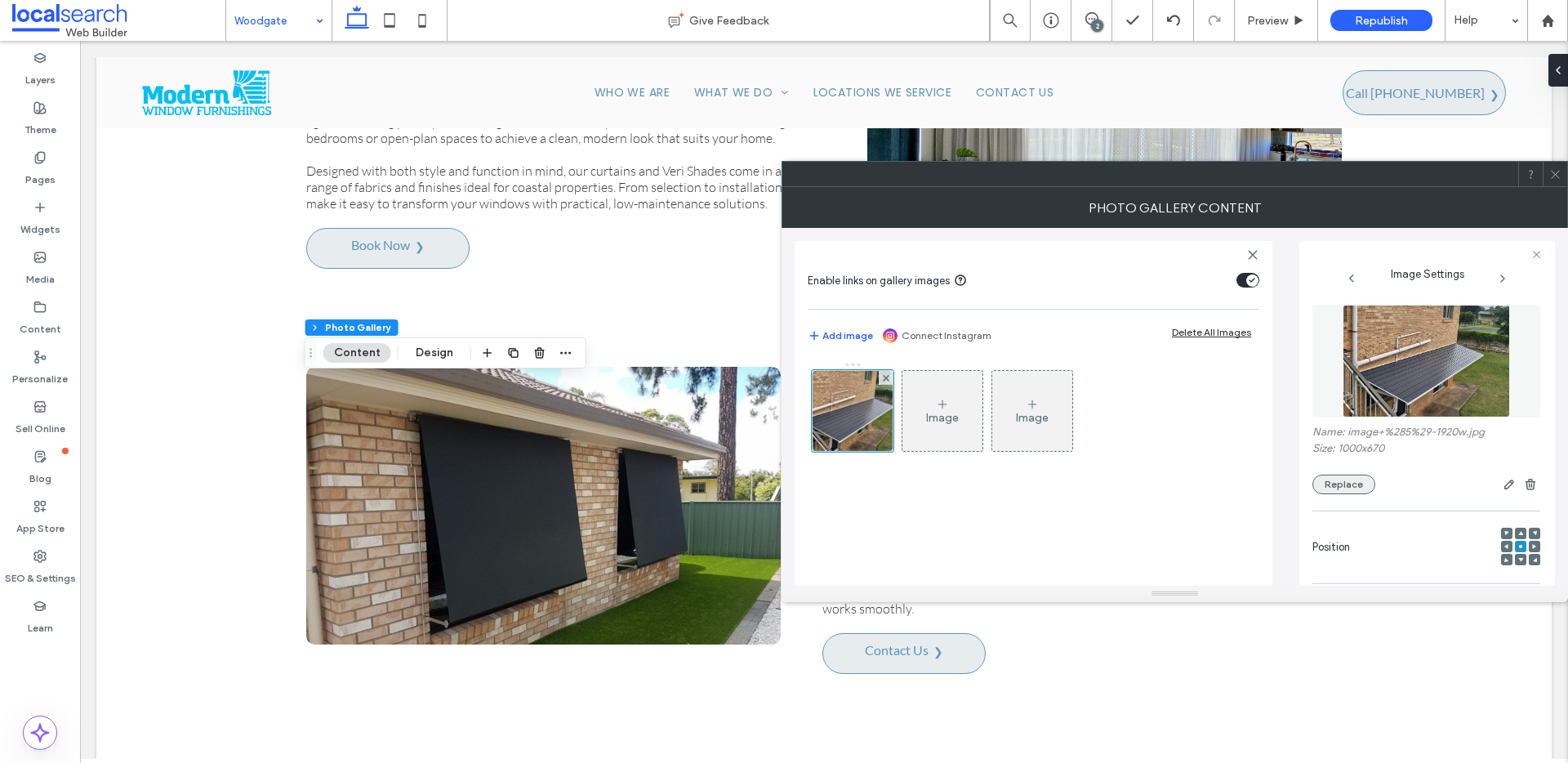
click at [1359, 488] on button "Replace" at bounding box center [1344, 484] width 63 height 20
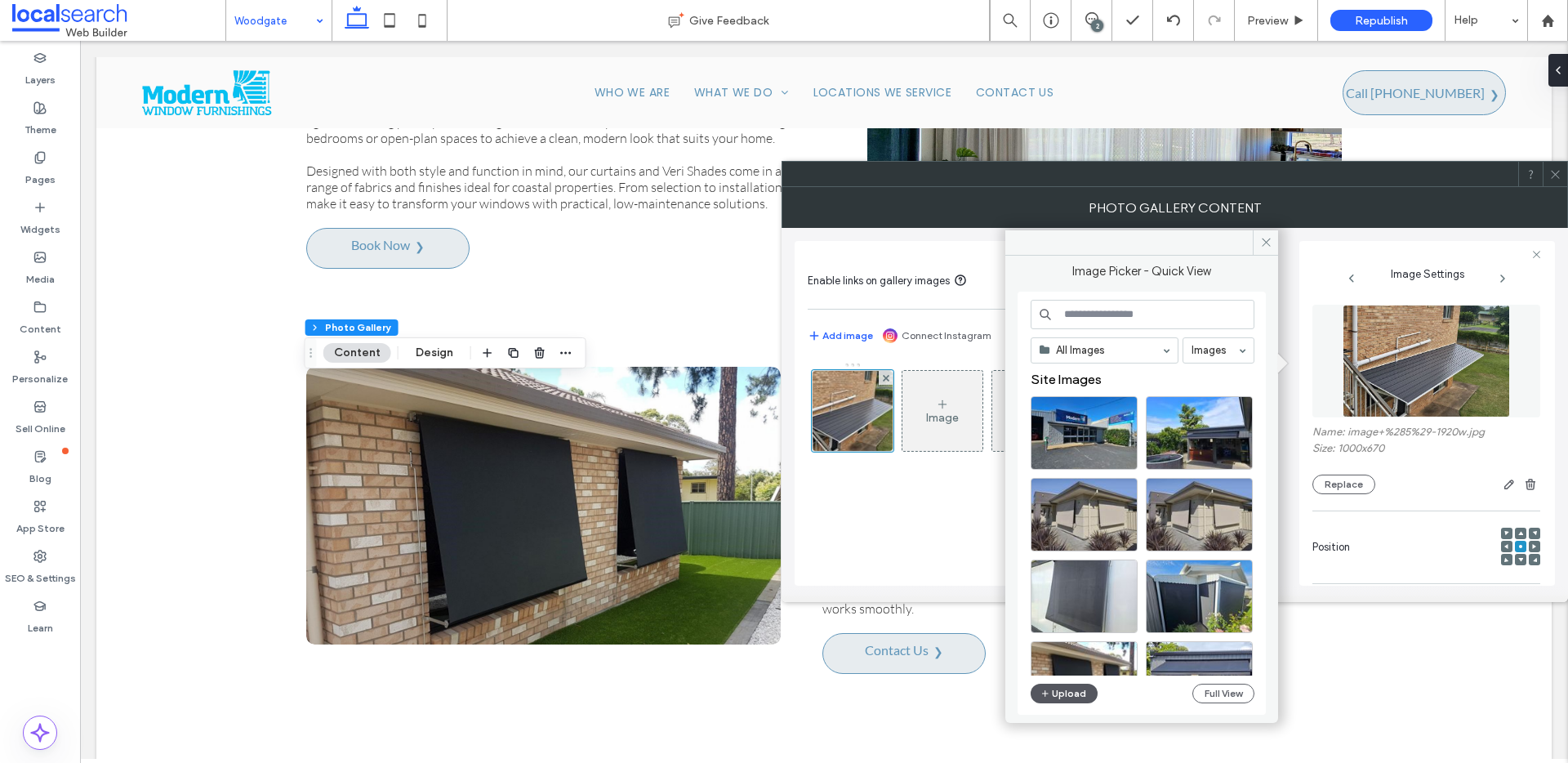
click at [1089, 695] on button "Upload" at bounding box center [1064, 693] width 67 height 20
click at [1236, 693] on button "Full View" at bounding box center [1223, 693] width 62 height 20
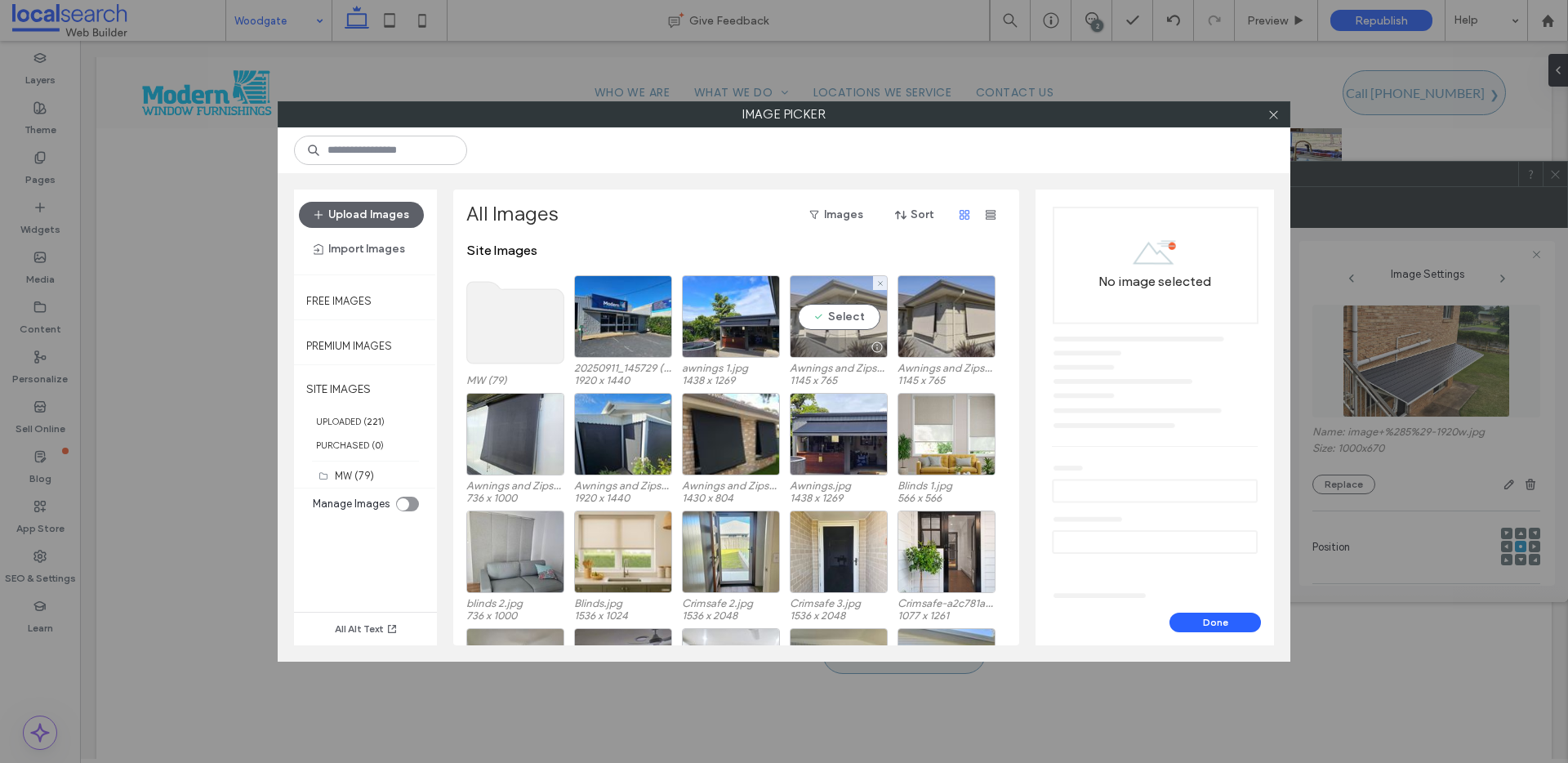
click at [827, 318] on div "Select" at bounding box center [838, 316] width 98 height 82
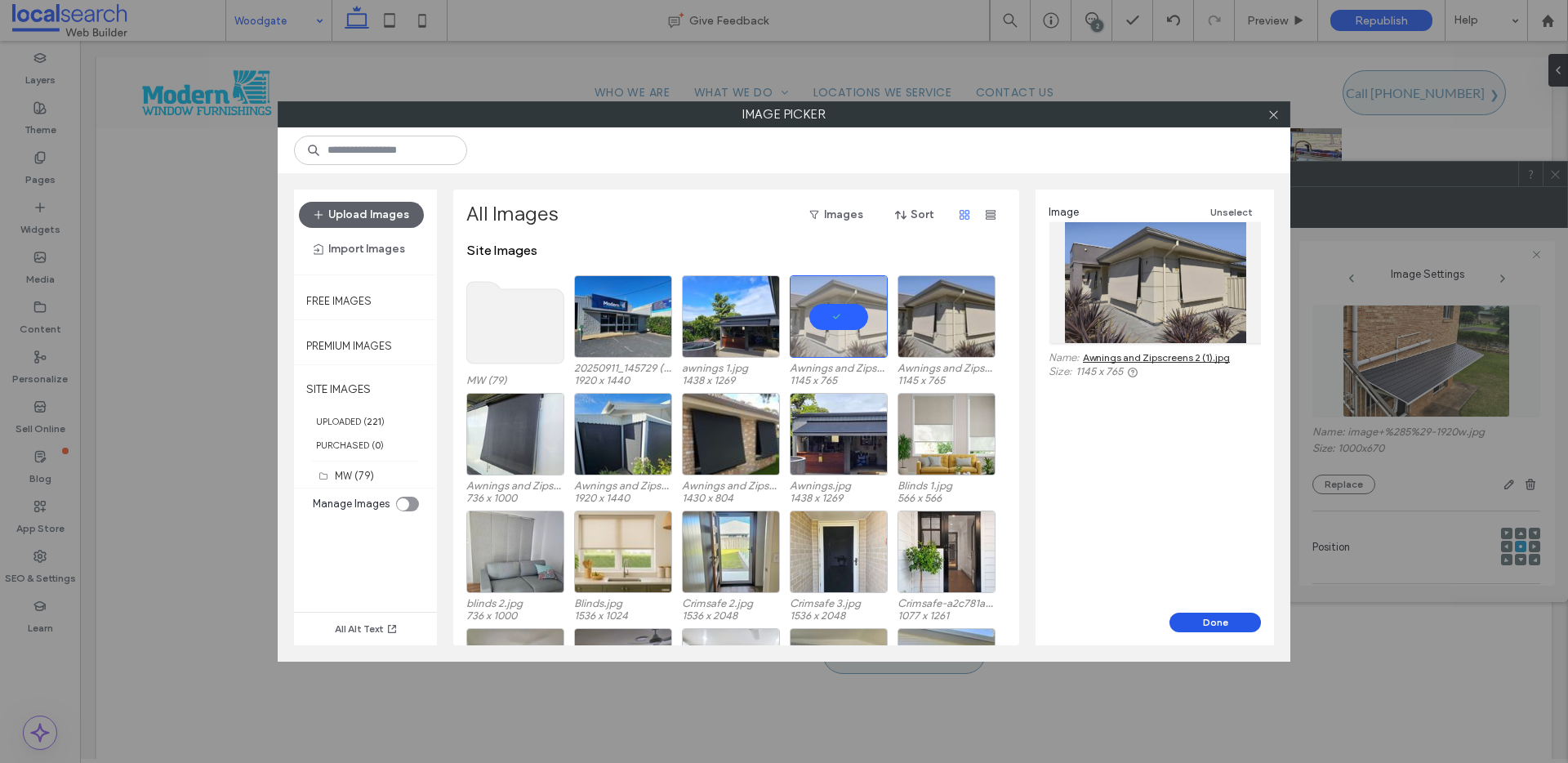
click at [1222, 630] on button "Done" at bounding box center [1216, 622] width 92 height 20
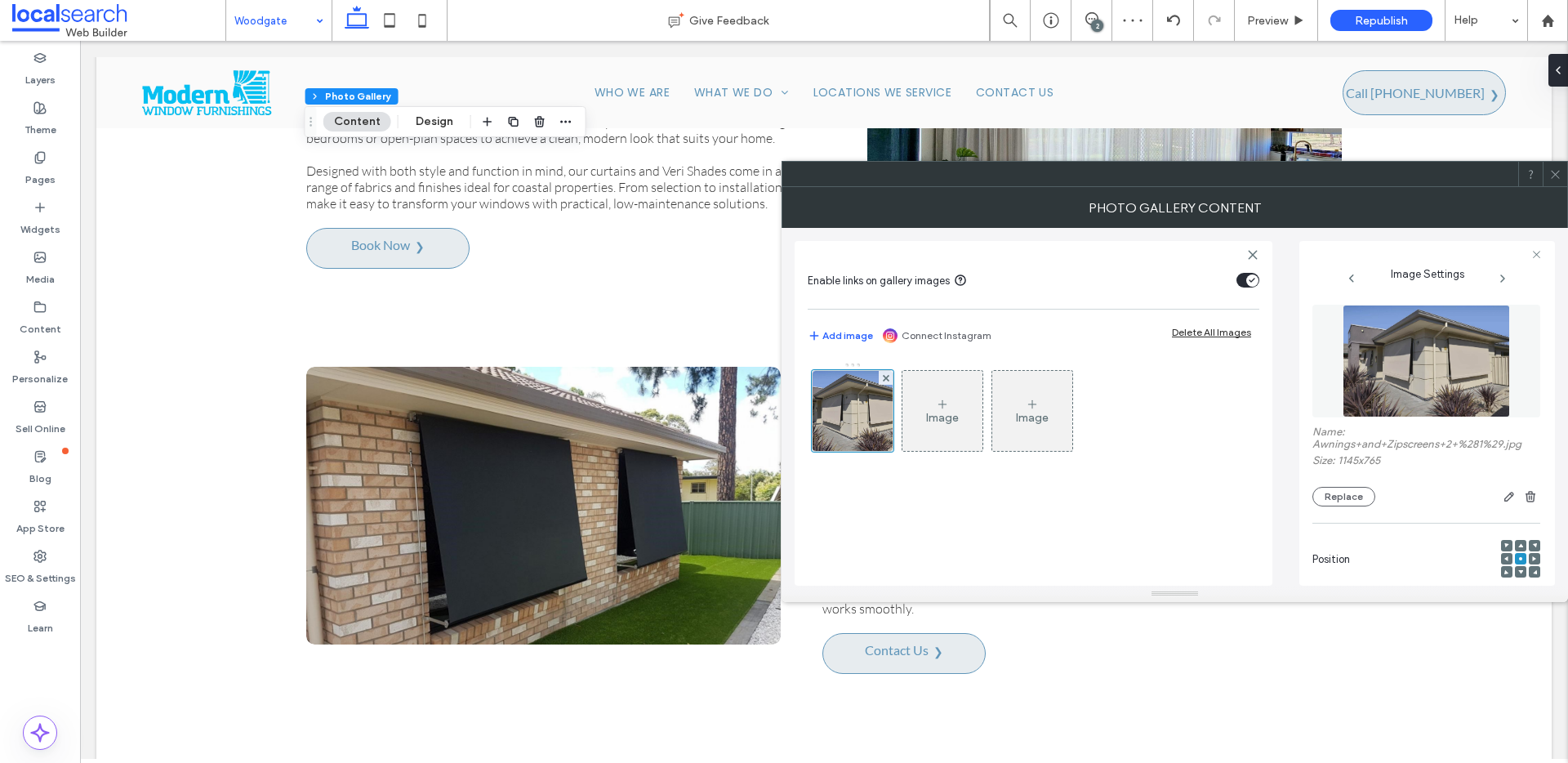
click at [1557, 172] on icon at bounding box center [1555, 174] width 12 height 12
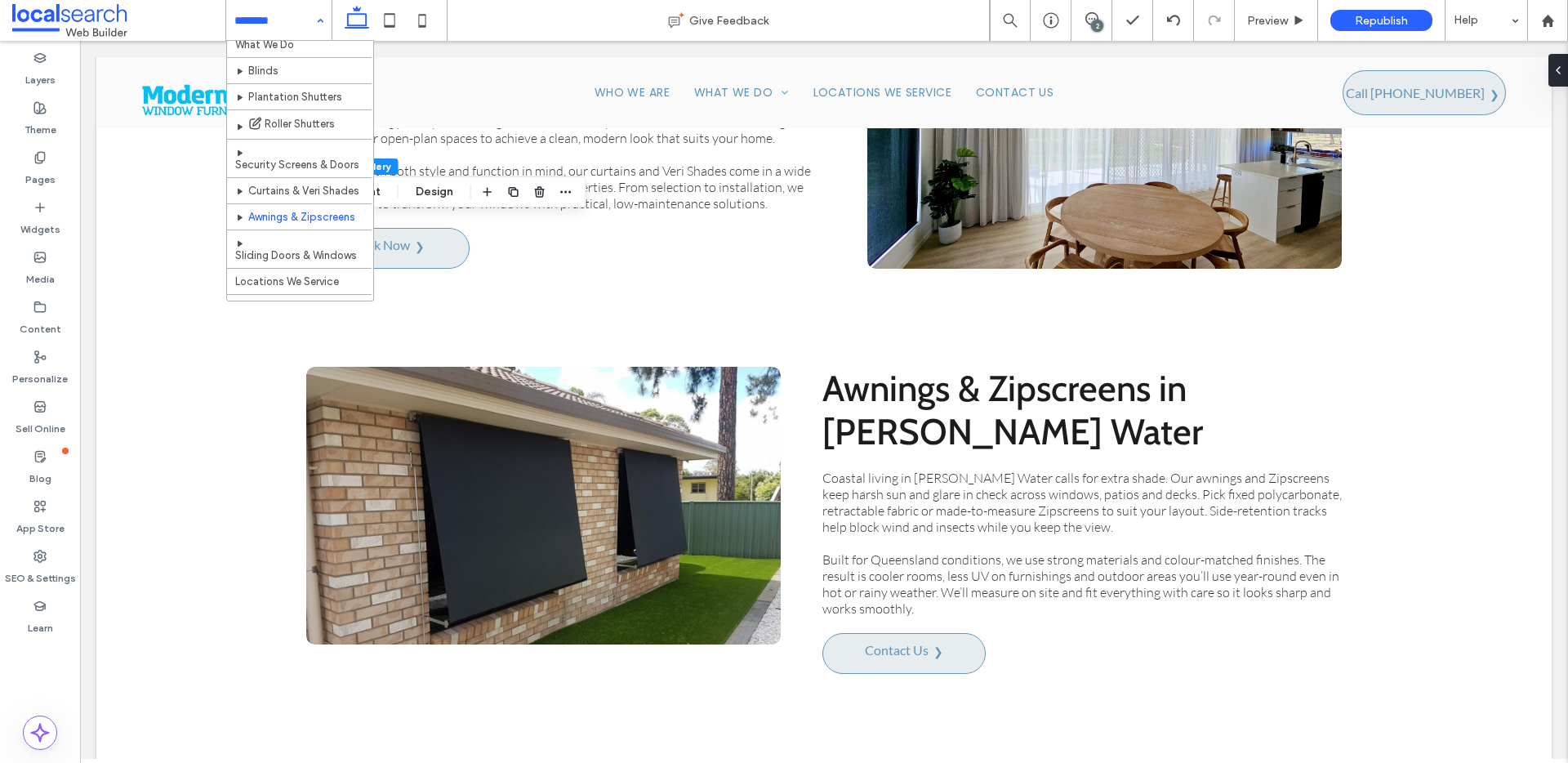
scroll to position [234, 0]
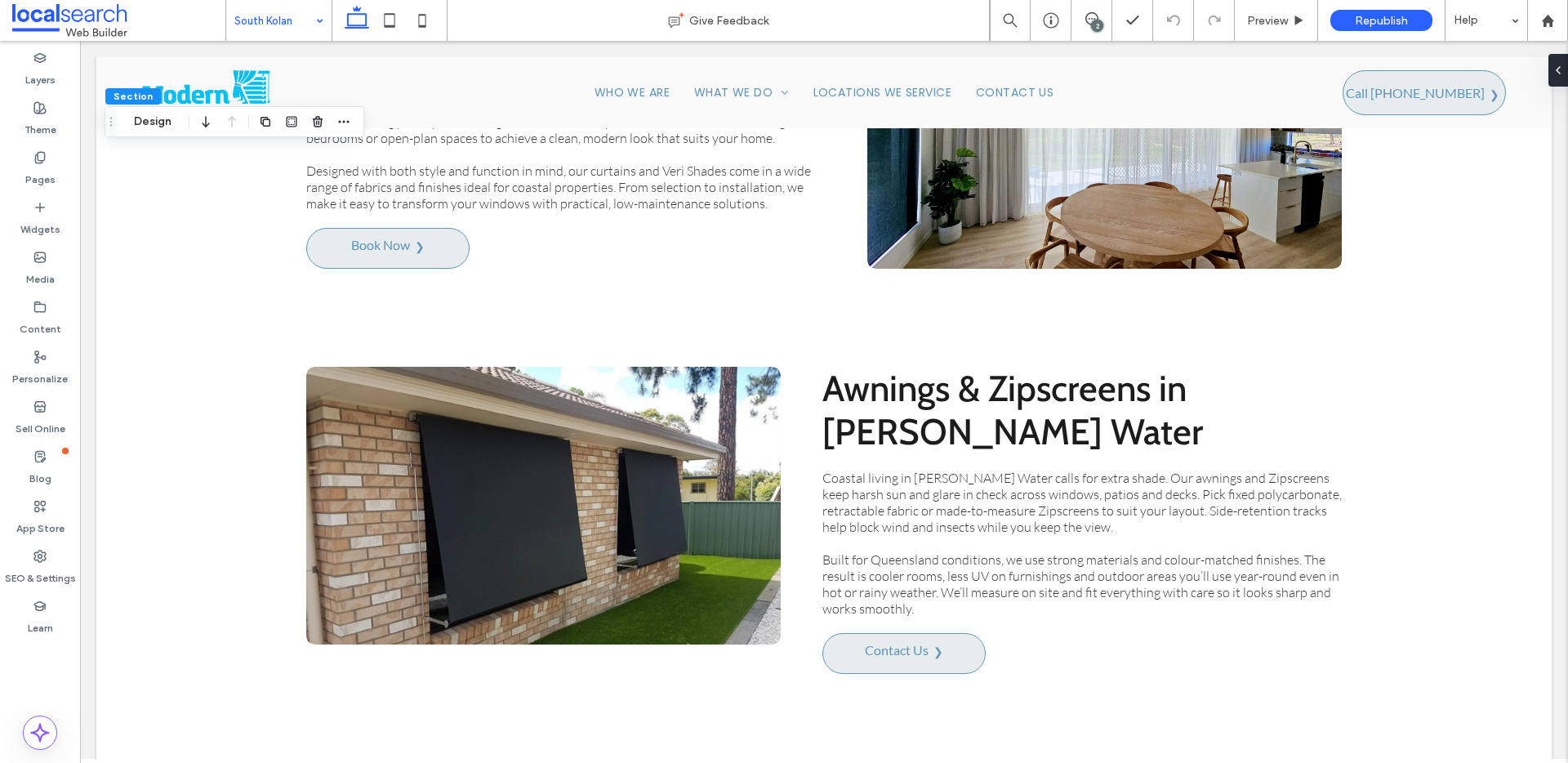
click at [138, 95] on span "Section" at bounding box center [133, 95] width 39 height 12
click at [153, 129] on button "Design" at bounding box center [153, 121] width 59 height 20
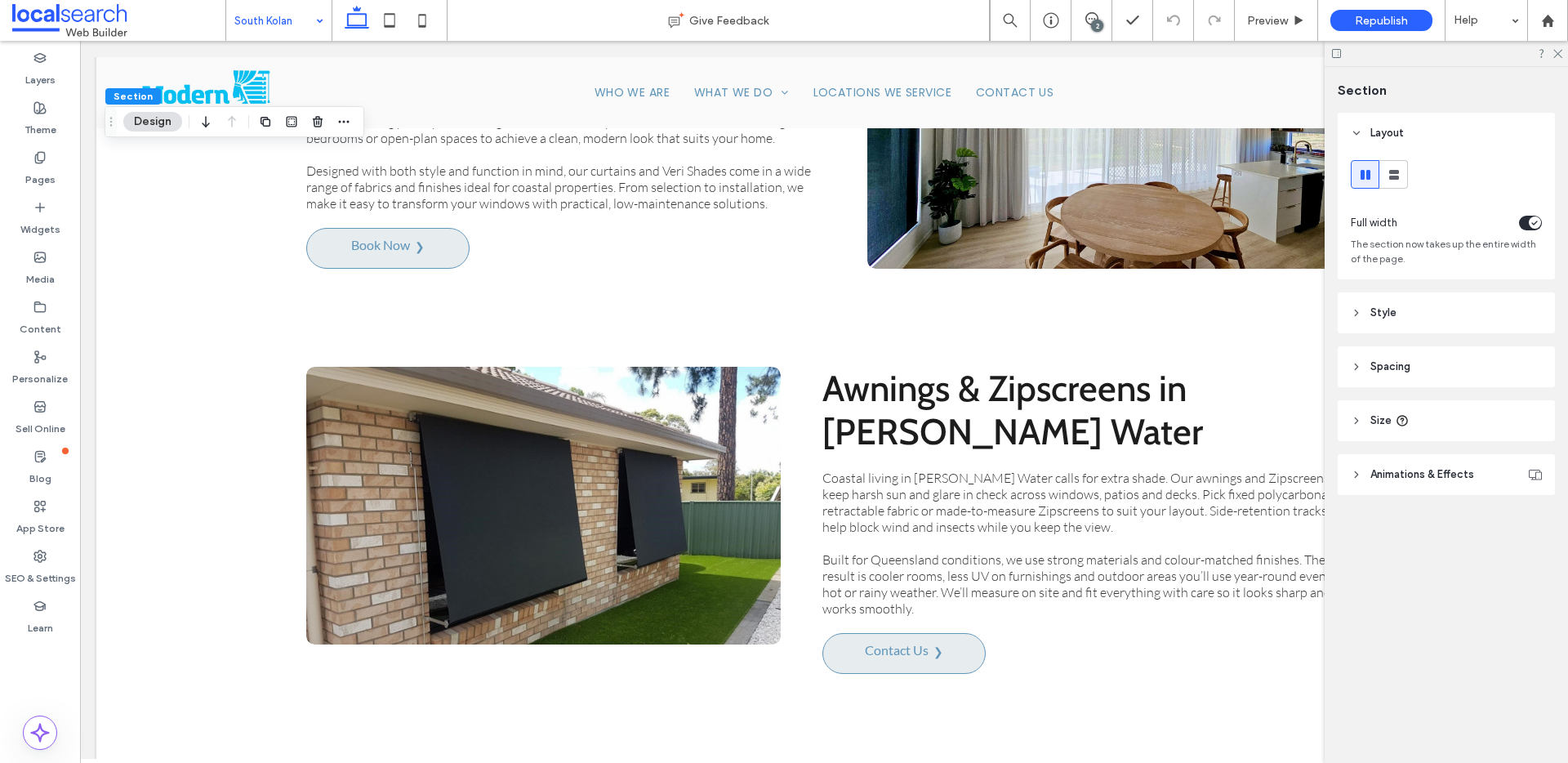
click at [1441, 324] on header "Style" at bounding box center [1446, 312] width 217 height 41
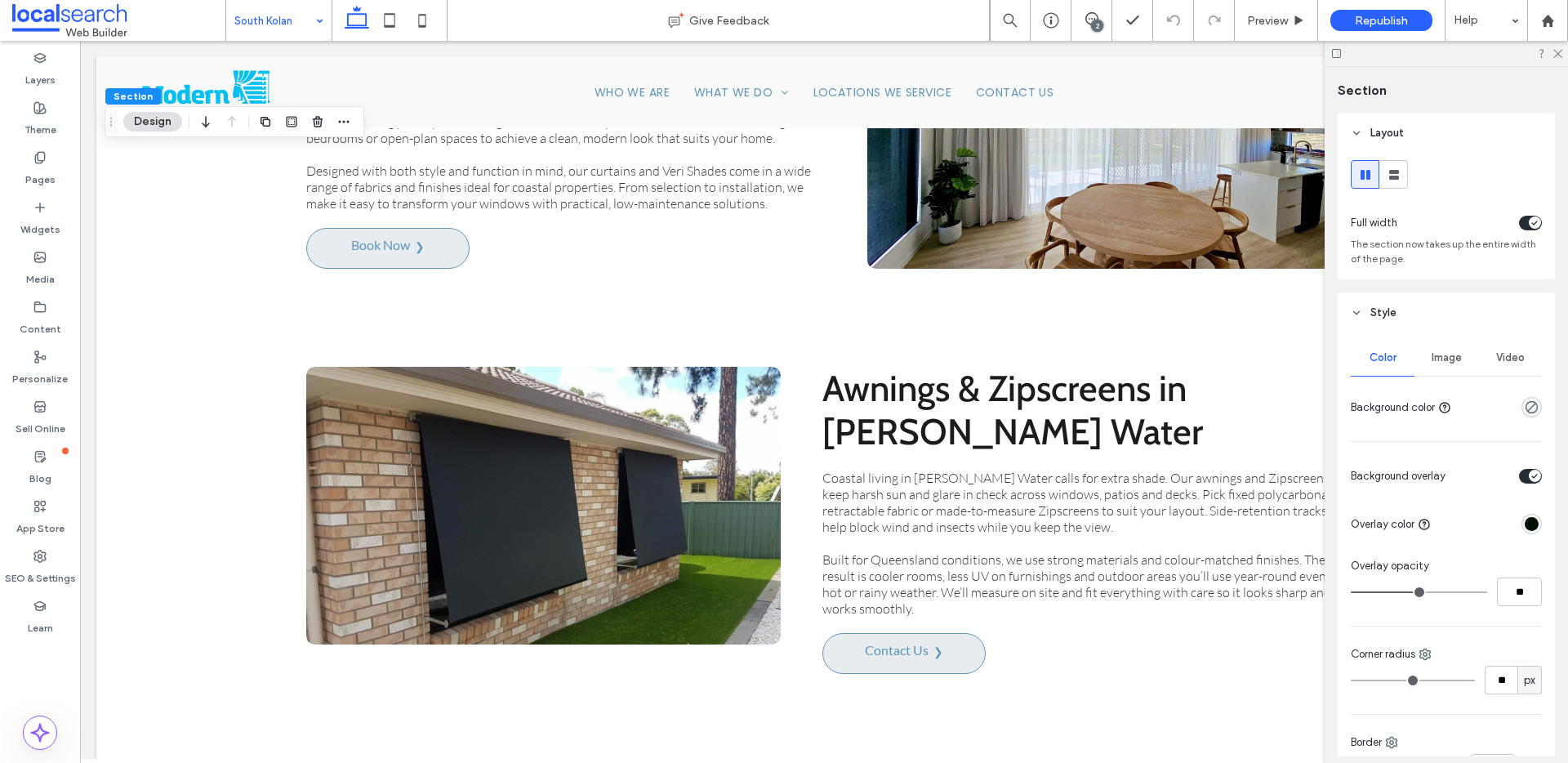
click at [1441, 355] on span "Image" at bounding box center [1447, 358] width 31 height 13
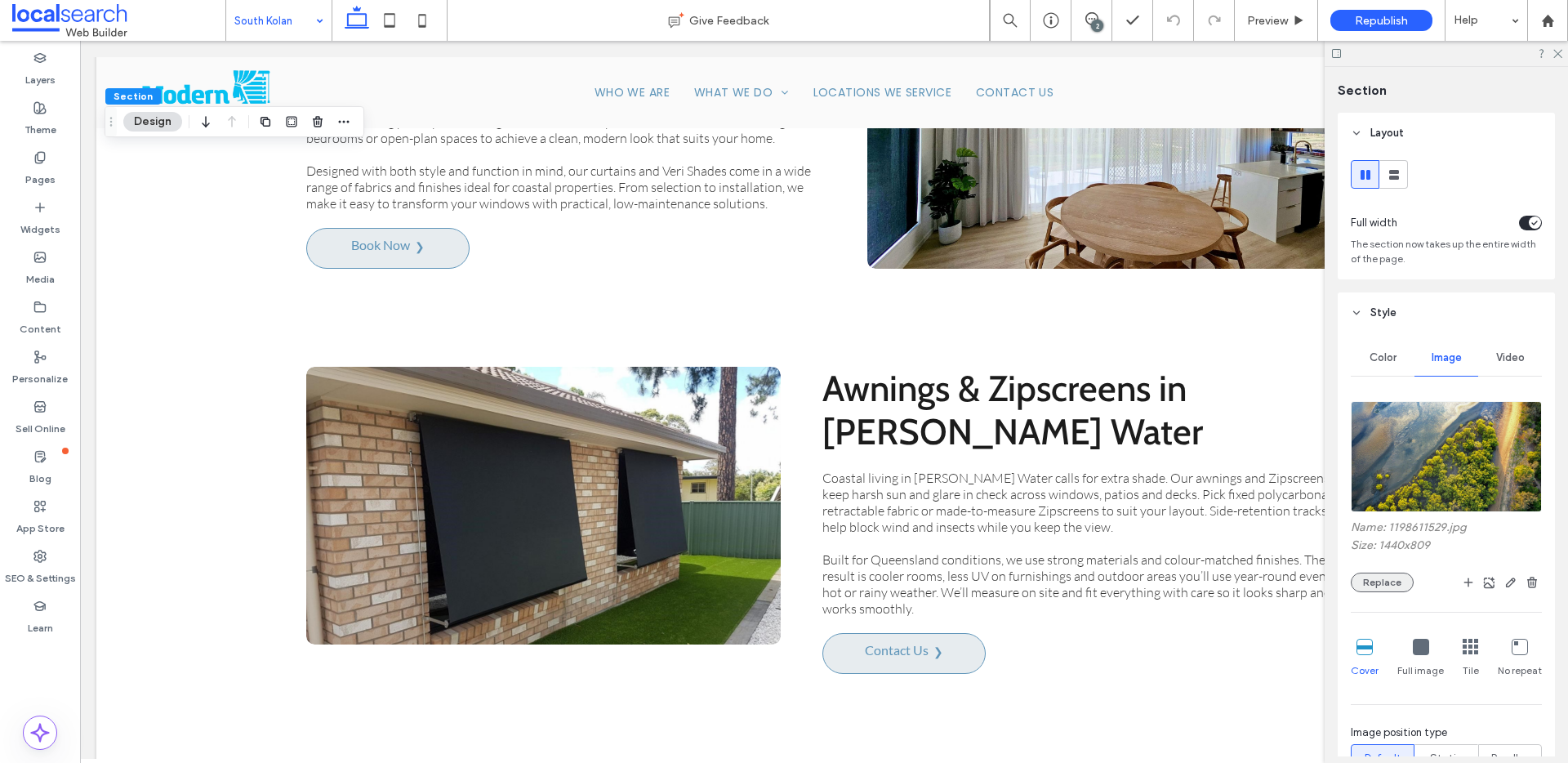
click at [1392, 589] on button "Replace" at bounding box center [1382, 582] width 63 height 20
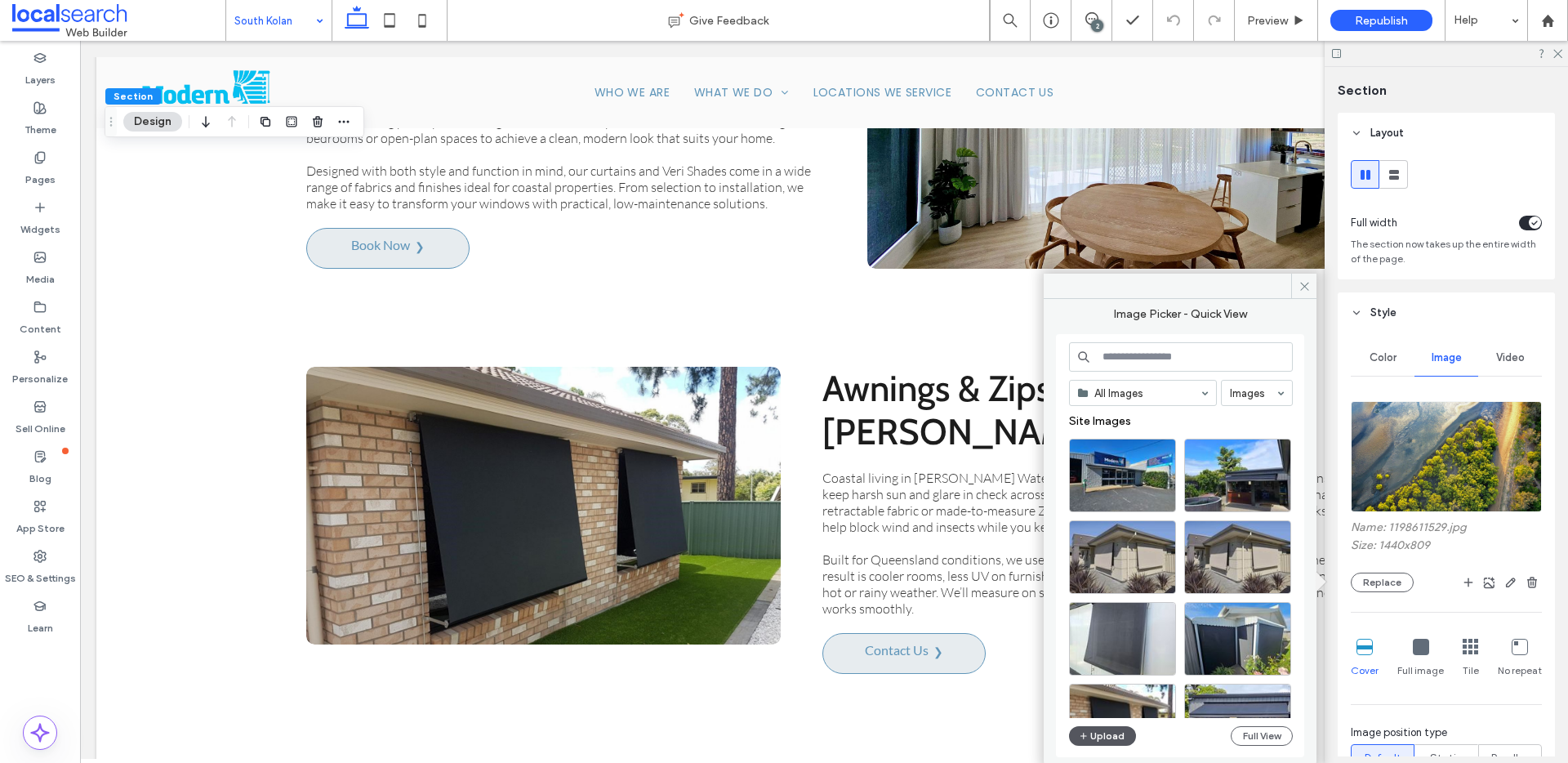
click at [1120, 735] on button "Upload" at bounding box center [1102, 735] width 67 height 20
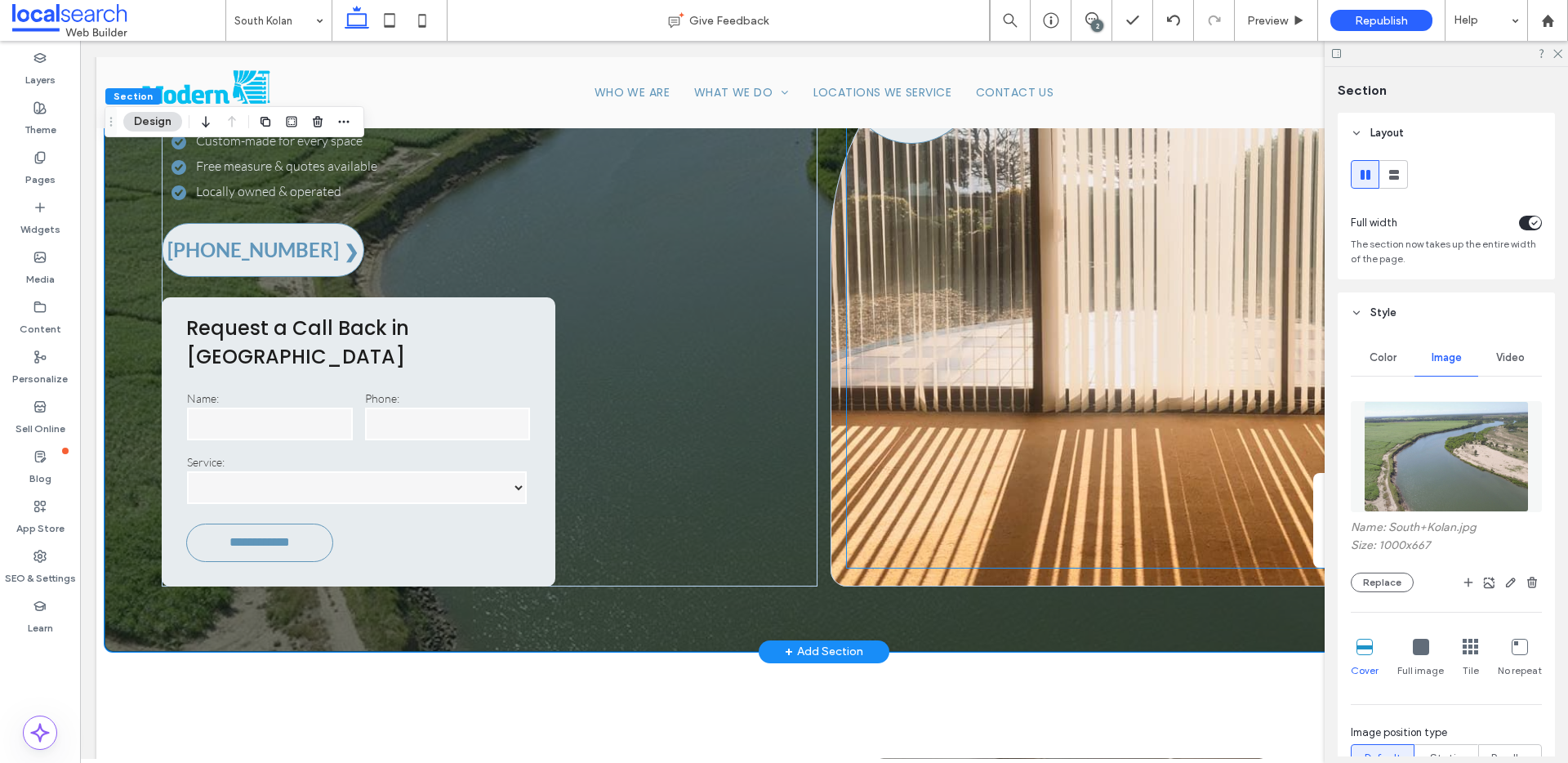
scroll to position [174, 0]
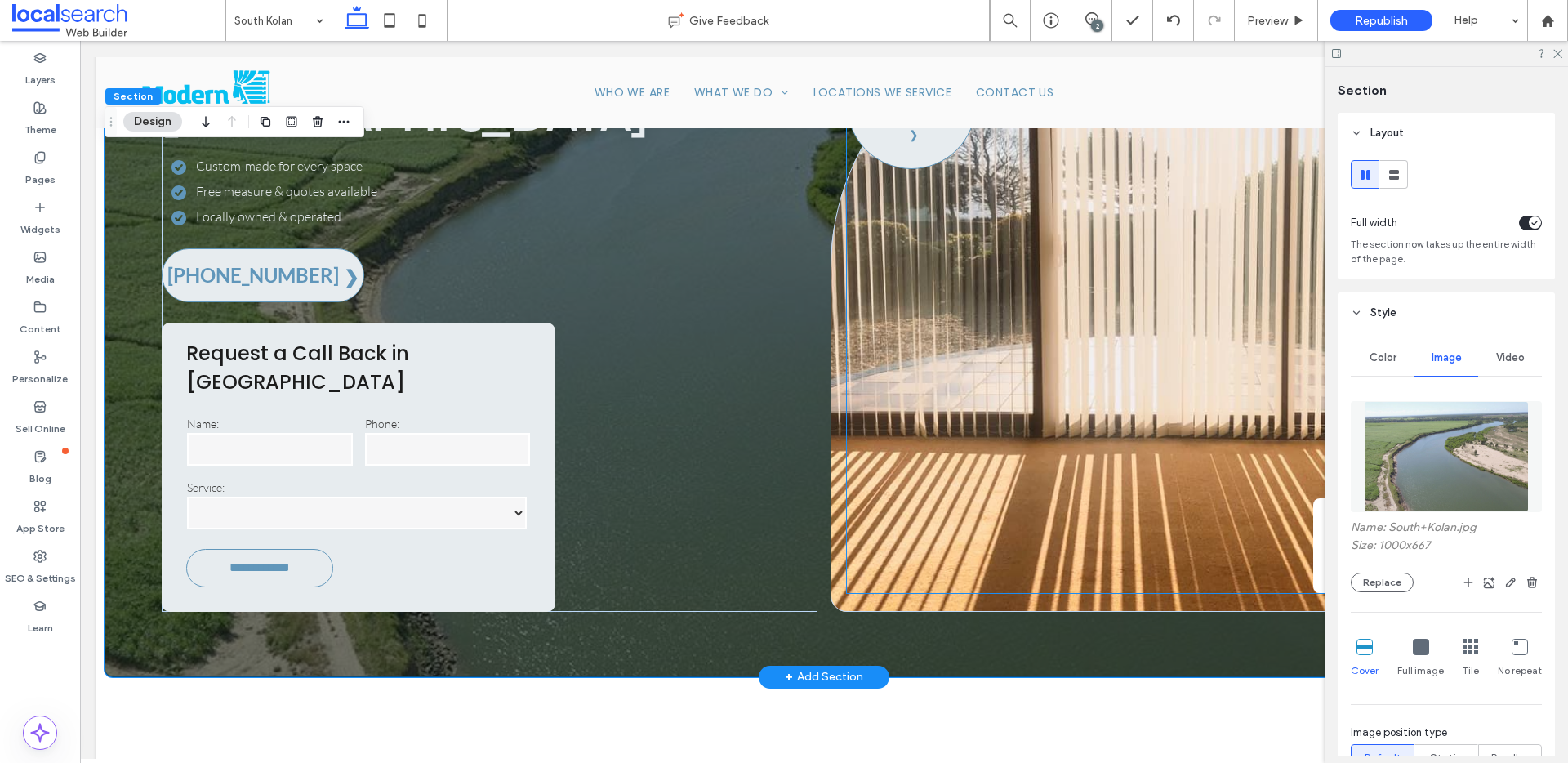
click at [1095, 460] on div "Request a Quote 4.8 29 reviews" at bounding box center [1158, 316] width 623 height 553
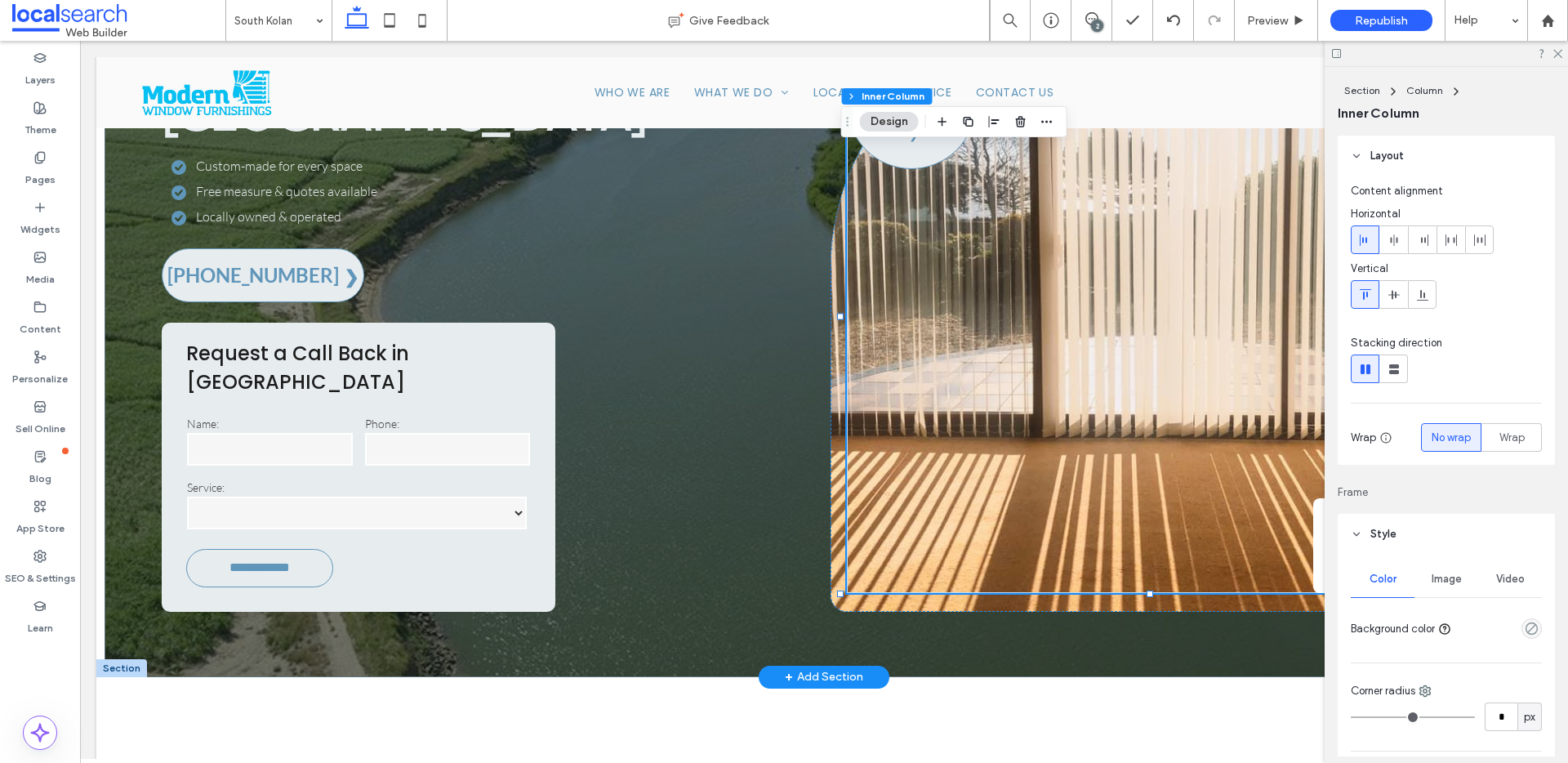
click at [1095, 460] on div "Request a Quote 4.8 29 reviews" at bounding box center [1158, 316] width 623 height 553
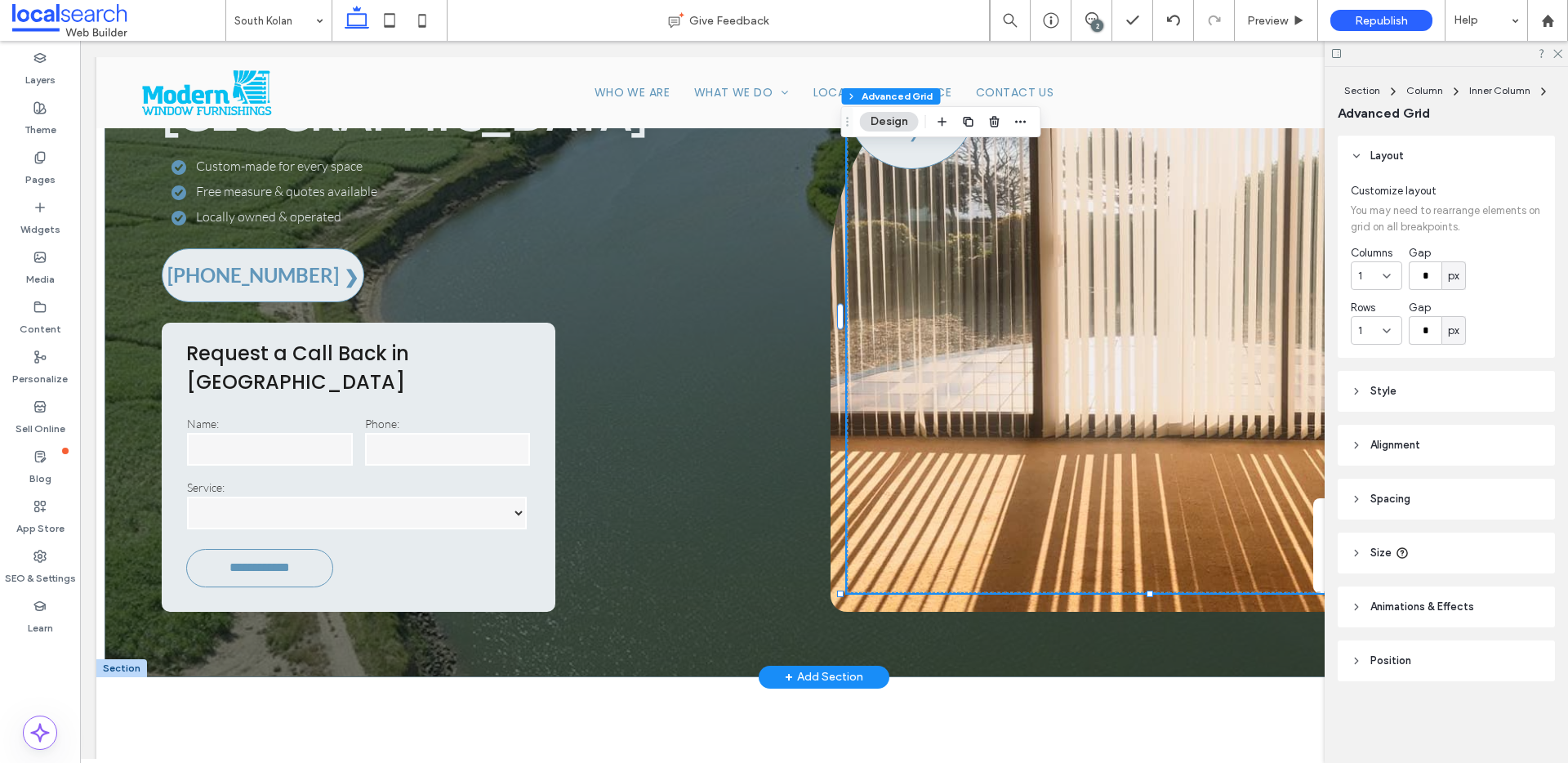
click at [1137, 379] on div "Request a Quote 4.8 29 reviews" at bounding box center [1158, 316] width 623 height 553
click at [1355, 383] on header "Style" at bounding box center [1446, 391] width 217 height 41
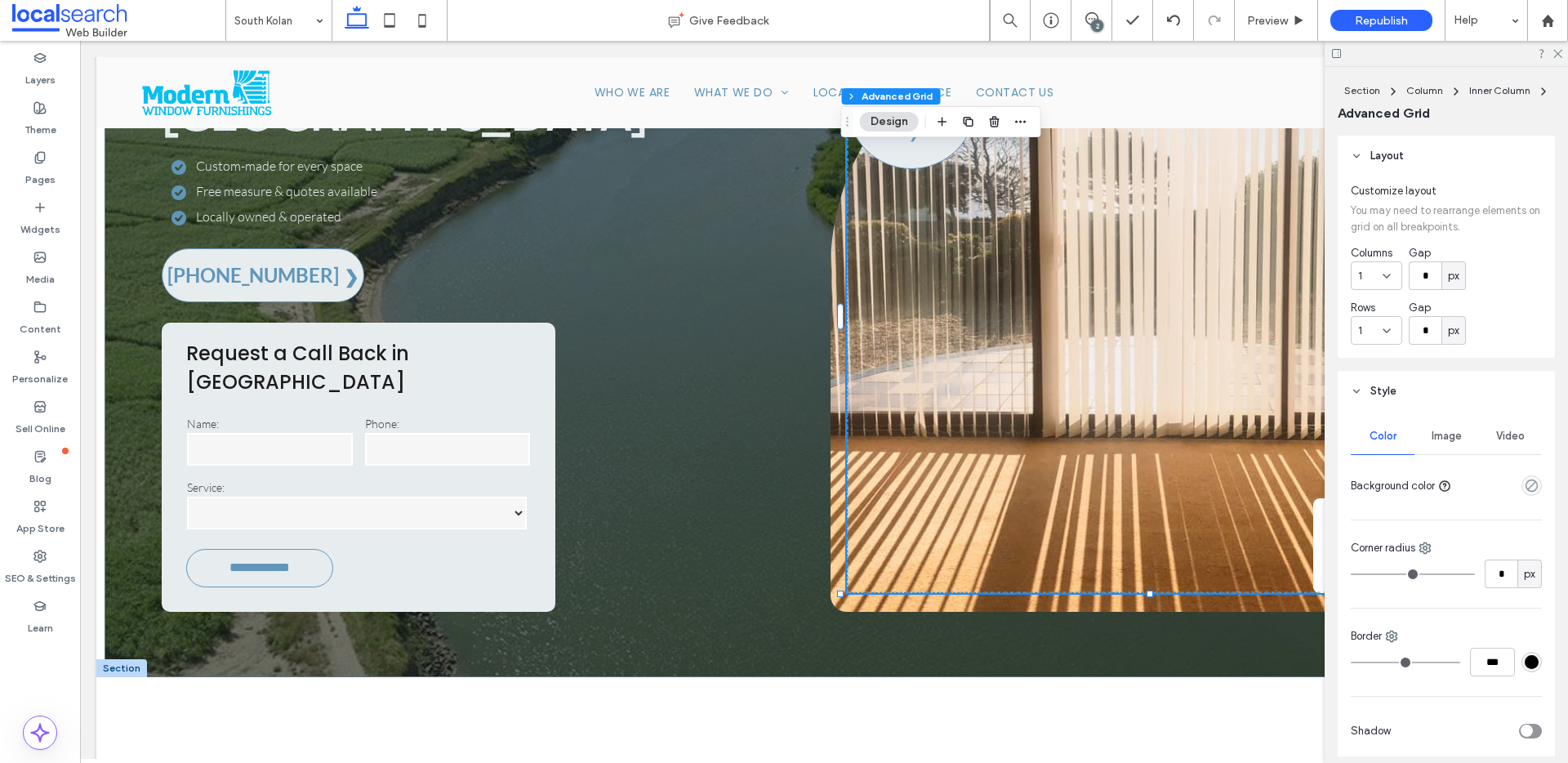
click at [1438, 416] on div "Color Image Video Background color Corner radius * px Border *** Shadow" at bounding box center [1446, 584] width 217 height 347
click at [1439, 430] on span "Image" at bounding box center [1447, 436] width 31 height 13
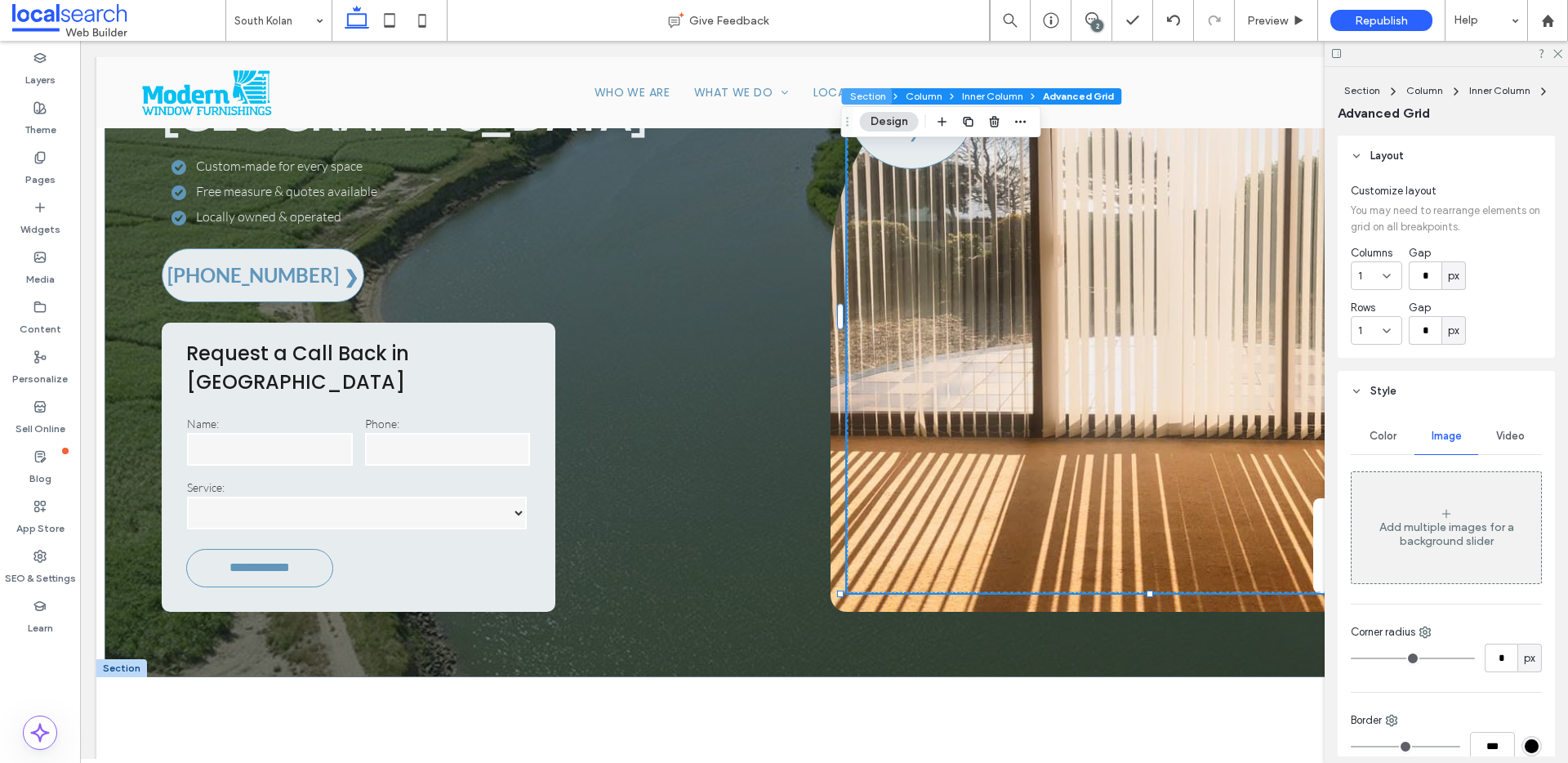
click at [883, 98] on button "Section" at bounding box center [867, 95] width 51 height 16
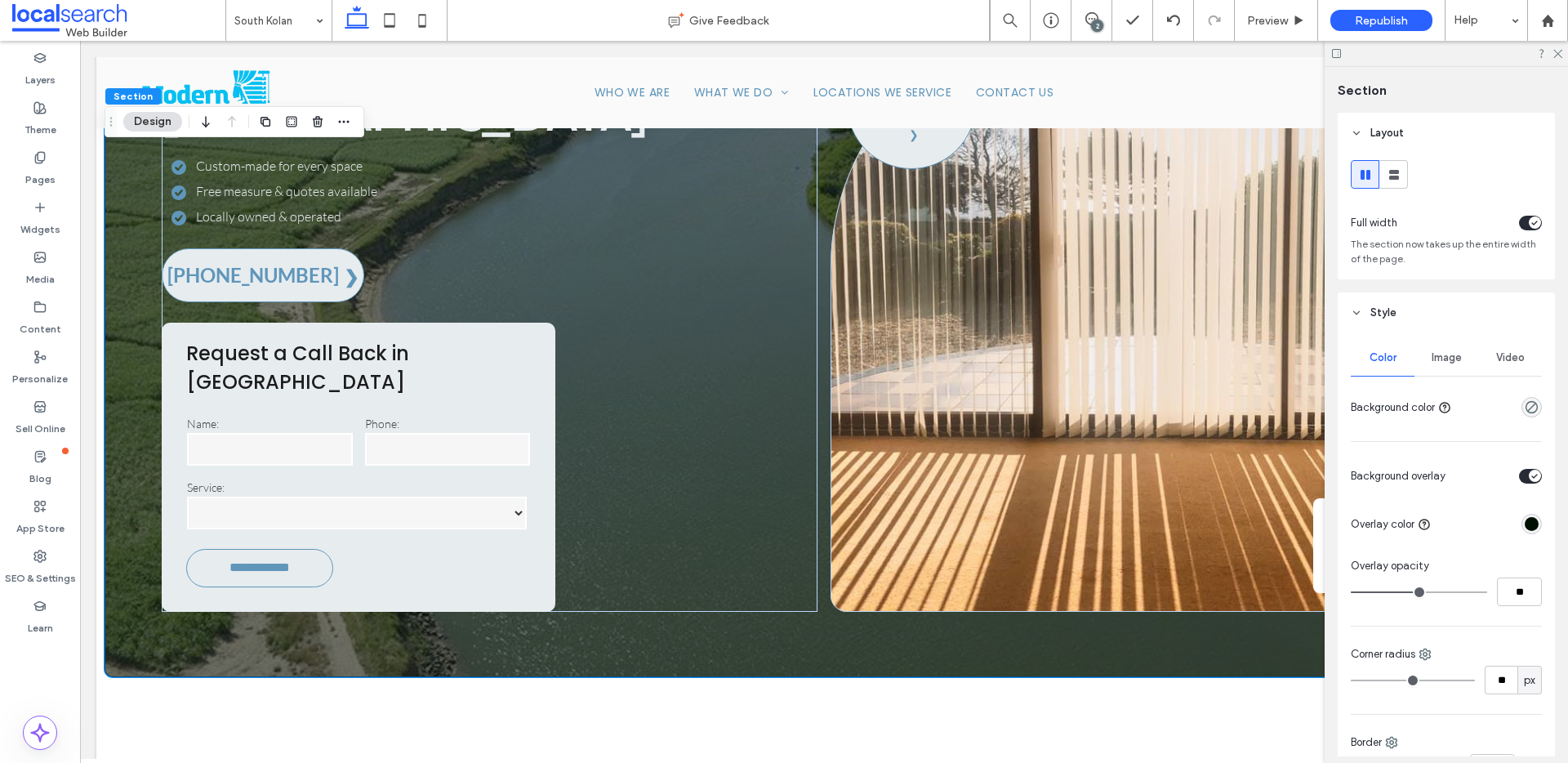
click at [1445, 351] on span "Image" at bounding box center [1447, 358] width 31 height 13
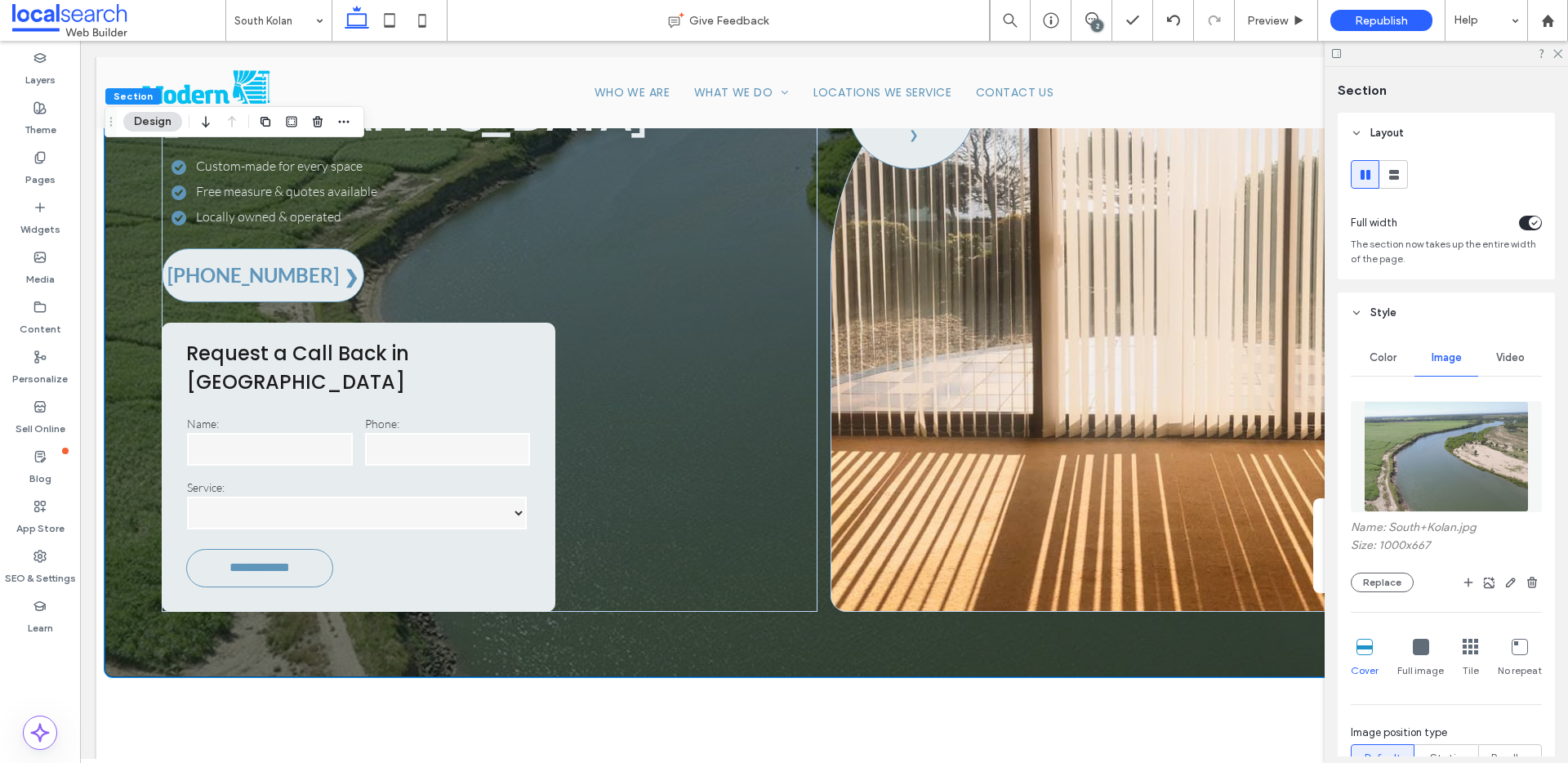
click at [1435, 483] on img at bounding box center [1447, 456] width 166 height 111
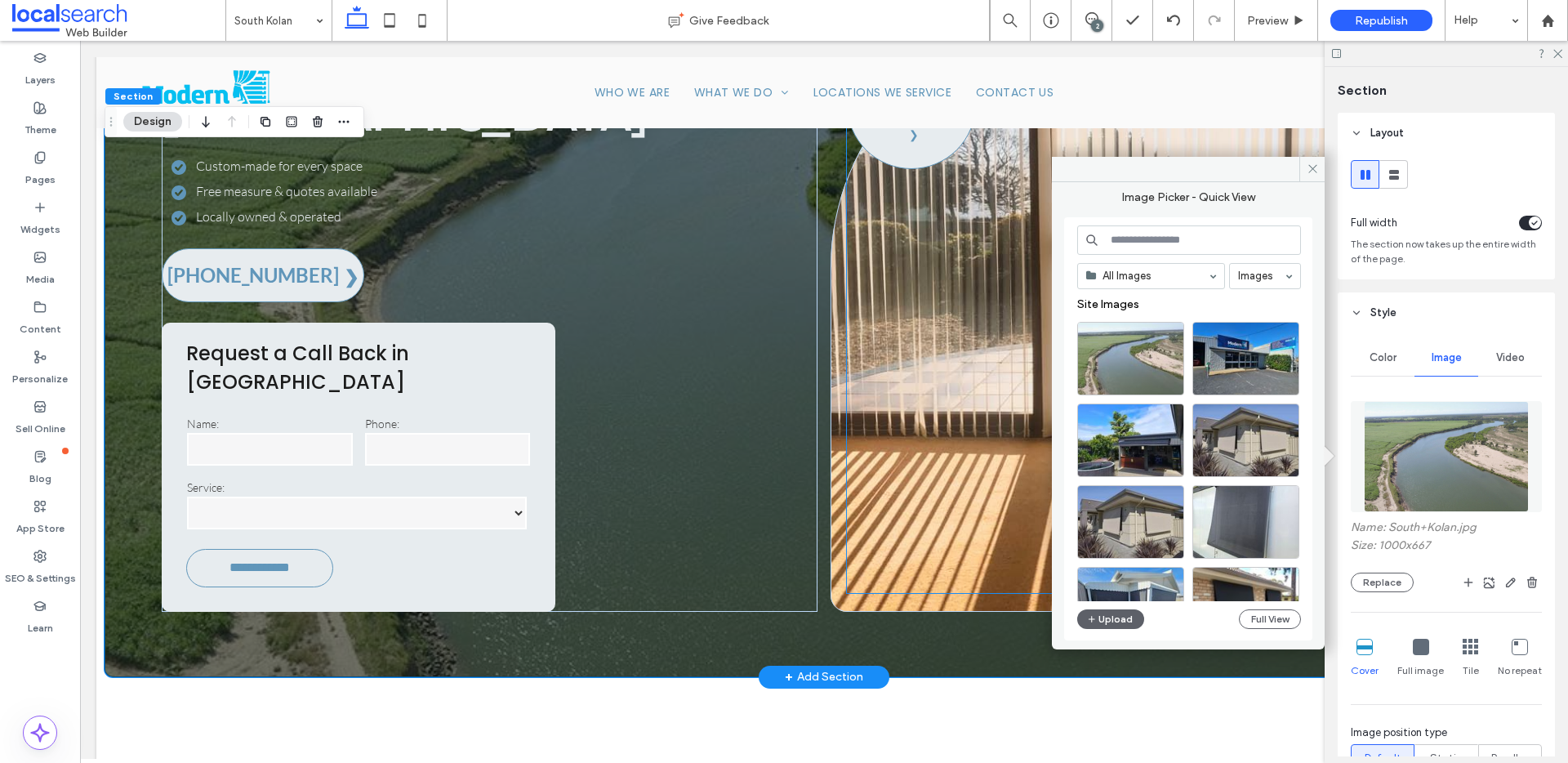
click at [975, 364] on div "Request a Quote 4.8 29 reviews" at bounding box center [1158, 316] width 623 height 553
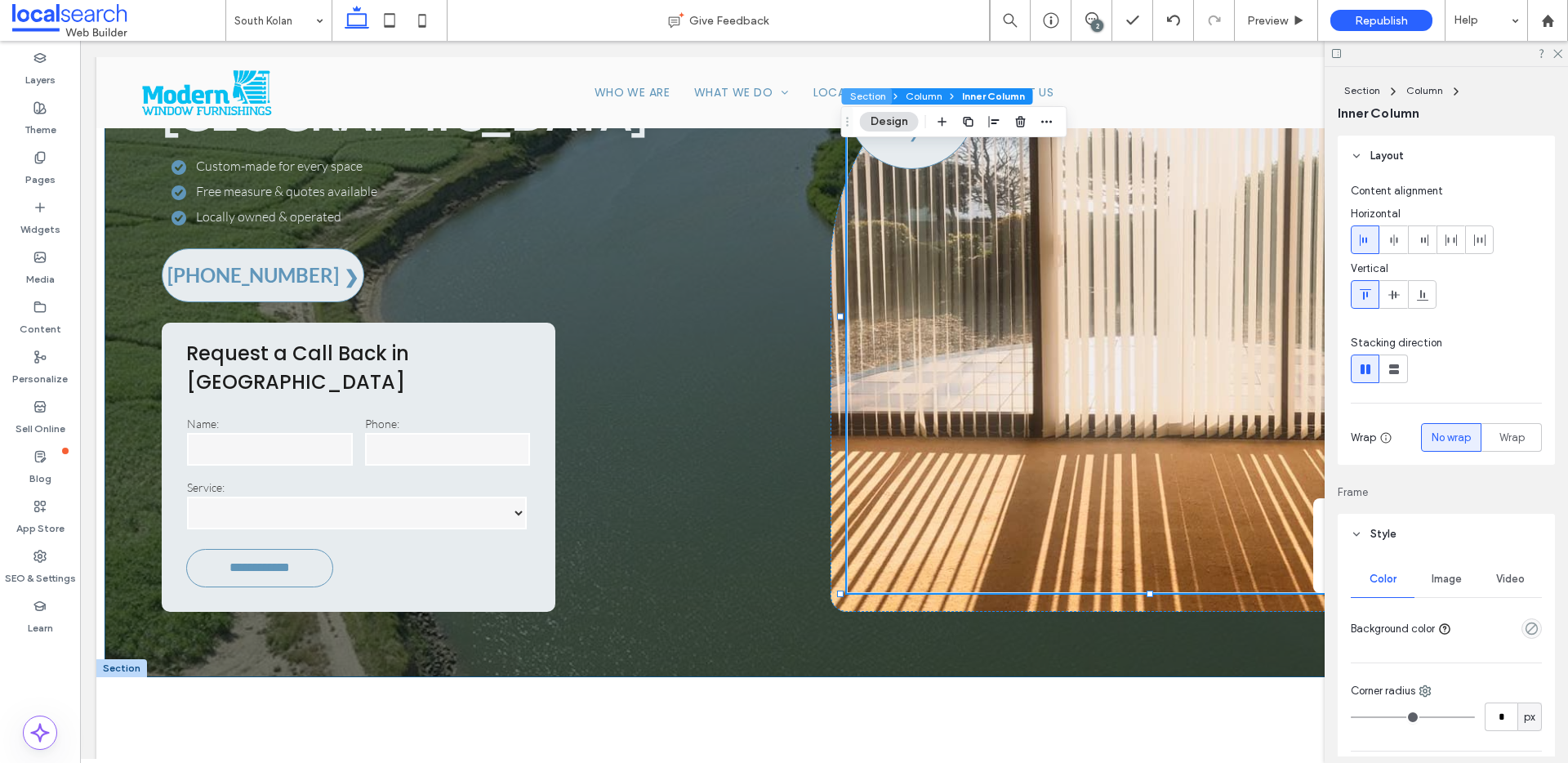
click at [874, 93] on button "Section" at bounding box center [867, 95] width 51 height 16
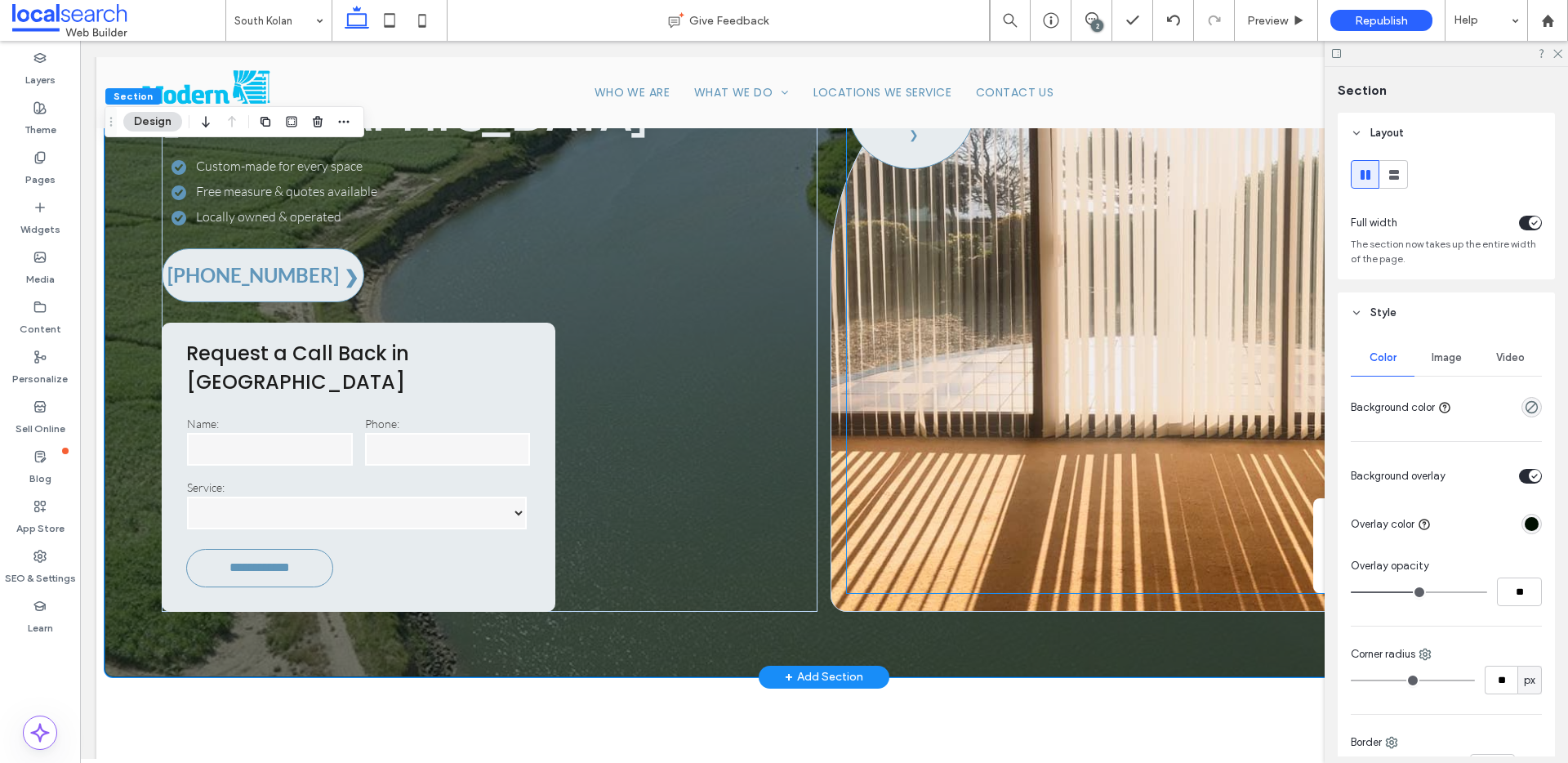
click at [1126, 359] on div "Request a Quote 4.8 29 reviews" at bounding box center [1158, 316] width 623 height 553
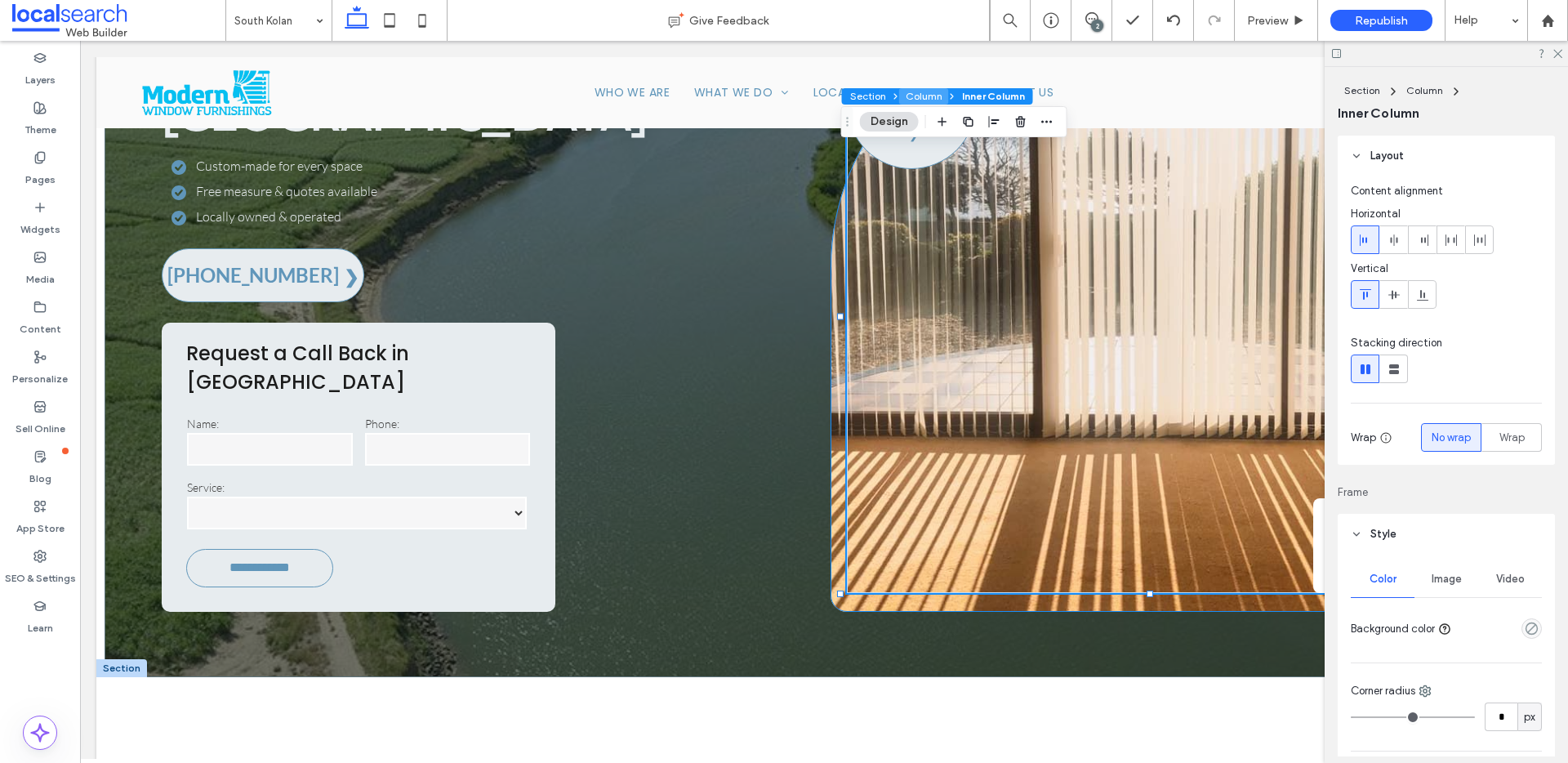
click at [922, 91] on button "Column" at bounding box center [924, 95] width 50 height 16
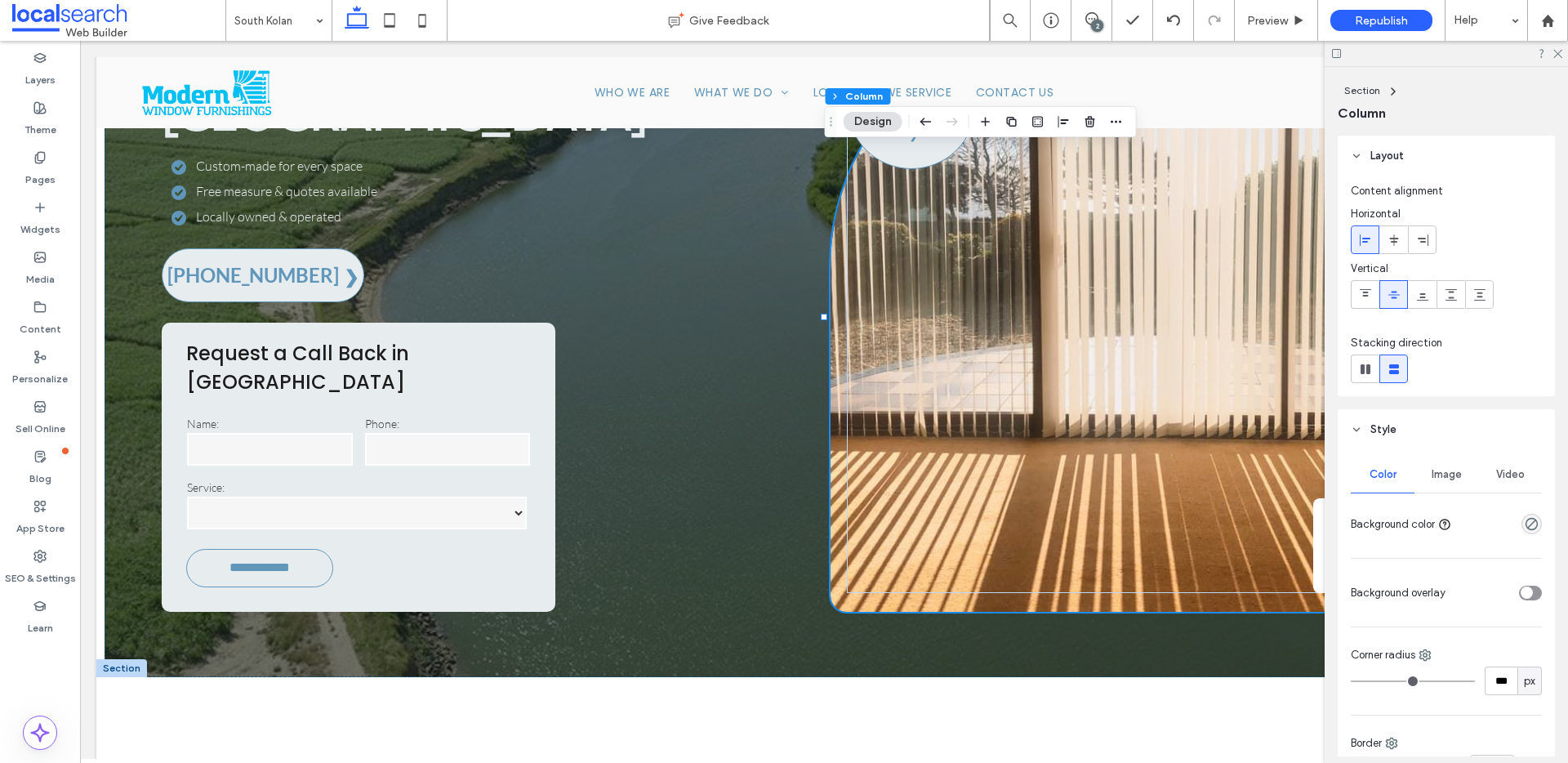
drag, startPoint x: 1450, startPoint y: 477, endPoint x: 1463, endPoint y: 490, distance: 18.4
click at [1450, 477] on span "Image" at bounding box center [1447, 475] width 31 height 13
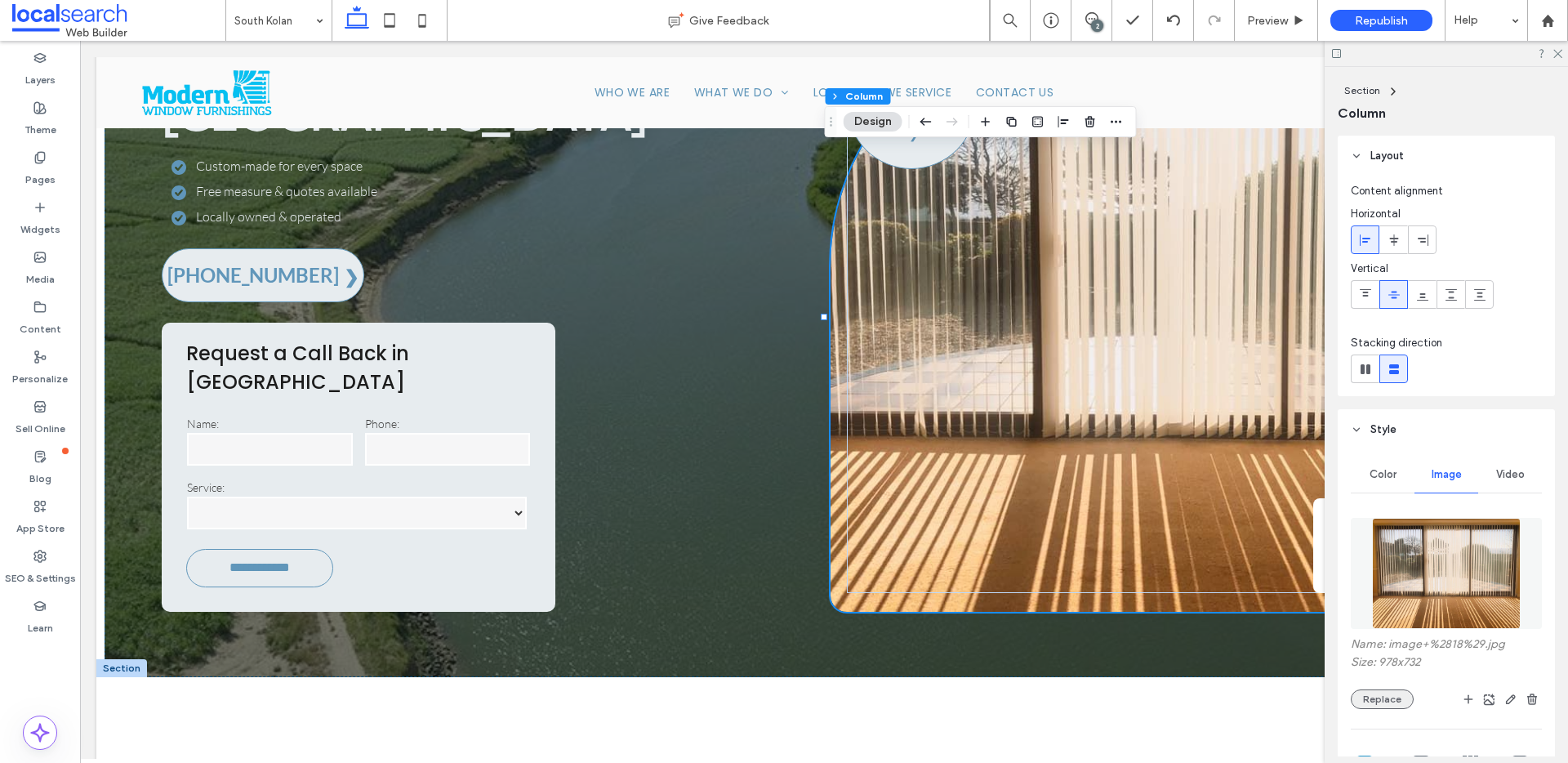
click at [1387, 705] on button "Replace" at bounding box center [1382, 699] width 63 height 20
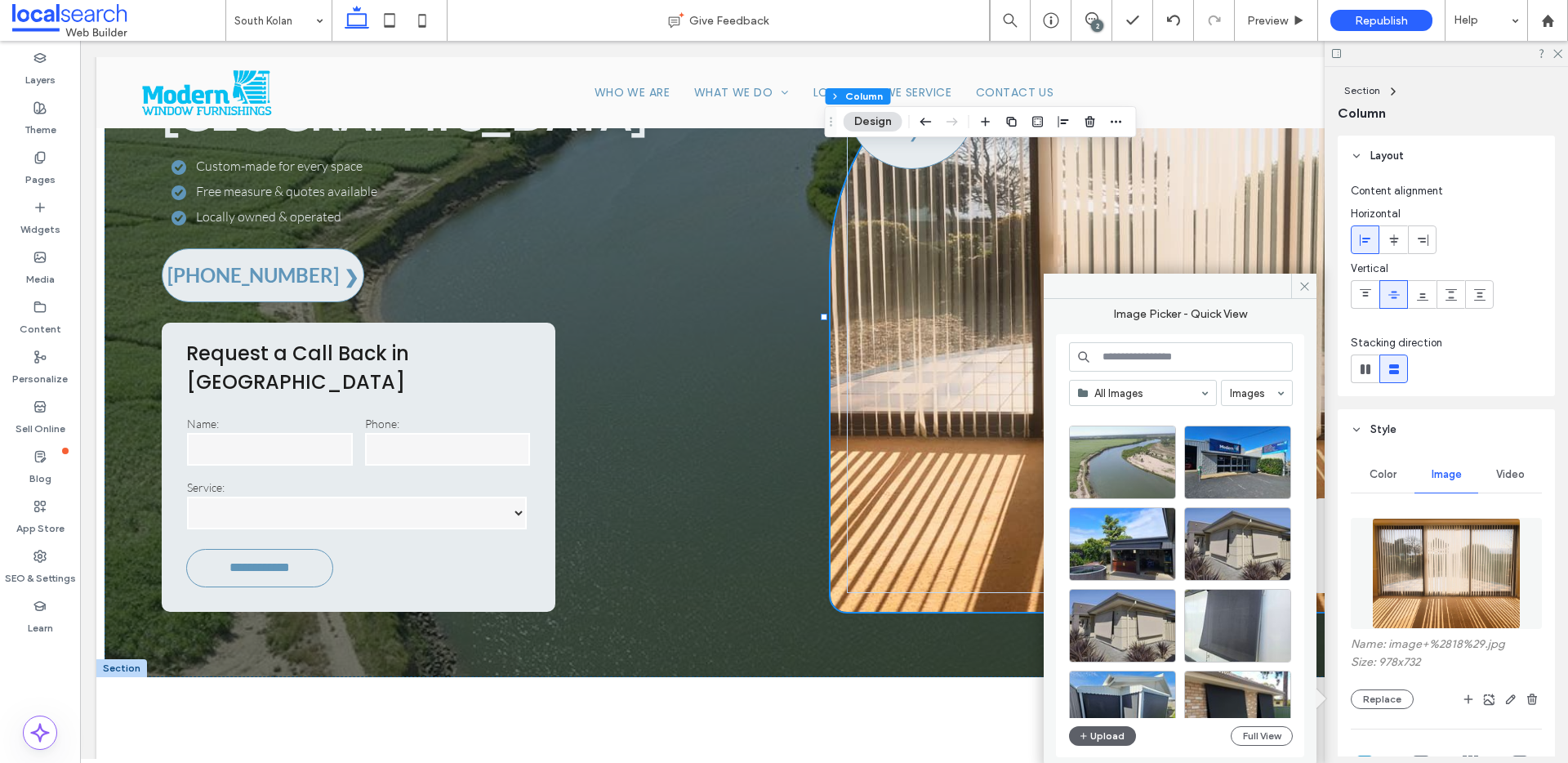
scroll to position [29, 0]
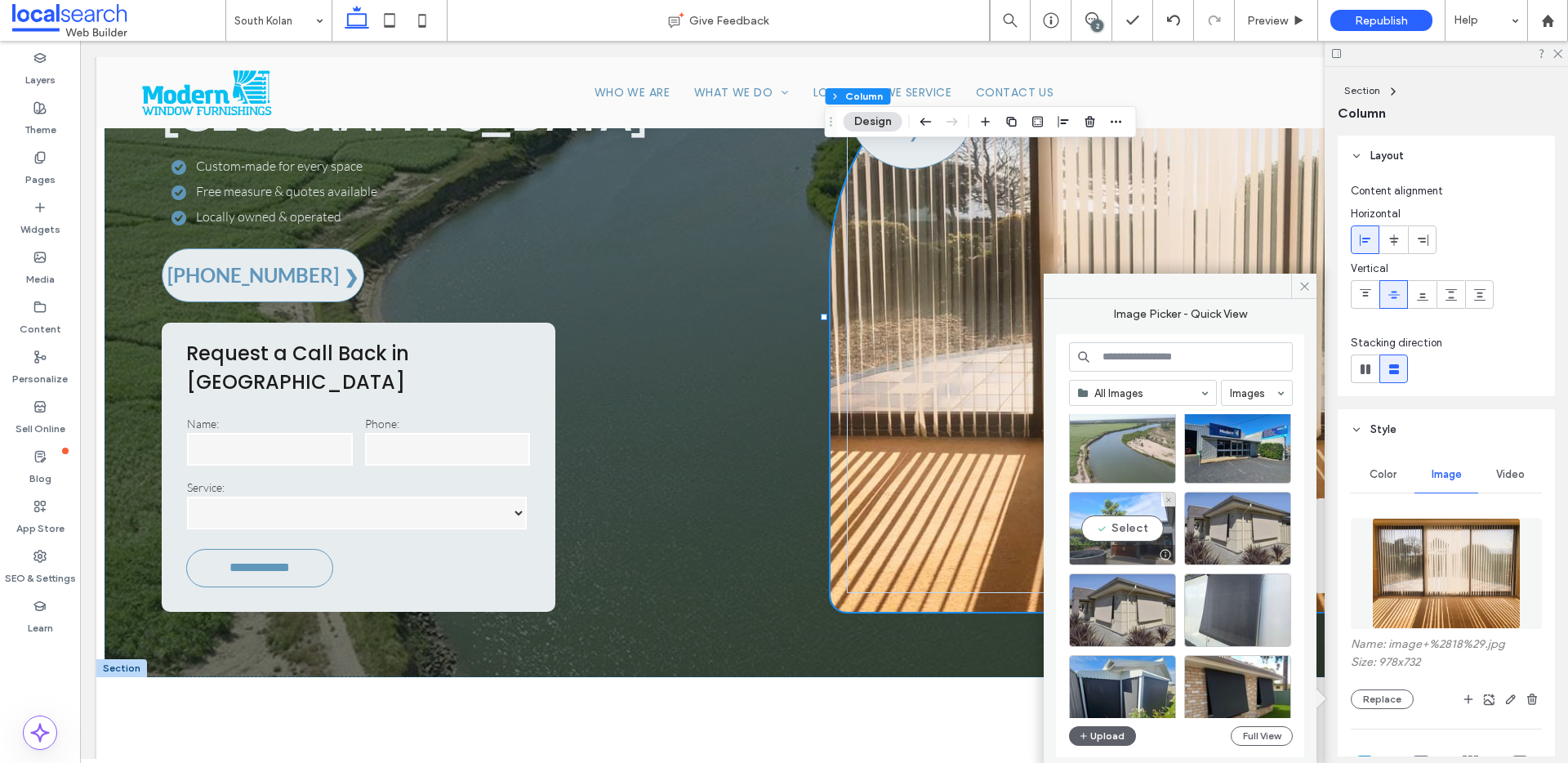
click at [1133, 531] on div "Select" at bounding box center [1122, 528] width 107 height 74
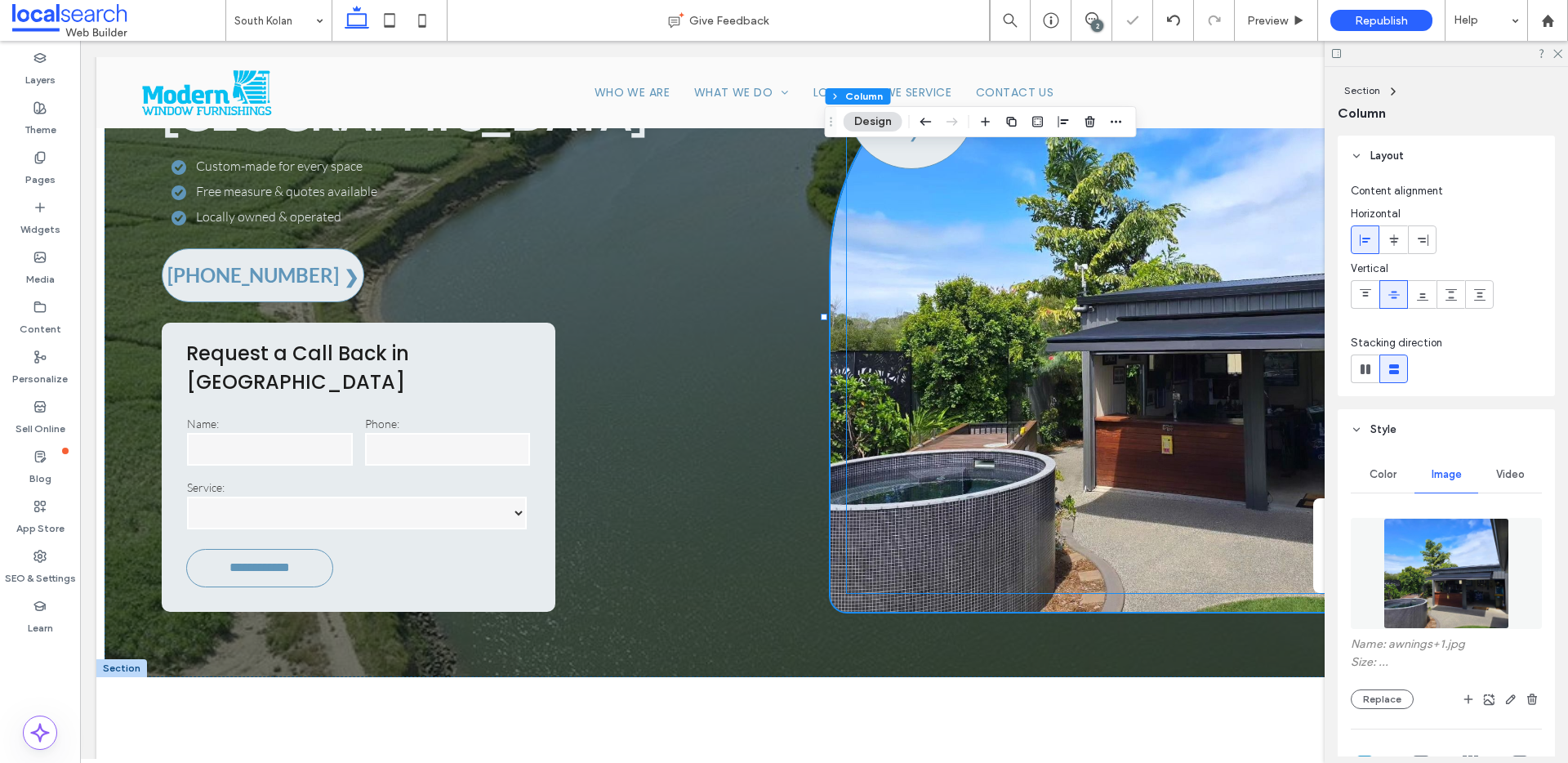
type input "***"
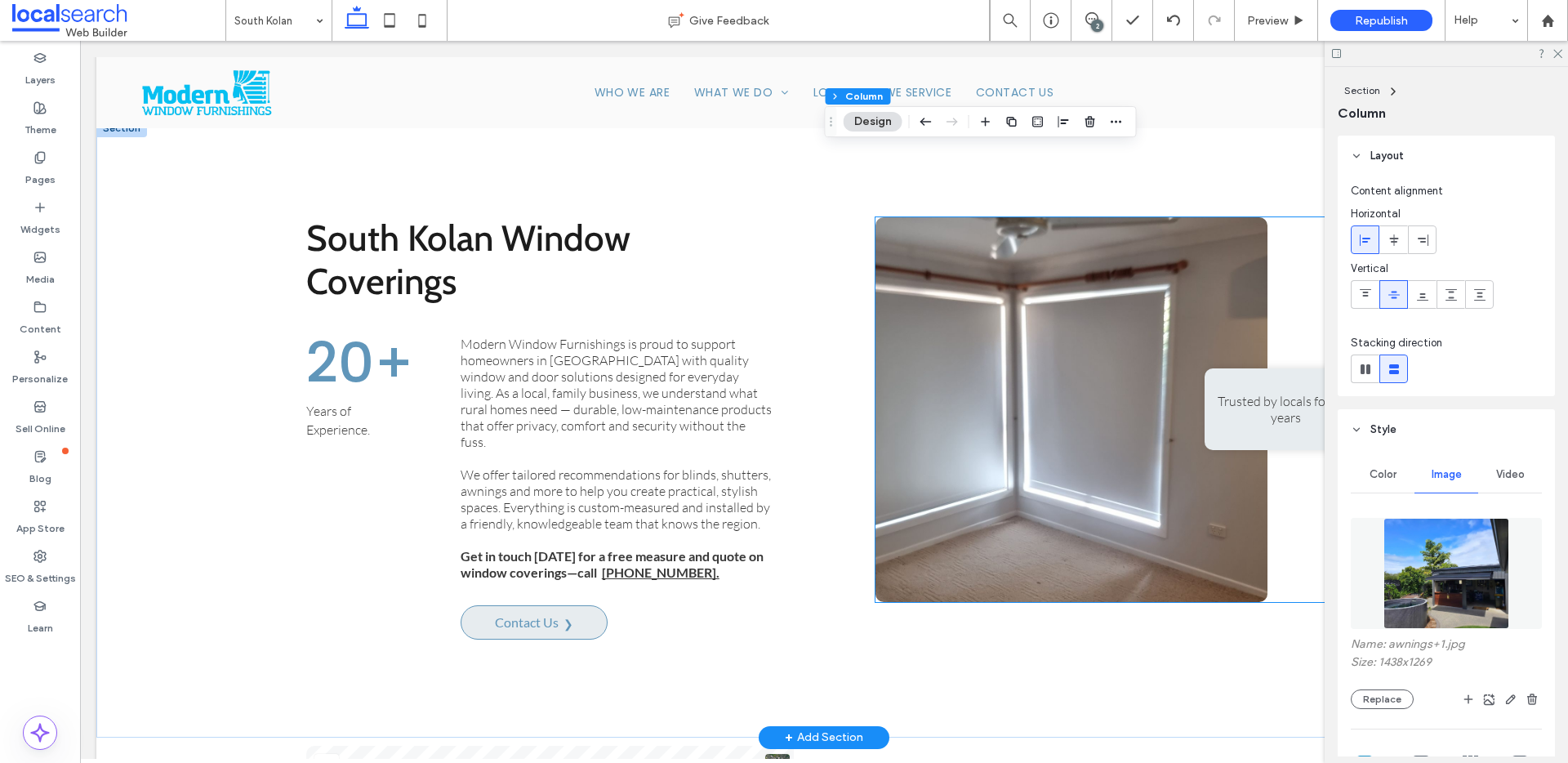
scroll to position [745, 0]
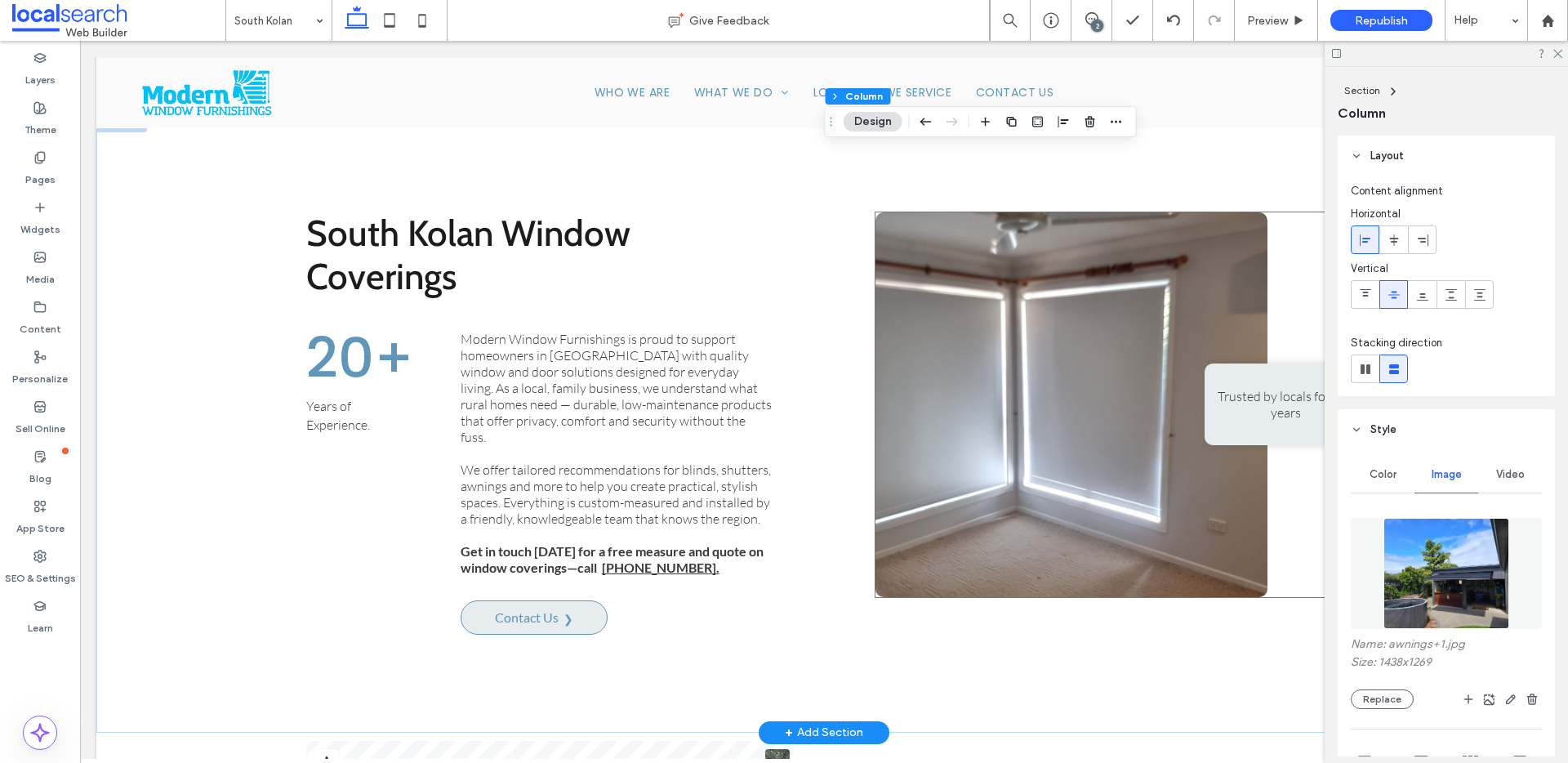
click at [1064, 435] on span at bounding box center [1071, 404] width 392 height 385
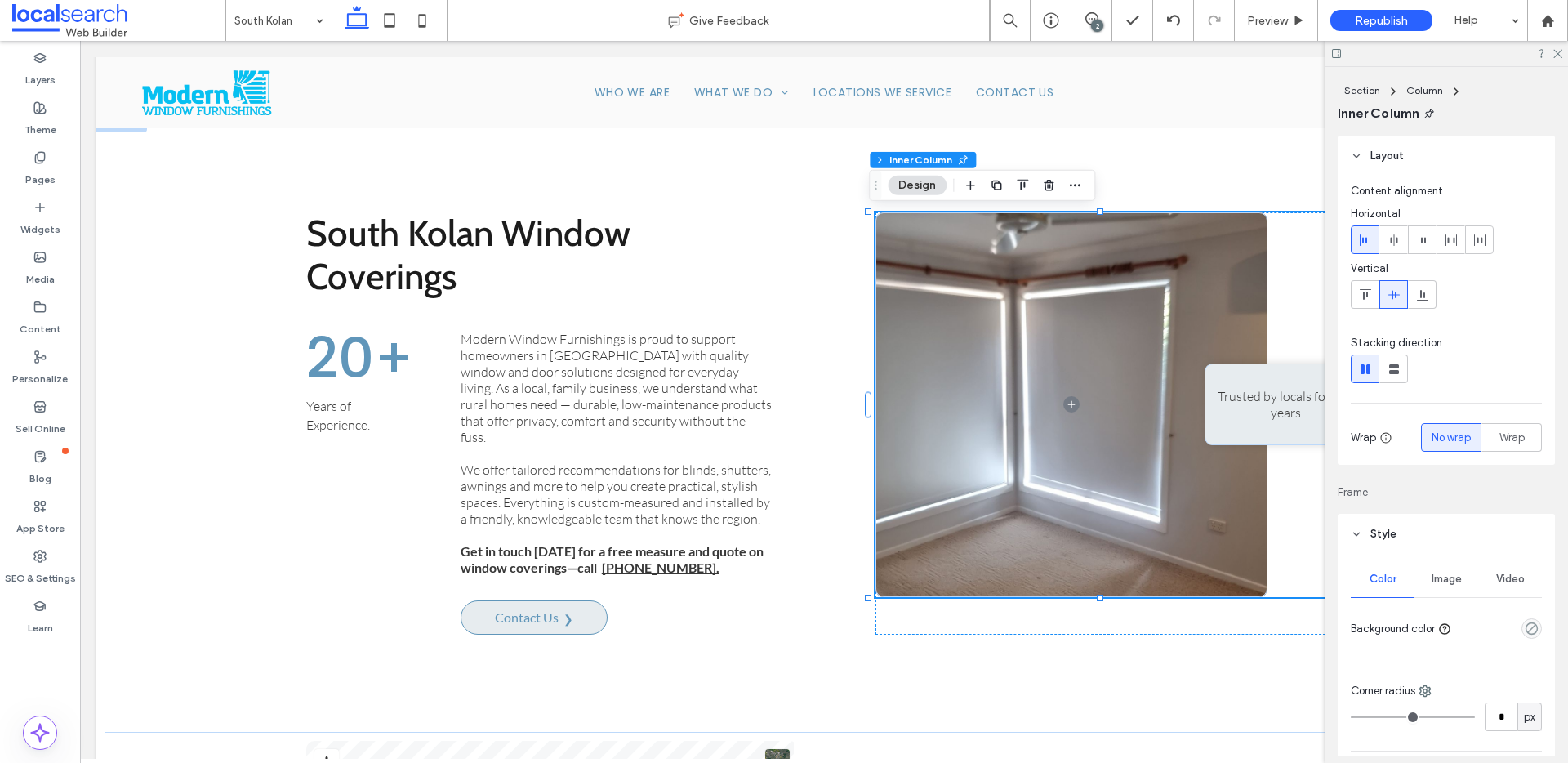
click at [1456, 572] on span "Image" at bounding box center [1447, 579] width 31 height 13
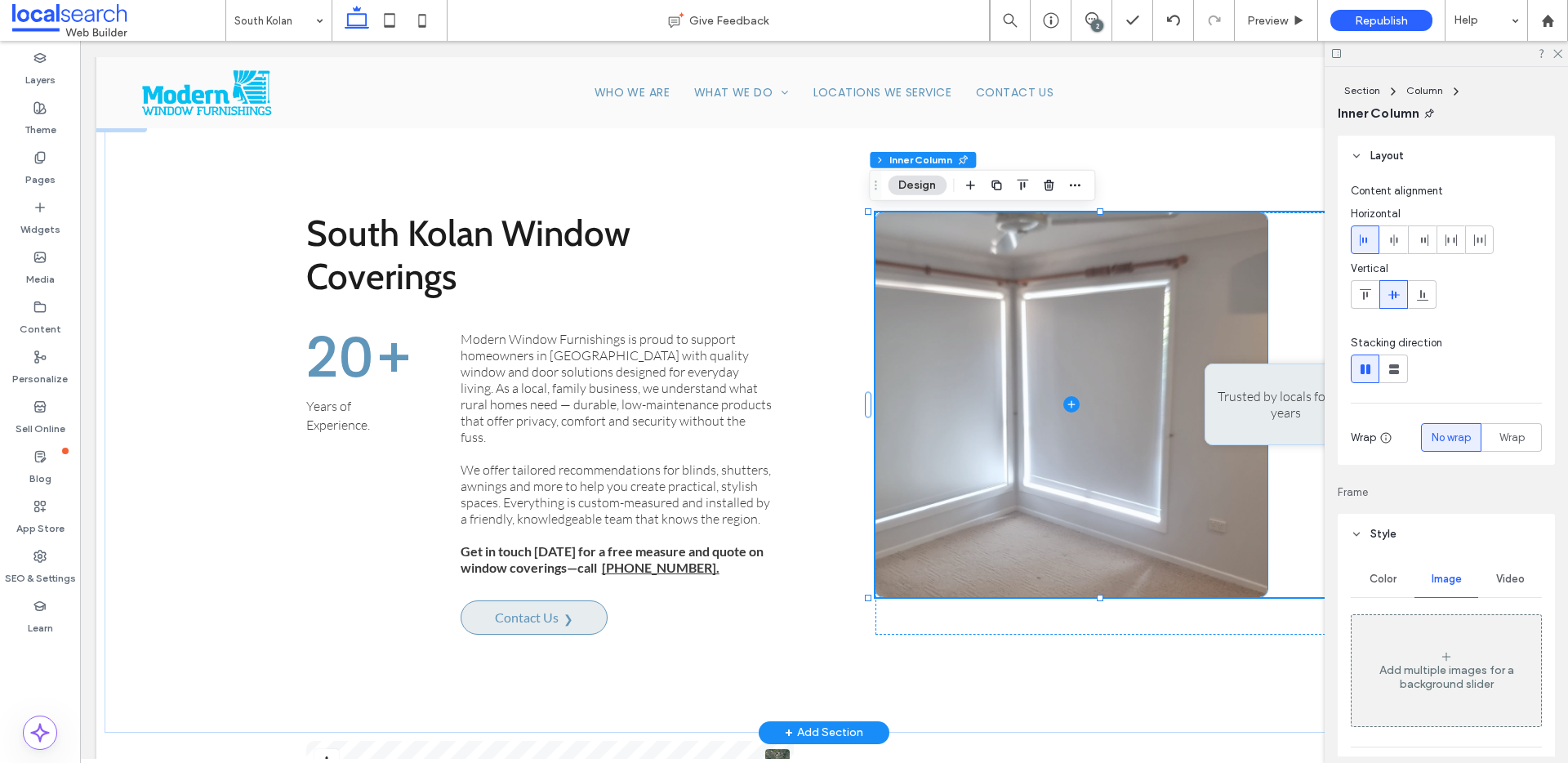
click at [960, 374] on span at bounding box center [1071, 404] width 392 height 385
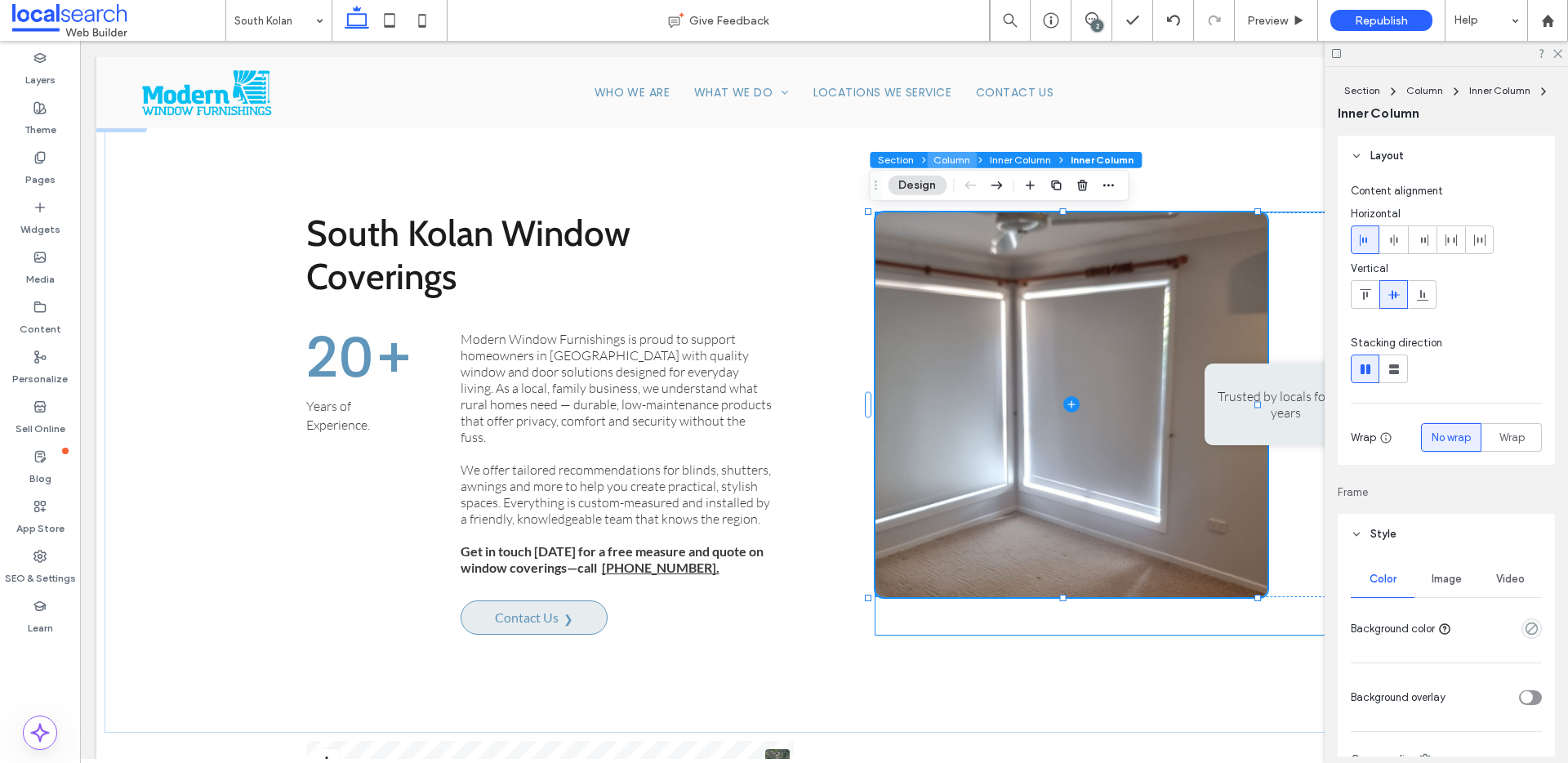
drag, startPoint x: 941, startPoint y: 162, endPoint x: 860, endPoint y: 121, distance: 90.8
click at [941, 162] on button "Column" at bounding box center [952, 159] width 50 height 16
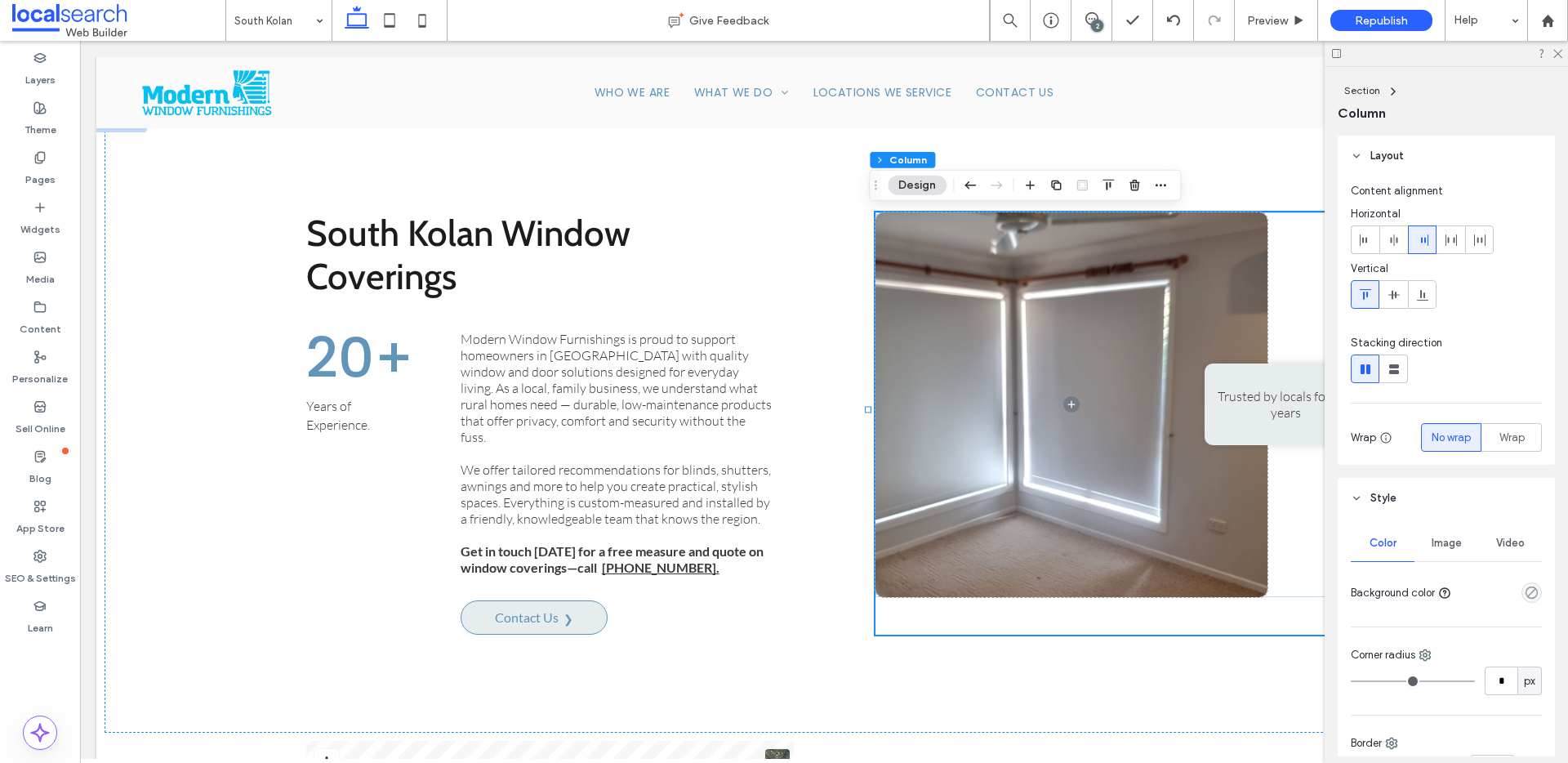
click at [1446, 548] on span "Image" at bounding box center [1447, 543] width 31 height 13
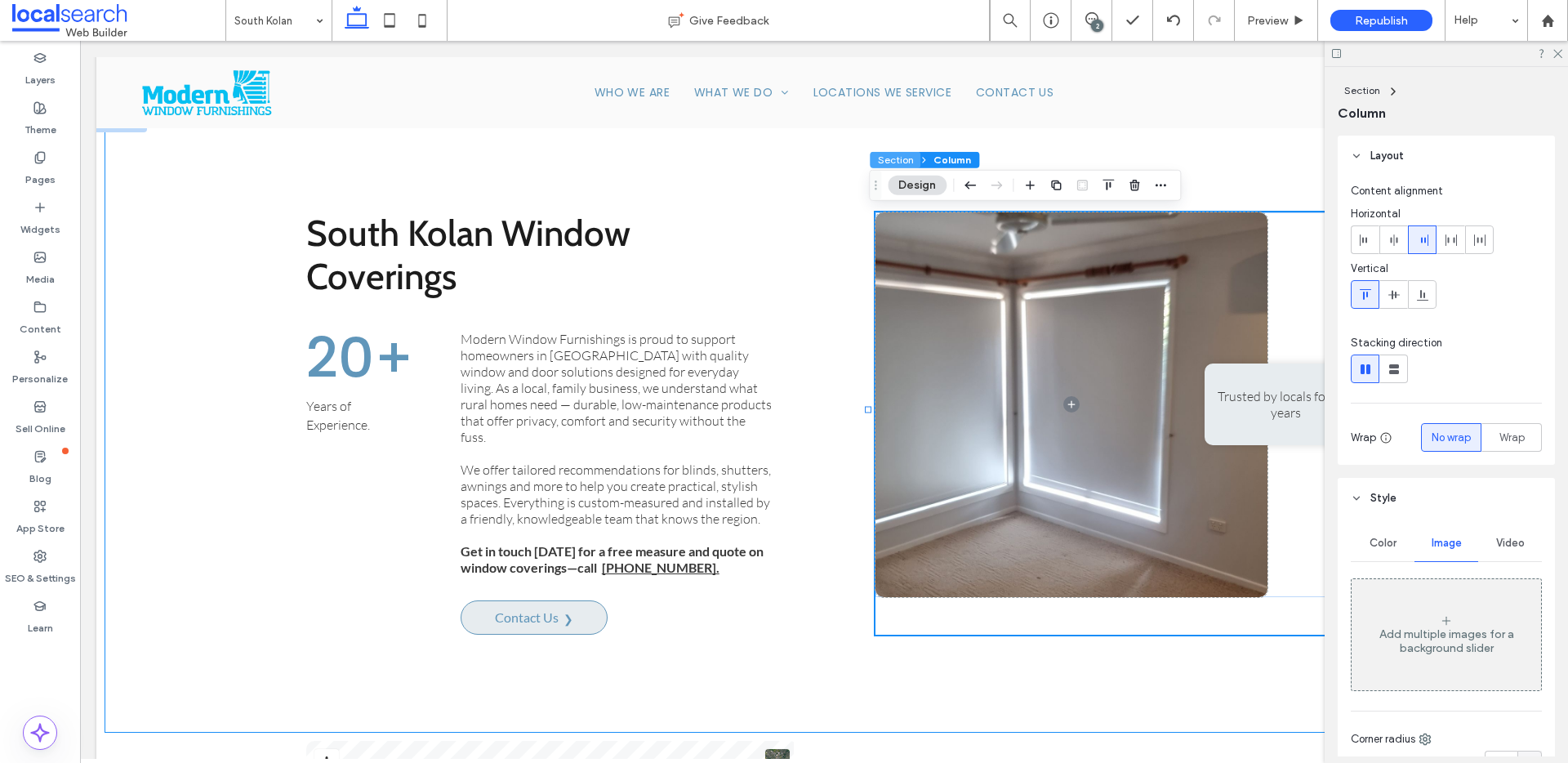
click at [883, 158] on button "Section" at bounding box center [895, 159] width 51 height 16
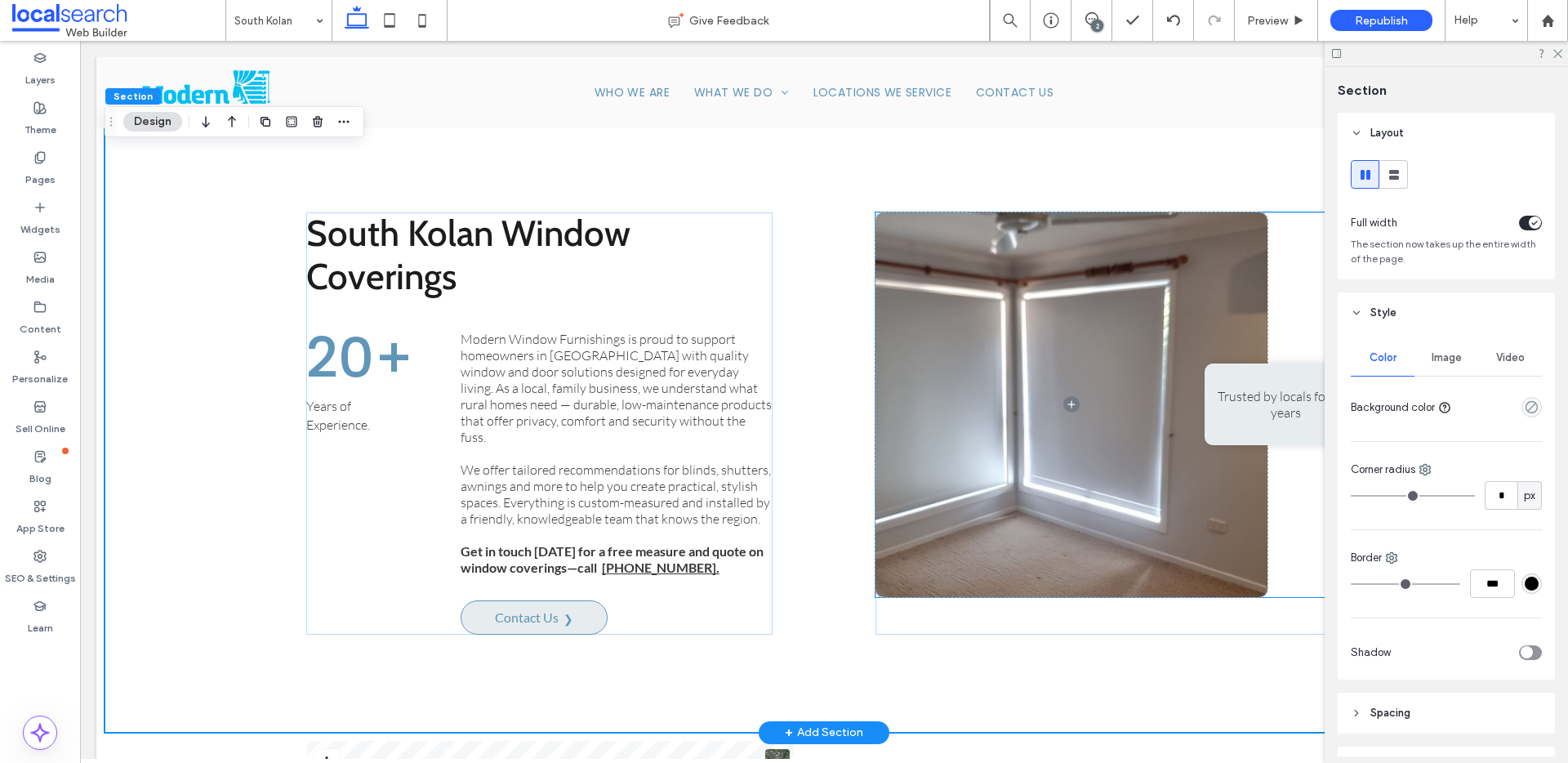
drag, startPoint x: 1078, startPoint y: 508, endPoint x: 1170, endPoint y: 490, distance: 93.7
click at [1078, 507] on span at bounding box center [1071, 404] width 392 height 385
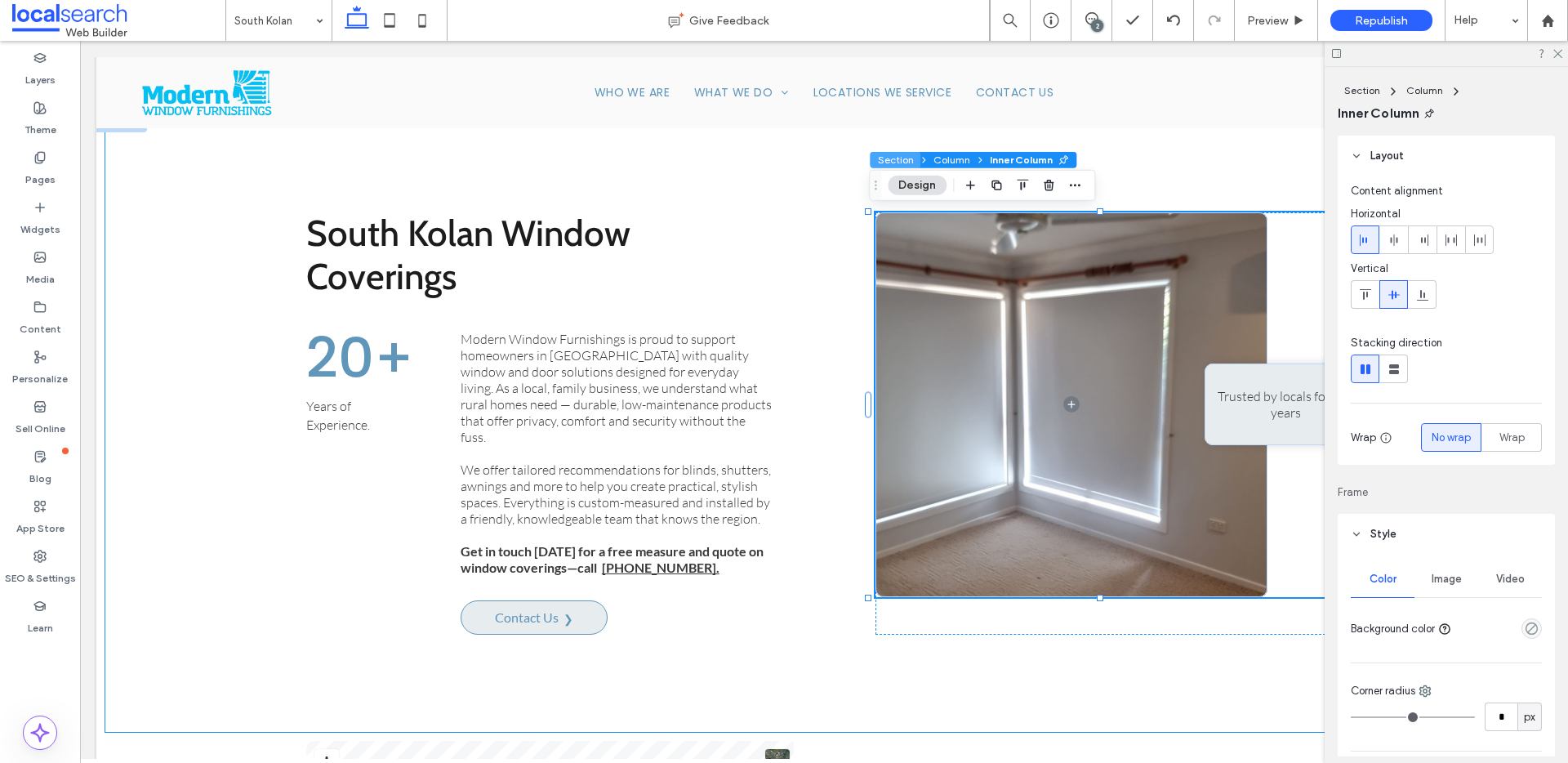
click at [901, 154] on button "Section" at bounding box center [895, 159] width 51 height 16
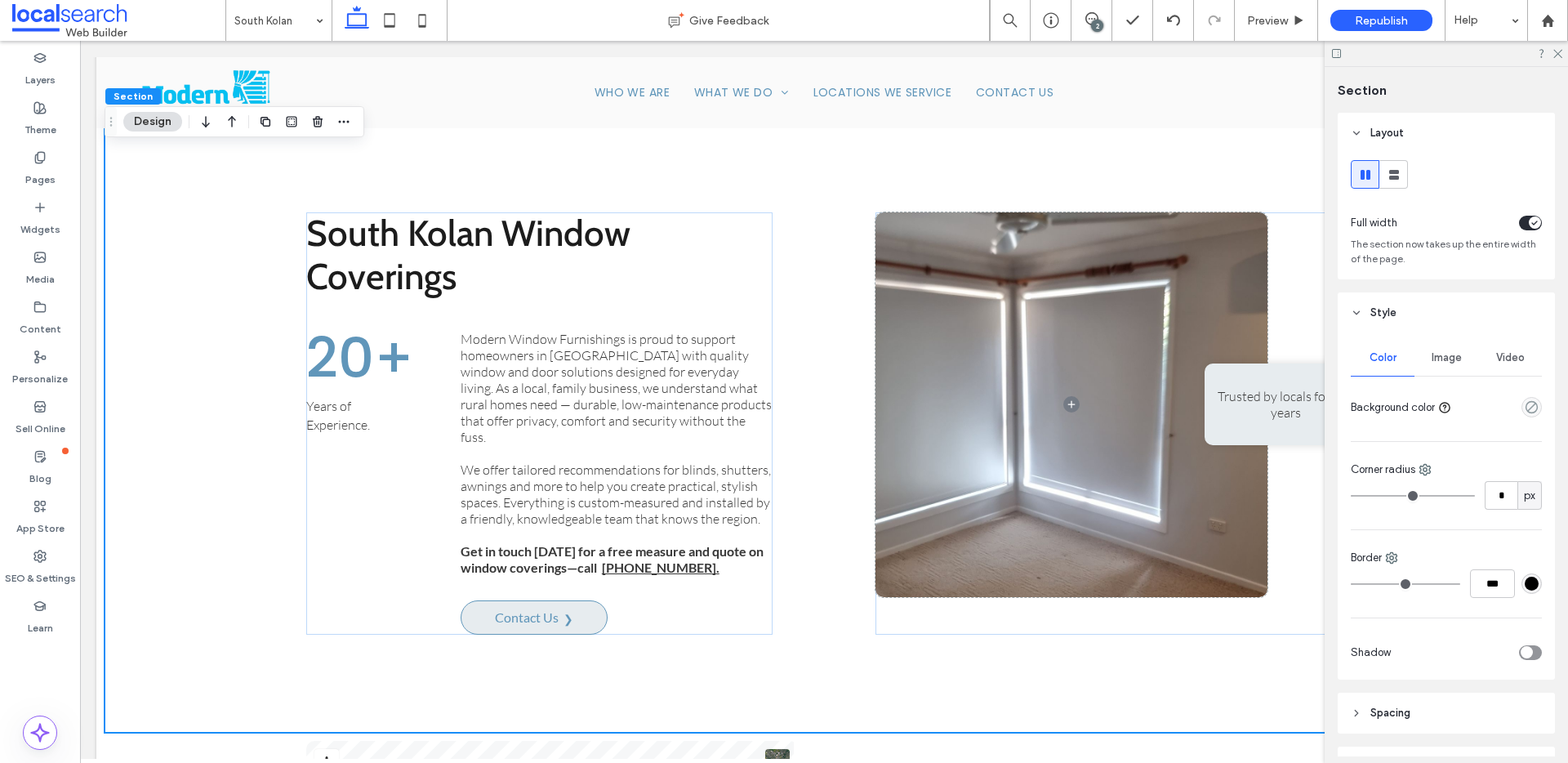
click at [1448, 367] on div "Image" at bounding box center [1446, 358] width 64 height 36
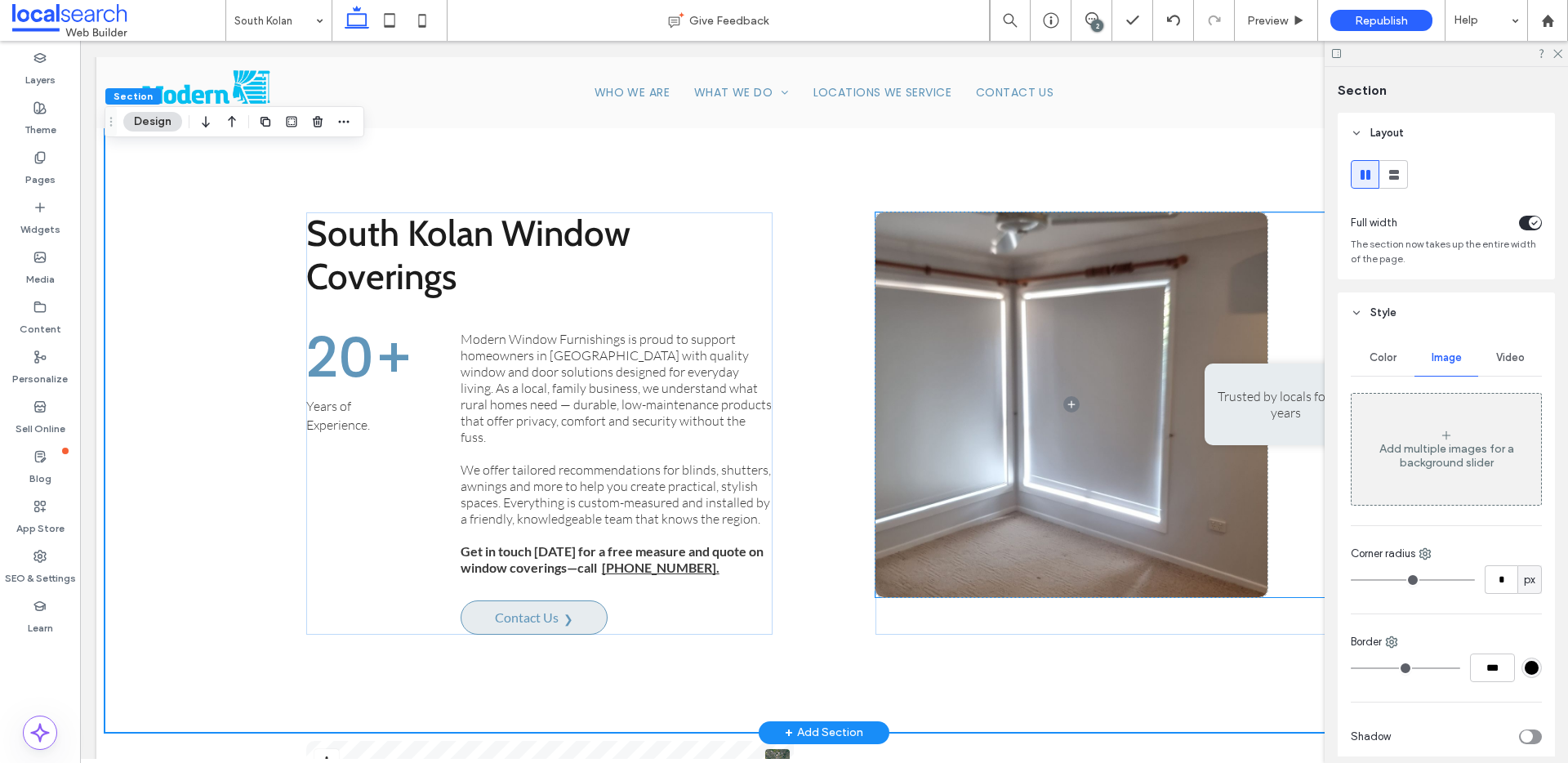
click at [1037, 315] on span at bounding box center [1071, 404] width 392 height 385
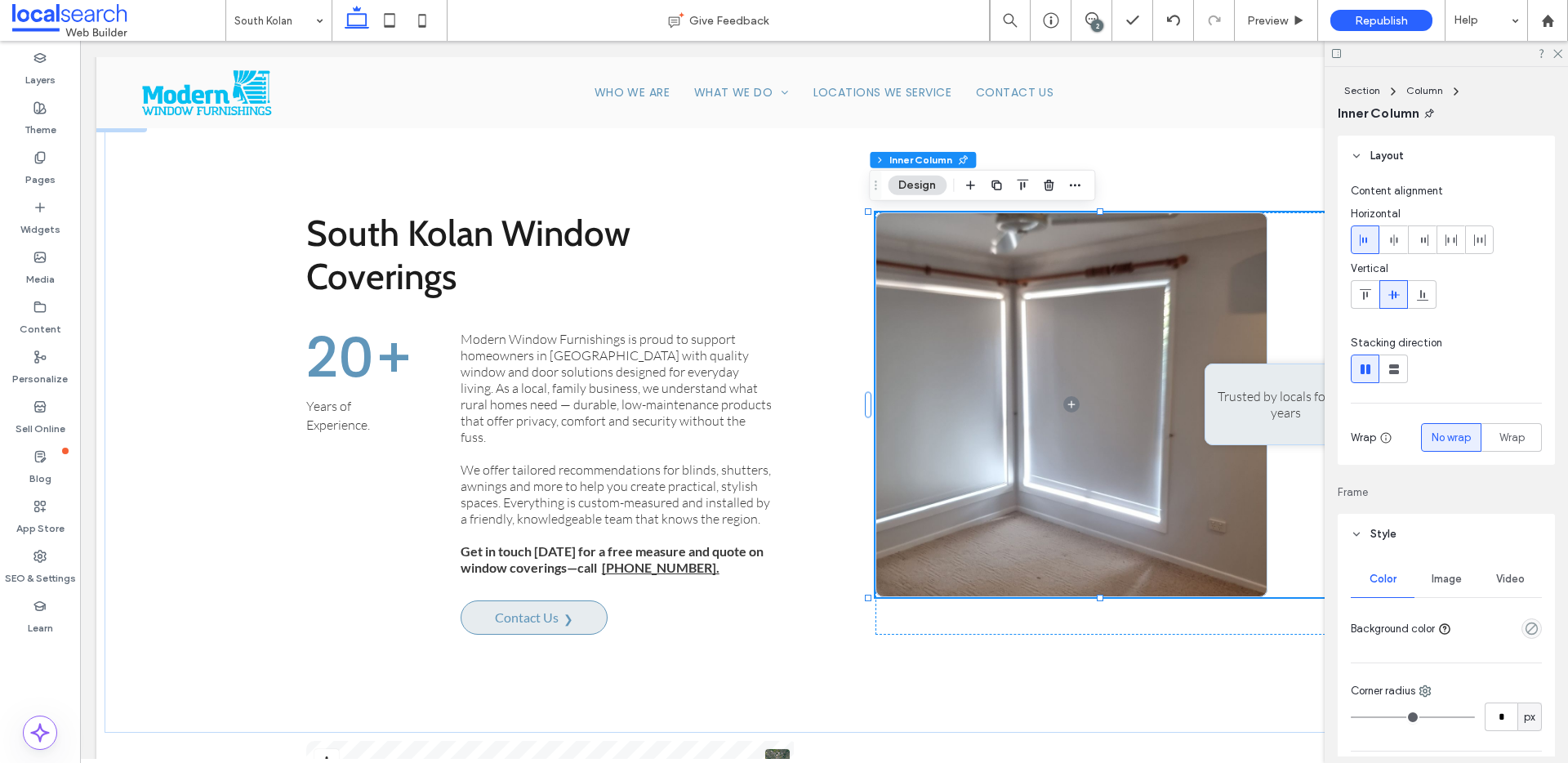
click at [927, 183] on button "Design" at bounding box center [918, 185] width 59 height 20
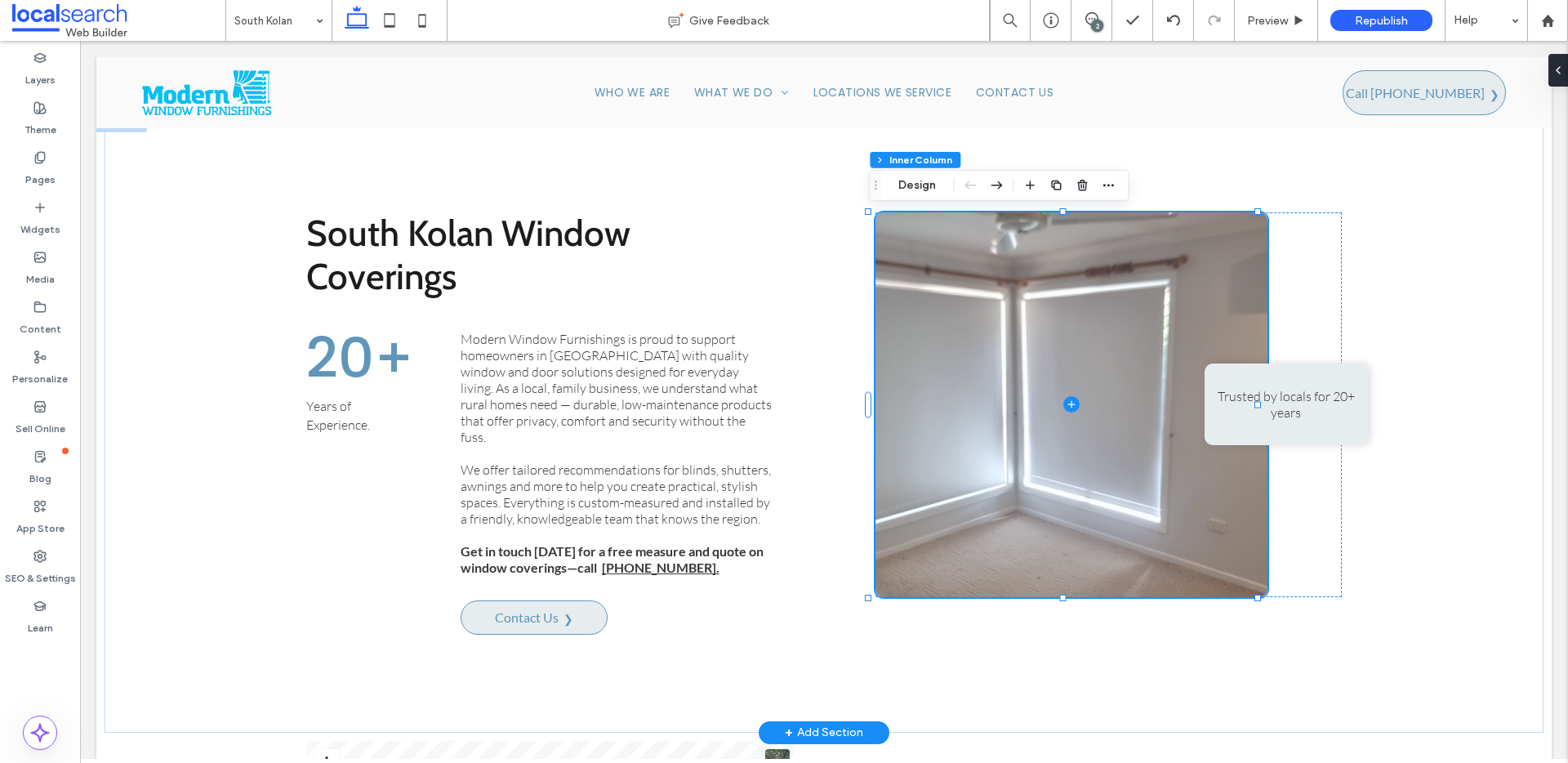
click at [1044, 325] on span at bounding box center [1071, 404] width 392 height 385
click at [1076, 362] on span at bounding box center [1071, 404] width 392 height 385
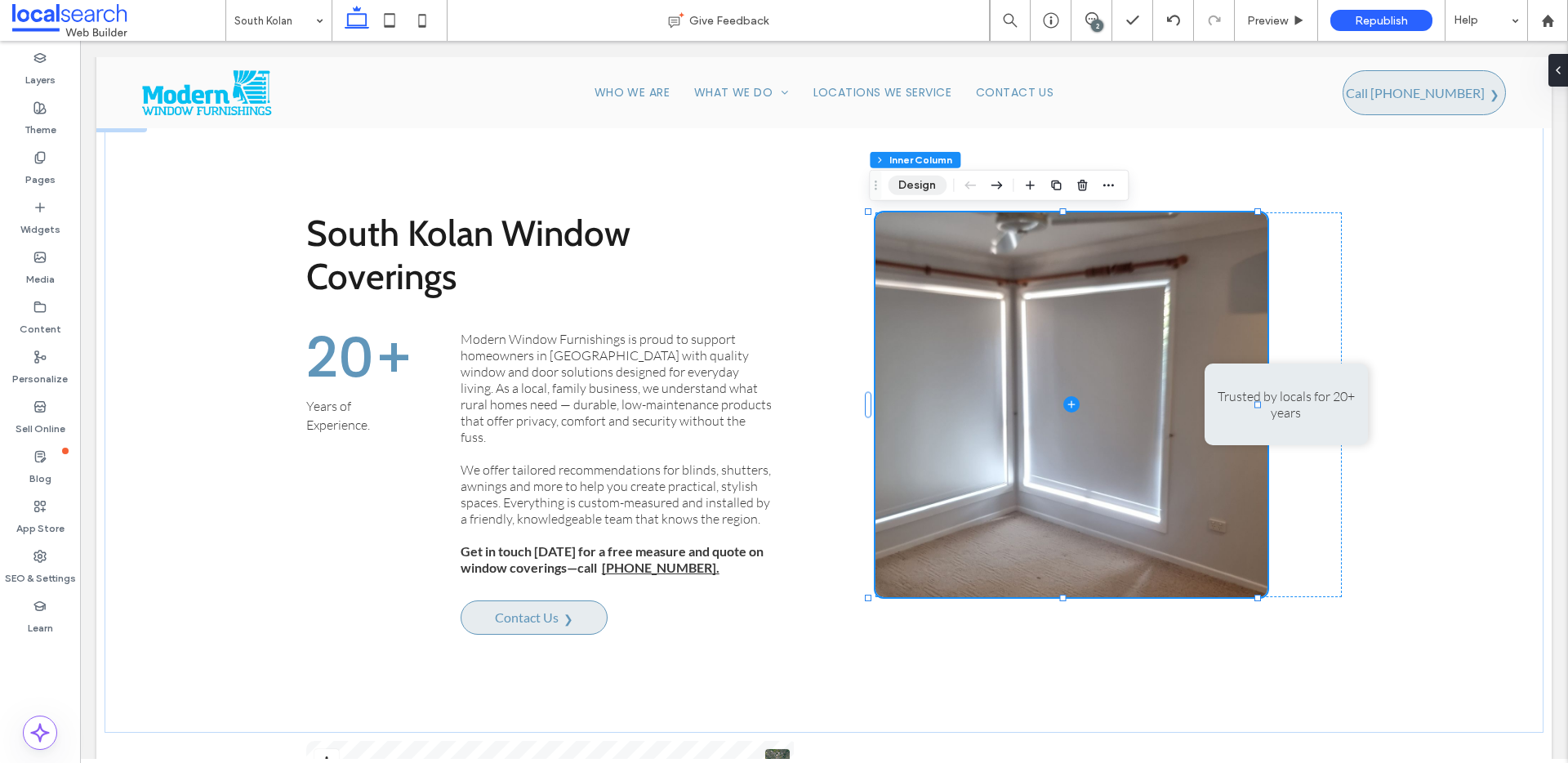
click at [922, 177] on button "Design" at bounding box center [918, 185] width 59 height 20
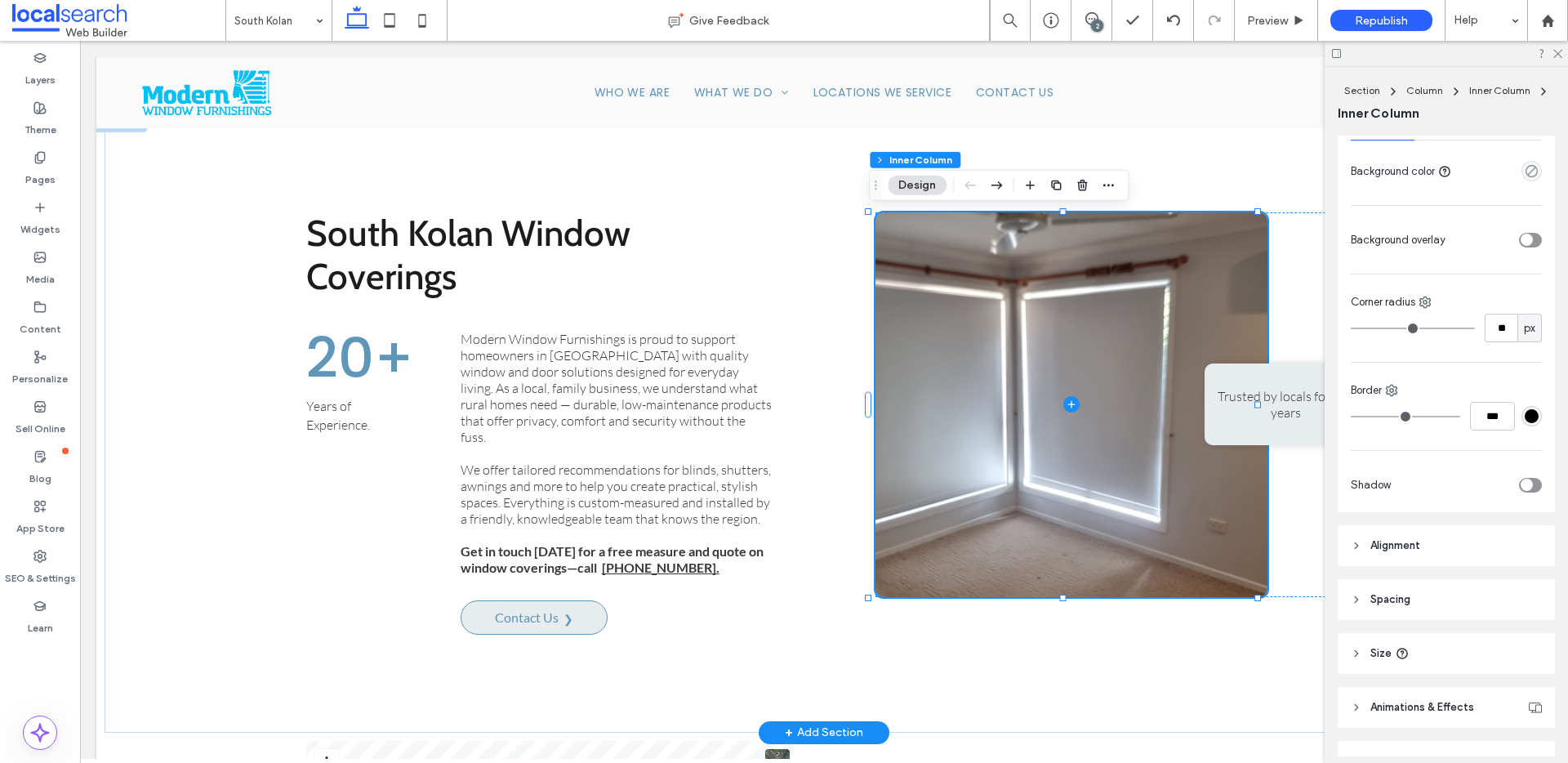
scroll to position [327, 0]
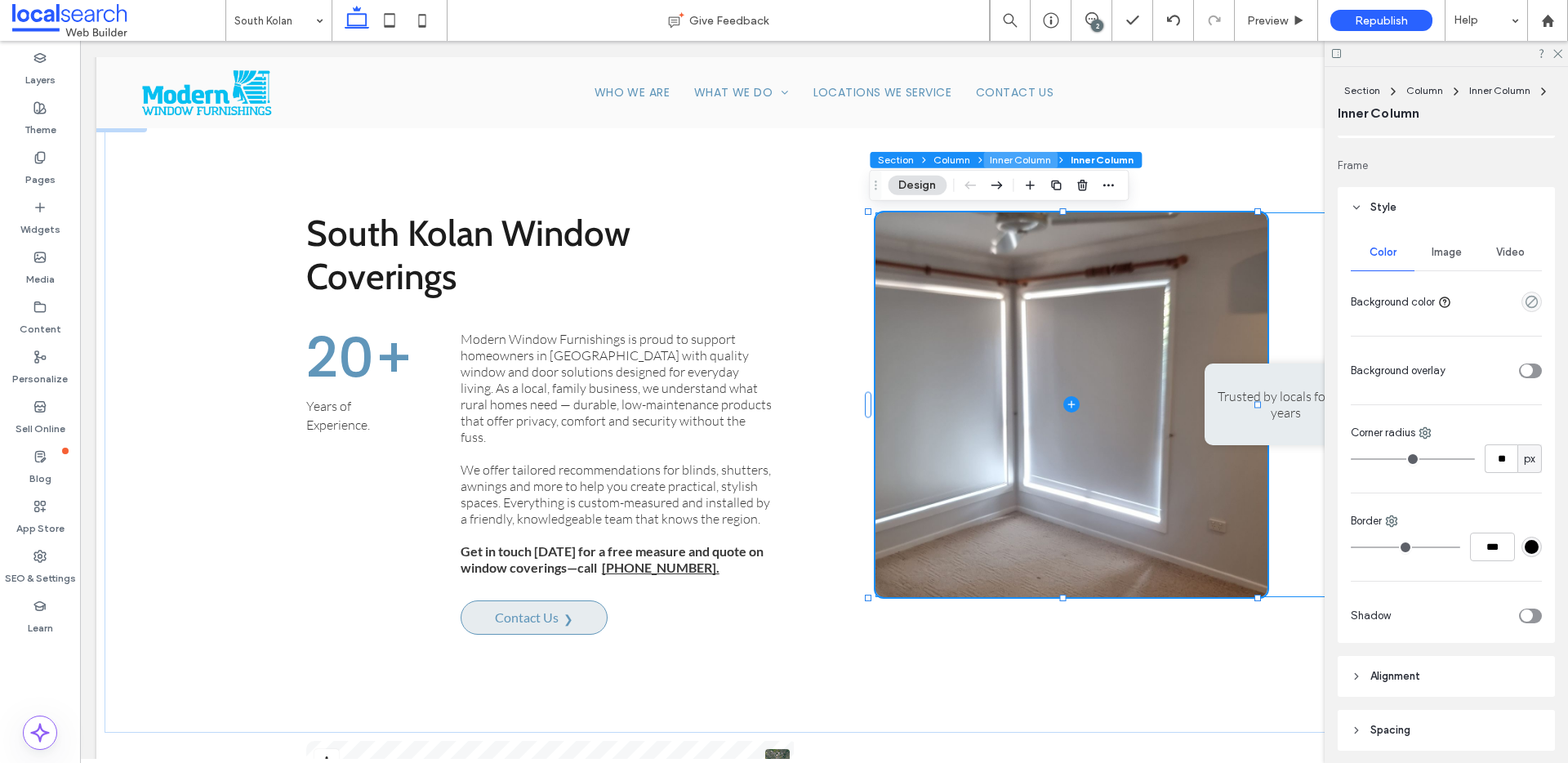
click at [1027, 160] on button "Inner Column" at bounding box center [1021, 159] width 74 height 16
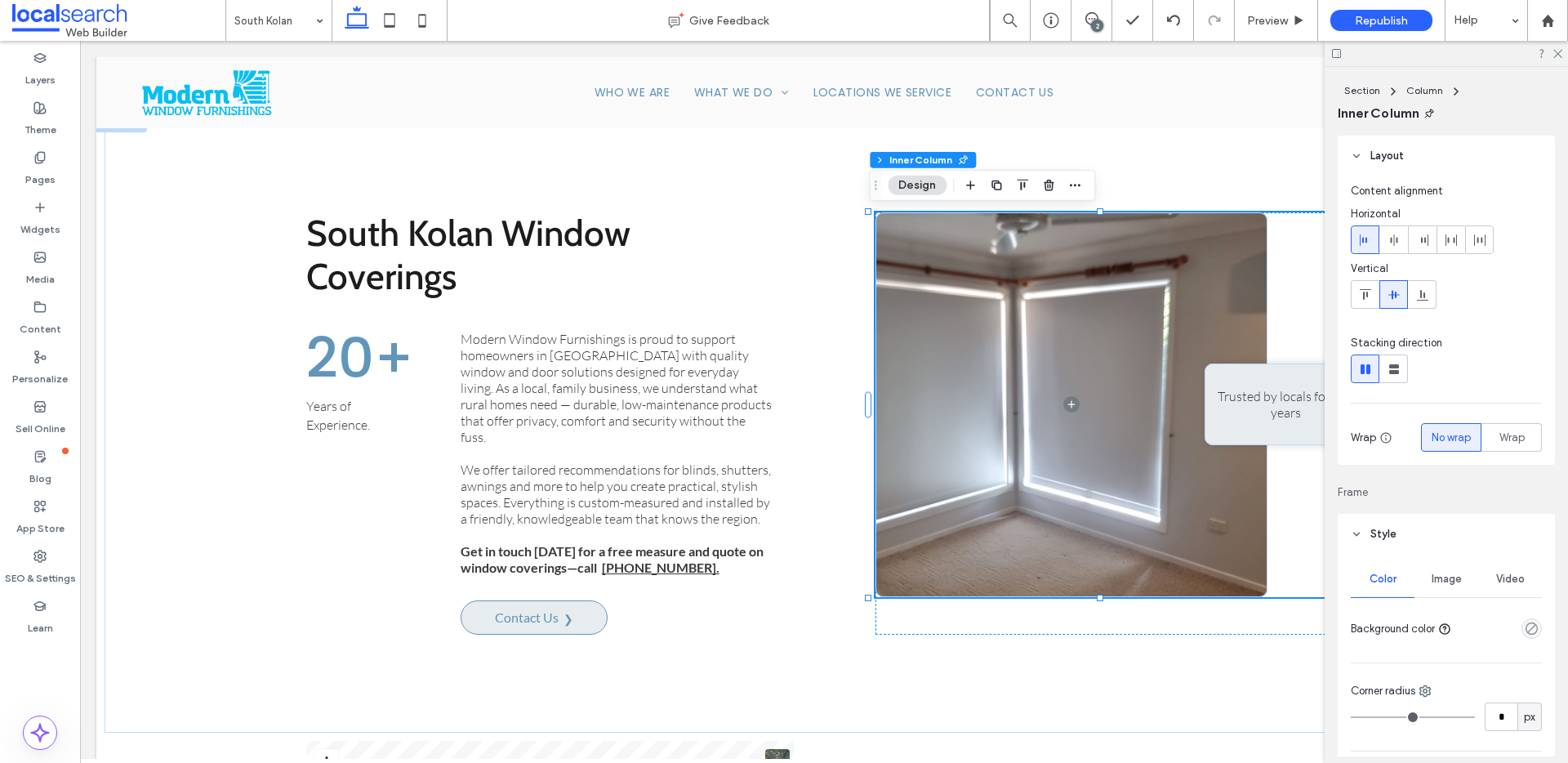
click at [1451, 574] on span "Image" at bounding box center [1447, 579] width 31 height 13
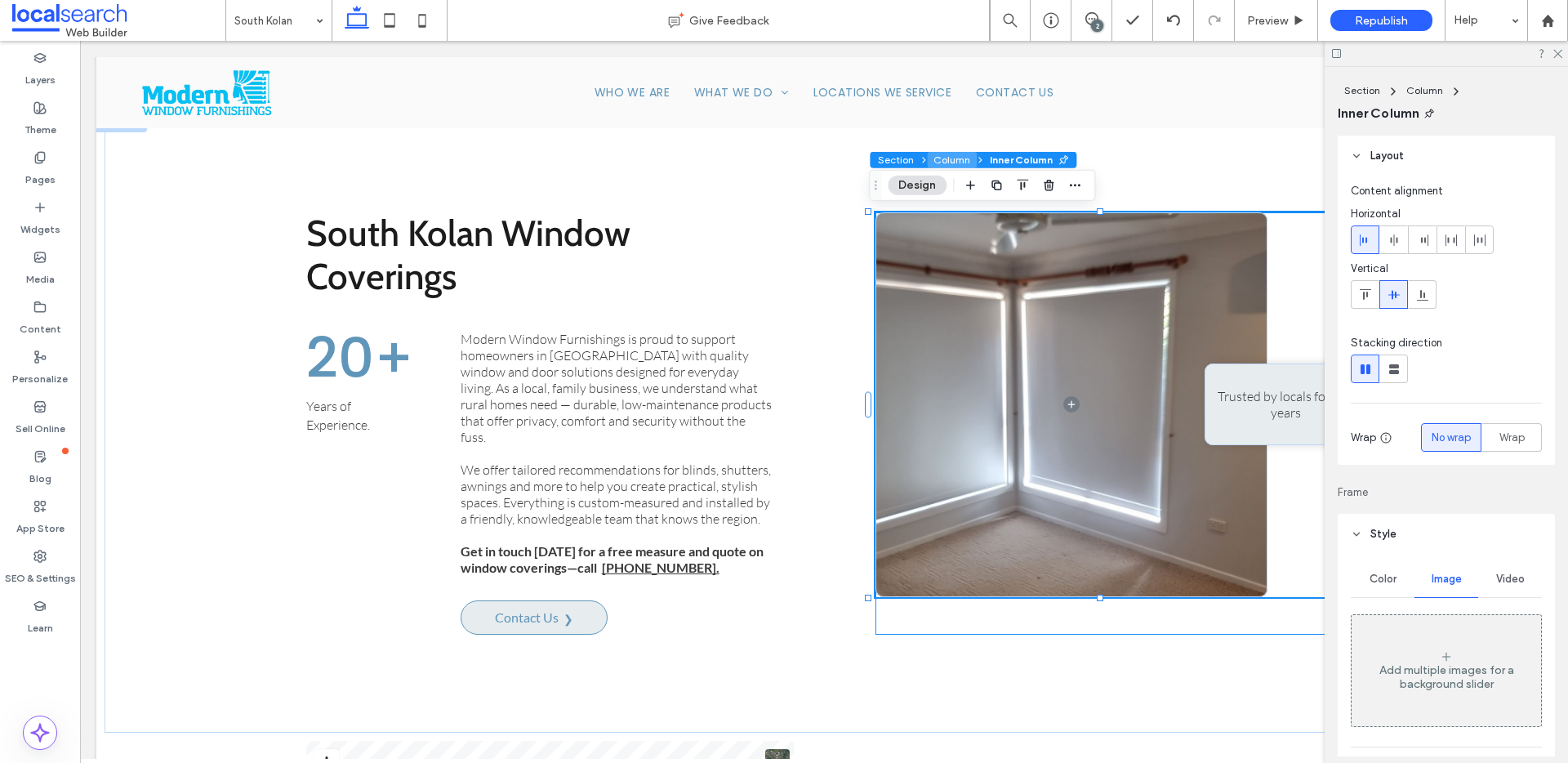
click at [944, 158] on button "Column" at bounding box center [952, 159] width 50 height 16
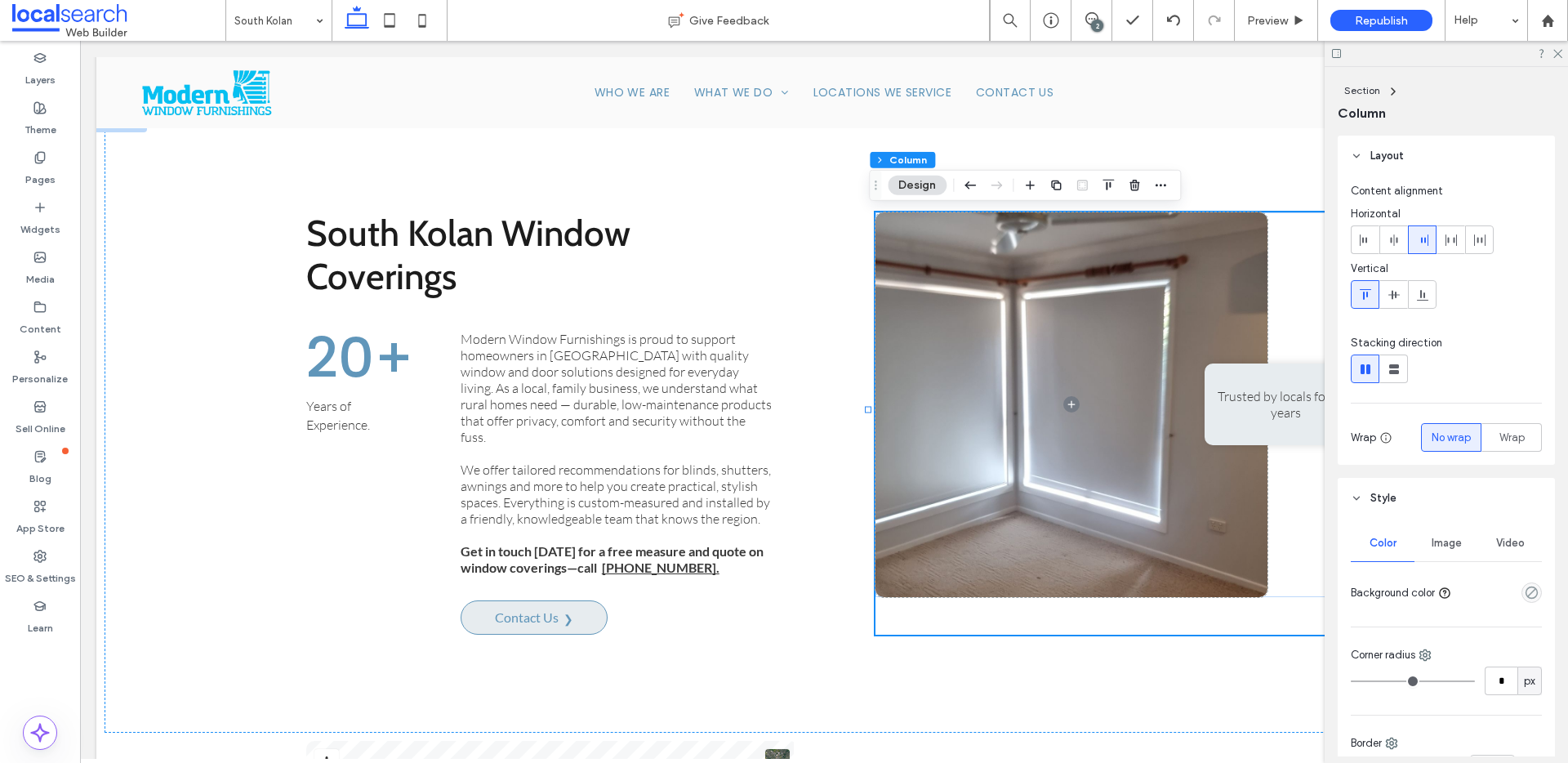
click at [1452, 541] on span "Image" at bounding box center [1447, 543] width 31 height 13
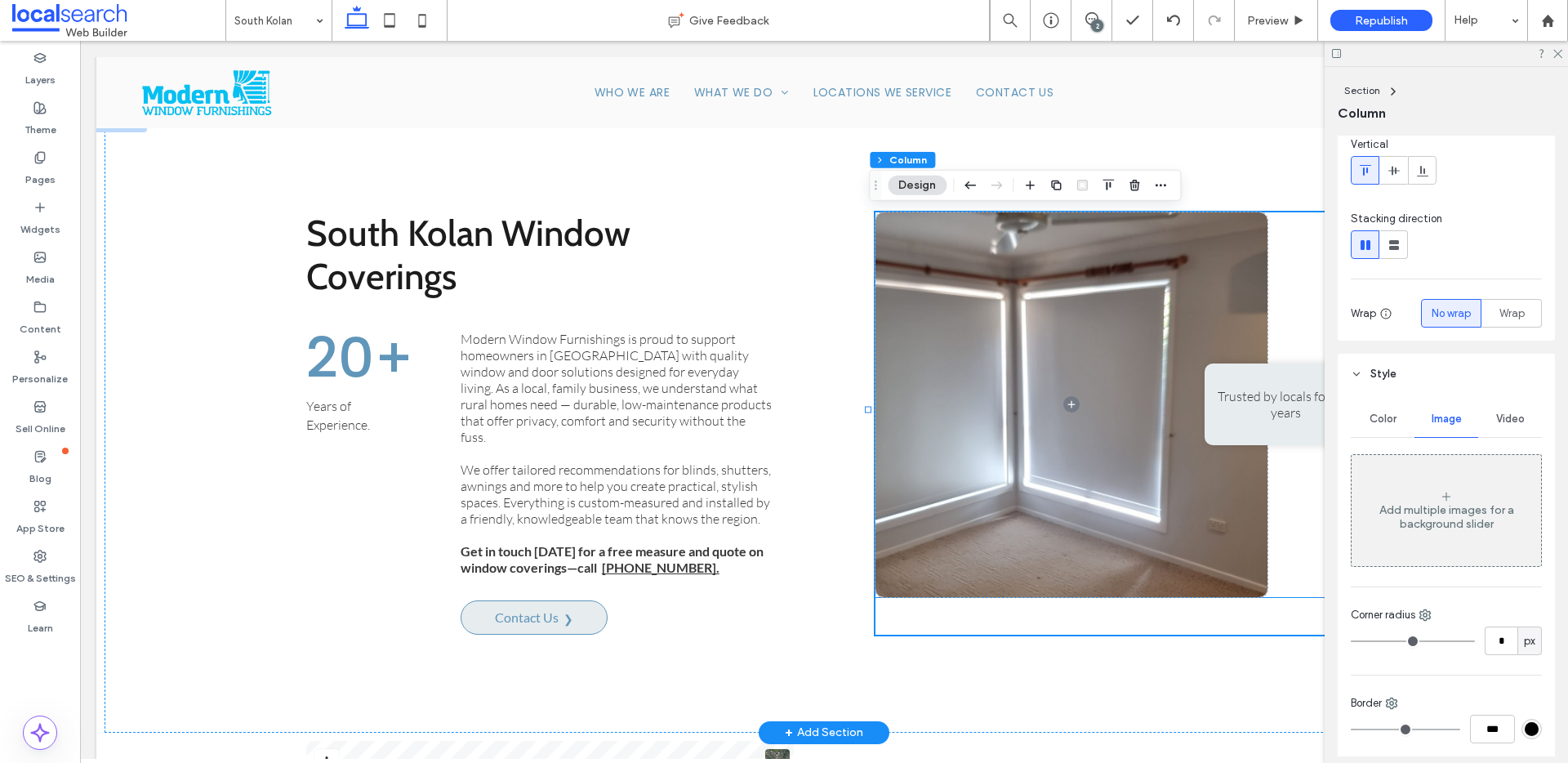
scroll to position [0, 0]
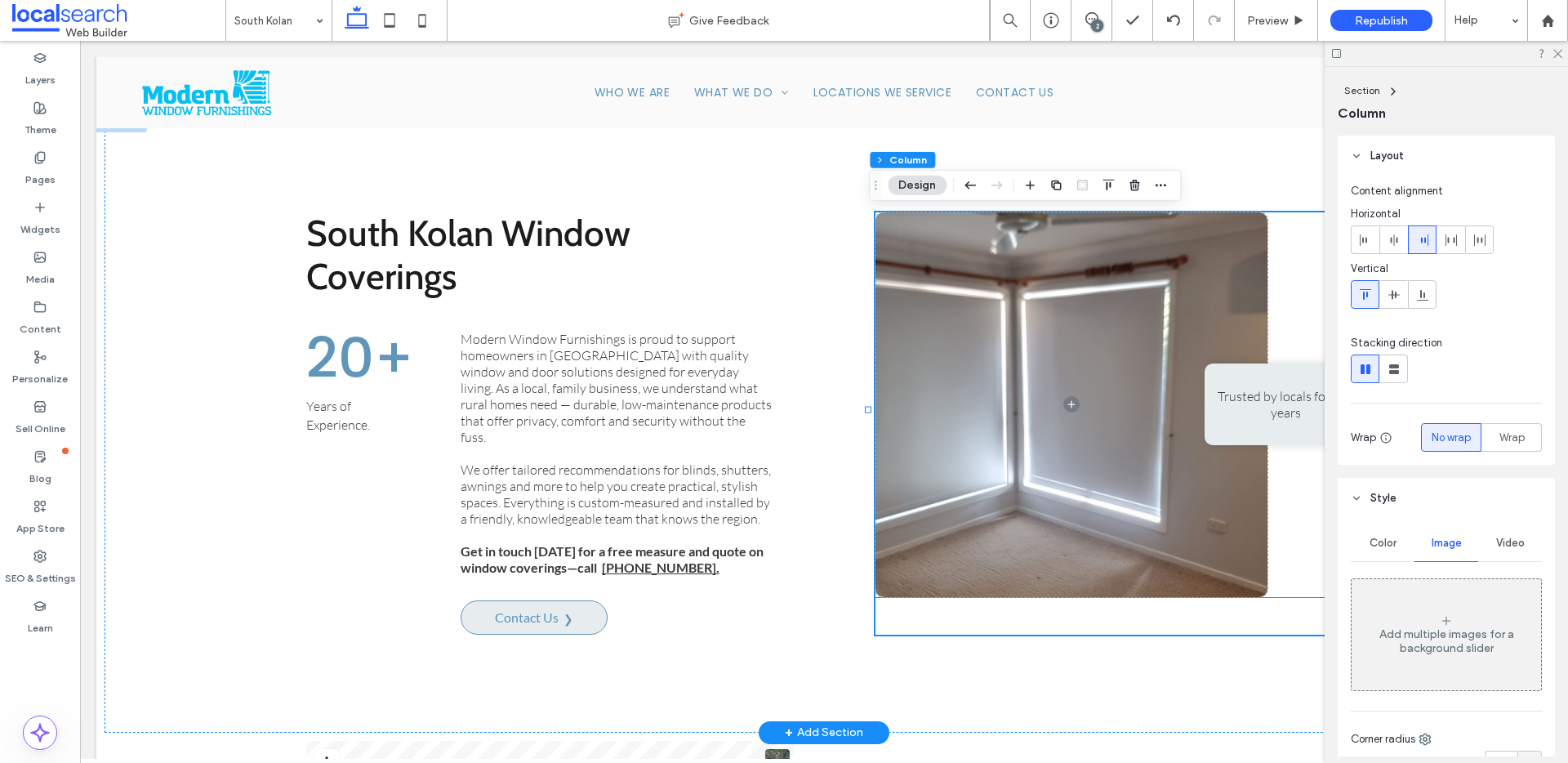
click at [1039, 446] on span at bounding box center [1071, 404] width 392 height 385
click at [1041, 446] on span at bounding box center [1071, 404] width 392 height 385
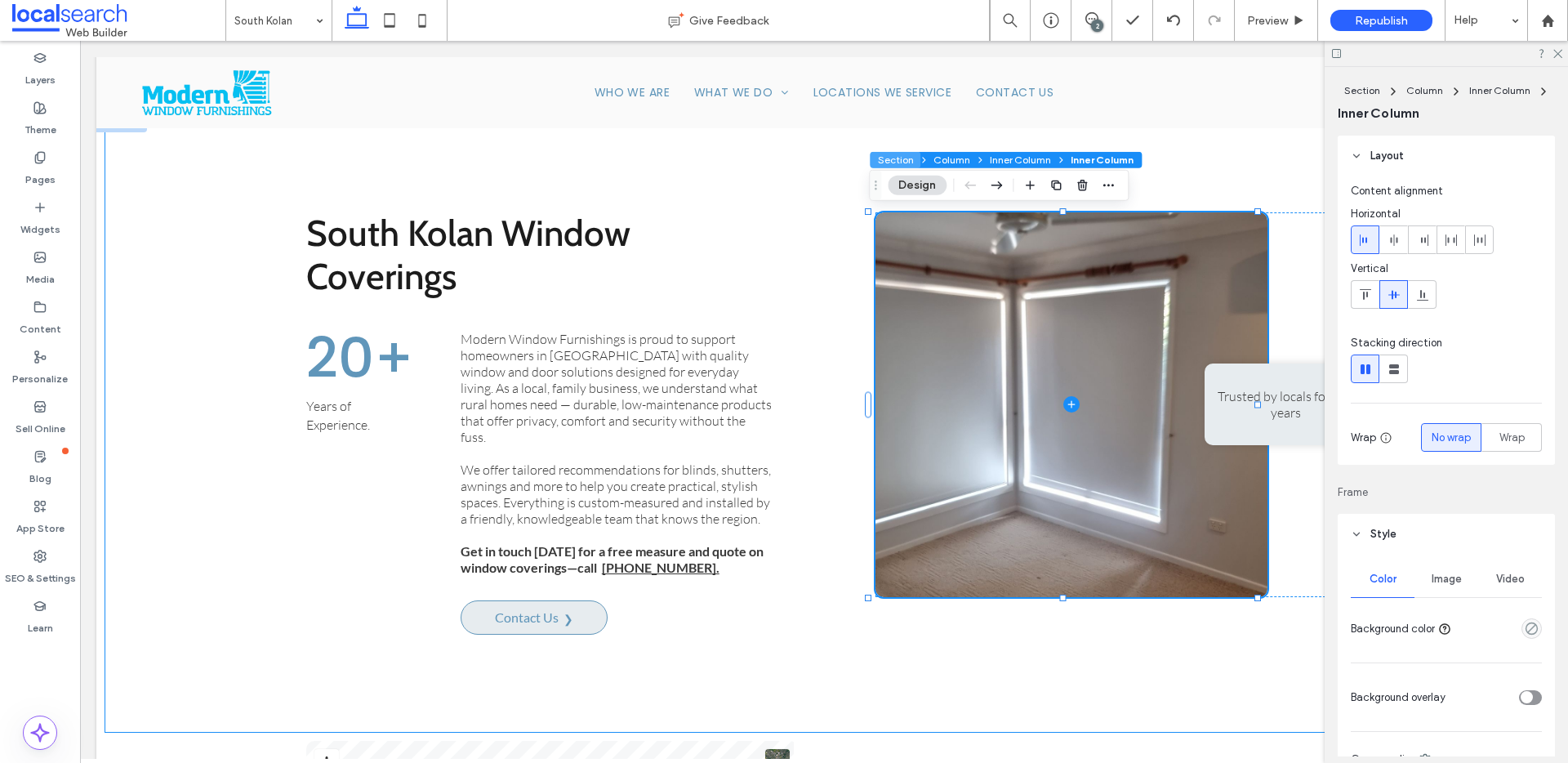
click at [904, 157] on button "Section" at bounding box center [895, 159] width 51 height 16
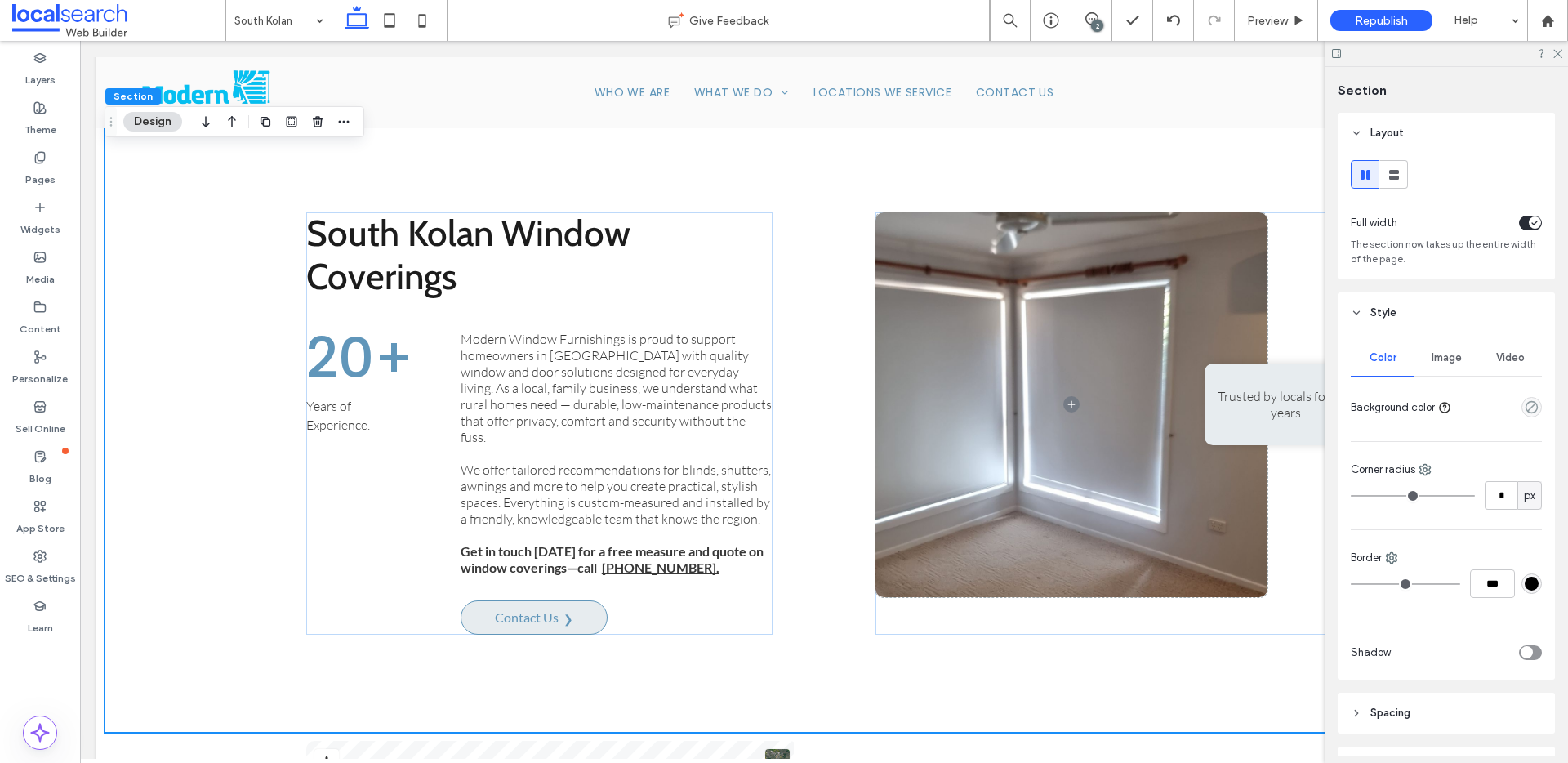
click at [1416, 340] on div "Image" at bounding box center [1446, 358] width 64 height 36
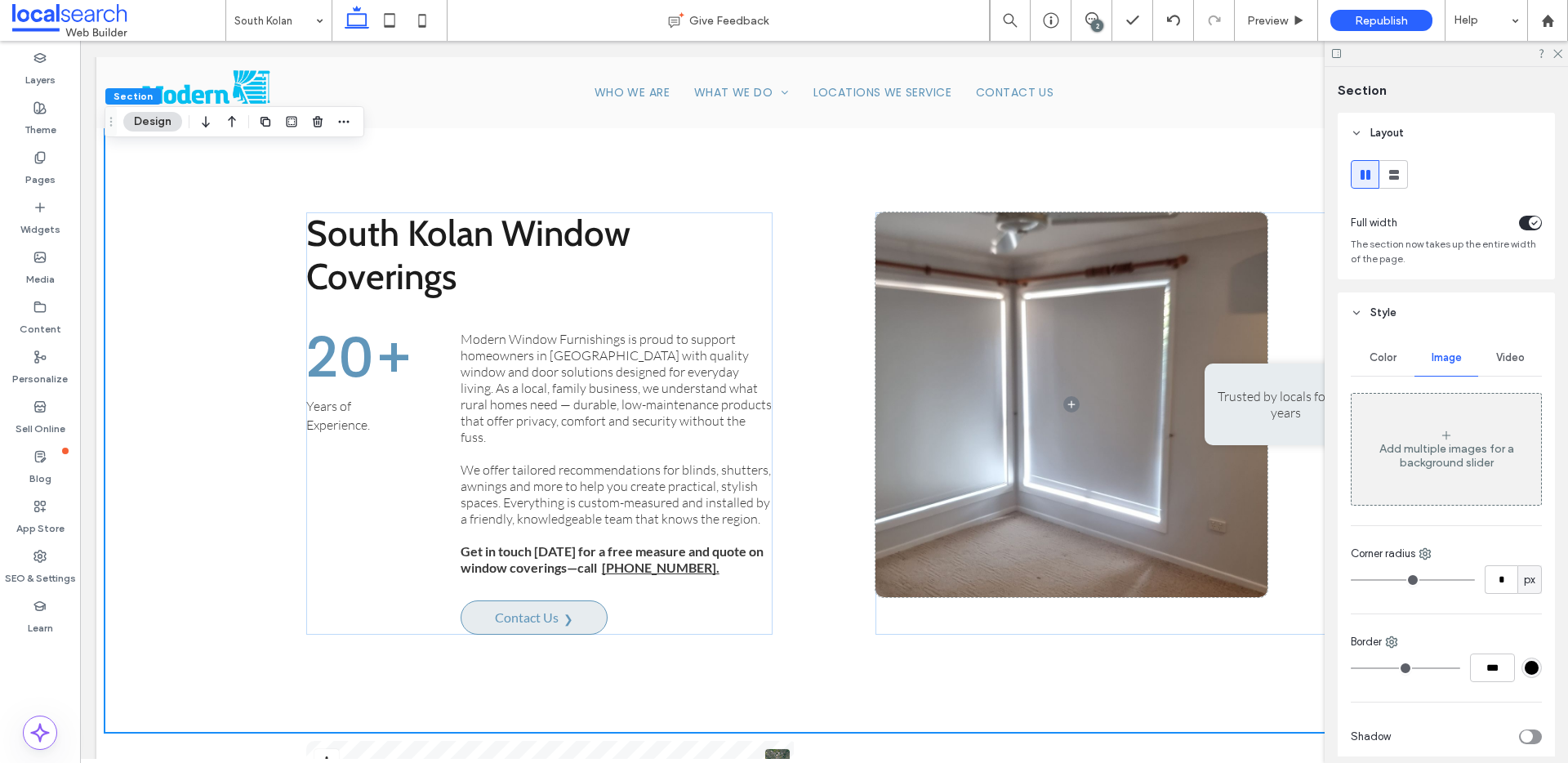
click at [1458, 359] on div "Image" at bounding box center [1446, 358] width 64 height 36
click at [1045, 426] on span at bounding box center [1071, 404] width 392 height 385
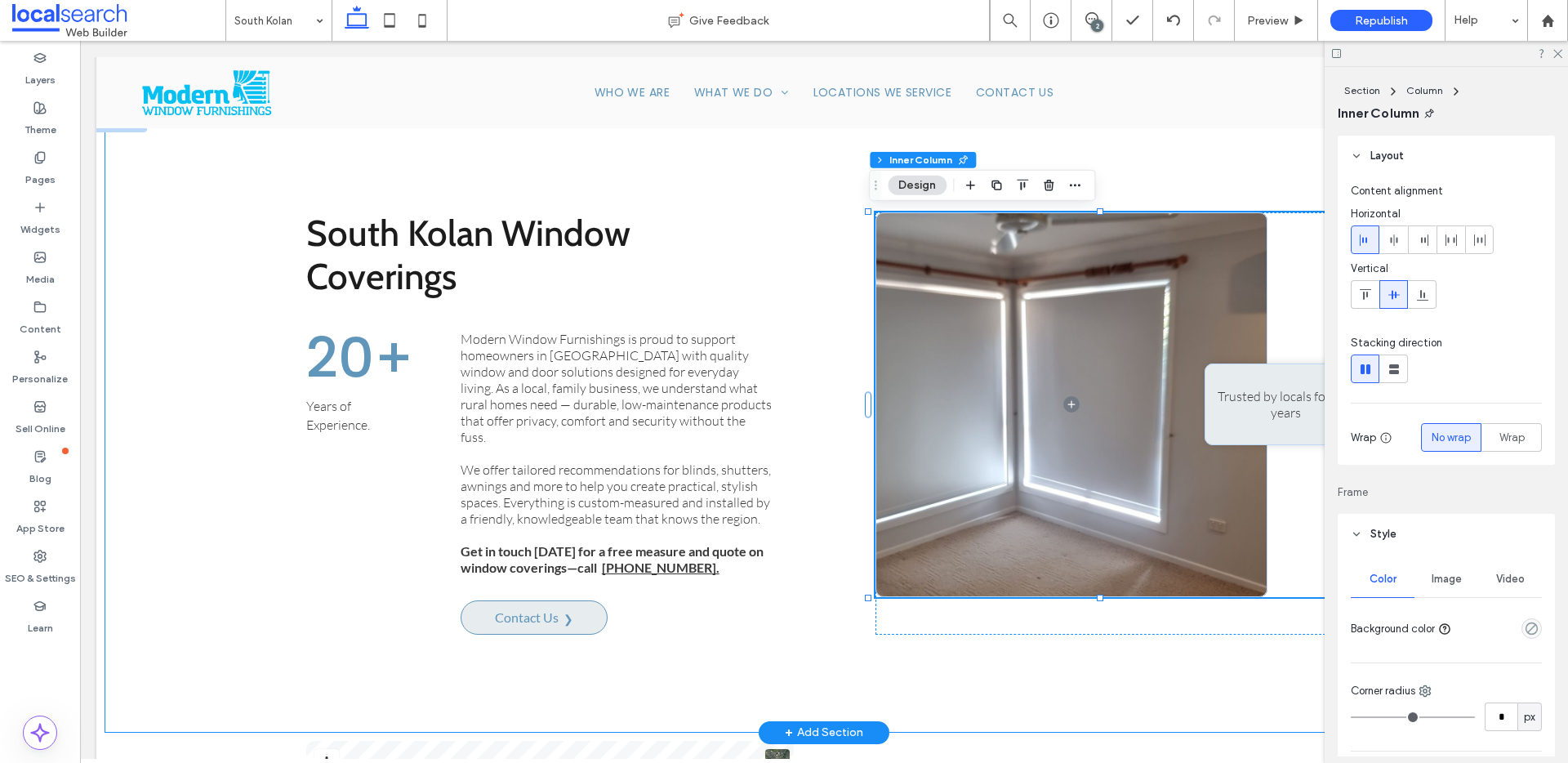
click at [1031, 683] on div "South Kolan Window Coverings 20+ Years of Experience. Modern Window Furnishings…" at bounding box center [823, 423] width 1439 height 618
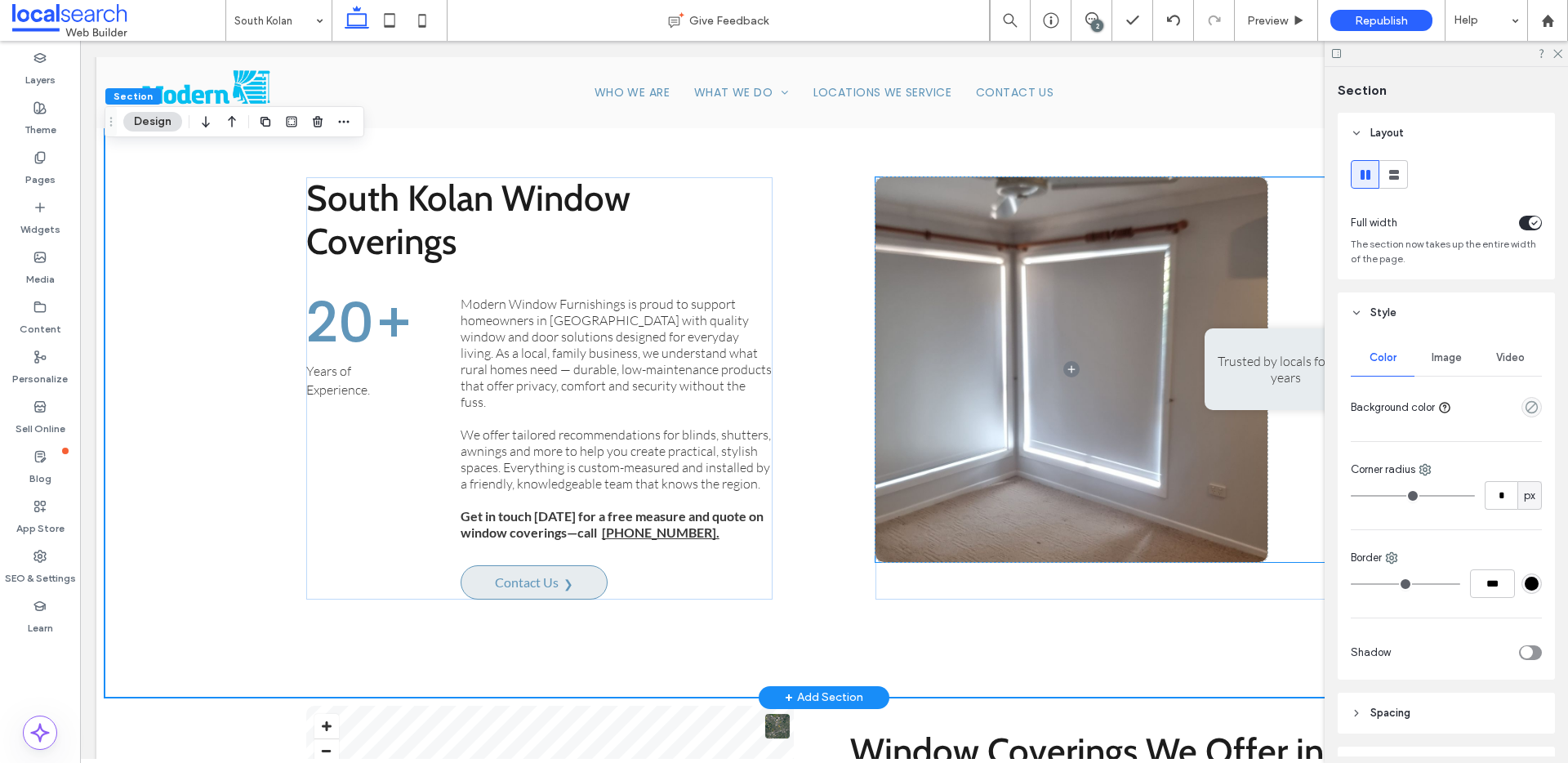
scroll to position [781, 0]
click at [1067, 409] on span at bounding box center [1071, 369] width 392 height 385
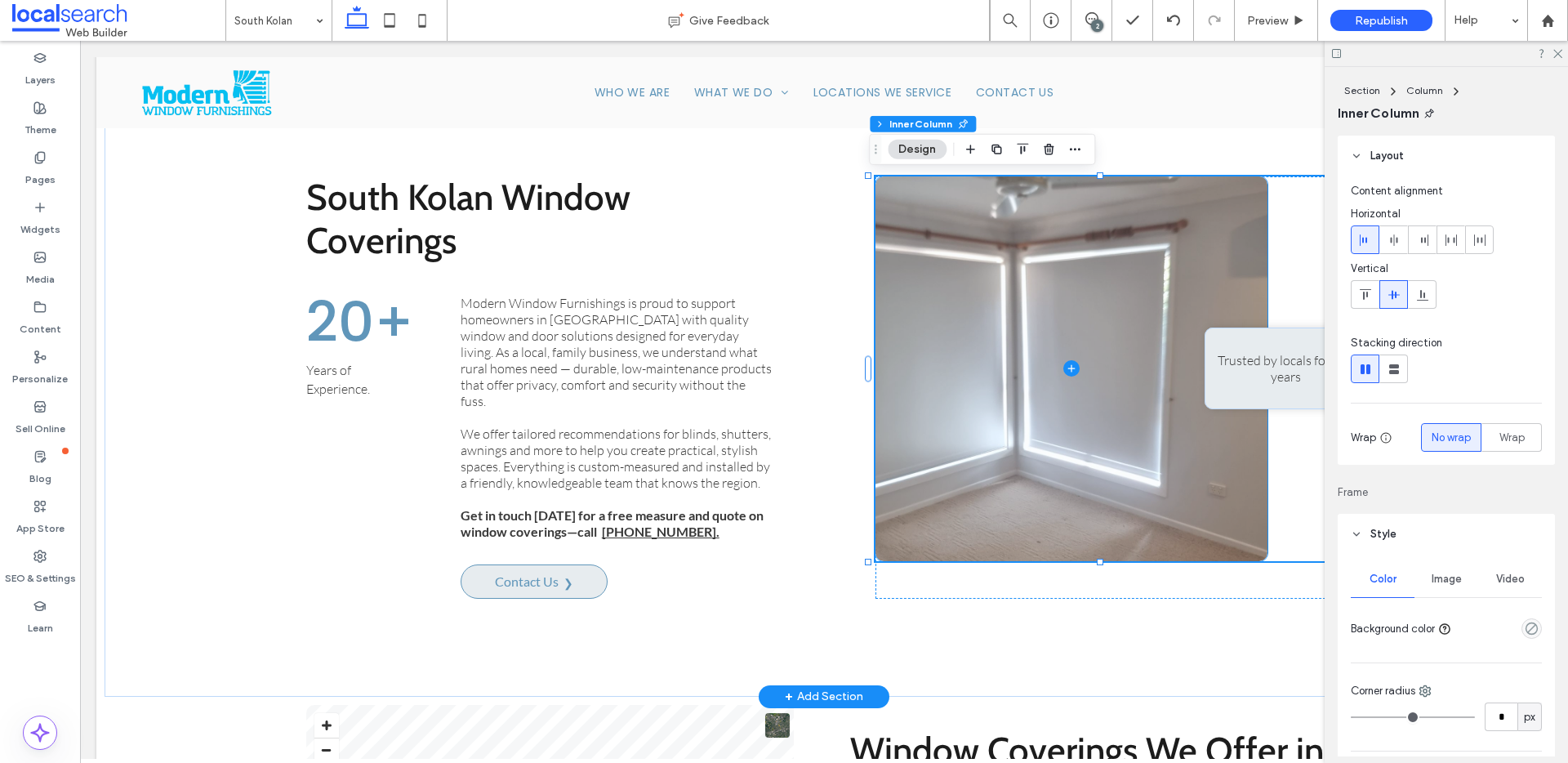
click at [962, 371] on span at bounding box center [1071, 369] width 392 height 385
click at [963, 373] on span at bounding box center [1071, 369] width 392 height 385
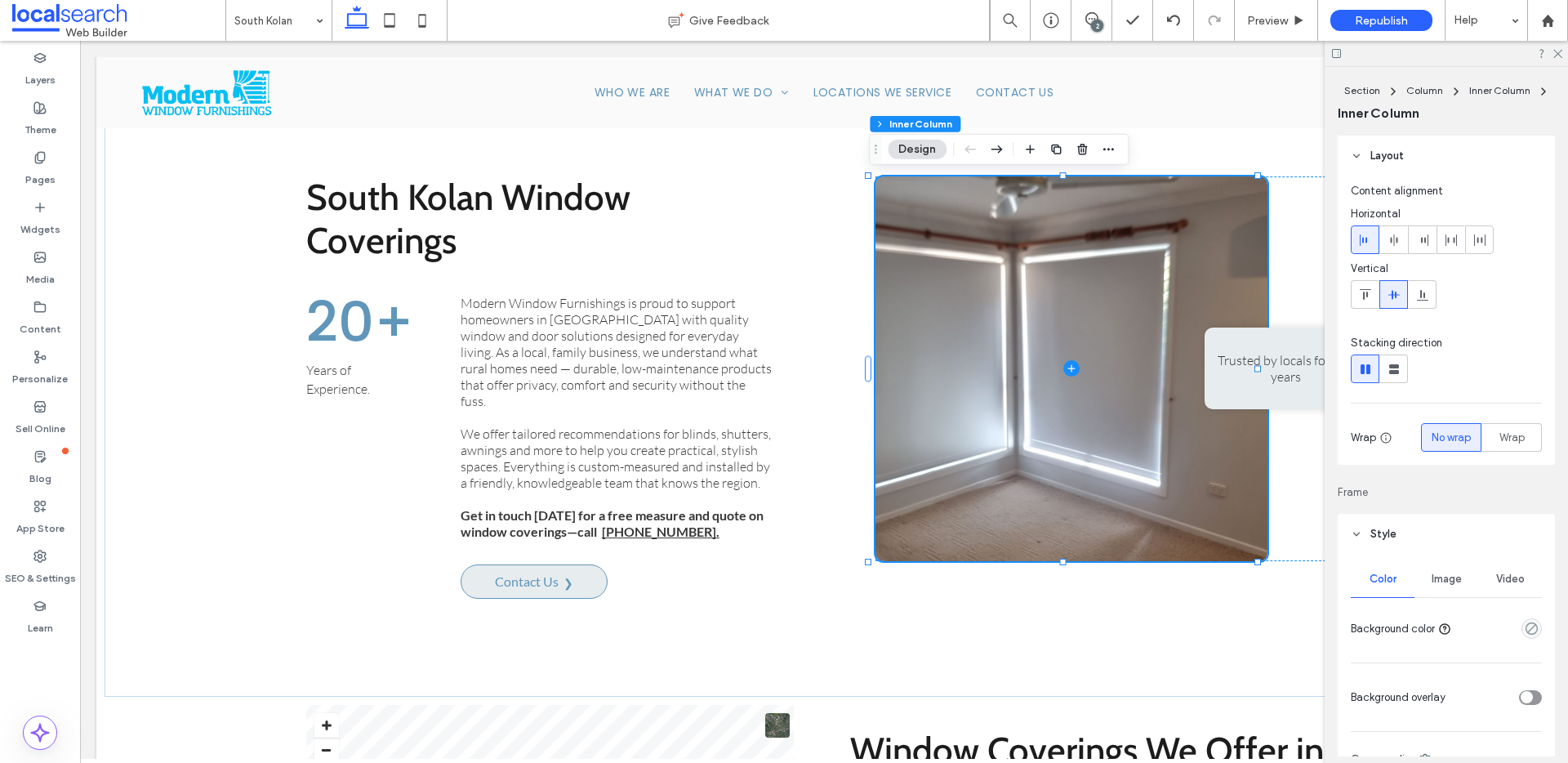
click at [923, 150] on button "Design" at bounding box center [918, 149] width 59 height 20
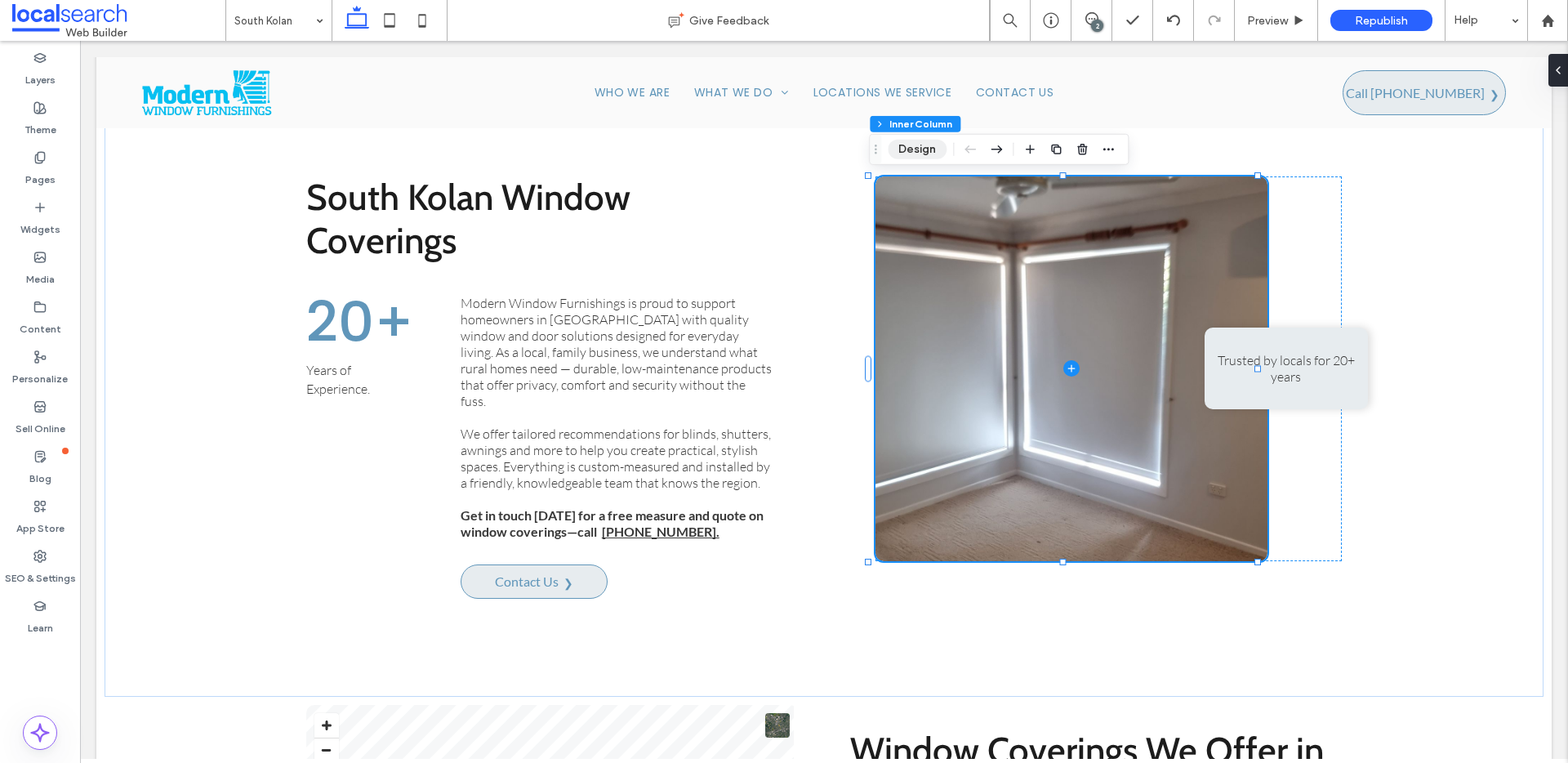
click at [928, 150] on button "Design" at bounding box center [918, 149] width 59 height 20
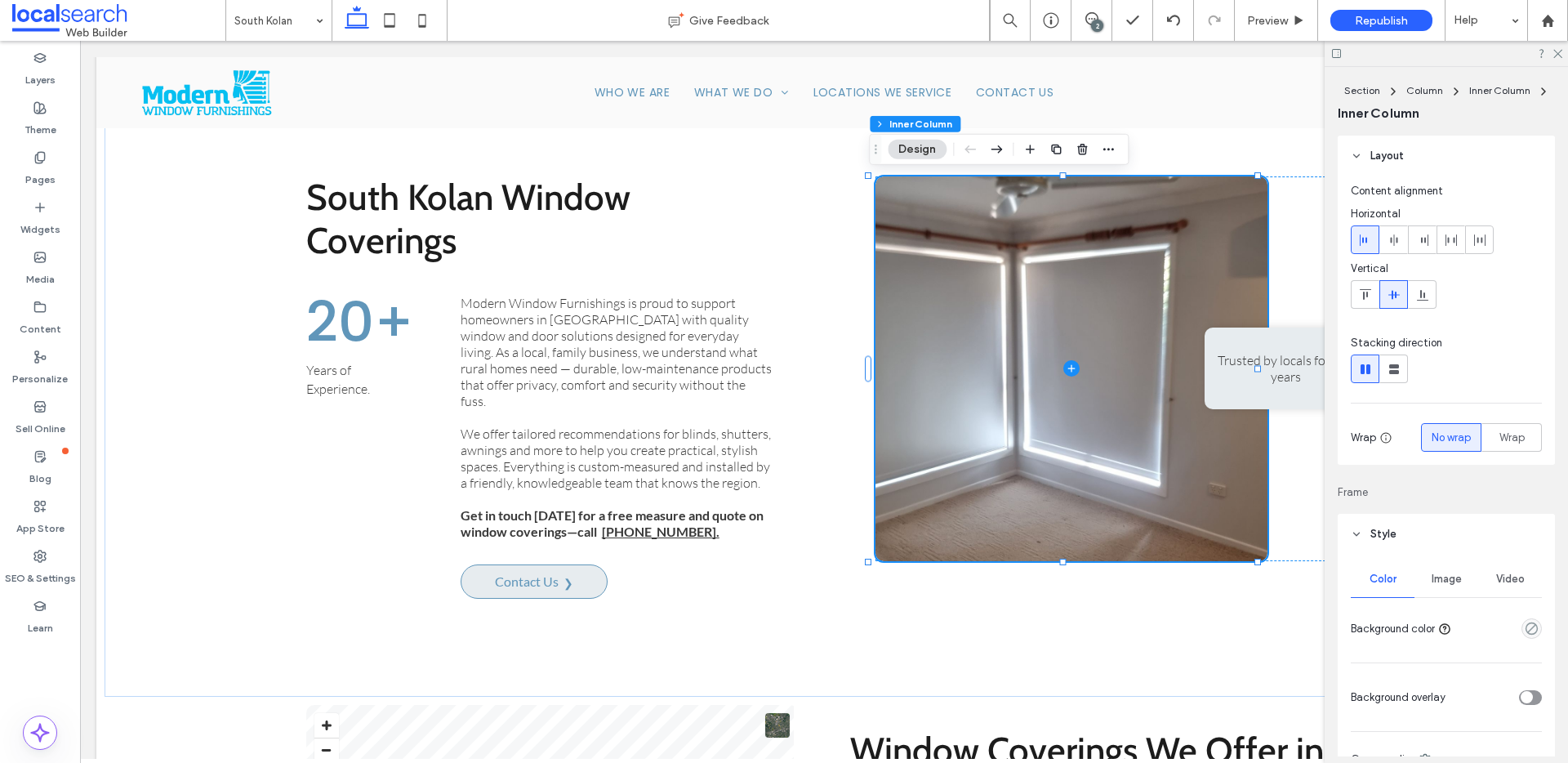
click at [1449, 576] on span "Image" at bounding box center [1447, 579] width 31 height 13
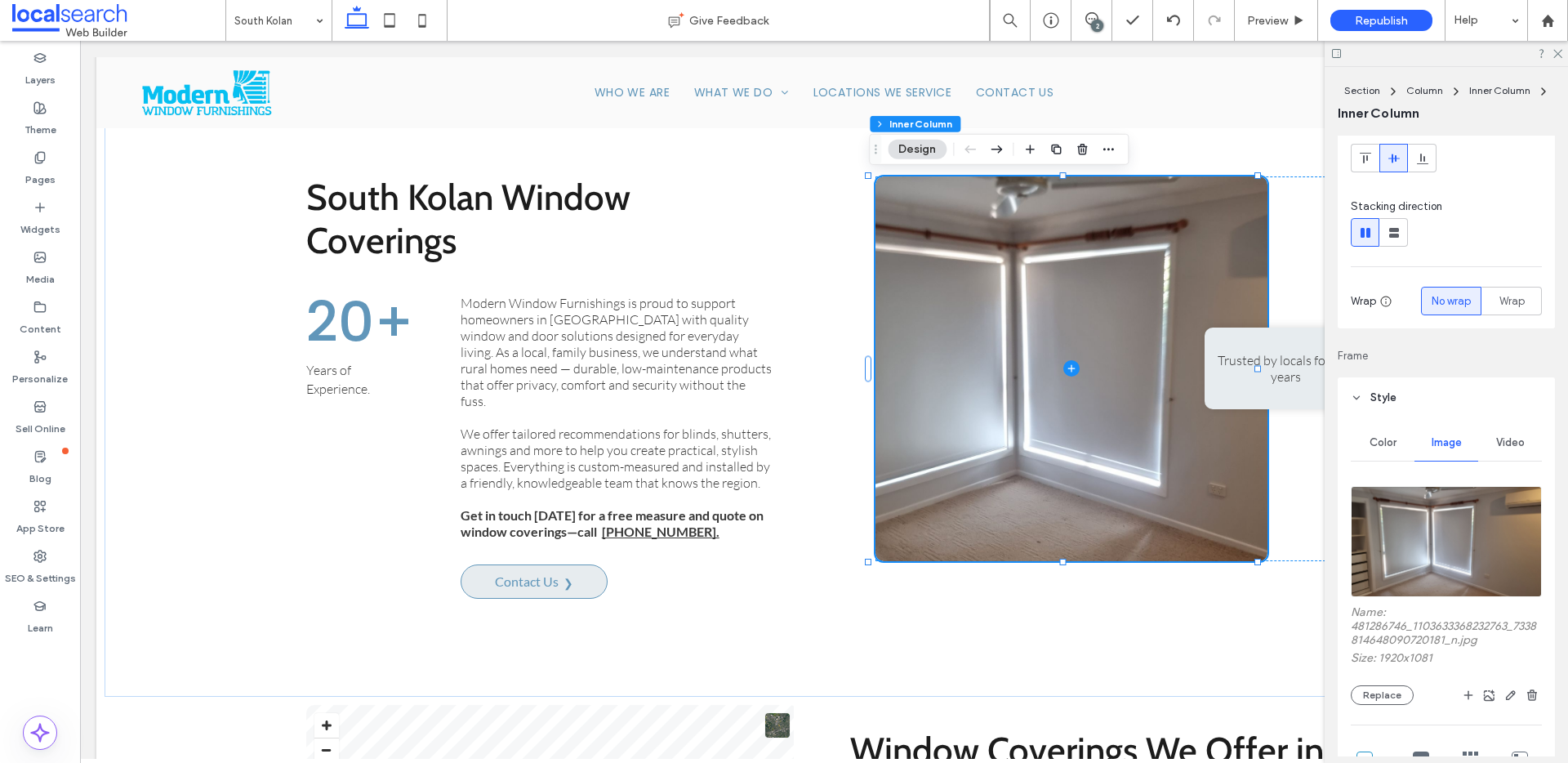
scroll to position [227, 0]
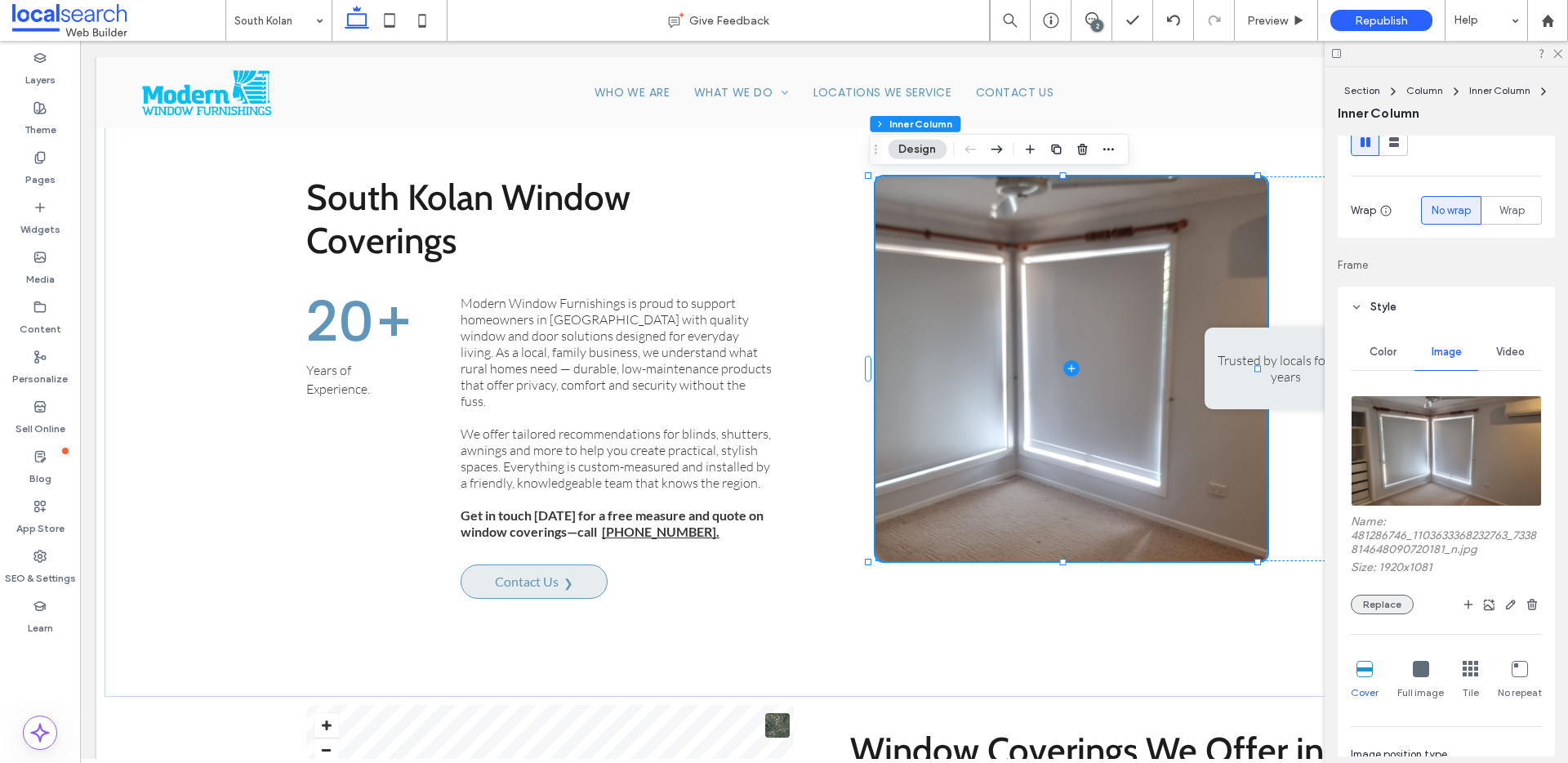
click at [1389, 598] on button "Replace" at bounding box center [1382, 604] width 63 height 20
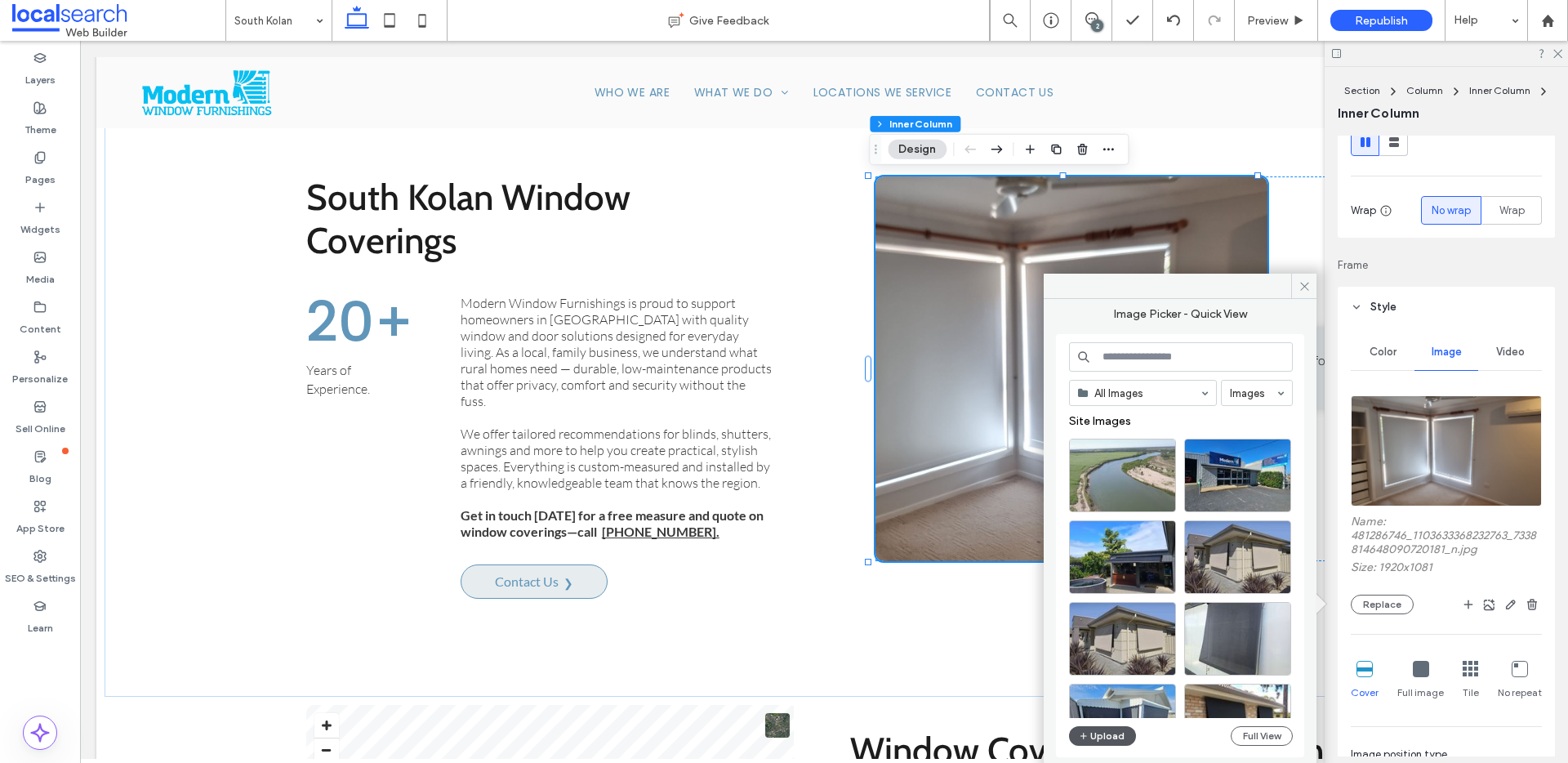
click at [1112, 738] on button "Upload" at bounding box center [1102, 735] width 67 height 20
click at [1266, 734] on button "Full View" at bounding box center [1261, 735] width 62 height 20
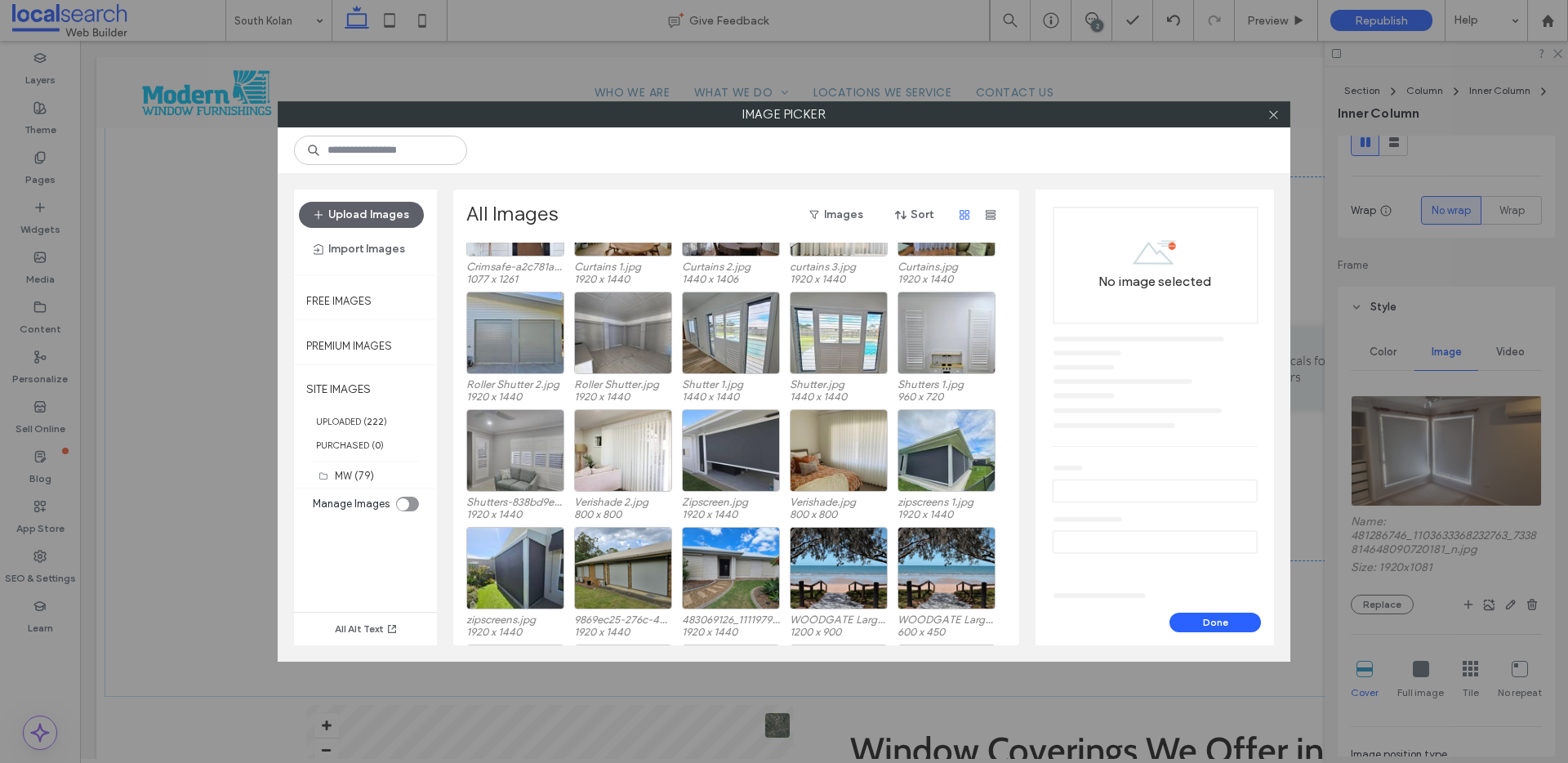
scroll to position [448, 0]
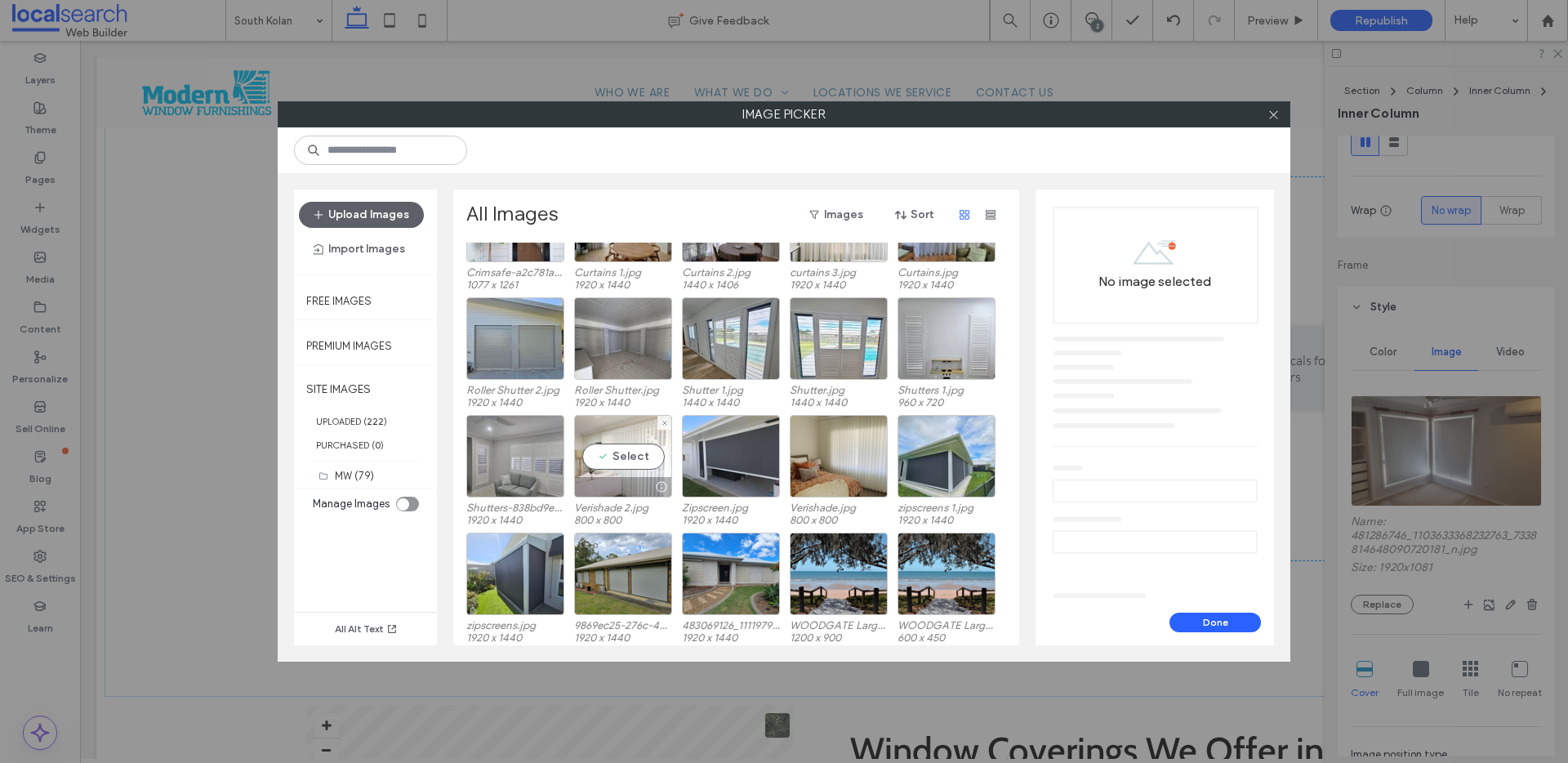
click at [623, 456] on div "Select" at bounding box center [623, 456] width 98 height 82
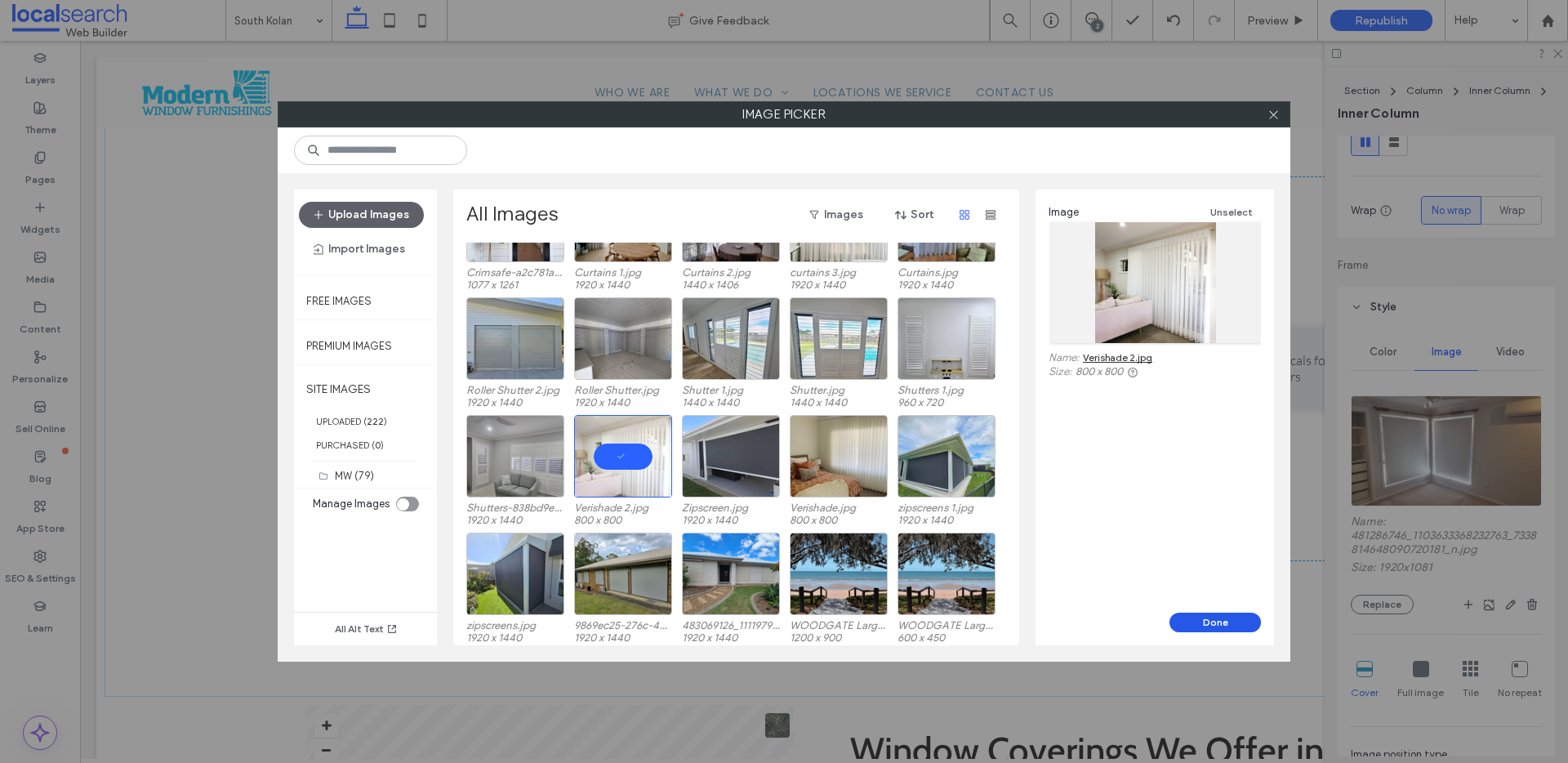
click at [1225, 624] on button "Done" at bounding box center [1216, 622] width 92 height 20
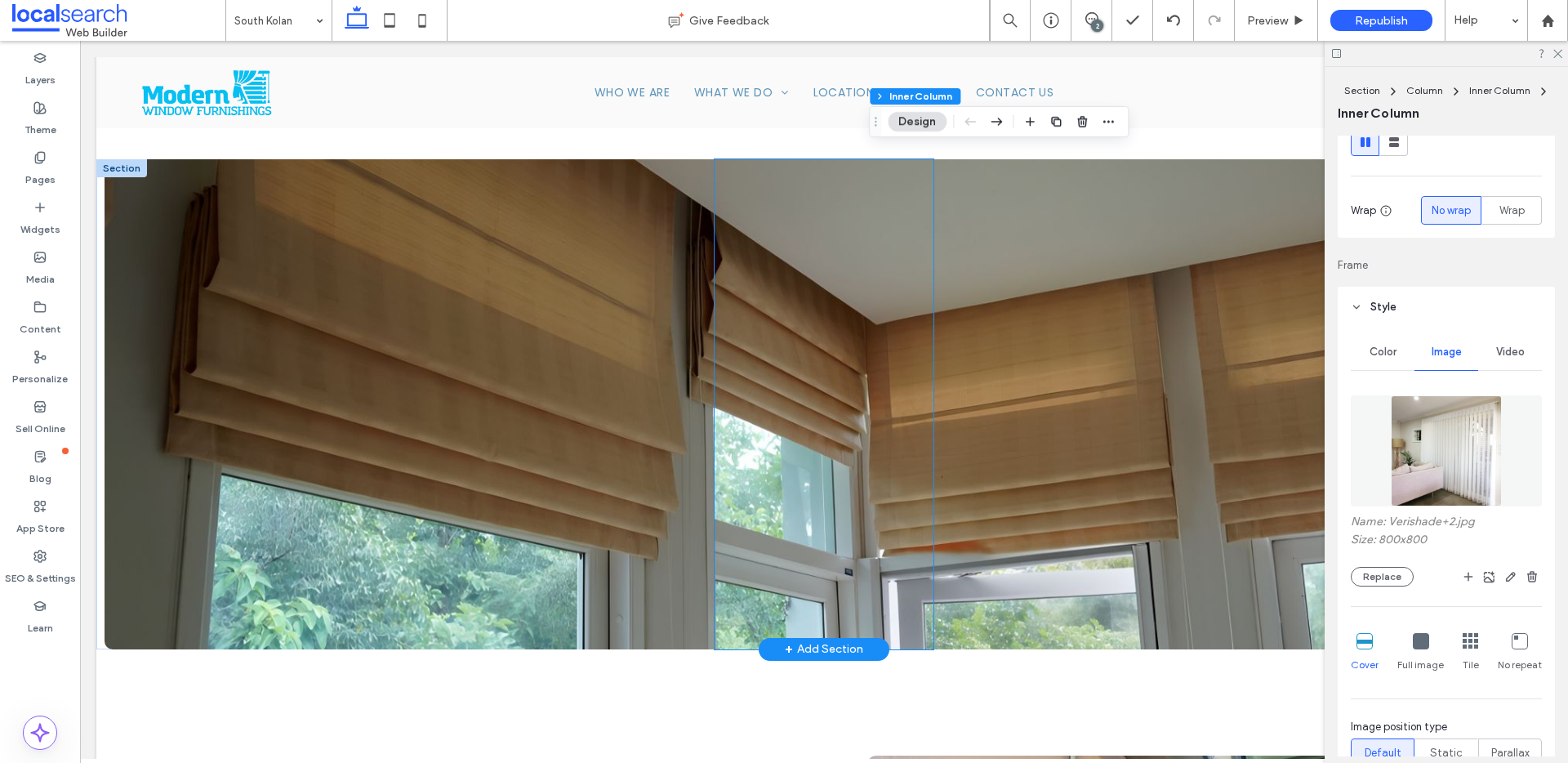
scroll to position [1776, 0]
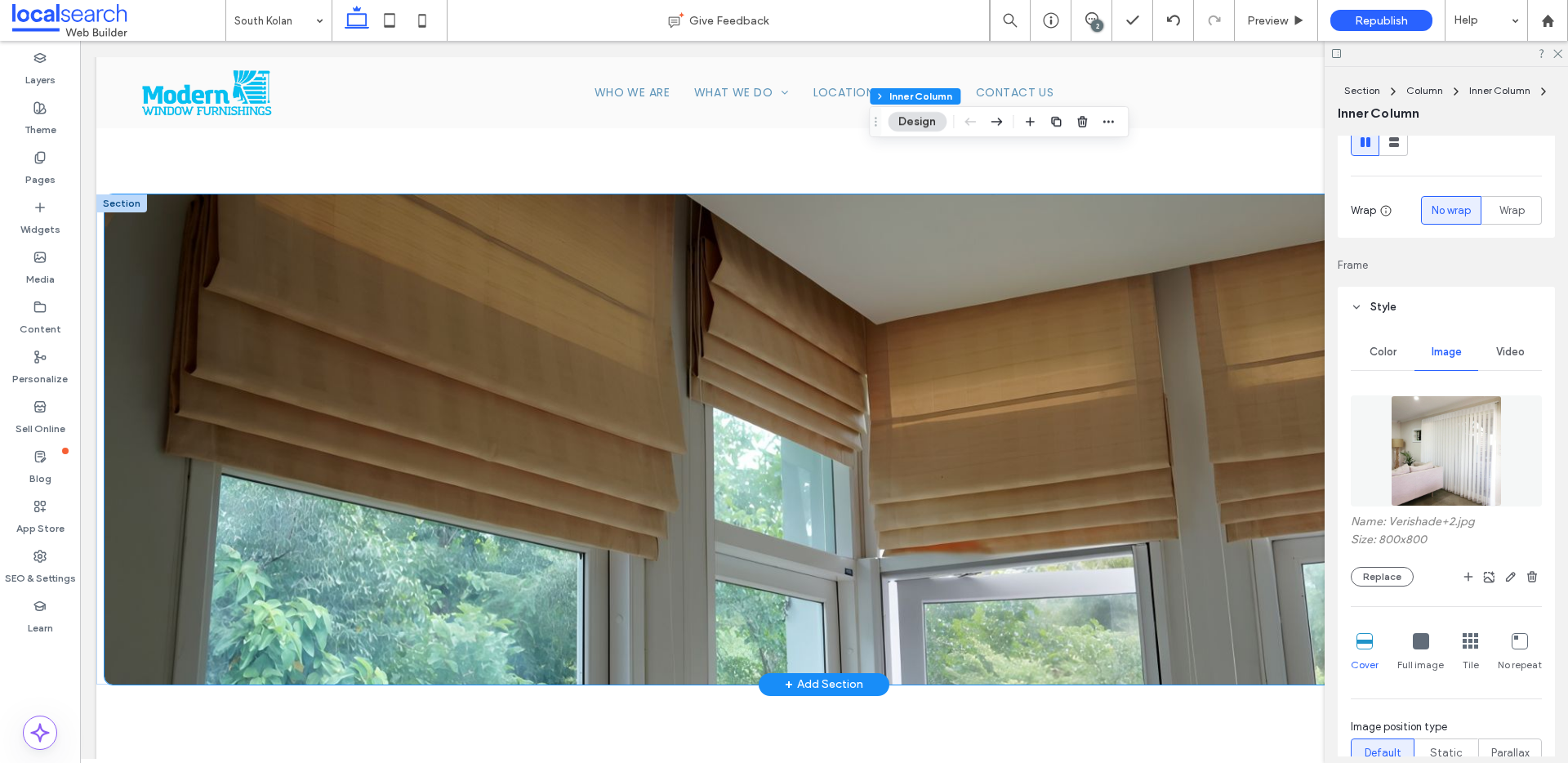
click at [178, 373] on div at bounding box center [823, 439] width 1439 height 490
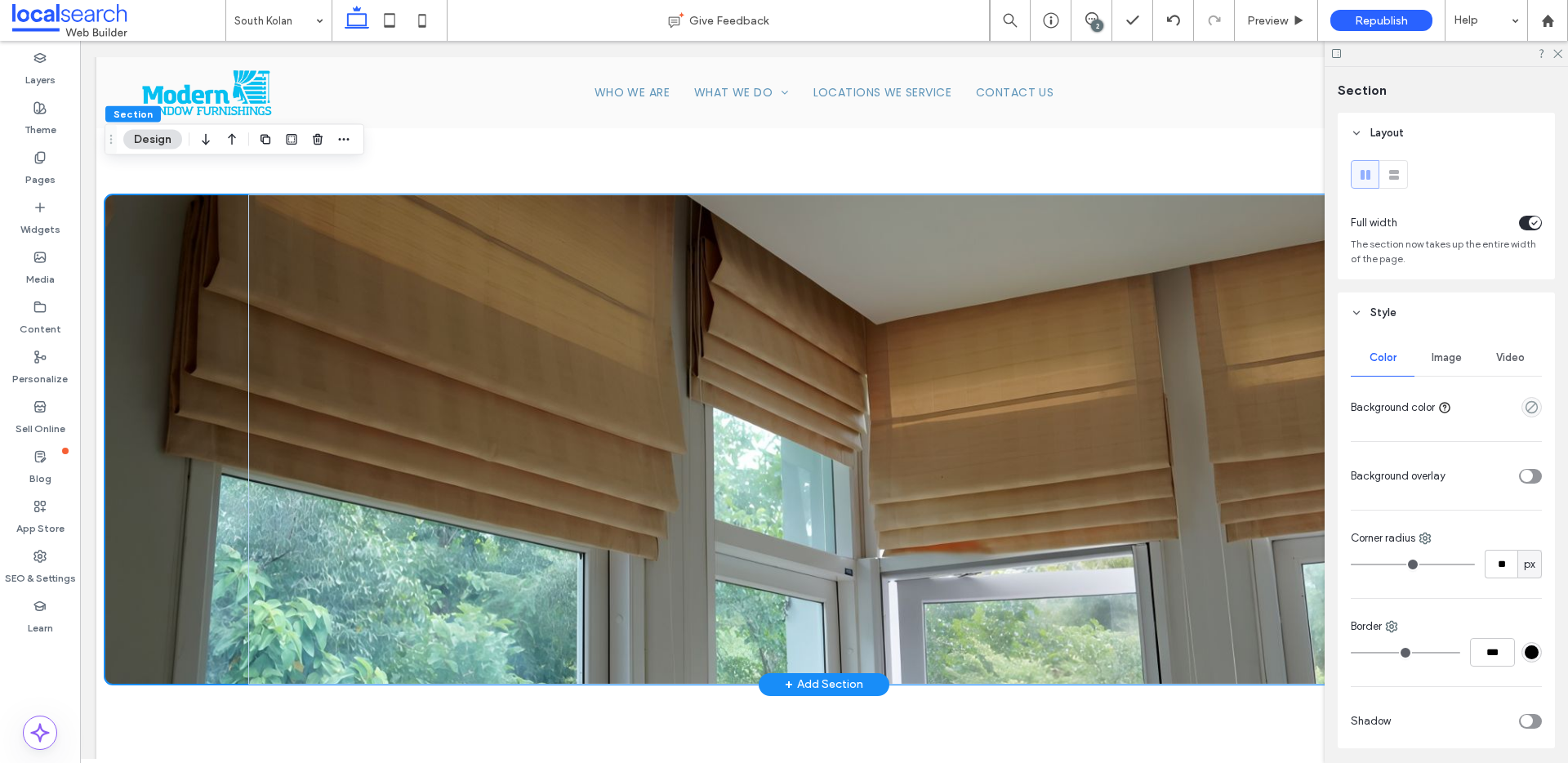
click at [178, 373] on div at bounding box center [823, 439] width 1439 height 490
click at [154, 137] on button "Design" at bounding box center [153, 139] width 59 height 20
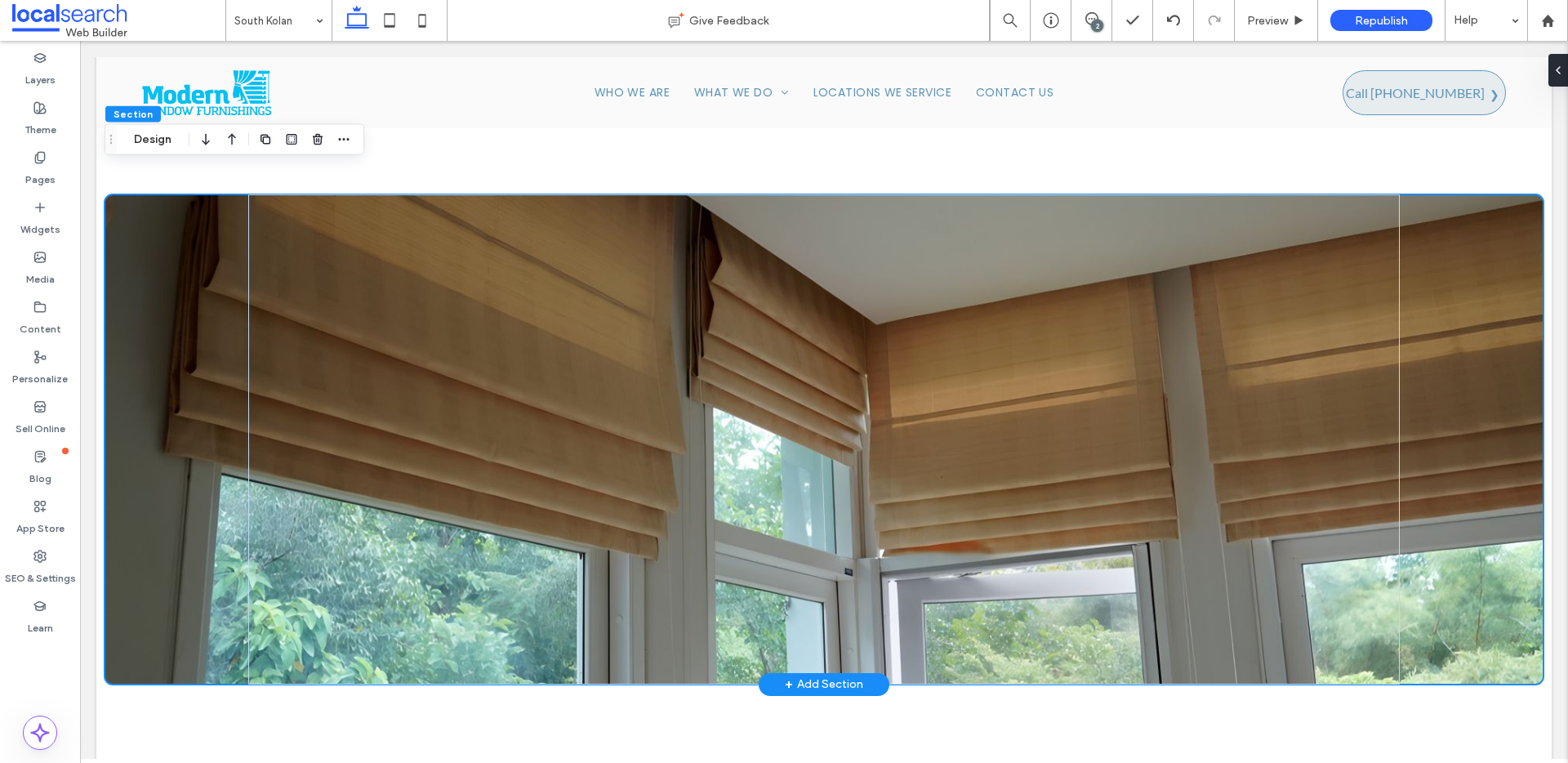
click at [189, 217] on div at bounding box center [823, 439] width 1439 height 490
click at [146, 117] on span "Section" at bounding box center [133, 114] width 39 height 12
click at [164, 138] on button "Design" at bounding box center [153, 139] width 59 height 20
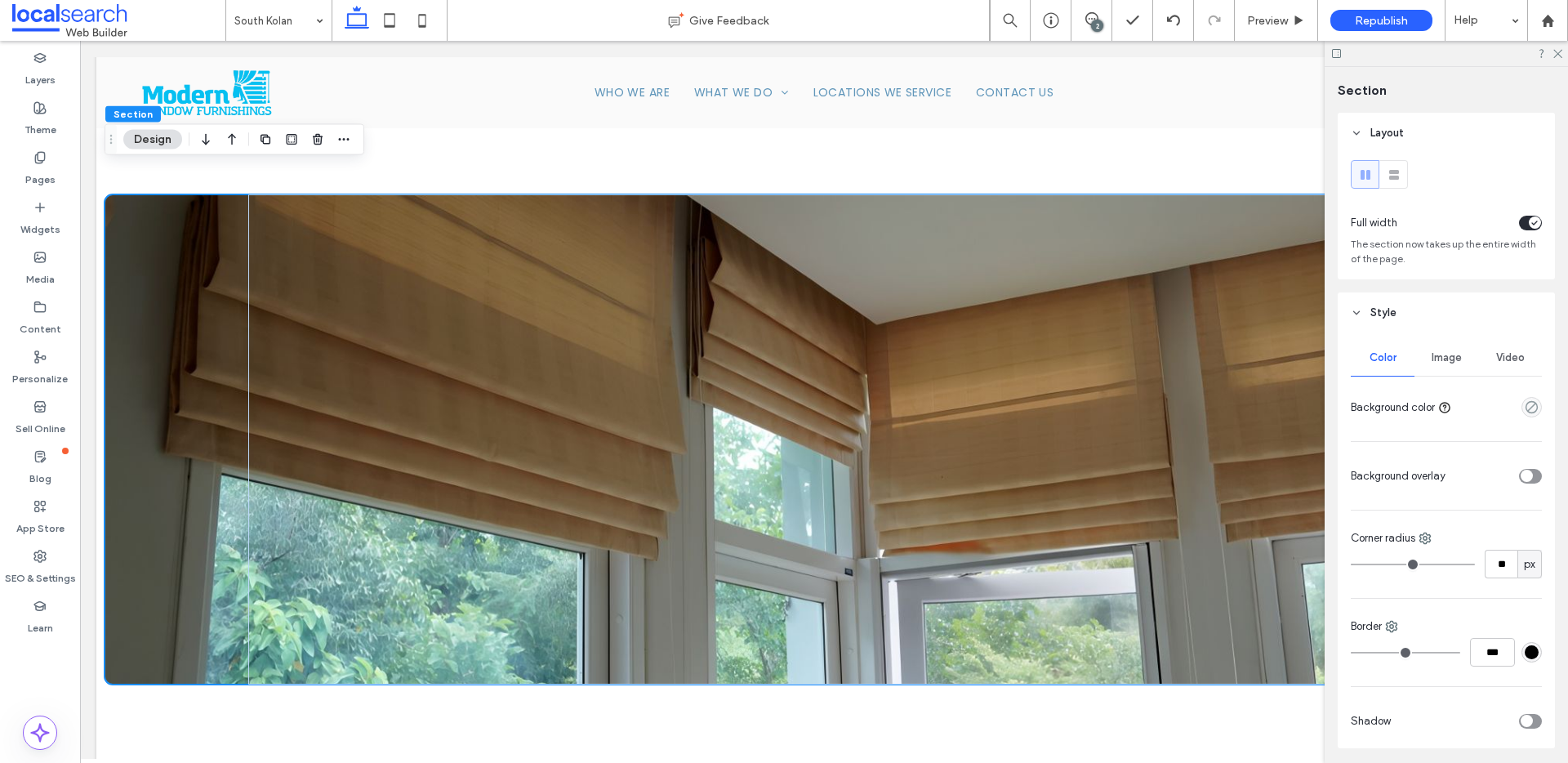
click at [1447, 363] on span "Image" at bounding box center [1447, 358] width 31 height 13
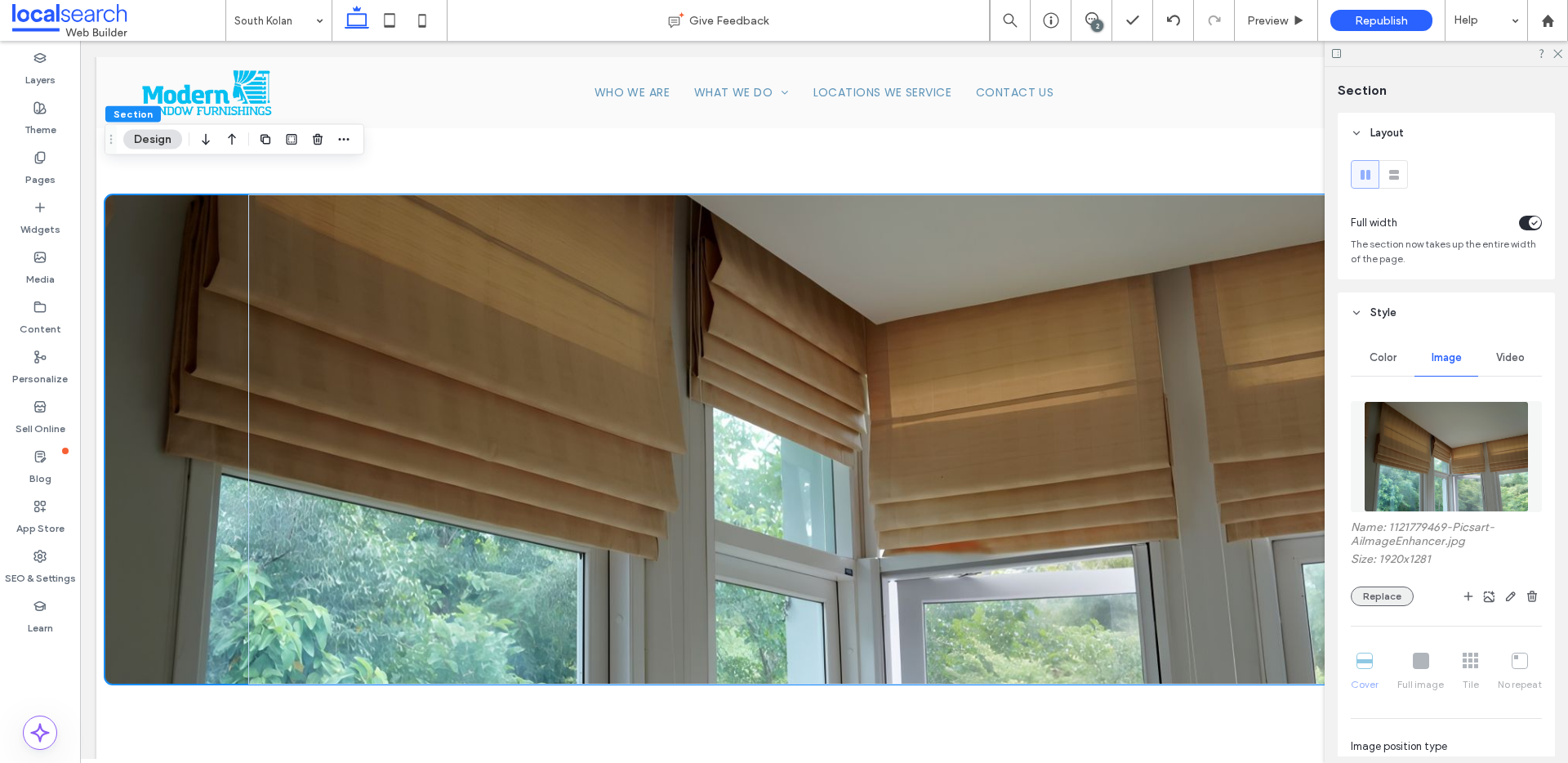
click at [1401, 601] on button "Replace" at bounding box center [1382, 596] width 63 height 20
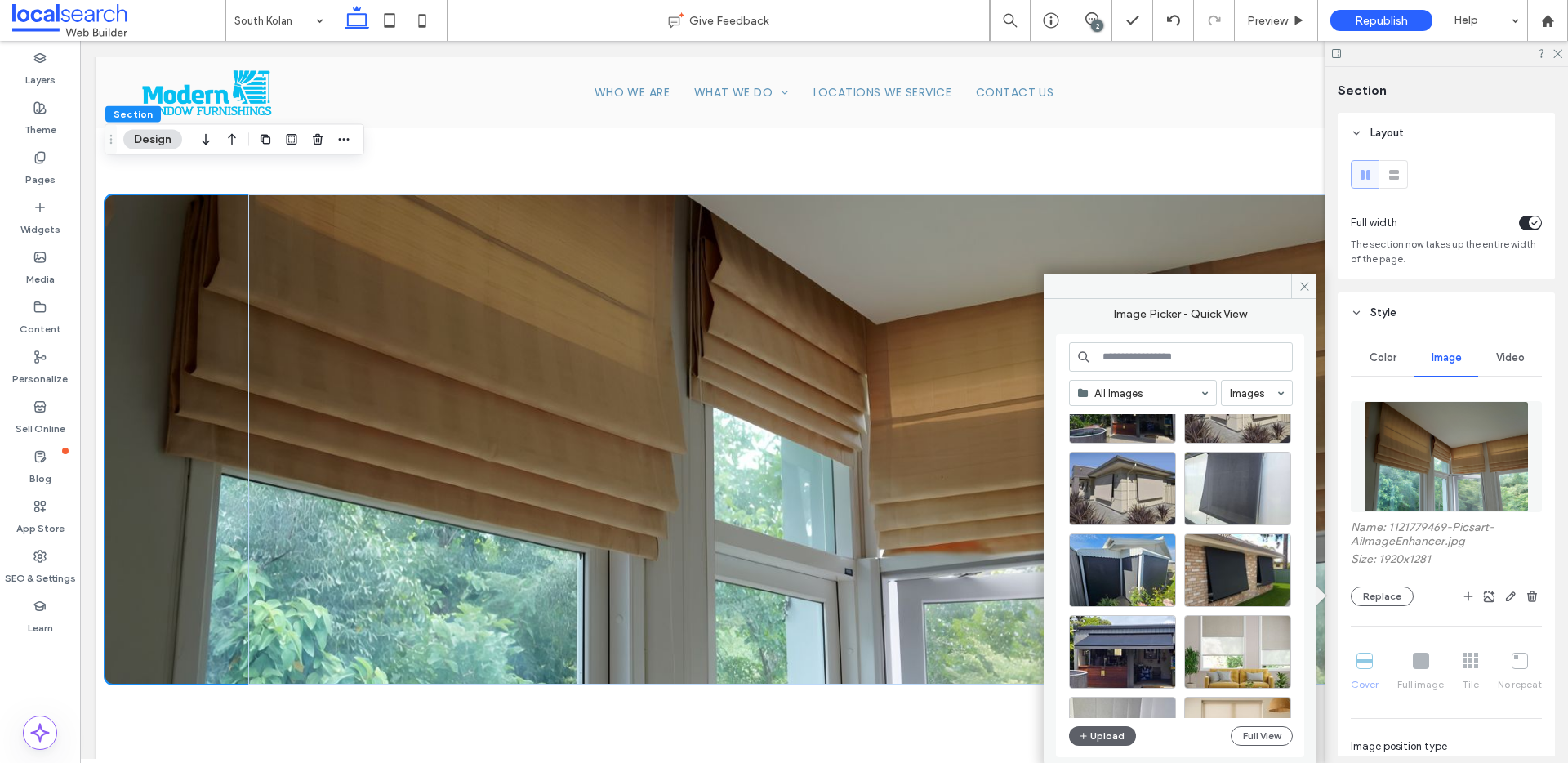
scroll to position [173, 0]
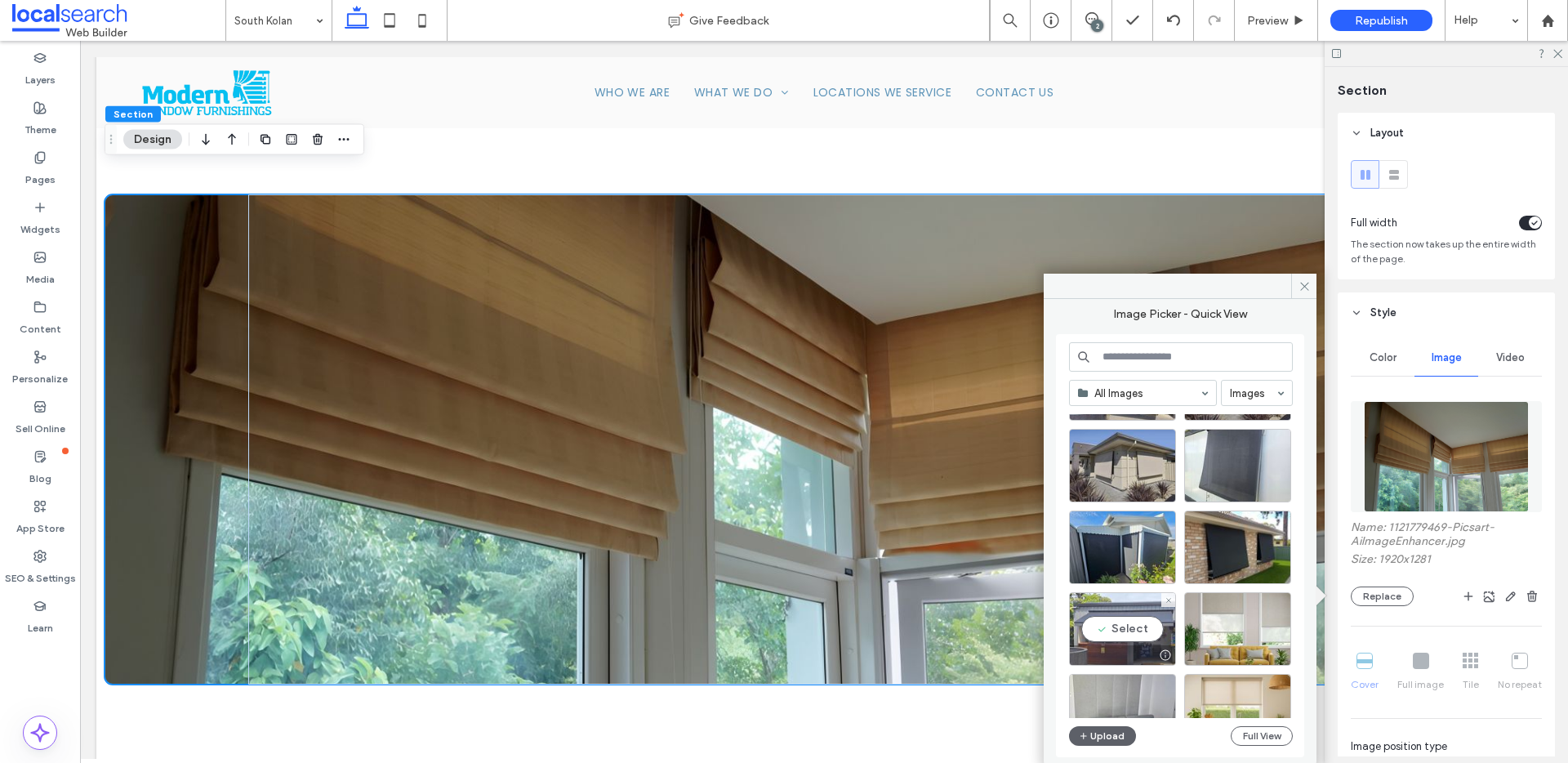
click at [1126, 627] on div "Select" at bounding box center [1122, 628] width 107 height 74
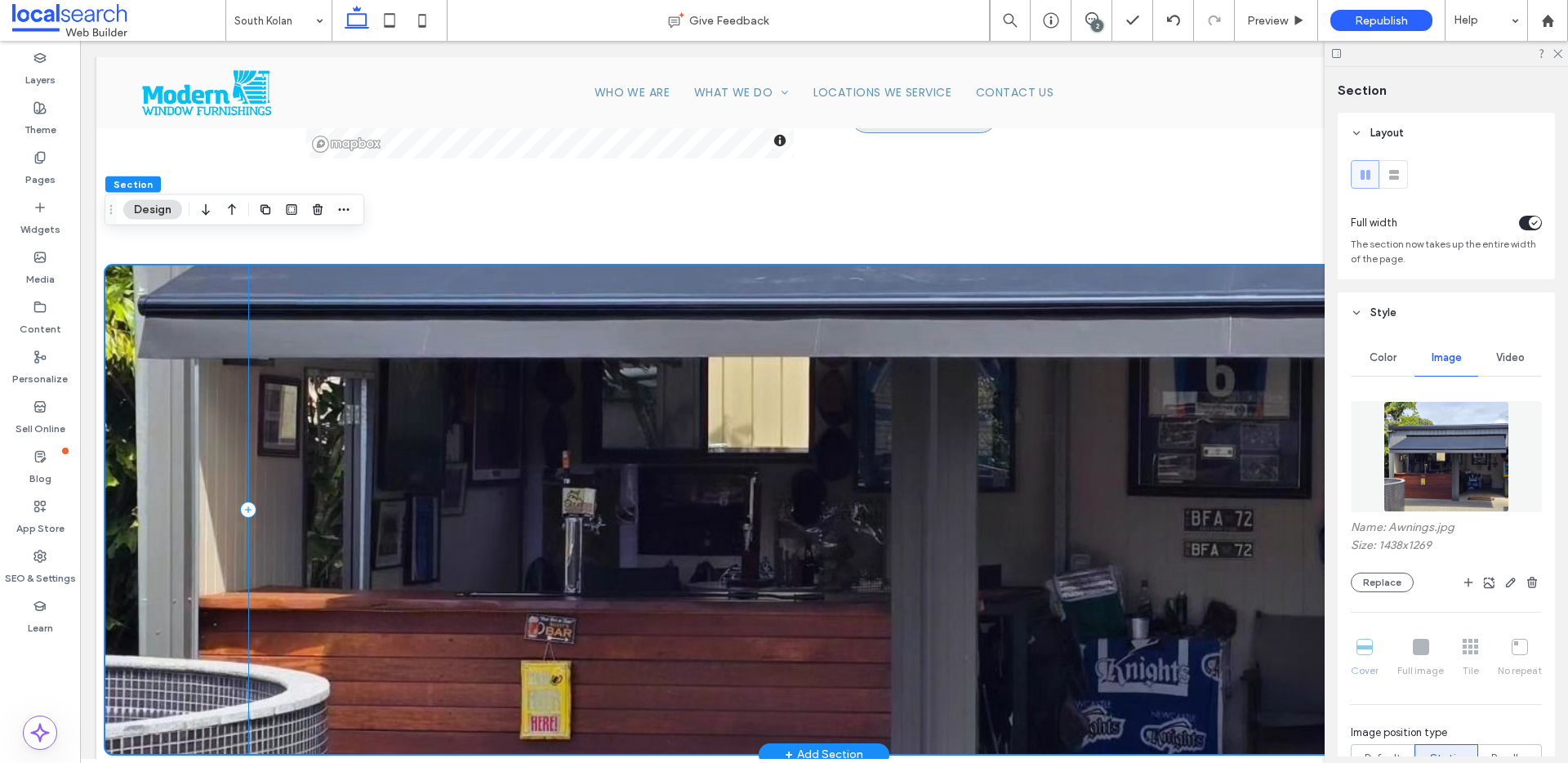
scroll to position [1719, 0]
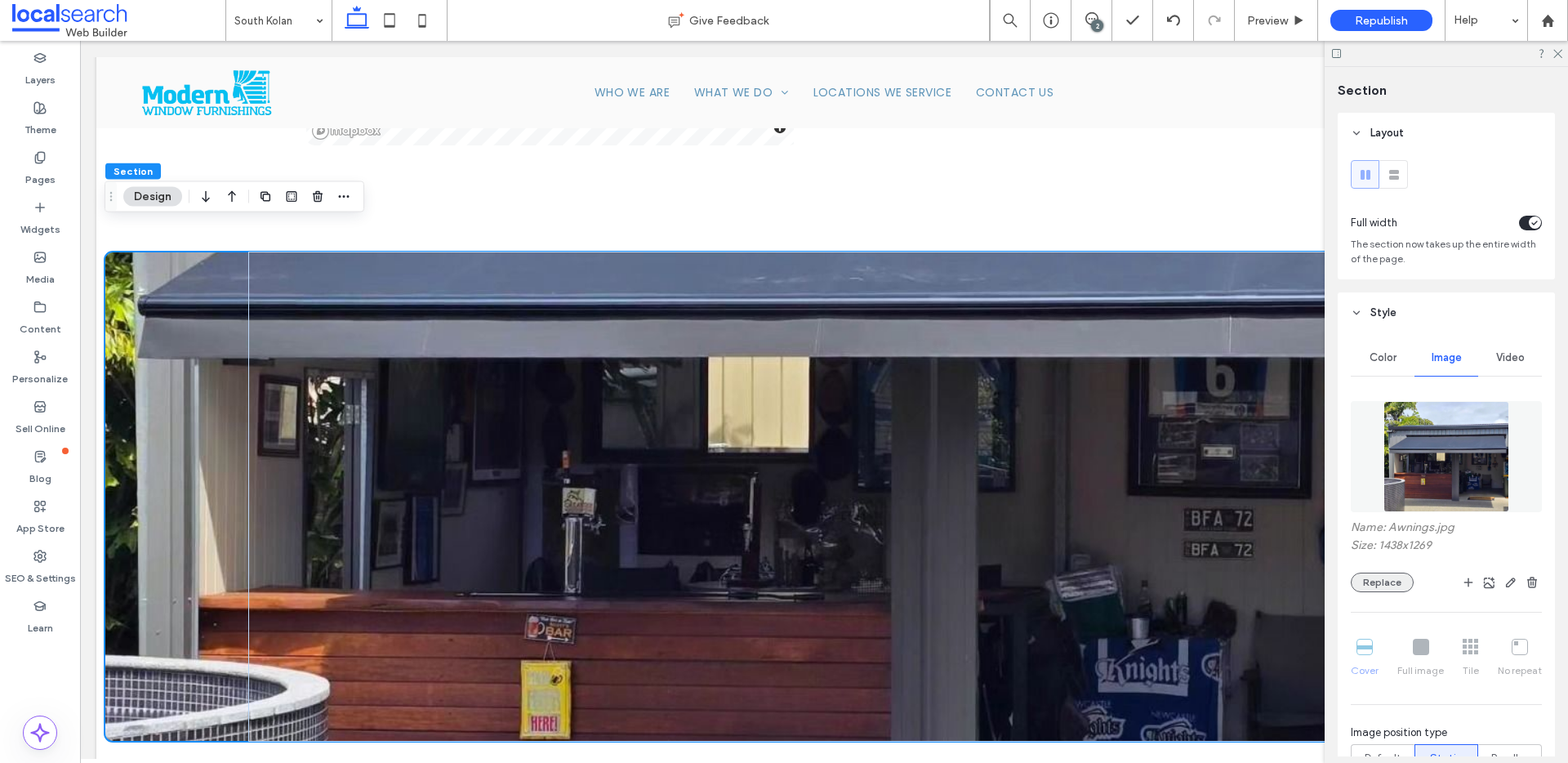
click at [1391, 586] on button "Replace" at bounding box center [1382, 582] width 63 height 20
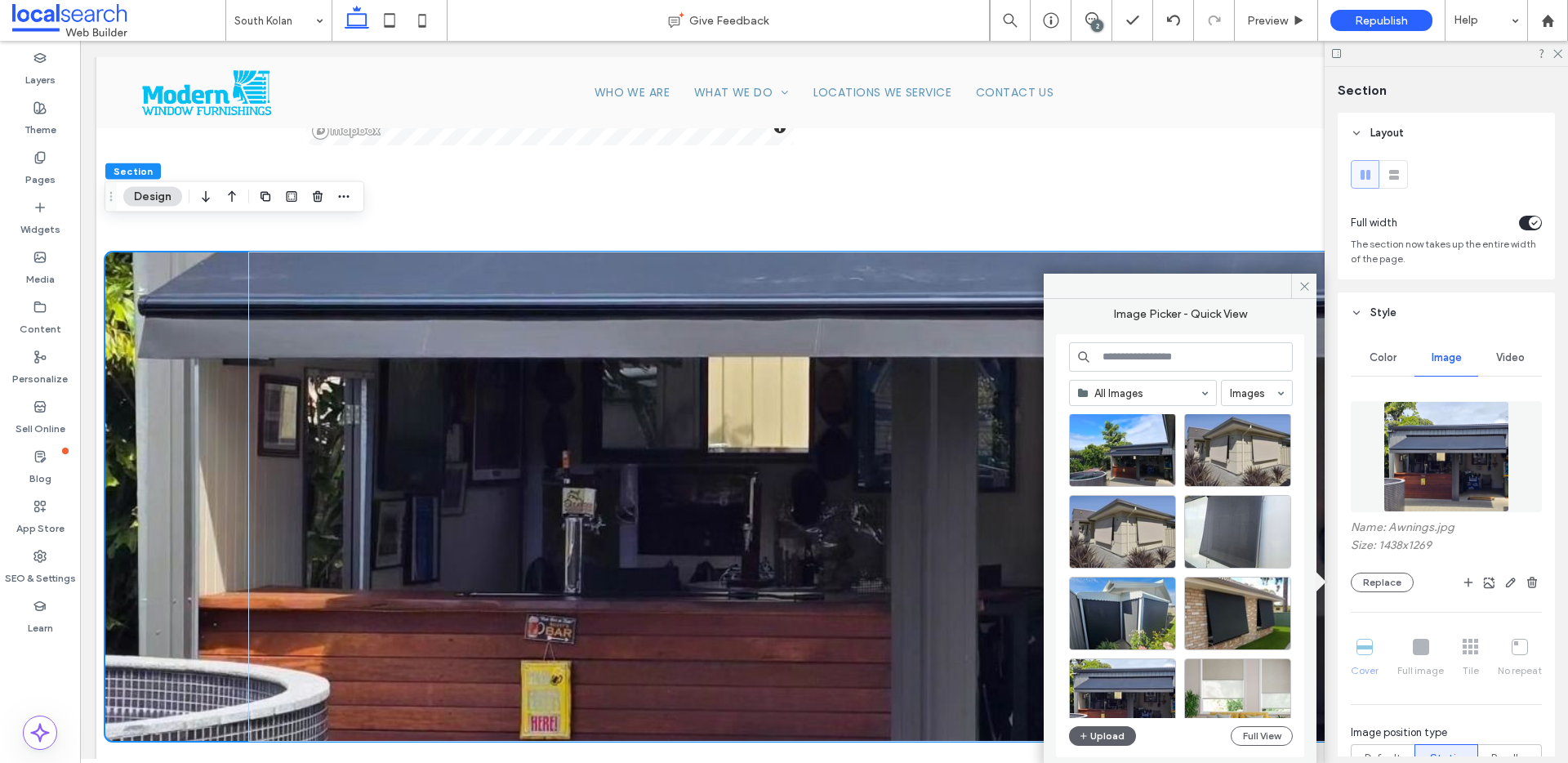
scroll to position [121, 0]
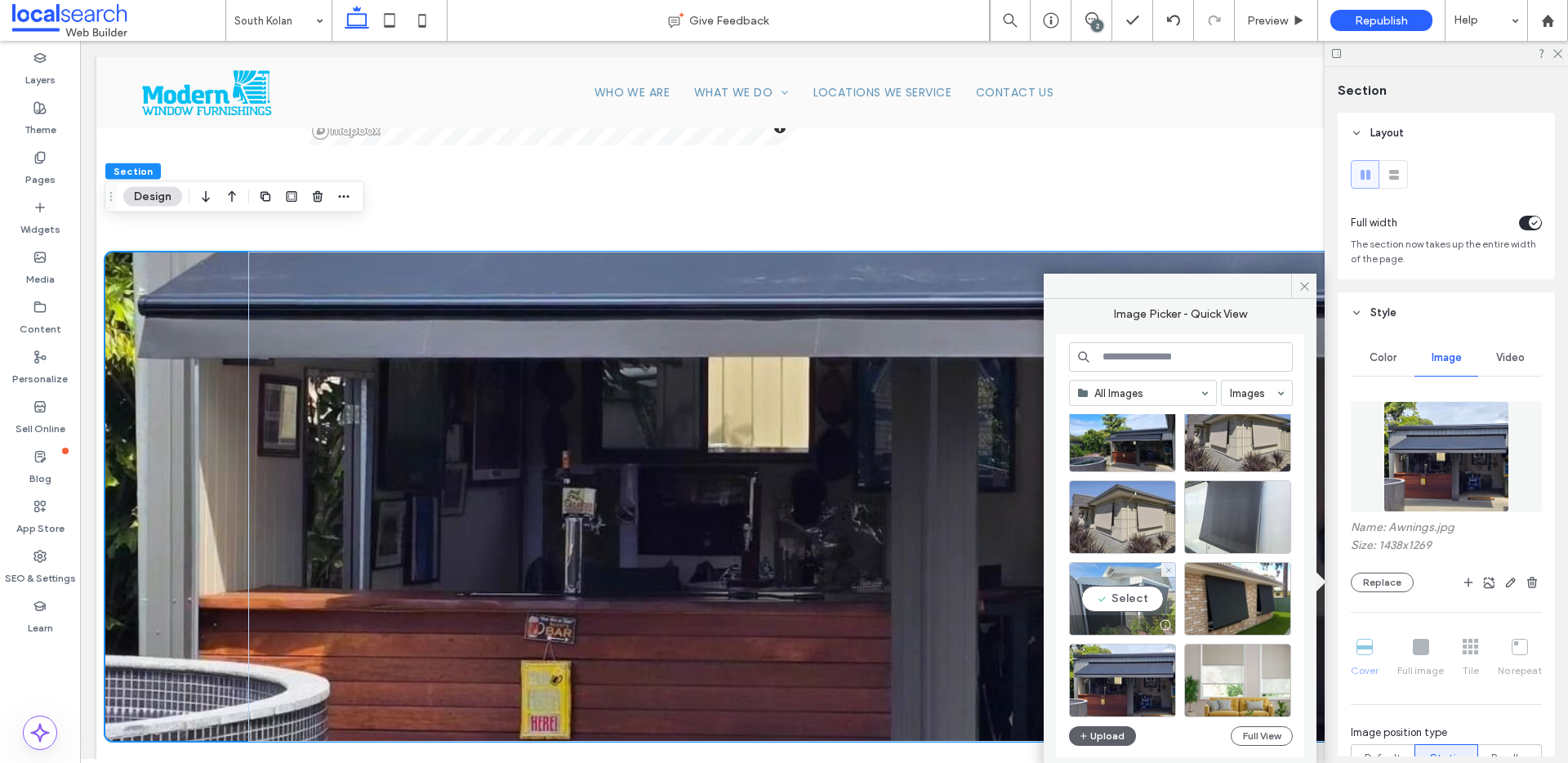
click at [1135, 600] on div "Select" at bounding box center [1122, 598] width 107 height 74
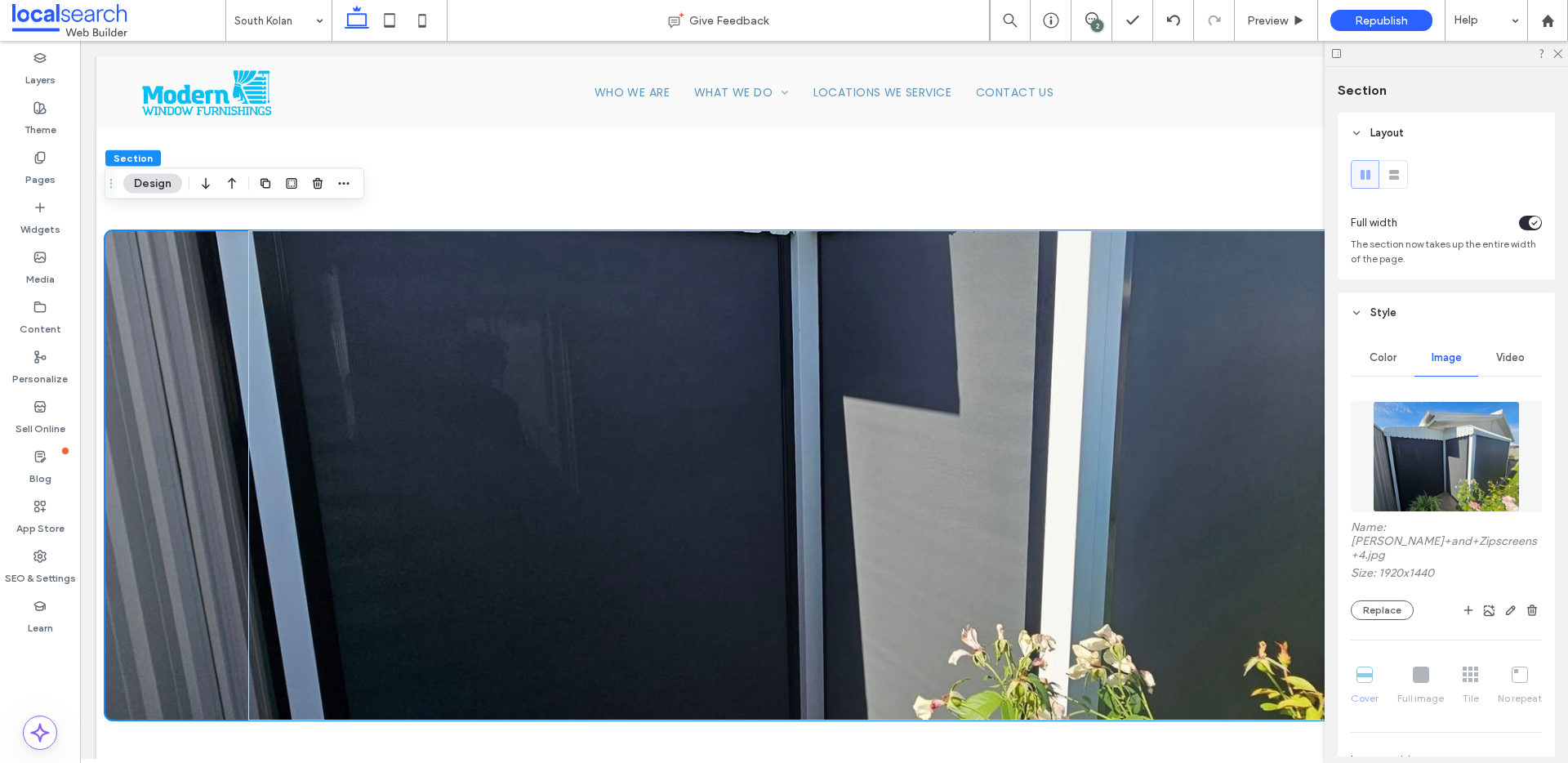
scroll to position [1727, 0]
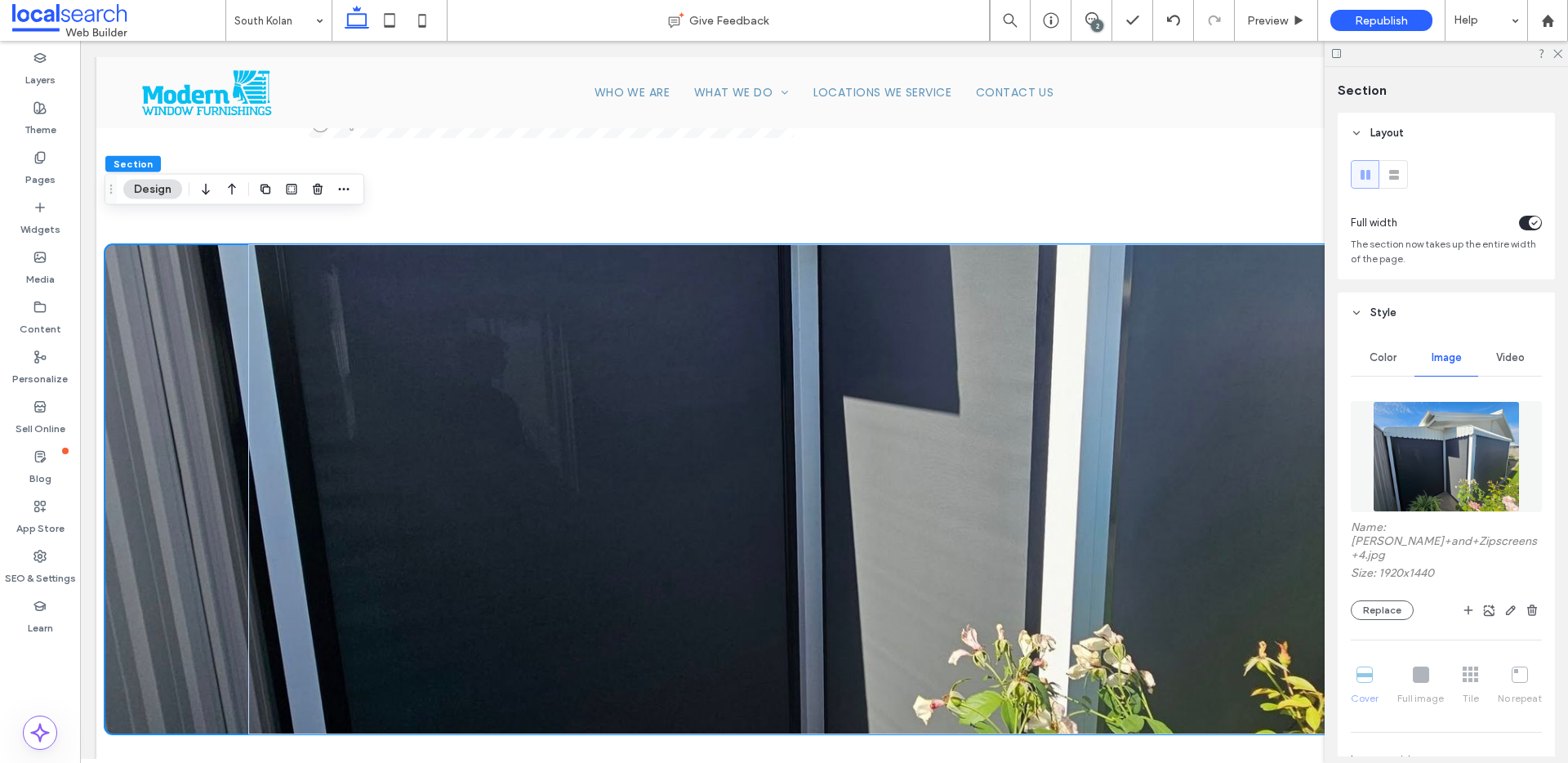
click at [157, 195] on button "Design" at bounding box center [153, 189] width 59 height 20
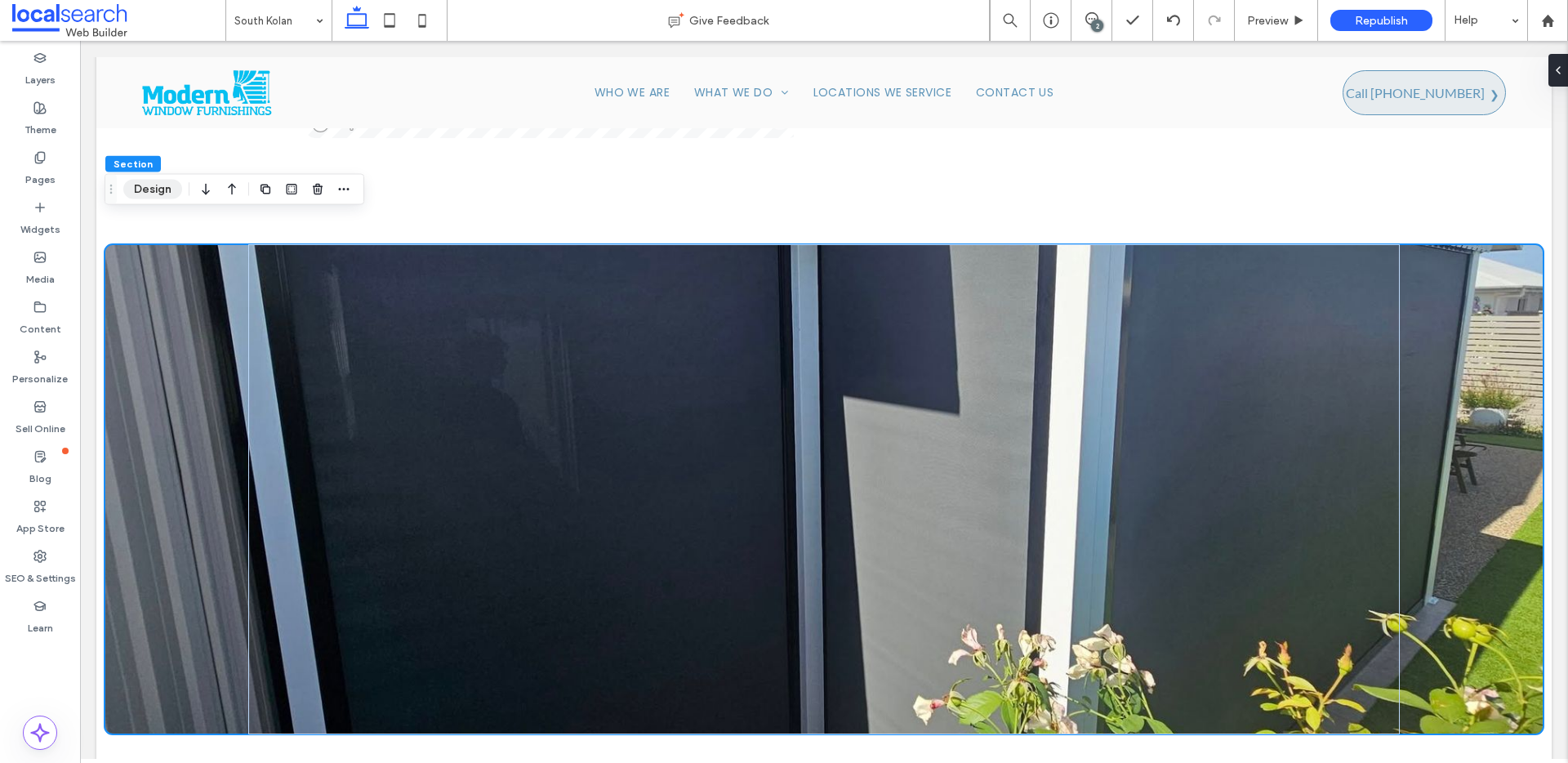
click at [159, 191] on button "Design" at bounding box center [153, 189] width 59 height 20
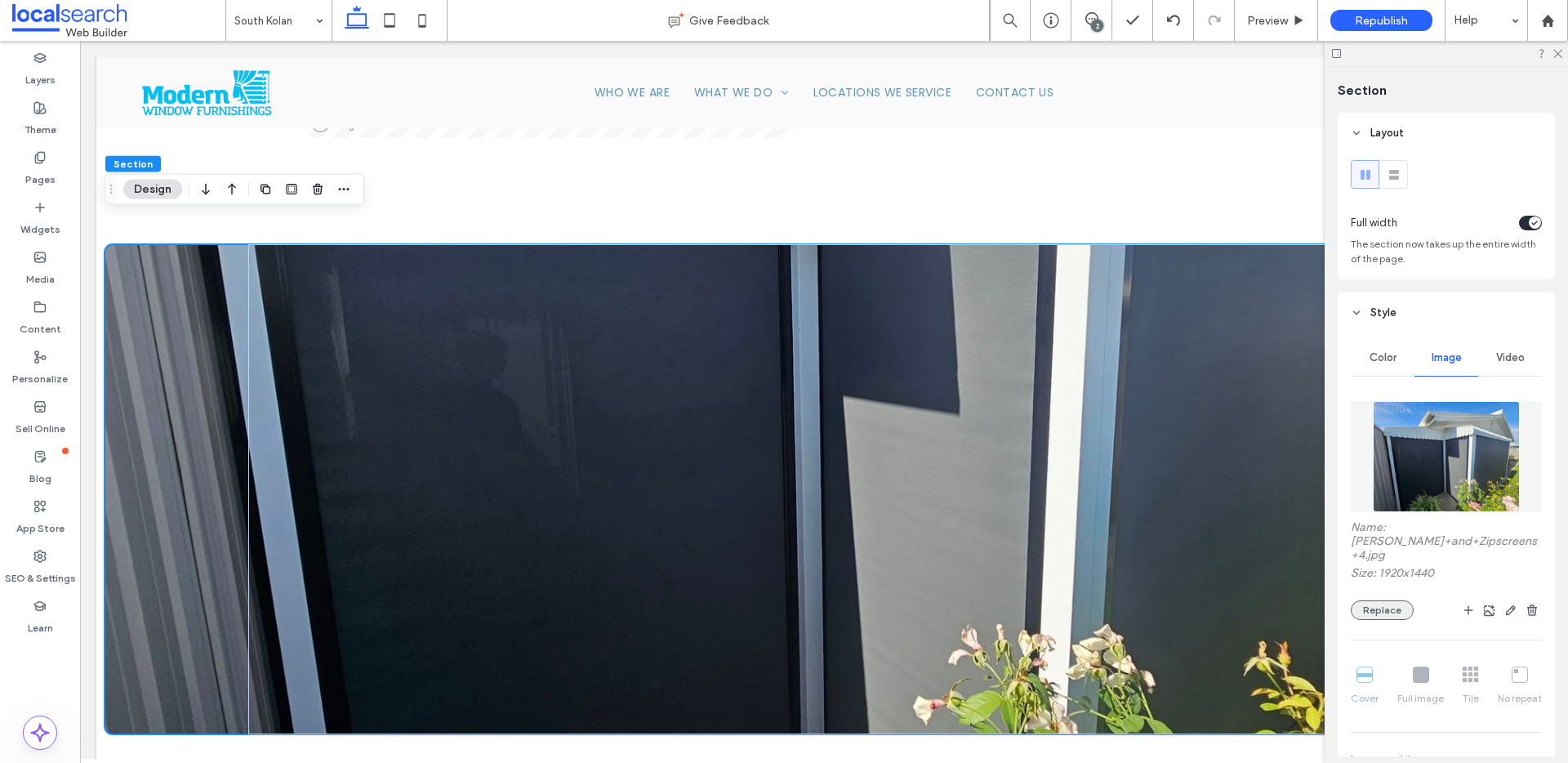
click at [1390, 601] on button "Replace" at bounding box center [1382, 610] width 63 height 20
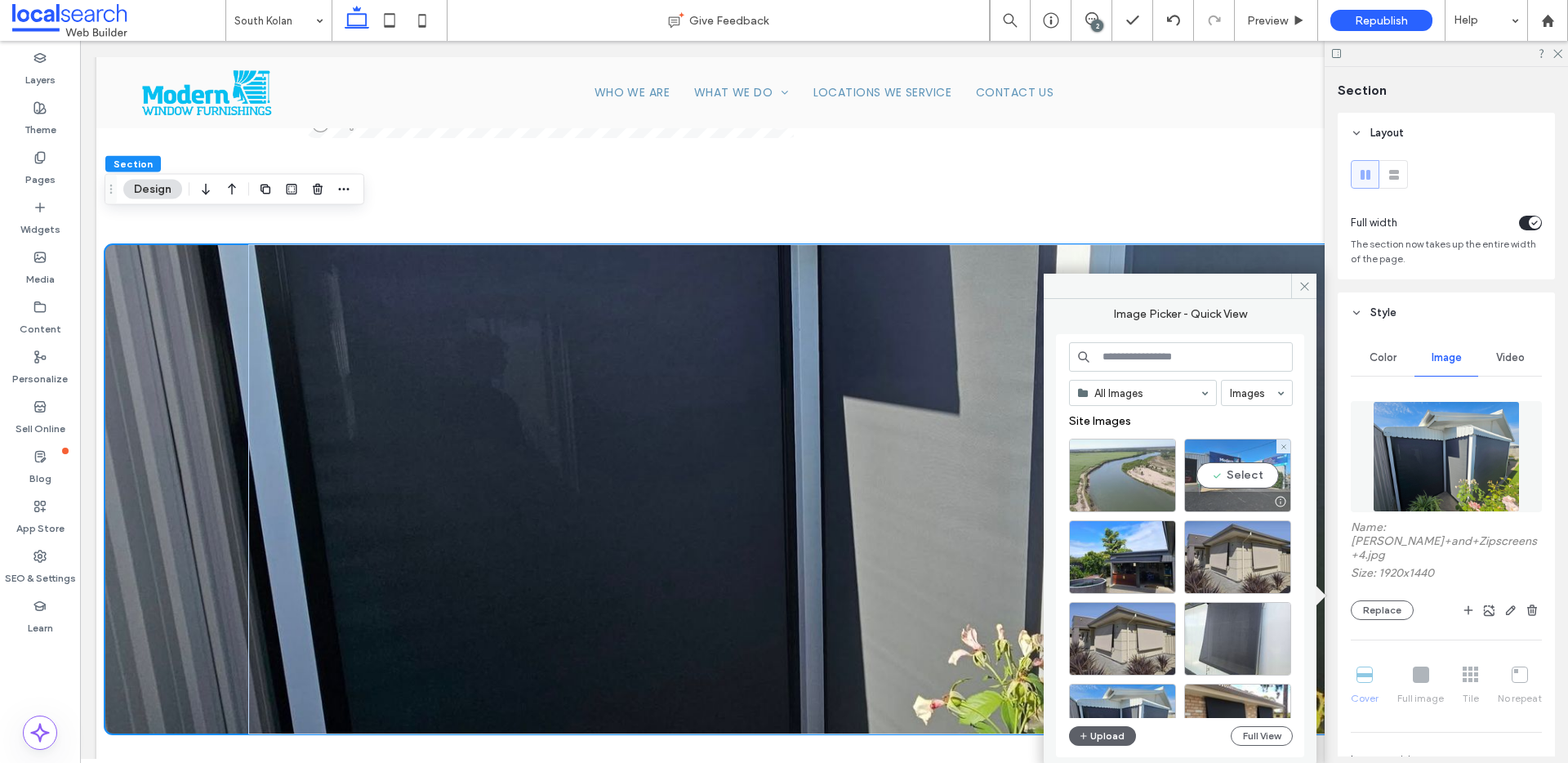
click at [1240, 474] on div "Select" at bounding box center [1238, 475] width 107 height 74
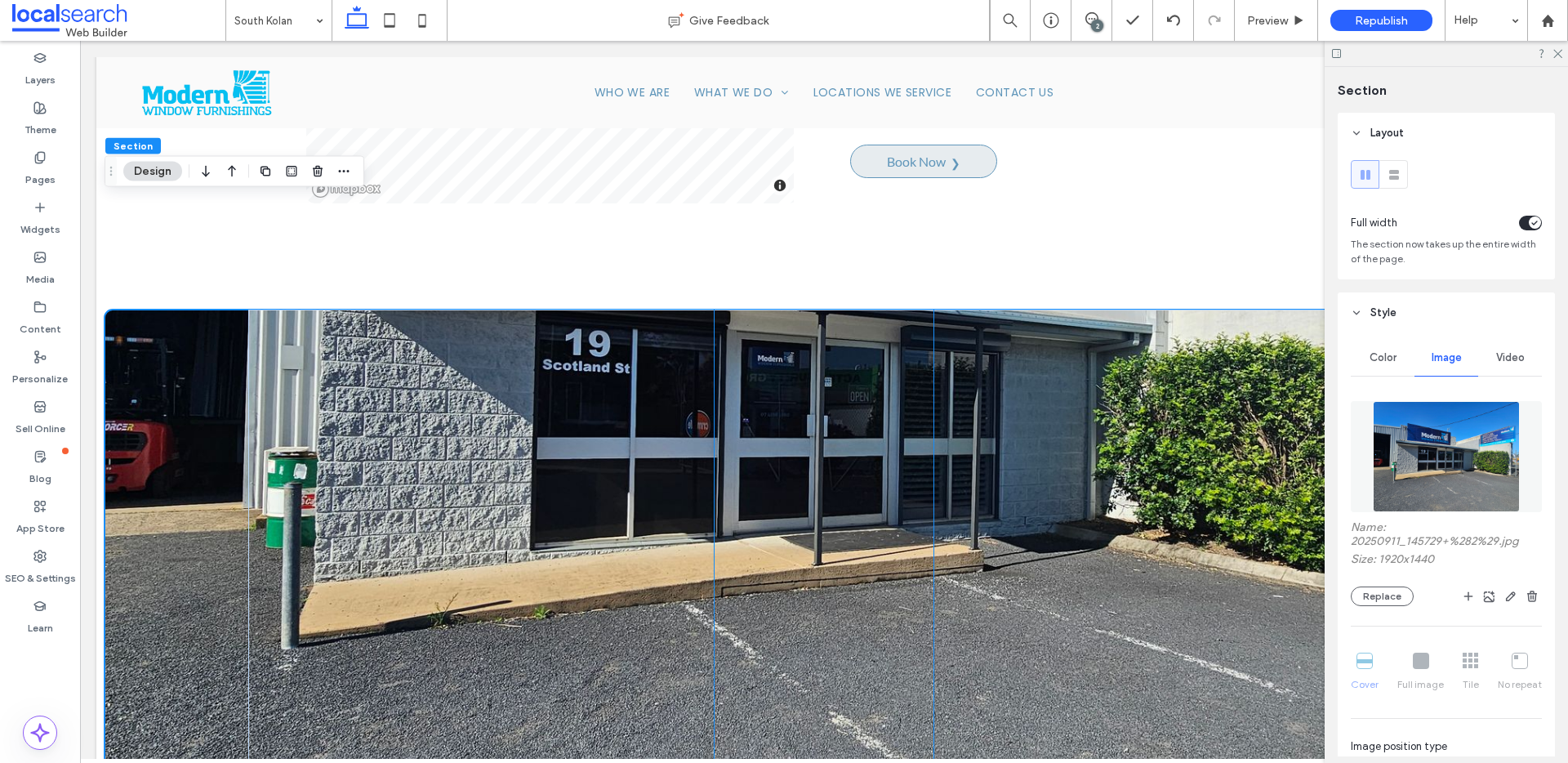
scroll to position [1791, 0]
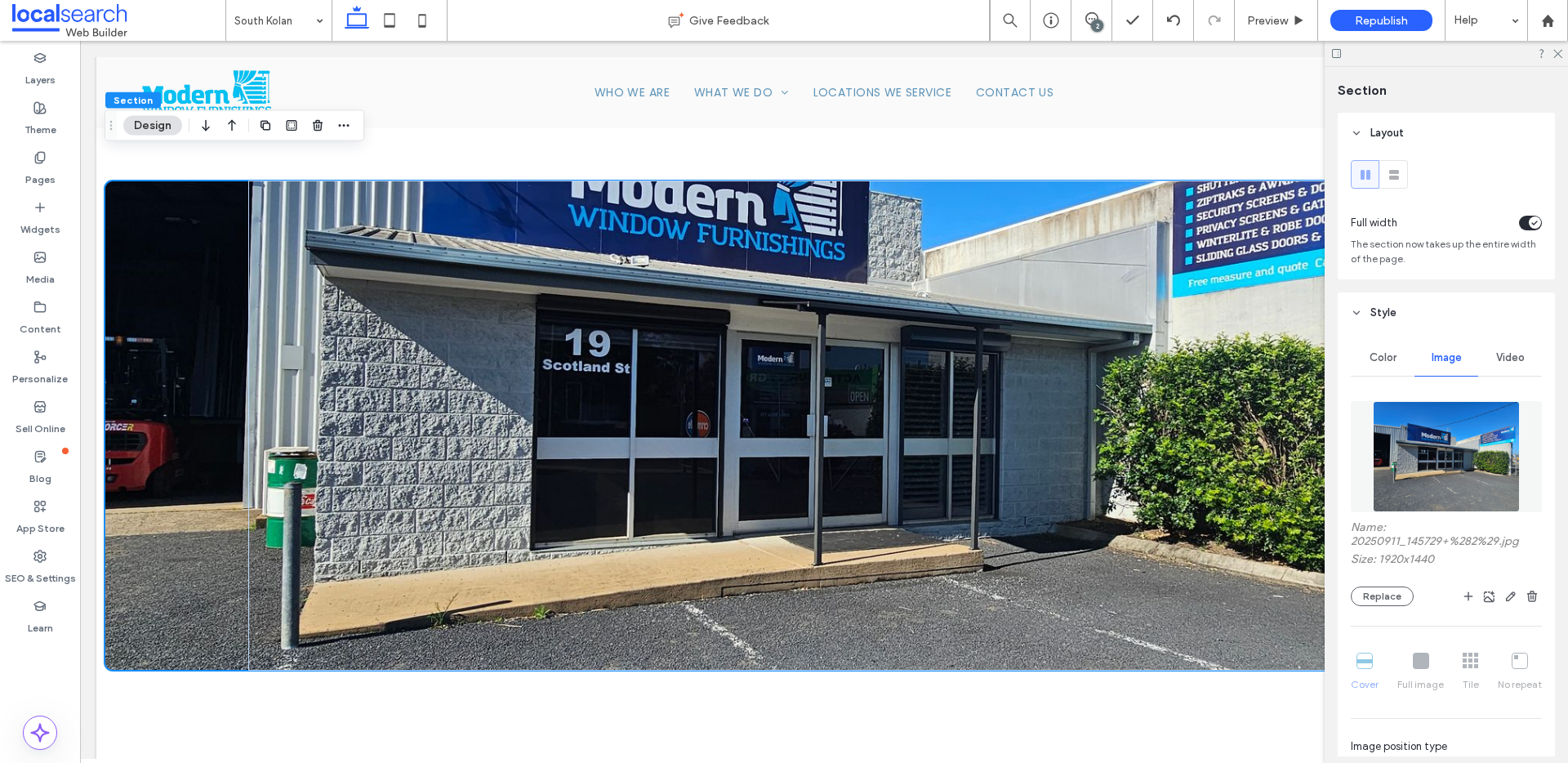
click at [168, 133] on button "Design" at bounding box center [153, 125] width 59 height 20
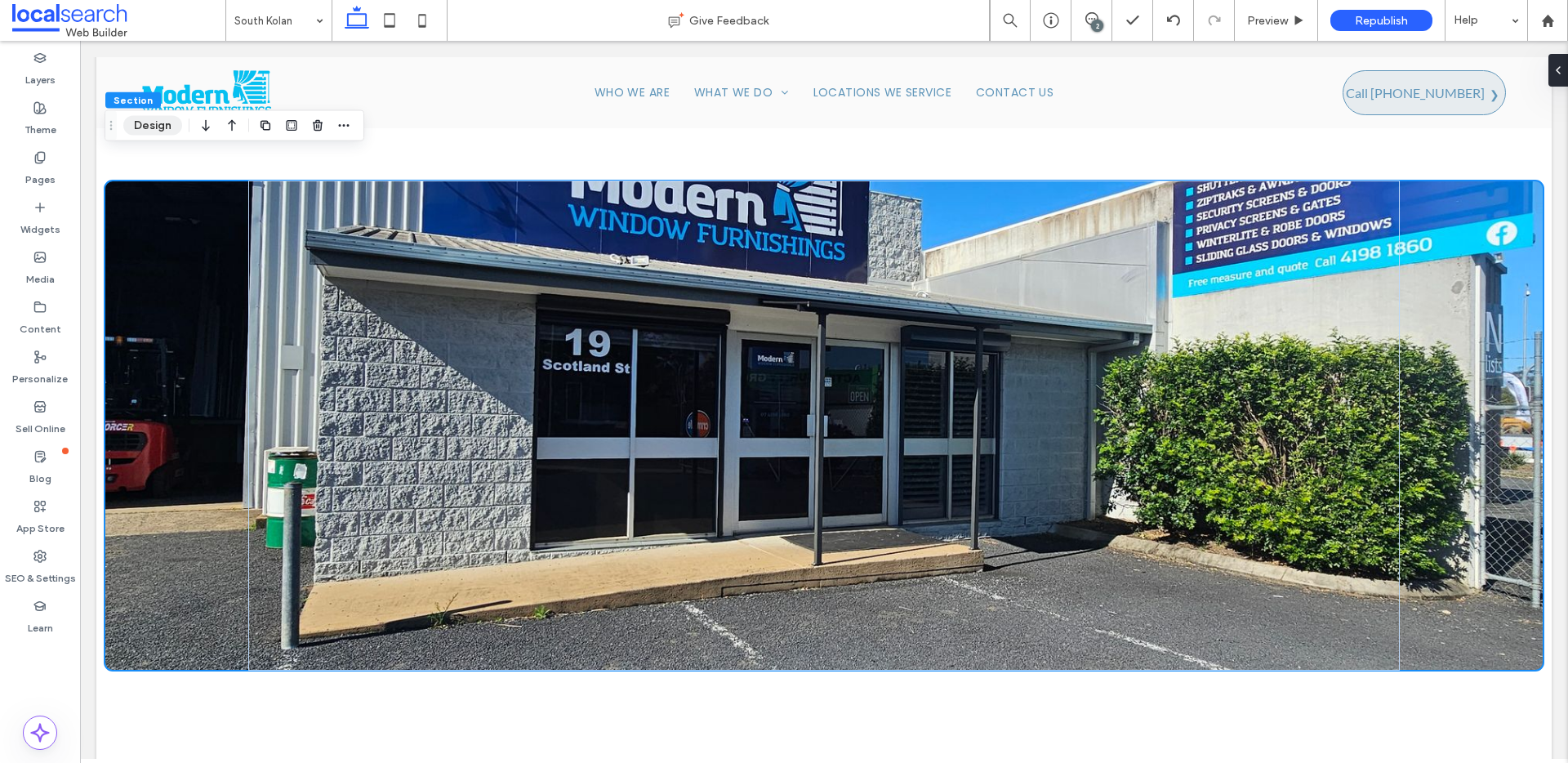
click at [159, 127] on button "Design" at bounding box center [153, 125] width 59 height 20
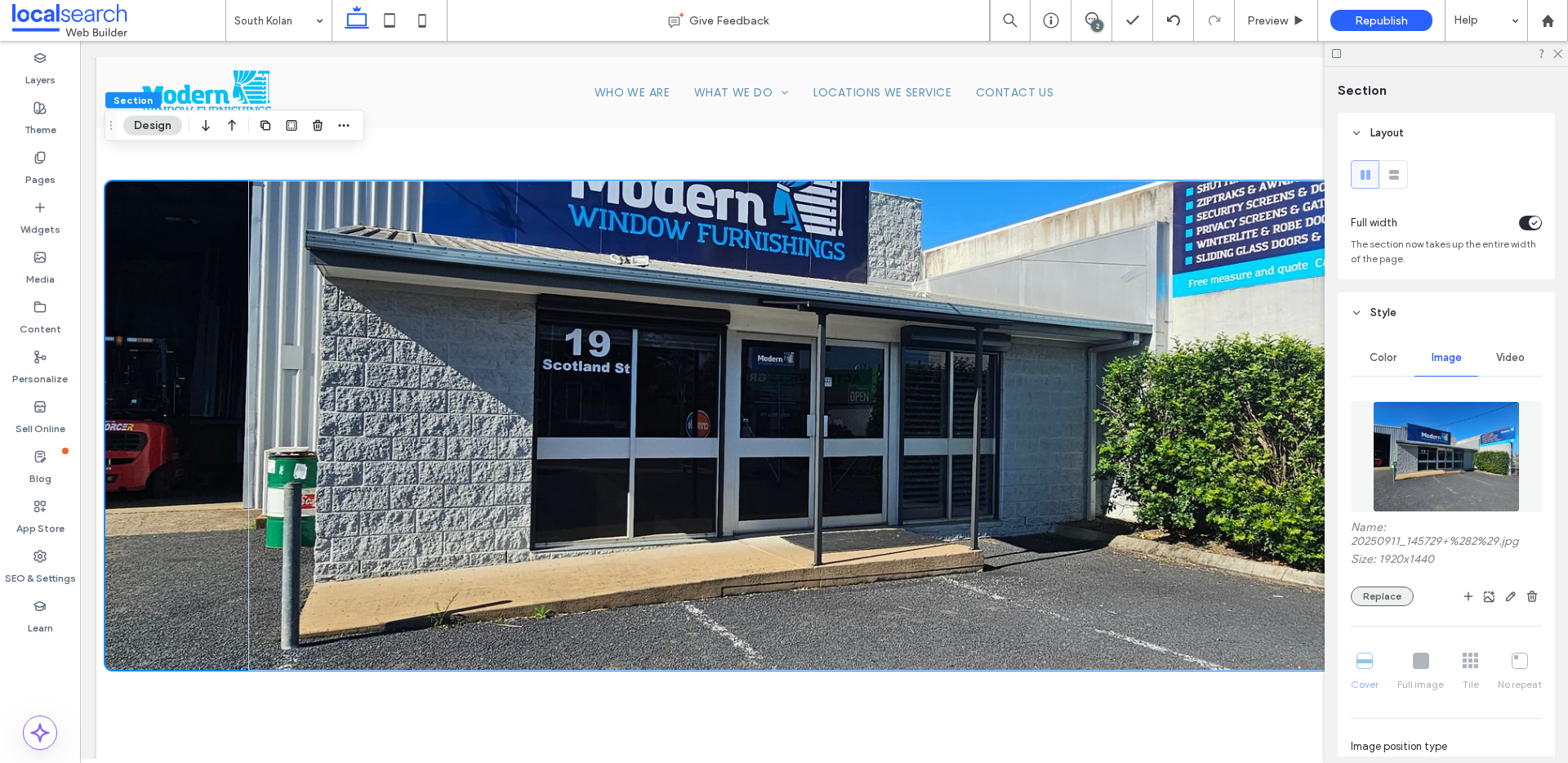
click at [1399, 589] on button "Replace" at bounding box center [1382, 596] width 63 height 20
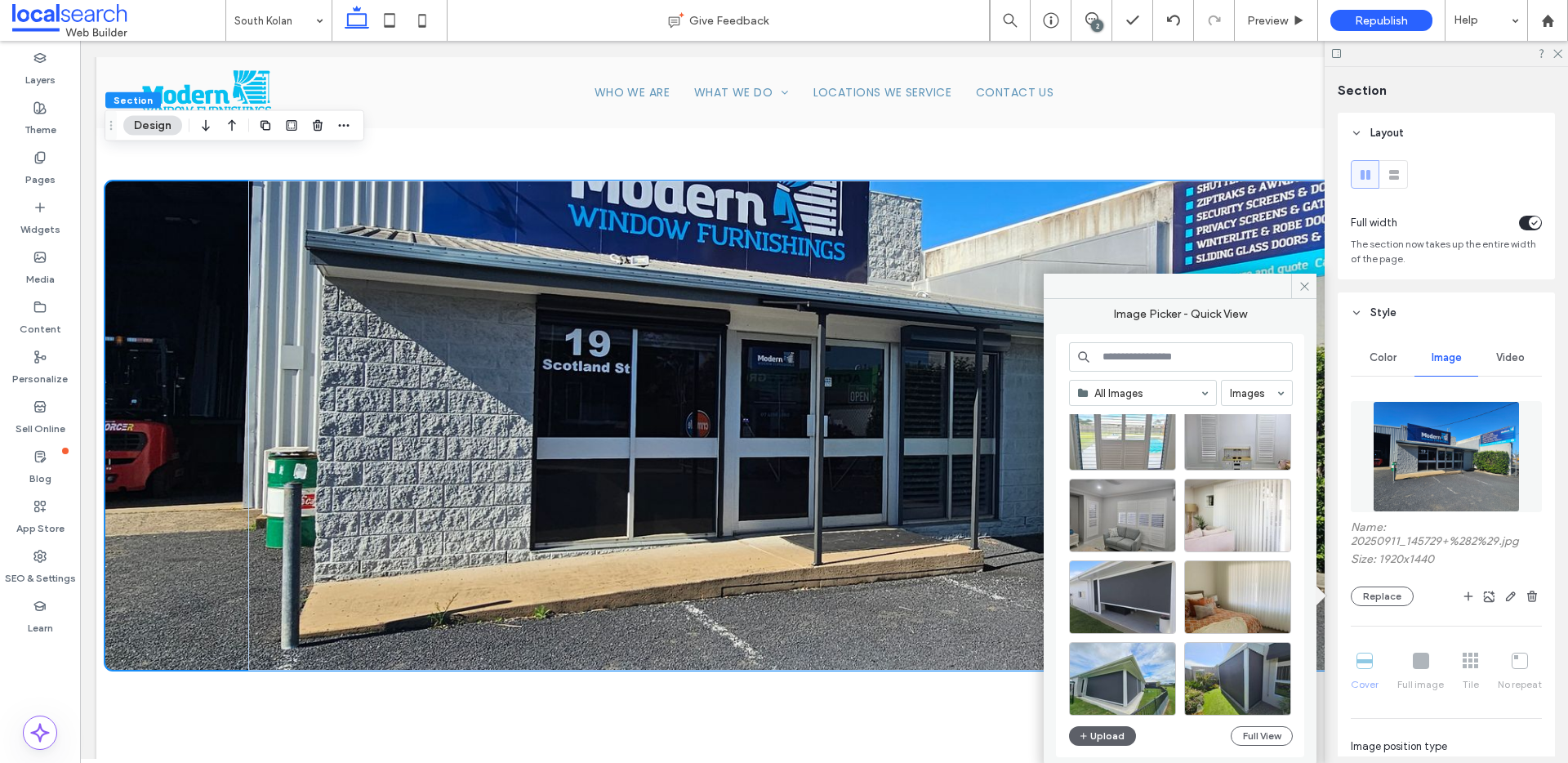
scroll to position [968, 0]
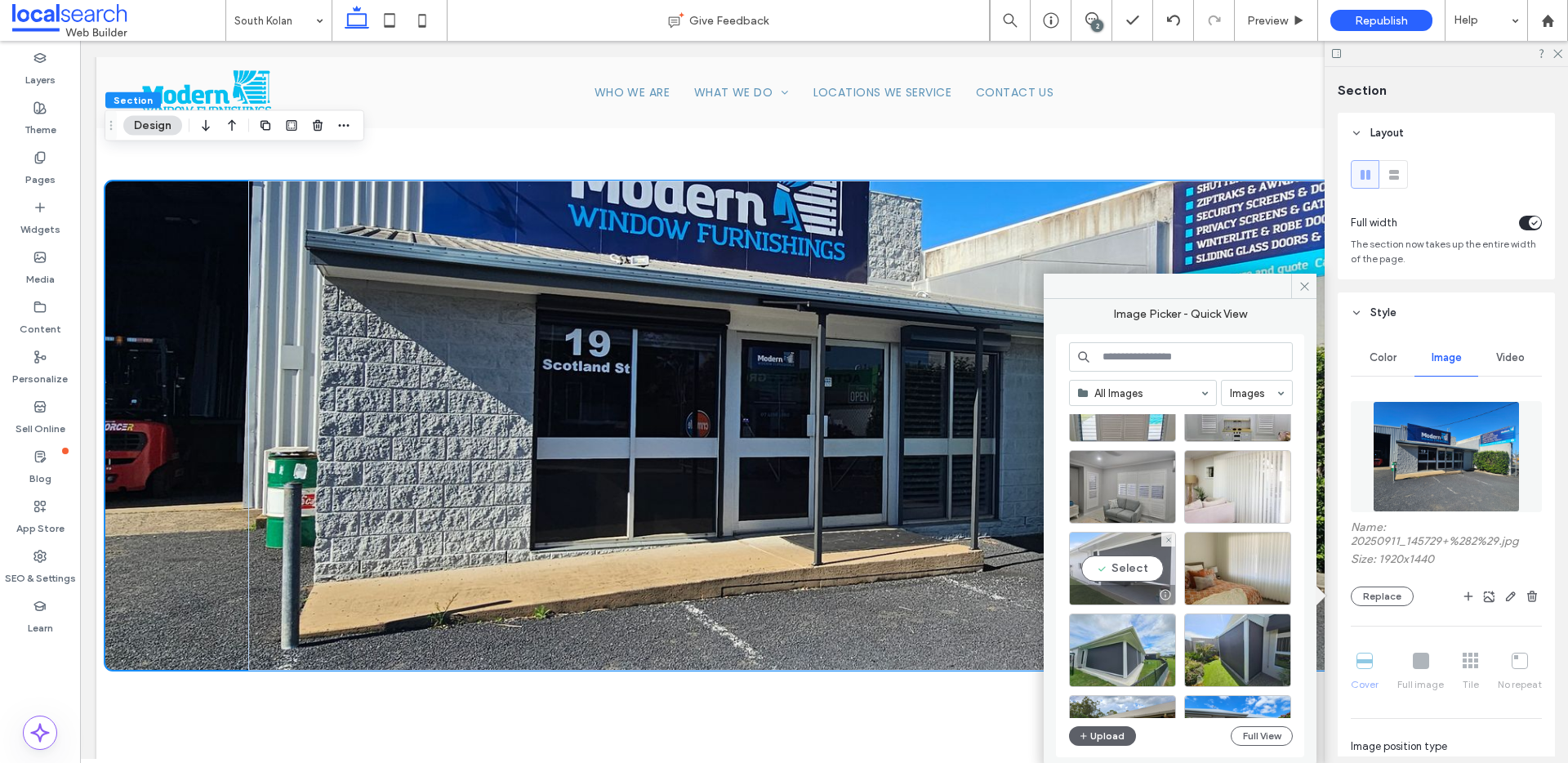
click at [1130, 572] on div "Select" at bounding box center [1122, 568] width 107 height 74
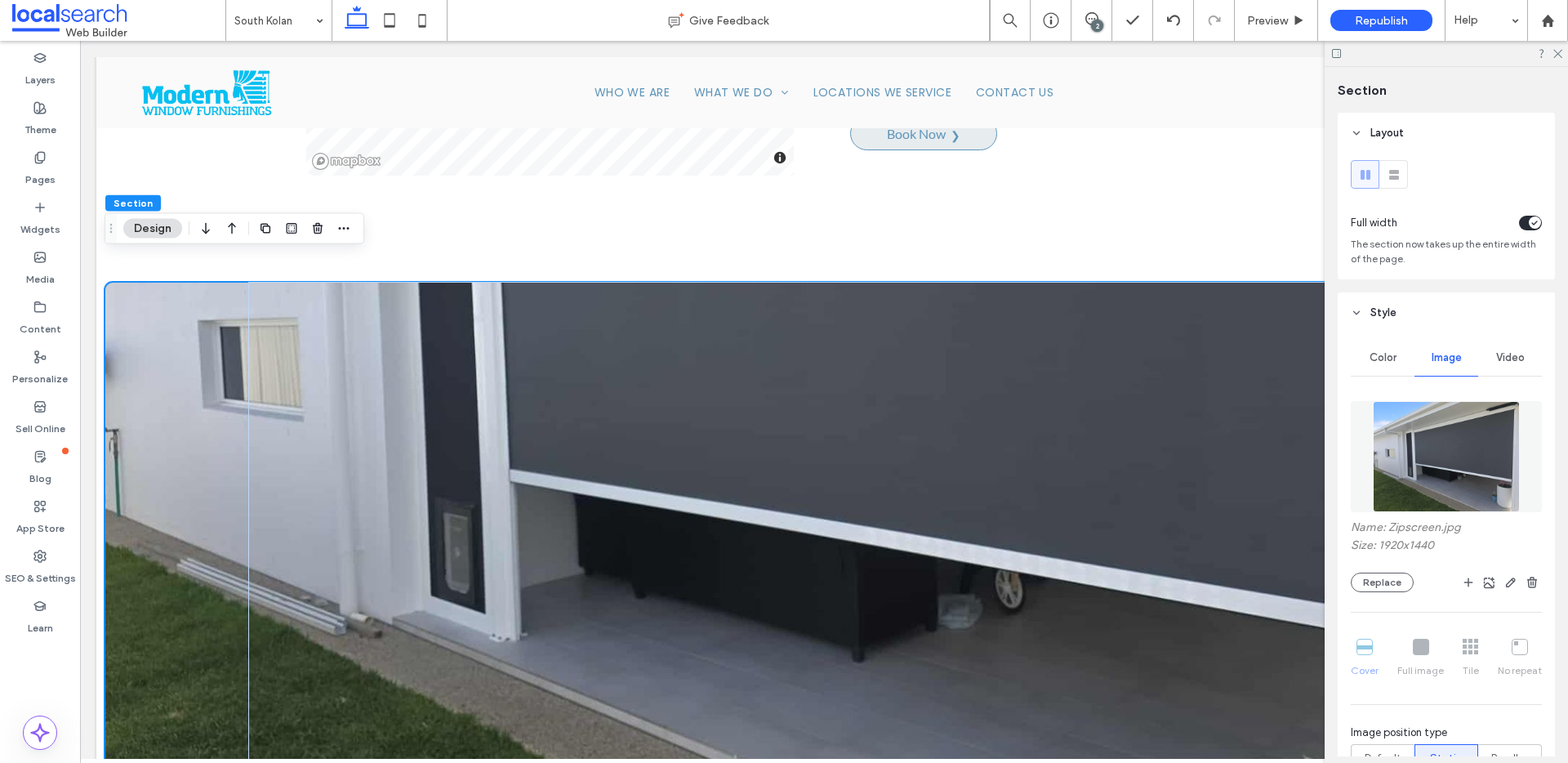
scroll to position [1685, 0]
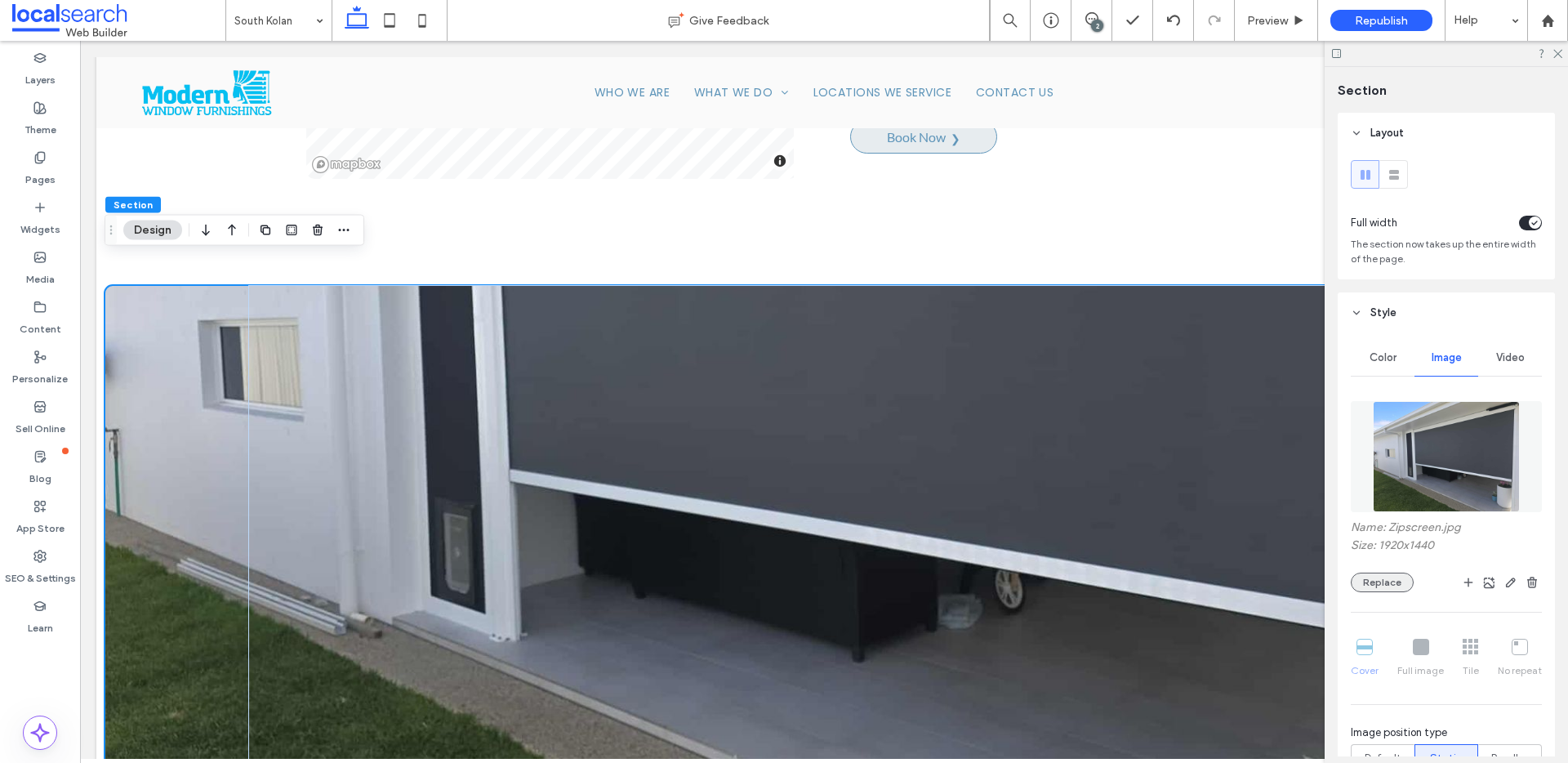
click at [1396, 588] on button "Replace" at bounding box center [1382, 582] width 63 height 20
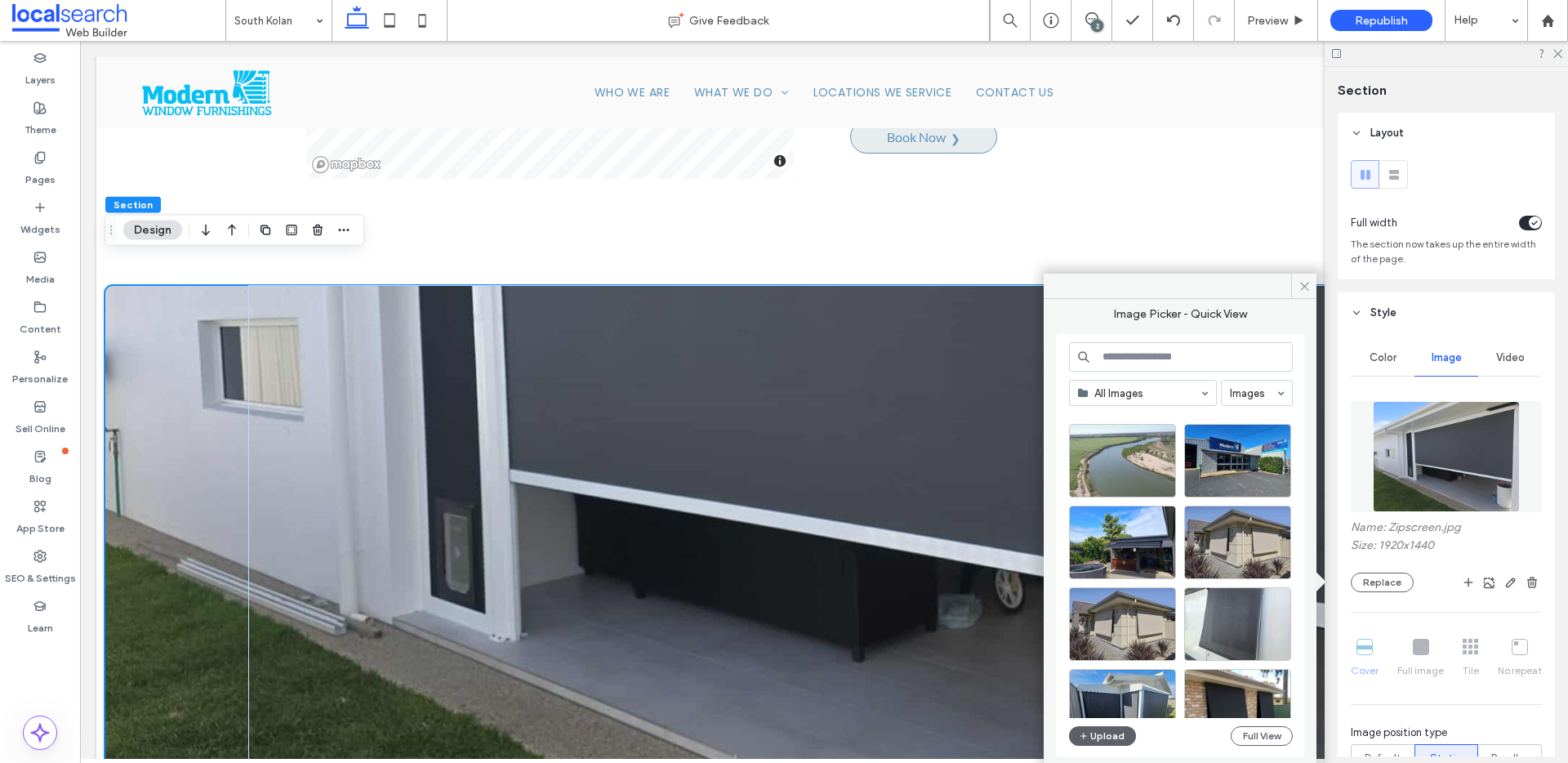
scroll to position [35, 0]
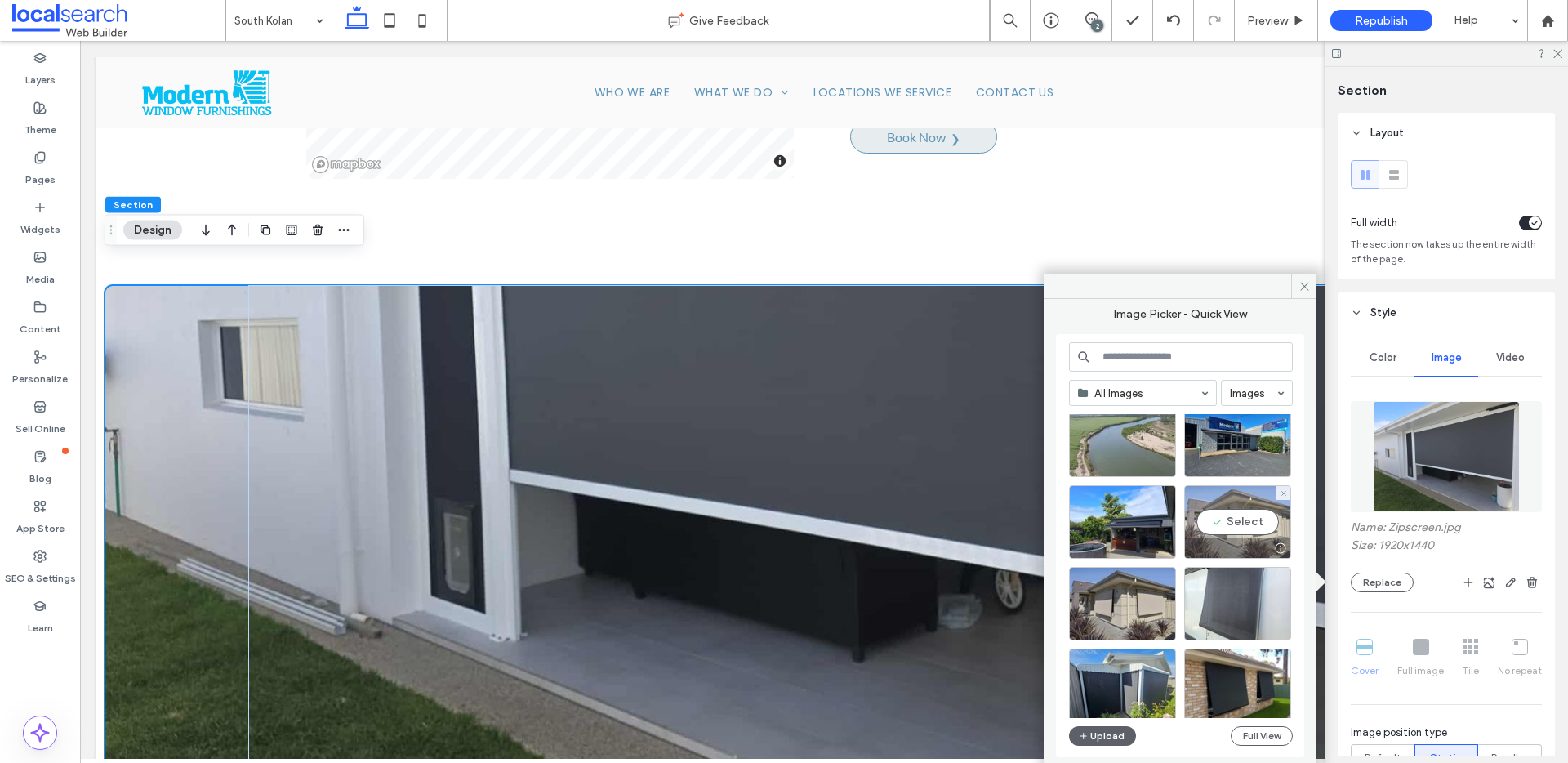
click at [1243, 523] on div "Select" at bounding box center [1238, 521] width 107 height 74
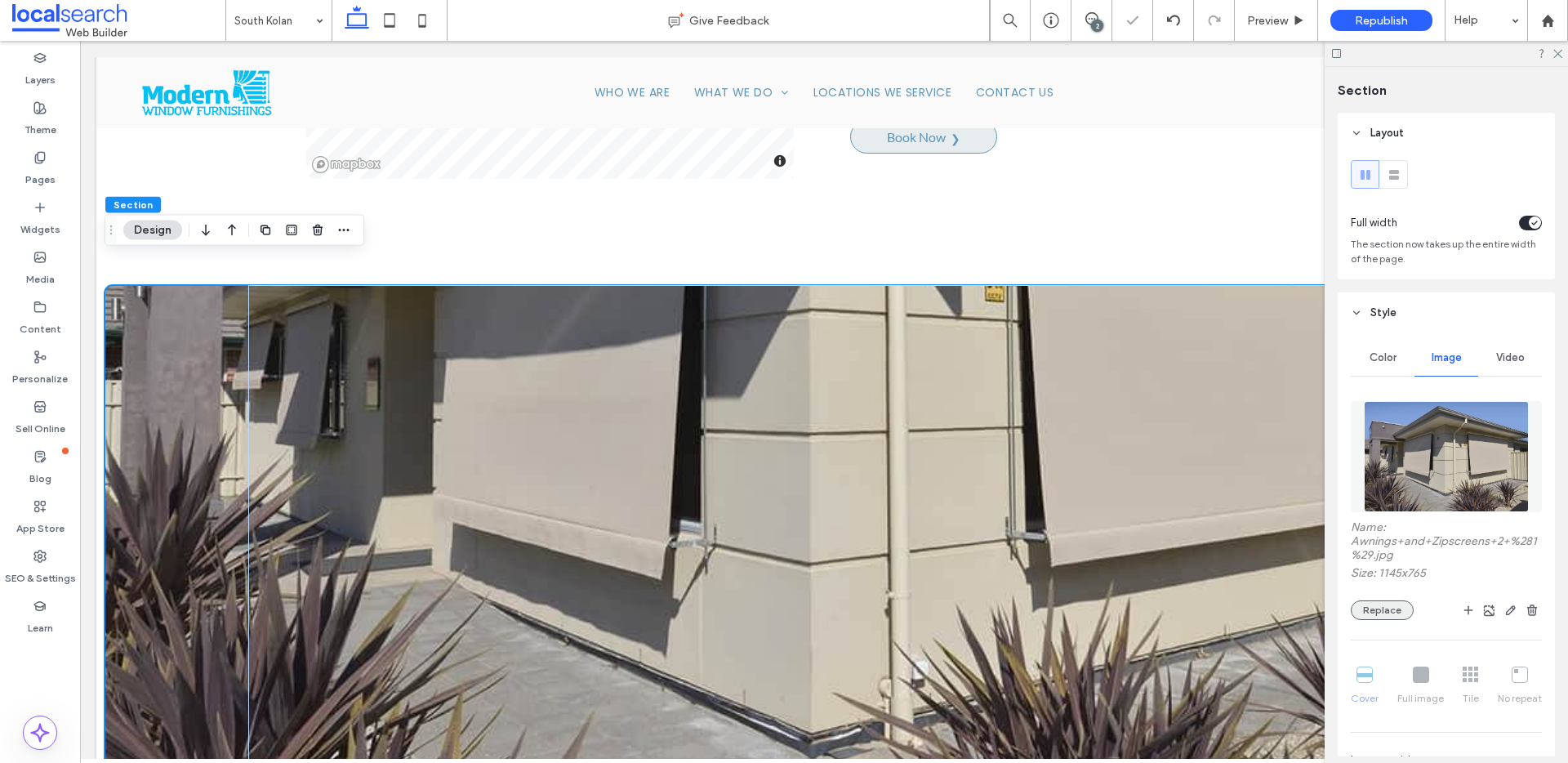
click at [1363, 604] on button "Replace" at bounding box center [1382, 610] width 63 height 20
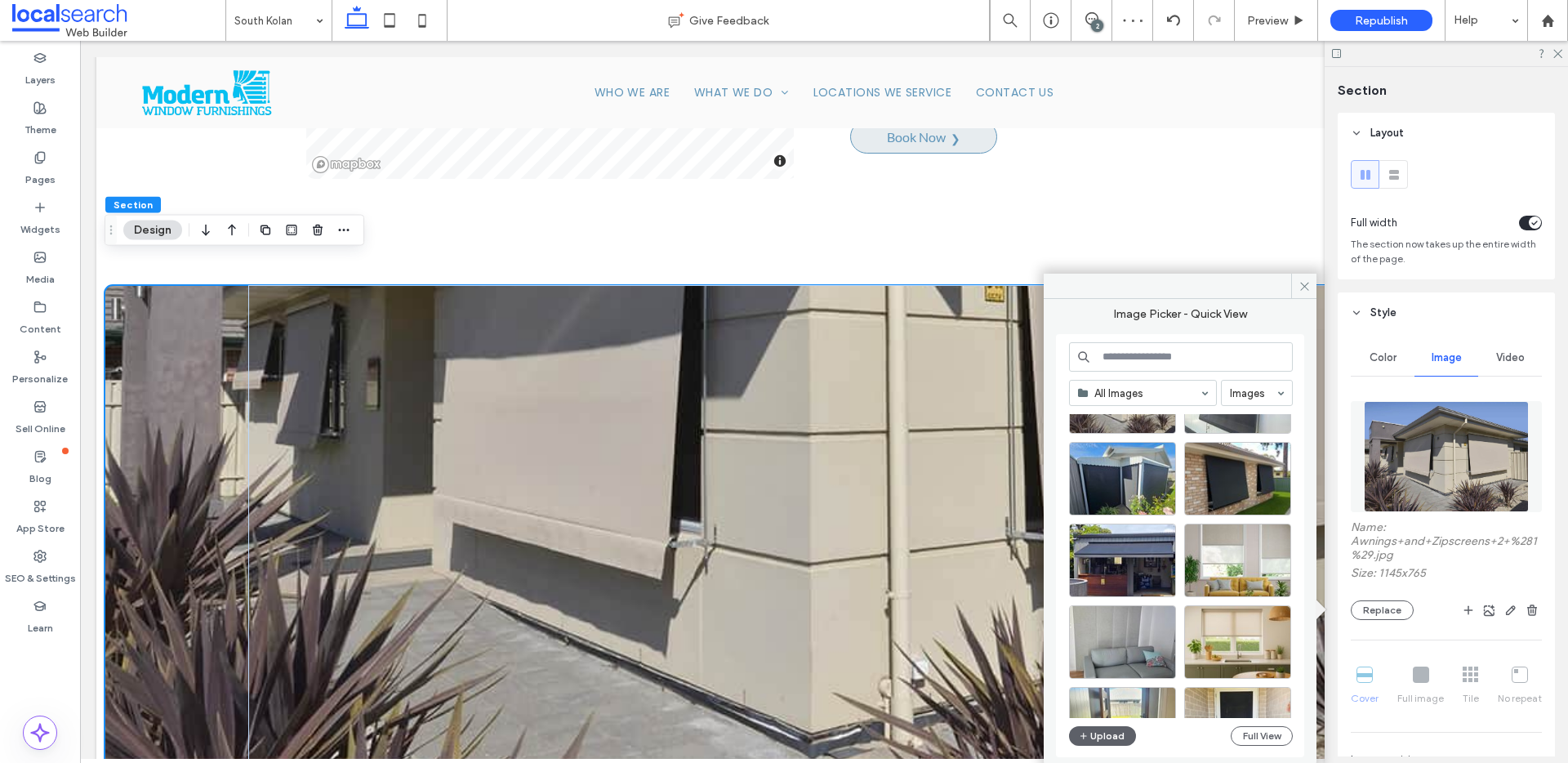
scroll to position [279, 0]
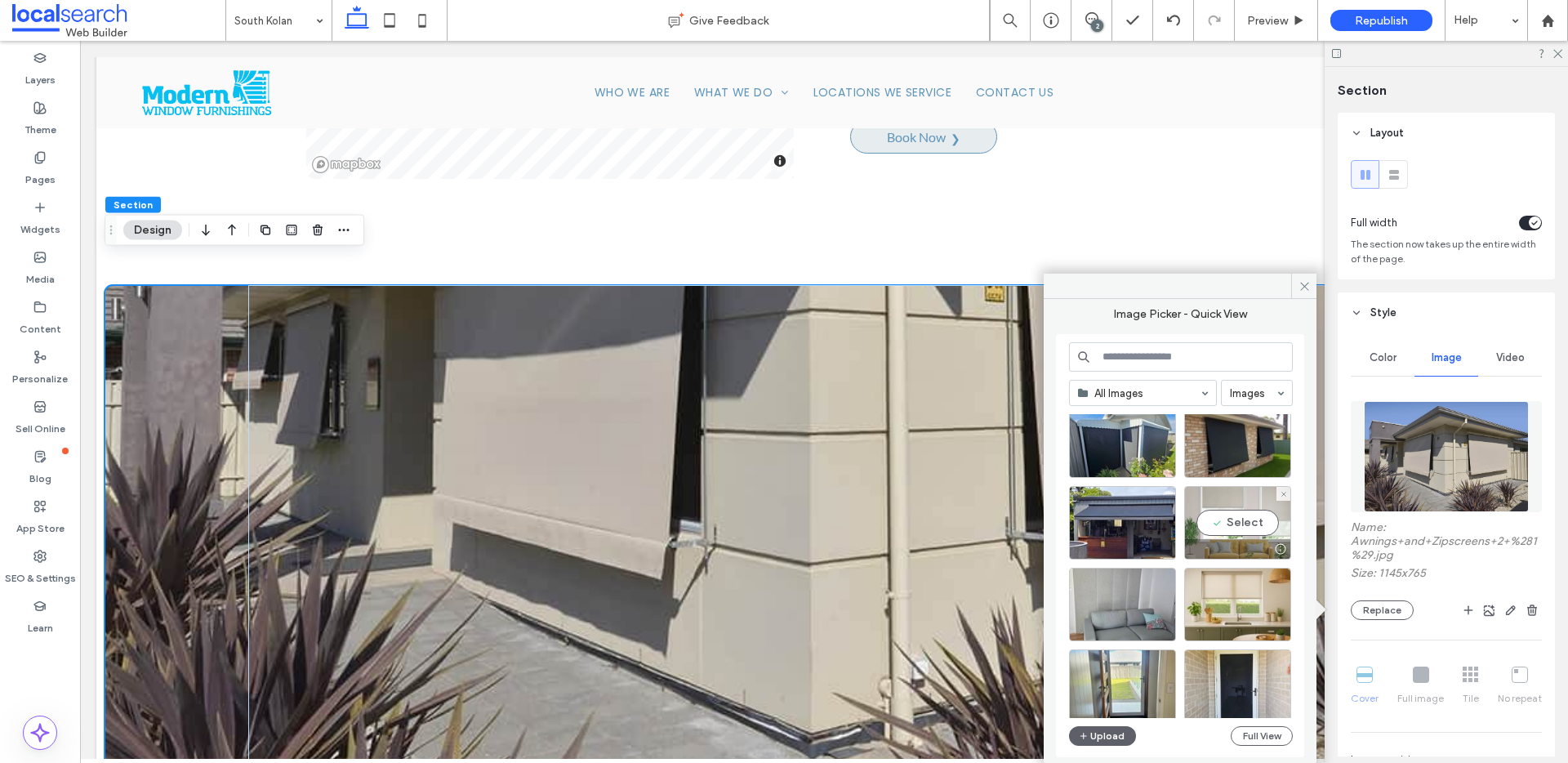
click at [1240, 519] on div "Select" at bounding box center [1238, 522] width 107 height 74
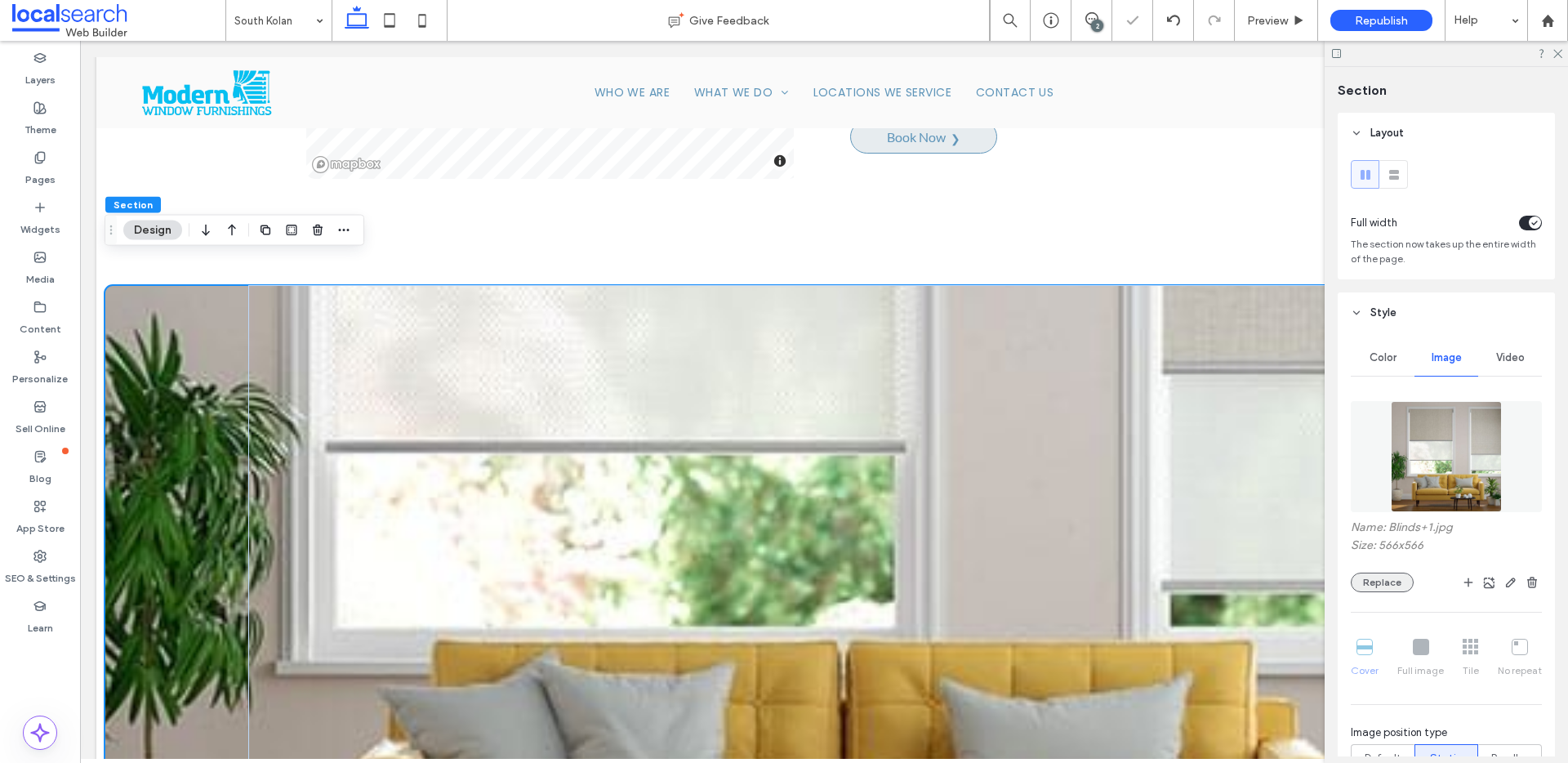
click at [1392, 579] on button "Replace" at bounding box center [1382, 582] width 63 height 20
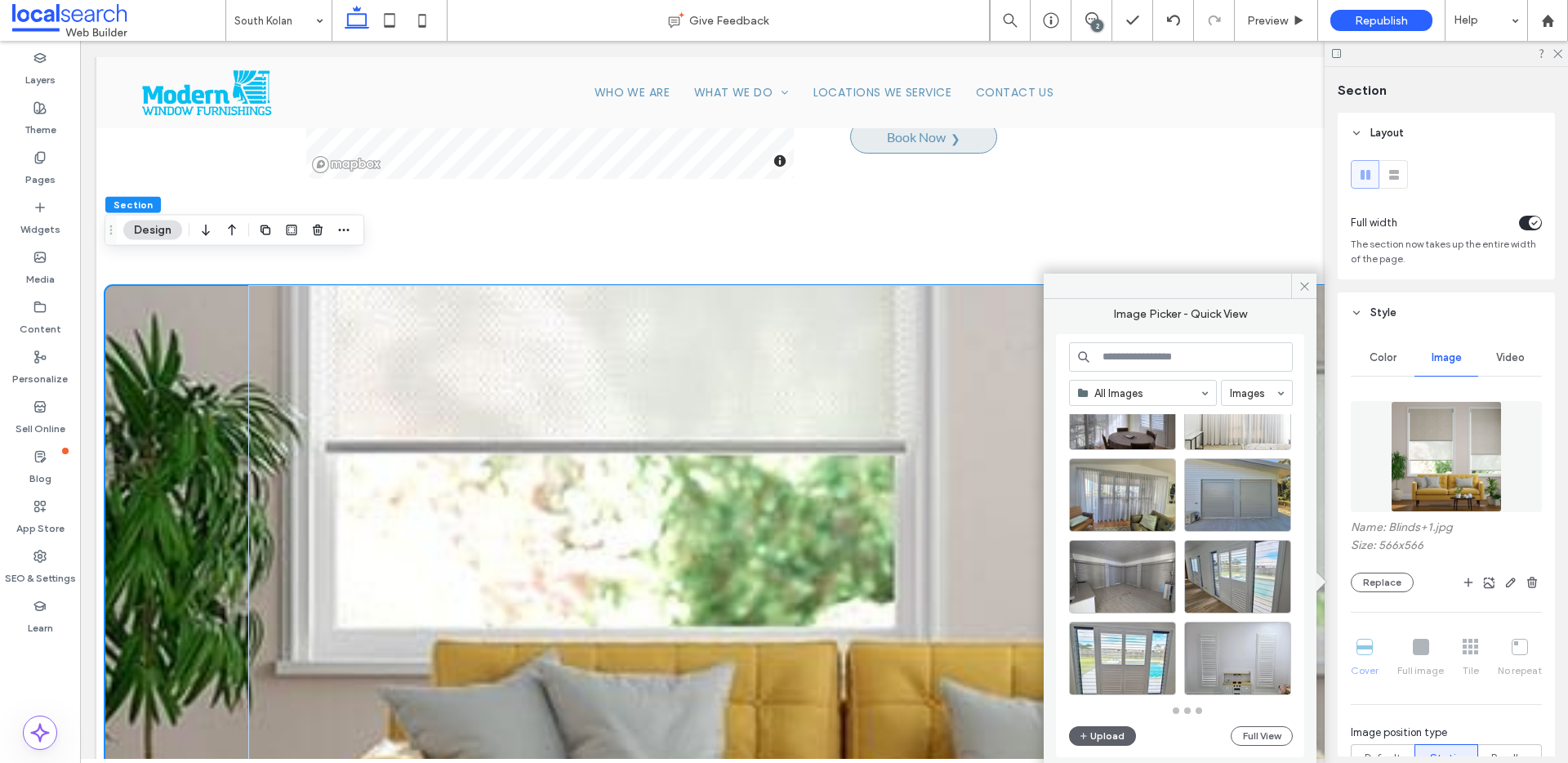
scroll to position [715, 0]
click at [1232, 577] on div "Select" at bounding box center [1238, 576] width 107 height 74
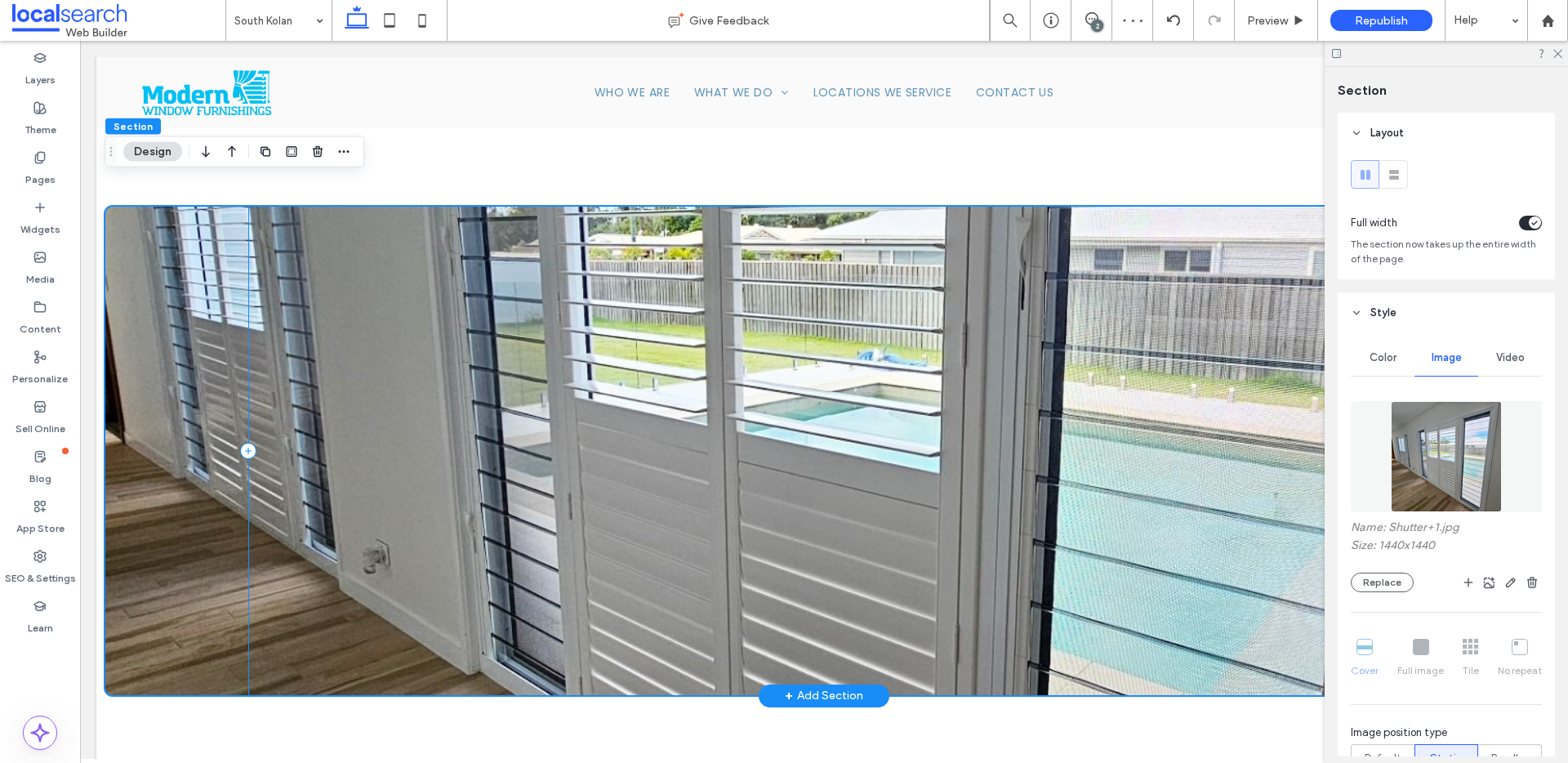
scroll to position [1766, 0]
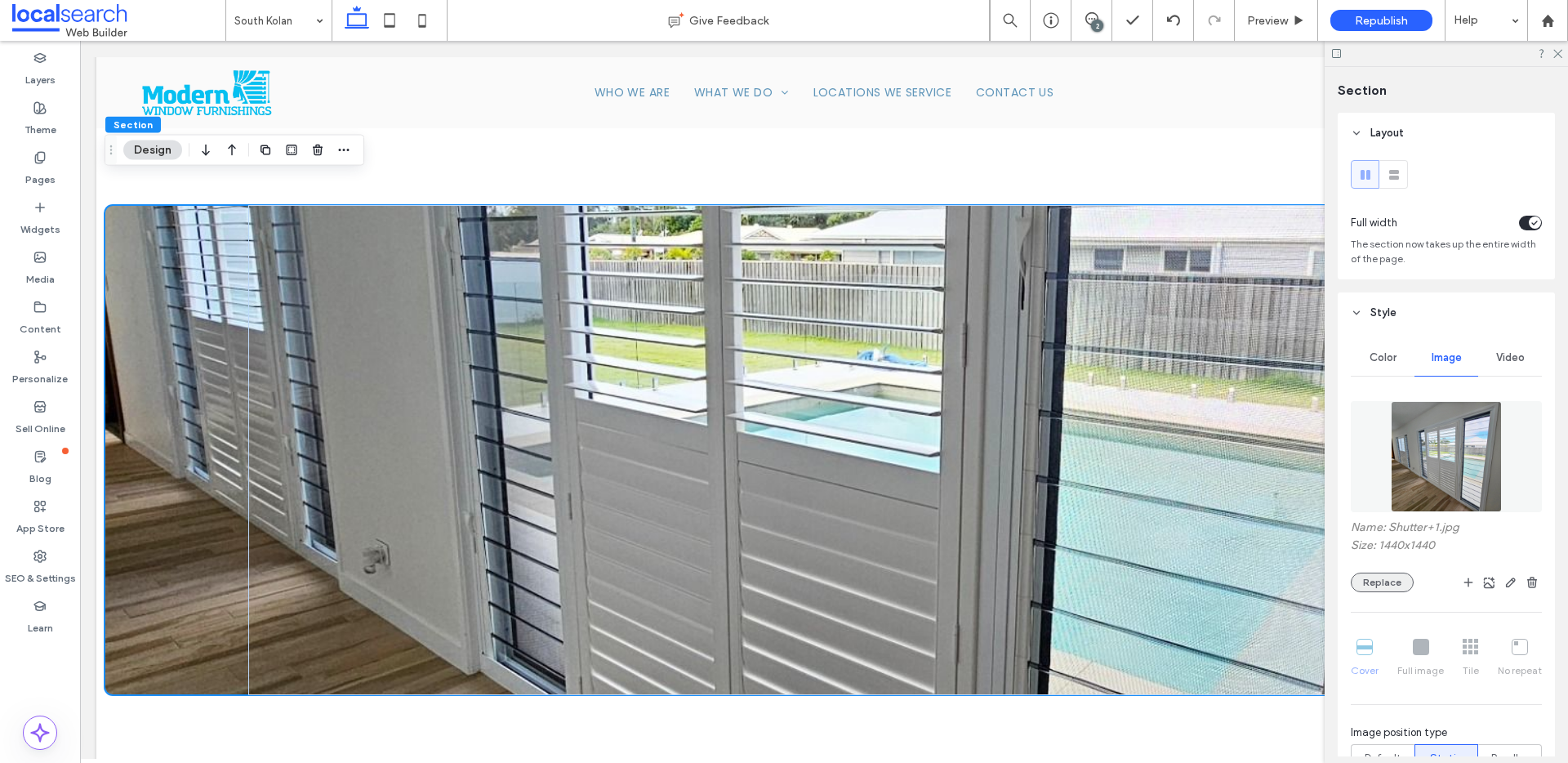
click at [1383, 585] on button "Replace" at bounding box center [1382, 582] width 63 height 20
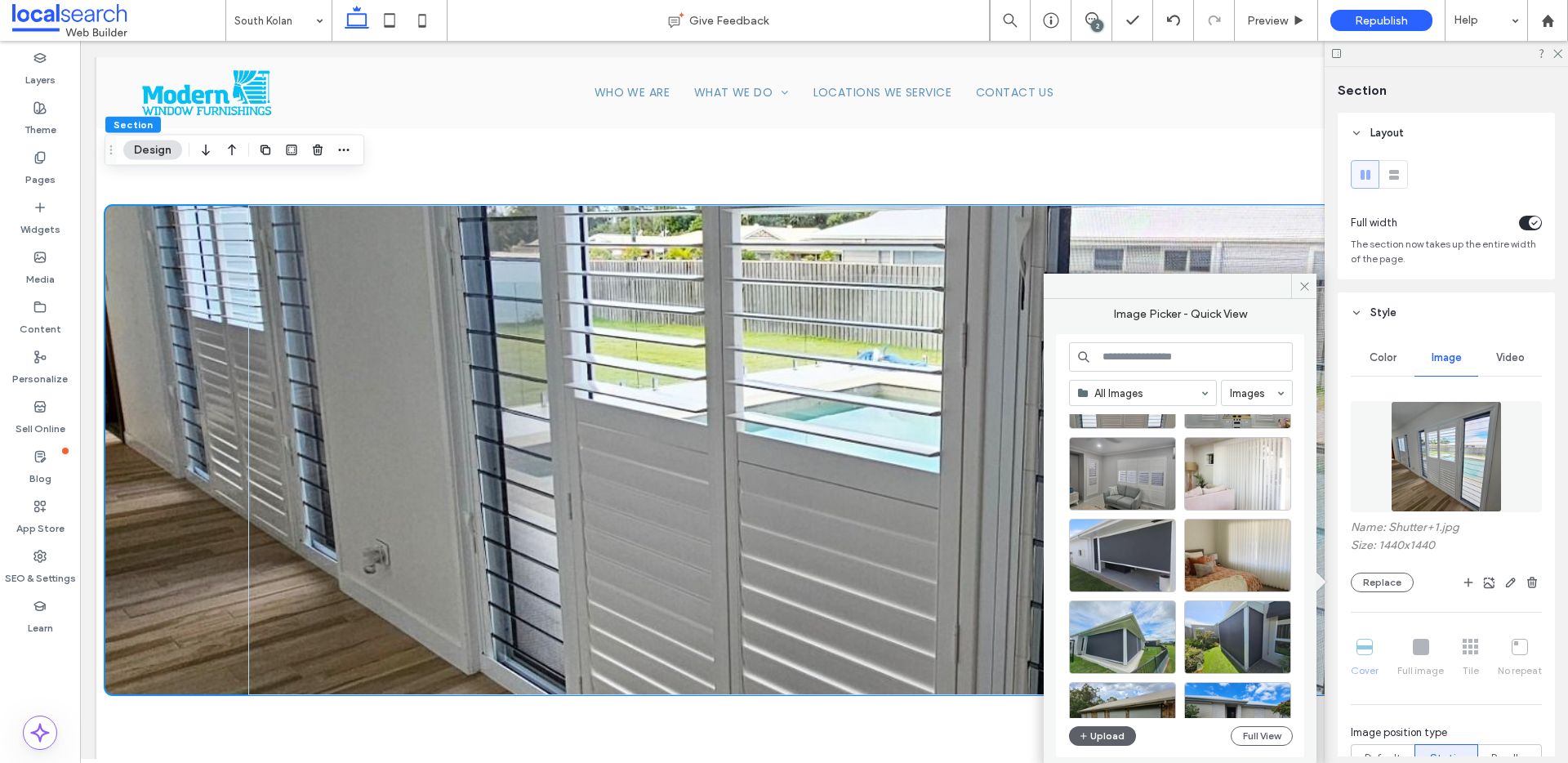
scroll to position [985, 0]
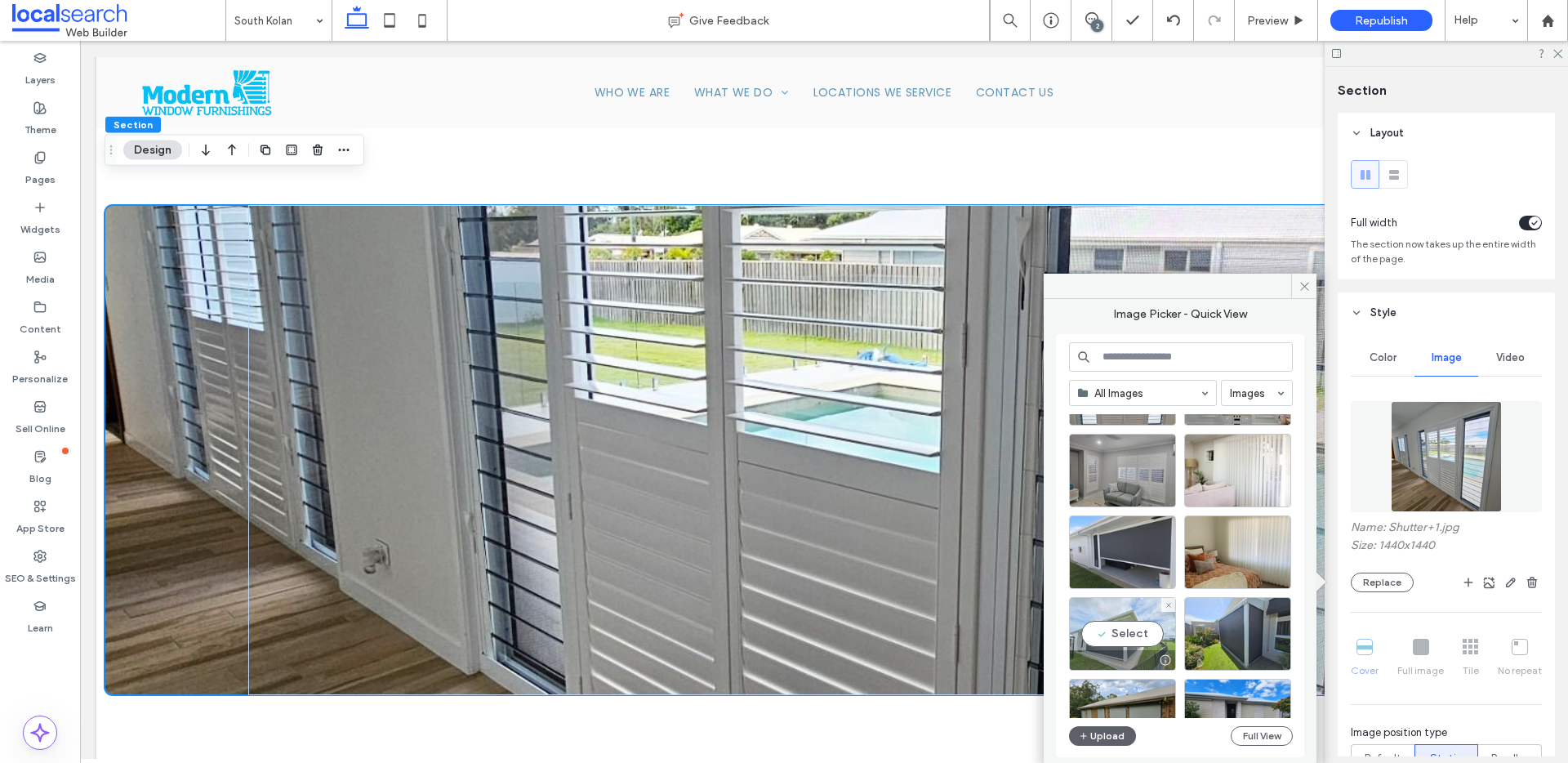
click at [1124, 628] on div "Select" at bounding box center [1122, 633] width 107 height 74
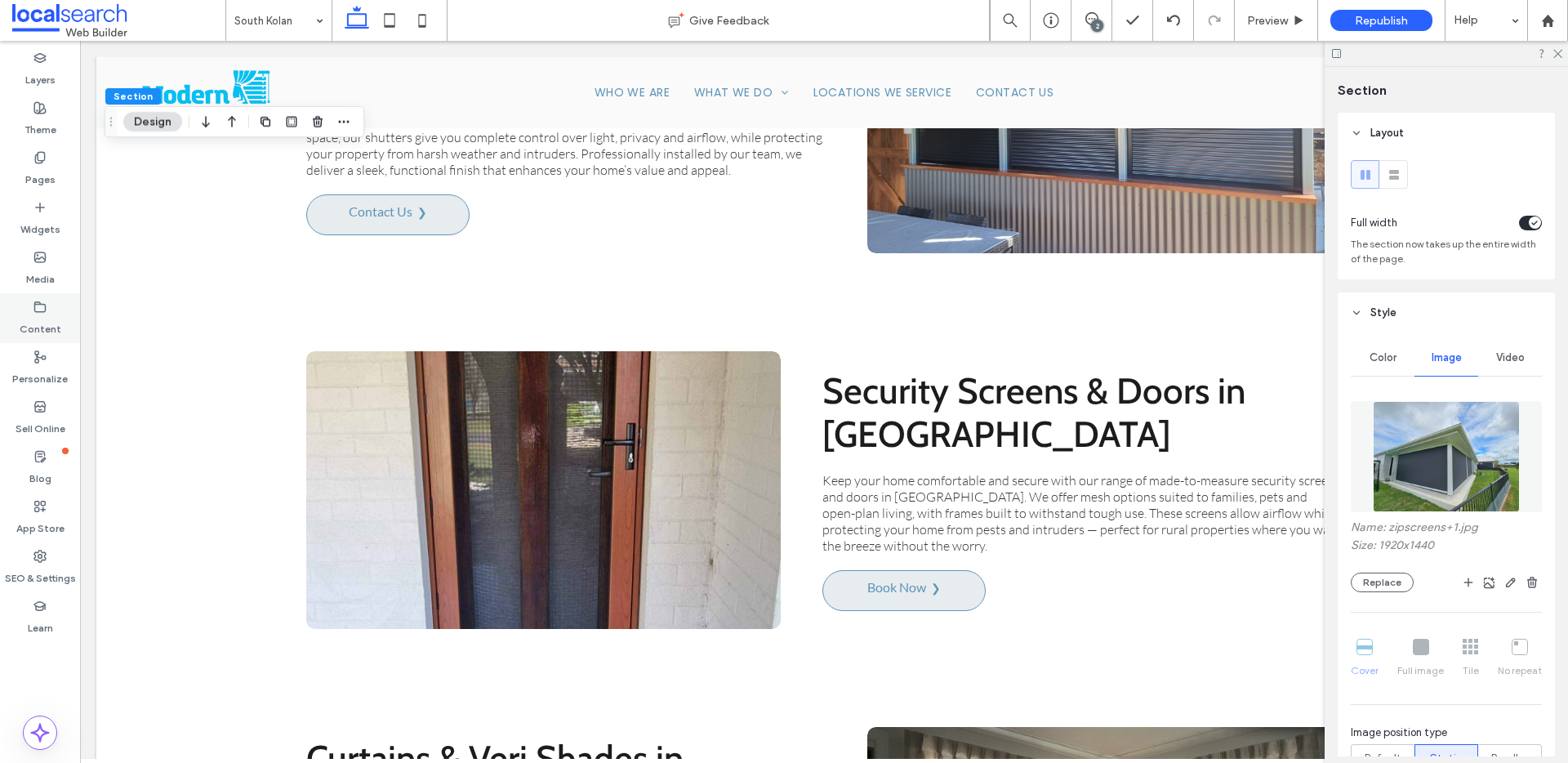
scroll to position [3381, 0]
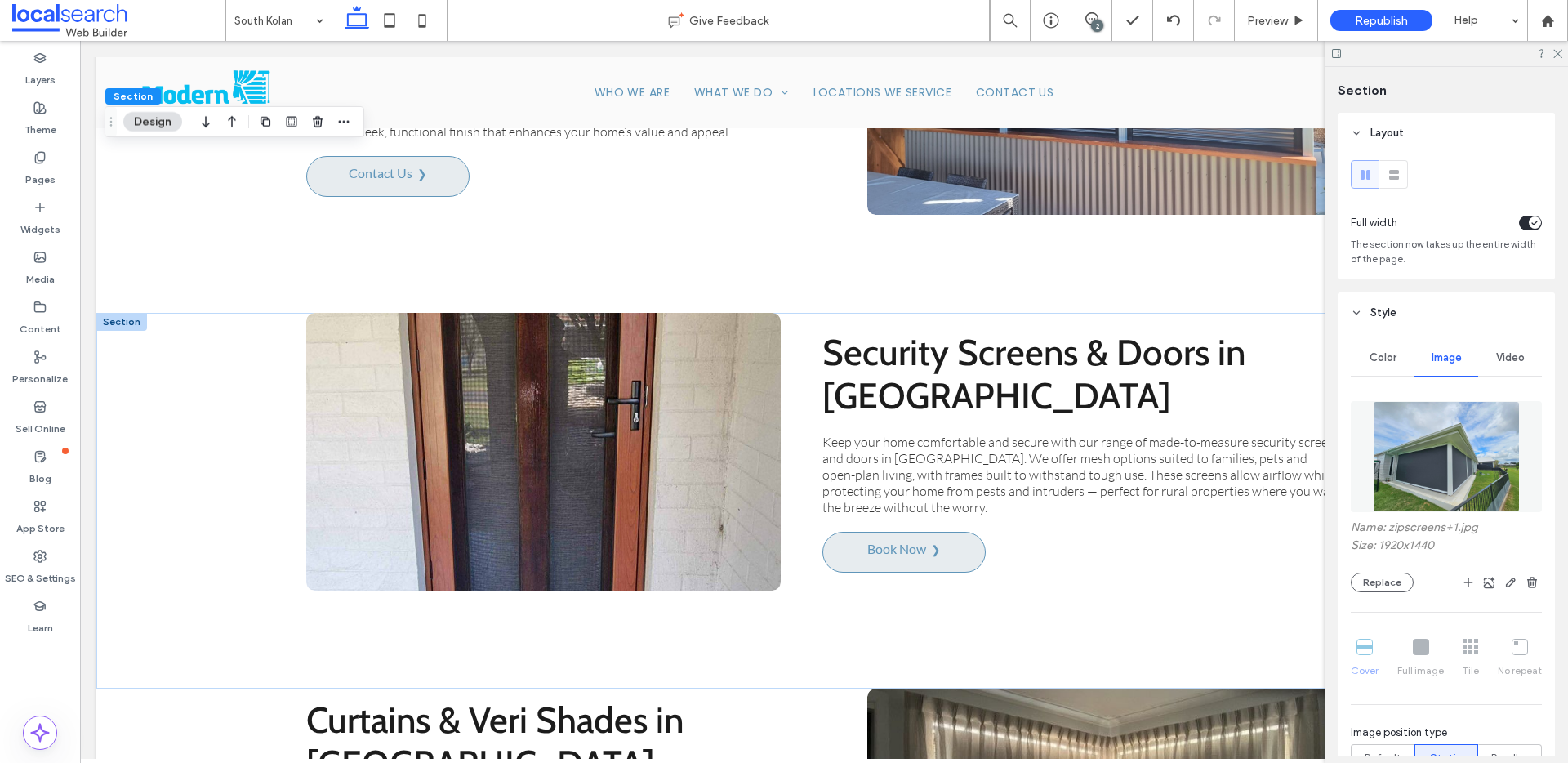
click at [601, 462] on link at bounding box center [542, 451] width 503 height 294
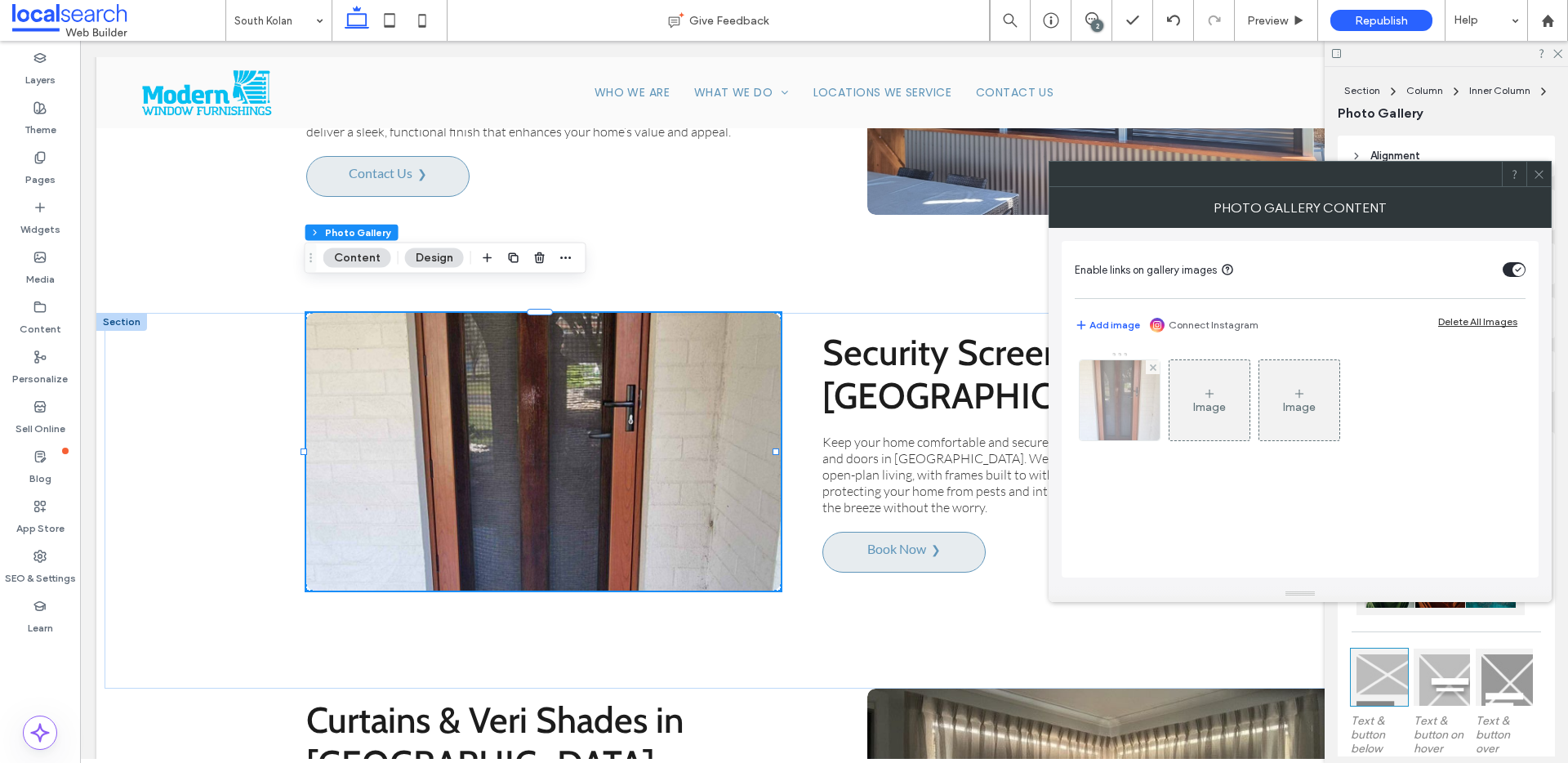
click at [1159, 408] on img at bounding box center [1119, 400] width 93 height 80
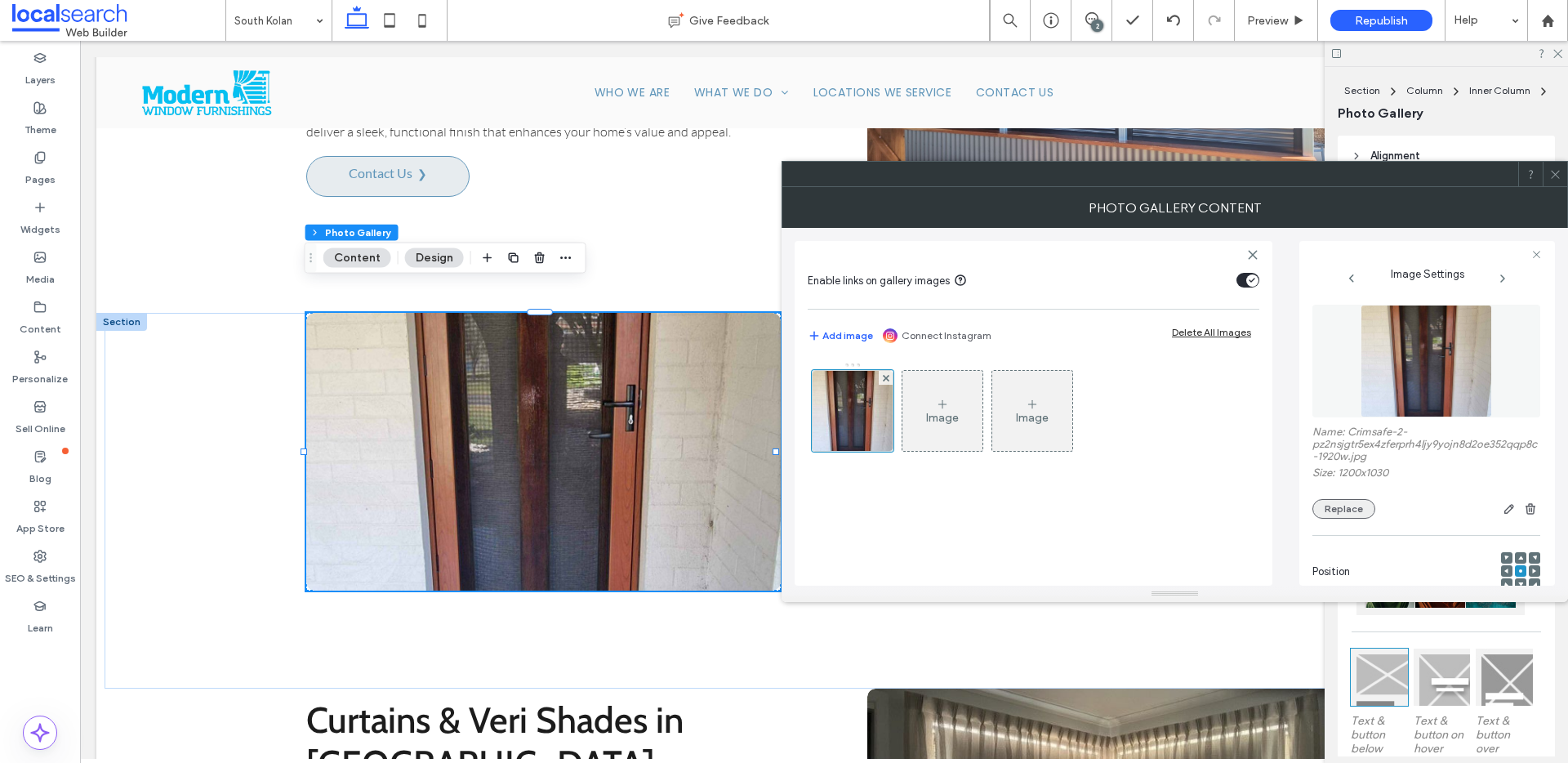
click at [1368, 507] on button "Replace" at bounding box center [1344, 509] width 63 height 20
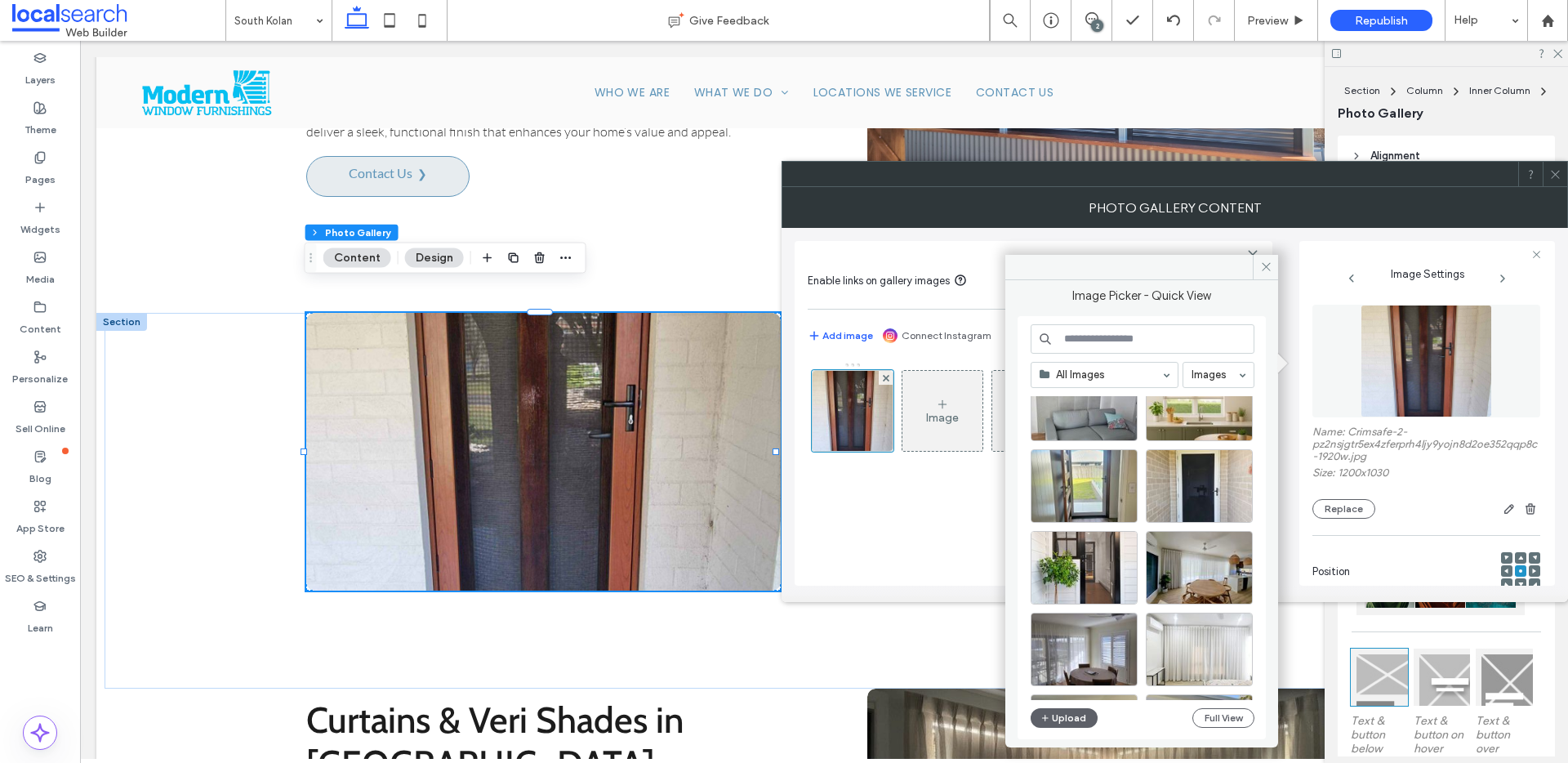
scroll to position [465, 0]
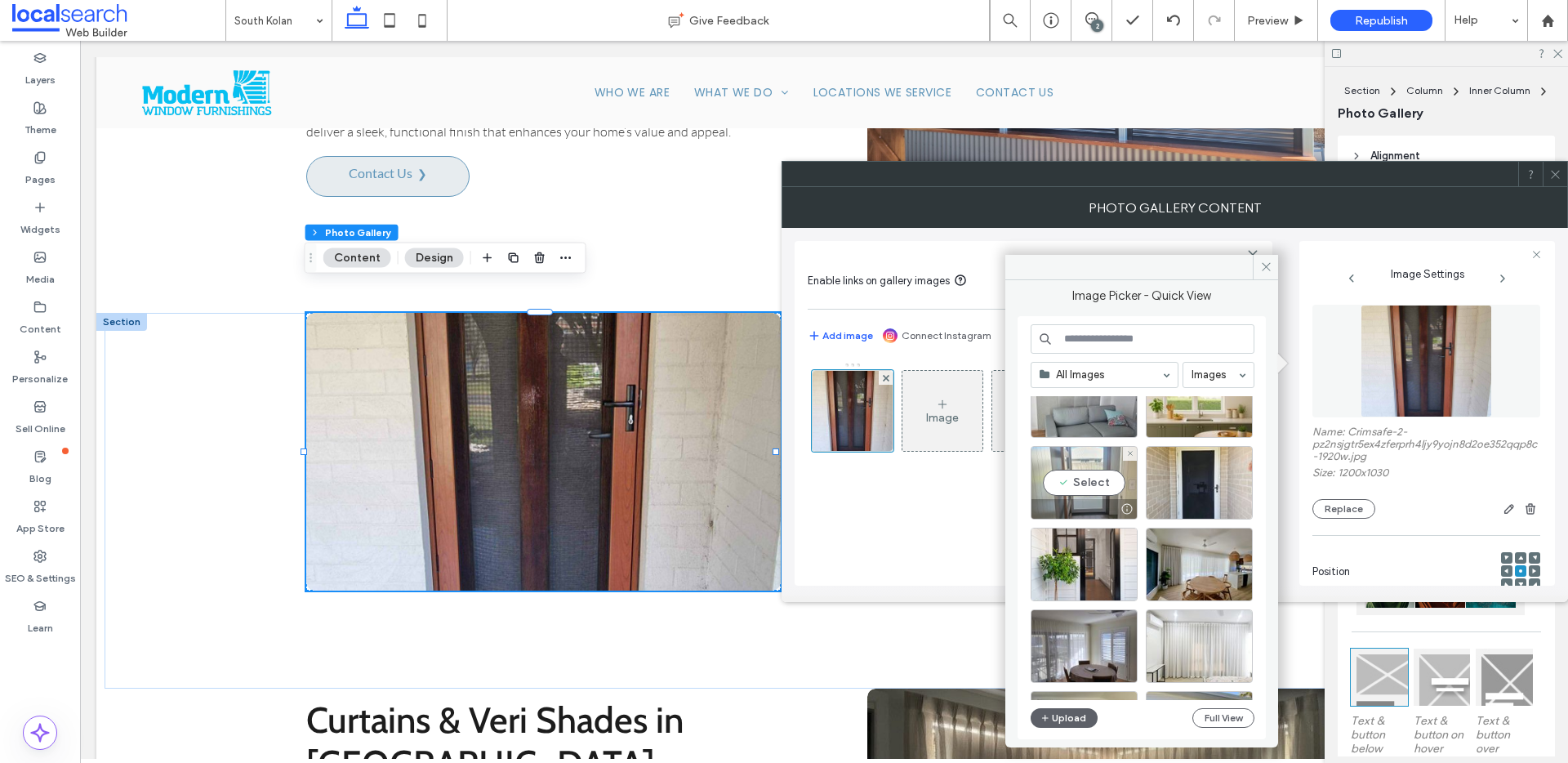
click at [1095, 478] on div "Select" at bounding box center [1084, 482] width 107 height 74
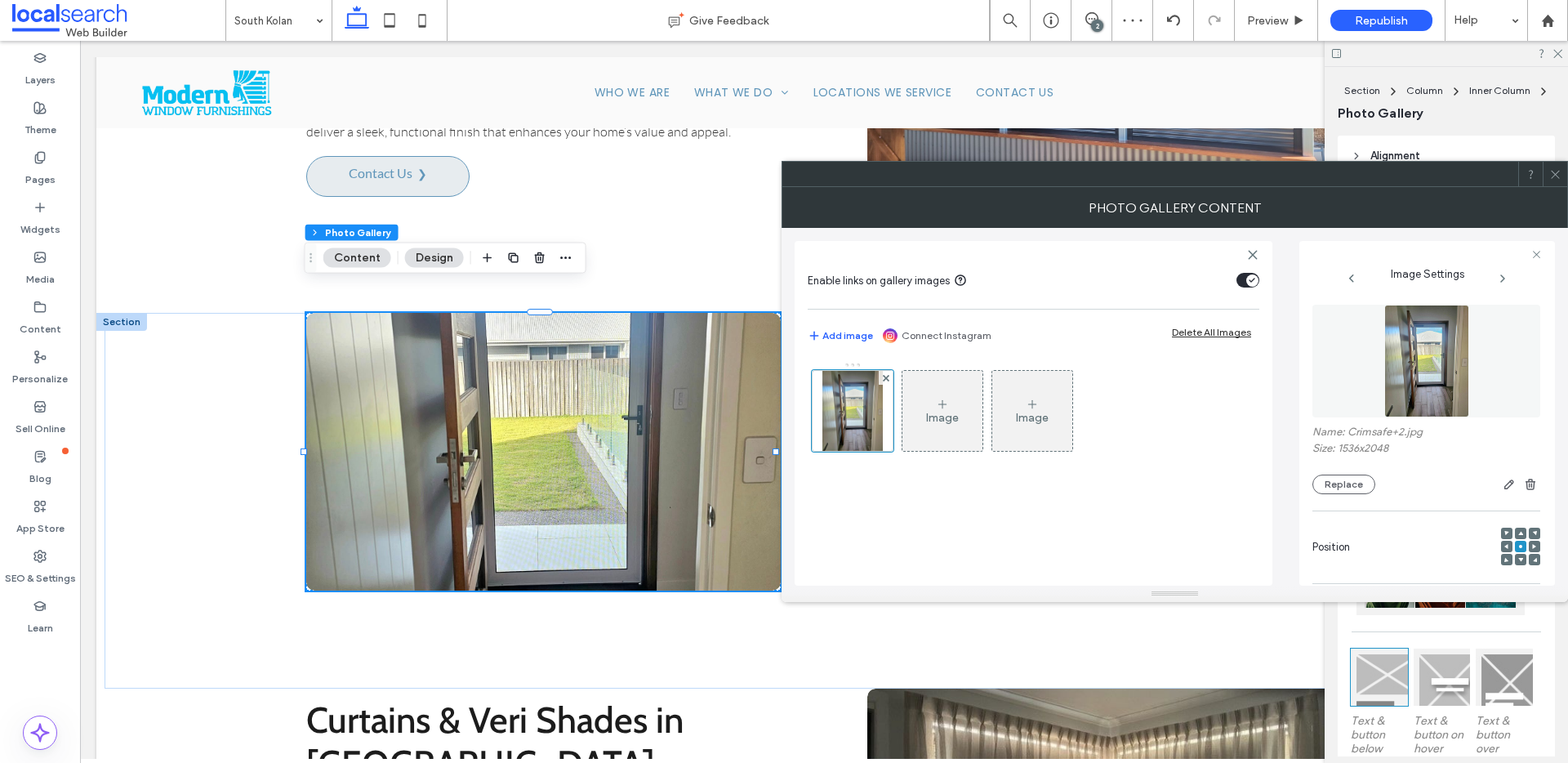
click at [1559, 179] on icon at bounding box center [1555, 174] width 12 height 12
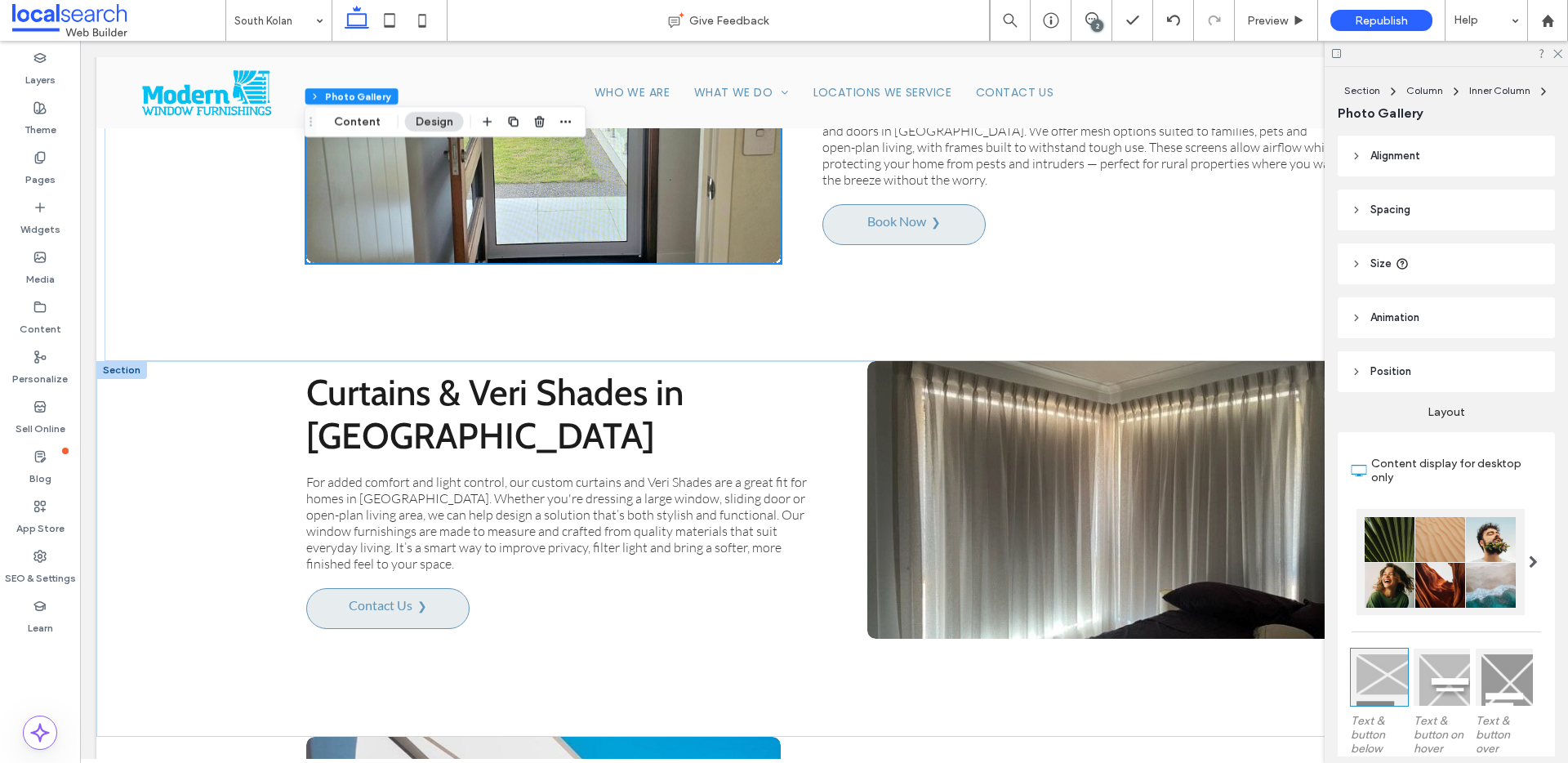
scroll to position [3768, 0]
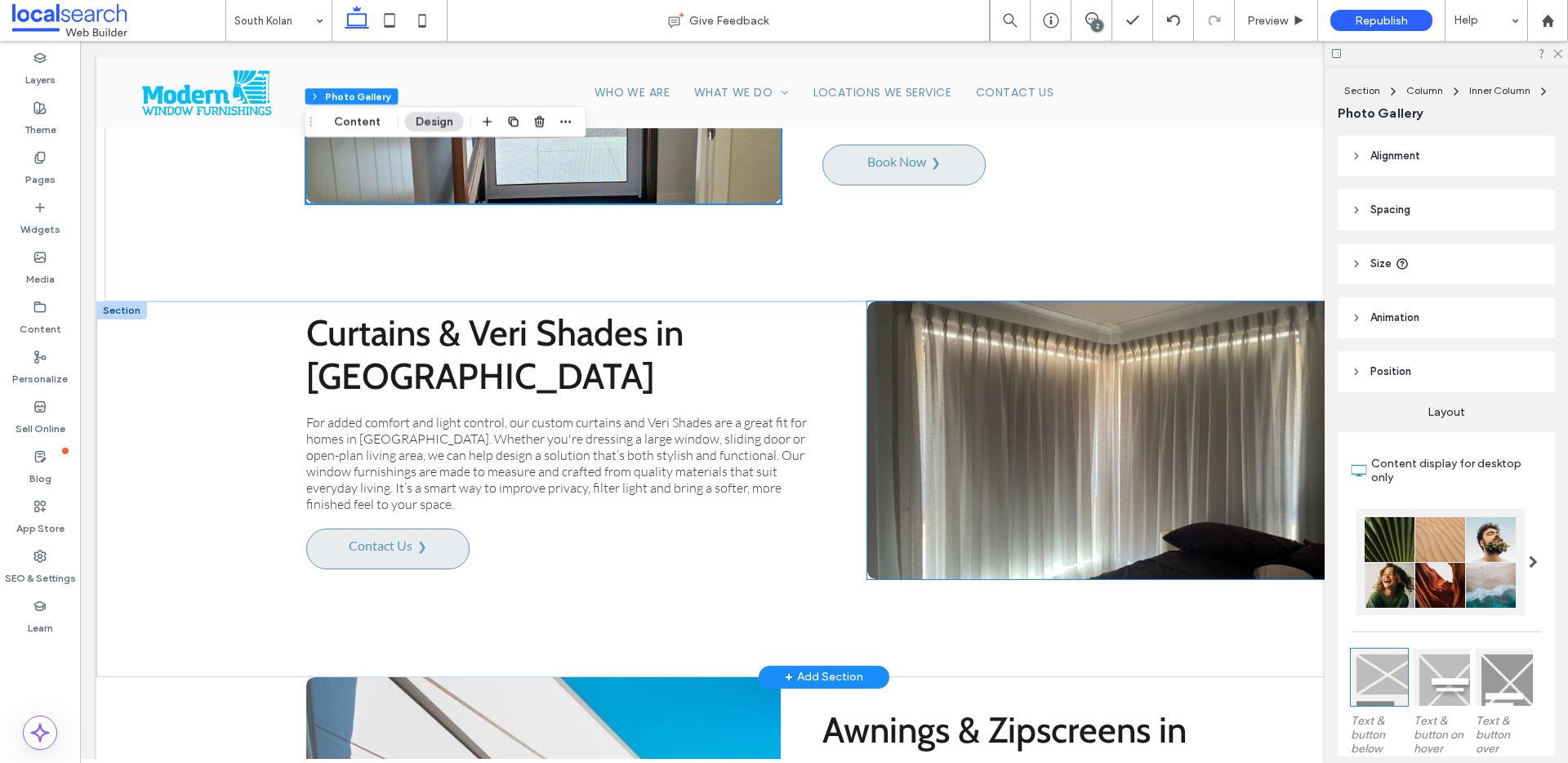
click at [1068, 442] on link at bounding box center [1104, 439] width 503 height 294
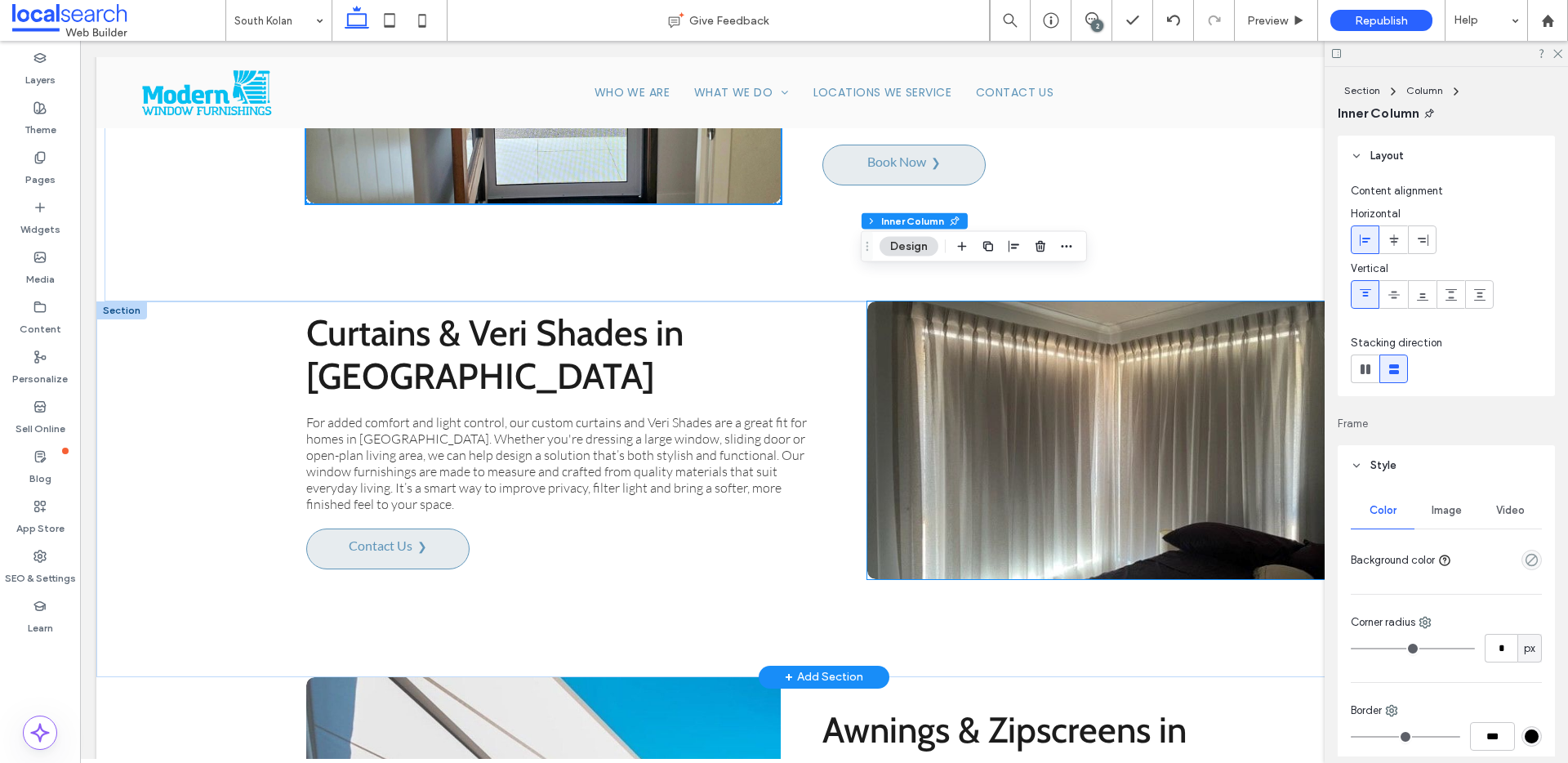
click at [1068, 442] on link at bounding box center [1104, 439] width 503 height 294
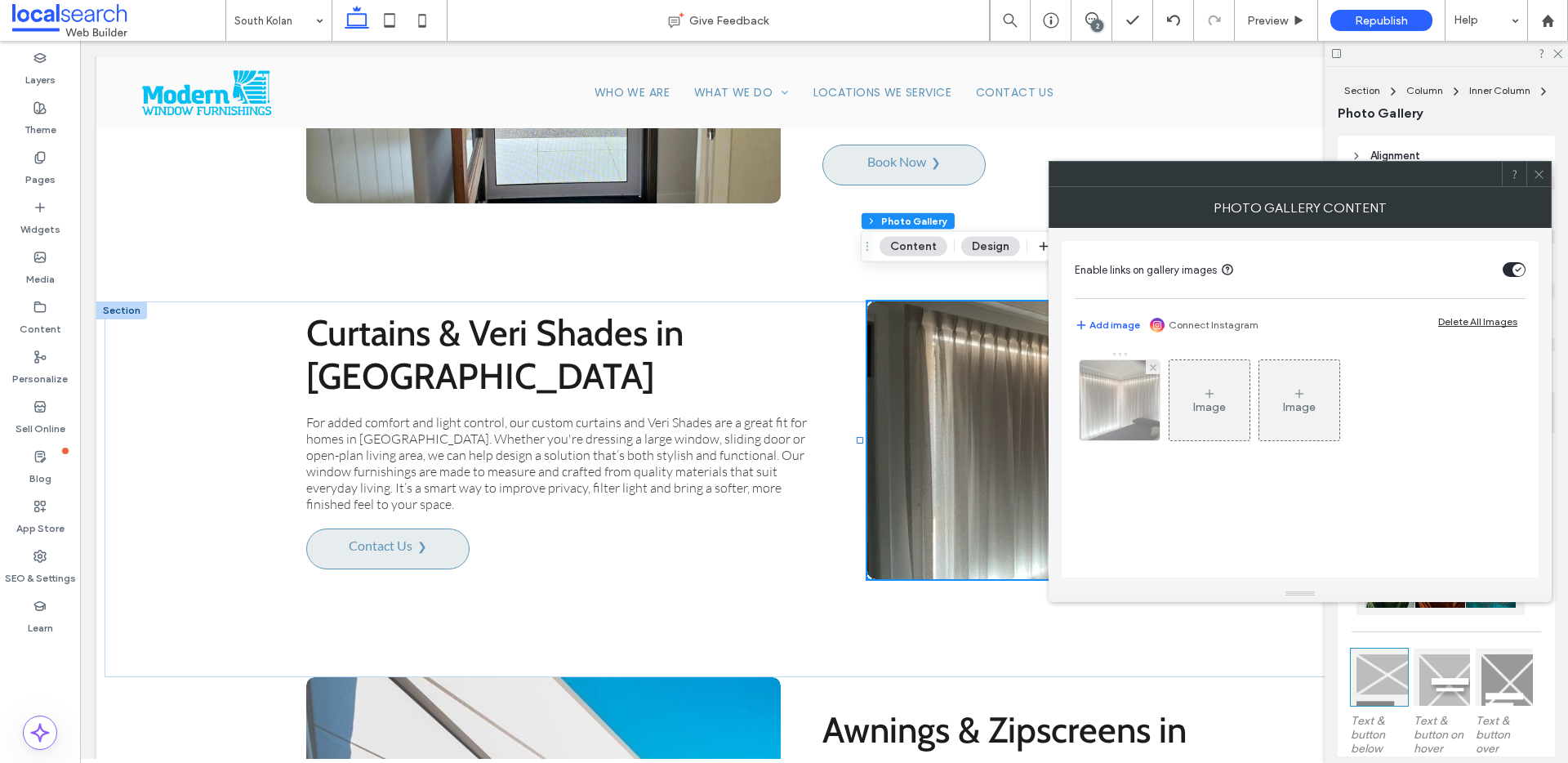
click at [1128, 412] on img at bounding box center [1120, 400] width 107 height 80
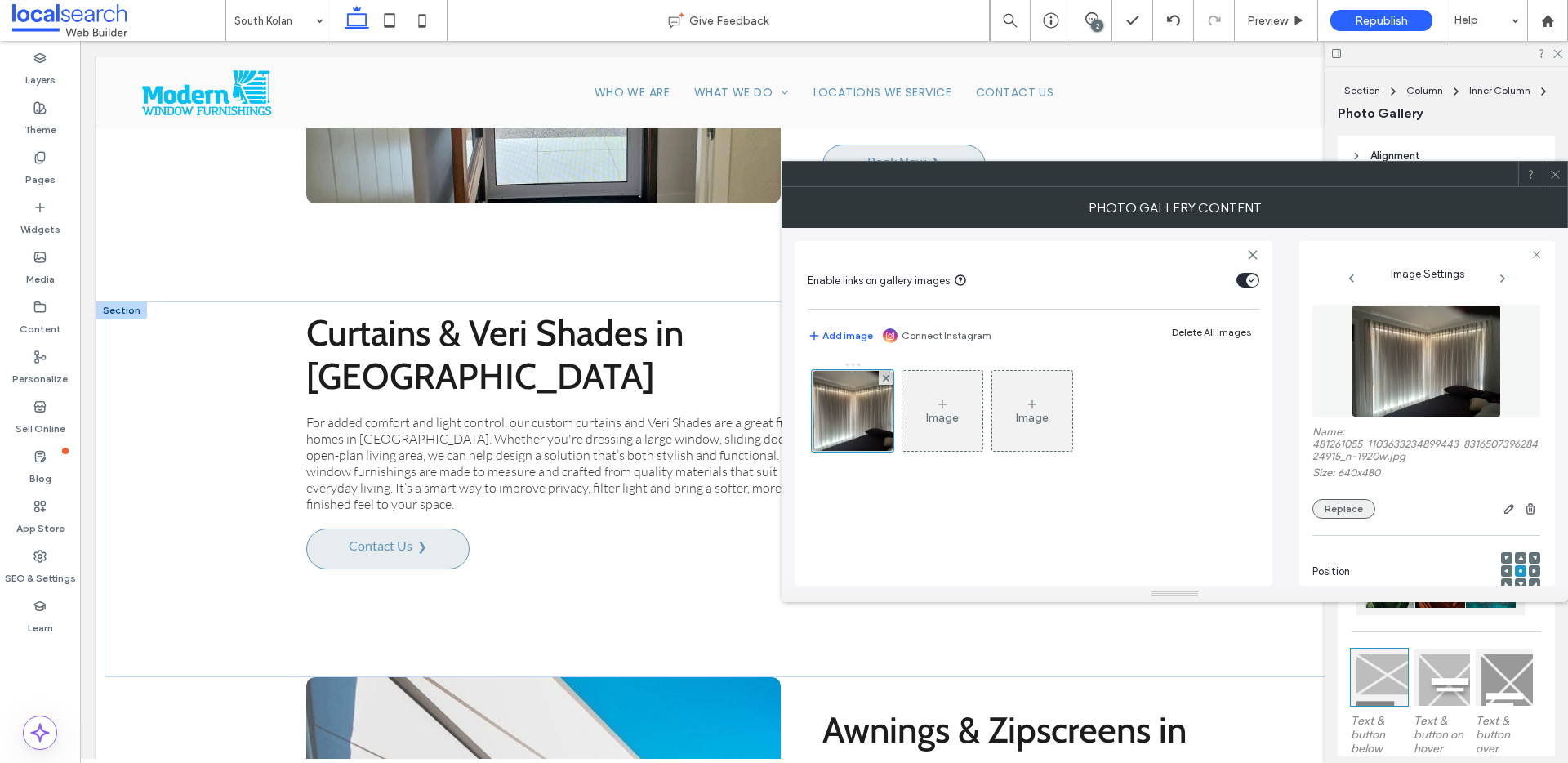
click at [1352, 509] on button "Replace" at bounding box center [1344, 509] width 63 height 20
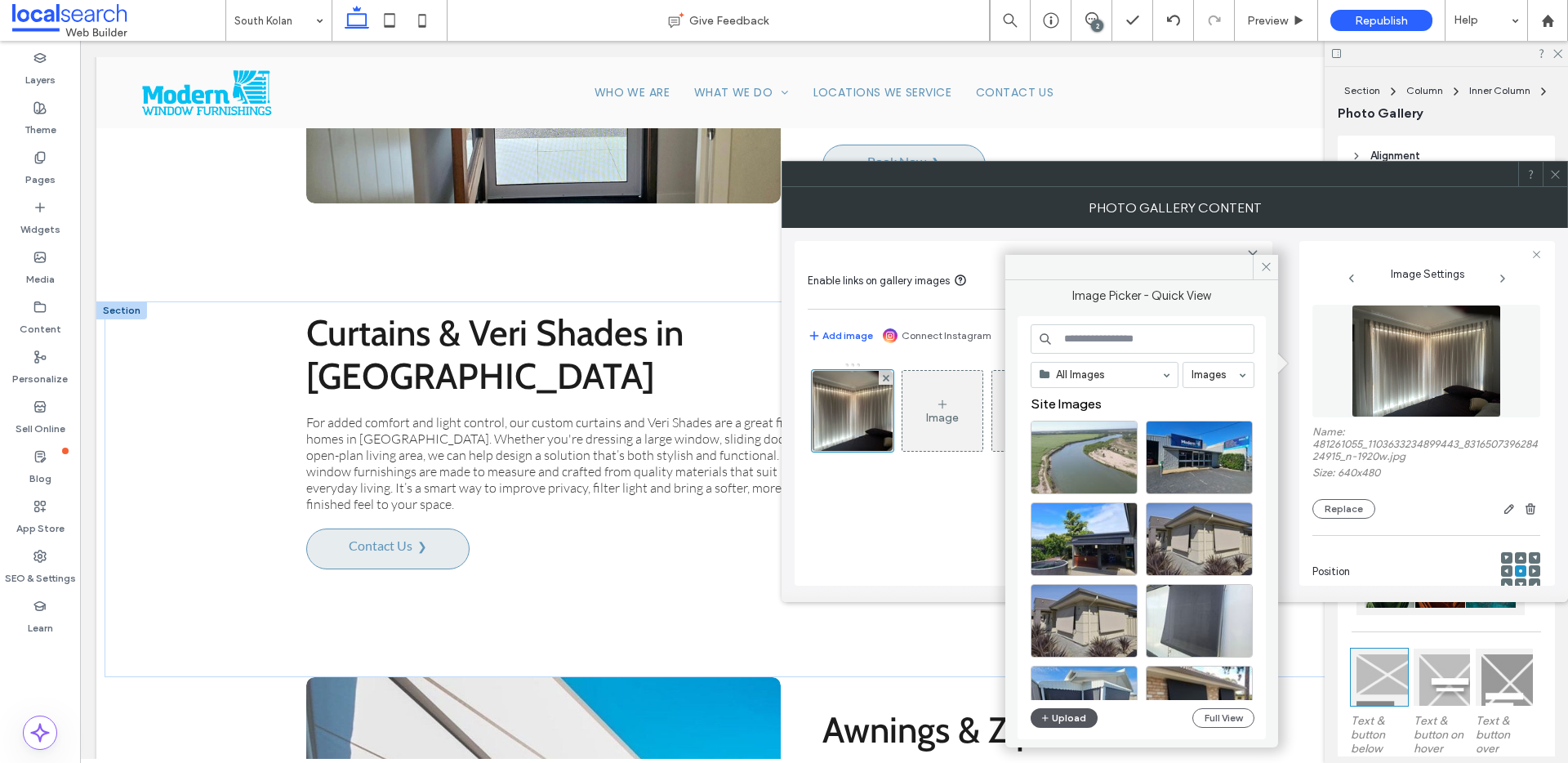
click at [1076, 725] on button "Upload" at bounding box center [1064, 717] width 67 height 20
click at [1226, 719] on button "Full View" at bounding box center [1223, 717] width 62 height 20
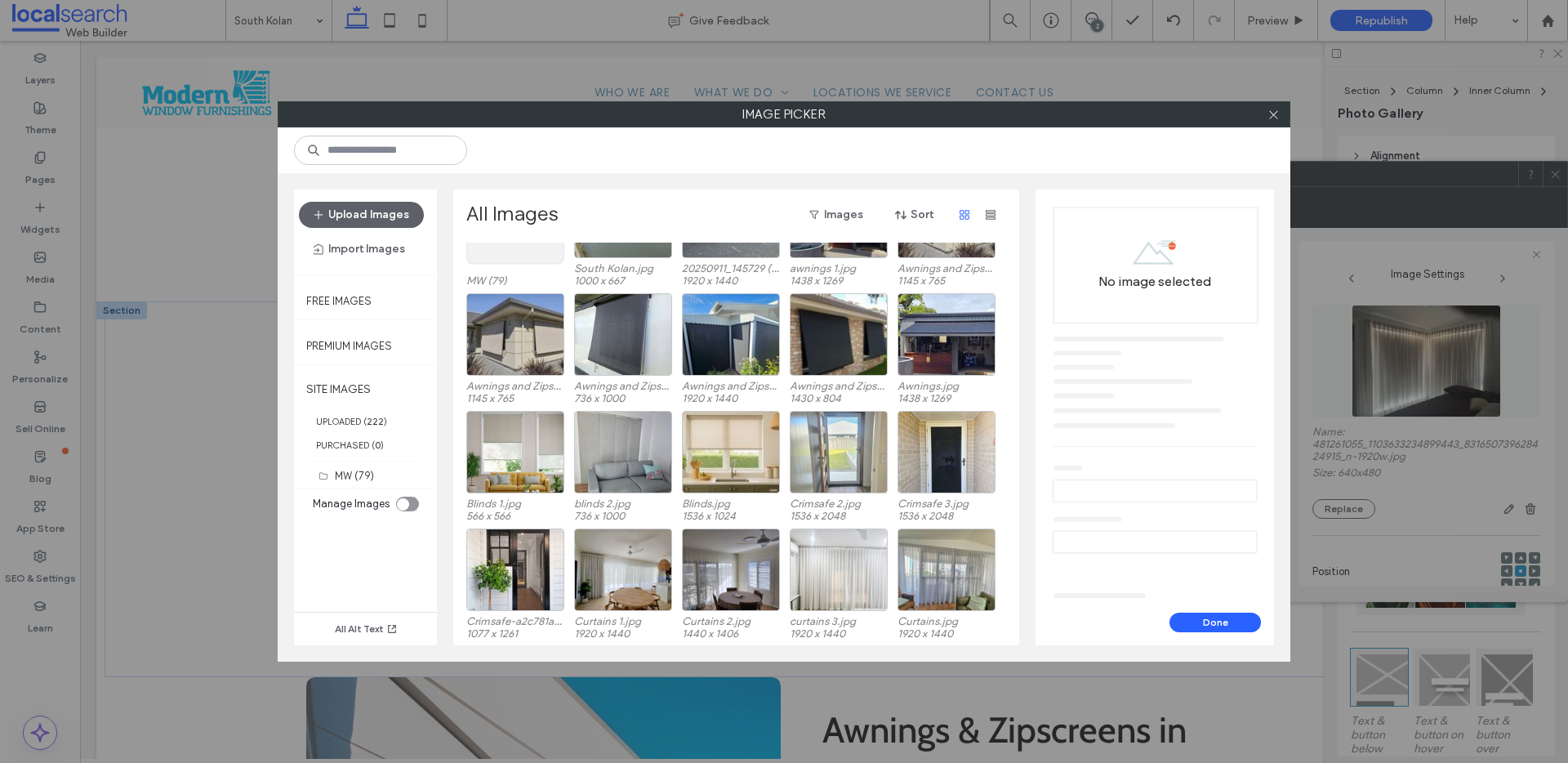
scroll to position [100, 0]
click at [826, 566] on div "Select" at bounding box center [838, 568] width 98 height 82
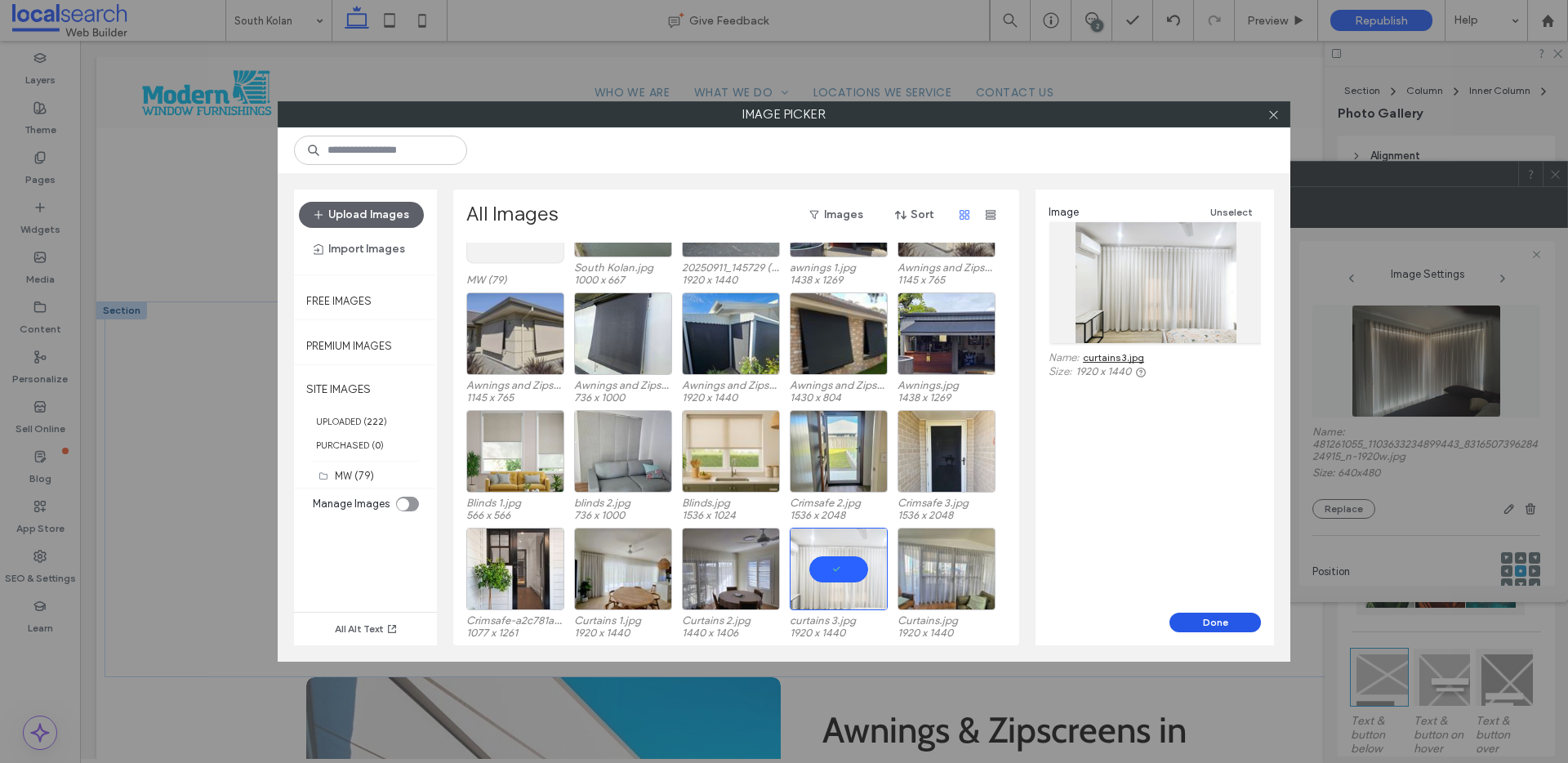
click at [1228, 628] on button "Done" at bounding box center [1216, 622] width 92 height 20
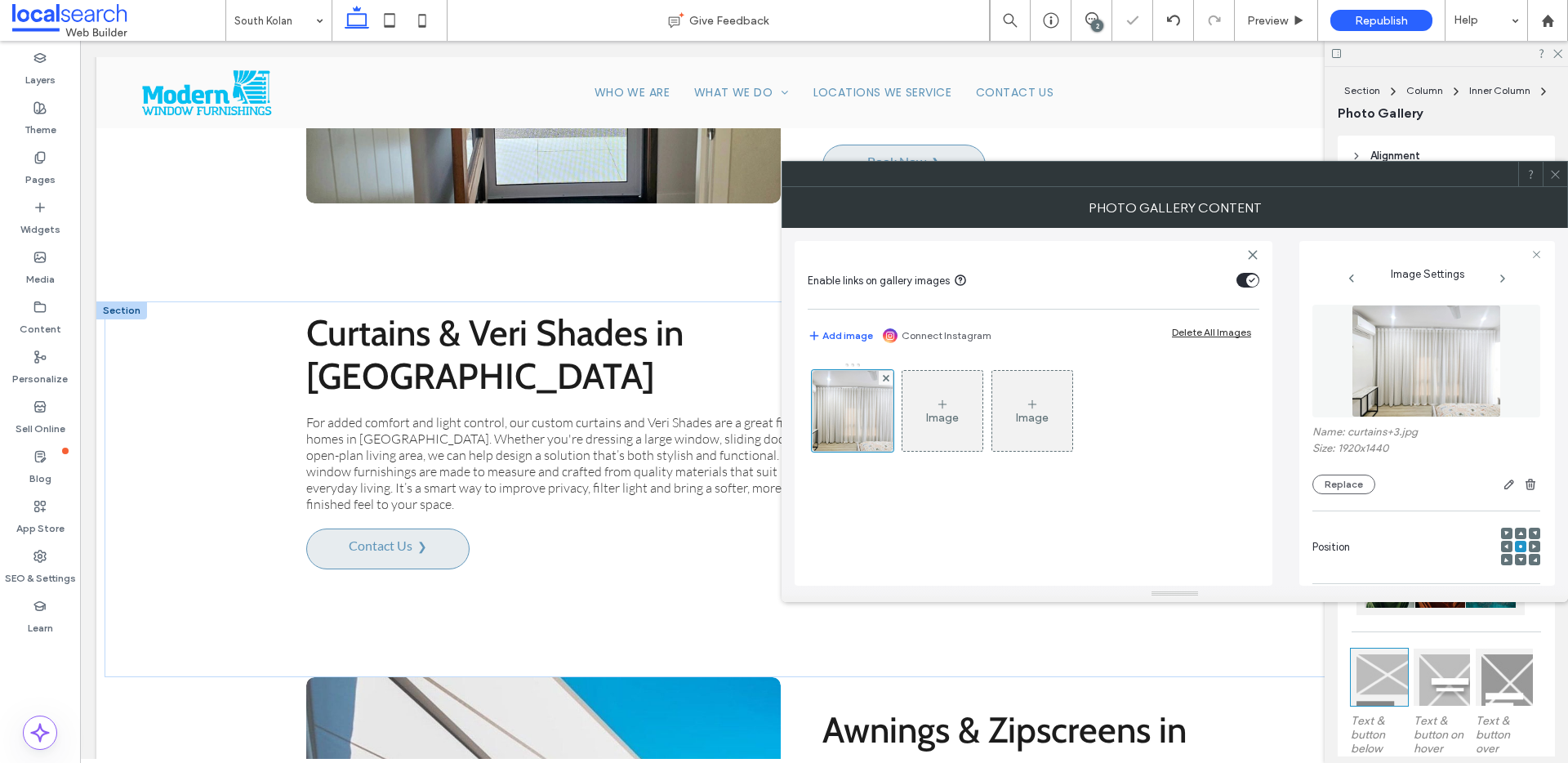
click at [1552, 174] on icon at bounding box center [1555, 174] width 12 height 12
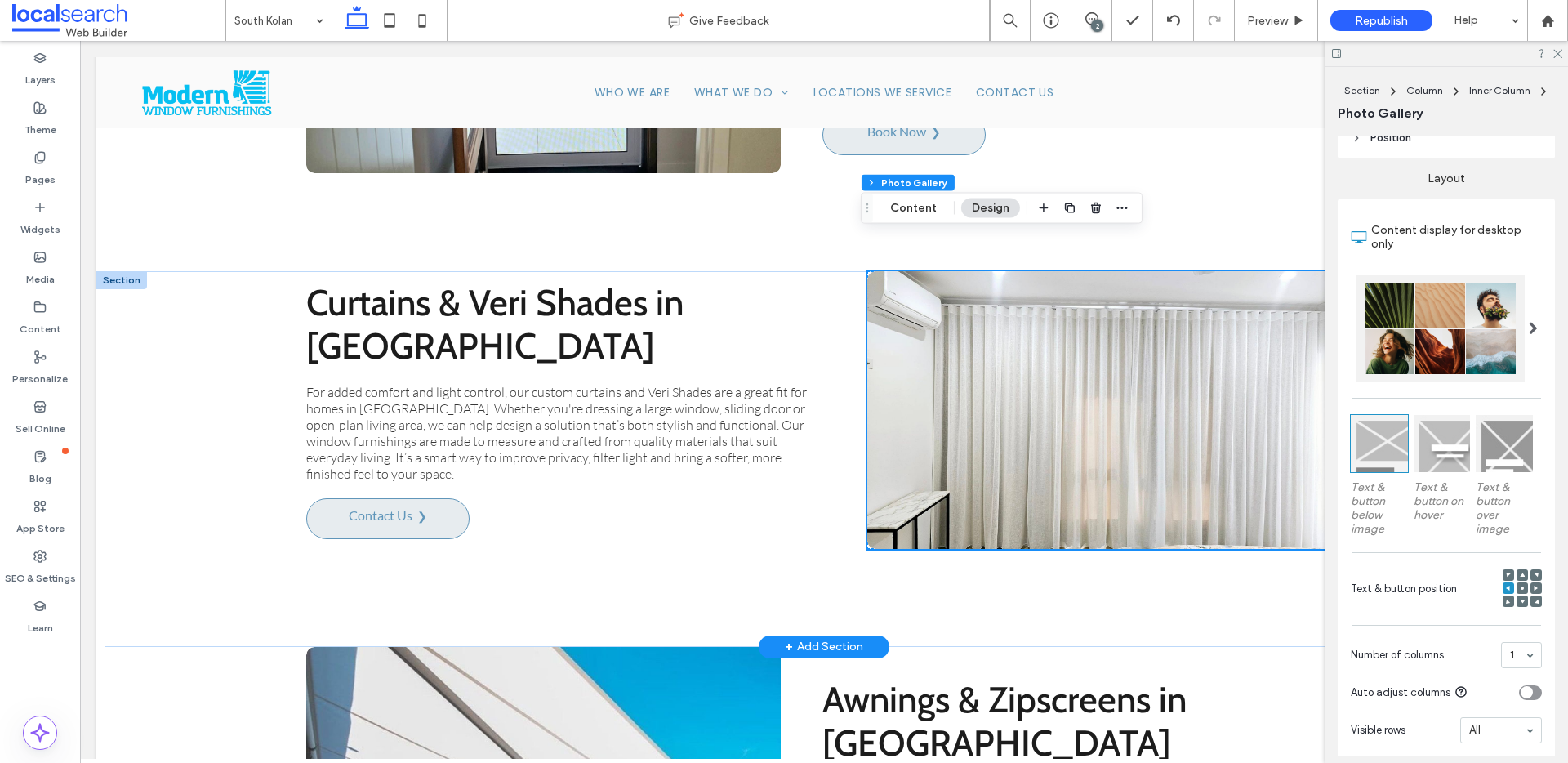
scroll to position [3806, 0]
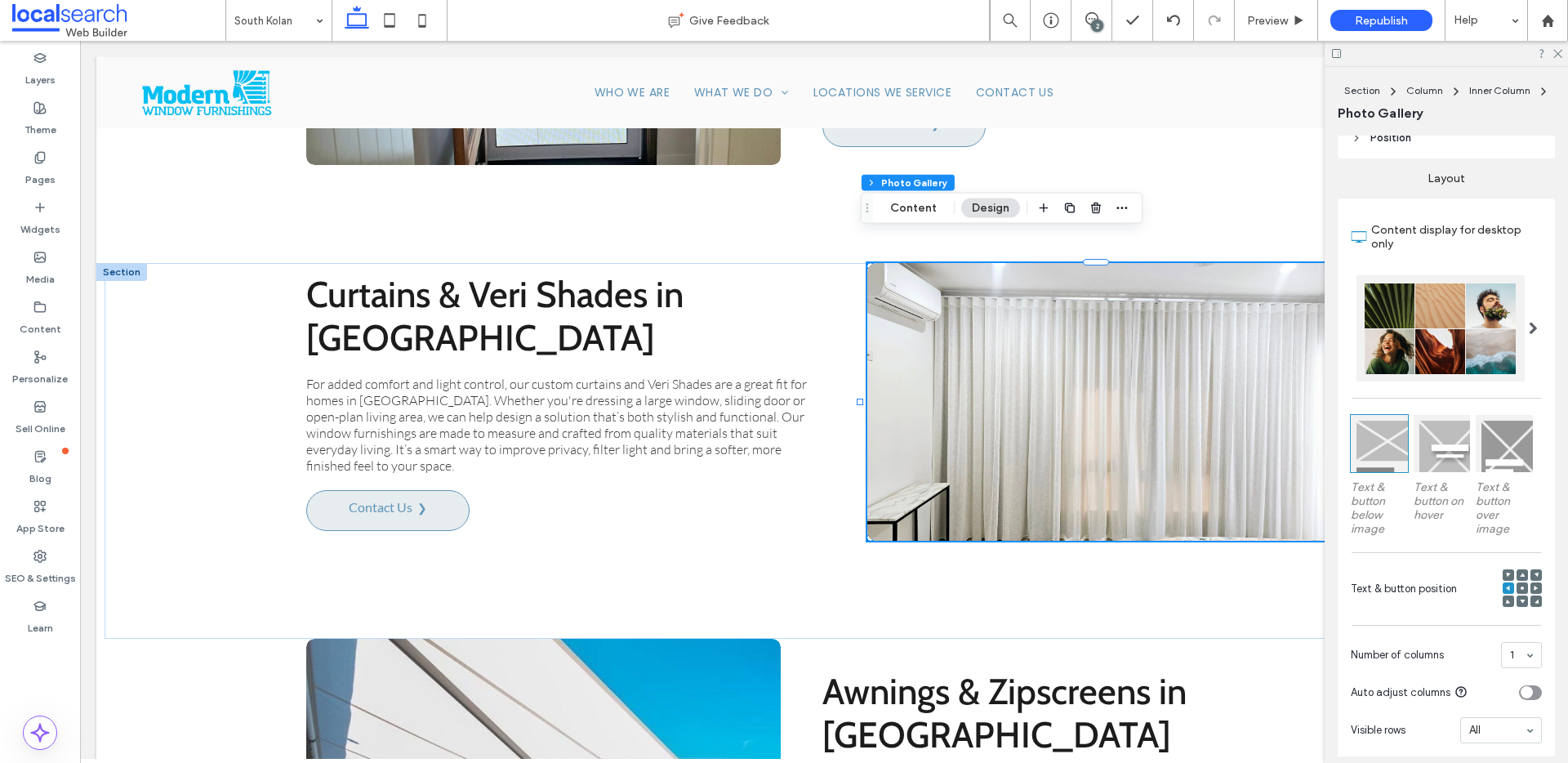
click at [1519, 585] on icon at bounding box center [1521, 587] width 5 height 5
click at [1516, 601] on div at bounding box center [1522, 601] width 11 height 11
click at [1519, 600] on use at bounding box center [1521, 602] width 5 height 4
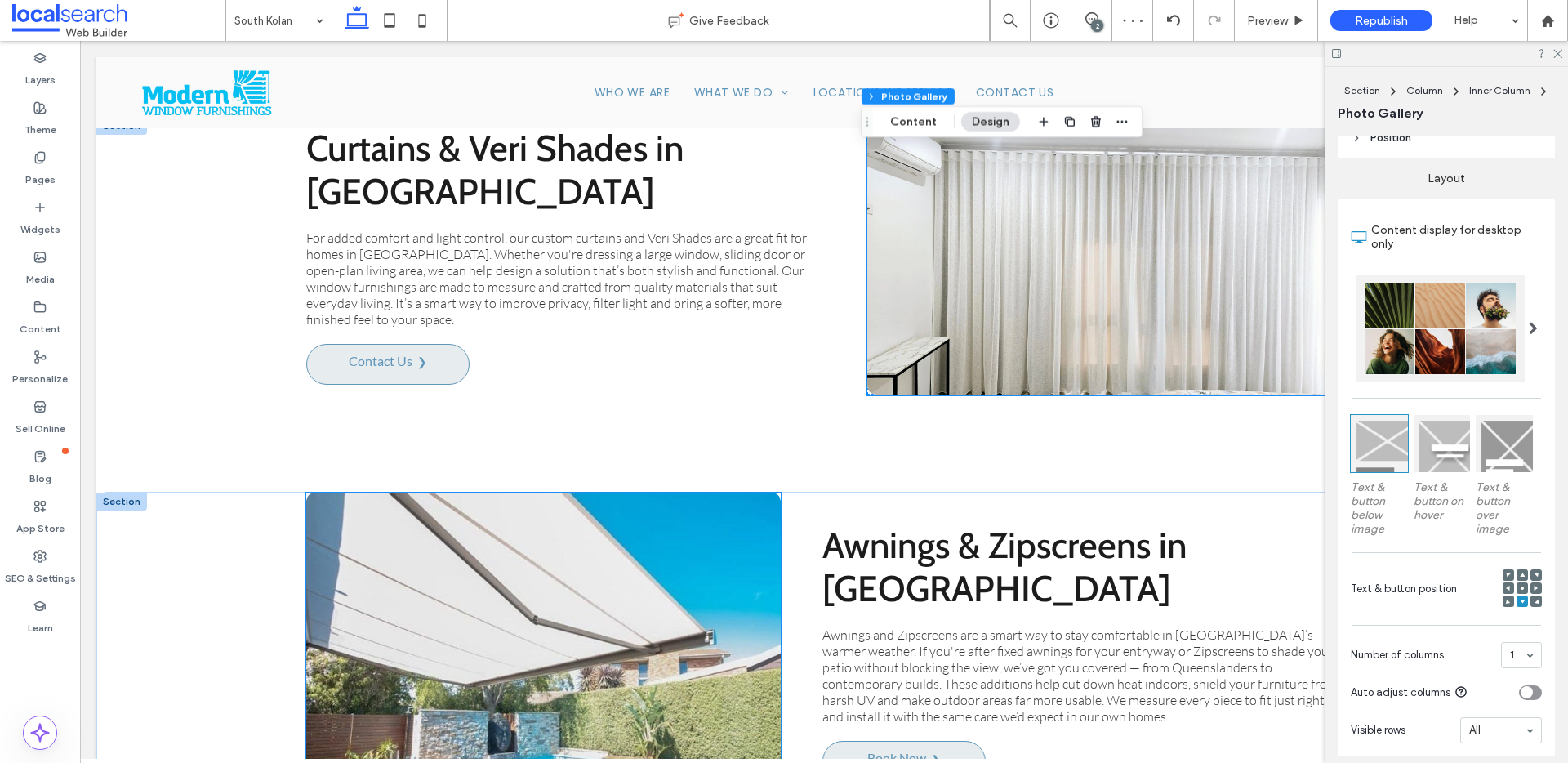
scroll to position [3967, 0]
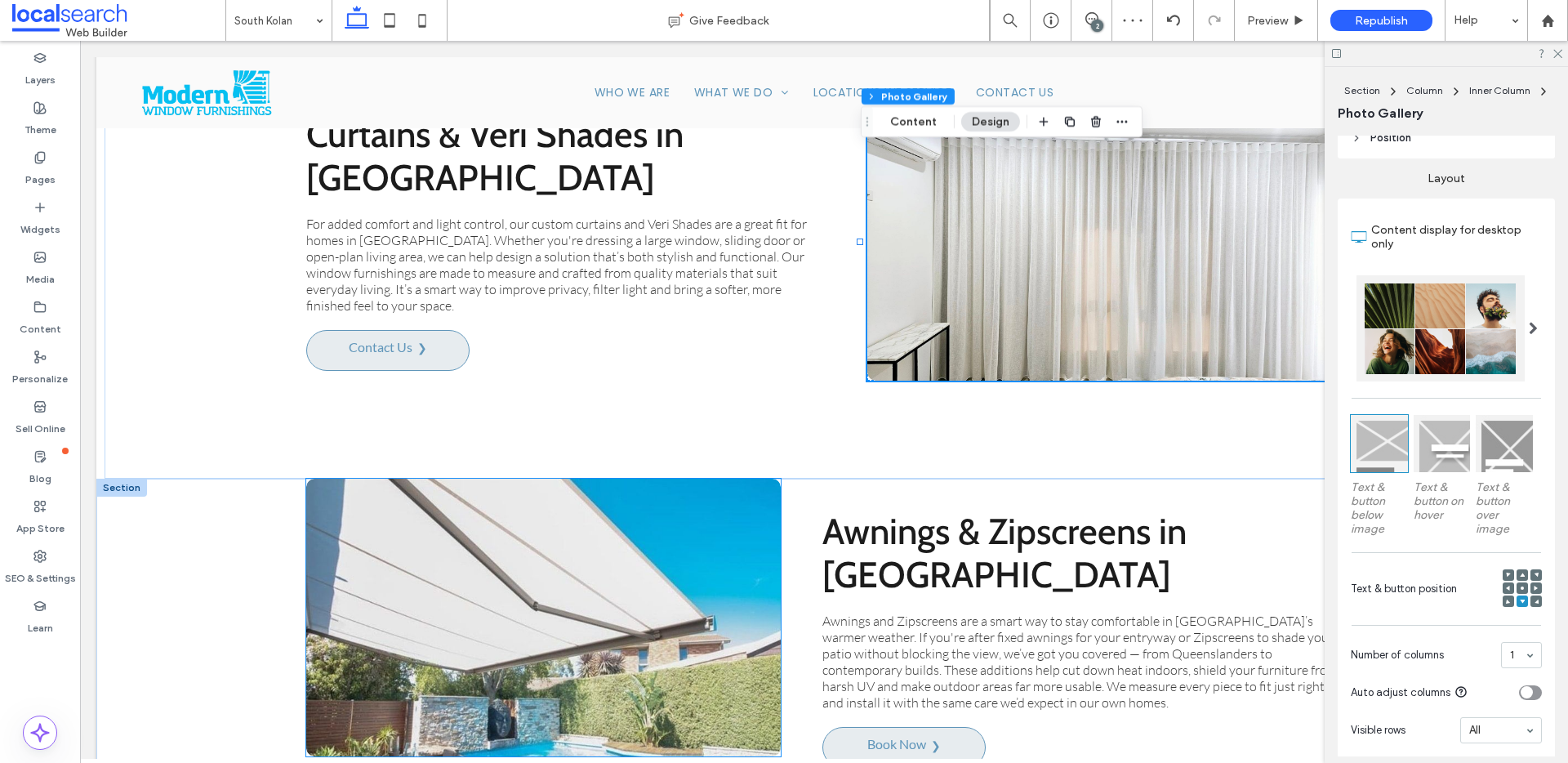
click at [660, 660] on link at bounding box center [542, 617] width 503 height 294
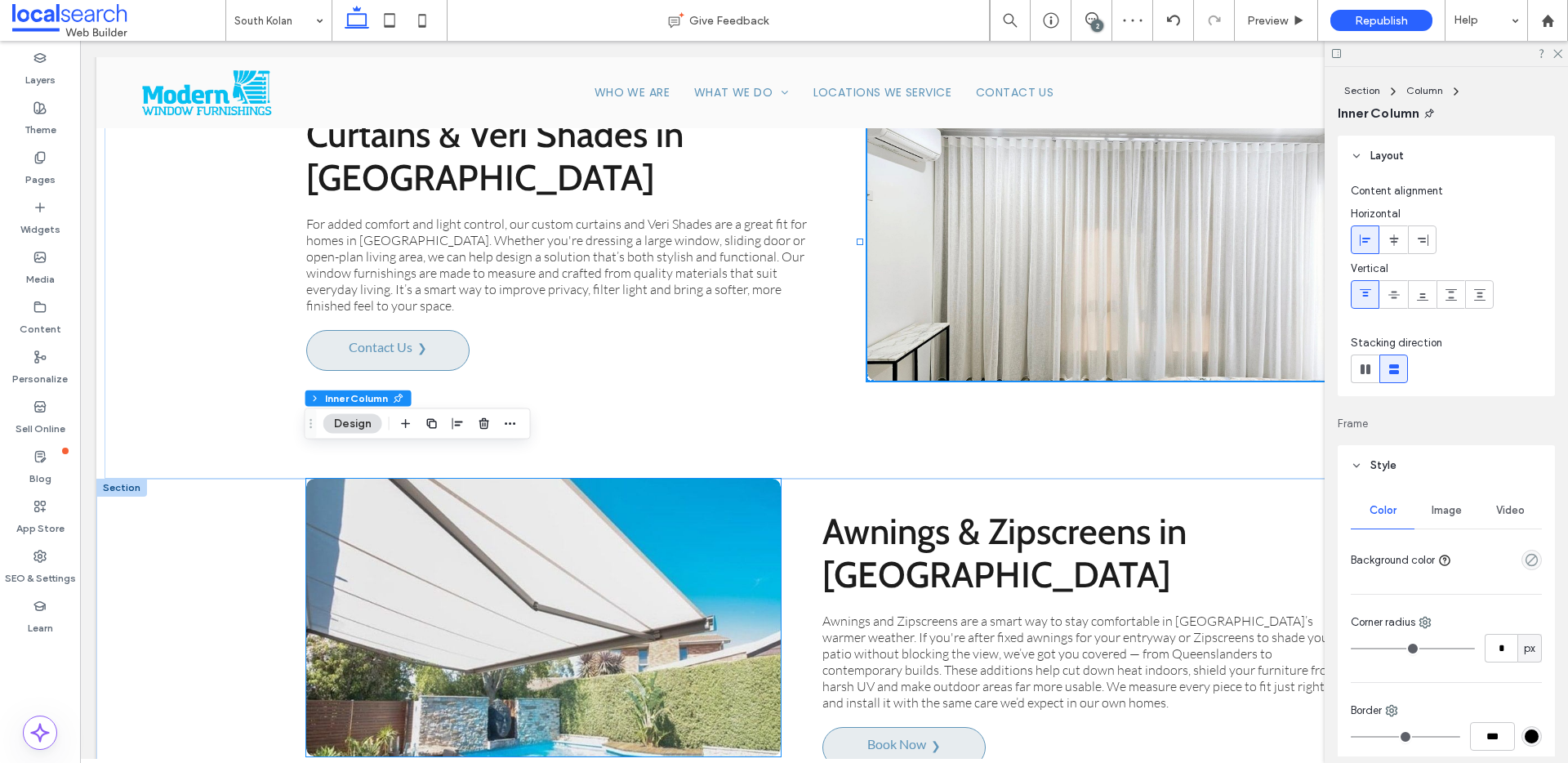
type input "**"
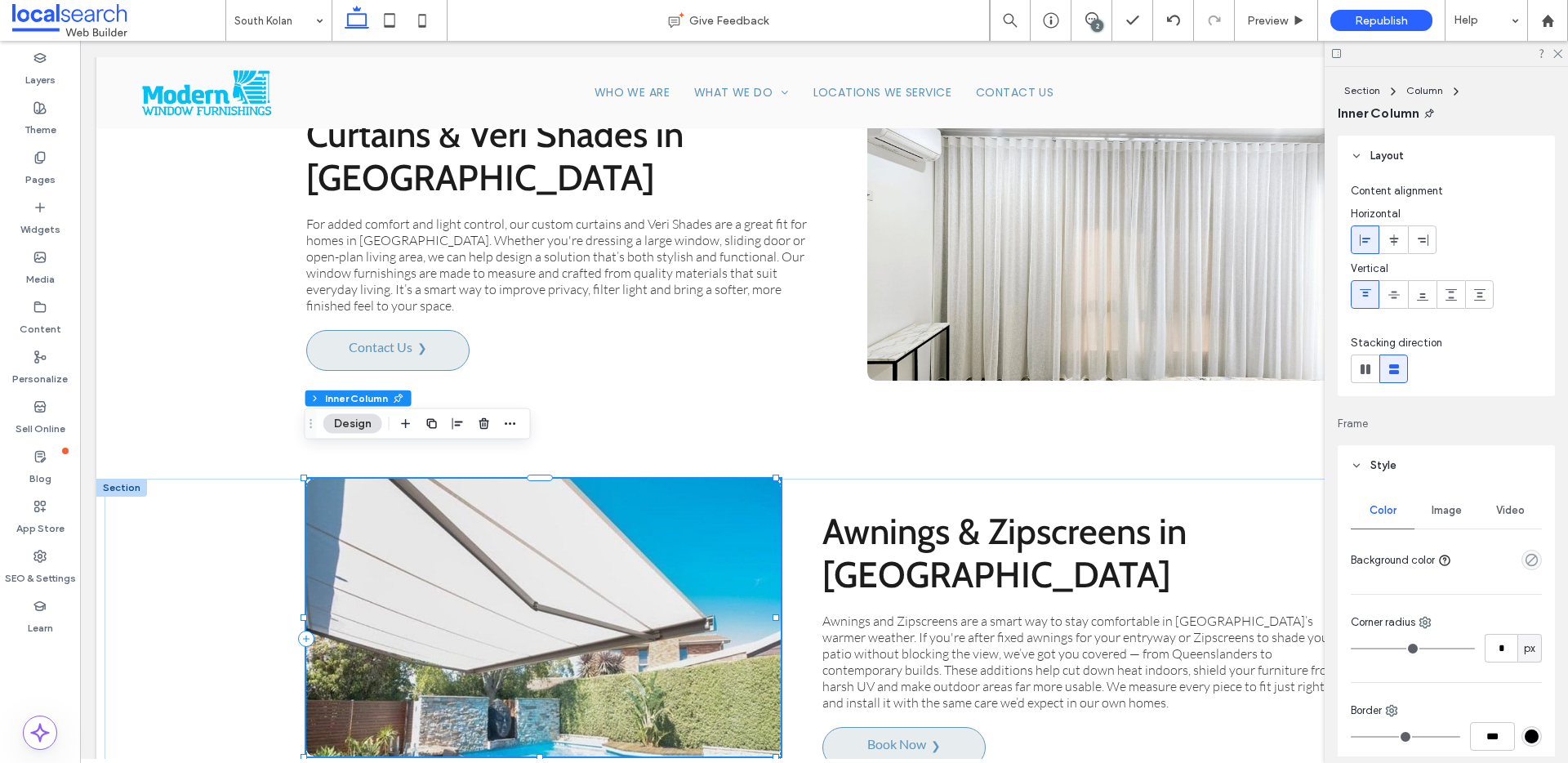
click at [661, 654] on link at bounding box center [542, 617] width 503 height 294
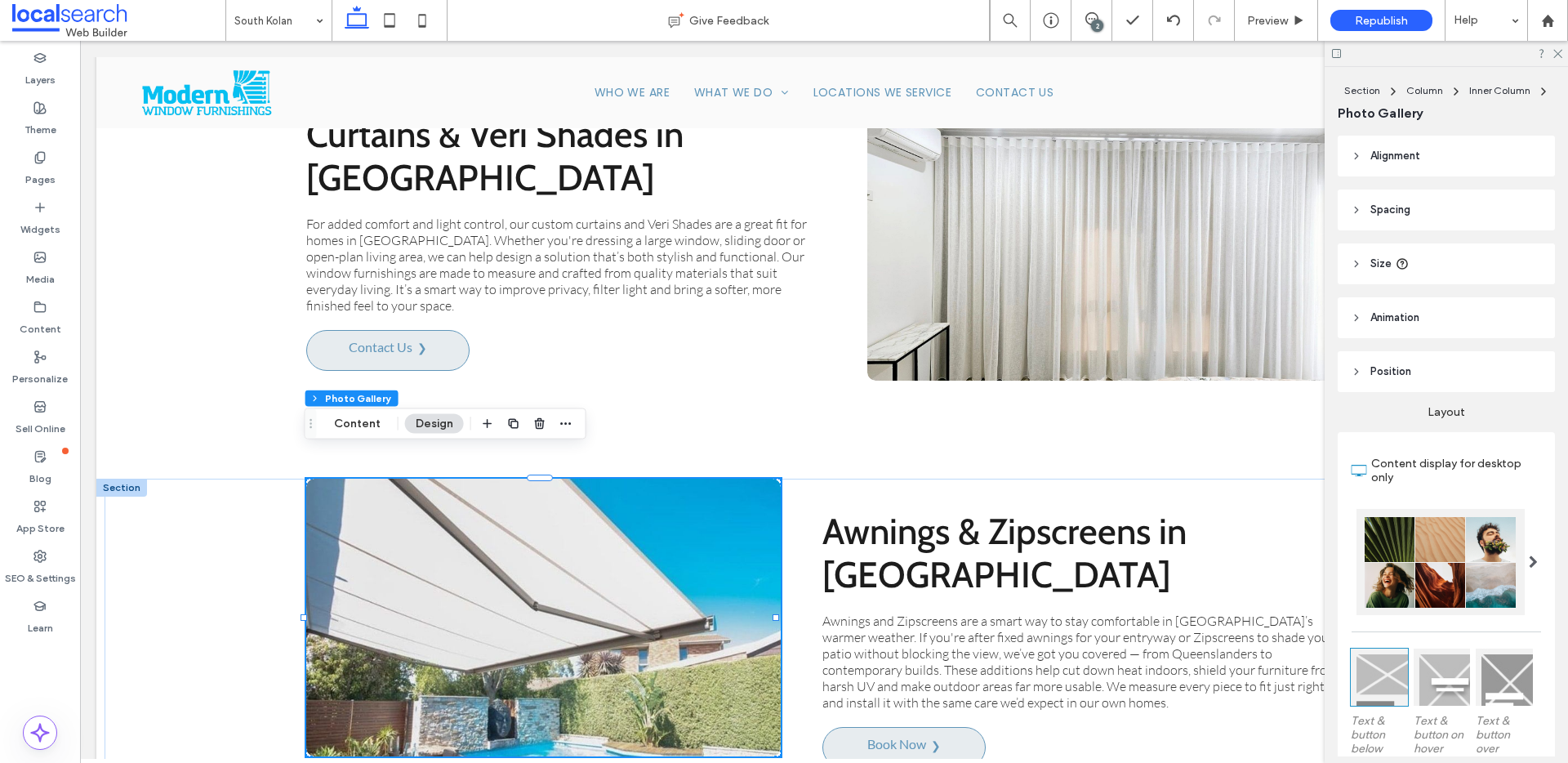
click at [530, 533] on link at bounding box center [542, 617] width 503 height 294
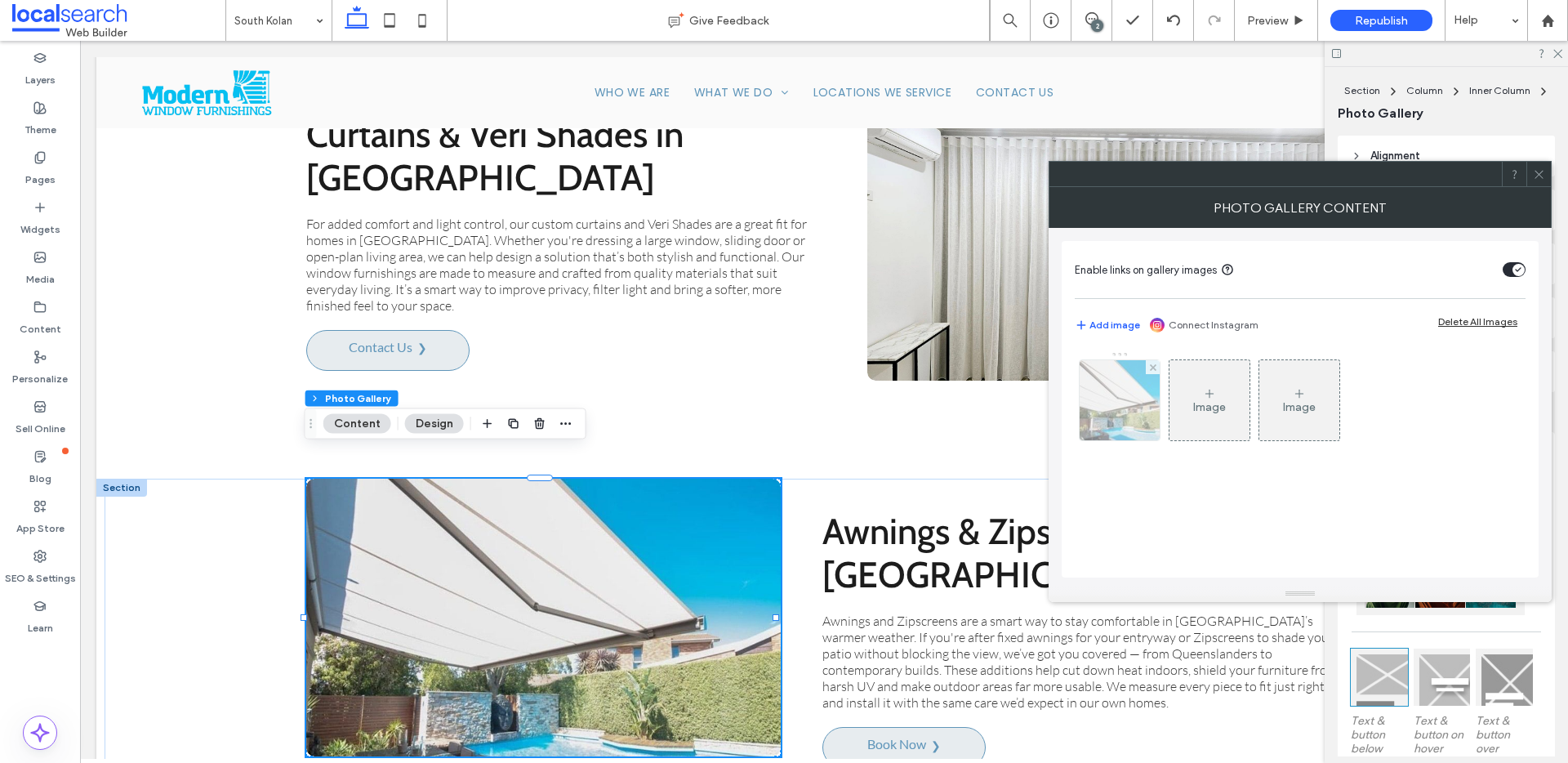
click at [1108, 419] on div at bounding box center [1120, 400] width 80 height 80
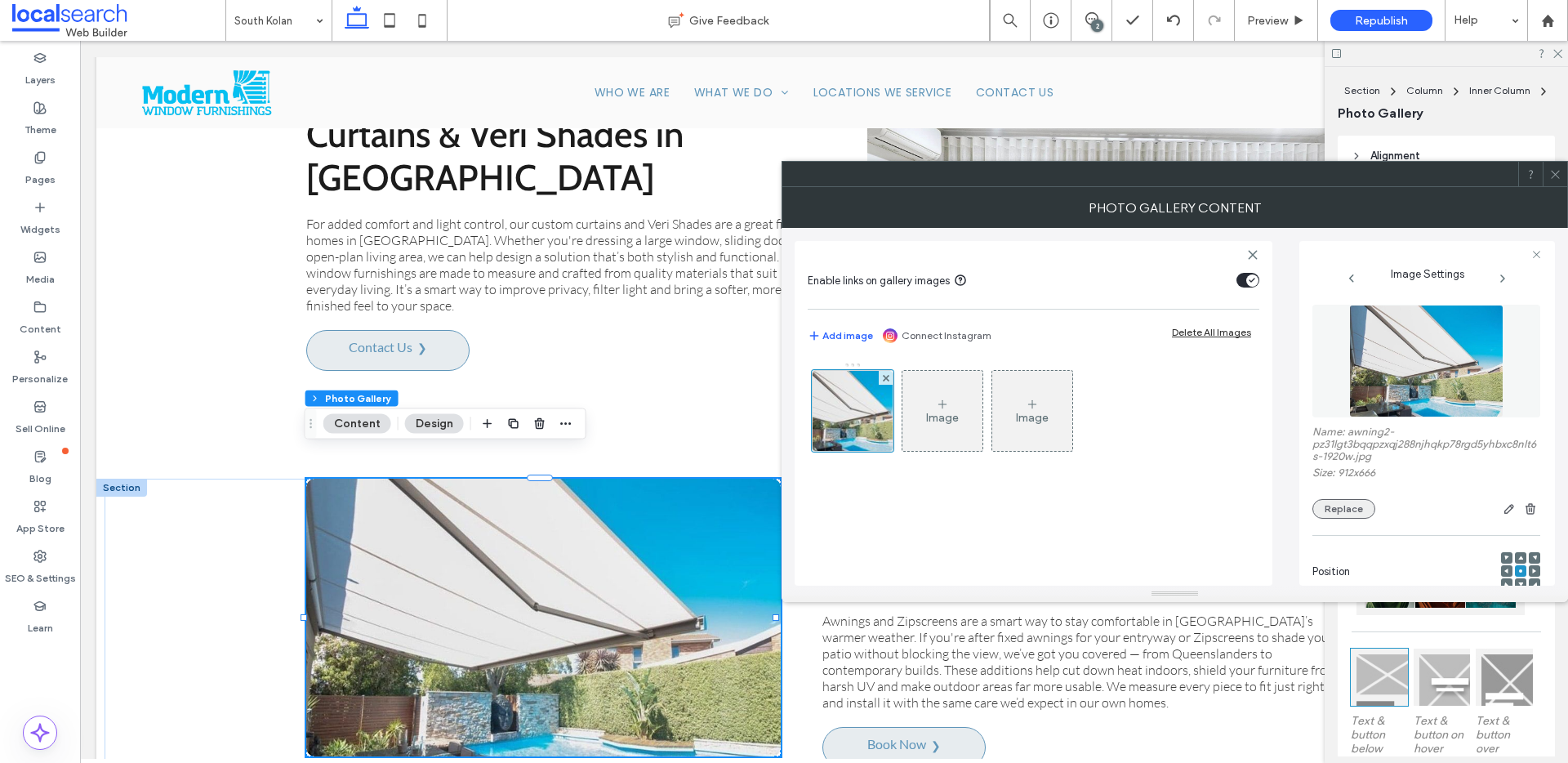
click at [1339, 504] on button "Replace" at bounding box center [1344, 509] width 63 height 20
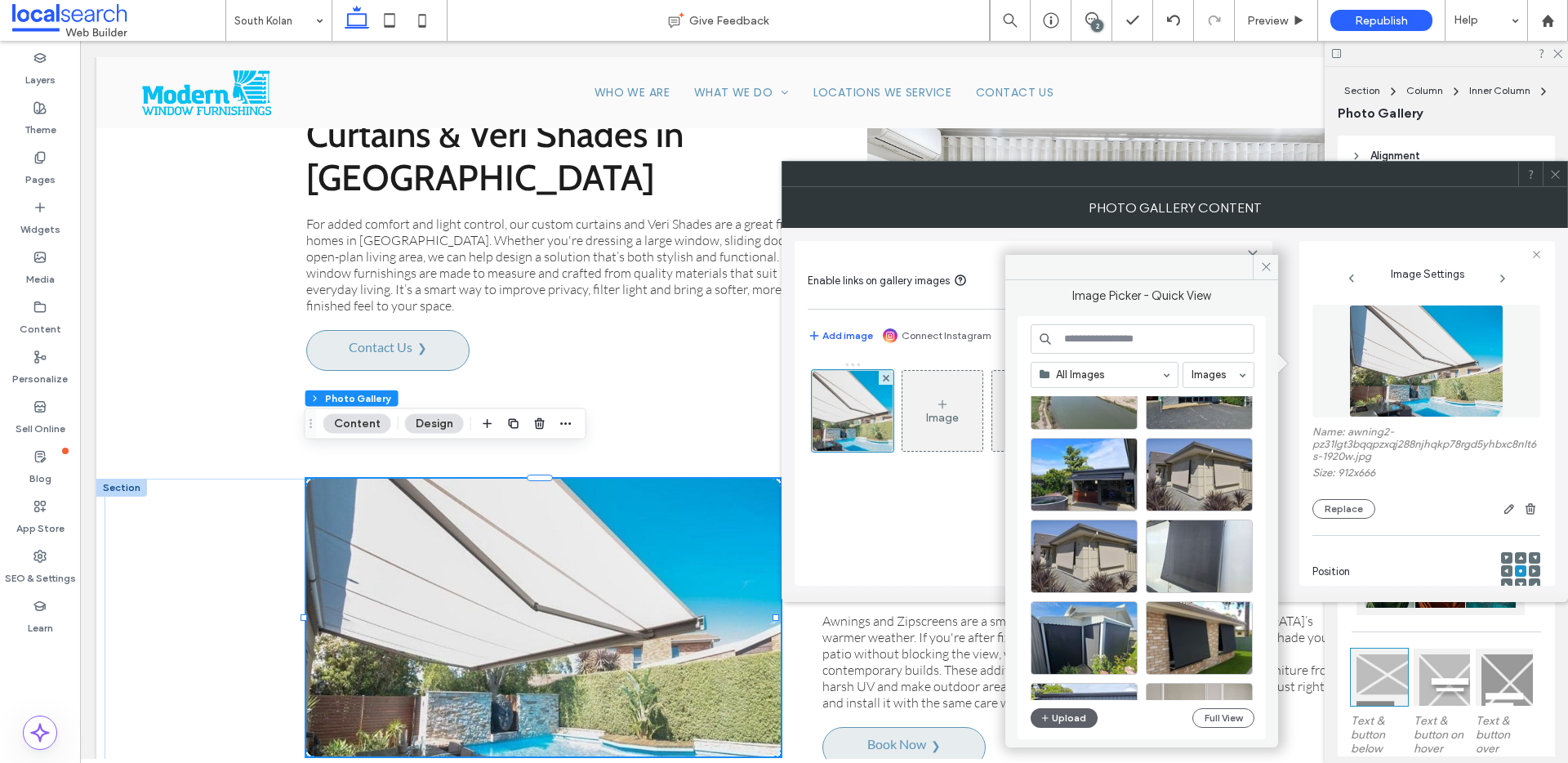
scroll to position [99, 0]
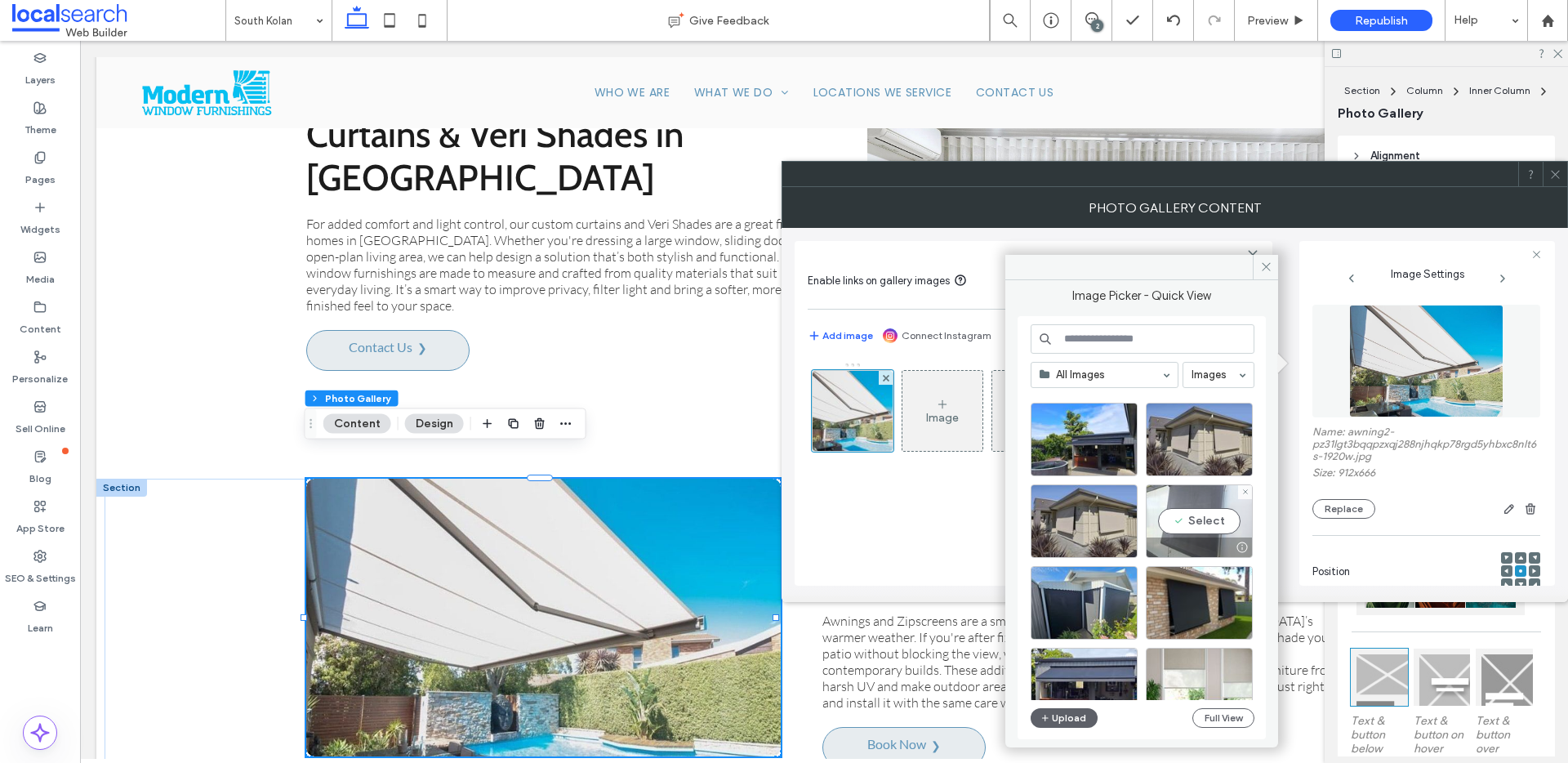
click at [1203, 516] on div "Select" at bounding box center [1199, 520] width 107 height 74
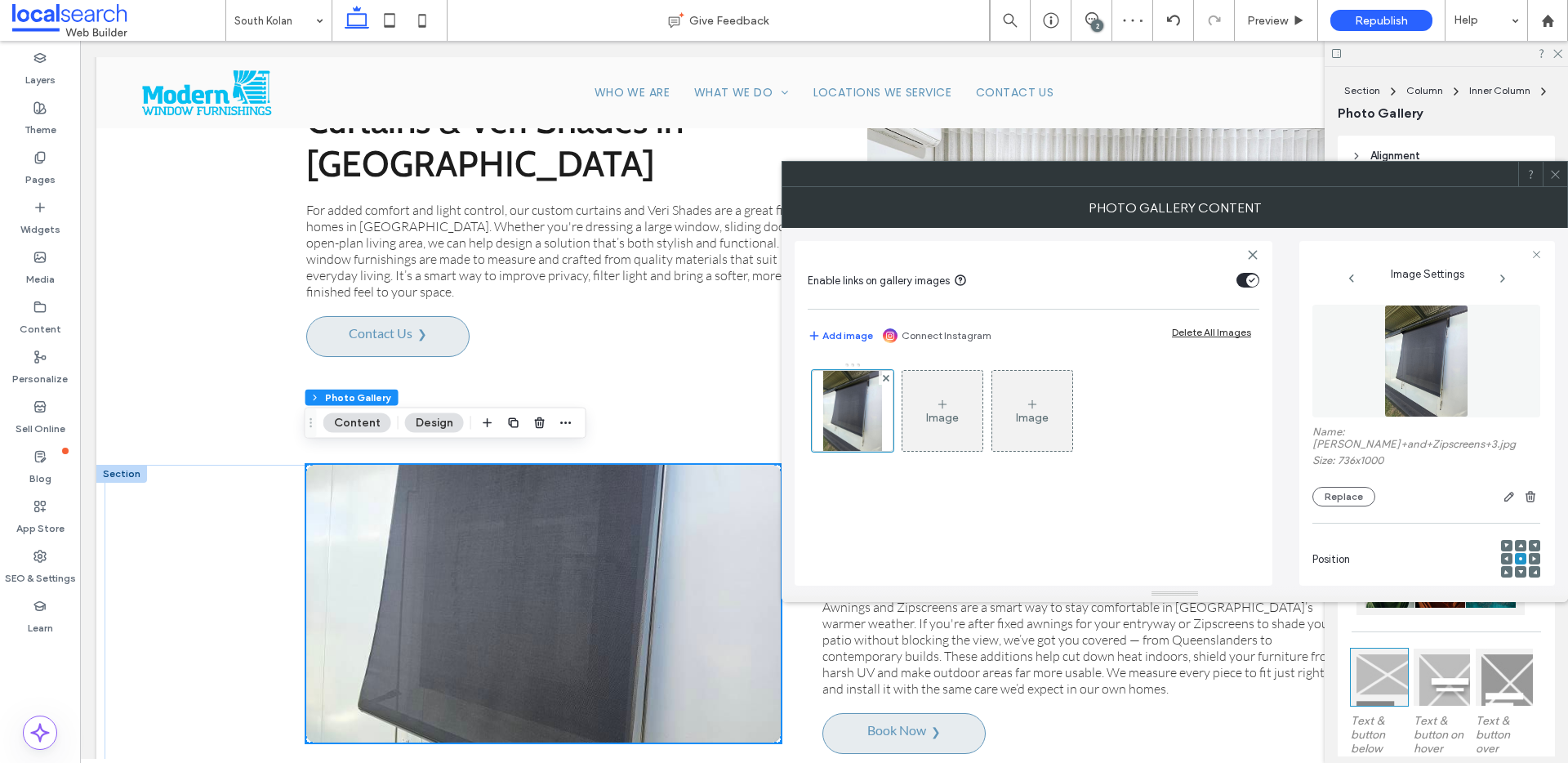
scroll to position [3998, 0]
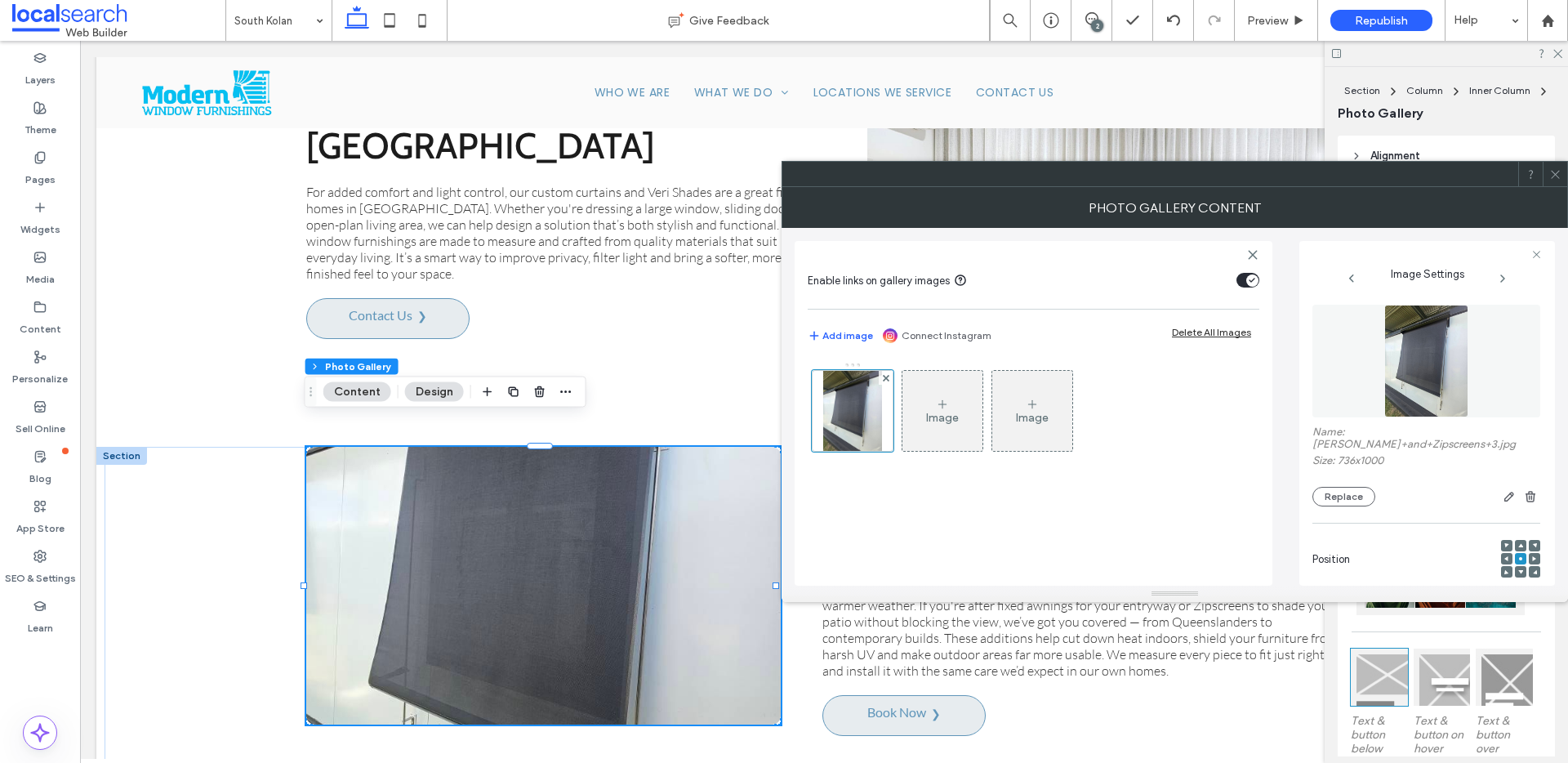
click at [1518, 570] on use at bounding box center [1520, 572] width 5 height 4
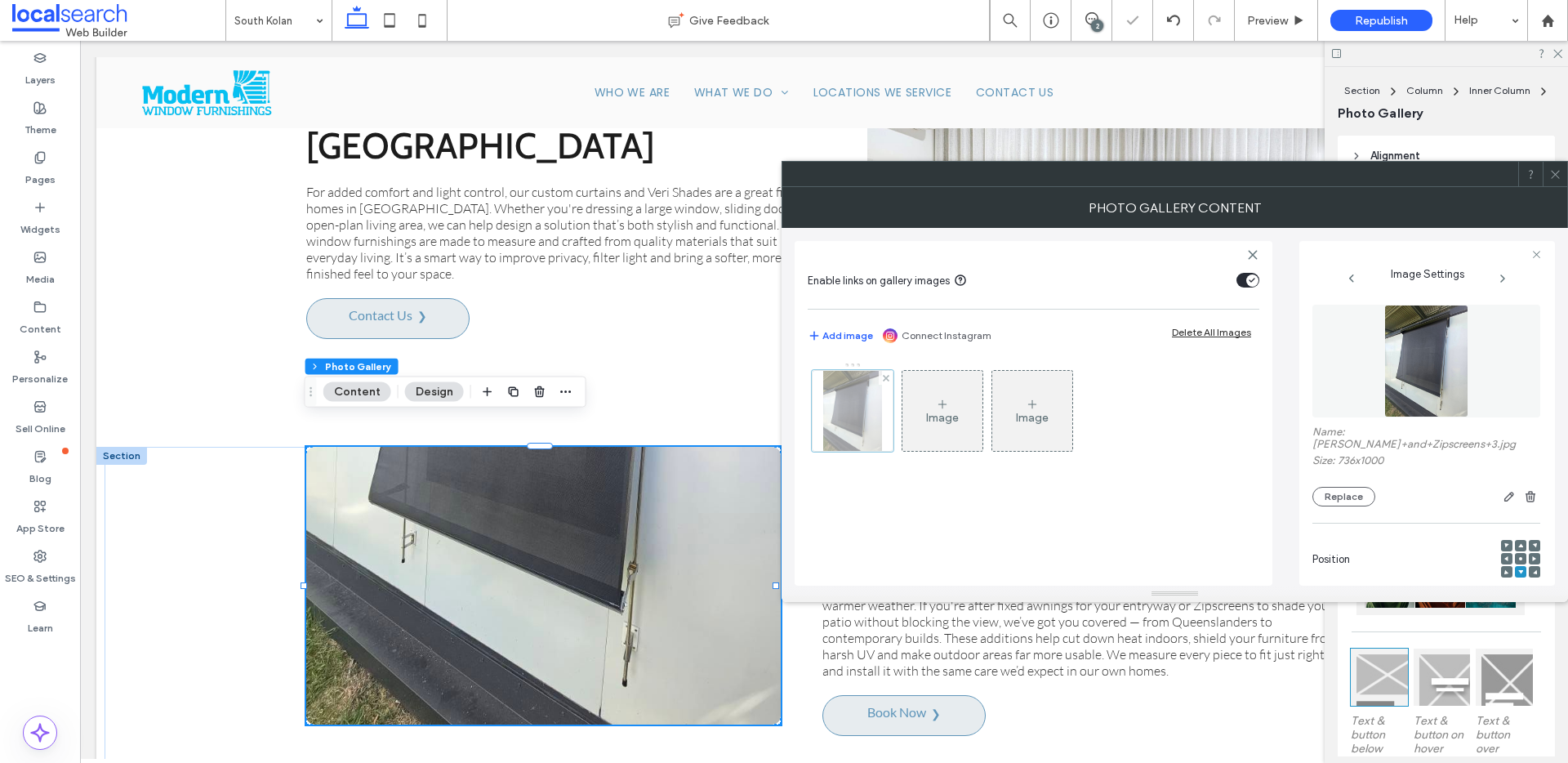
click at [868, 432] on div at bounding box center [853, 411] width 82 height 82
click at [1345, 487] on button "Replace" at bounding box center [1344, 497] width 63 height 20
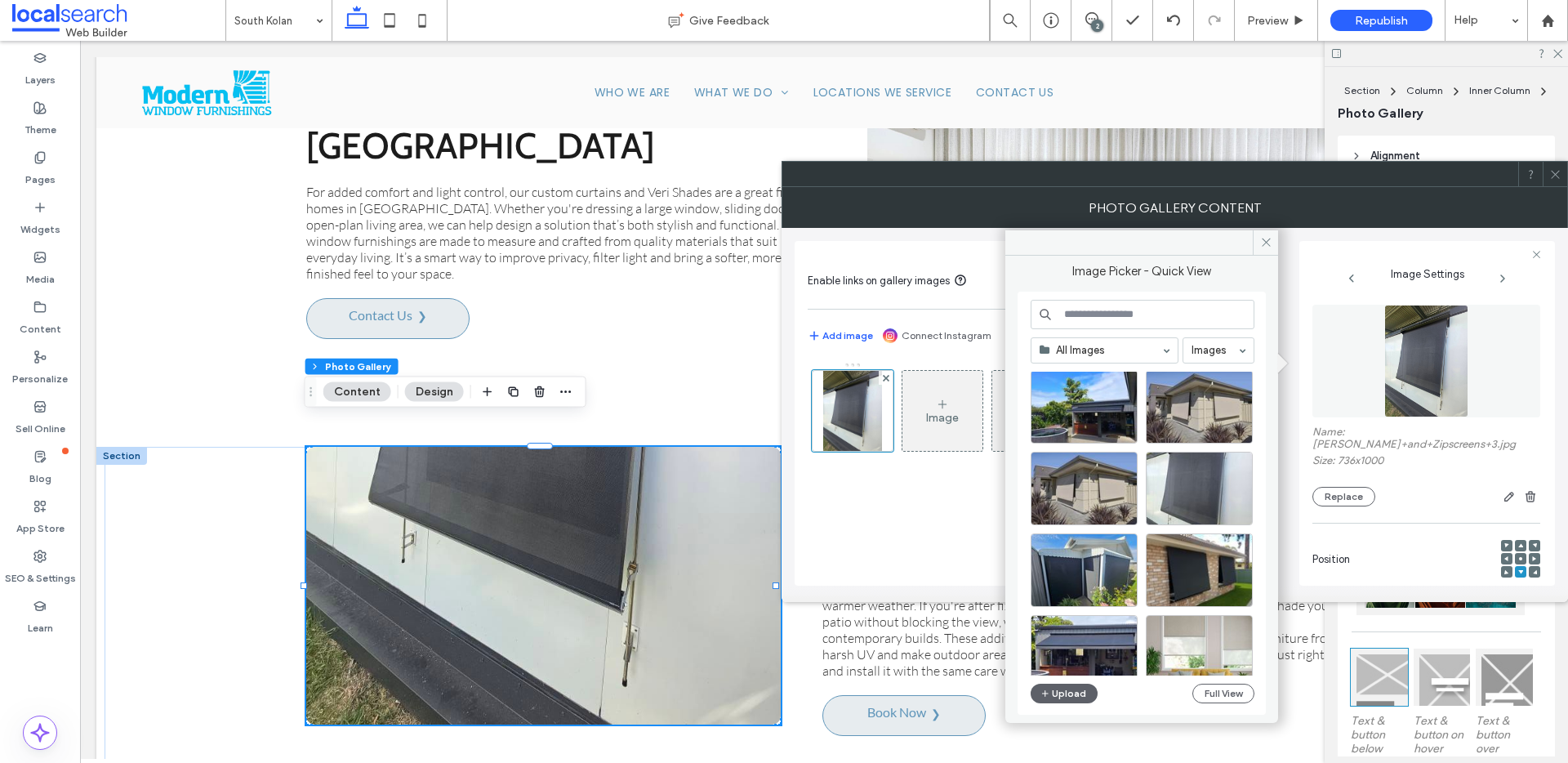
scroll to position [116, 0]
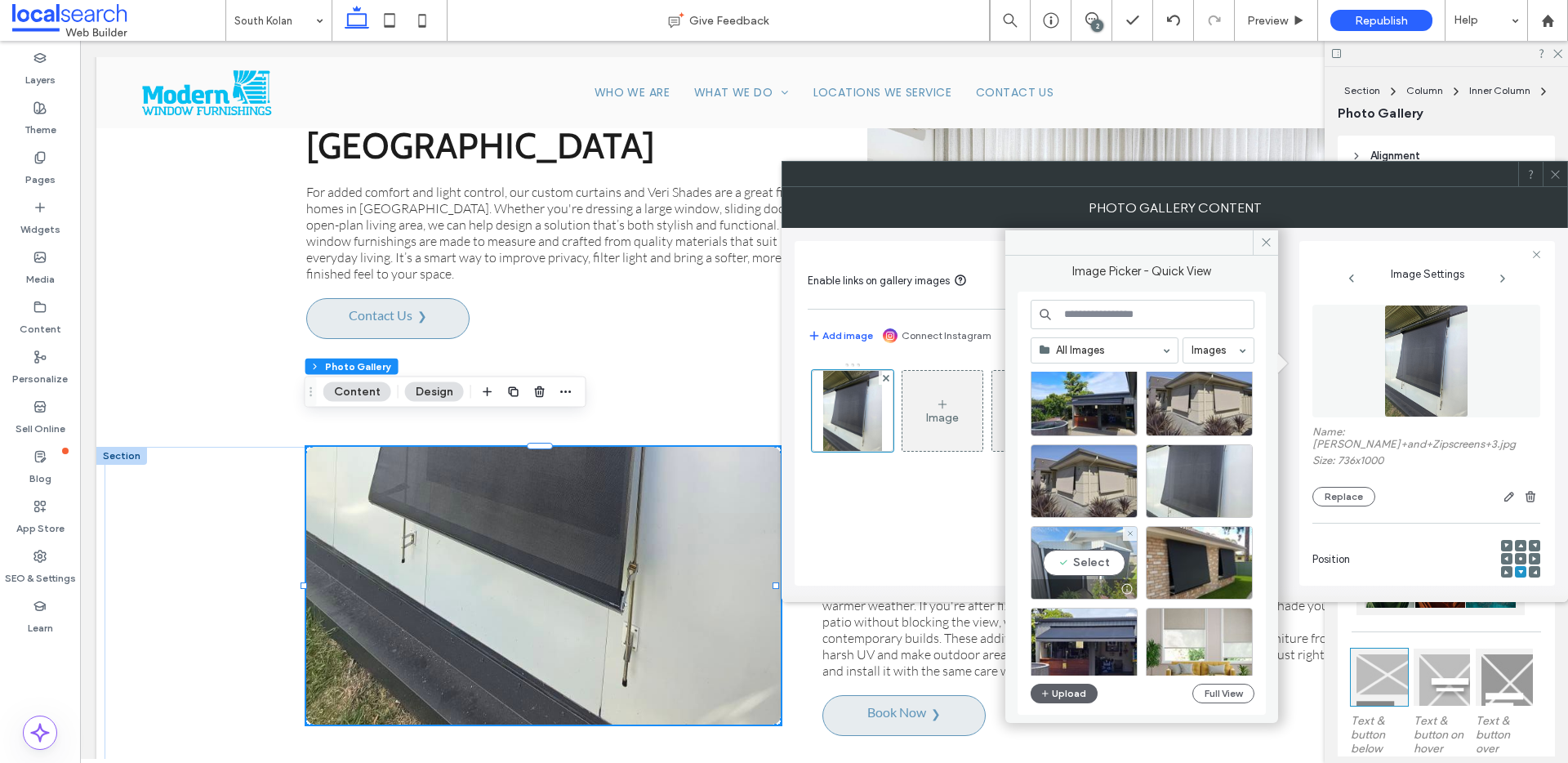
click at [1092, 569] on div "Select" at bounding box center [1084, 562] width 107 height 74
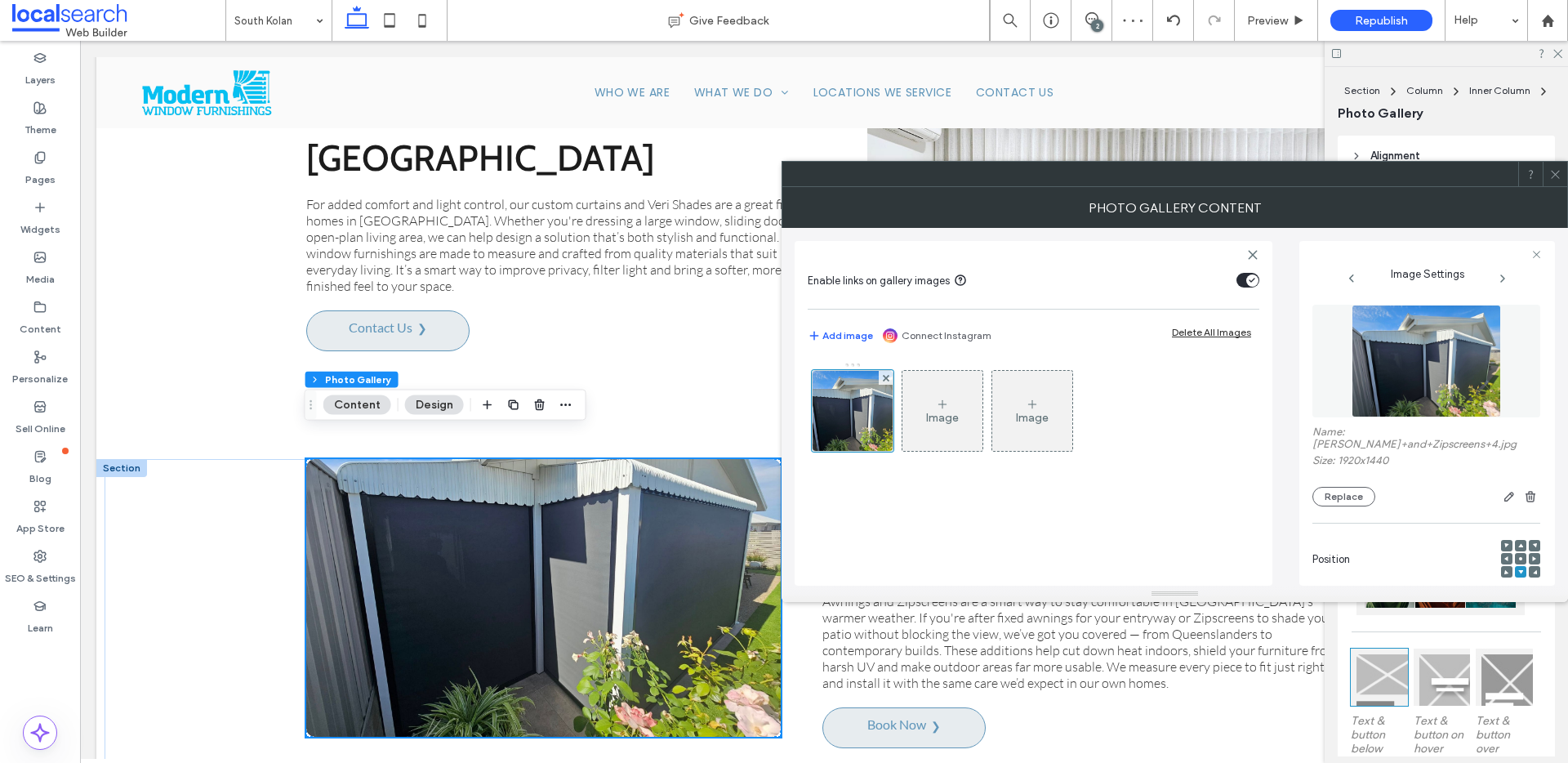
scroll to position [3985, 0]
click at [1558, 180] on span at bounding box center [1555, 174] width 12 height 25
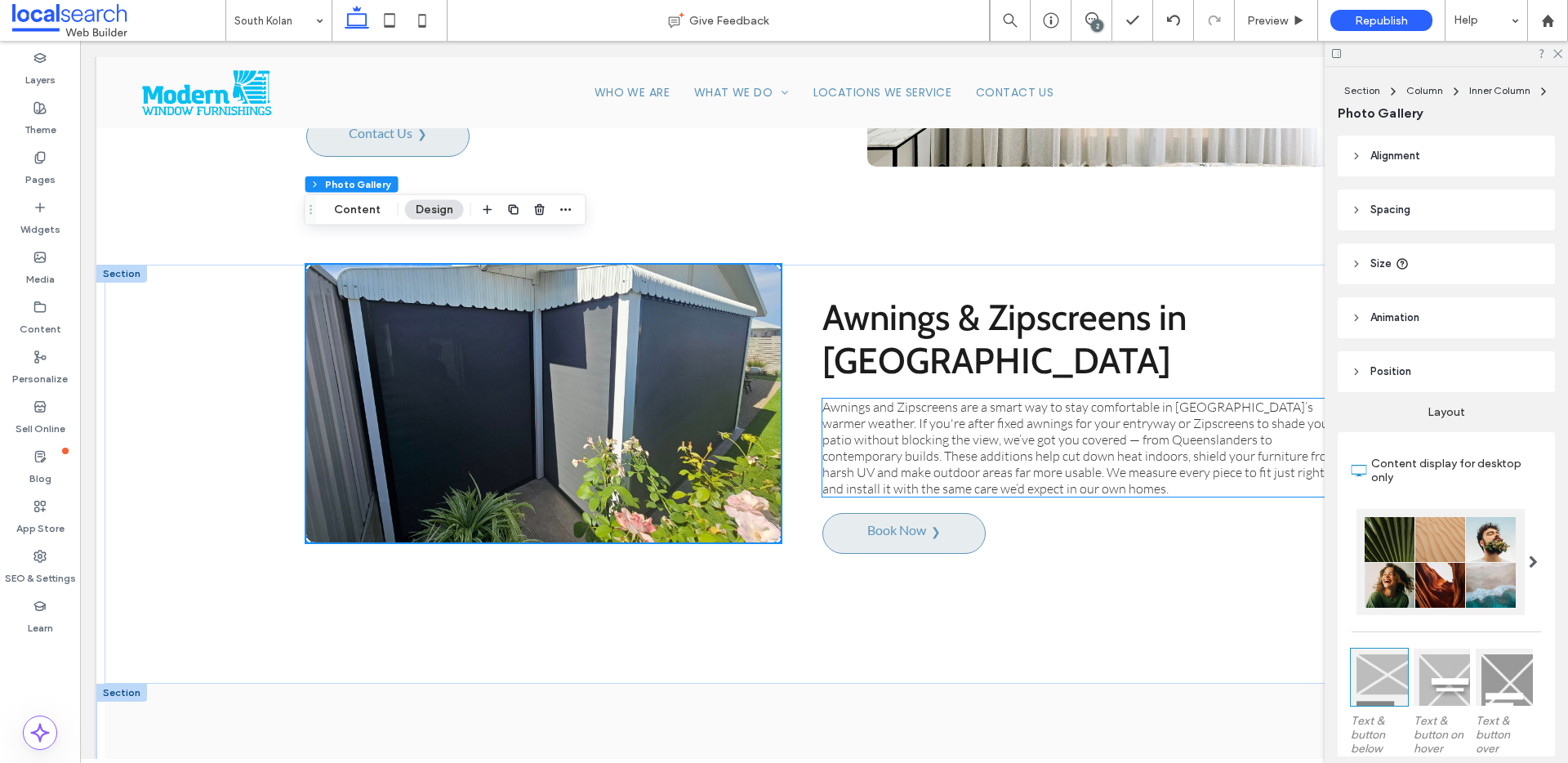
scroll to position [4396, 0]
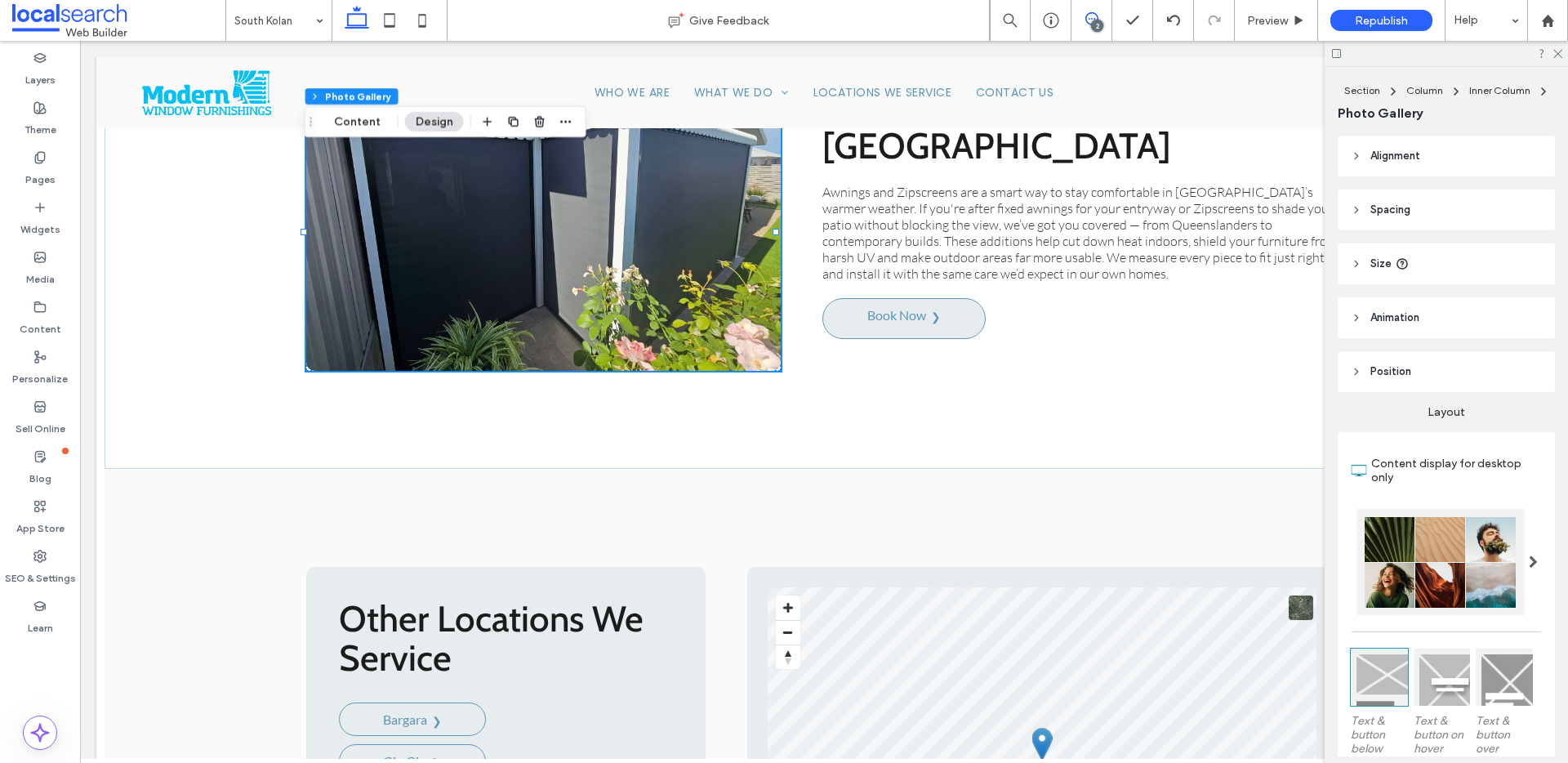
click at [1097, 12] on icon at bounding box center [1092, 19] width 13 height 13
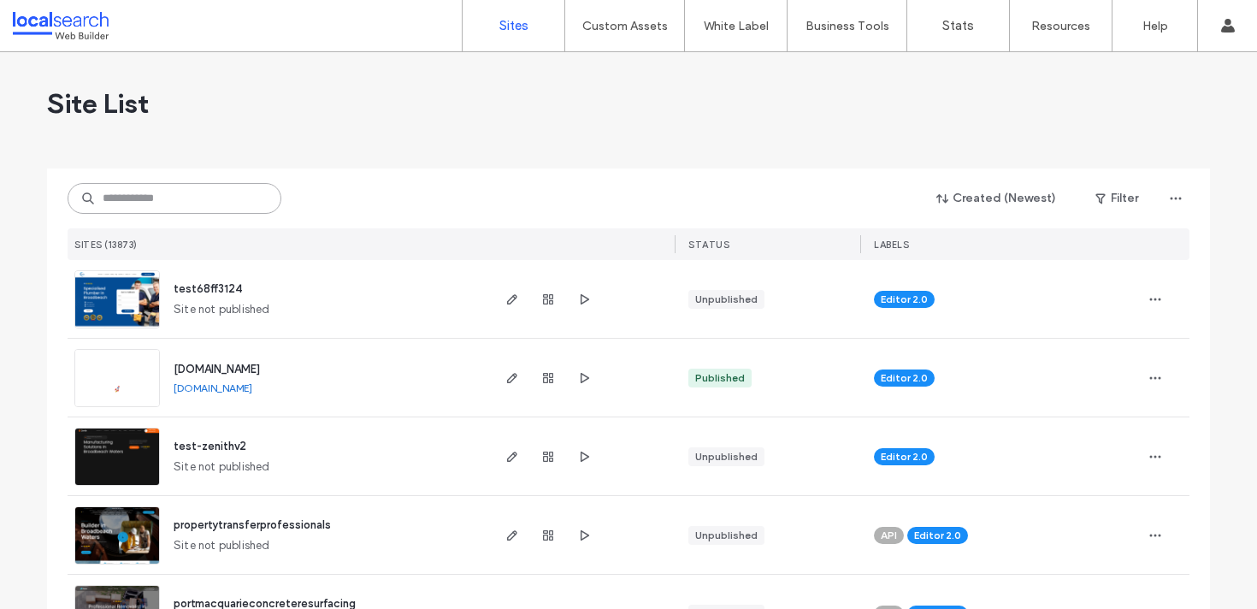
click at [190, 198] on input at bounding box center [175, 198] width 214 height 31
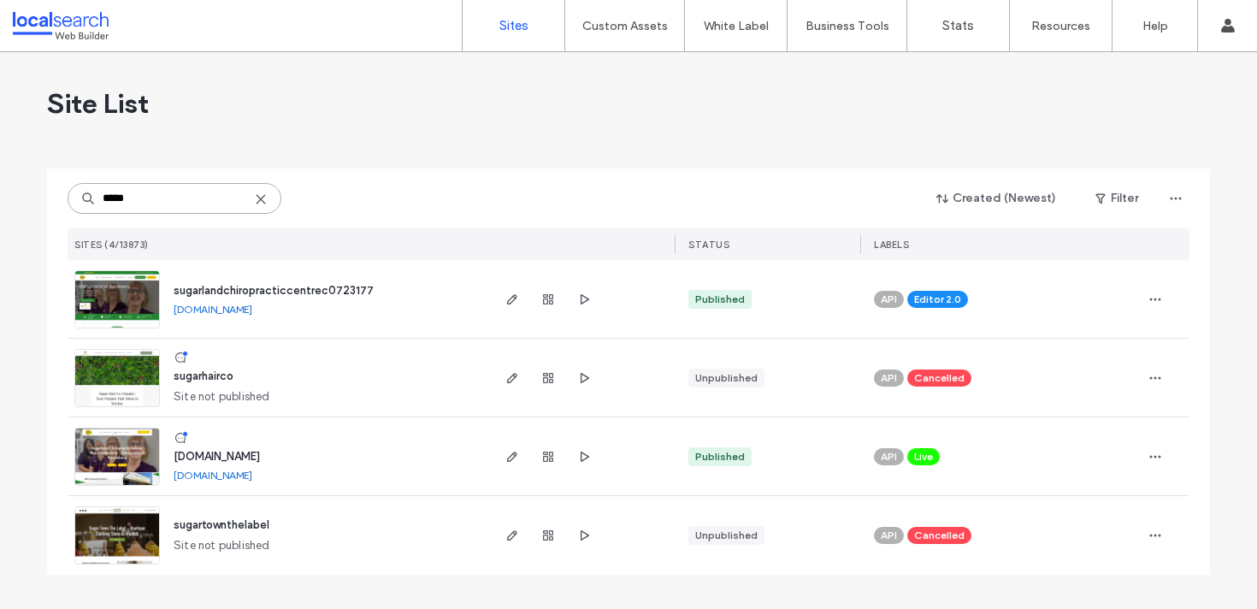
type input "*****"
click at [110, 305] on img at bounding box center [117, 329] width 84 height 116
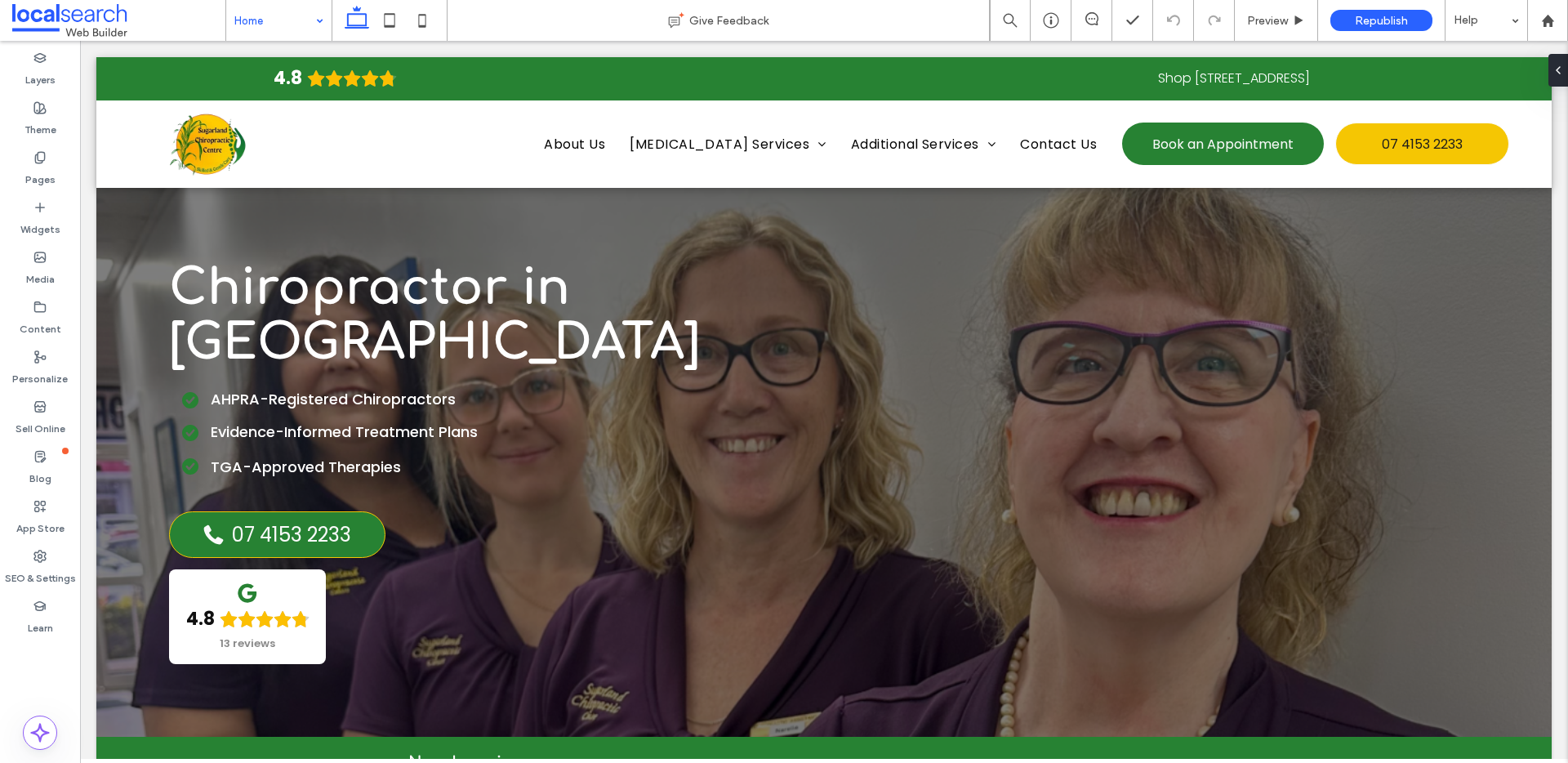
click at [267, 11] on input at bounding box center [274, 20] width 81 height 41
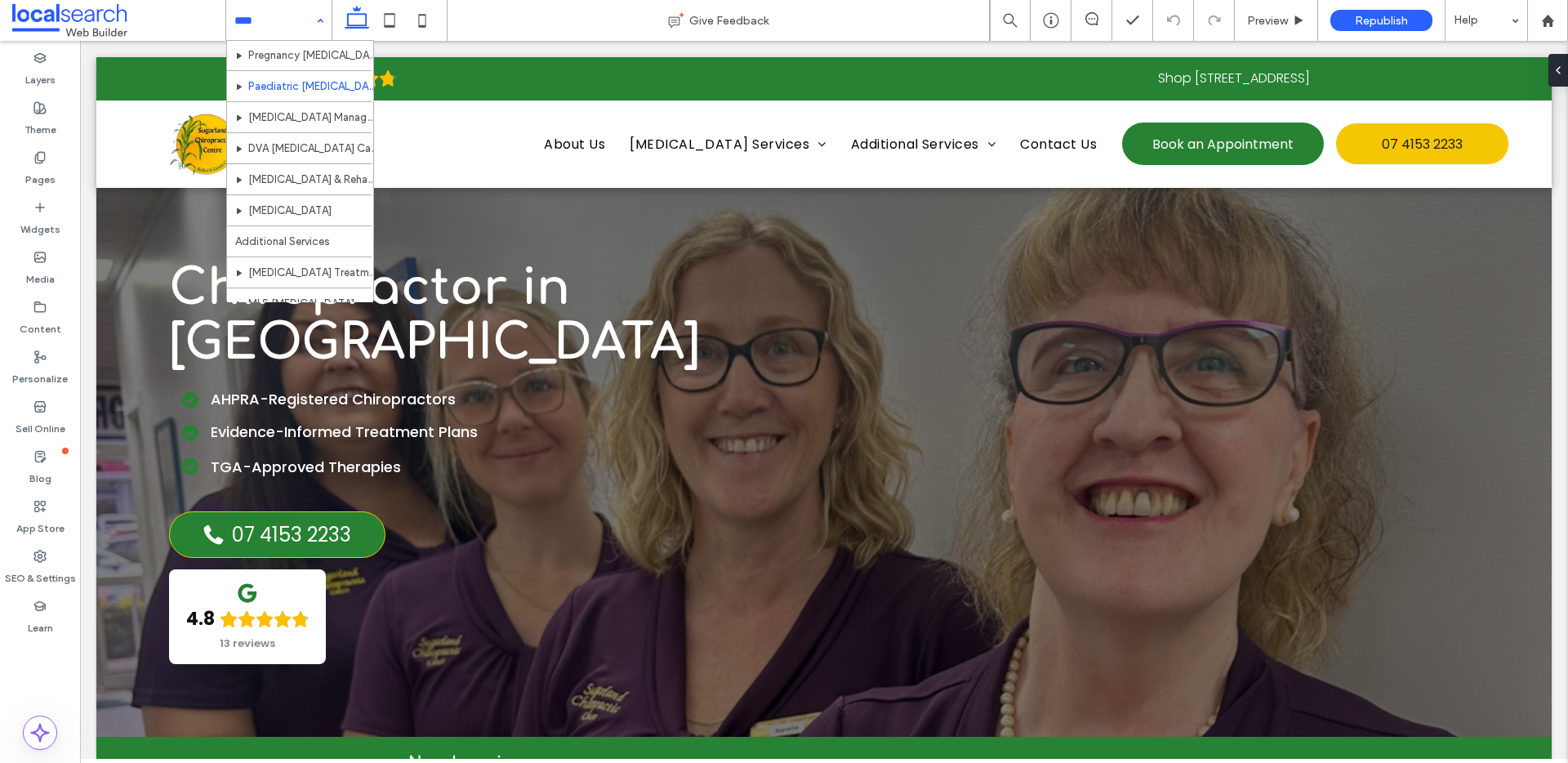
scroll to position [59, 0]
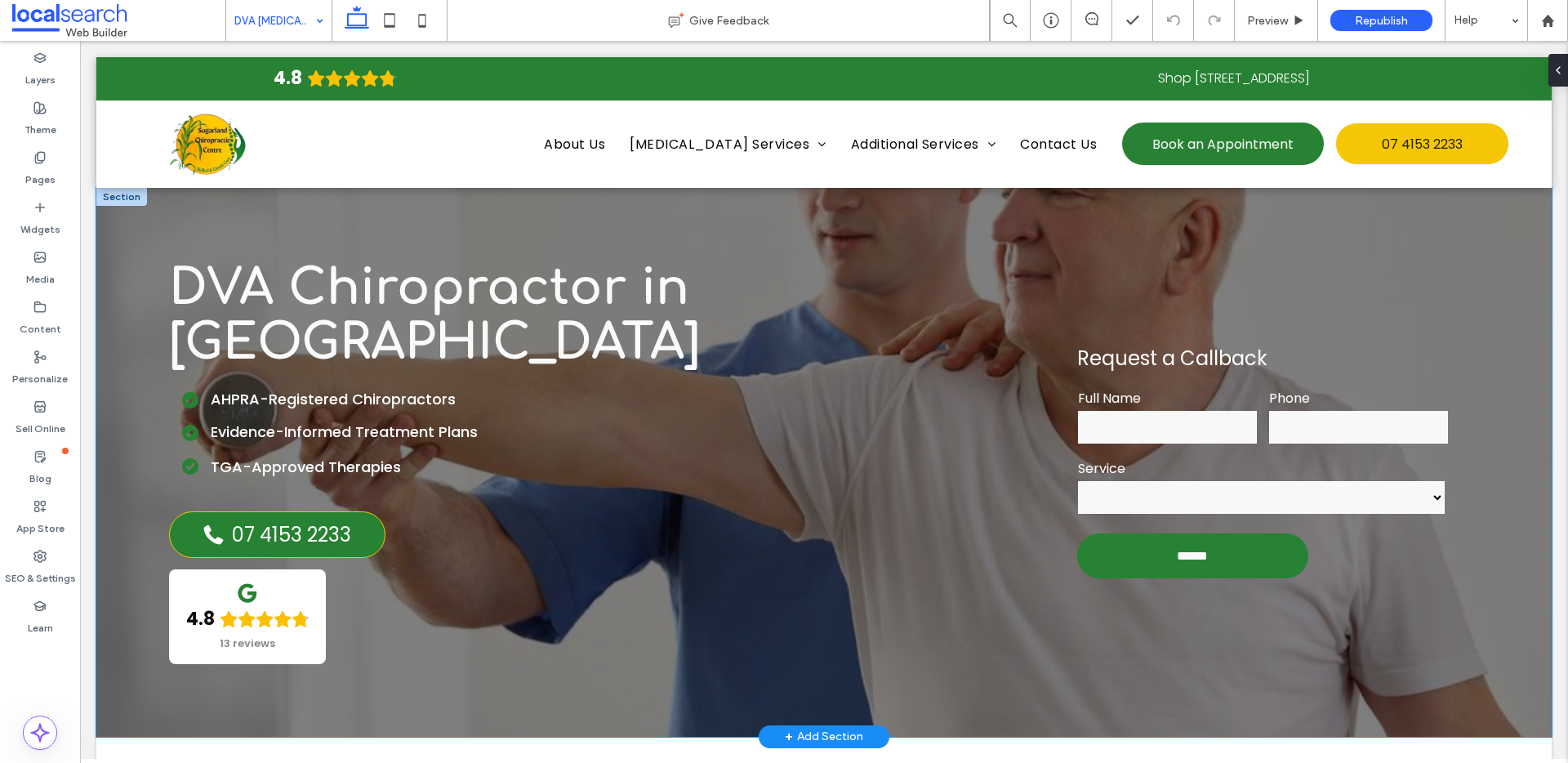
click at [281, 704] on div "**********" at bounding box center [824, 462] width 1455 height 549
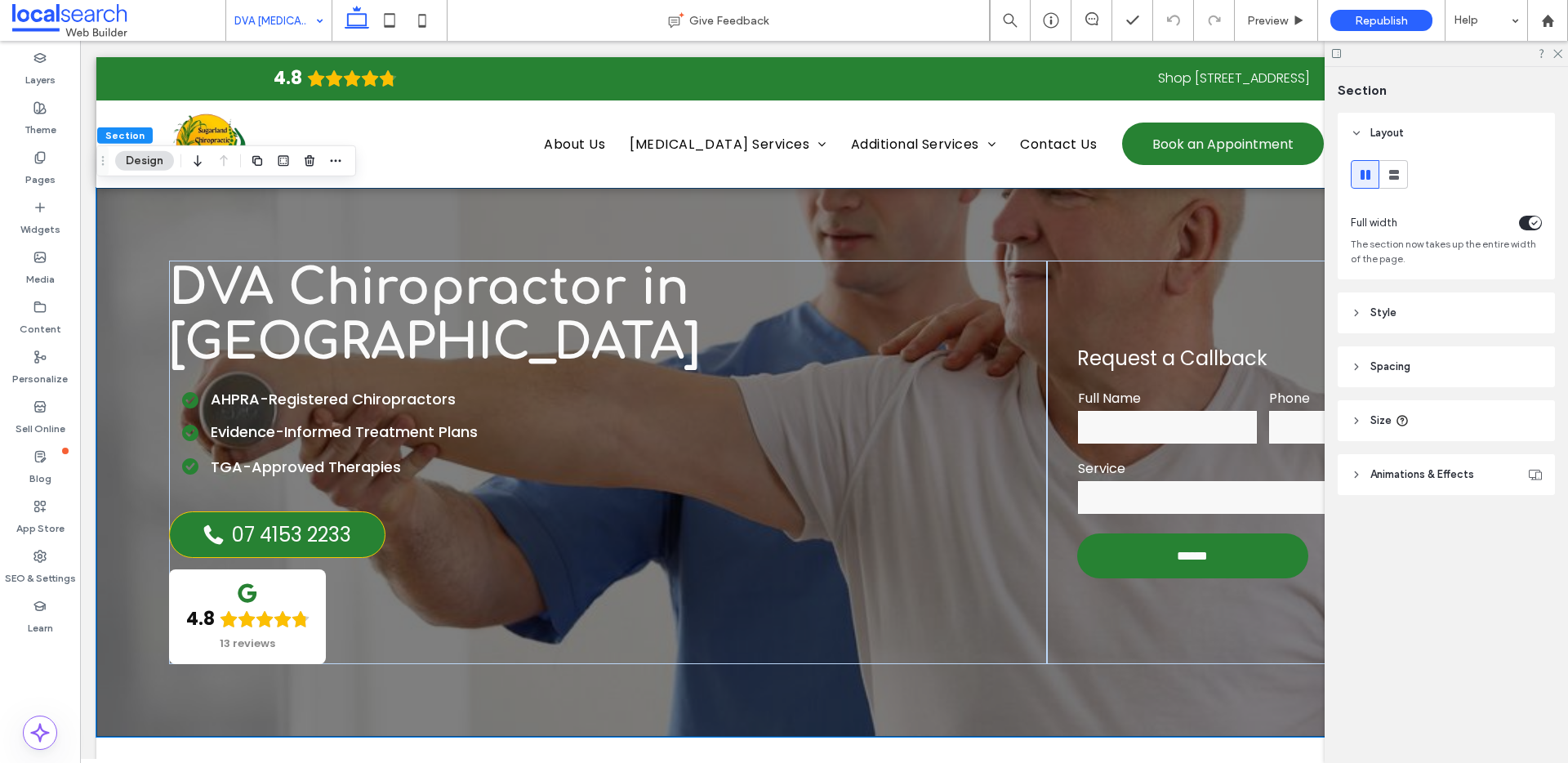
click at [1432, 304] on header "Style" at bounding box center [1446, 312] width 217 height 41
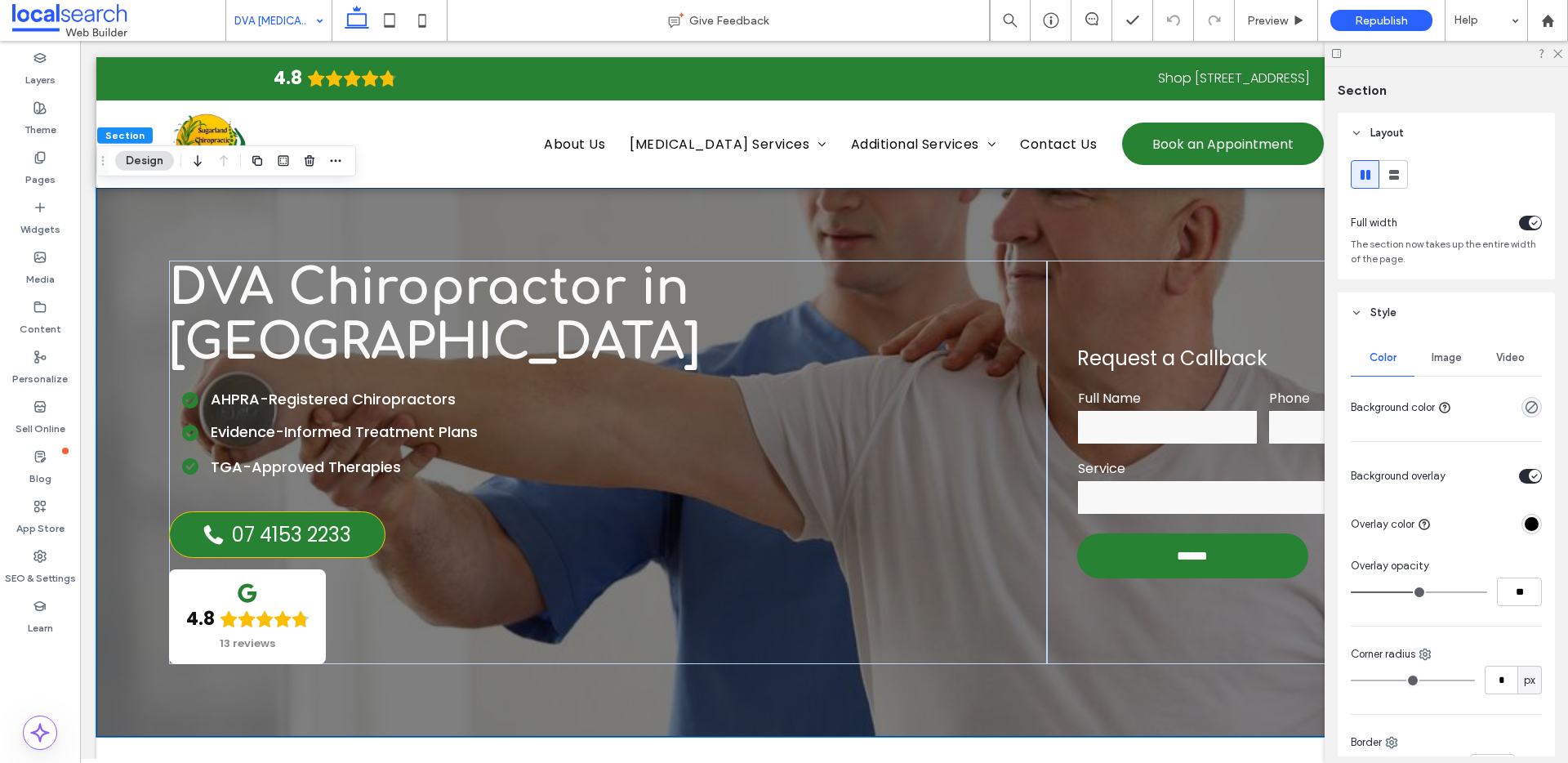
click at [1455, 345] on div "Image" at bounding box center [1446, 358] width 64 height 36
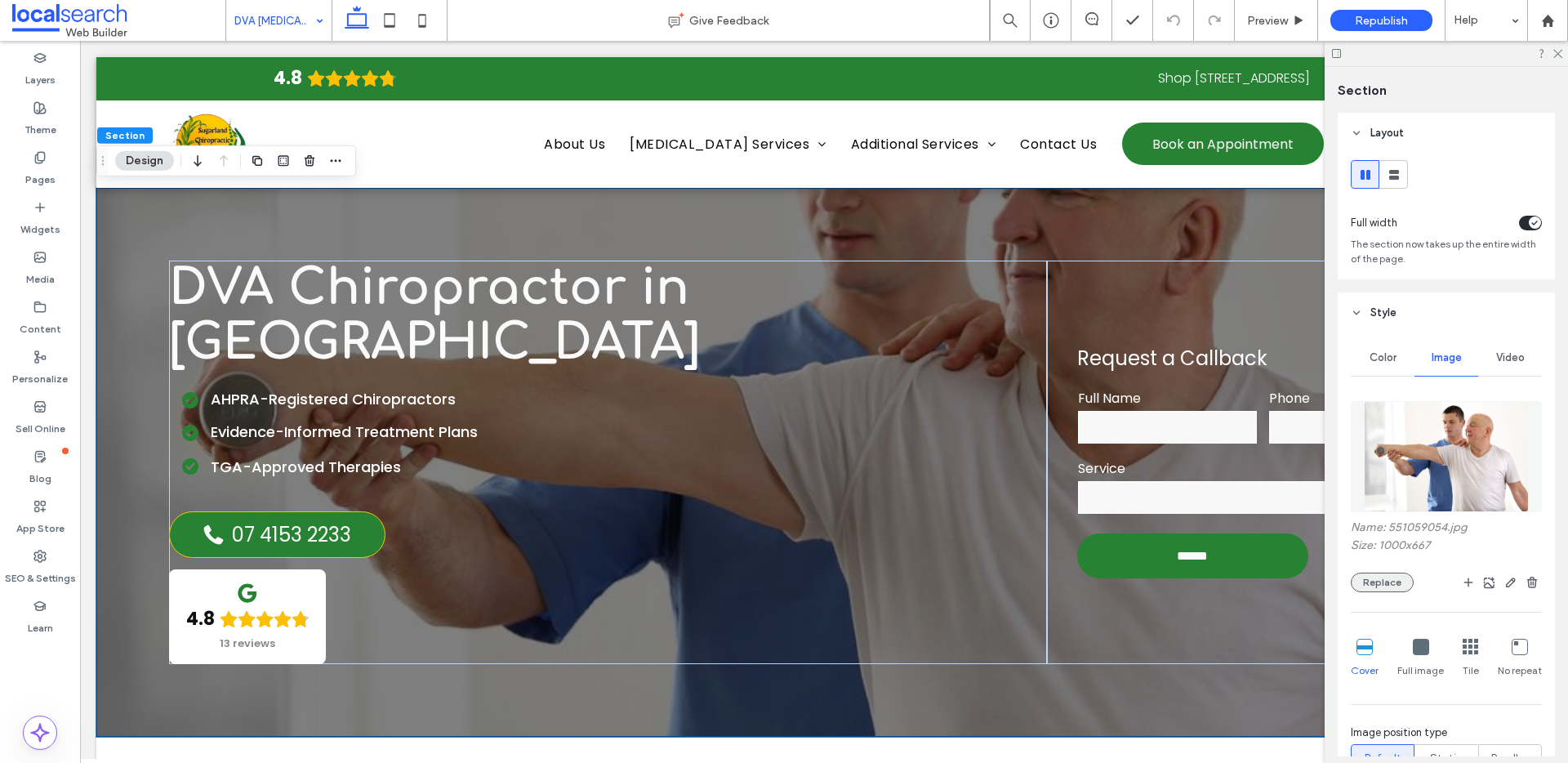
click at [1374, 572] on button "Replace" at bounding box center [1382, 582] width 63 height 20
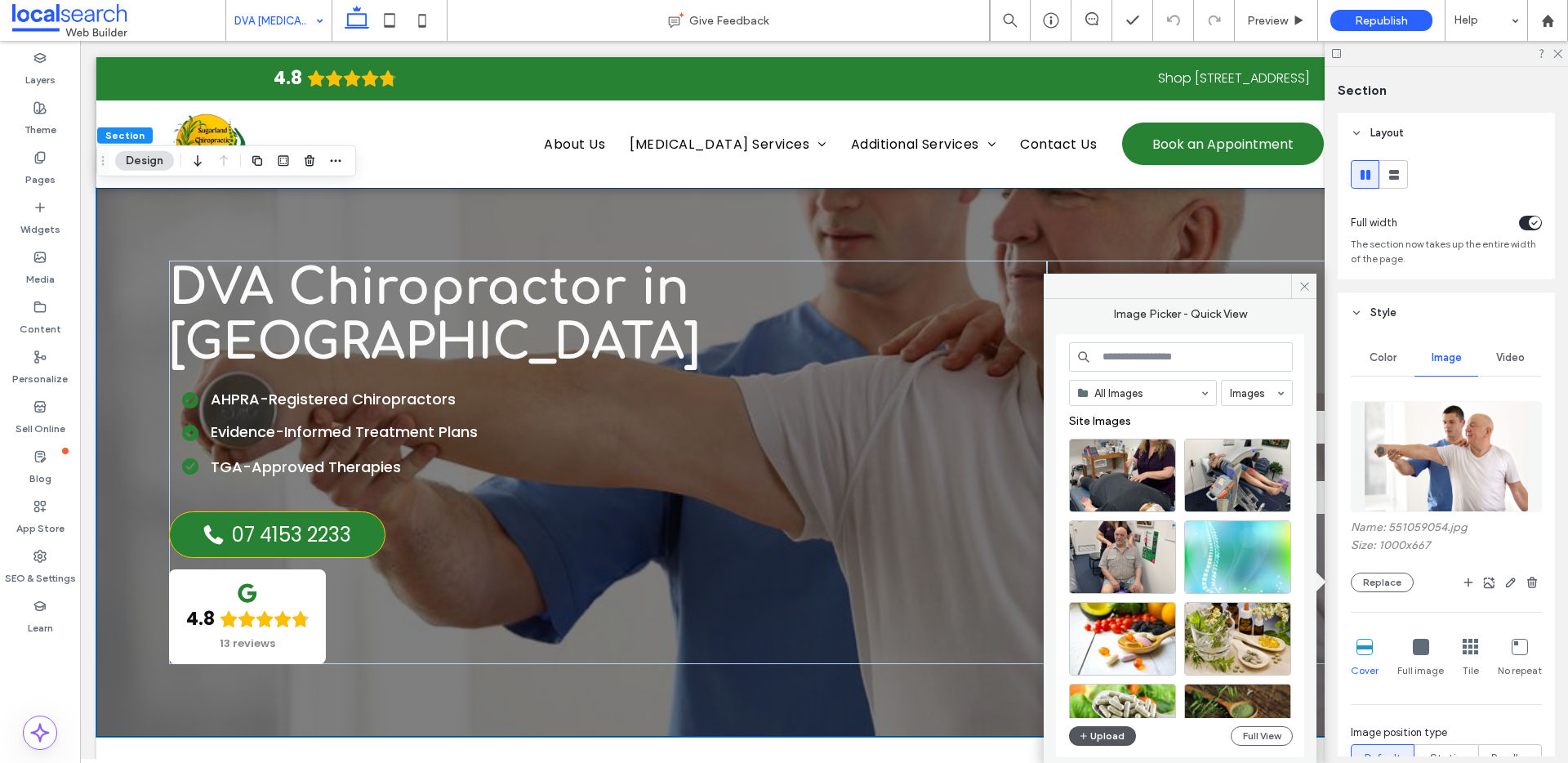
click at [1102, 745] on button "Upload" at bounding box center [1102, 735] width 67 height 20
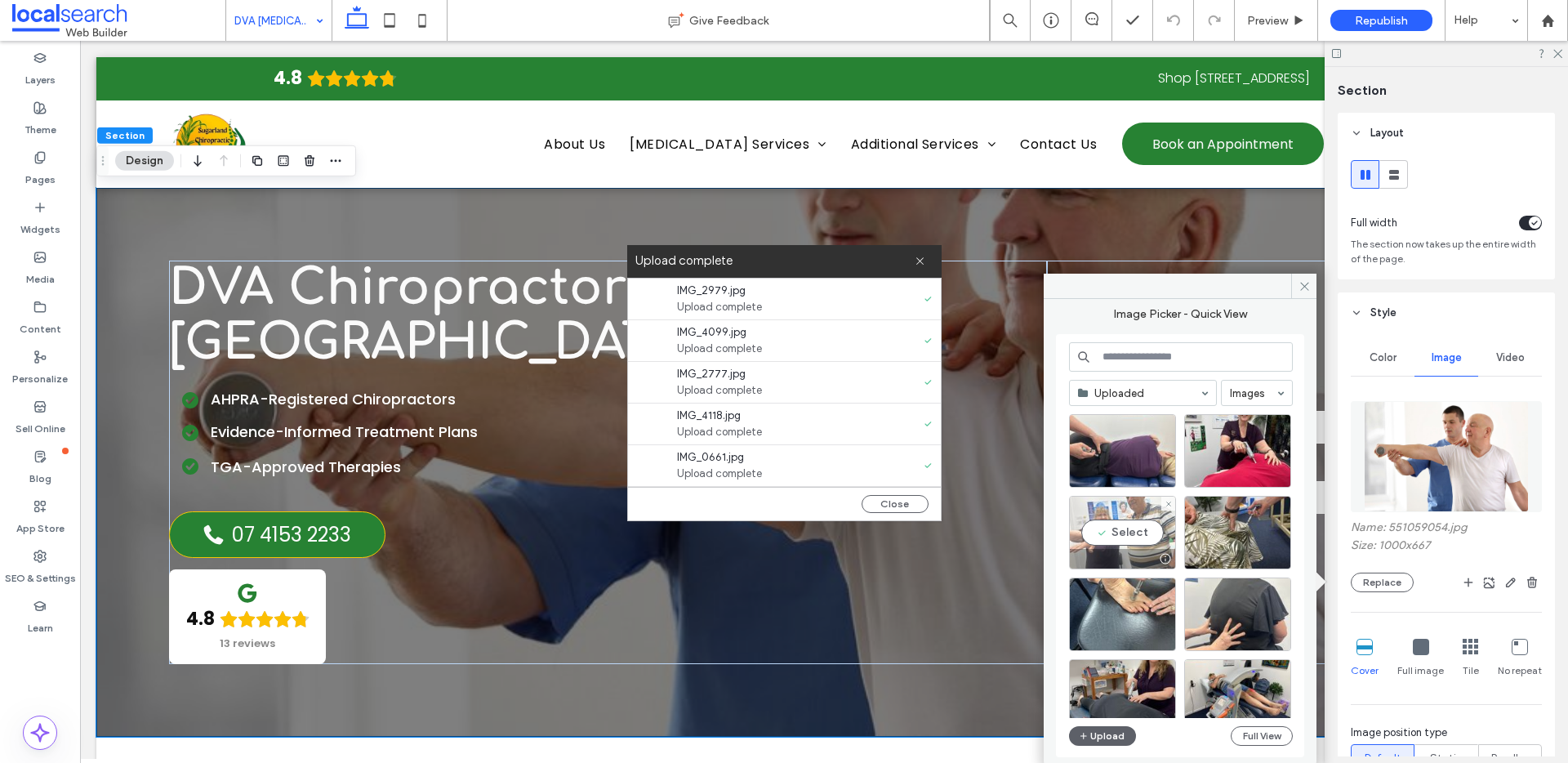
click at [1136, 533] on div "Select" at bounding box center [1122, 532] width 107 height 74
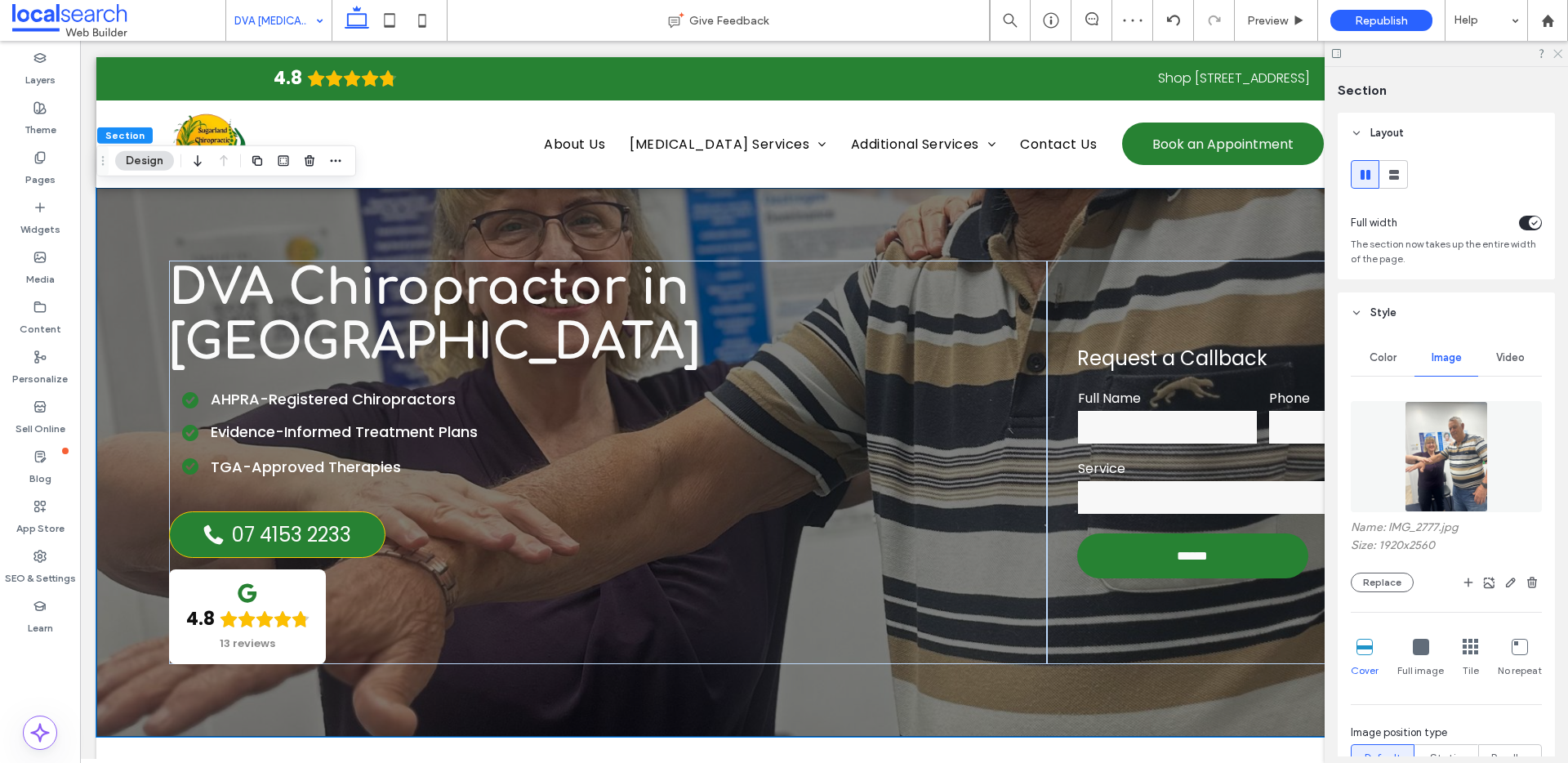
click at [1554, 52] on icon at bounding box center [1557, 53] width 11 height 11
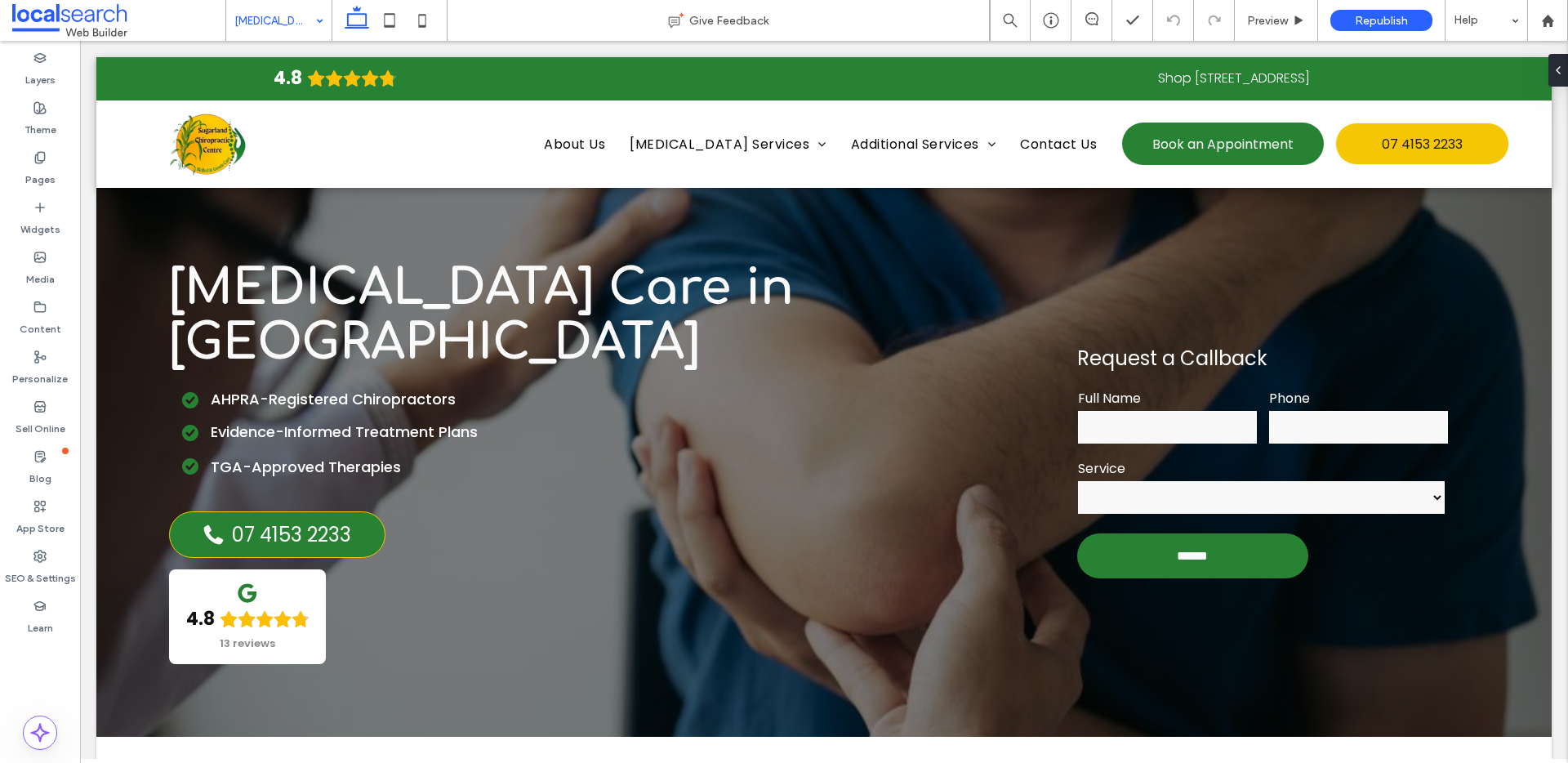
click at [285, 3] on input at bounding box center [274, 20] width 81 height 41
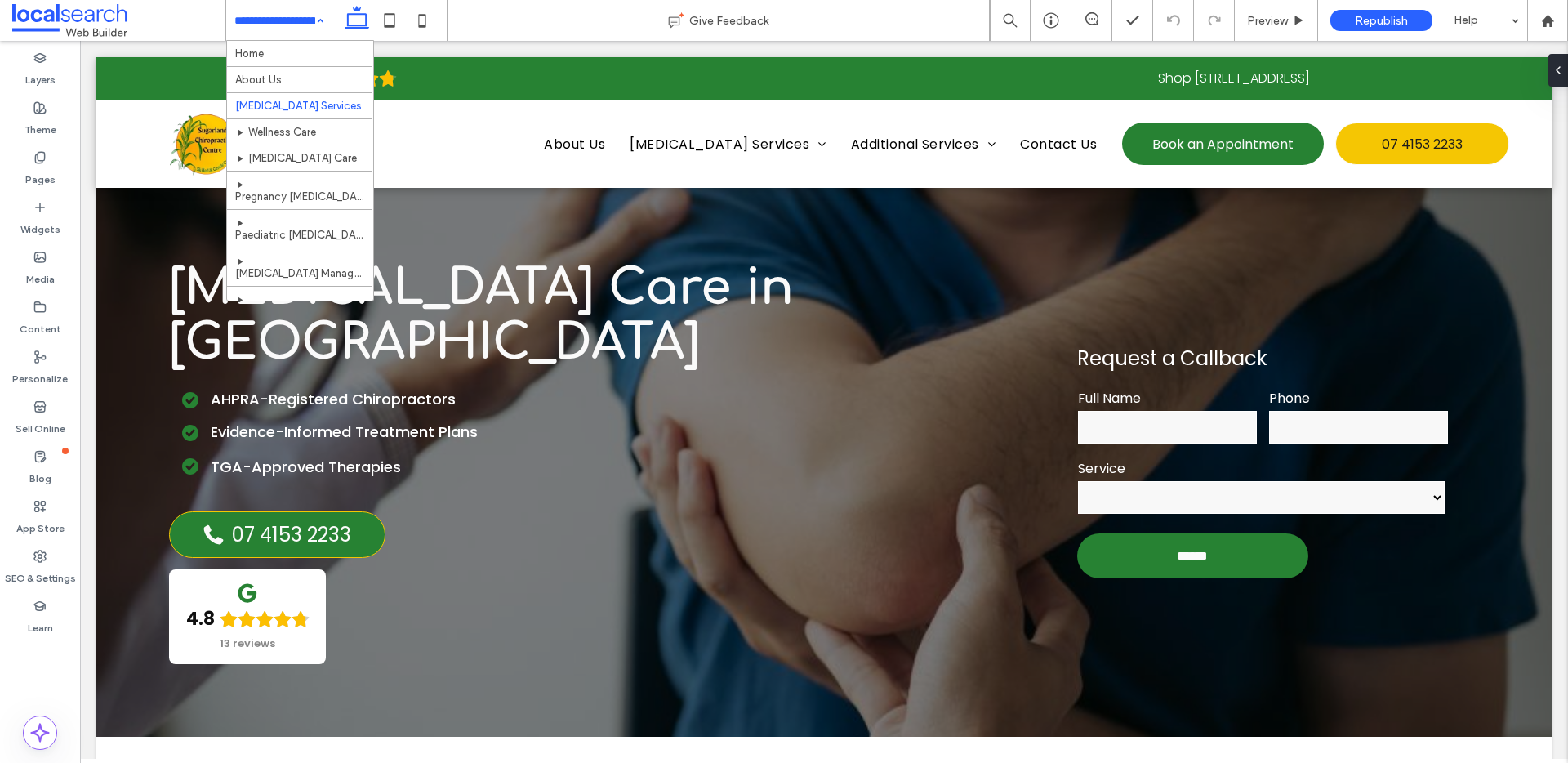
click at [277, 26] on input at bounding box center [274, 20] width 81 height 41
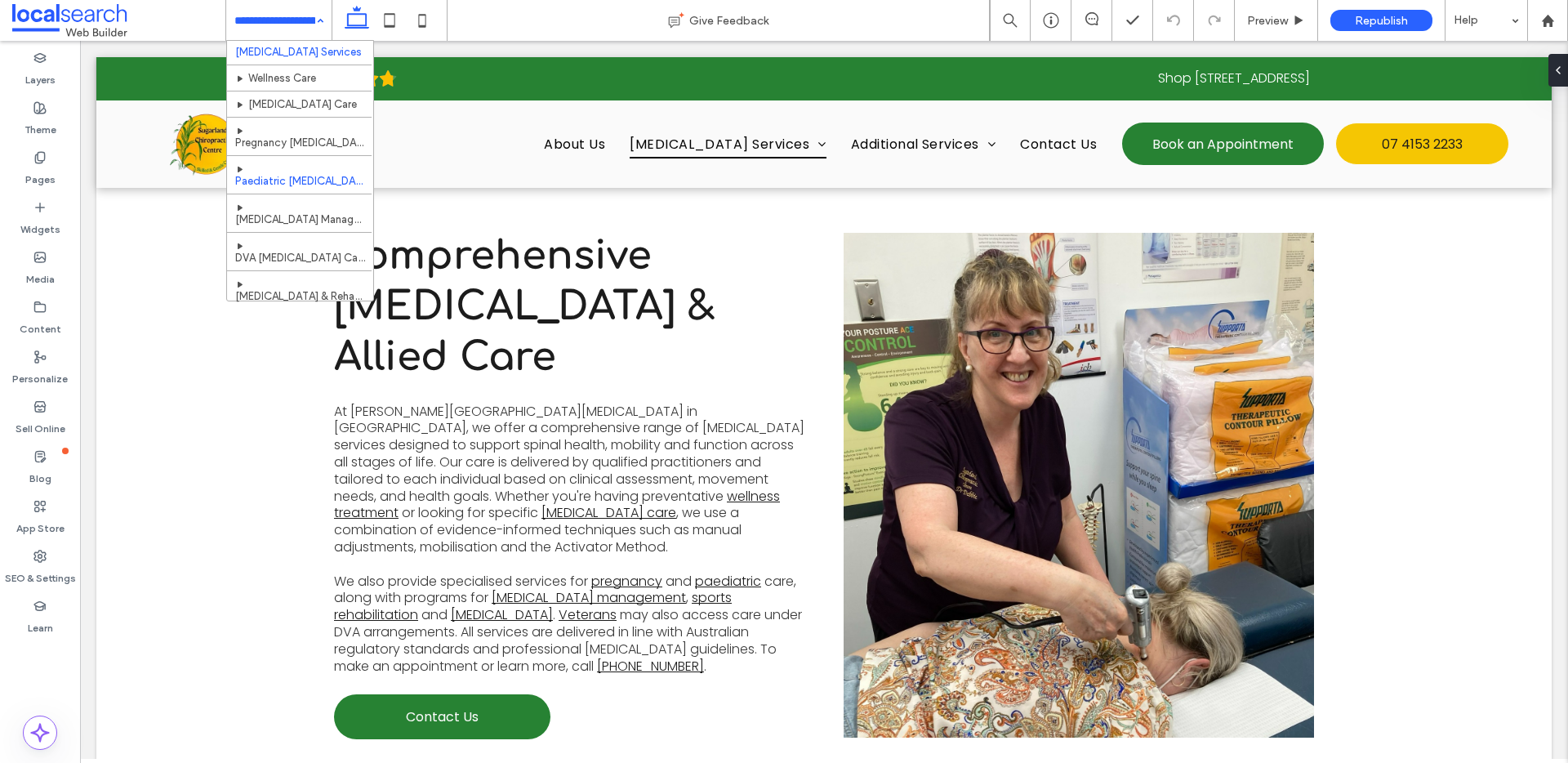
scroll to position [48, 0]
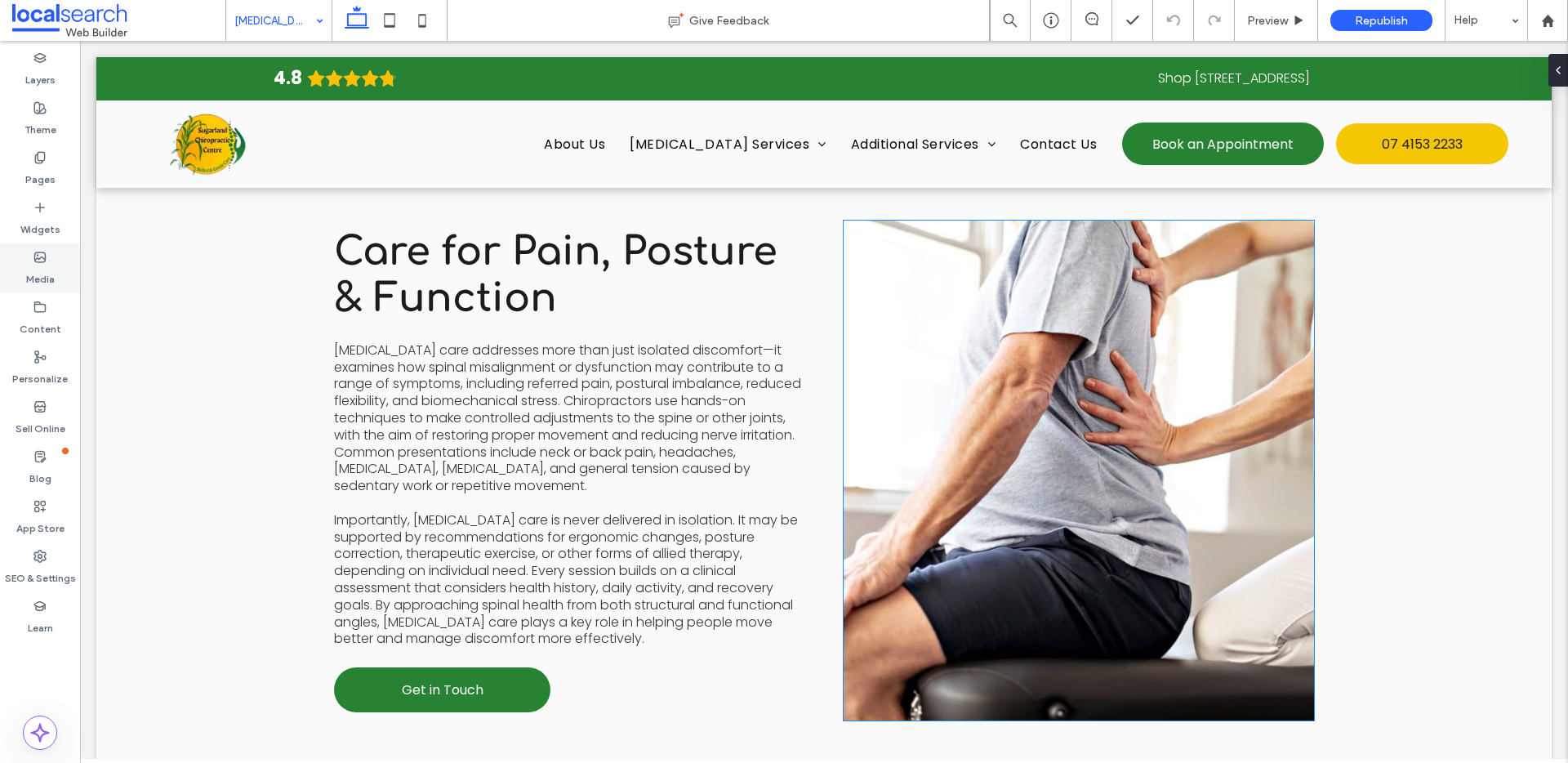
scroll to position [1301, 0]
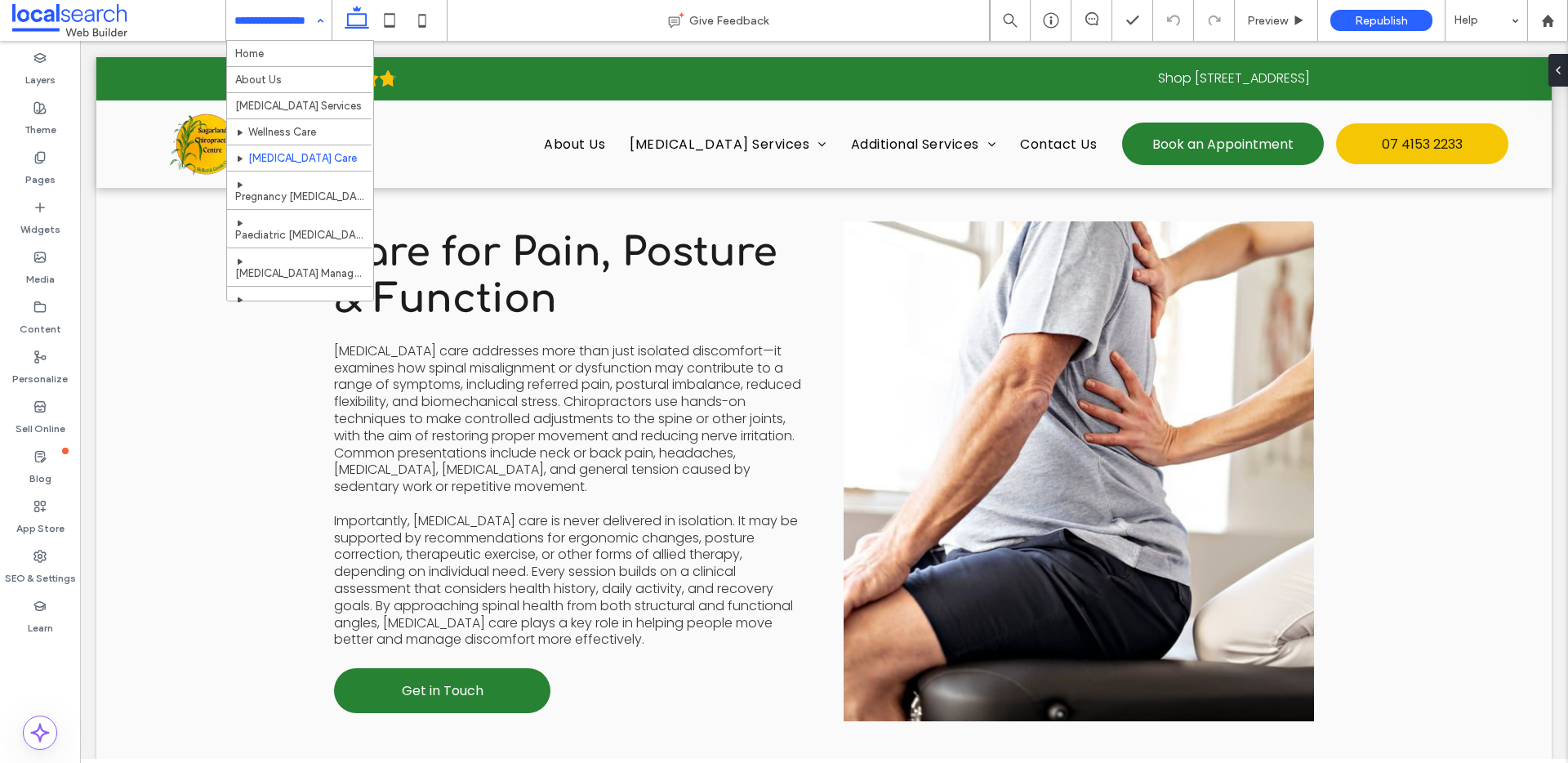
click at [1123, 477] on link at bounding box center [1078, 471] width 471 height 499
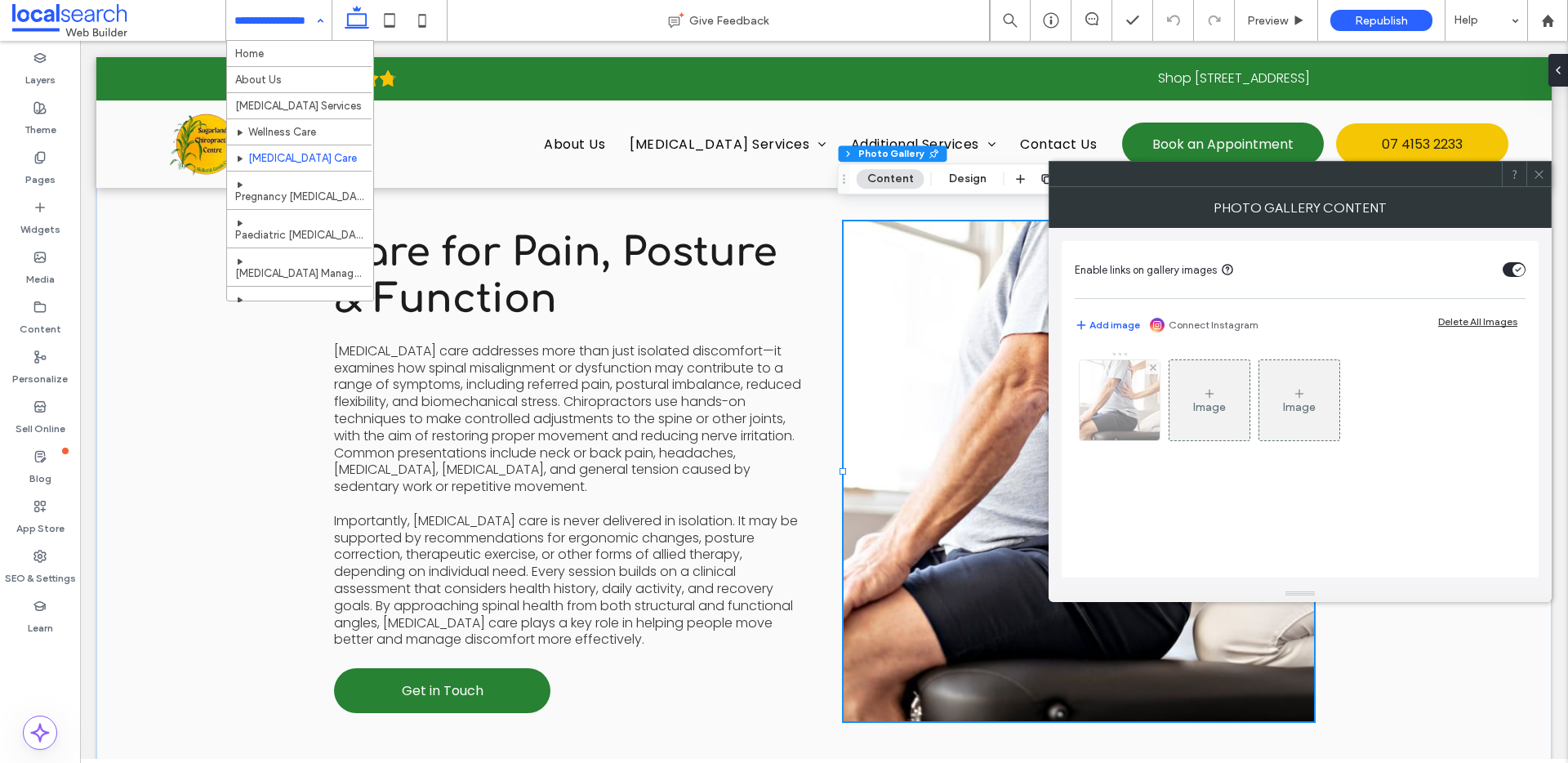
drag, startPoint x: 1146, startPoint y: 406, endPoint x: 1162, endPoint y: 417, distance: 19.4
click at [1146, 406] on div at bounding box center [1120, 400] width 80 height 80
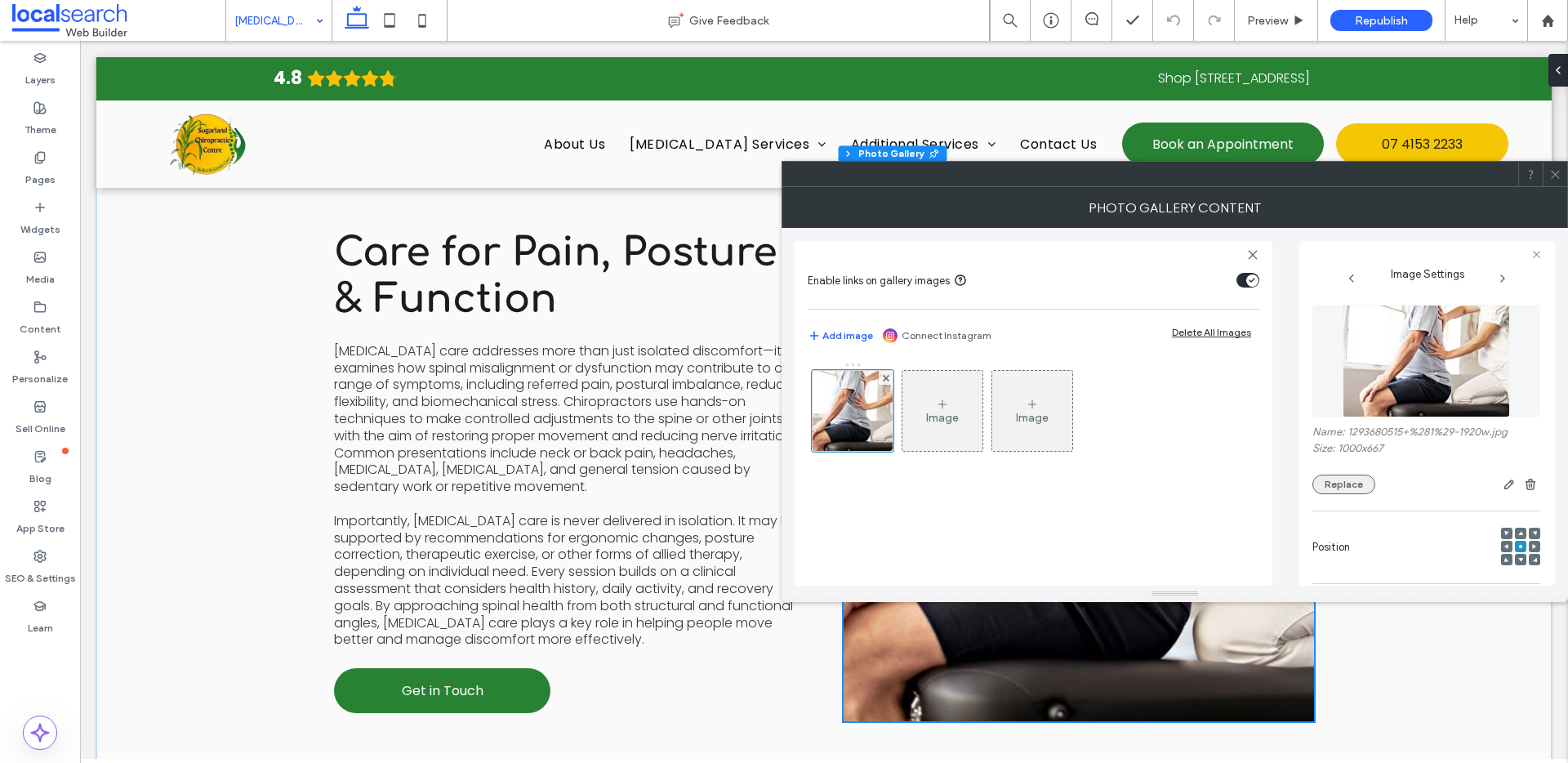
click at [1363, 483] on button "Replace" at bounding box center [1344, 484] width 63 height 20
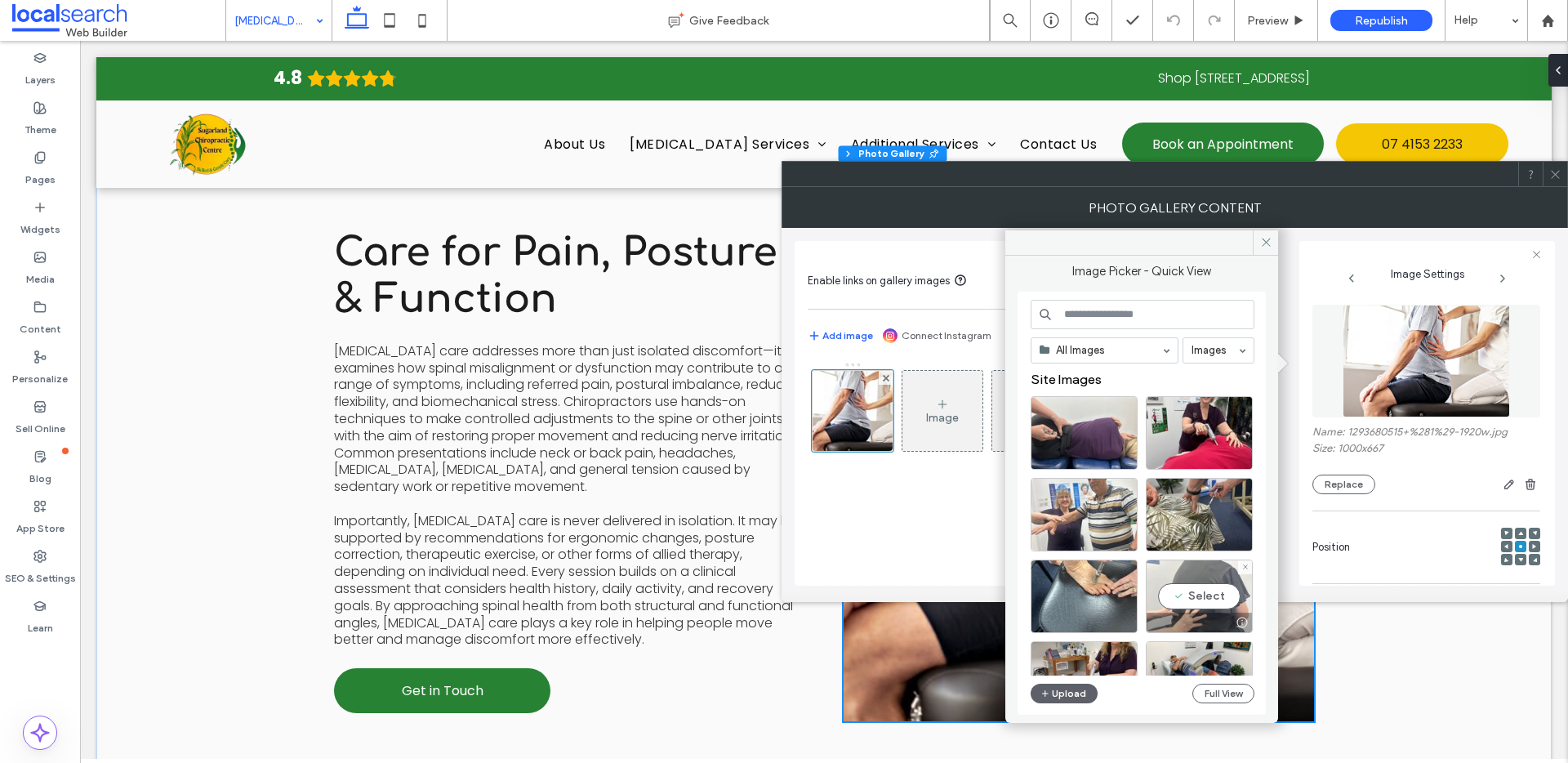
click at [1198, 597] on div "Select" at bounding box center [1199, 596] width 107 height 74
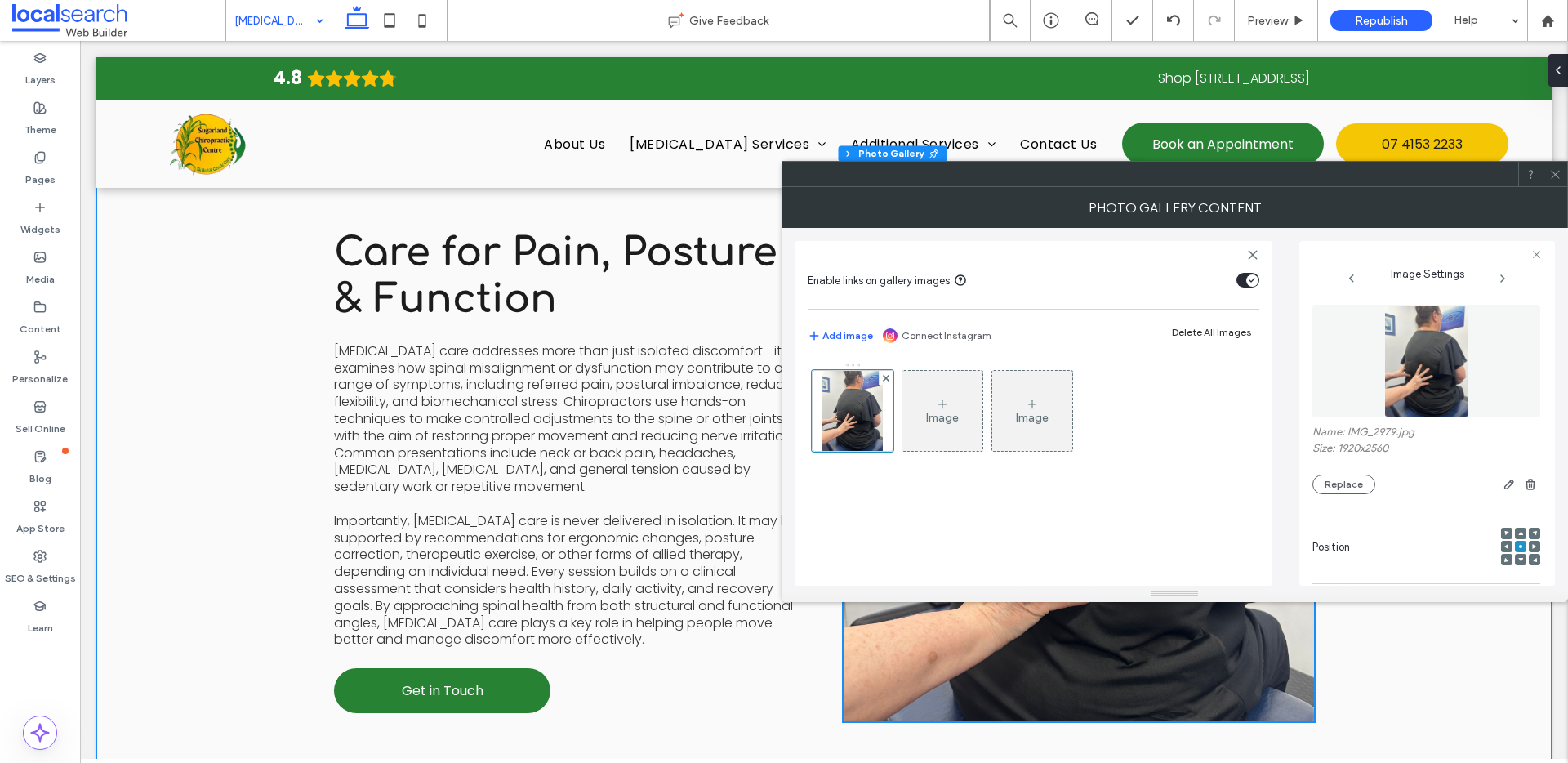
click at [1474, 747] on div "Care for Pain, Posture & Function Chiropractic care addresses more than just is…" at bounding box center [824, 471] width 1455 height 696
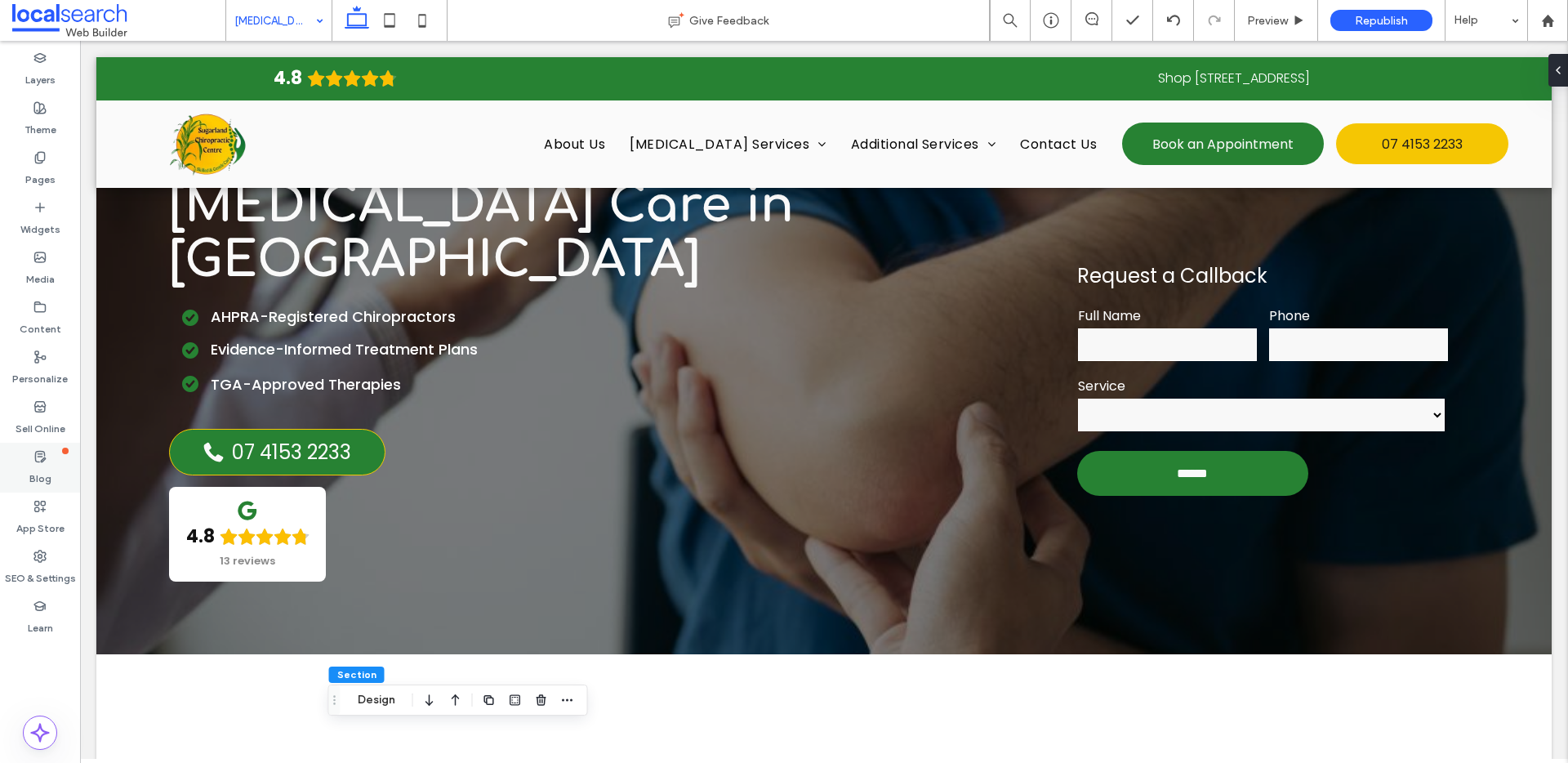
scroll to position [0, 0]
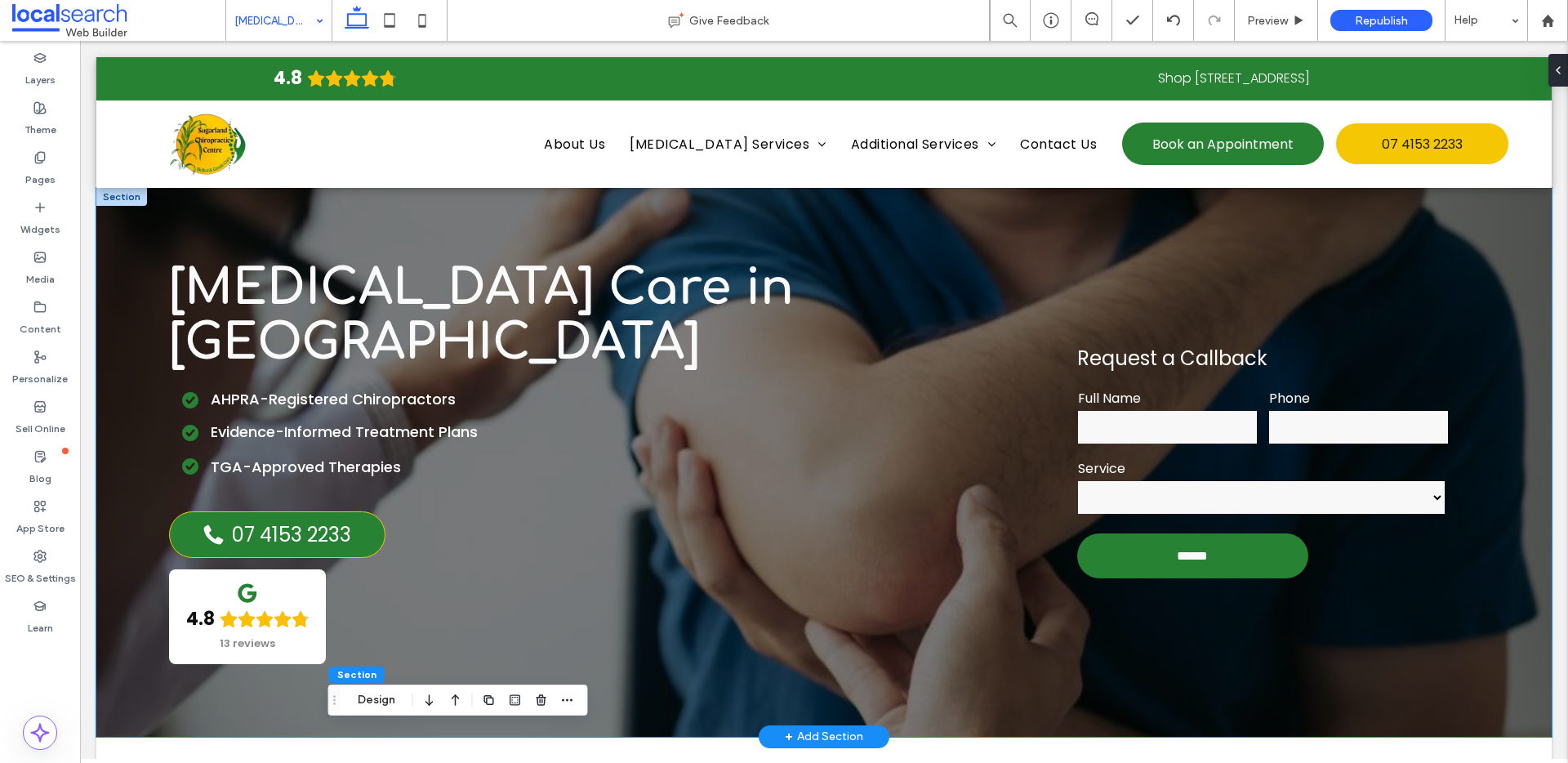
click at [204, 222] on div "**********" at bounding box center [824, 462] width 1455 height 549
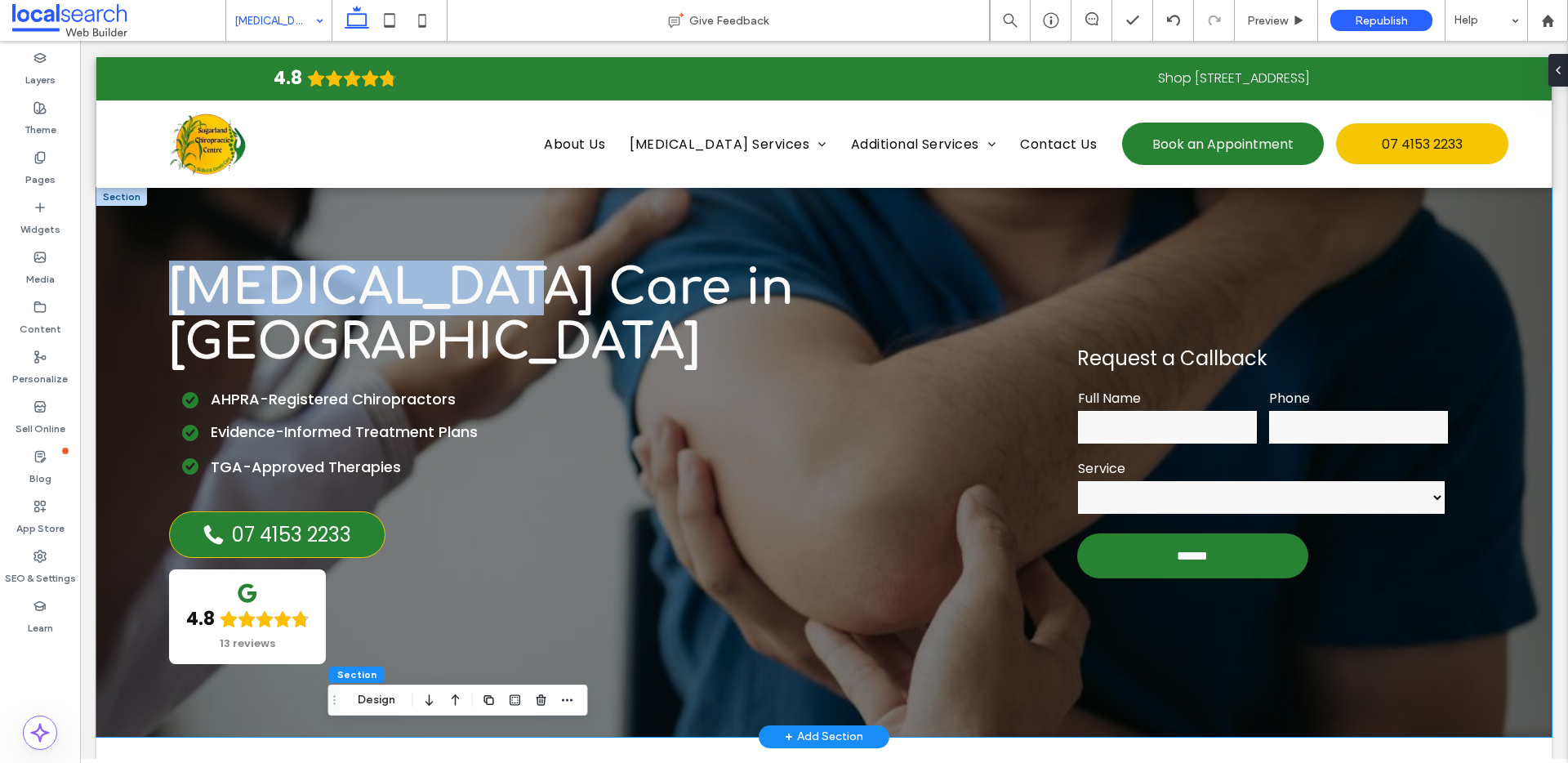
click at [204, 222] on div "**********" at bounding box center [824, 462] width 1455 height 549
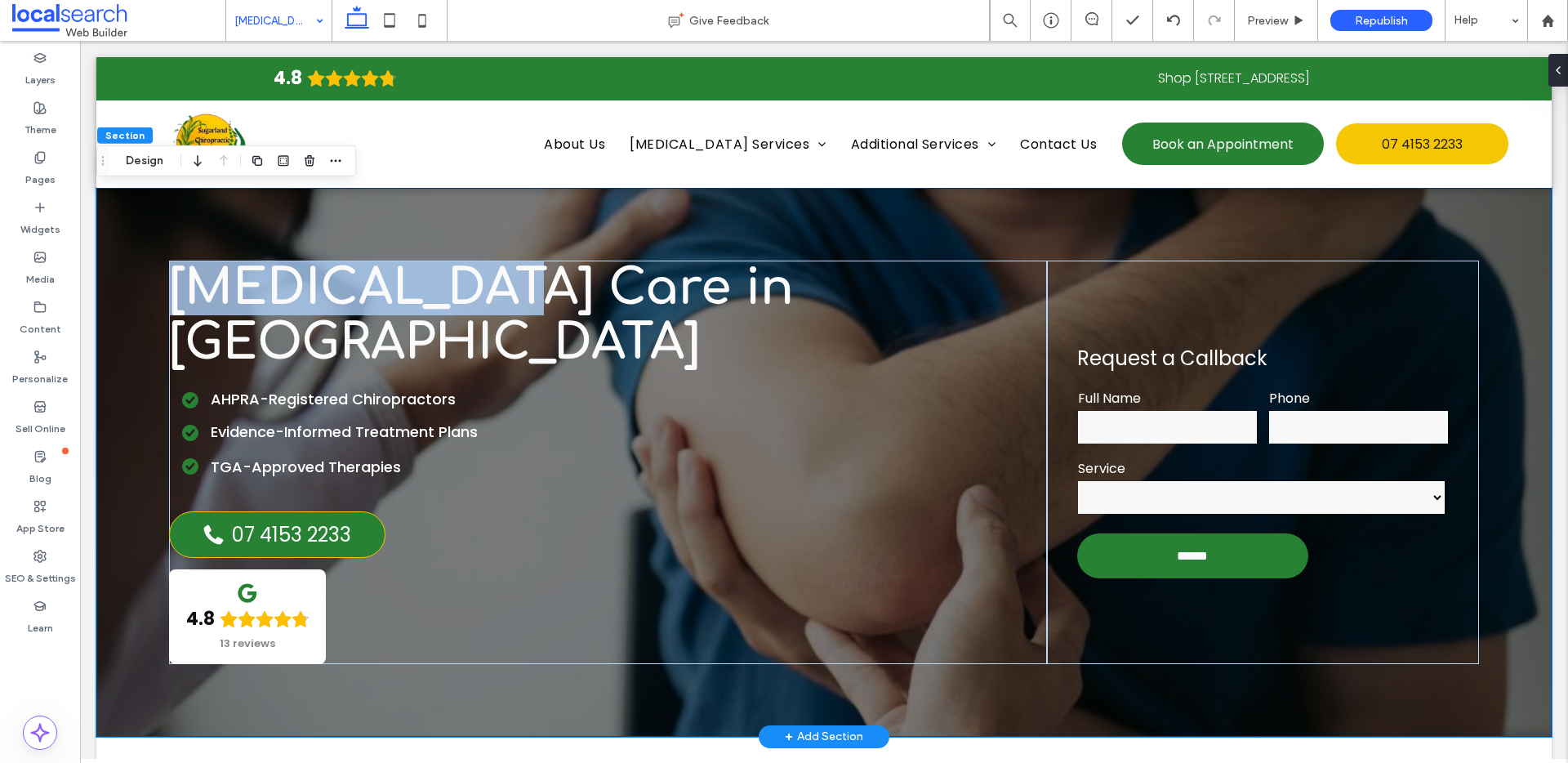
click at [292, 228] on div "**********" at bounding box center [824, 462] width 1455 height 549
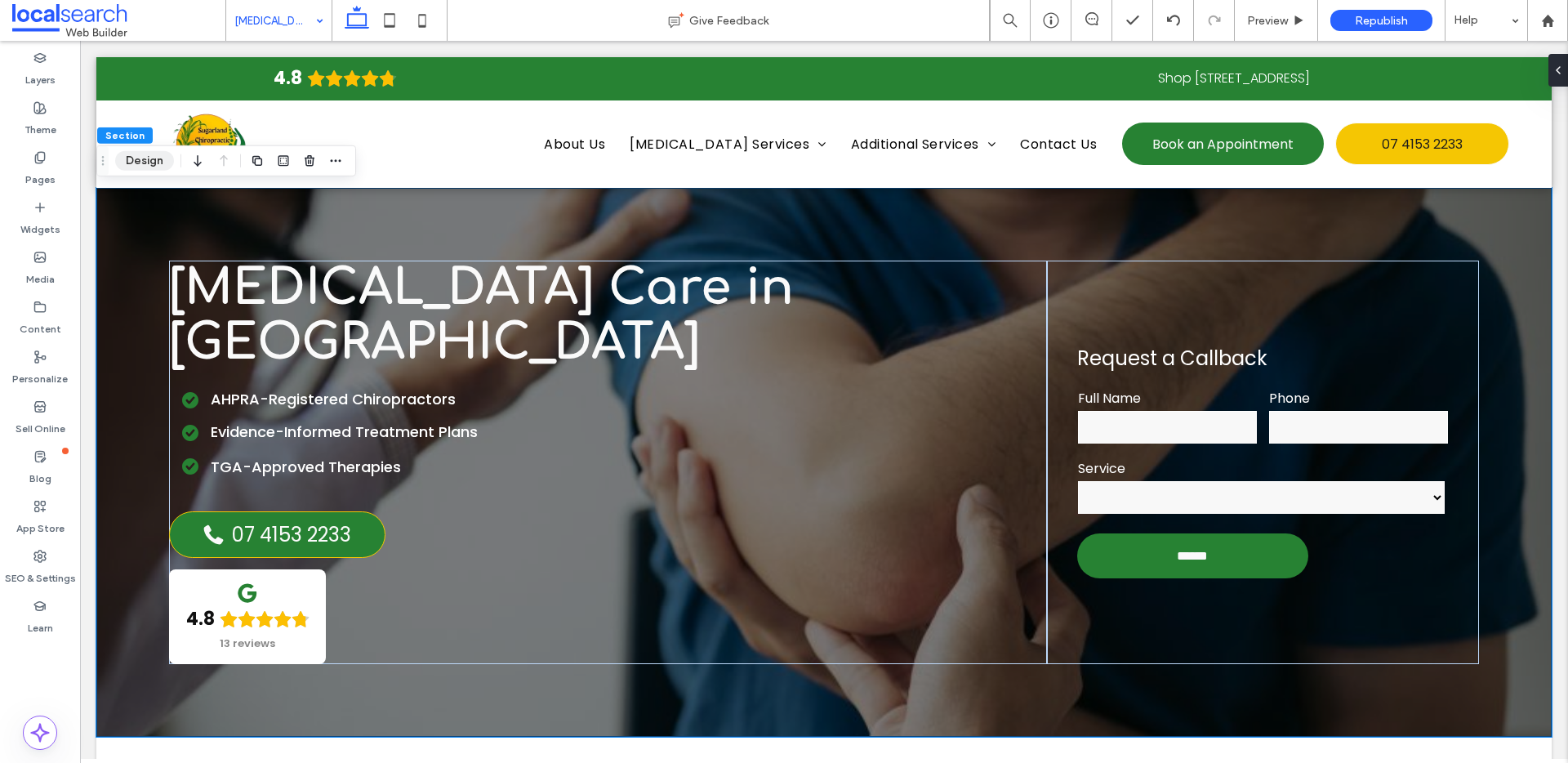
drag, startPoint x: 149, startPoint y: 161, endPoint x: 501, endPoint y: 193, distance: 353.5
click at [149, 161] on button "Design" at bounding box center [145, 160] width 59 height 20
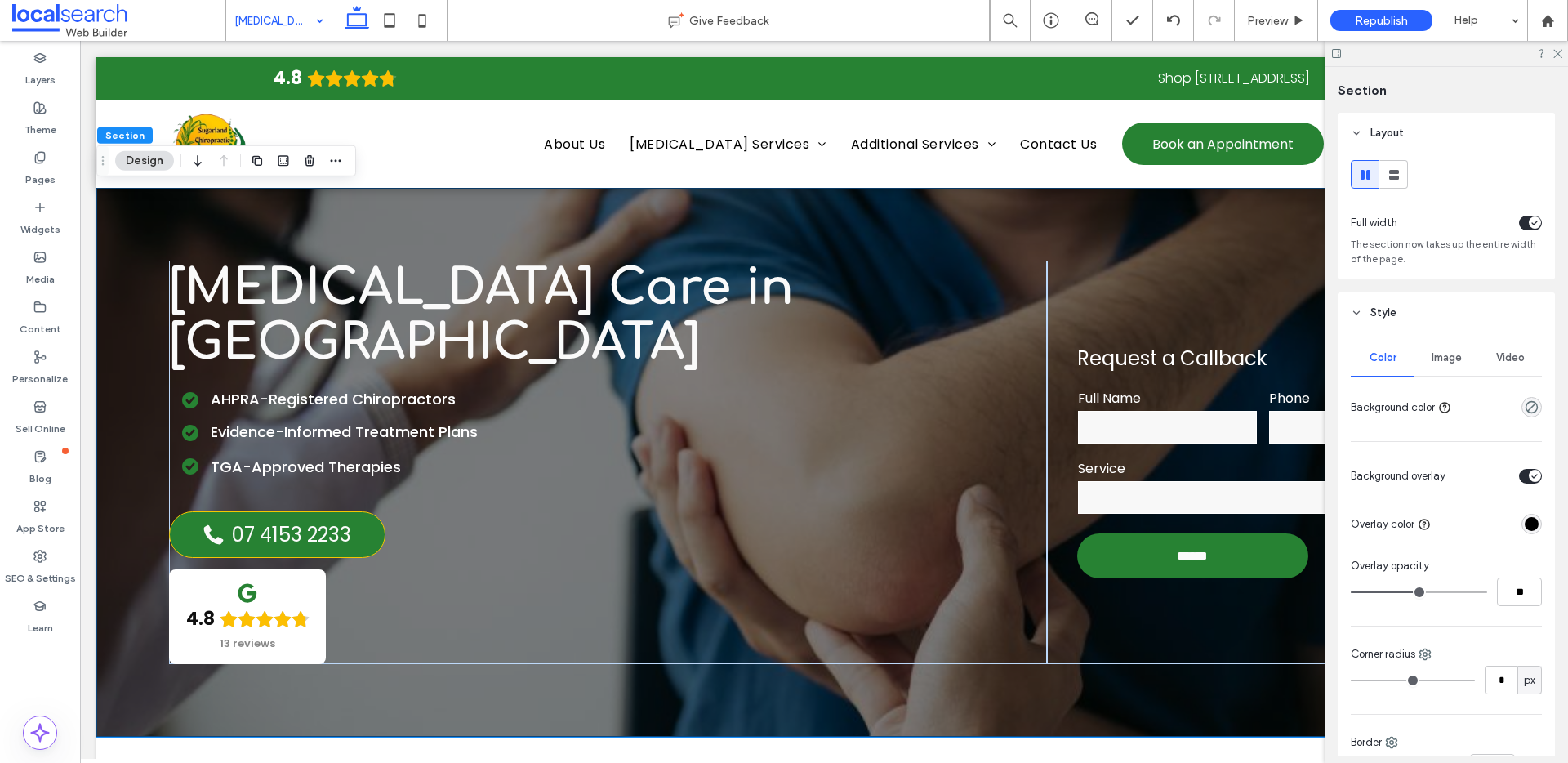
click at [1432, 352] on span "Image" at bounding box center [1447, 358] width 31 height 13
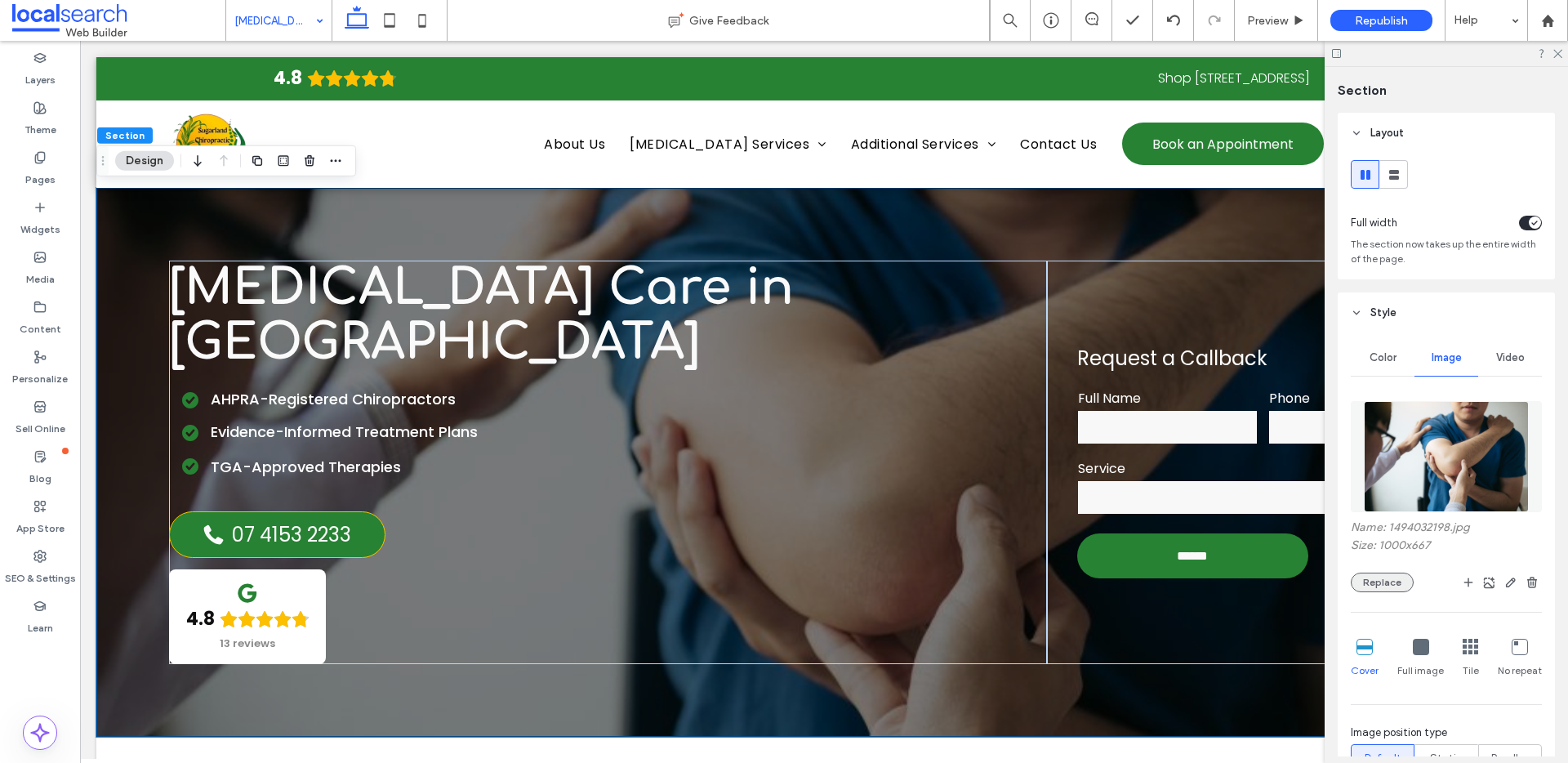
click at [1385, 585] on button "Replace" at bounding box center [1382, 582] width 63 height 20
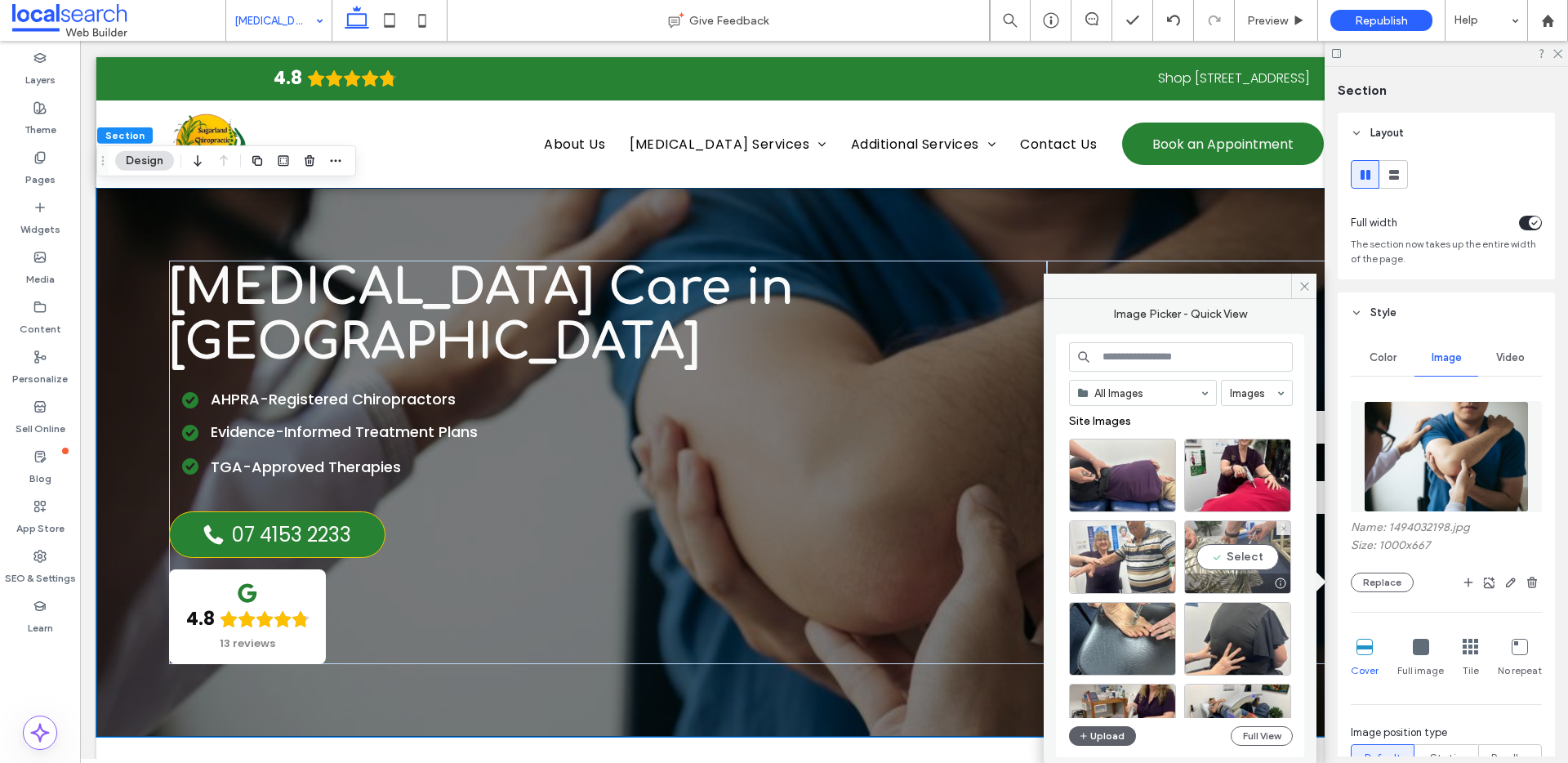
click at [1254, 558] on div "Select" at bounding box center [1238, 557] width 107 height 74
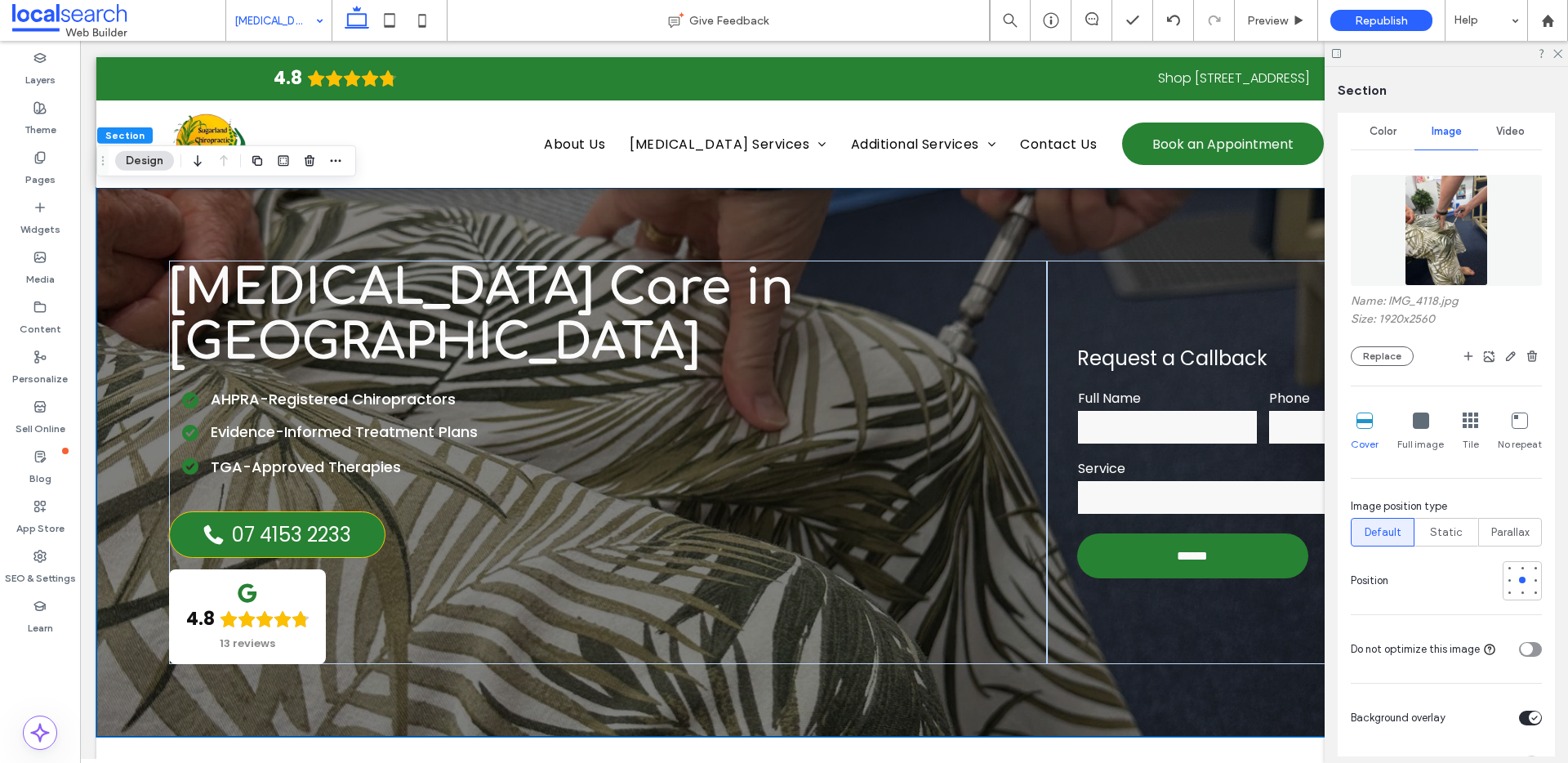
scroll to position [230, 0]
click at [1516, 562] on div at bounding box center [1522, 563] width 11 height 11
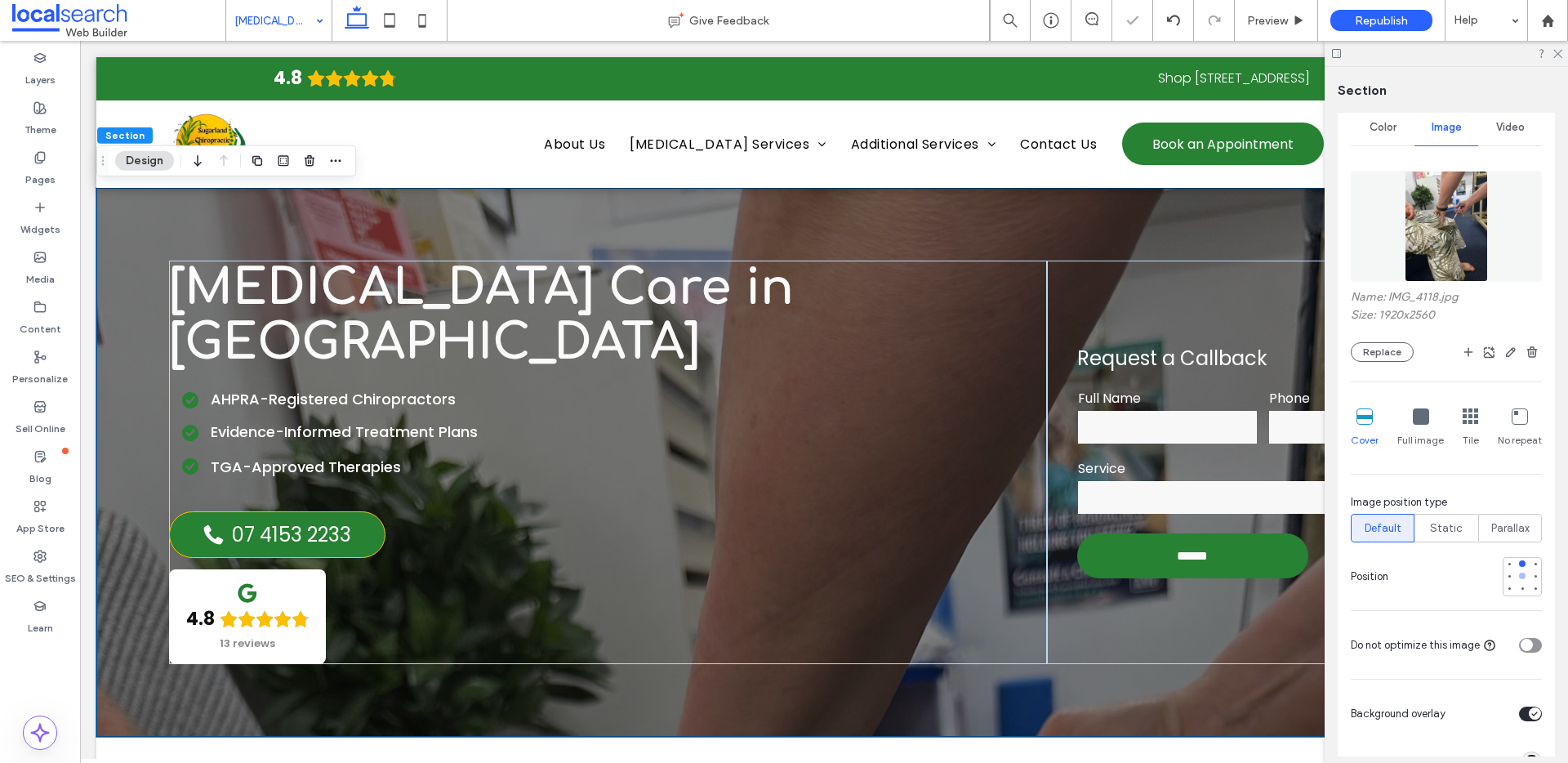
click at [1519, 577] on div at bounding box center [1522, 575] width 7 height 7
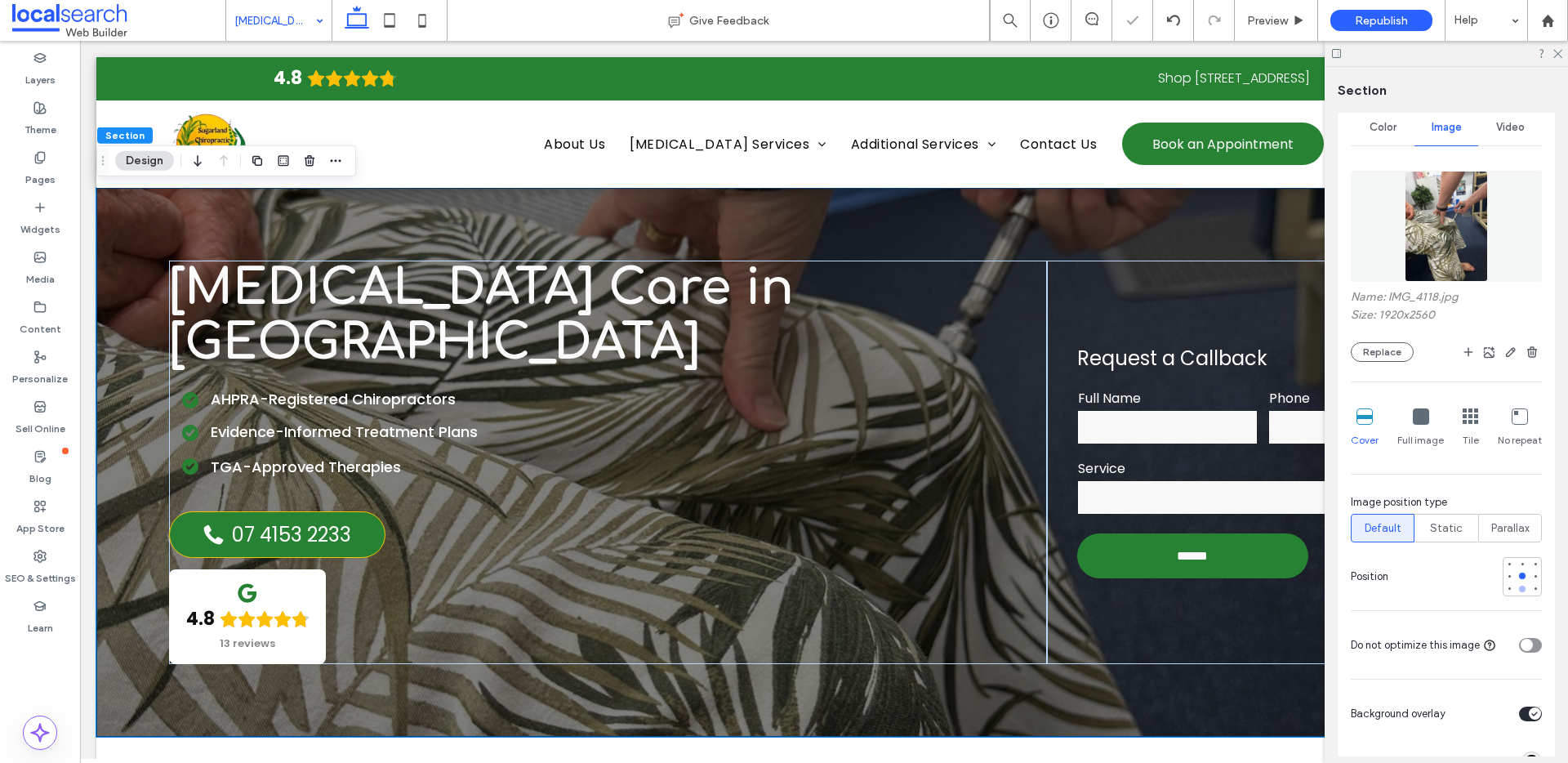
click at [1516, 592] on div at bounding box center [1522, 589] width 11 height 11
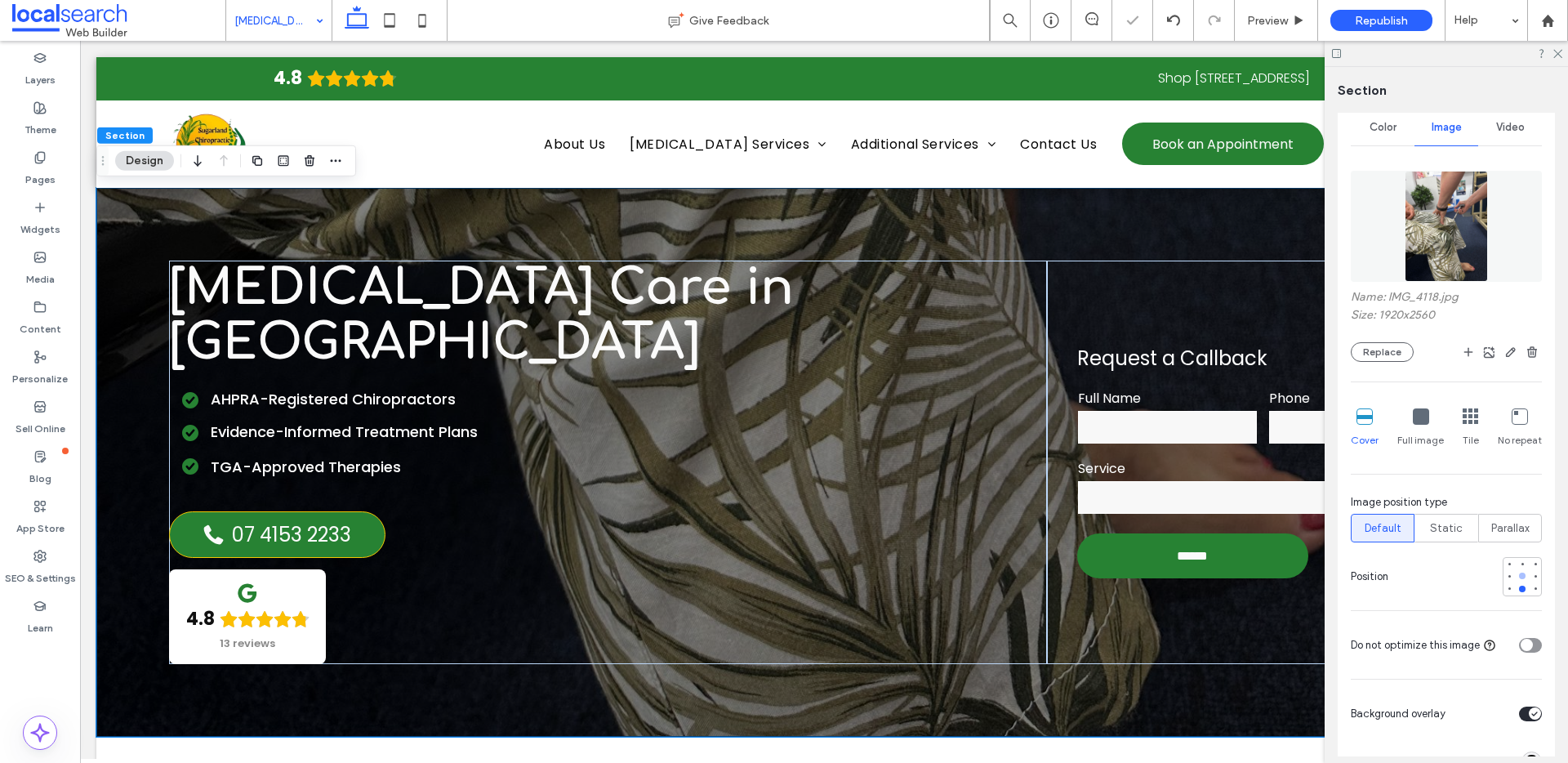
click at [1519, 573] on div at bounding box center [1522, 575] width 7 height 7
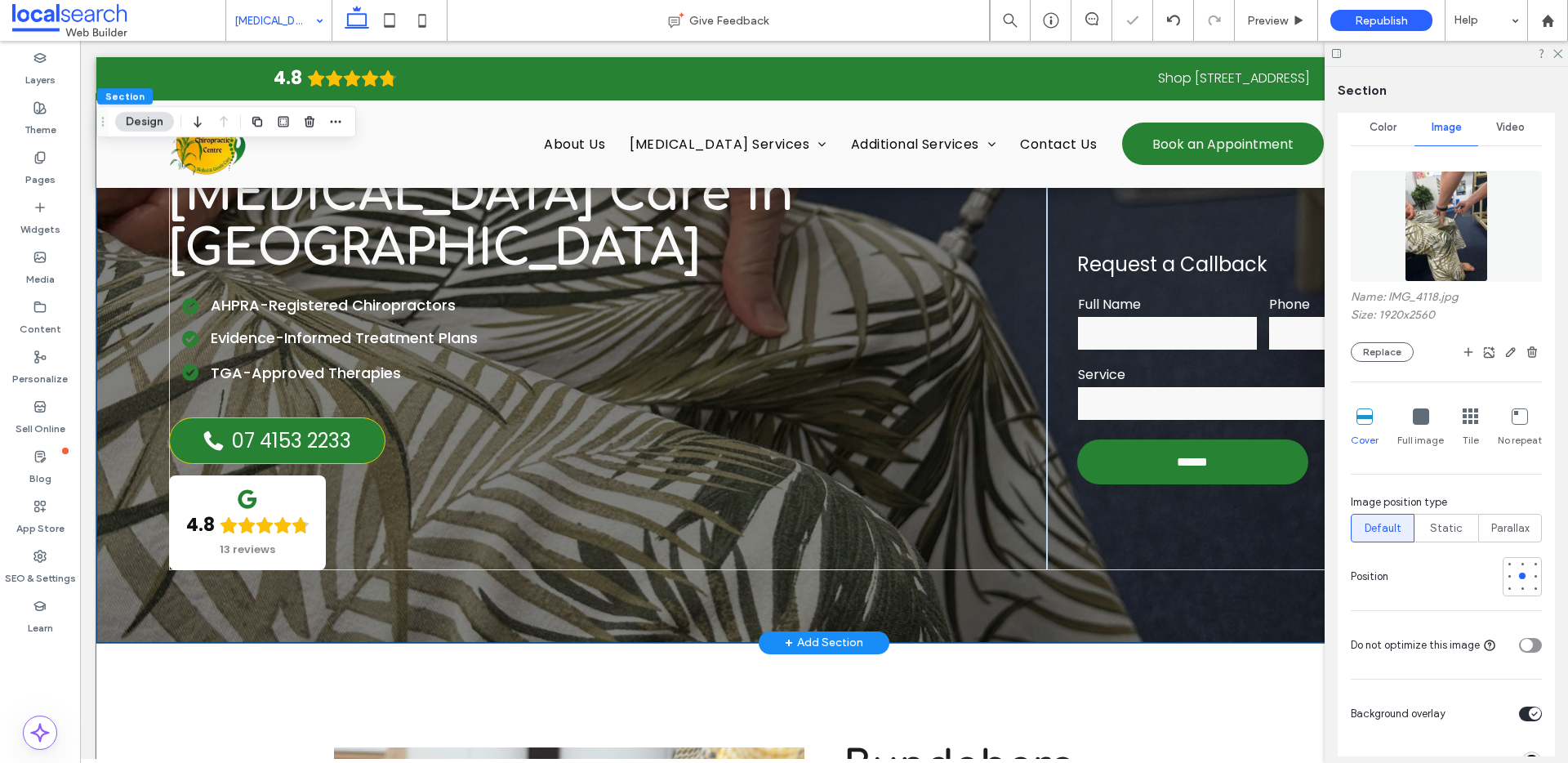
scroll to position [0, 0]
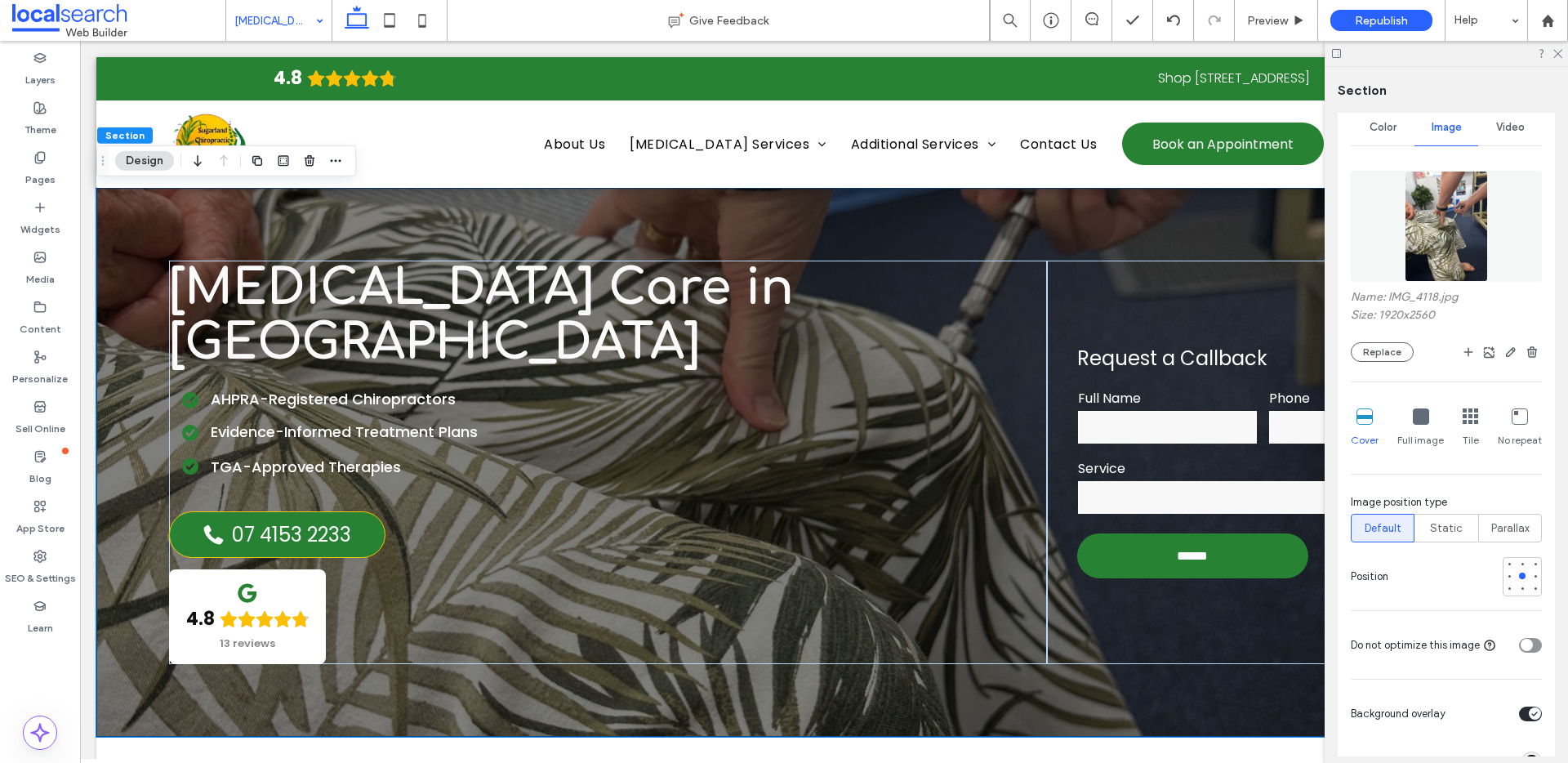
click at [1557, 58] on div at bounding box center [1446, 53] width 244 height 26
drag, startPoint x: 1556, startPoint y: 52, endPoint x: 1325, endPoint y: 126, distance: 242.6
click at [1556, 52] on icon at bounding box center [1557, 53] width 11 height 11
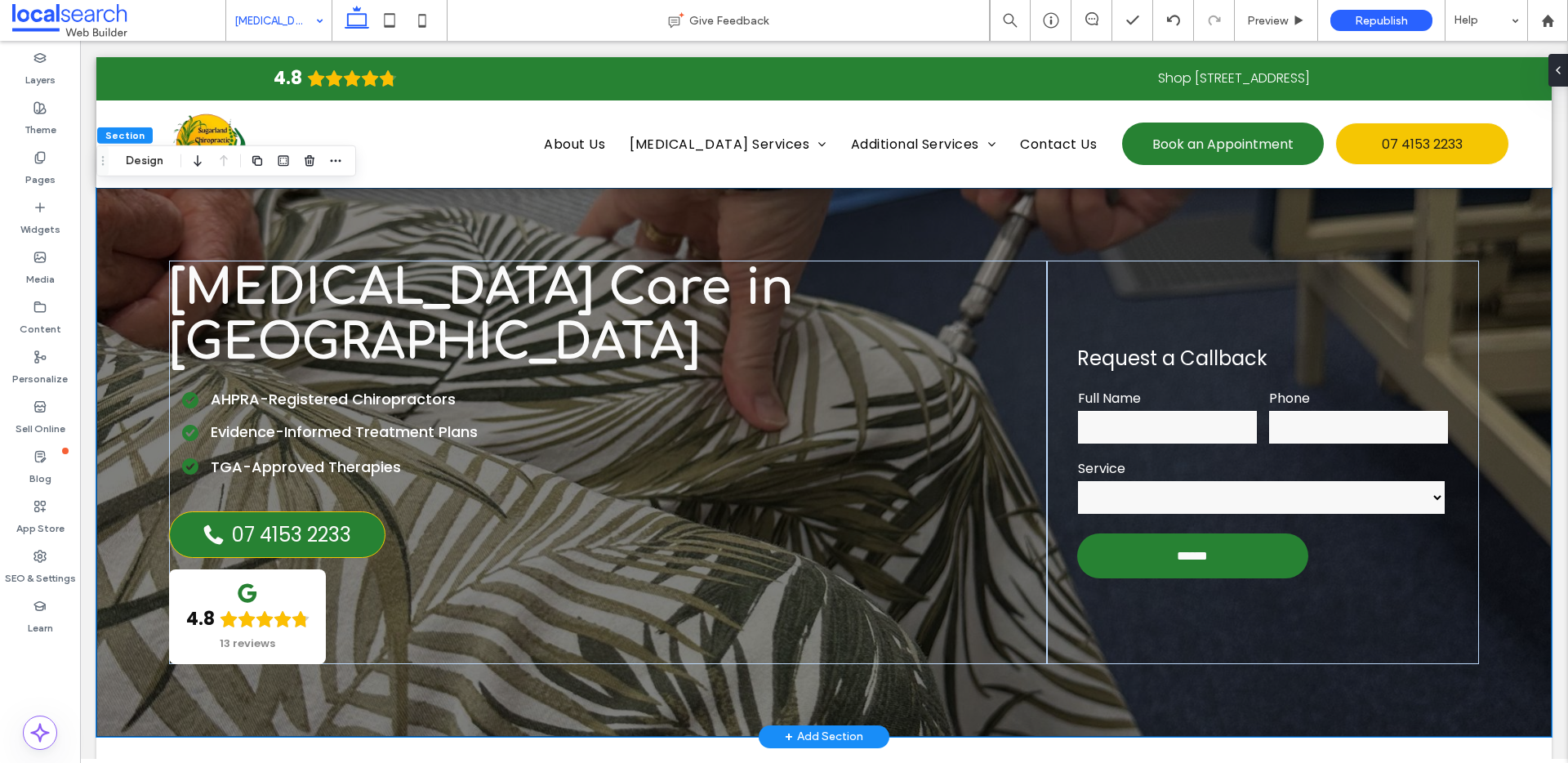
click at [659, 228] on div "**********" at bounding box center [824, 462] width 1455 height 549
click at [163, 159] on button "Design" at bounding box center [145, 160] width 59 height 20
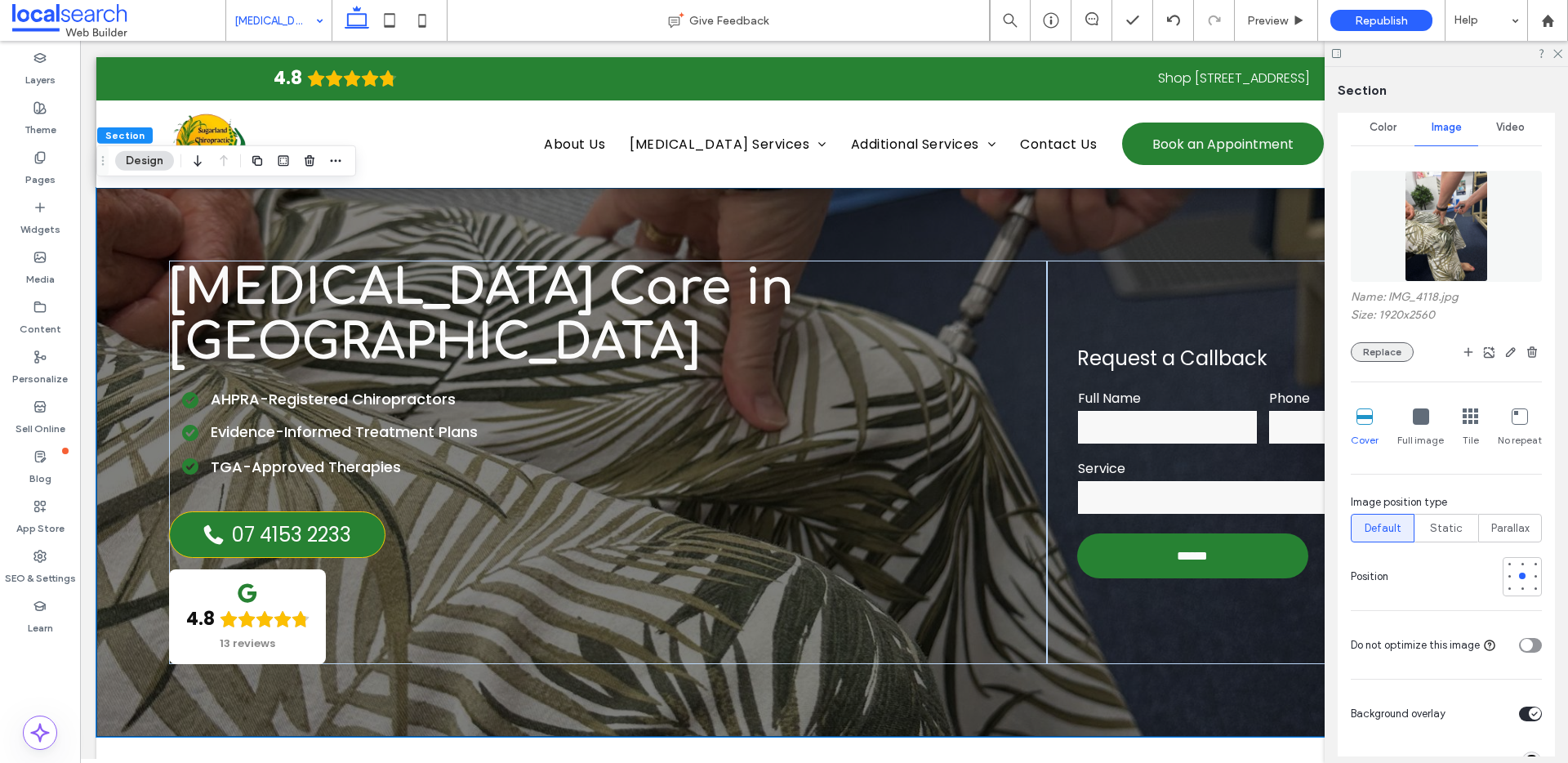
click at [1387, 355] on button "Replace" at bounding box center [1382, 351] width 63 height 20
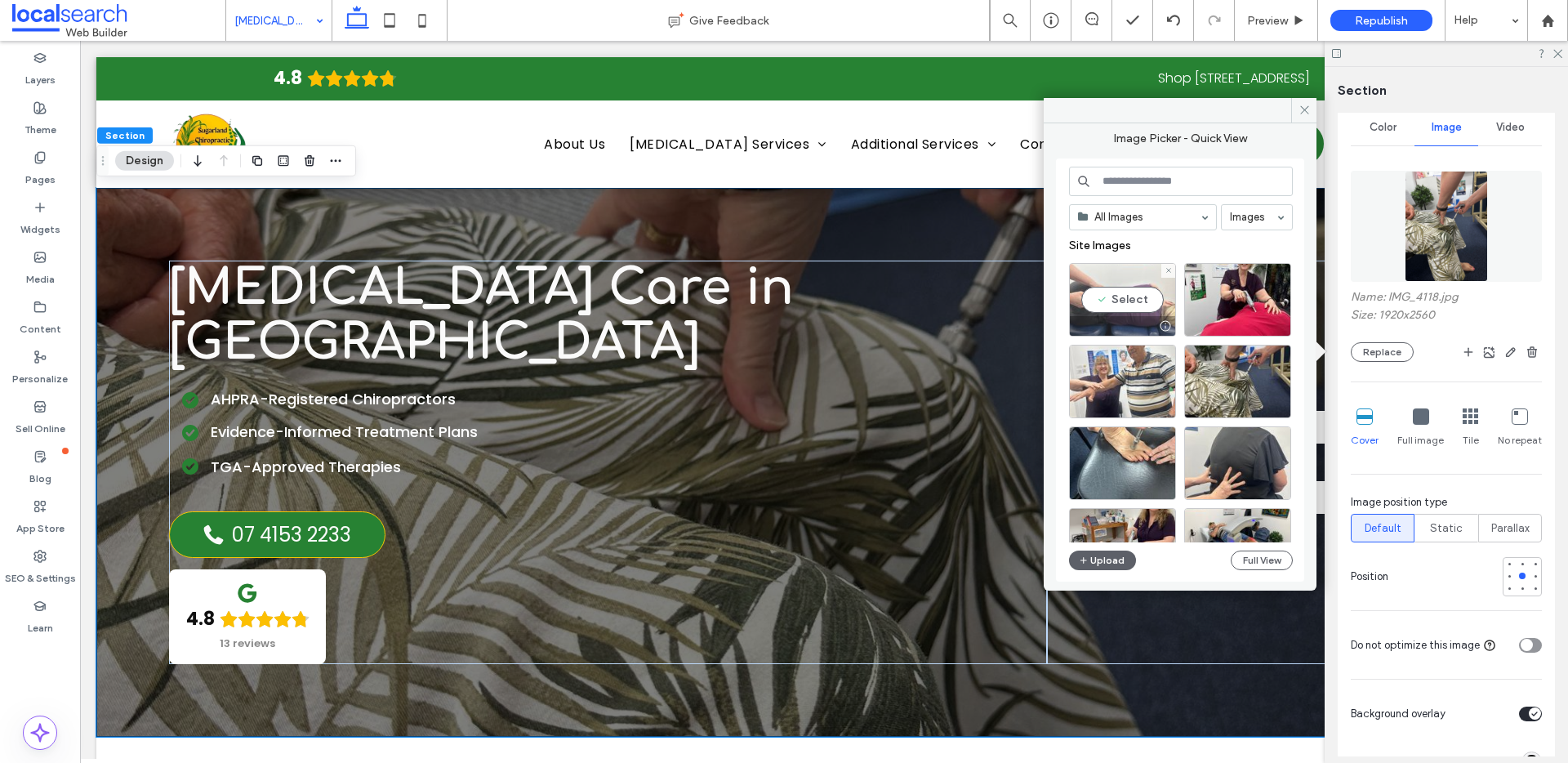
click at [1098, 284] on div "Select" at bounding box center [1122, 299] width 107 height 74
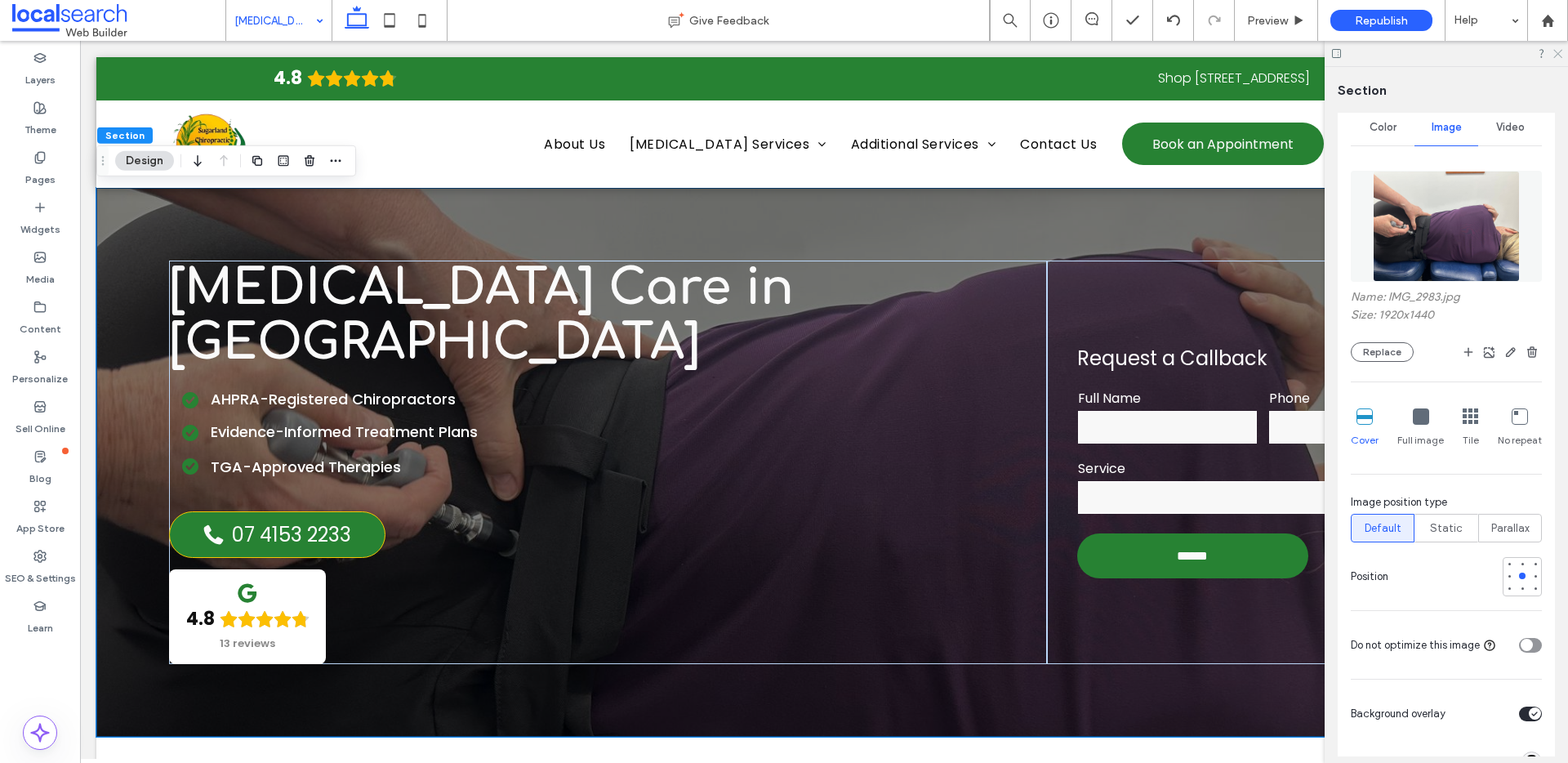
drag, startPoint x: 1557, startPoint y: 50, endPoint x: 1477, endPoint y: 11, distance: 89.0
click at [1557, 50] on icon at bounding box center [1557, 53] width 11 height 11
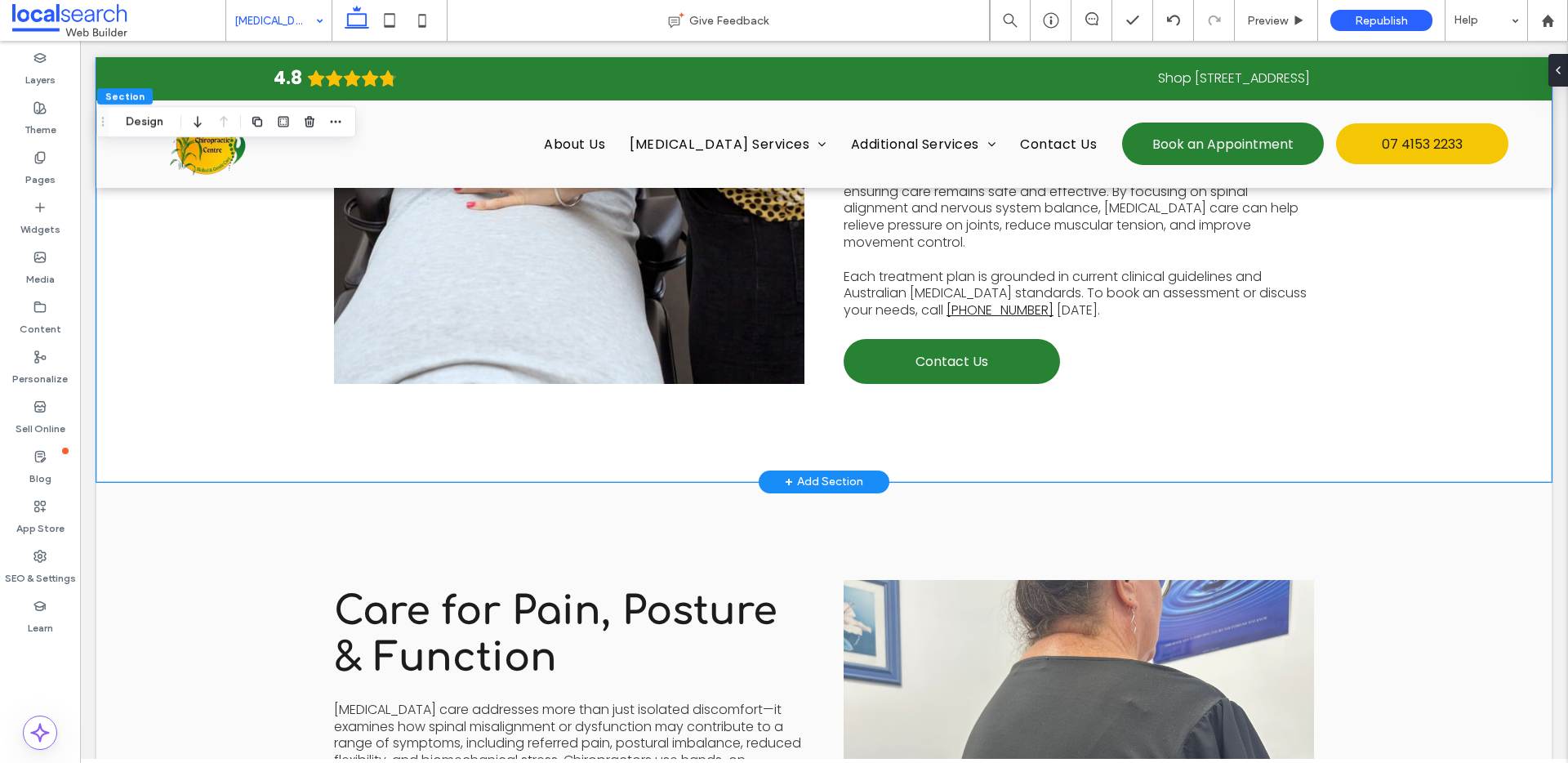
scroll to position [912, 0]
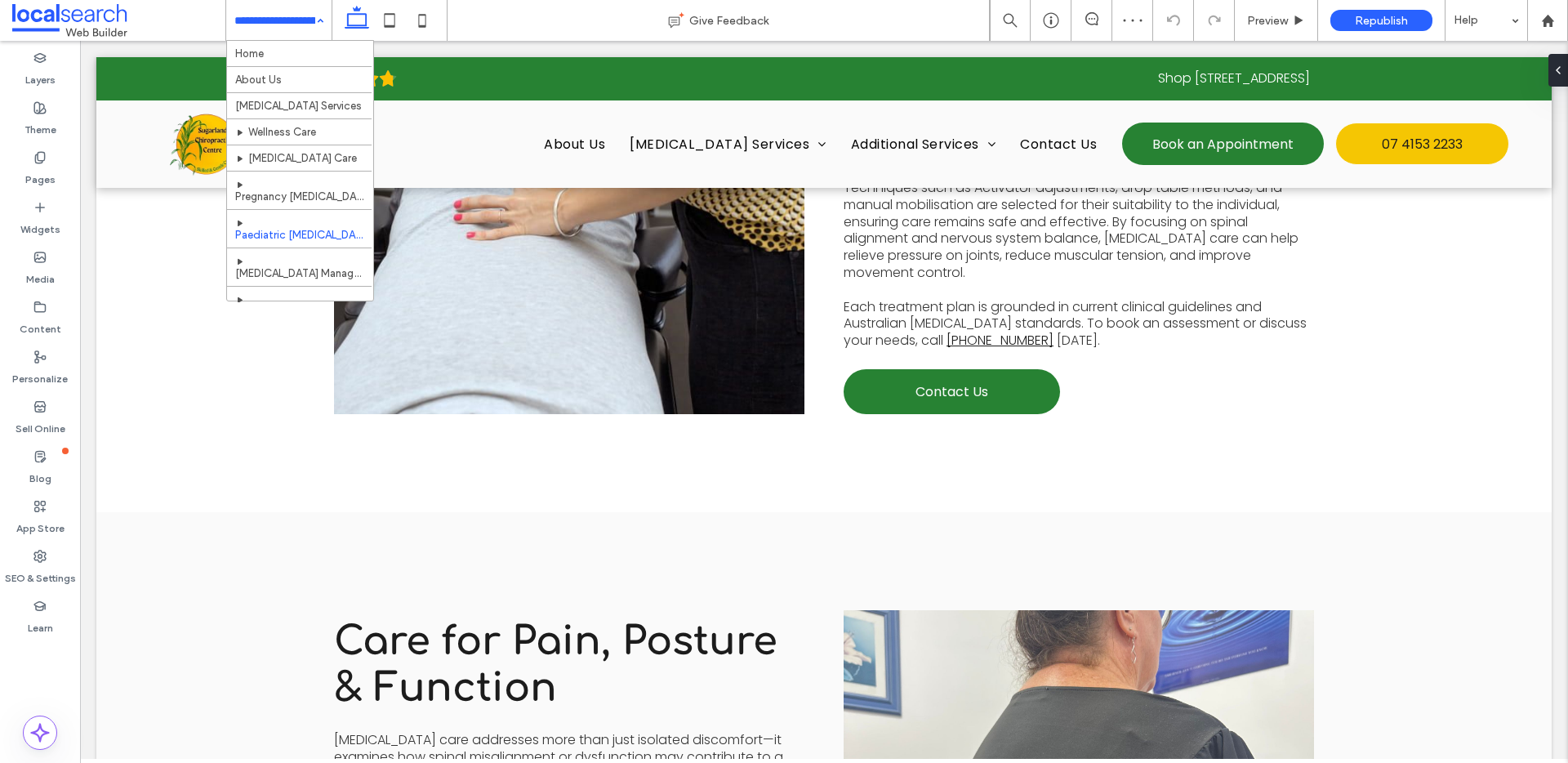
click at [313, 20] on div "Home About Us Chiropractic Services Wellness Care Chiropractic Care Pregnancy C…" at bounding box center [279, 20] width 105 height 41
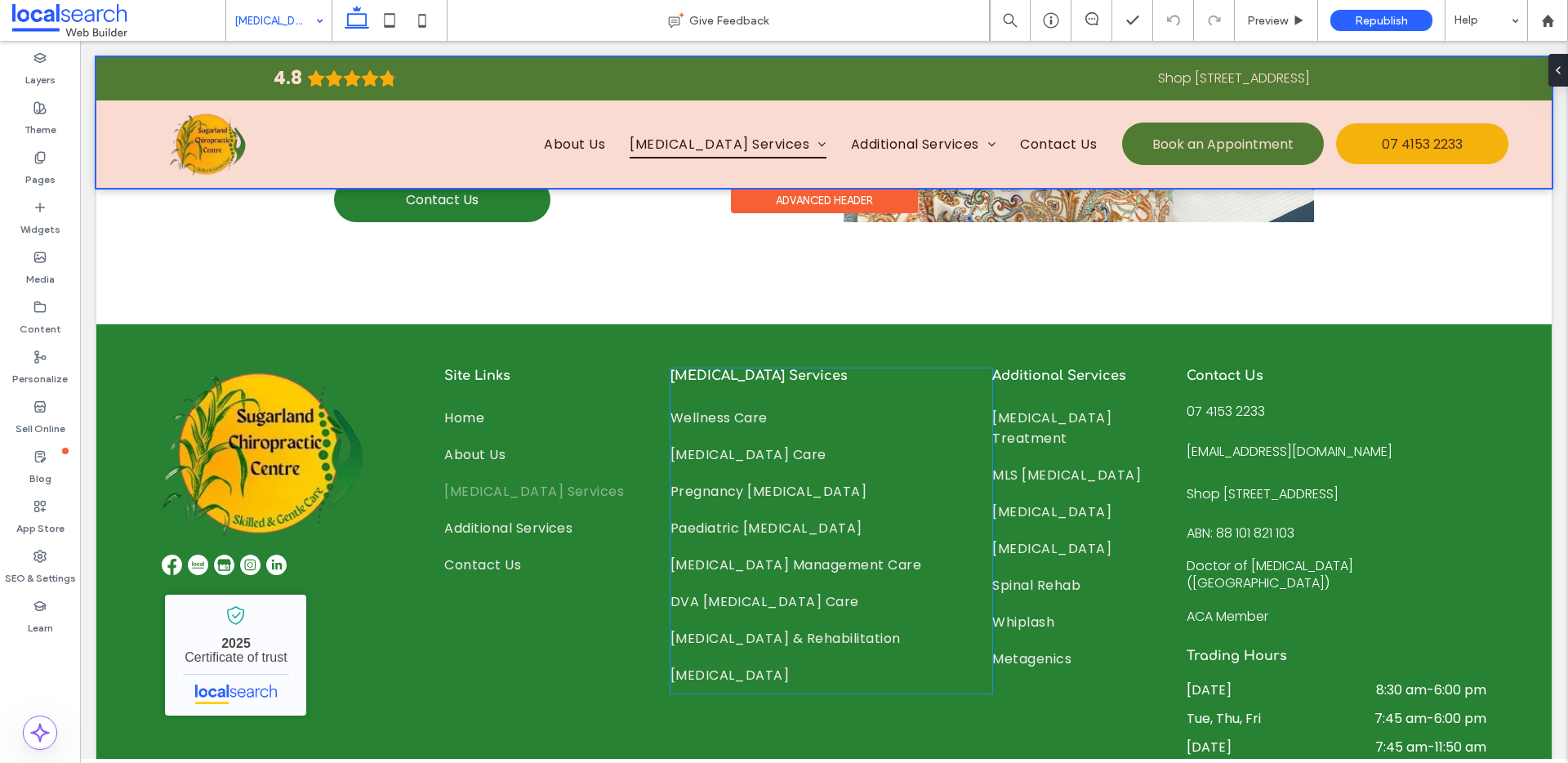
scroll to position [1389, 0]
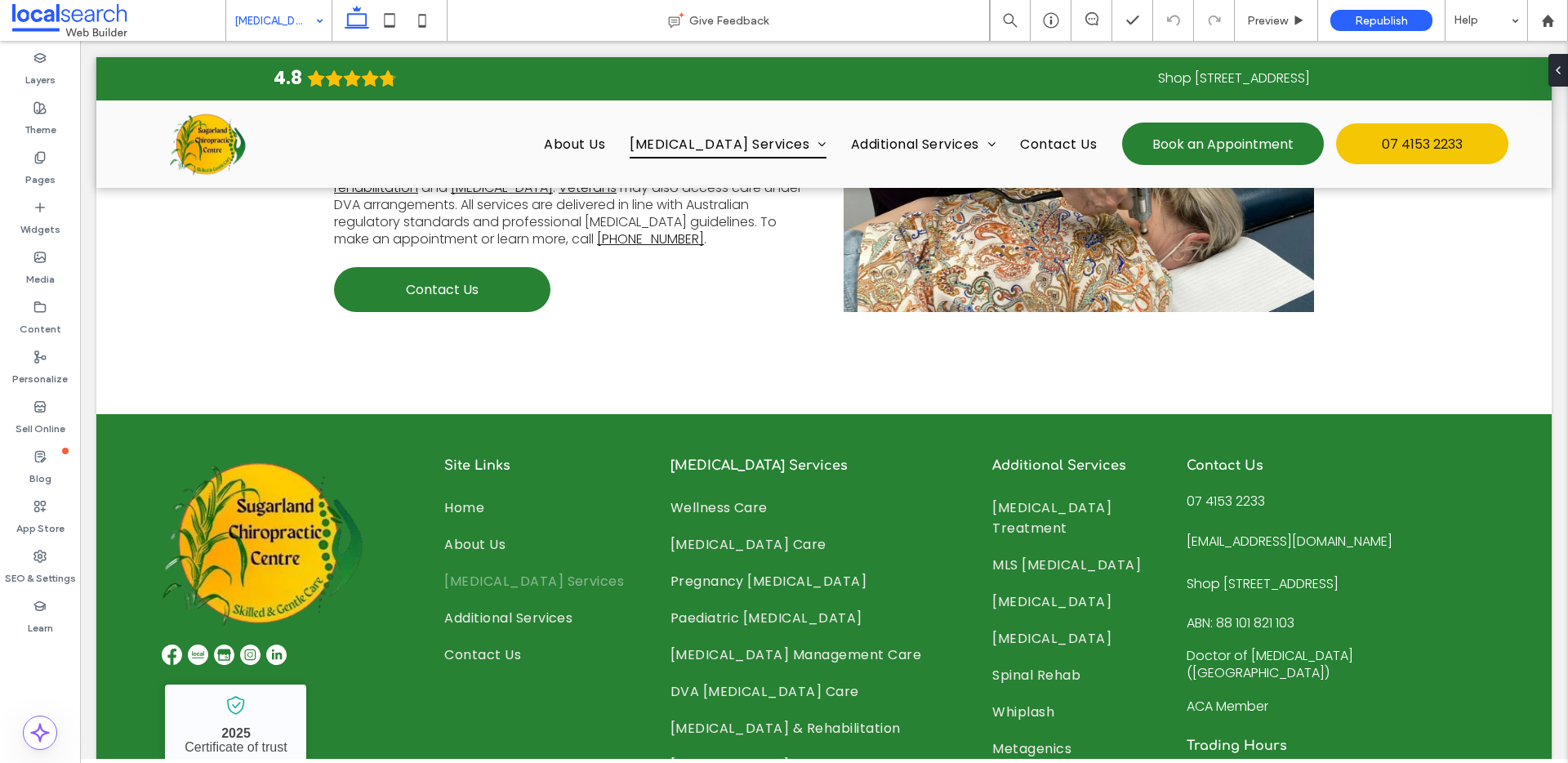
click at [265, 14] on input at bounding box center [274, 20] width 81 height 41
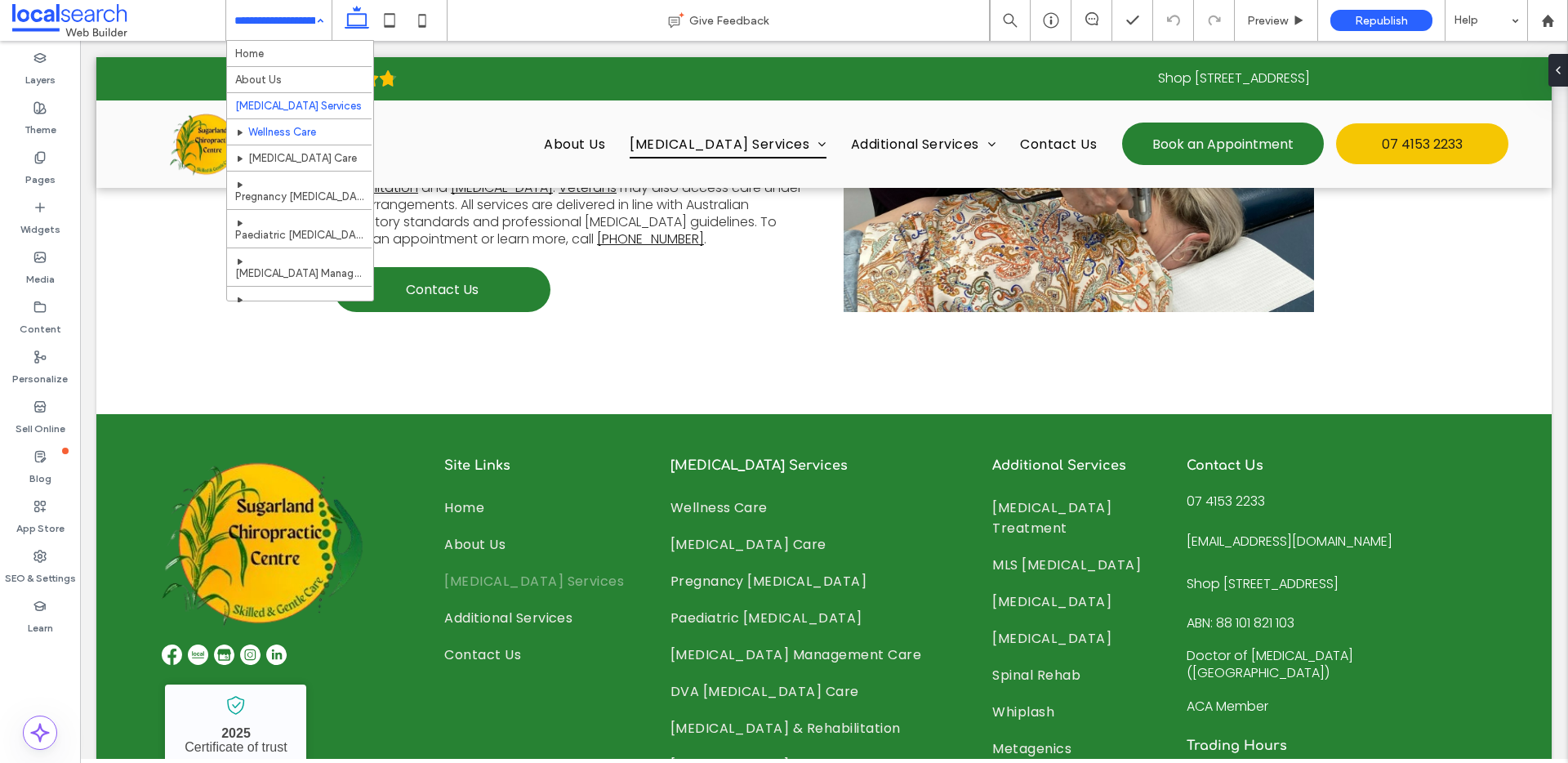
scroll to position [3, 0]
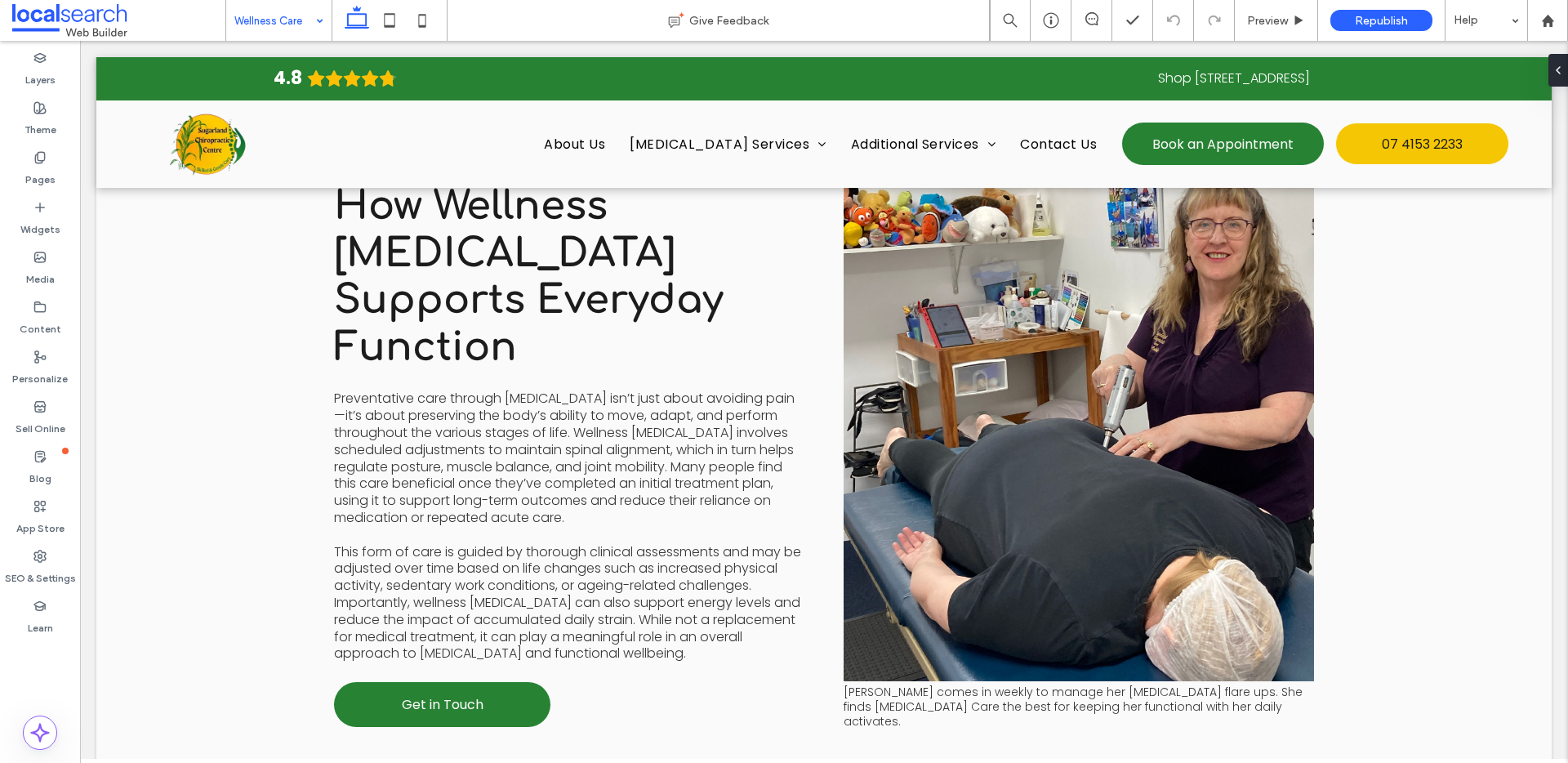
scroll to position [1250, 0]
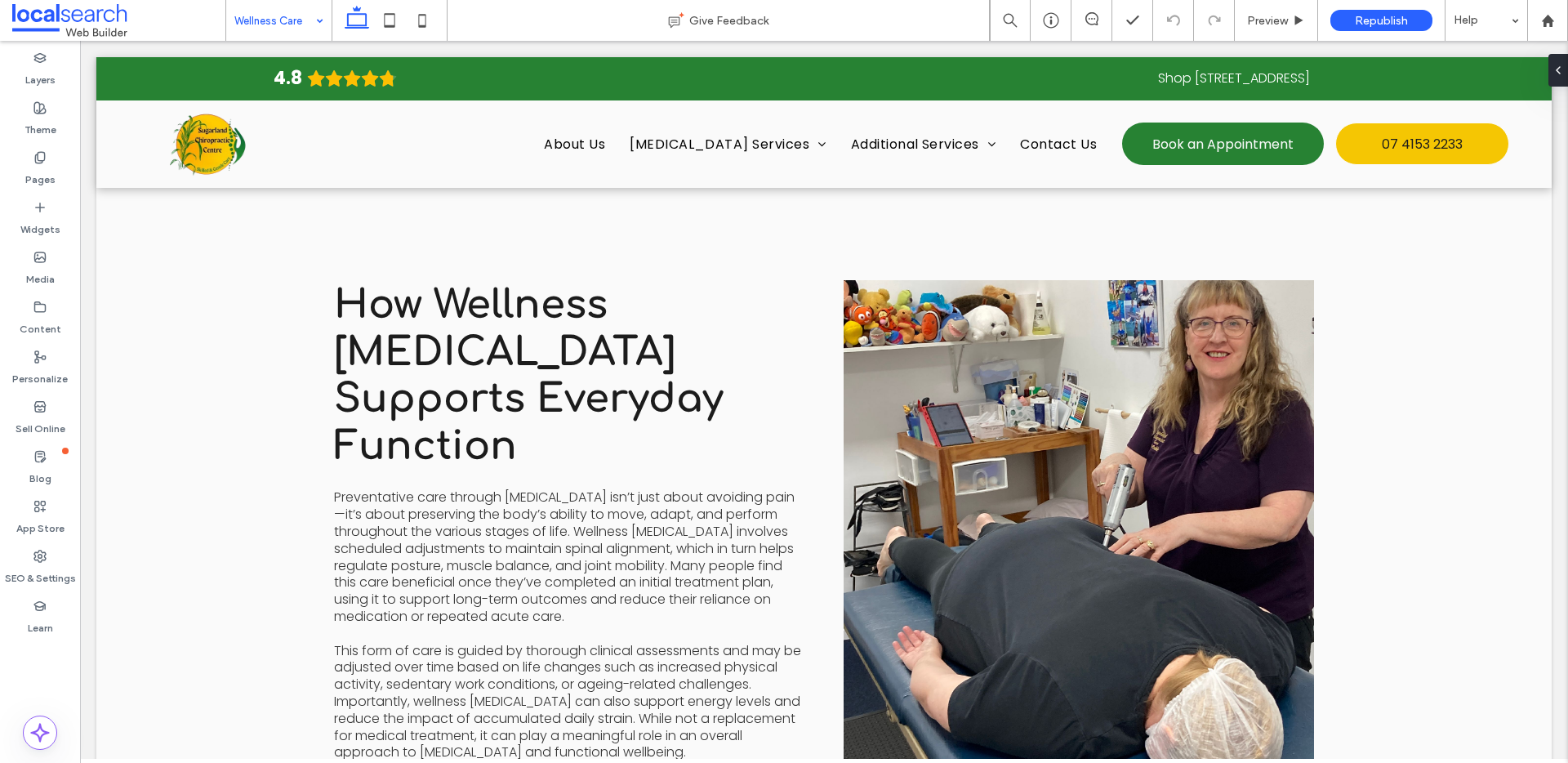
click at [290, 26] on input at bounding box center [274, 20] width 81 height 41
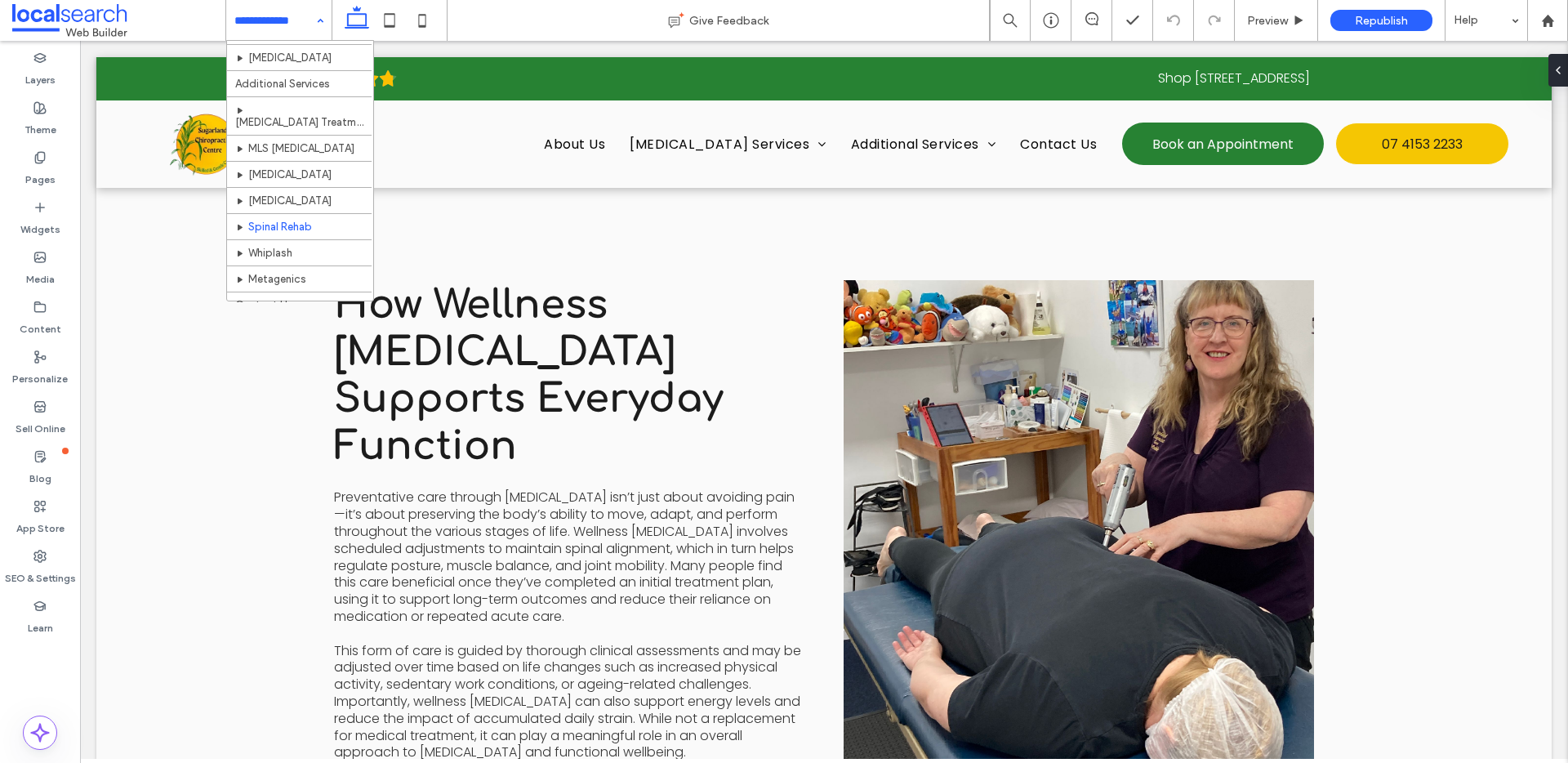
scroll to position [315, 0]
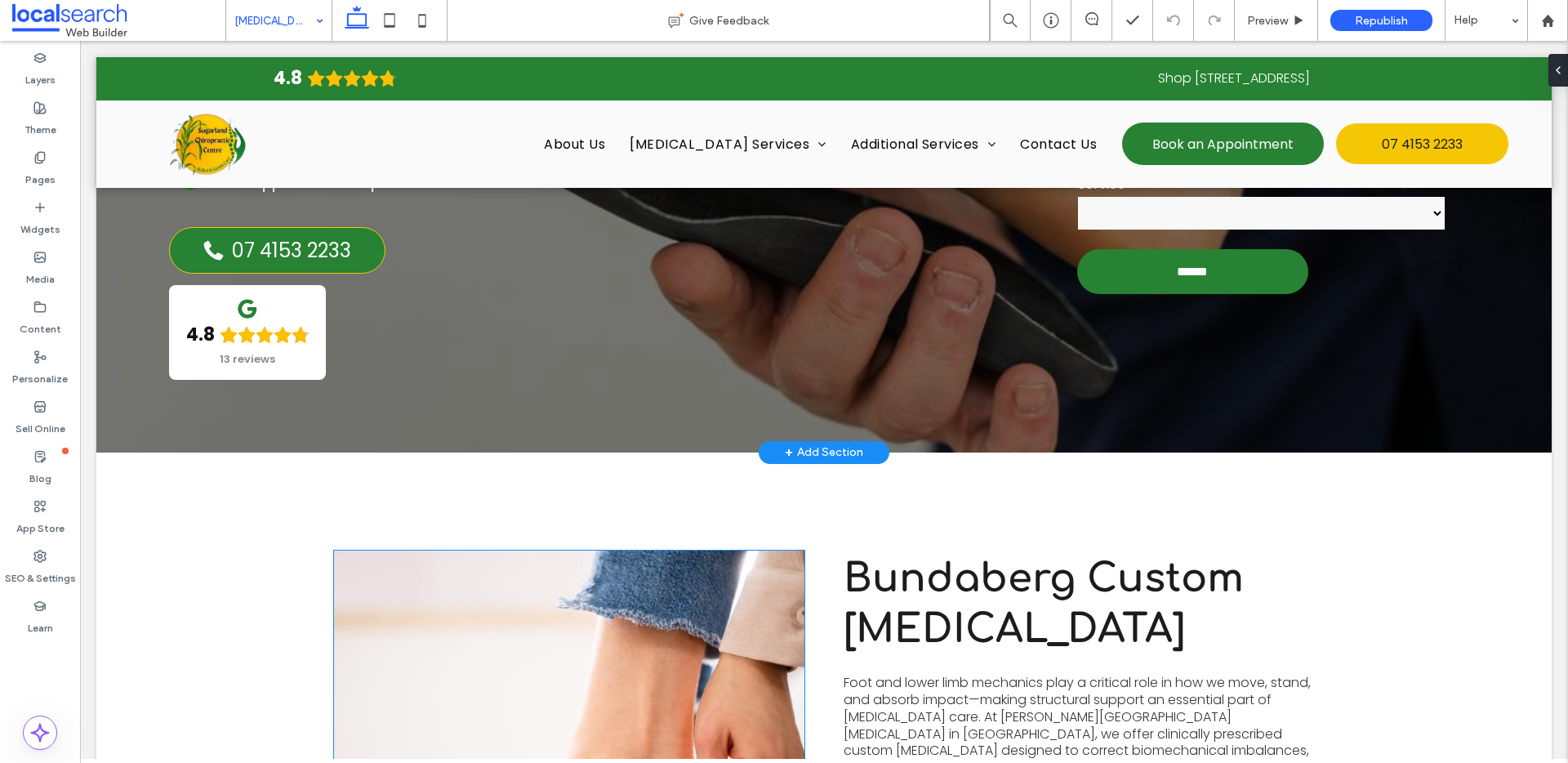
scroll to position [88, 0]
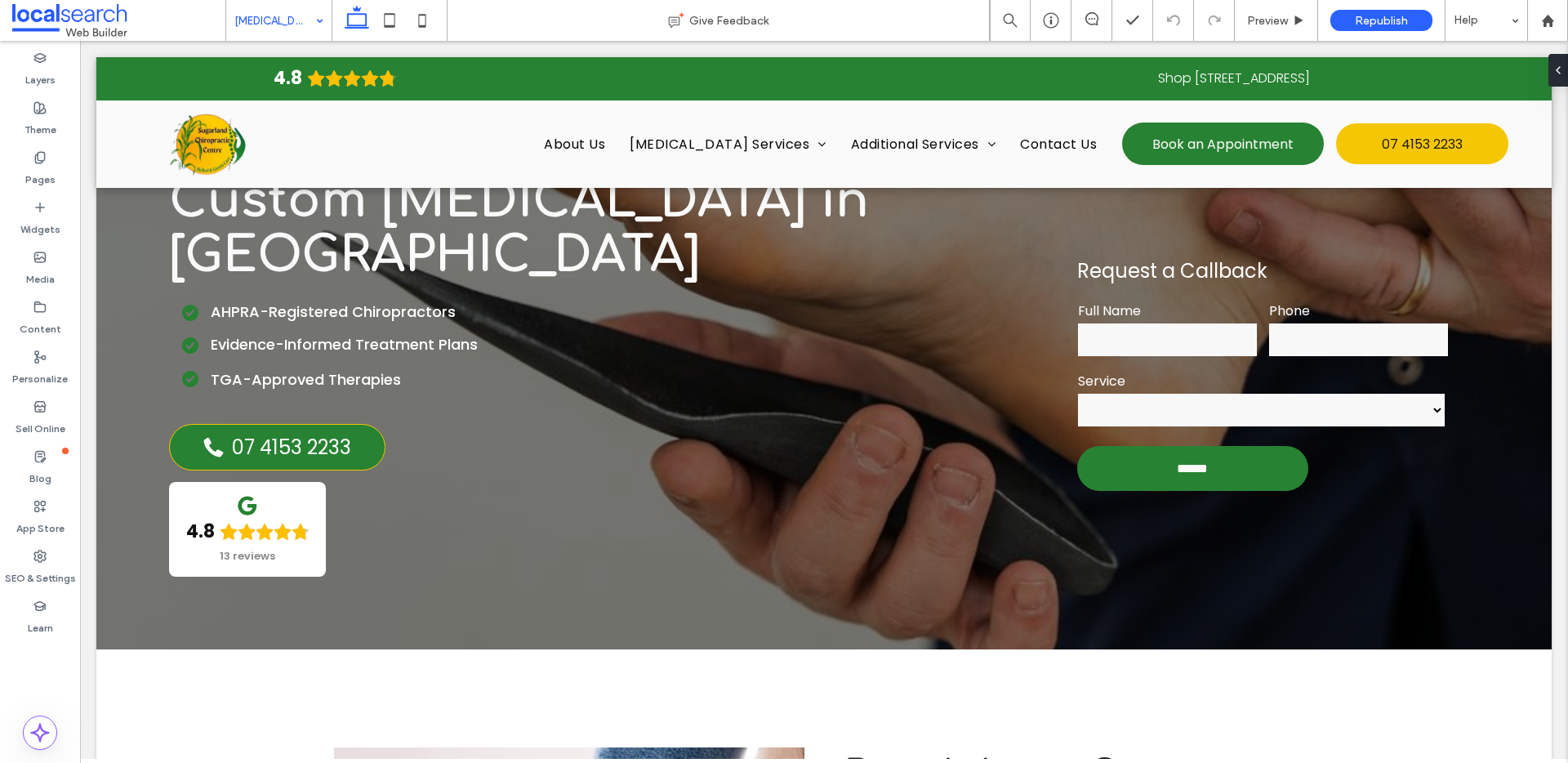
click at [266, 10] on input at bounding box center [274, 20] width 81 height 41
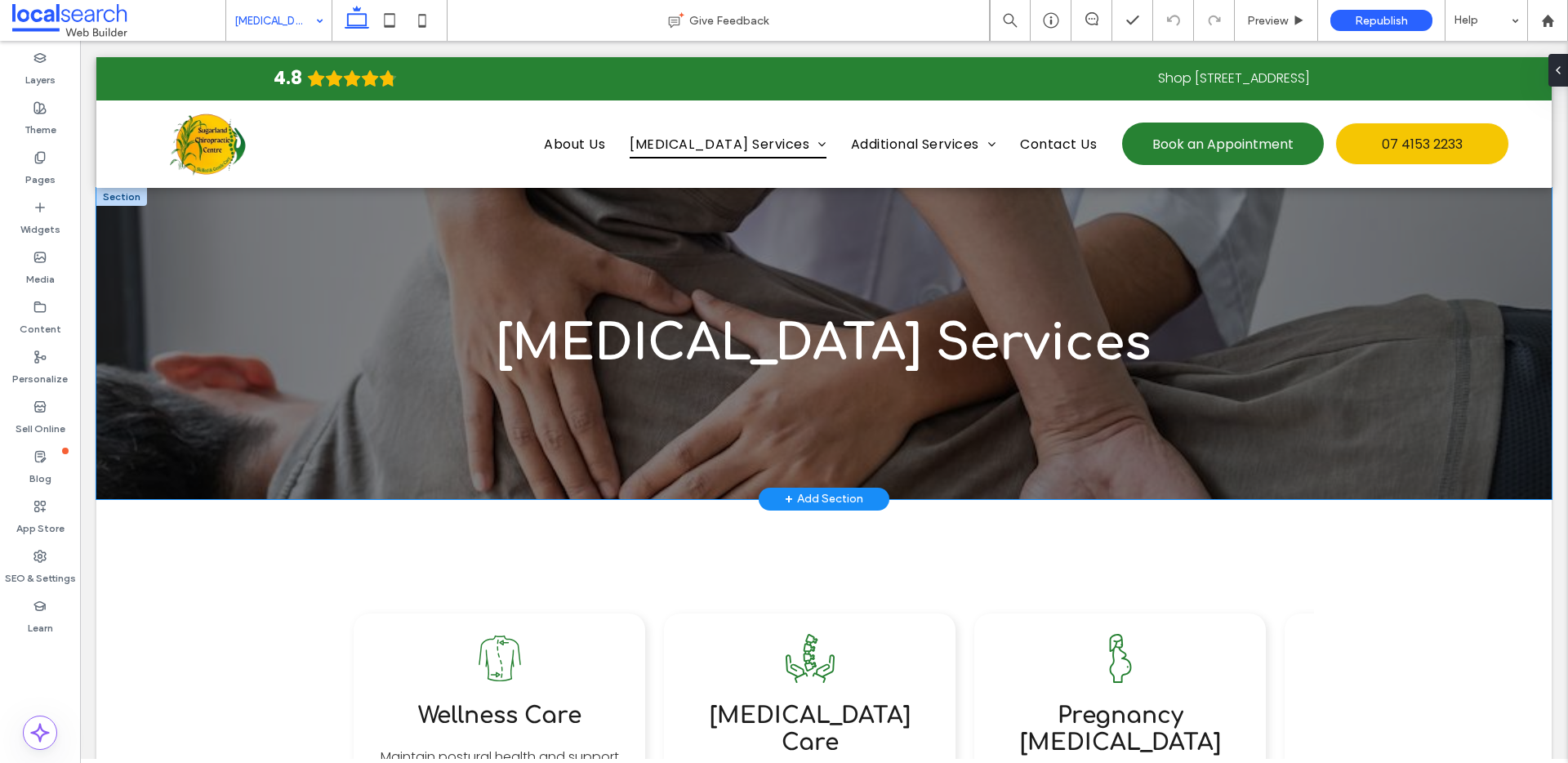
click at [382, 466] on div "[MEDICAL_DATA] Services" at bounding box center [824, 344] width 1455 height 311
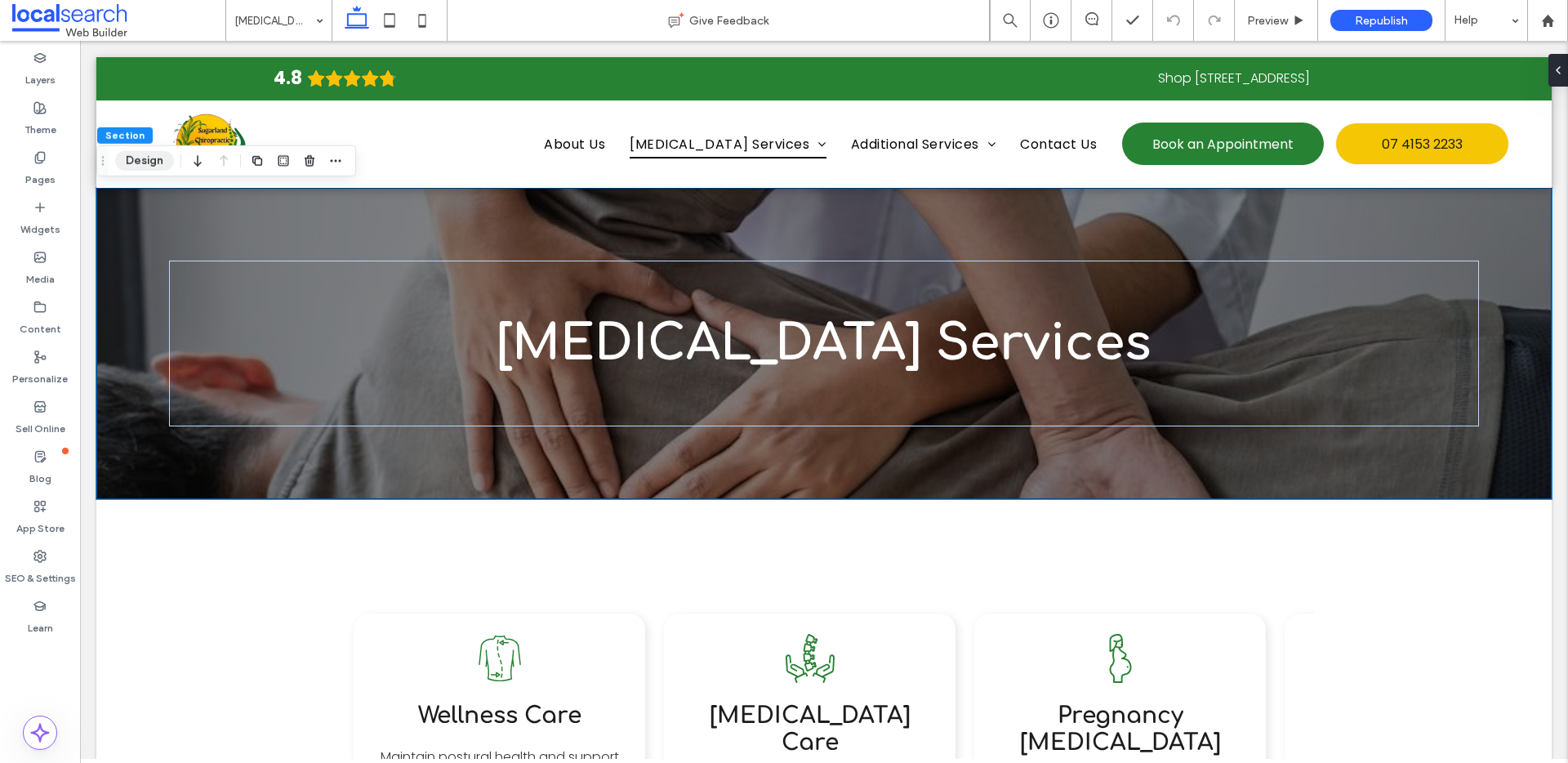
click at [144, 166] on button "Design" at bounding box center [145, 160] width 59 height 20
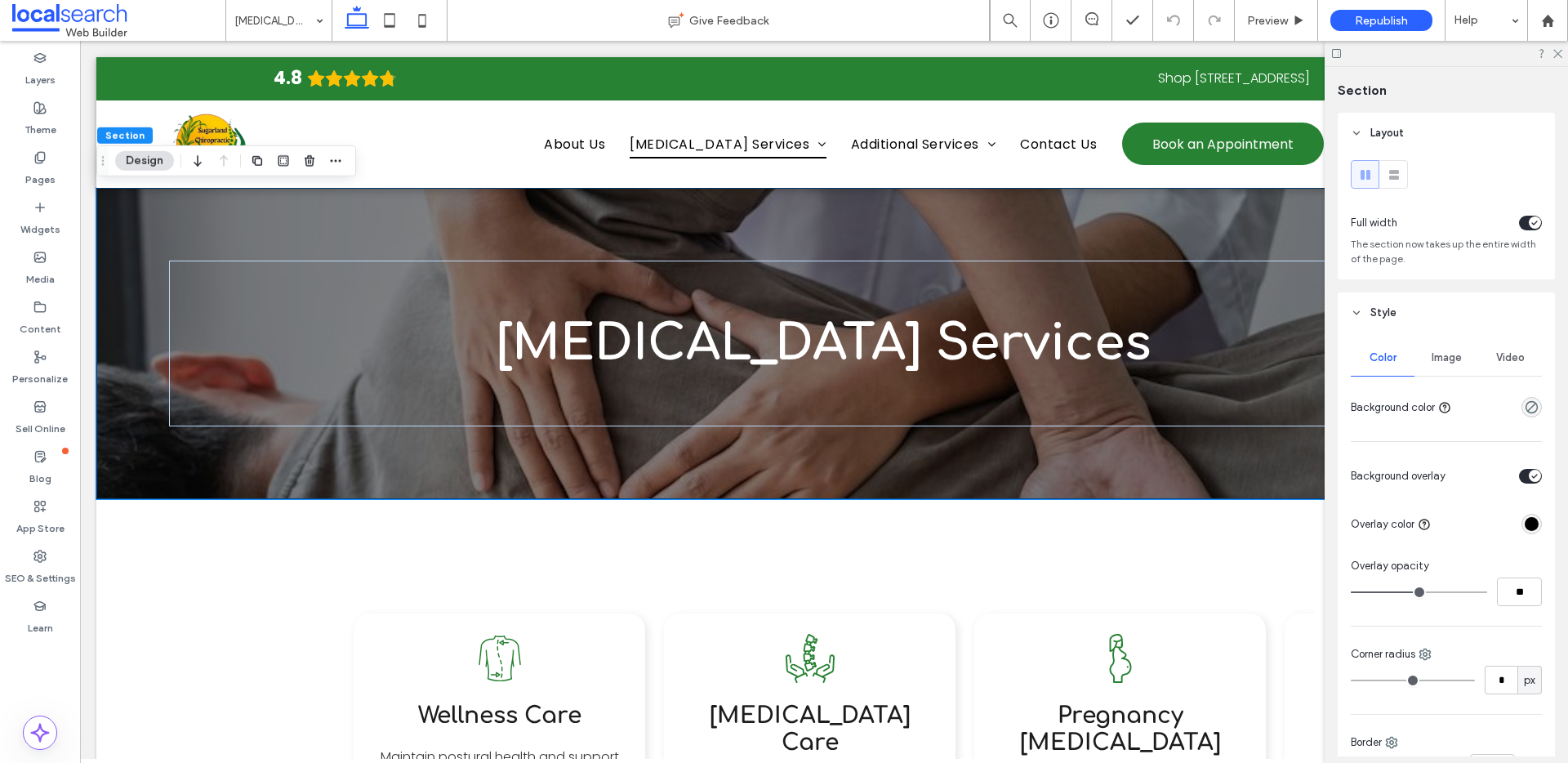
click at [1417, 352] on div "Image" at bounding box center [1446, 358] width 64 height 36
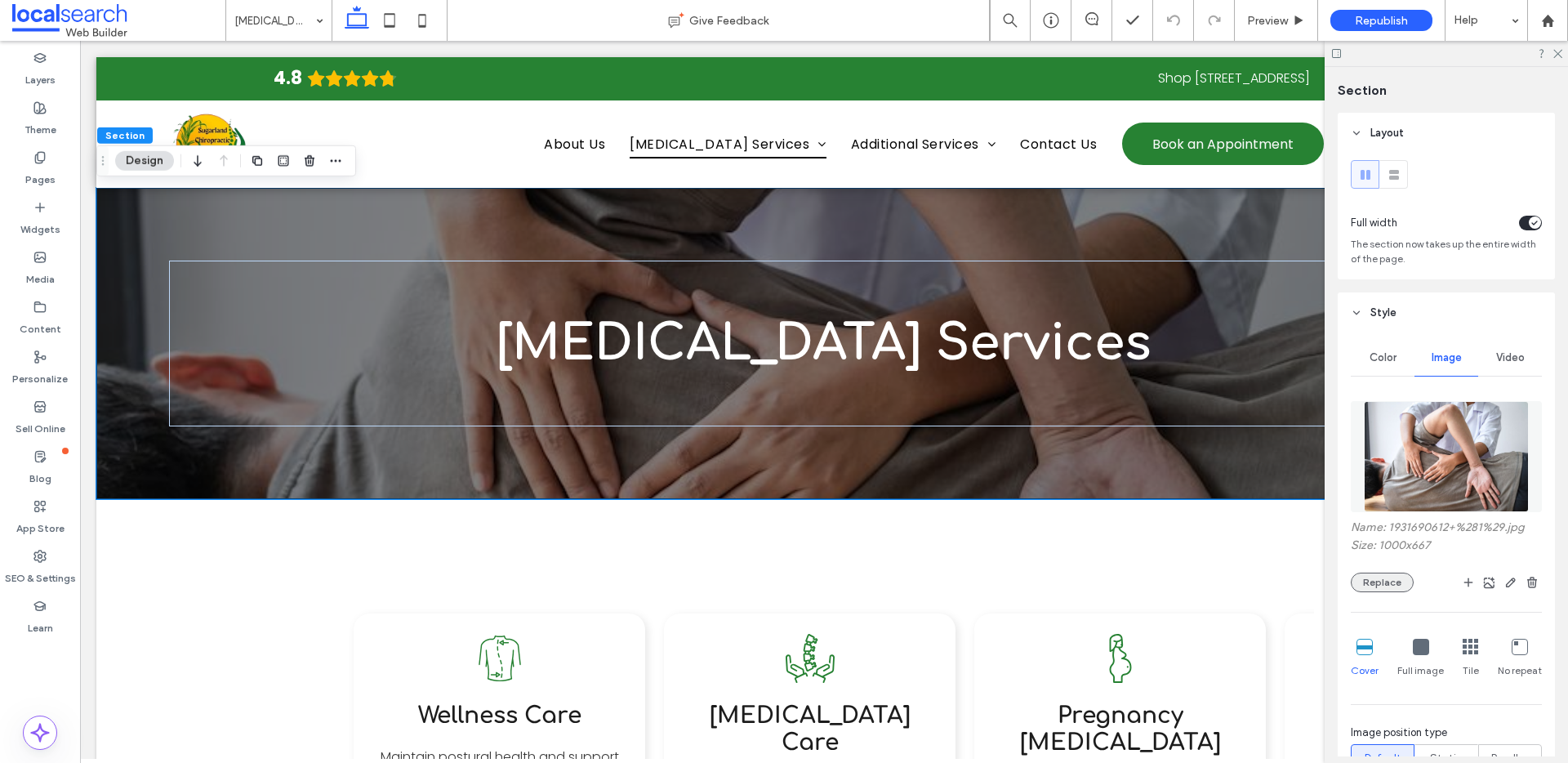
click at [1372, 585] on button "Replace" at bounding box center [1382, 582] width 63 height 20
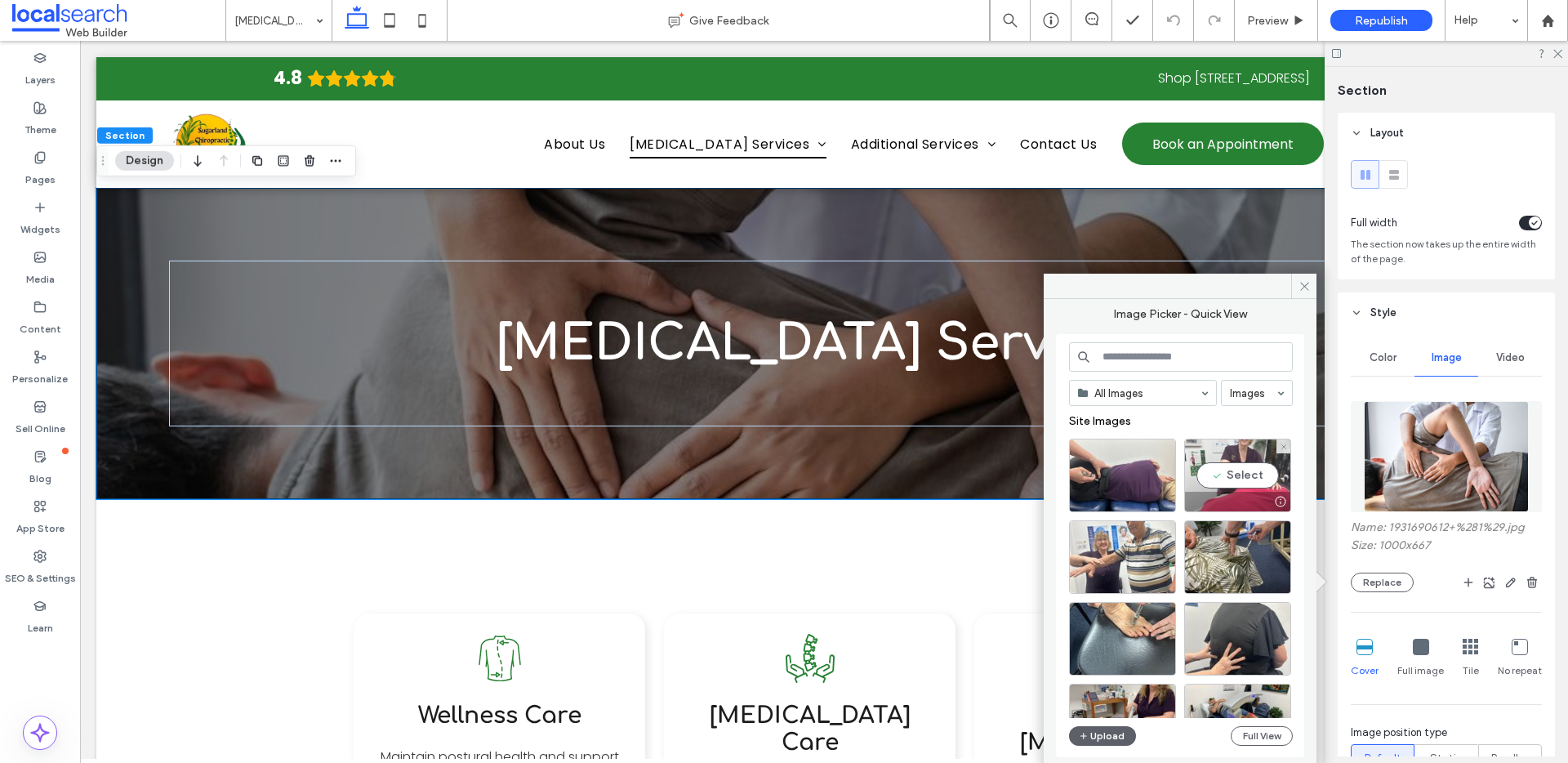
click at [1240, 475] on div "Select" at bounding box center [1238, 475] width 107 height 74
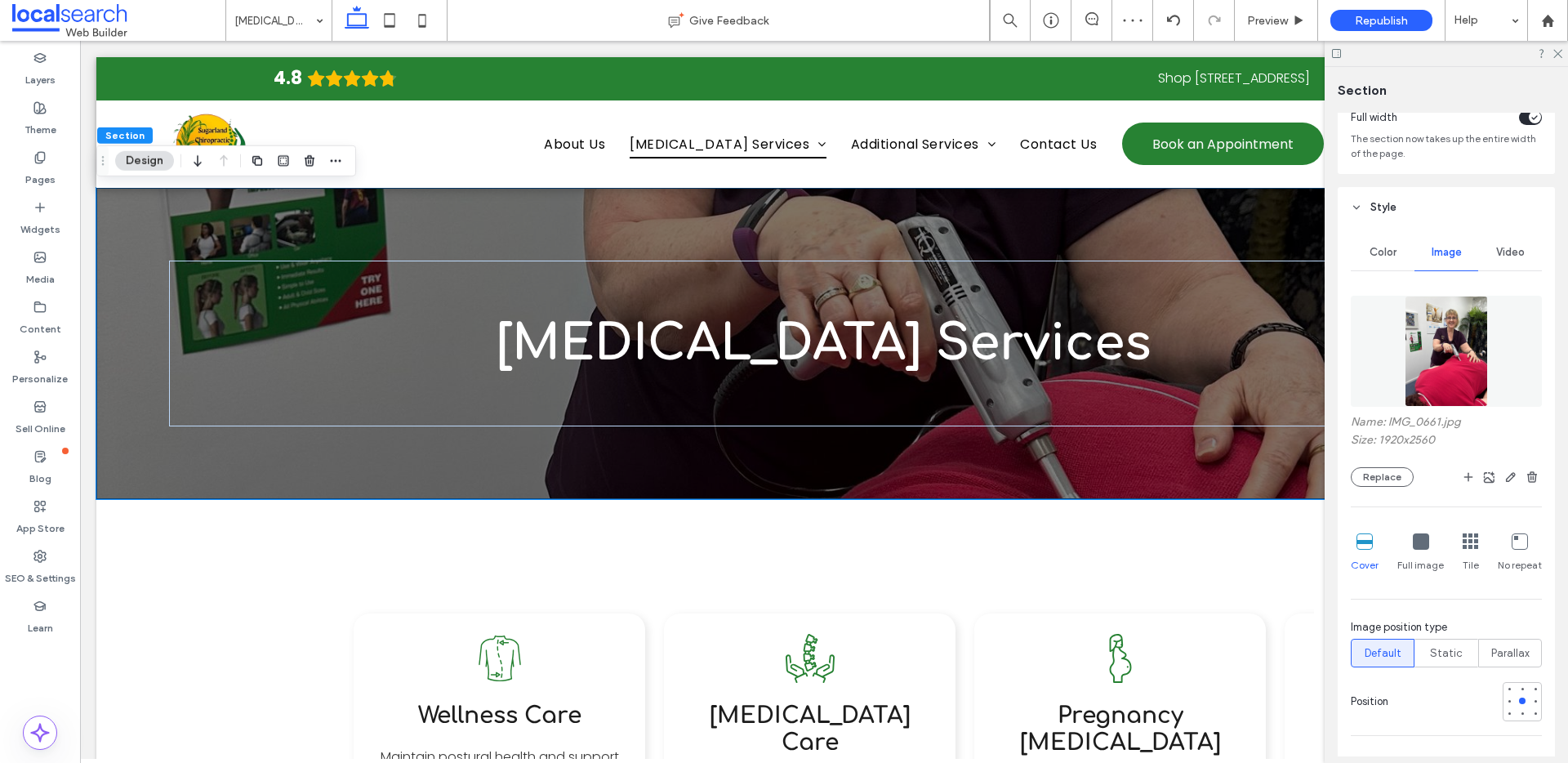
scroll to position [212, 0]
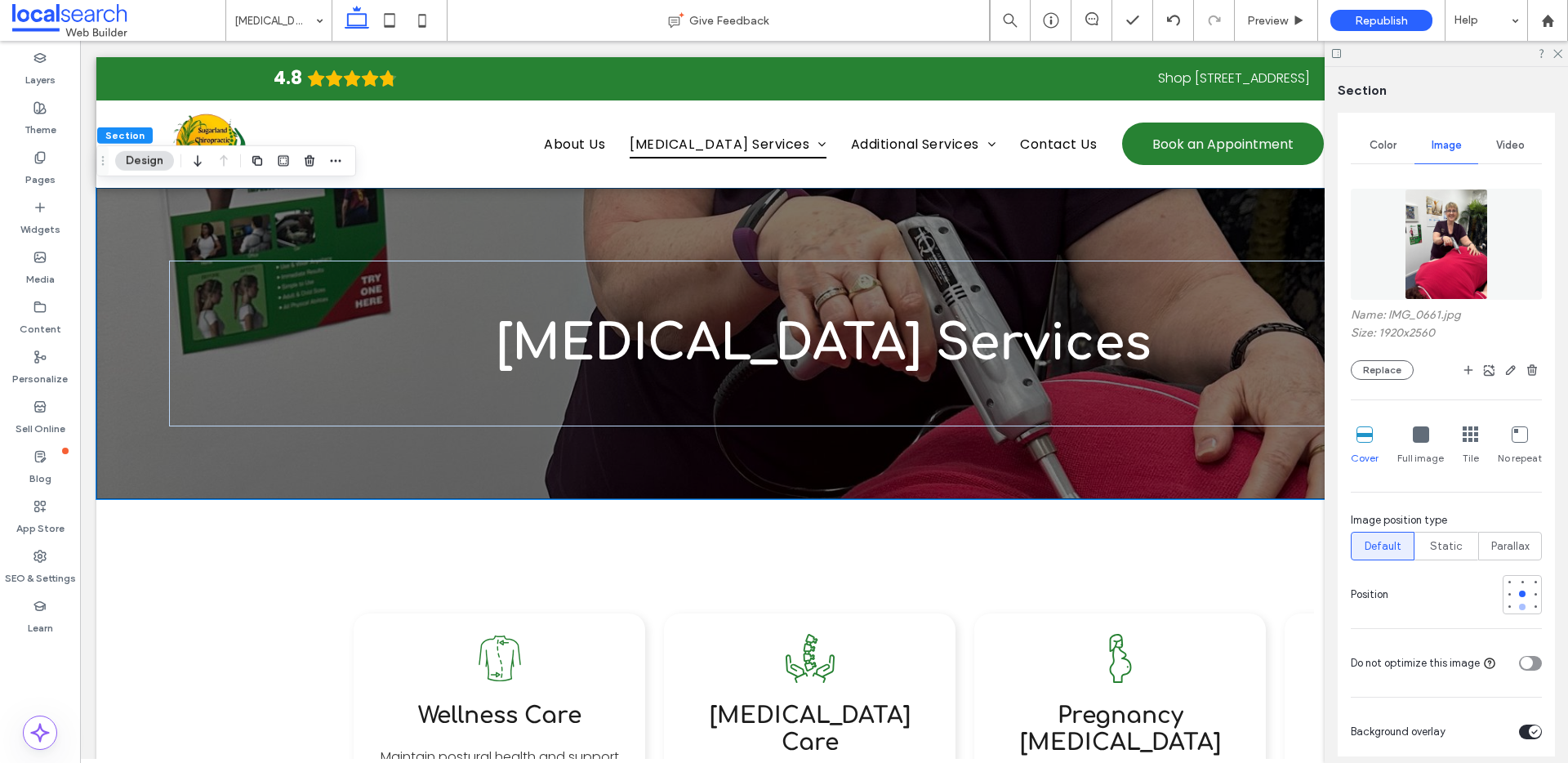
click at [1519, 608] on div at bounding box center [1522, 606] width 7 height 7
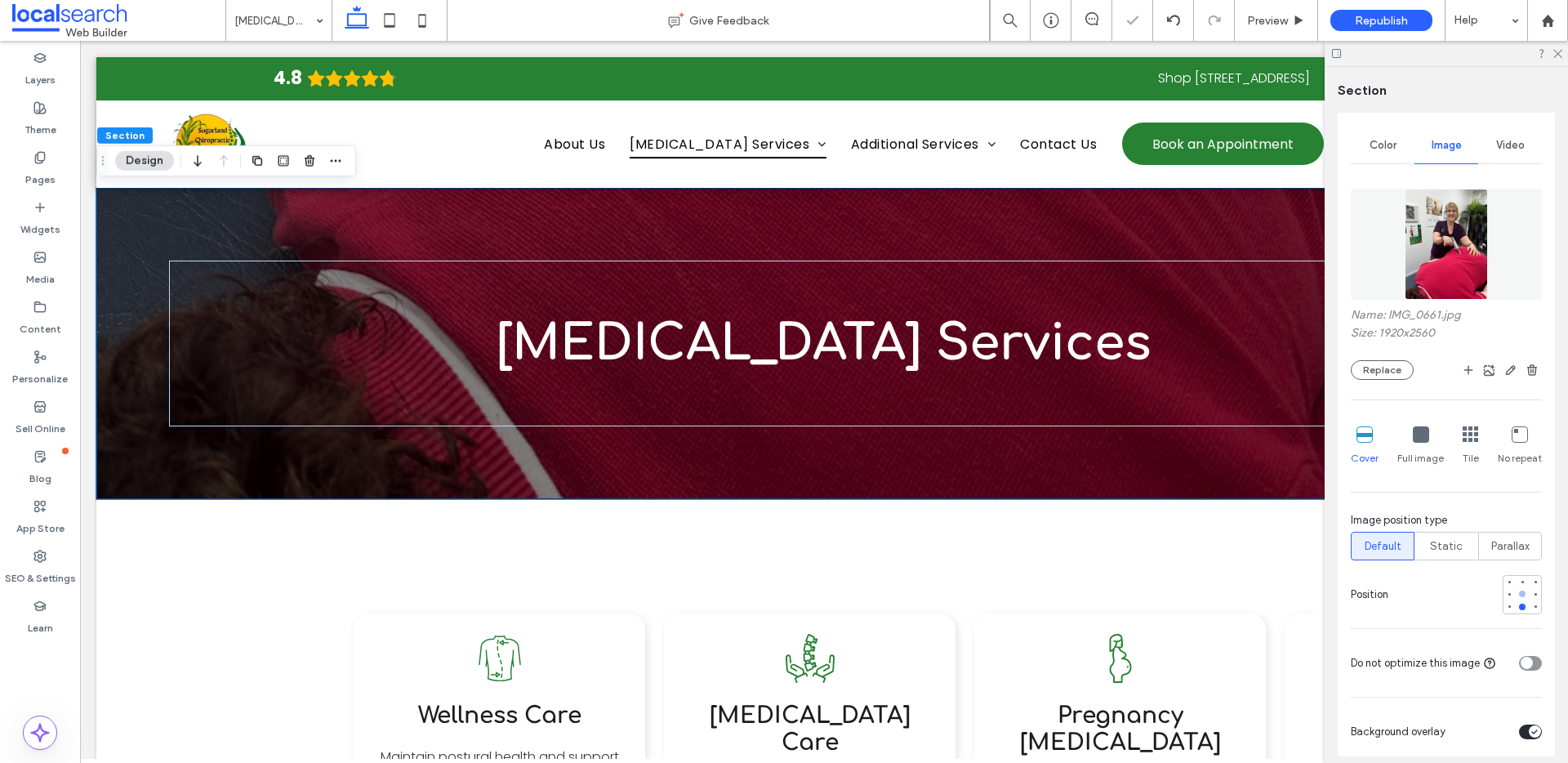
click at [1516, 599] on div at bounding box center [1522, 594] width 11 height 11
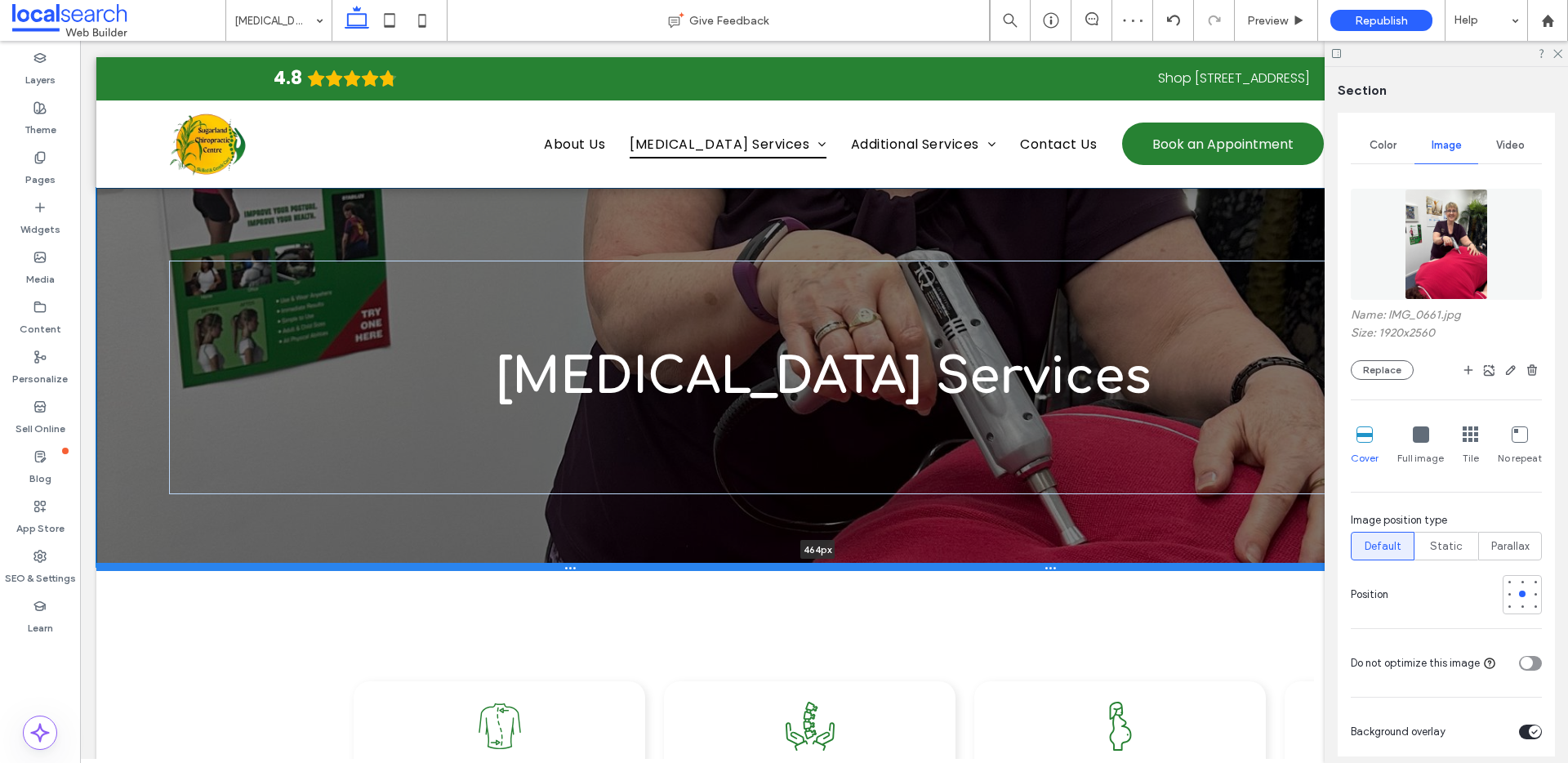
drag, startPoint x: 1056, startPoint y: 499, endPoint x: 1051, endPoint y: 566, distance: 67.2
click at [1051, 566] on div at bounding box center [817, 566] width 1443 height 9
type input "***"
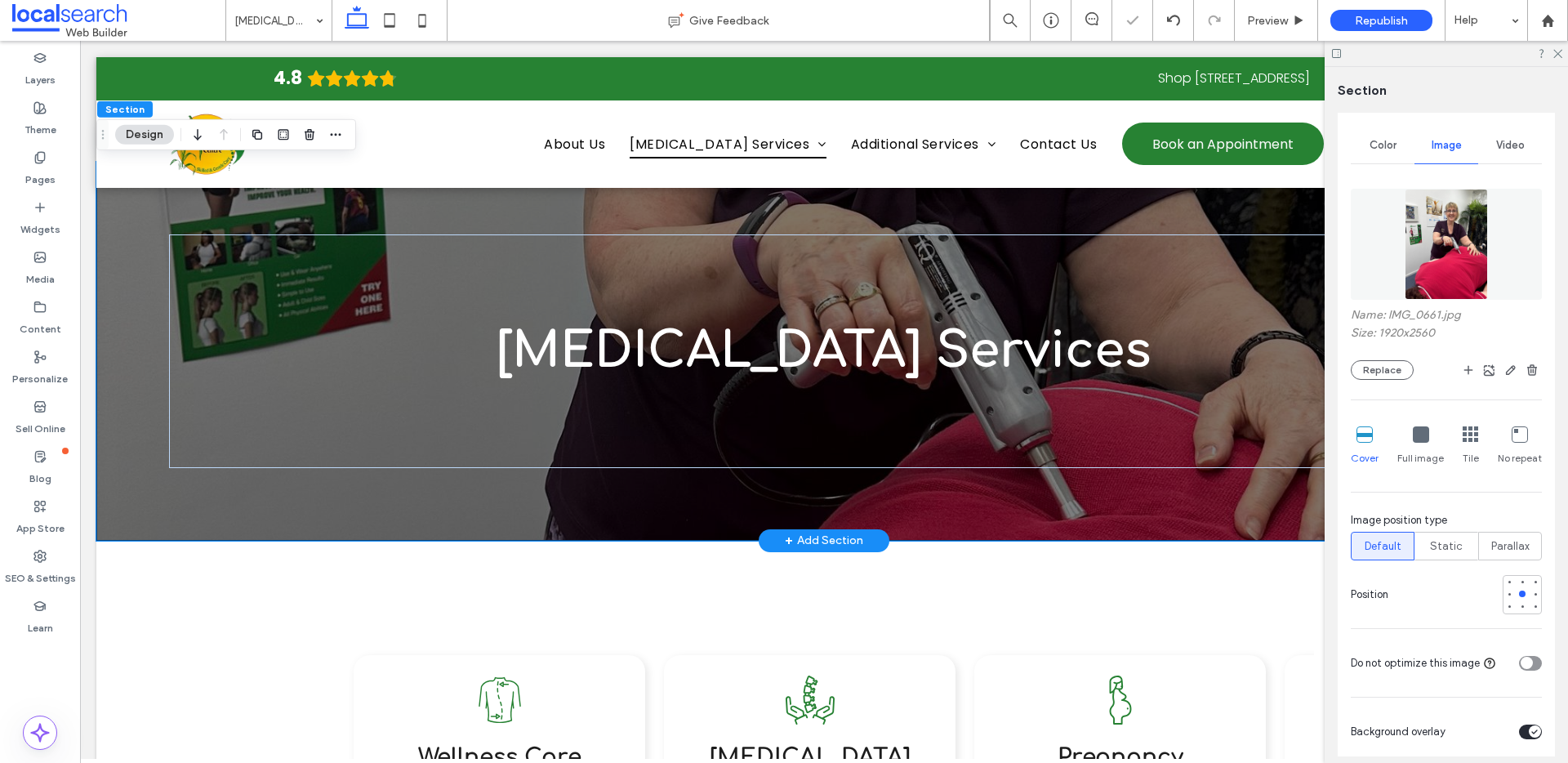
scroll to position [0, 0]
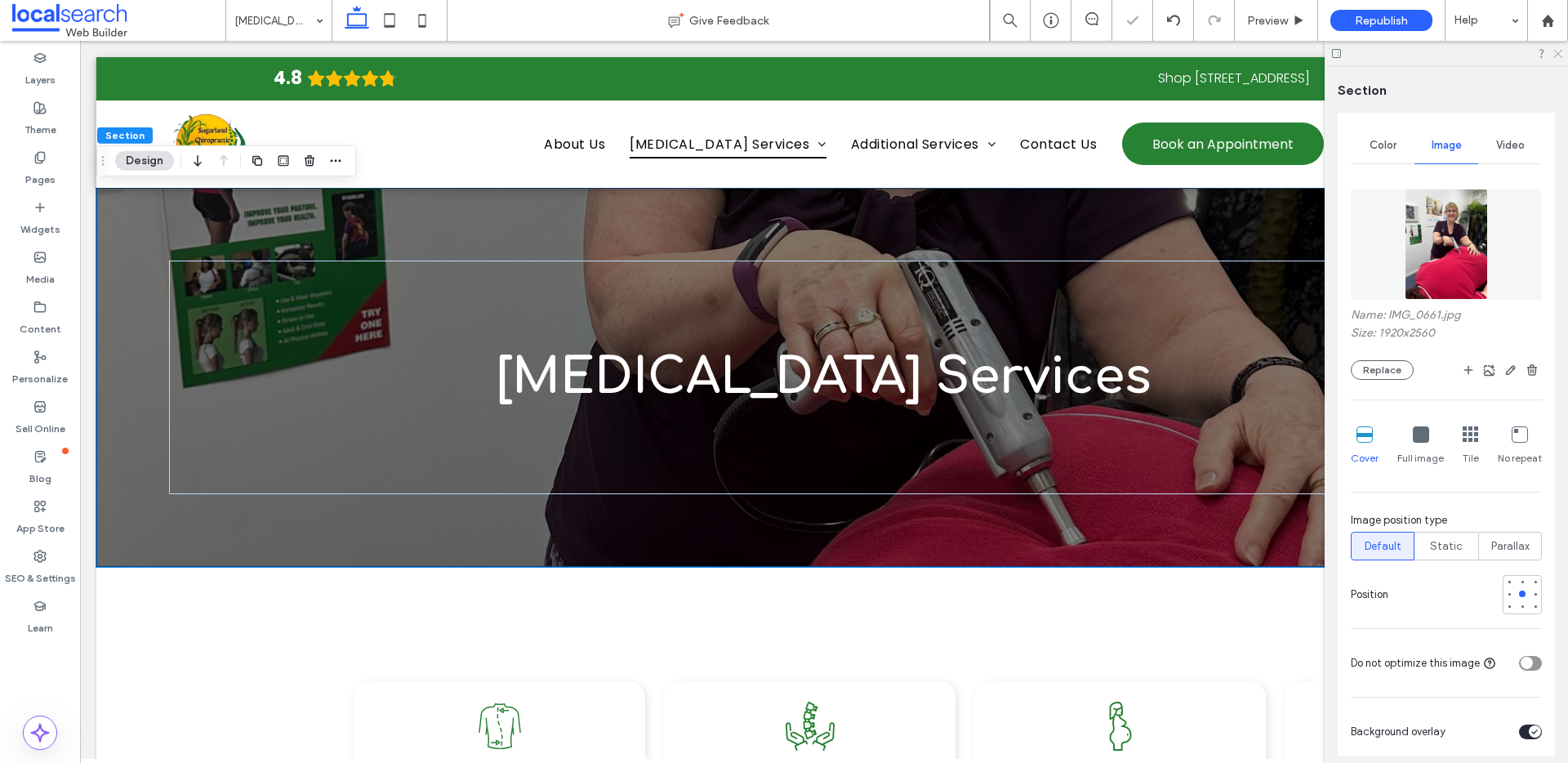
click at [1556, 52] on icon at bounding box center [1557, 53] width 11 height 11
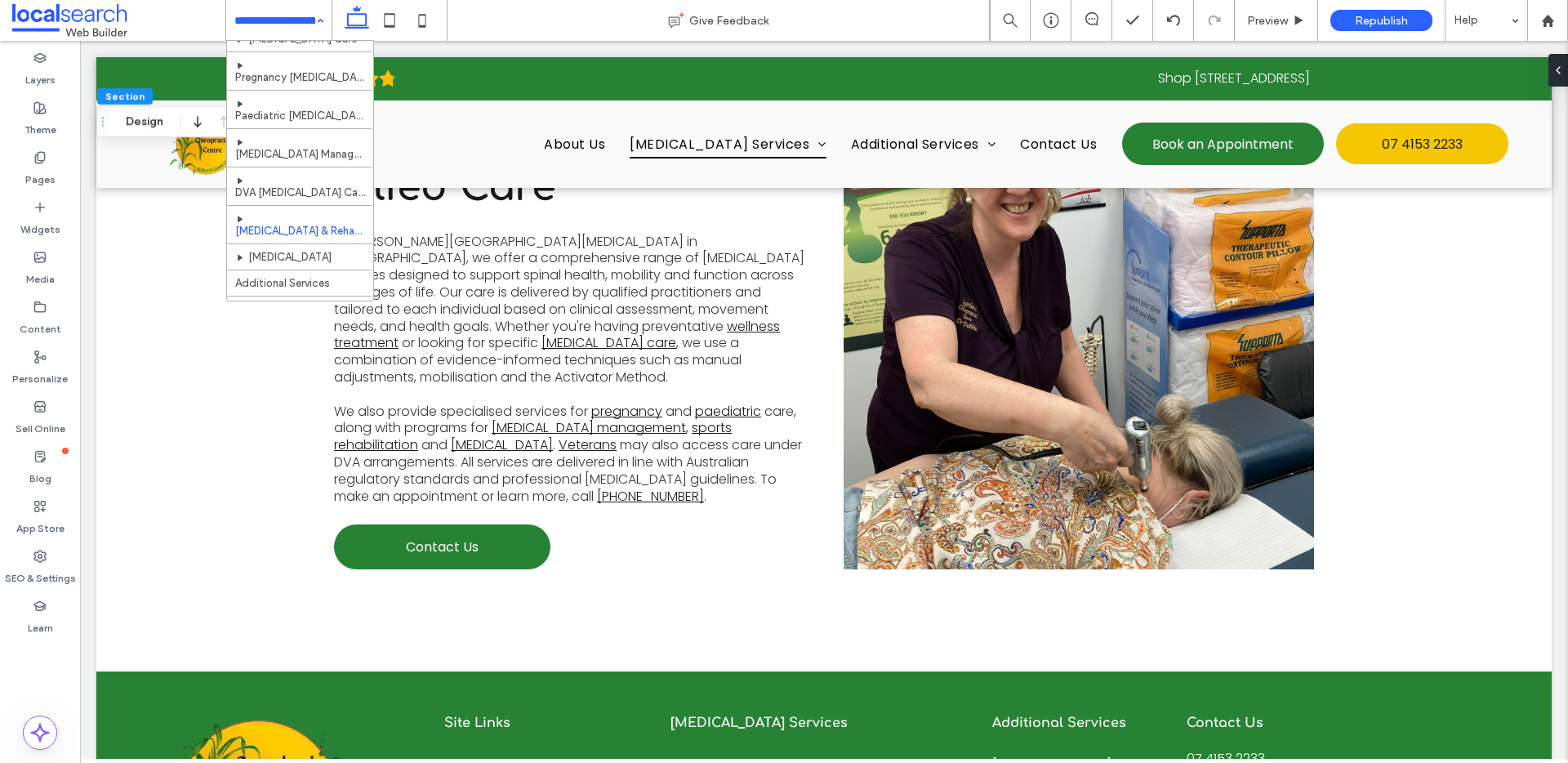
scroll to position [153, 0]
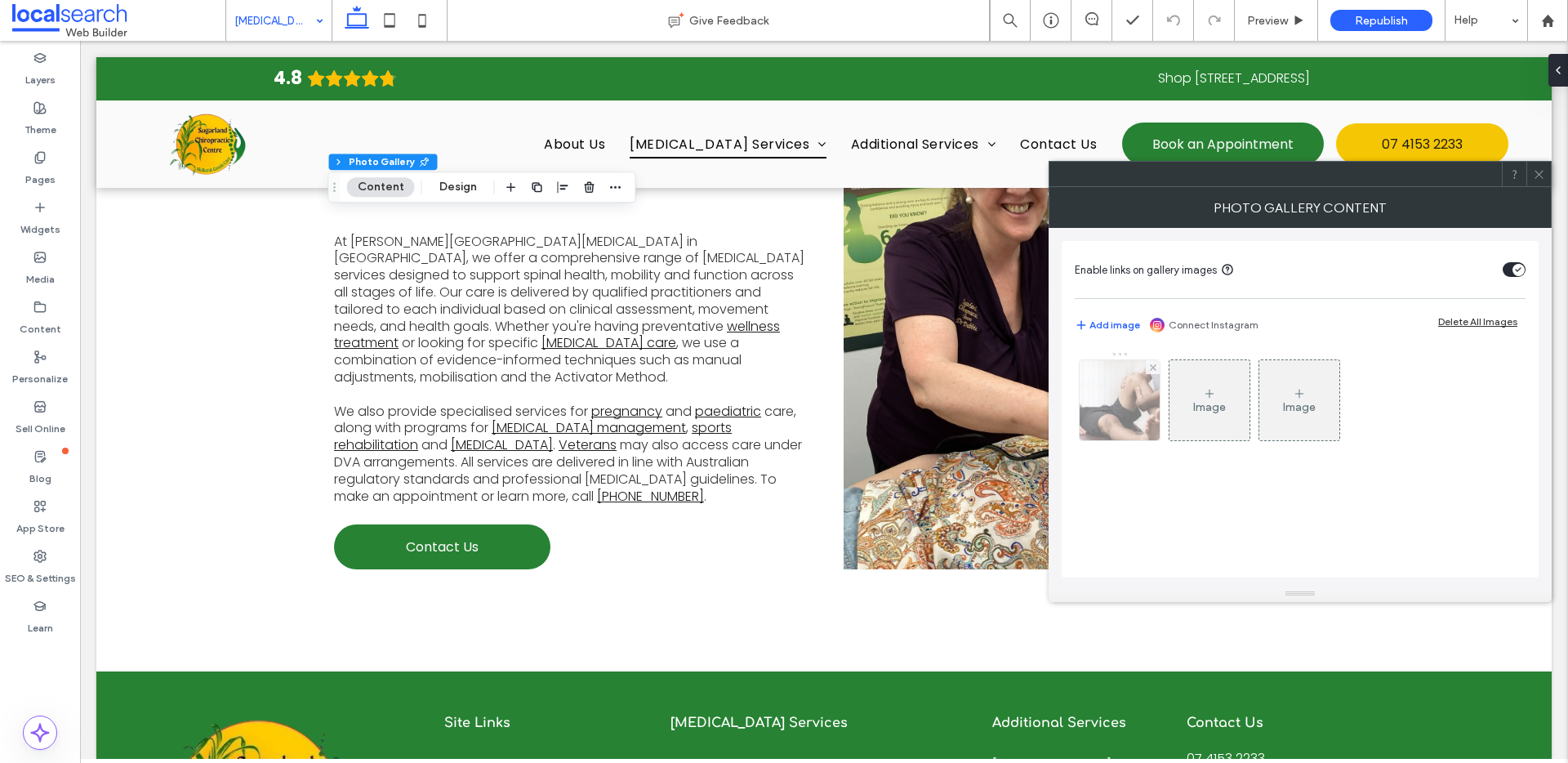
click at [1133, 416] on img at bounding box center [1119, 400] width 121 height 80
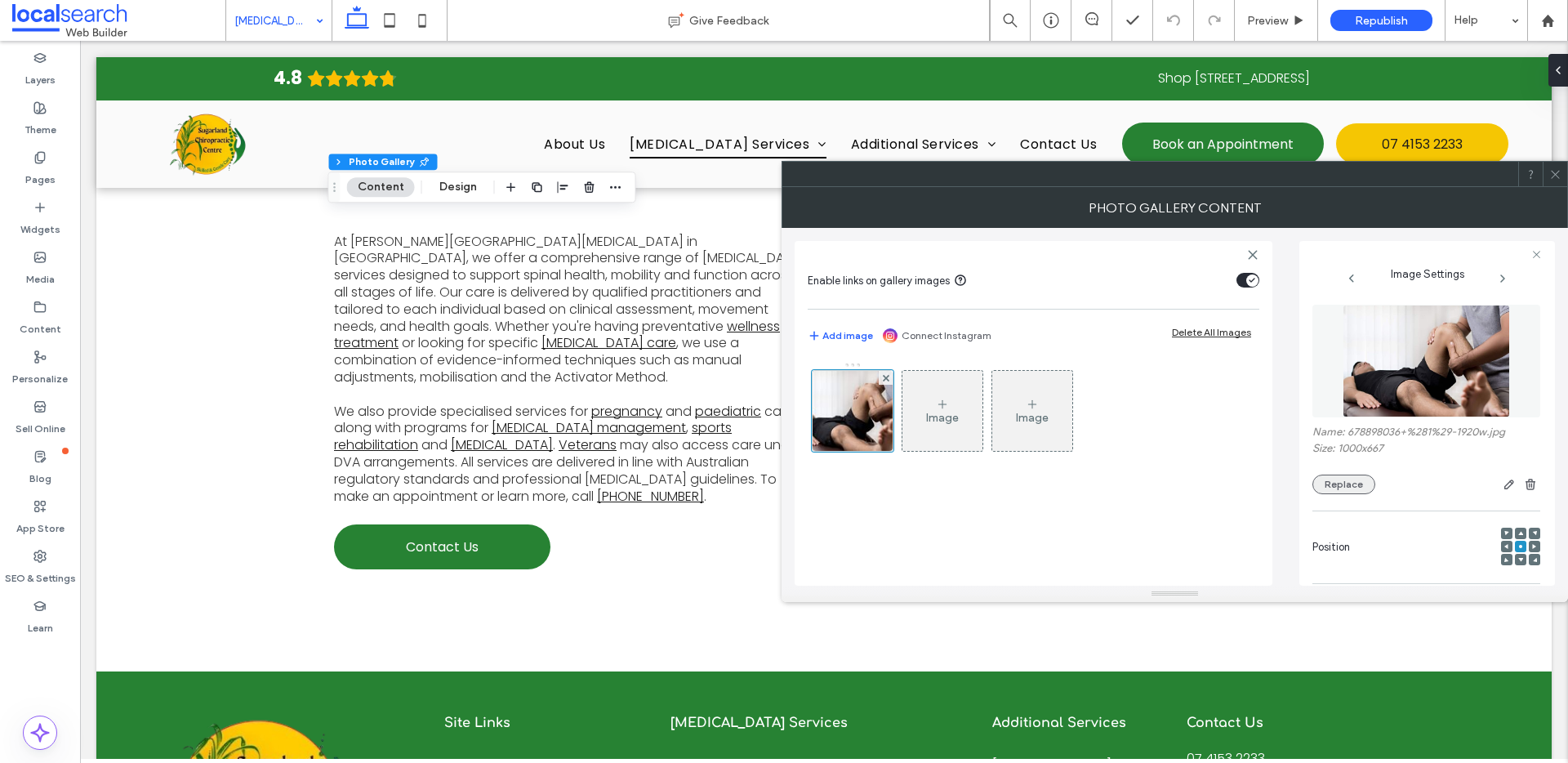
click at [1350, 486] on button "Replace" at bounding box center [1344, 484] width 63 height 20
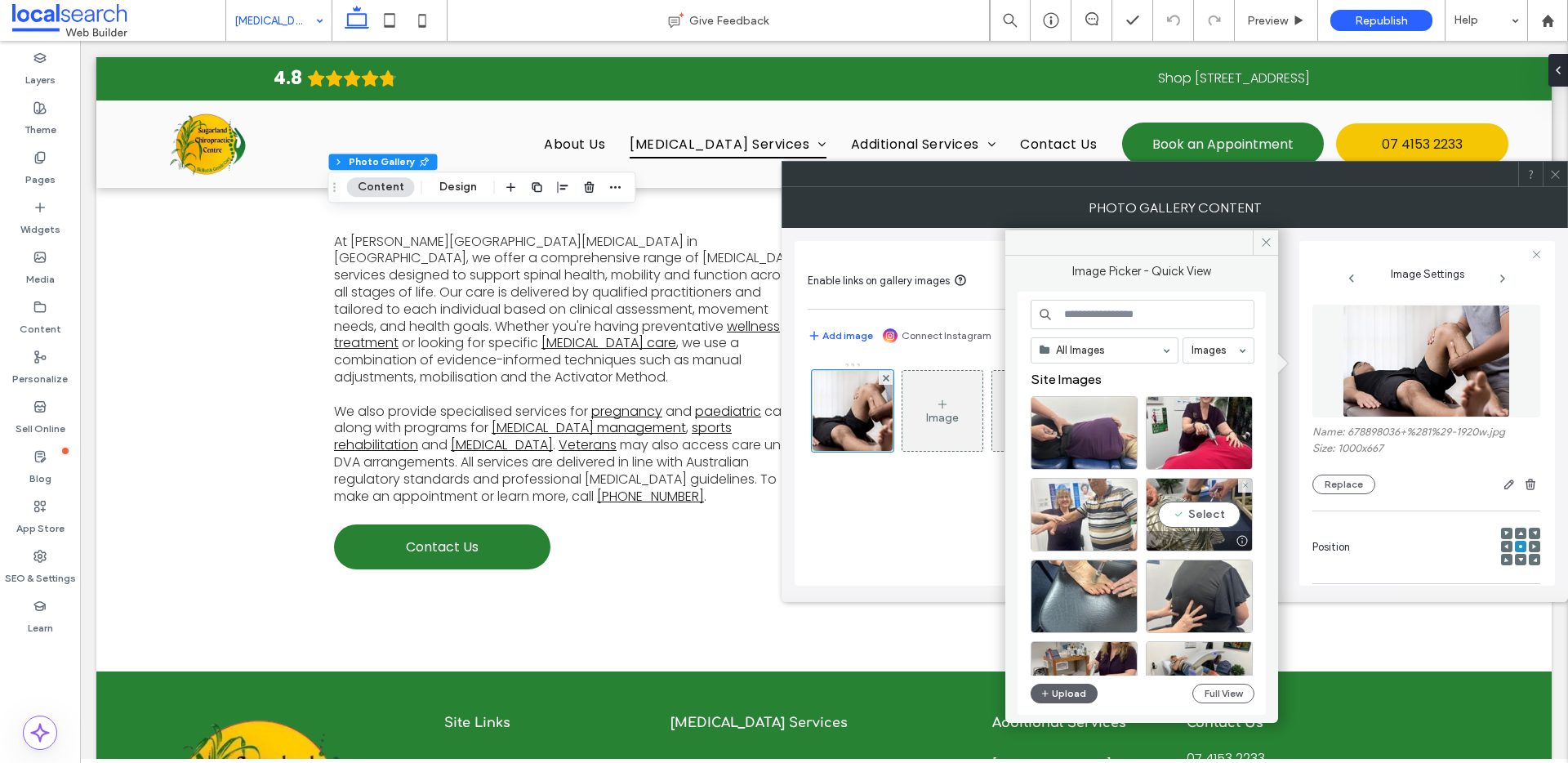
scroll to position [3, 0]
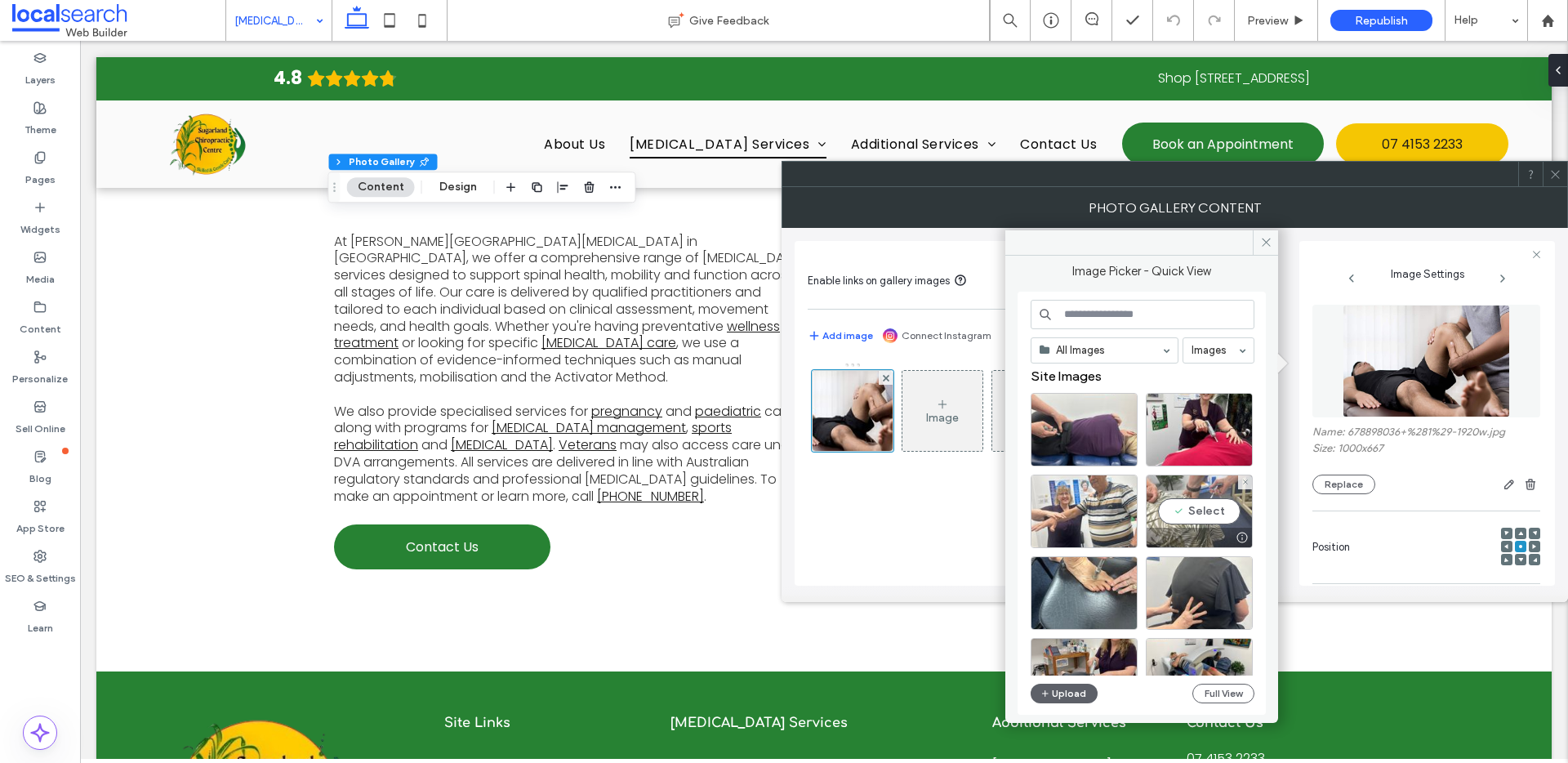
click at [1194, 510] on div "Select" at bounding box center [1199, 511] width 107 height 74
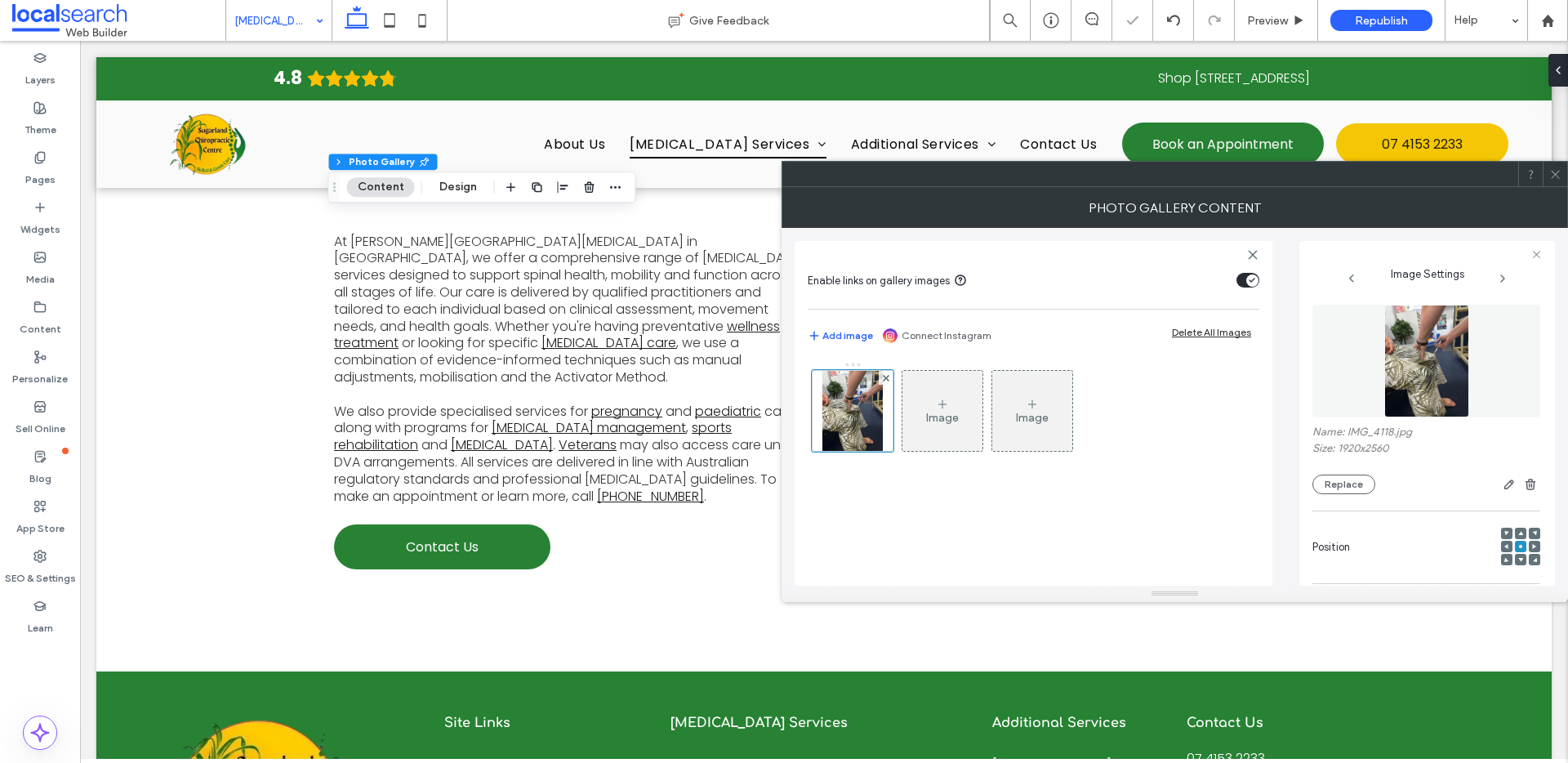
click at [1554, 175] on icon at bounding box center [1555, 174] width 12 height 12
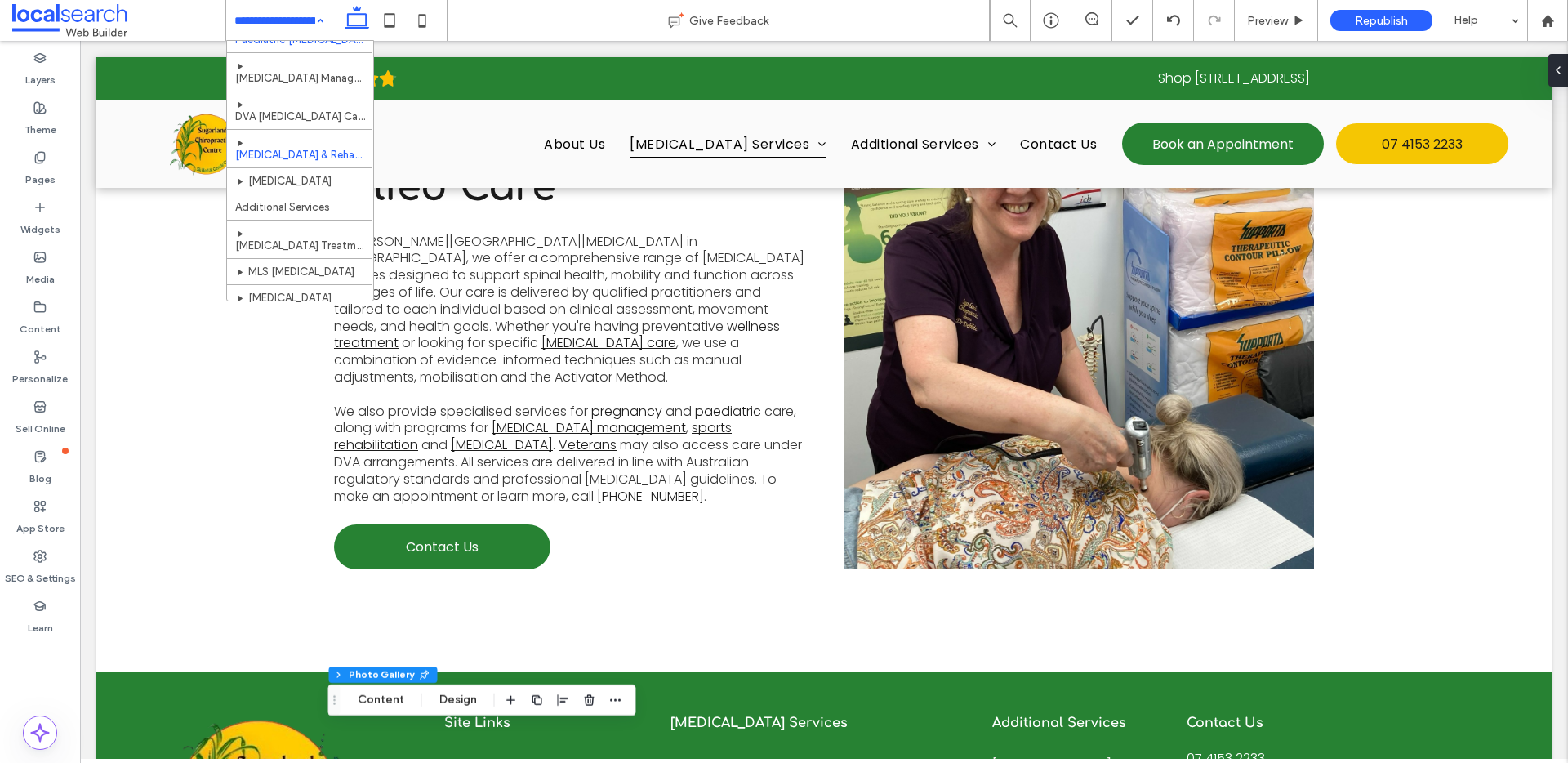
scroll to position [199, 0]
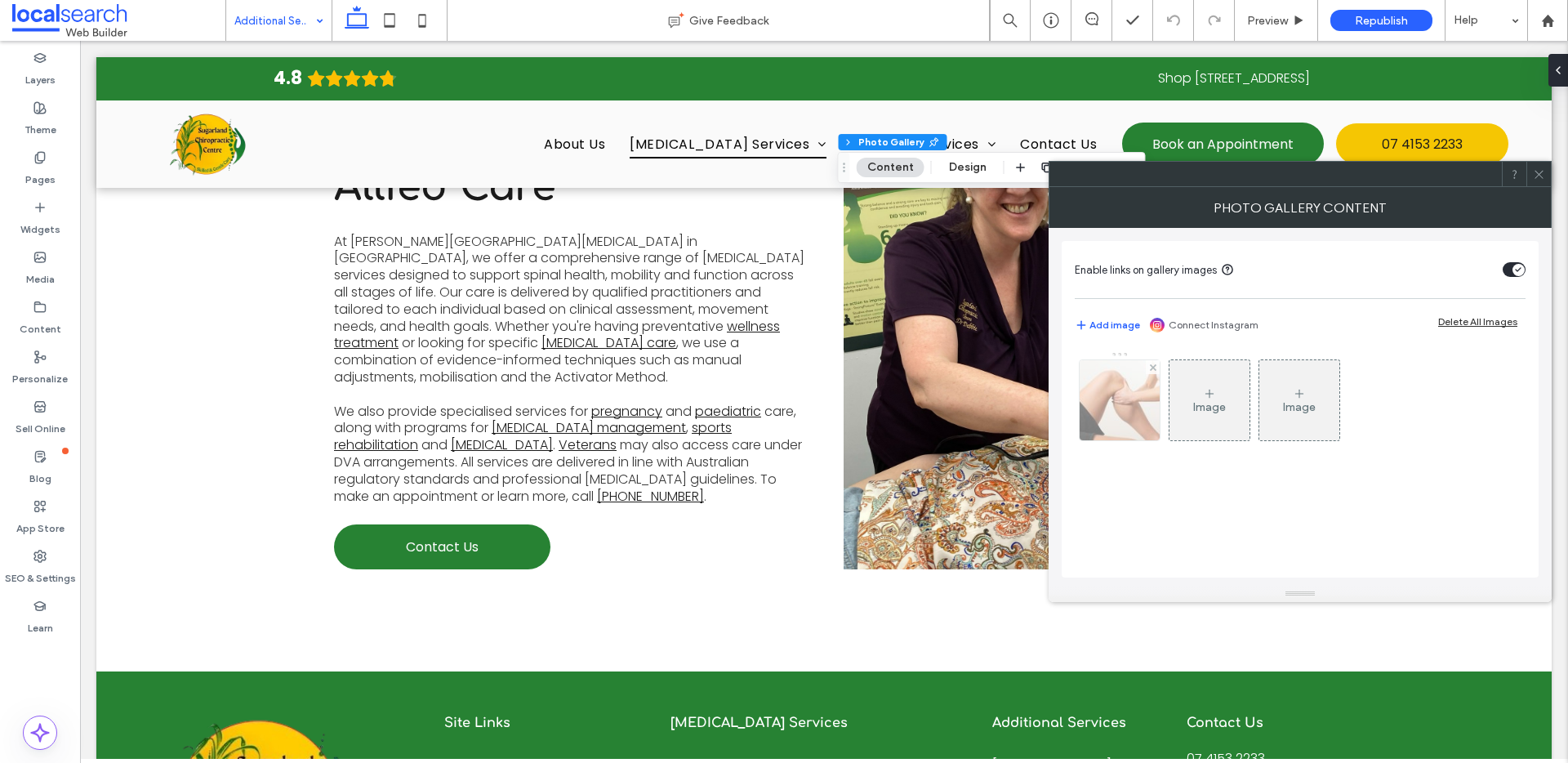
click at [1136, 404] on div at bounding box center [1120, 400] width 80 height 80
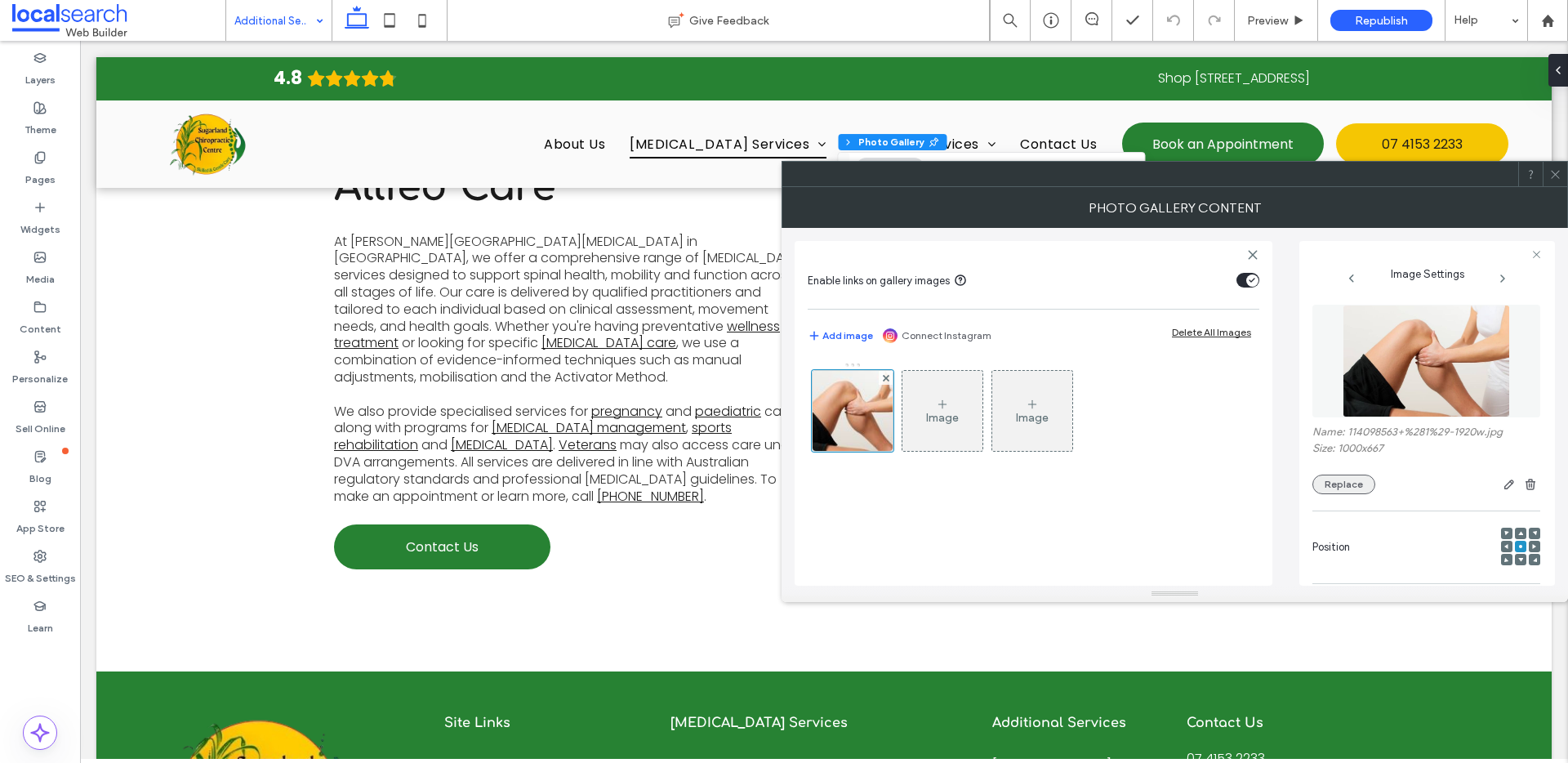
click at [1360, 477] on button "Replace" at bounding box center [1344, 484] width 63 height 20
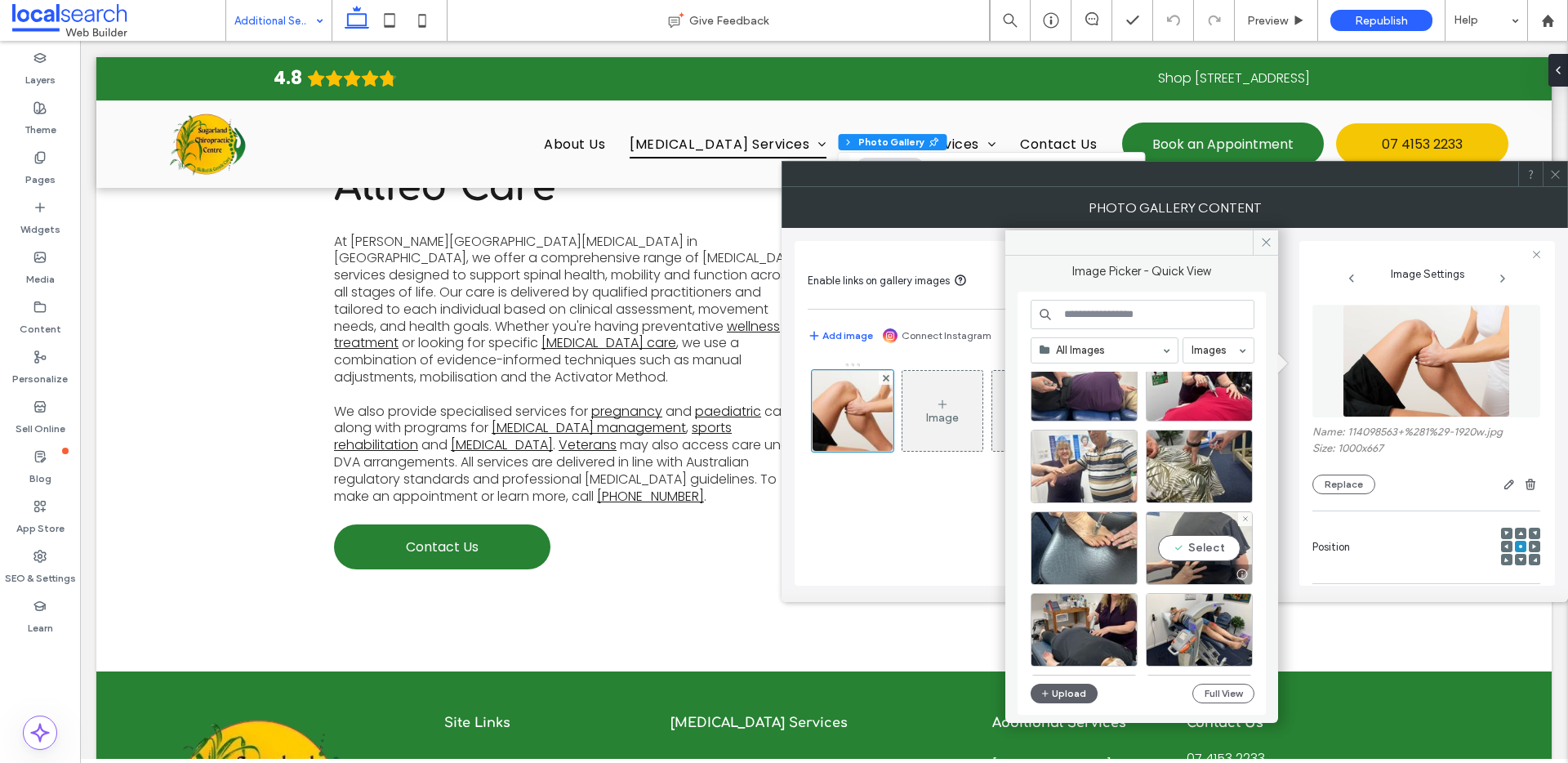
scroll to position [48, 0]
click at [1093, 540] on div "Select" at bounding box center [1084, 548] width 107 height 74
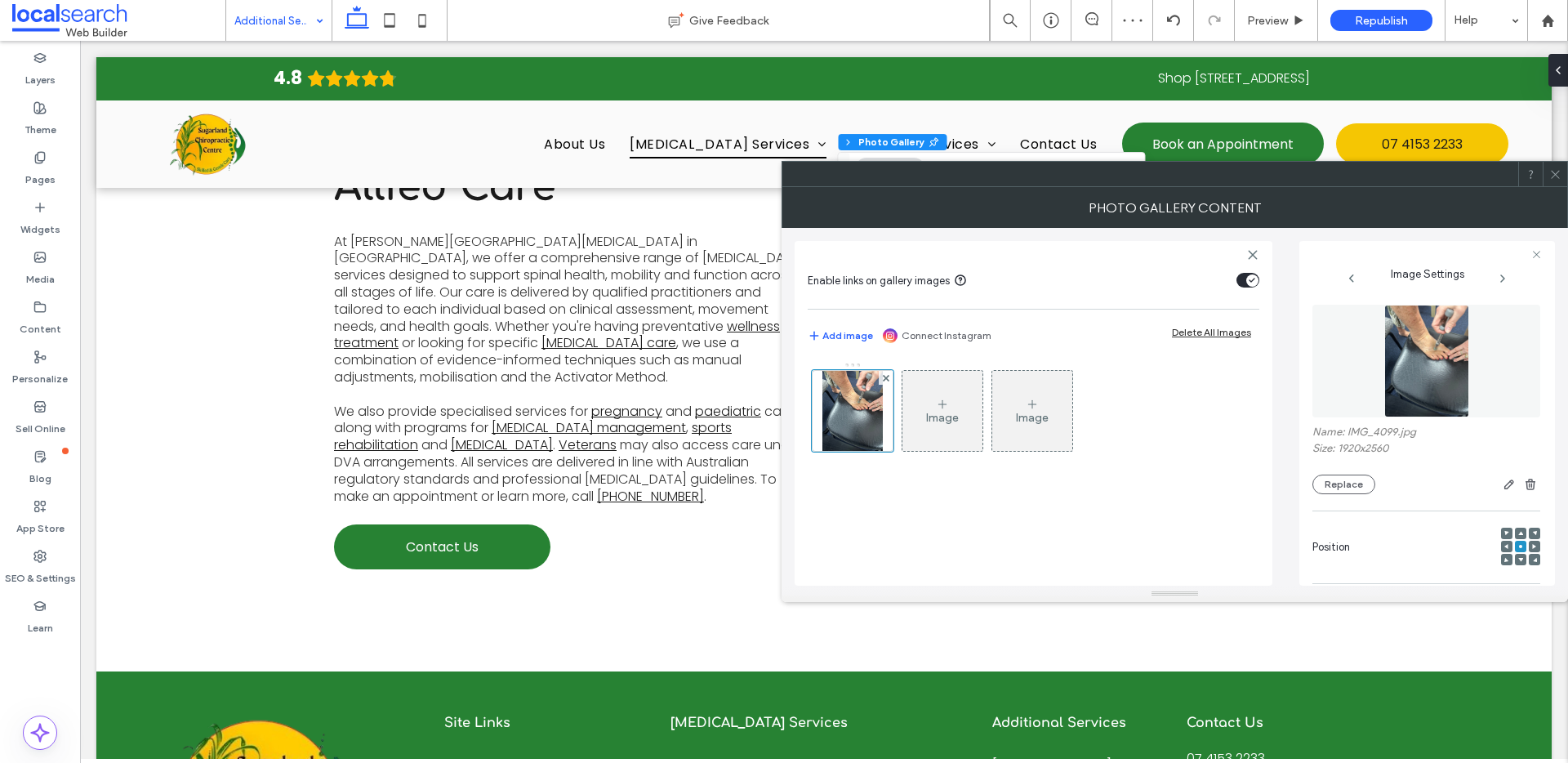
click at [1559, 177] on icon at bounding box center [1555, 174] width 12 height 12
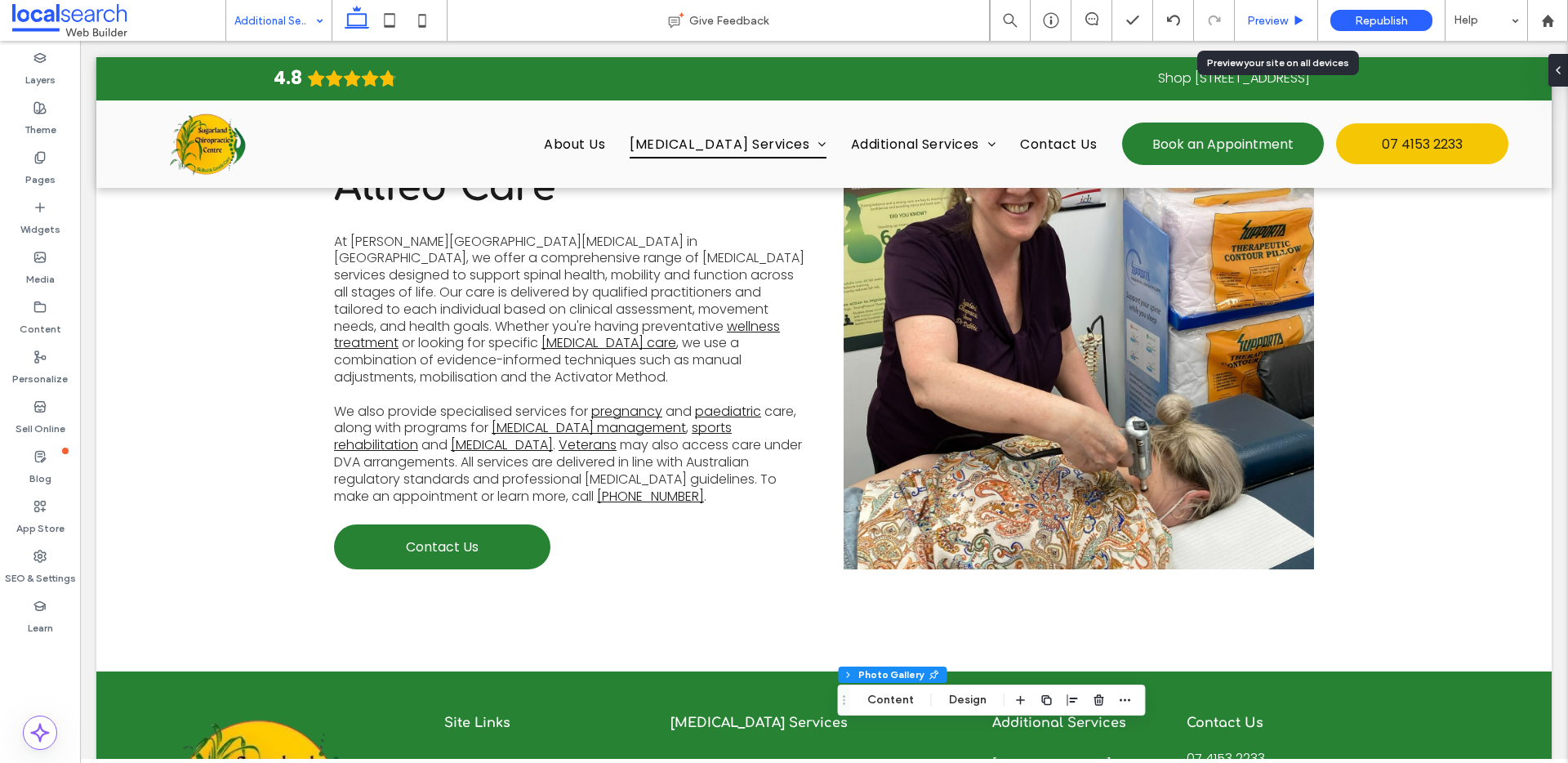
click at [1282, 20] on span "Preview" at bounding box center [1267, 21] width 41 height 14
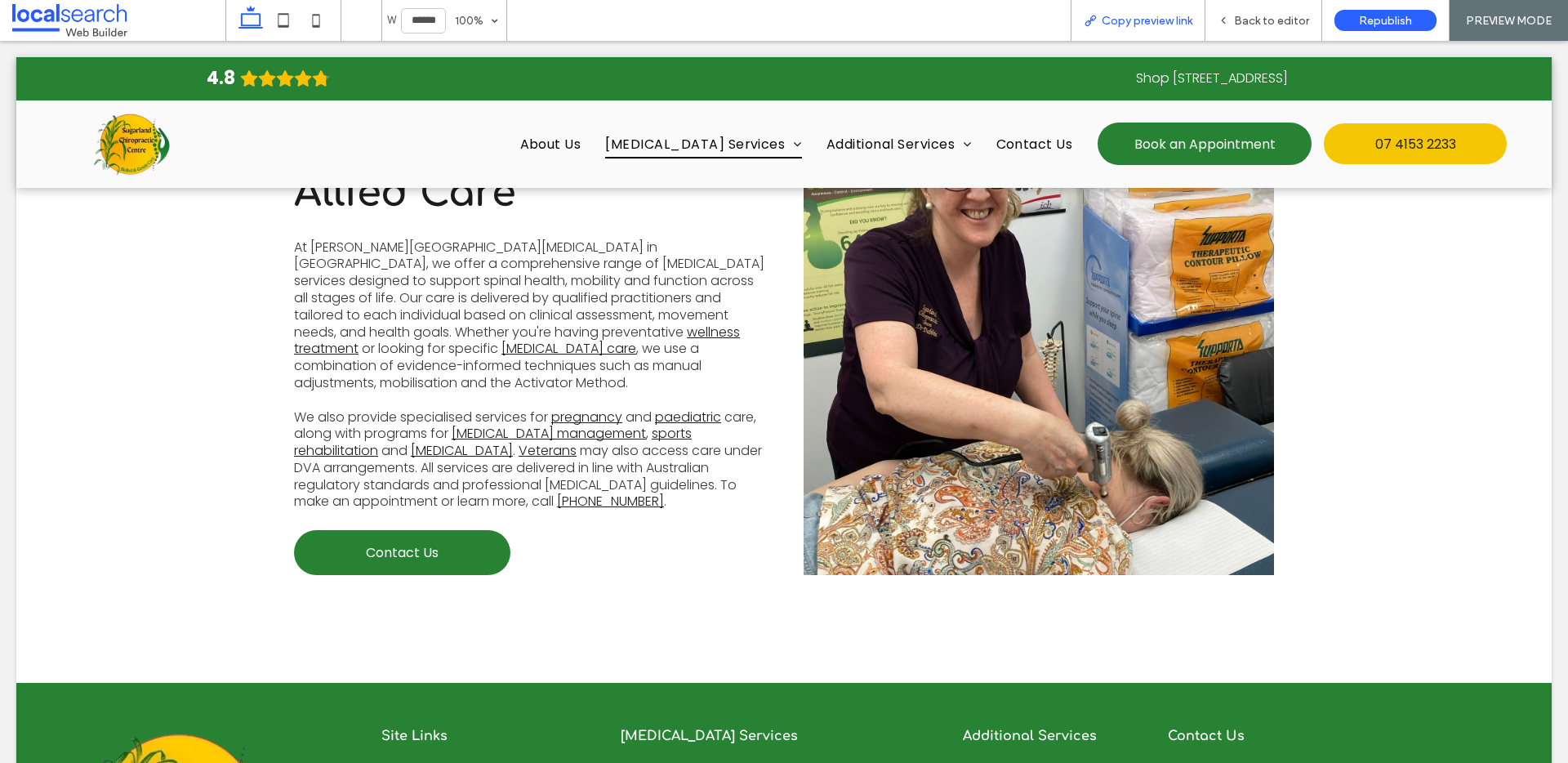
click at [1159, 19] on span "Copy preview link" at bounding box center [1147, 21] width 91 height 14
